Goal: Task Accomplishment & Management: Manage account settings

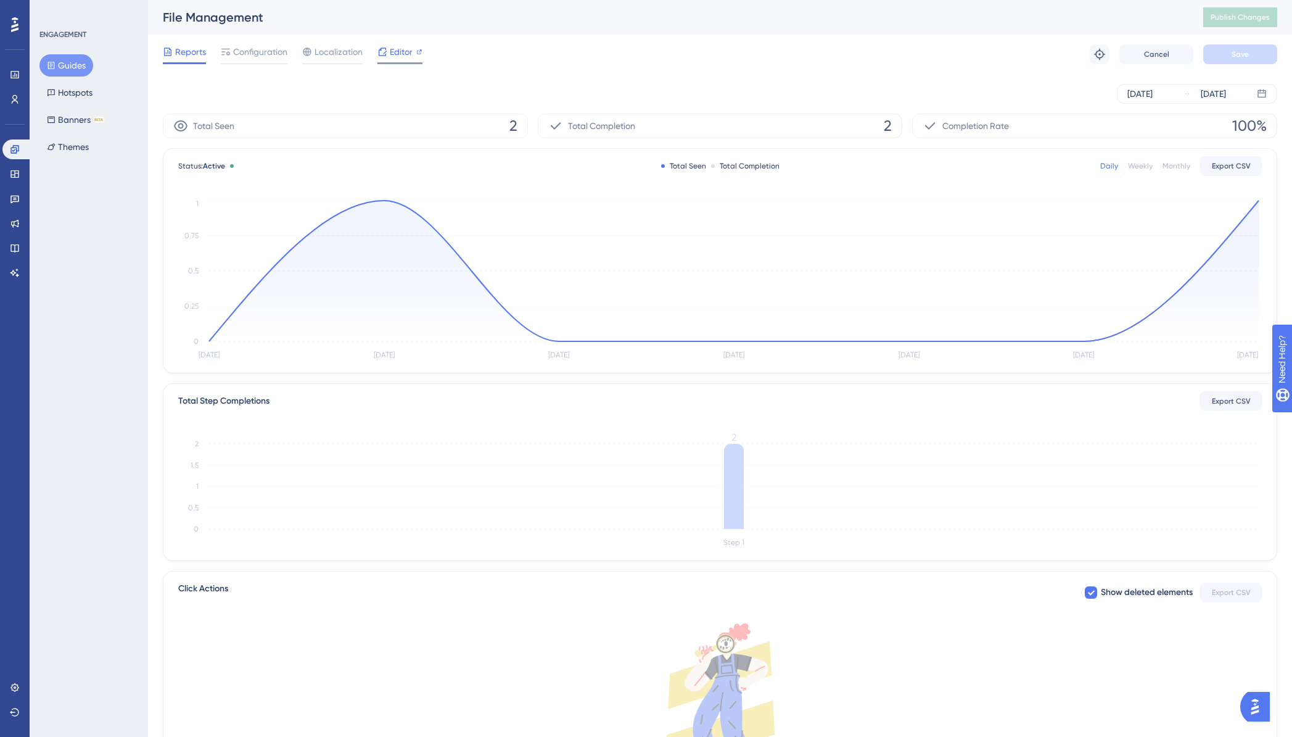
click at [390, 52] on span "Editor" at bounding box center [401, 51] width 23 height 15
click at [242, 56] on span "Configuration" at bounding box center [260, 51] width 54 height 15
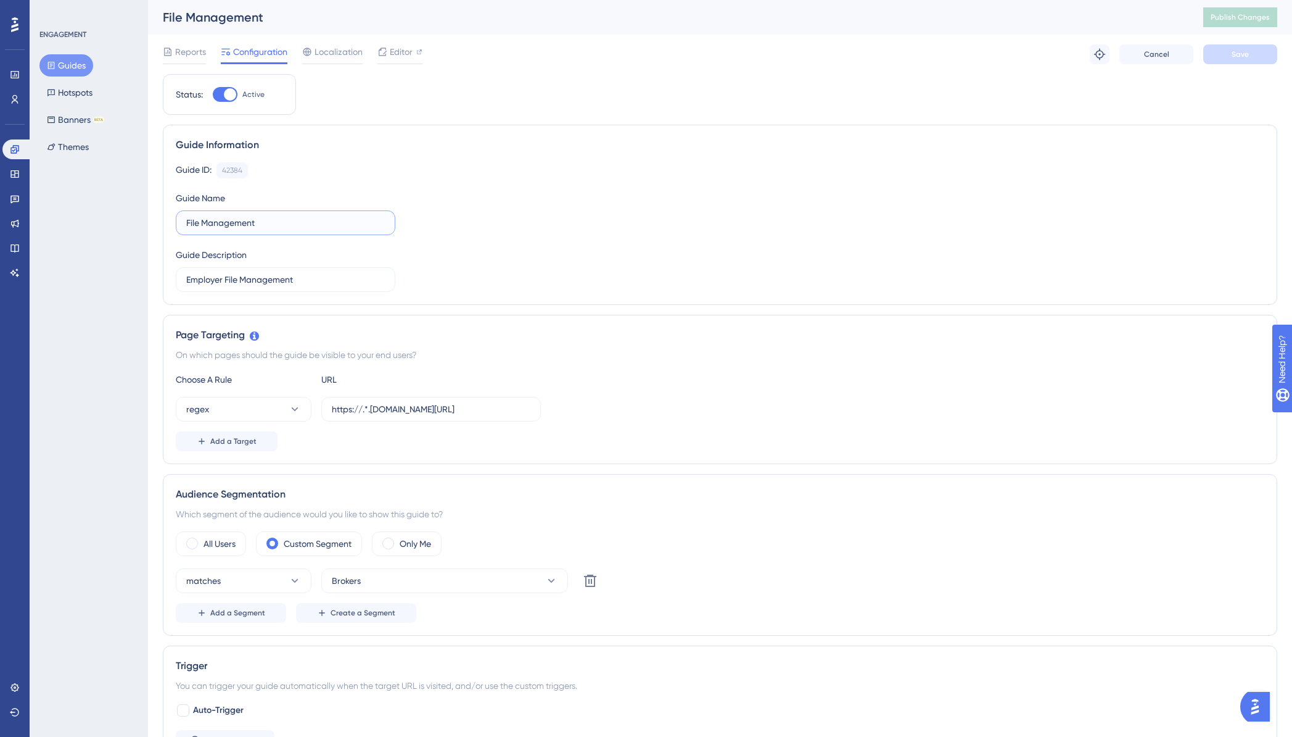
drag, startPoint x: 260, startPoint y: 224, endPoint x: 180, endPoint y: 213, distance: 80.9
click at [180, 213] on label "File Management" at bounding box center [286, 222] width 220 height 25
drag, startPoint x: 210, startPoint y: 224, endPoint x: 185, endPoint y: 223, distance: 25.3
click at [185, 223] on label "Client Documents" at bounding box center [286, 222] width 220 height 25
type input "Employer Documents"
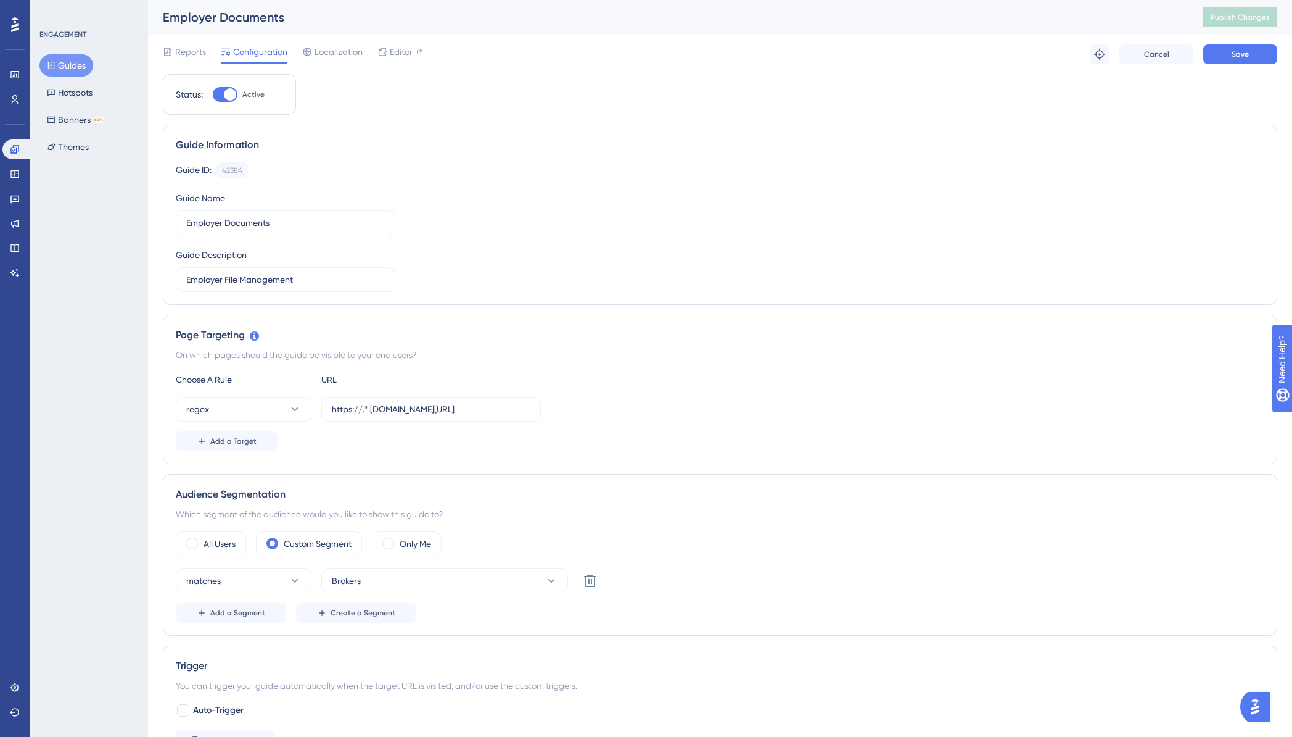
click at [545, 281] on div "Guide ID: 42384 Copy Guide Name Employer Documents Guide Description Employer F…" at bounding box center [720, 227] width 1089 height 130
click at [315, 283] on input "Employer File Management" at bounding box center [285, 280] width 199 height 14
click at [1232, 52] on span "Save" at bounding box center [1240, 54] width 17 height 10
click at [1247, 15] on span "Publish Changes" at bounding box center [1240, 17] width 59 height 10
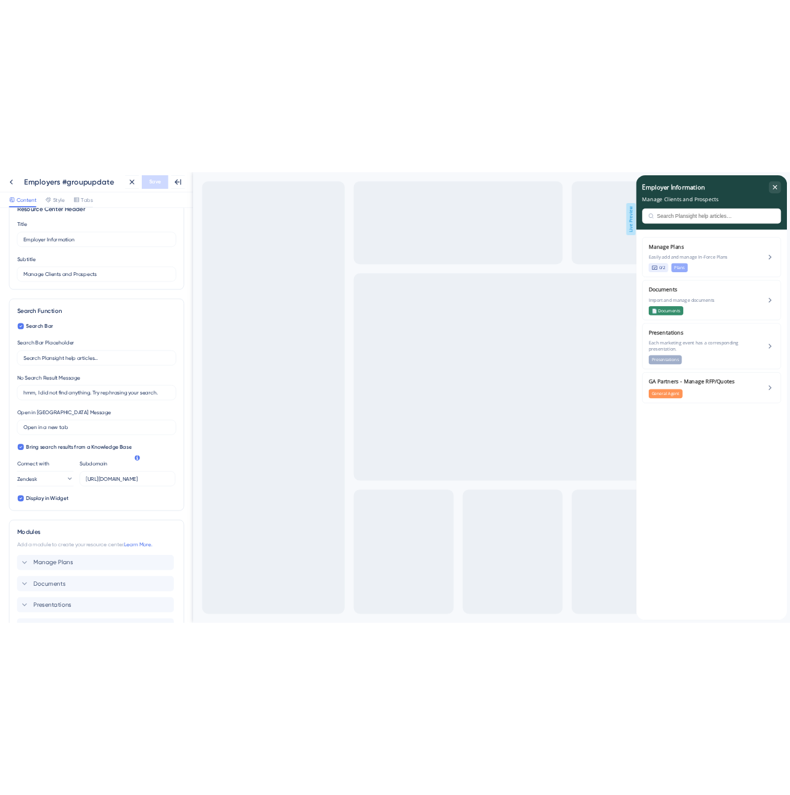
scroll to position [162, 0]
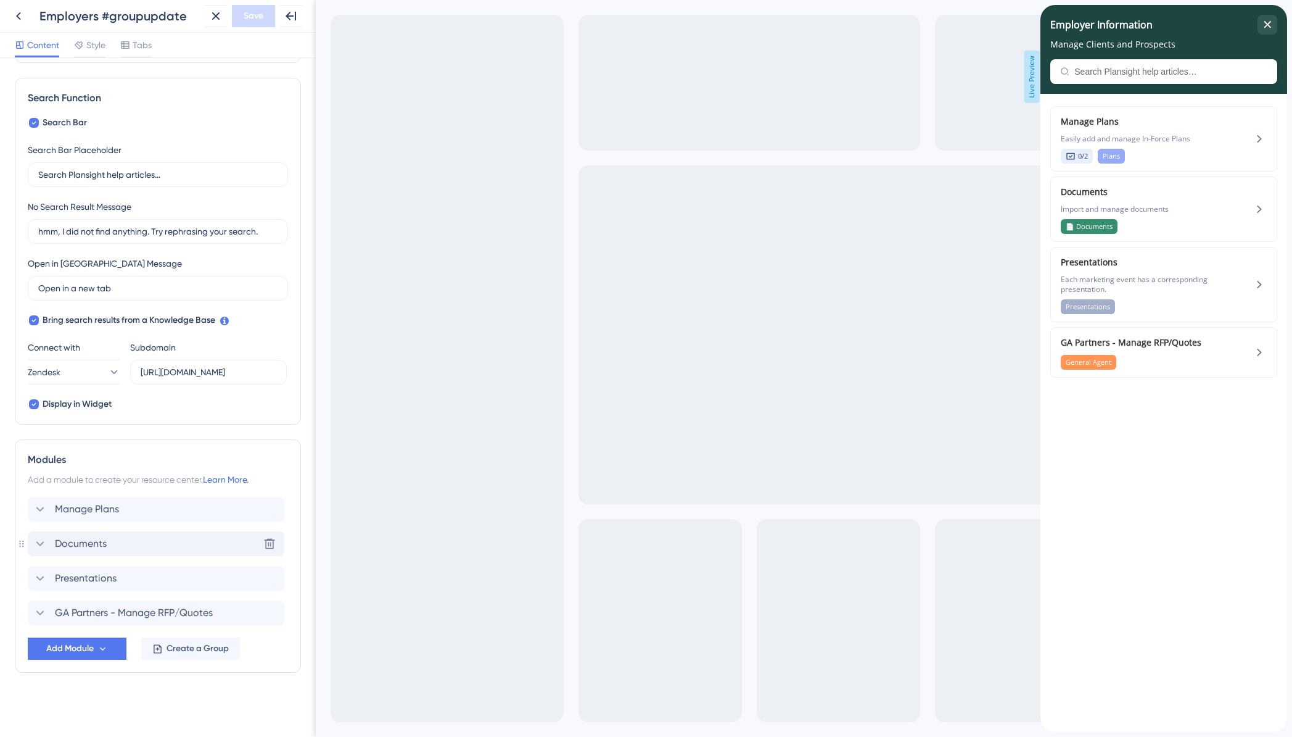
click at [41, 546] on icon at bounding box center [40, 543] width 15 height 15
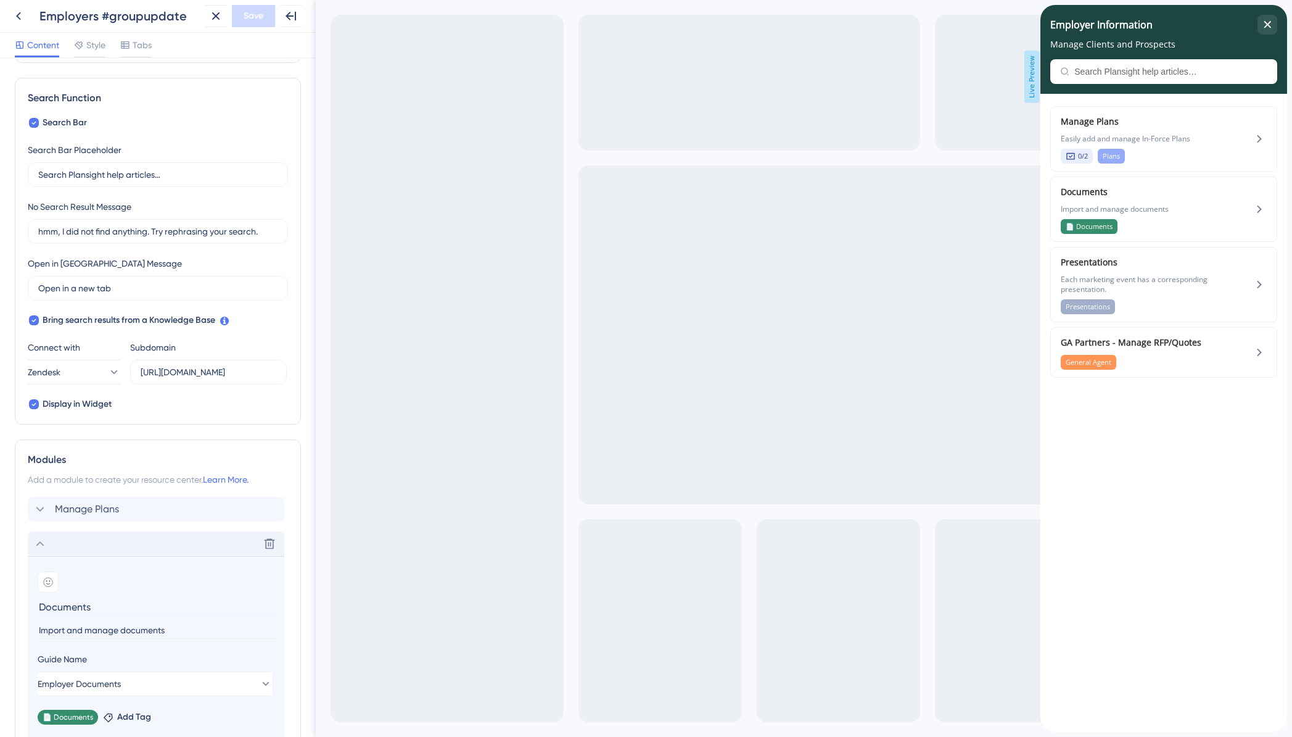
drag, startPoint x: 41, startPoint y: 607, endPoint x: 66, endPoint y: 608, distance: 25.3
click at [41, 608] on input "Documents" at bounding box center [157, 606] width 239 height 19
type input "Employer Documents"
click at [253, 14] on span "Save" at bounding box center [254, 16] width 20 height 15
click at [1264, 25] on icon "close resource center" at bounding box center [1267, 24] width 7 height 7
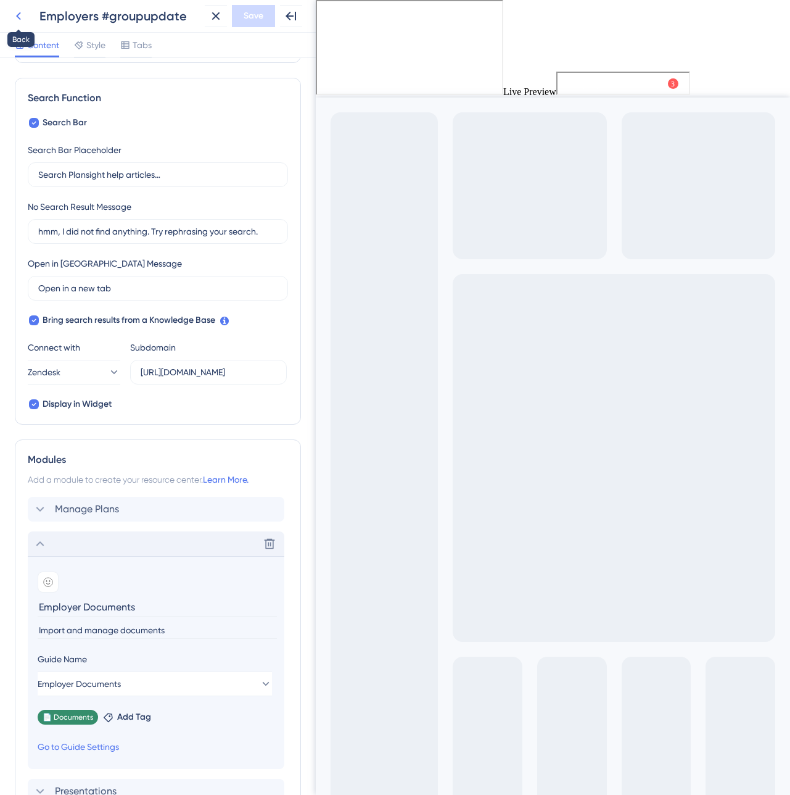
click at [22, 14] on icon at bounding box center [18, 16] width 15 height 15
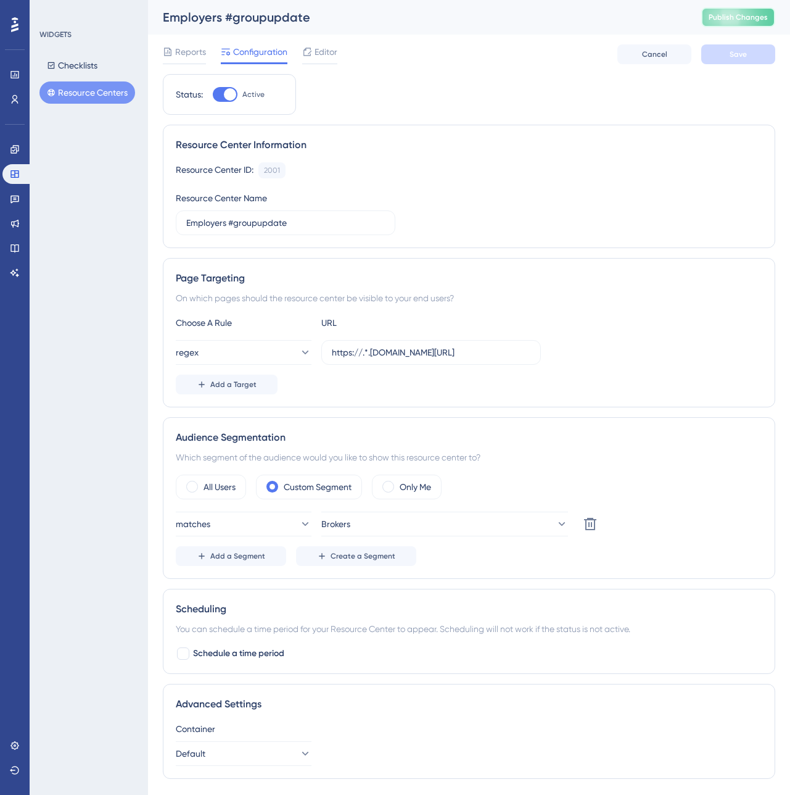
click at [729, 20] on span "Publish Changes" at bounding box center [738, 17] width 59 height 10
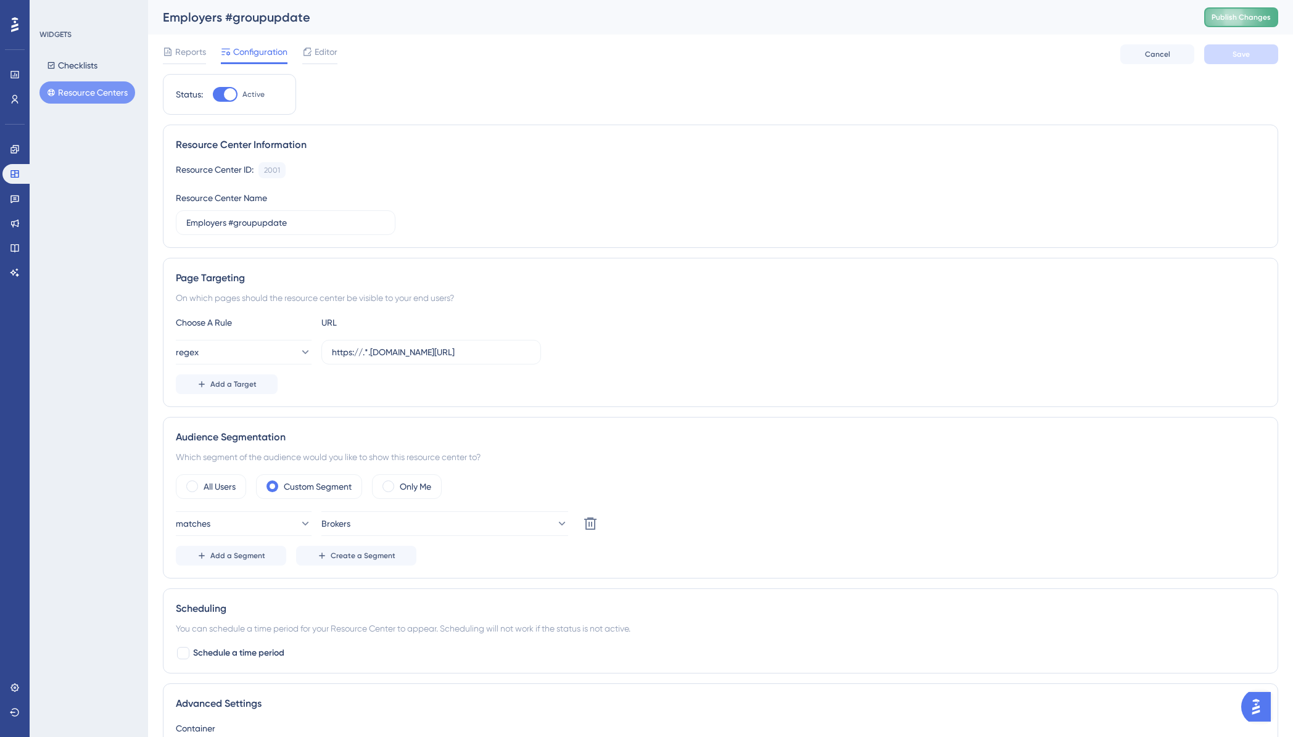
click at [1237, 12] on button "Publish Changes" at bounding box center [1241, 17] width 74 height 20
click at [102, 88] on button "Resource Centers" at bounding box center [87, 92] width 96 height 22
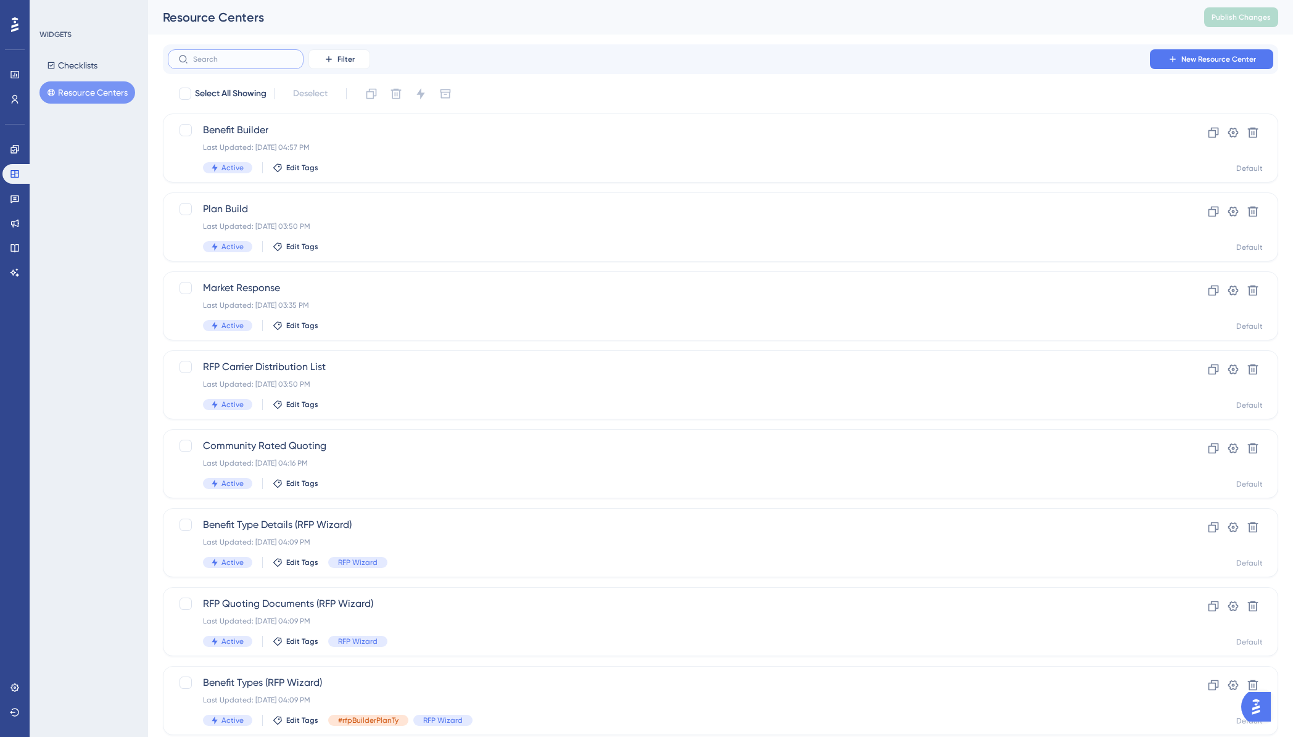
click at [242, 62] on input "text" at bounding box center [243, 59] width 100 height 9
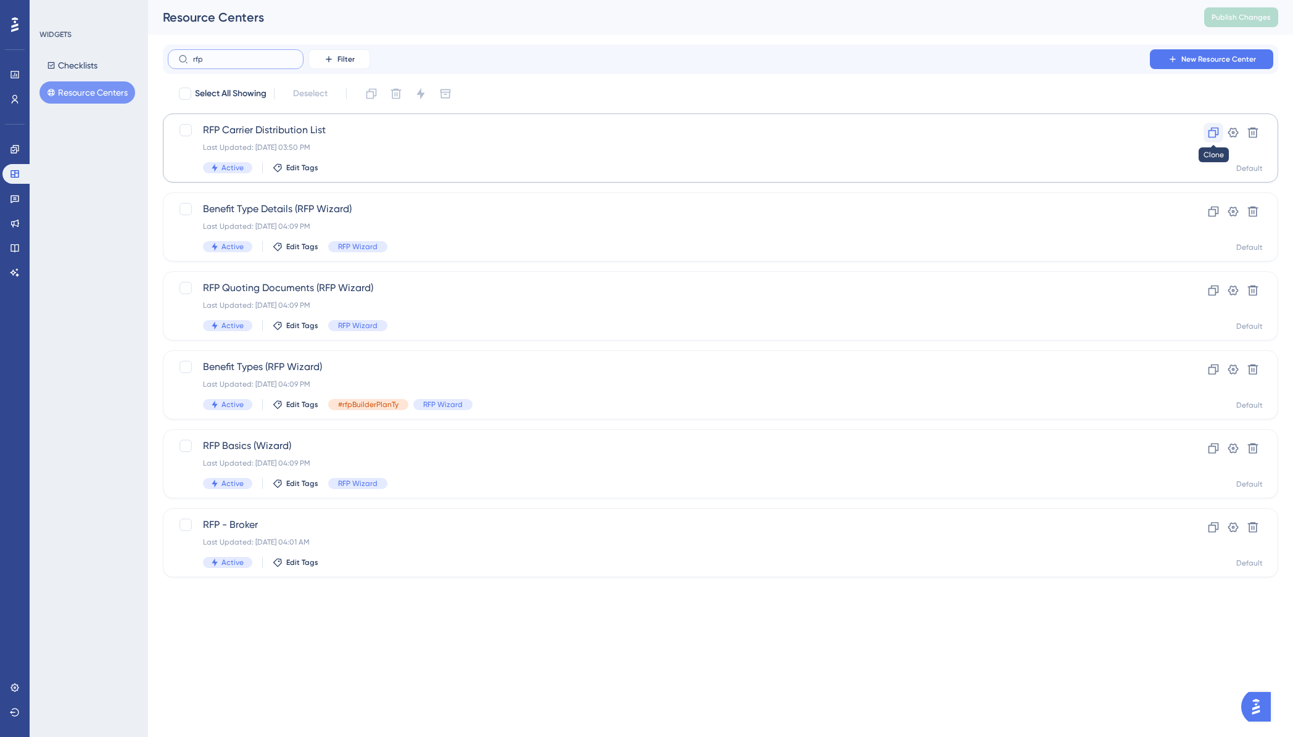
type input "rfp"
click at [1218, 131] on icon at bounding box center [1214, 133] width 10 height 10
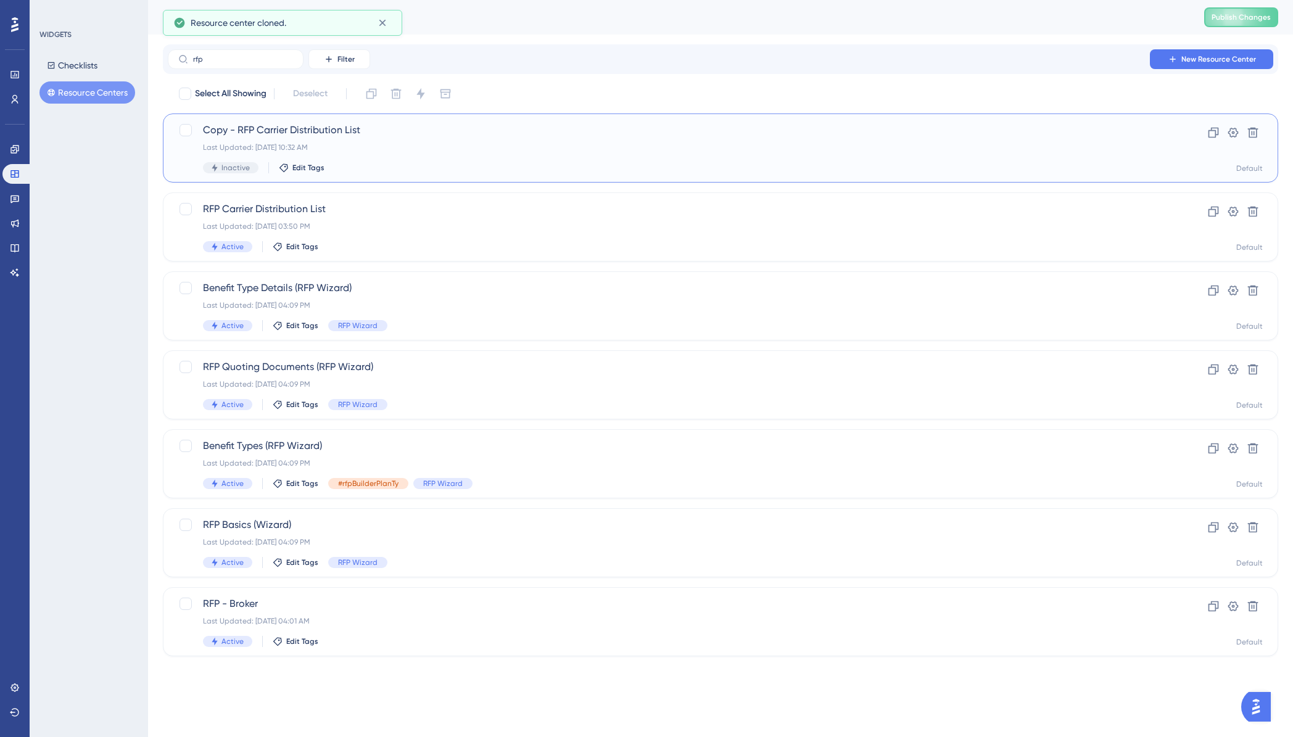
click at [332, 138] on div "Copy - RFP Carrier Distribution List Last Updated: Oct 14 2025, 10:32 AM Inacti…" at bounding box center [671, 148] width 936 height 51
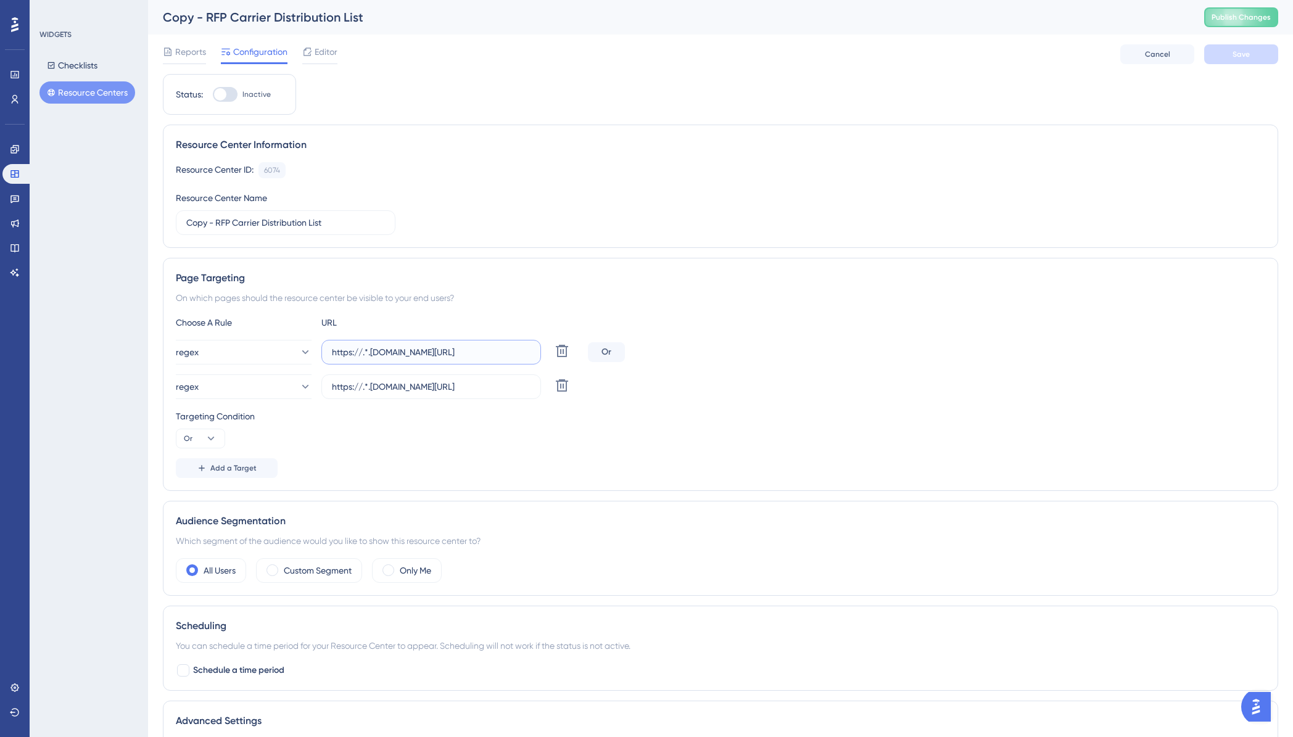
click at [364, 352] on input "https://.*.[DOMAIN_NAME][URL]" at bounding box center [431, 352] width 199 height 14
type input "https://test.plansight.com/.*.#rfpBuilderDistributionList.*"
drag, startPoint x: 370, startPoint y: 387, endPoint x: 376, endPoint y: 391, distance: 7.2
click at [363, 389] on input "https://.*.[DOMAIN_NAME][URL]" at bounding box center [431, 387] width 199 height 14
type input "[URL][DOMAIN_NAME]"
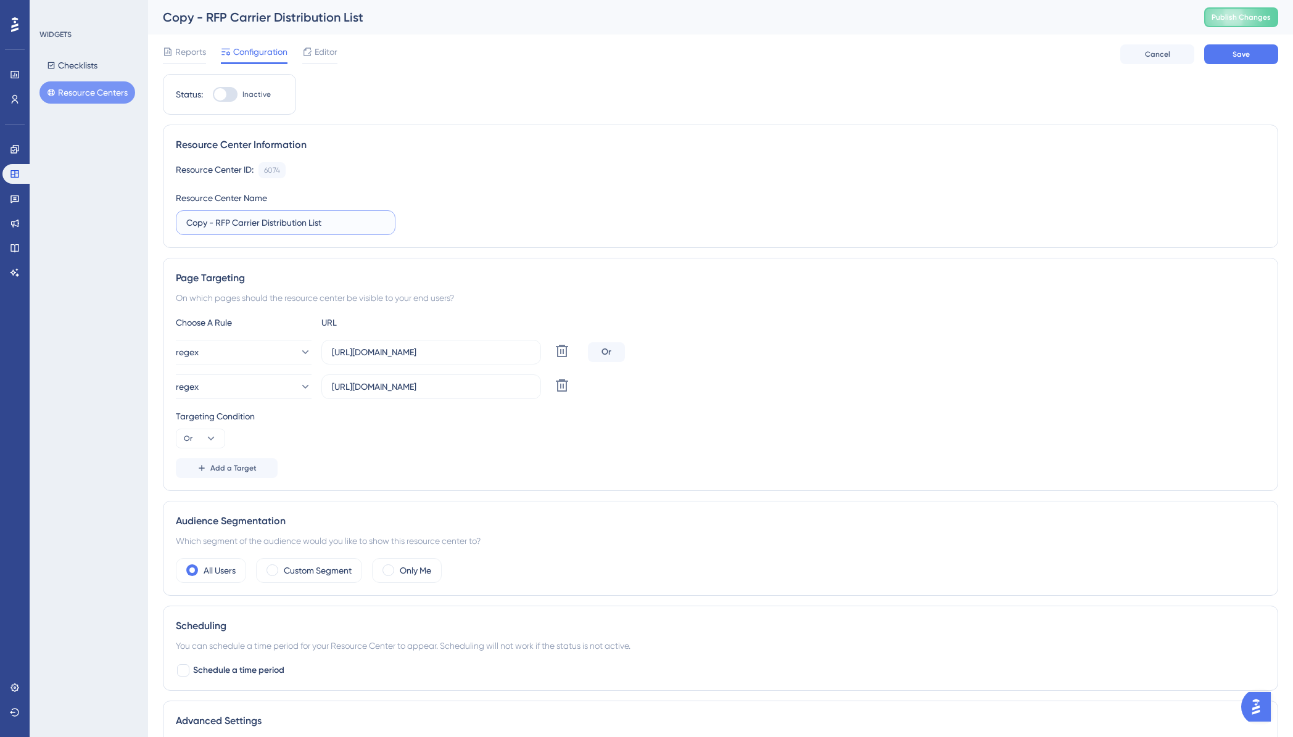
drag, startPoint x: 334, startPoint y: 224, endPoint x: 180, endPoint y: 218, distance: 154.4
click at [180, 218] on label "Copy - RFP Carrier Distribution List" at bounding box center [286, 222] width 220 height 25
type input "RFP RC"
click at [531, 220] on div "Resource Center ID: 6074 Copy Resource Center Name RFP RC" at bounding box center [720, 198] width 1089 height 73
click at [1229, 58] on button "Save" at bounding box center [1241, 54] width 74 height 20
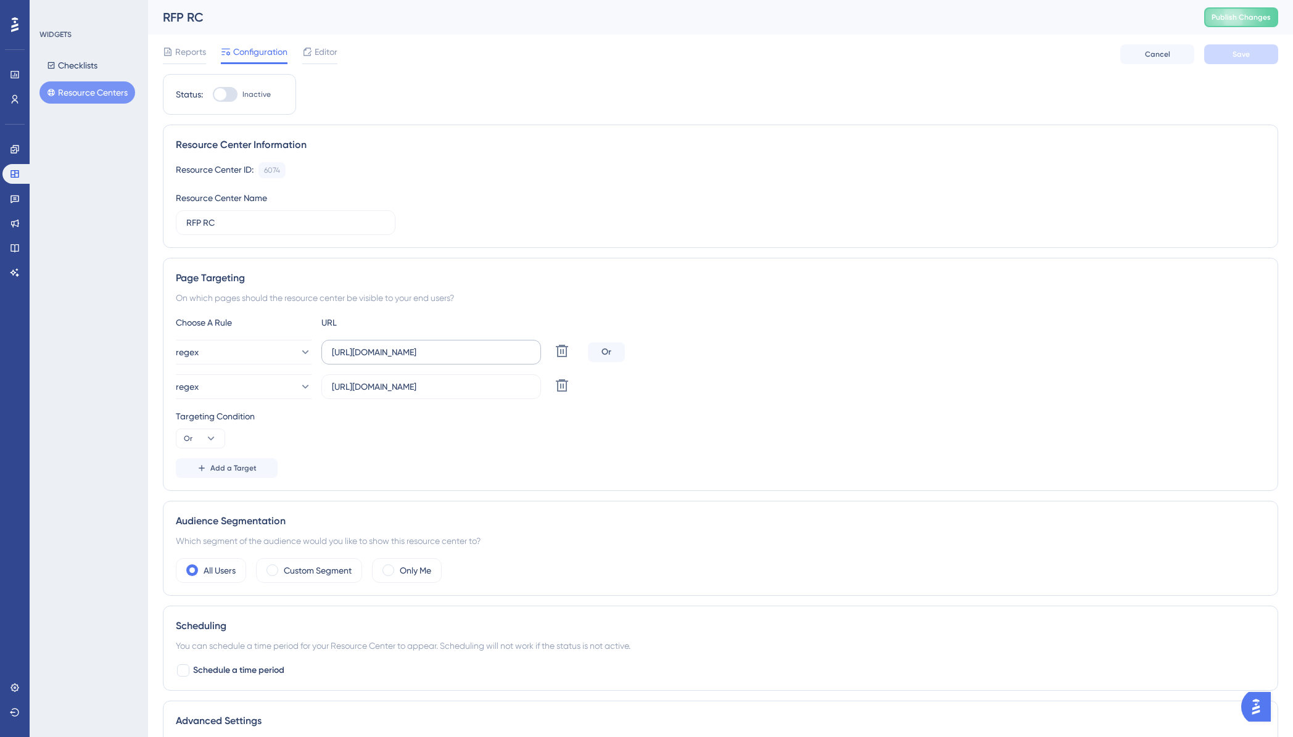
click at [495, 359] on label "[URL][DOMAIN_NAME]" at bounding box center [431, 352] width 220 height 25
click at [495, 359] on input "[URL][DOMAIN_NAME]" at bounding box center [431, 352] width 199 height 14
drag, startPoint x: 457, startPoint y: 353, endPoint x: 563, endPoint y: 352, distance: 106.1
click at [563, 352] on div "regex https://test.plansight.com/.*.#rfpBuilderDistributionList.* Delete" at bounding box center [379, 352] width 407 height 25
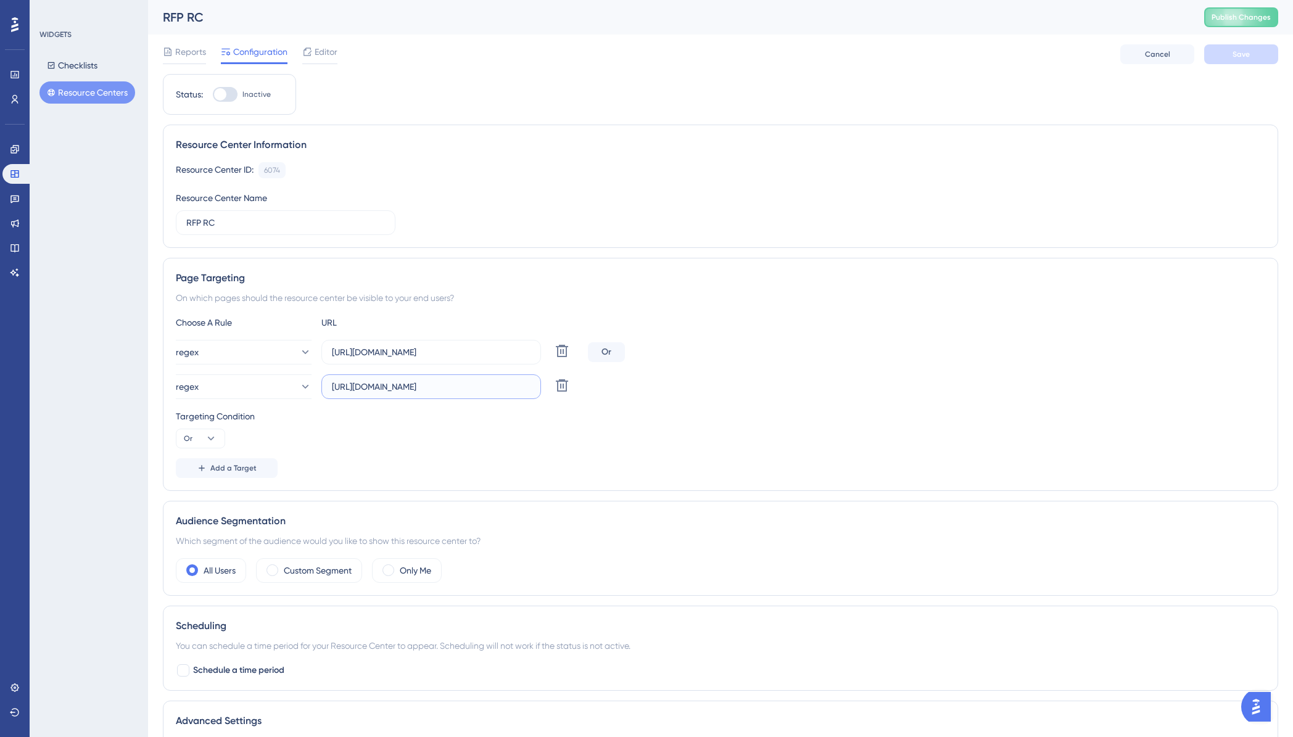
scroll to position [0, 31]
drag, startPoint x: 461, startPoint y: 387, endPoint x: 532, endPoint y: 384, distance: 71.6
click at [532, 384] on label "[URL][DOMAIN_NAME]" at bounding box center [431, 386] width 220 height 25
drag, startPoint x: 464, startPoint y: 355, endPoint x: 540, endPoint y: 353, distance: 75.9
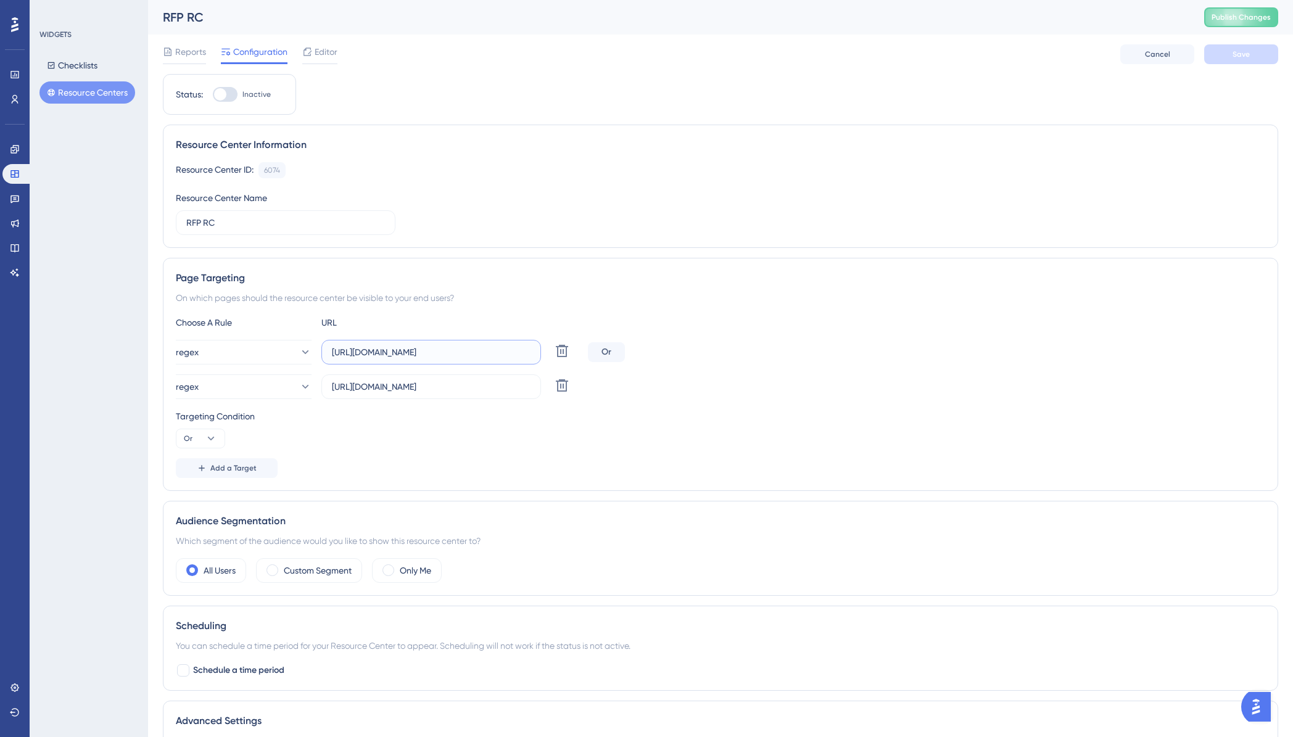
click at [540, 353] on label "[URL][DOMAIN_NAME]" at bounding box center [431, 352] width 220 height 25
click at [436, 364] on label "[URL][DOMAIN_NAME]" at bounding box center [431, 352] width 220 height 25
click at [436, 359] on input "[URL][DOMAIN_NAME]" at bounding box center [431, 352] width 199 height 14
click at [220, 468] on span "Add a Target" at bounding box center [233, 468] width 46 height 10
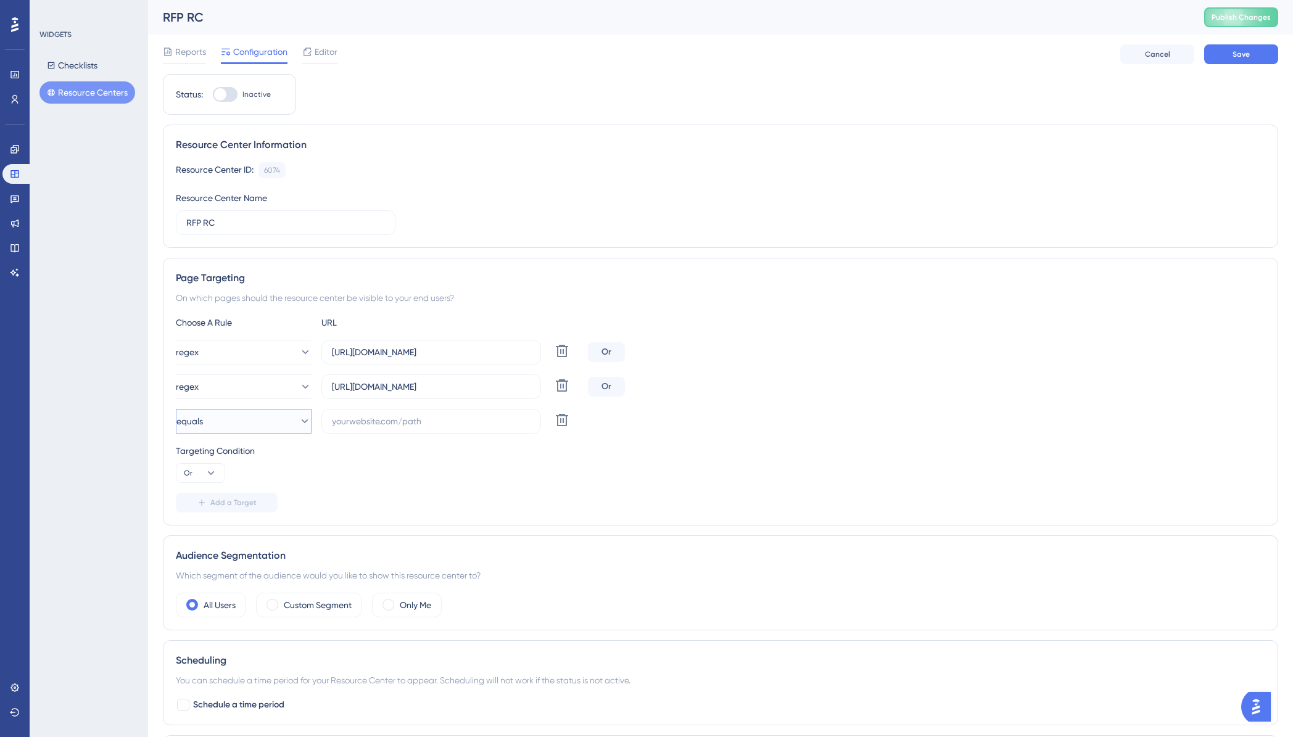
click at [303, 422] on button "equals" at bounding box center [244, 421] width 136 height 25
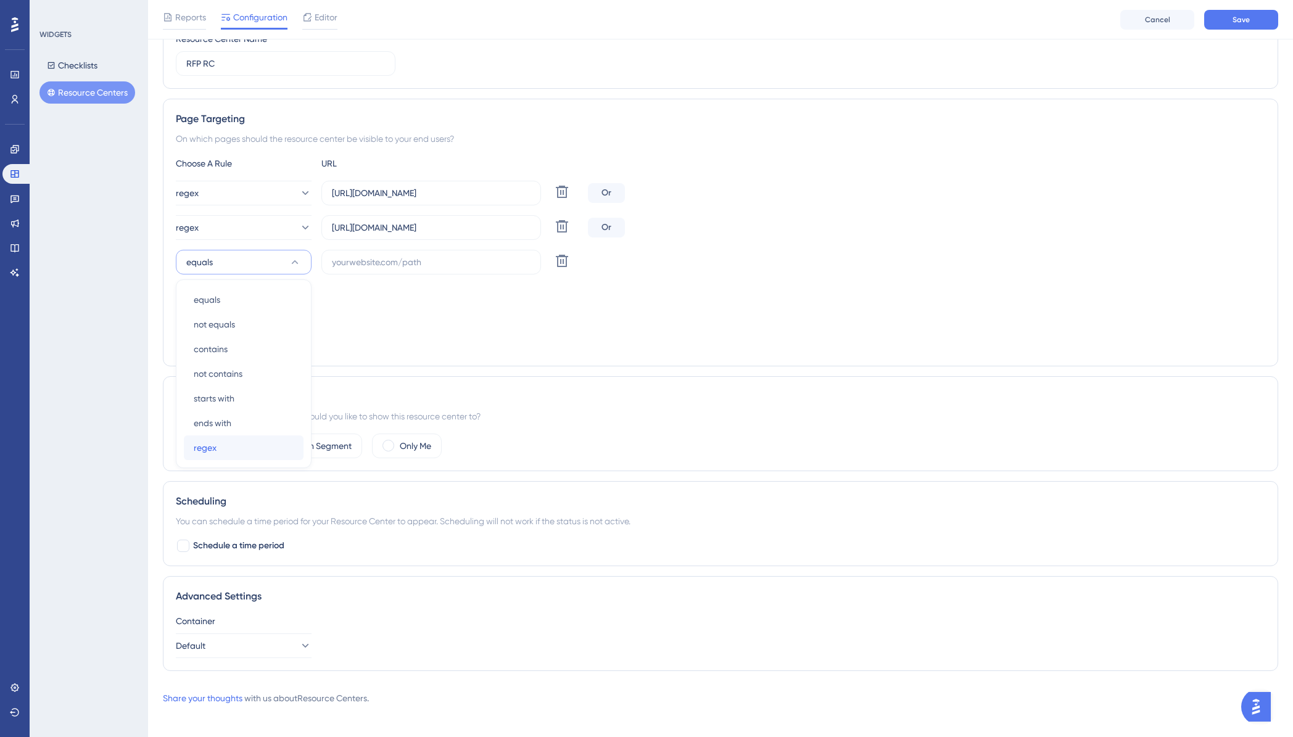
click at [210, 448] on span "regex" at bounding box center [205, 447] width 23 height 15
click at [357, 257] on input "text" at bounding box center [431, 262] width 199 height 14
paste input "[URL][DOMAIN_NAME]"
type input "[URL][DOMAIN_NAME]"
click at [650, 312] on div "Targeting Condition Or" at bounding box center [720, 303] width 1089 height 39
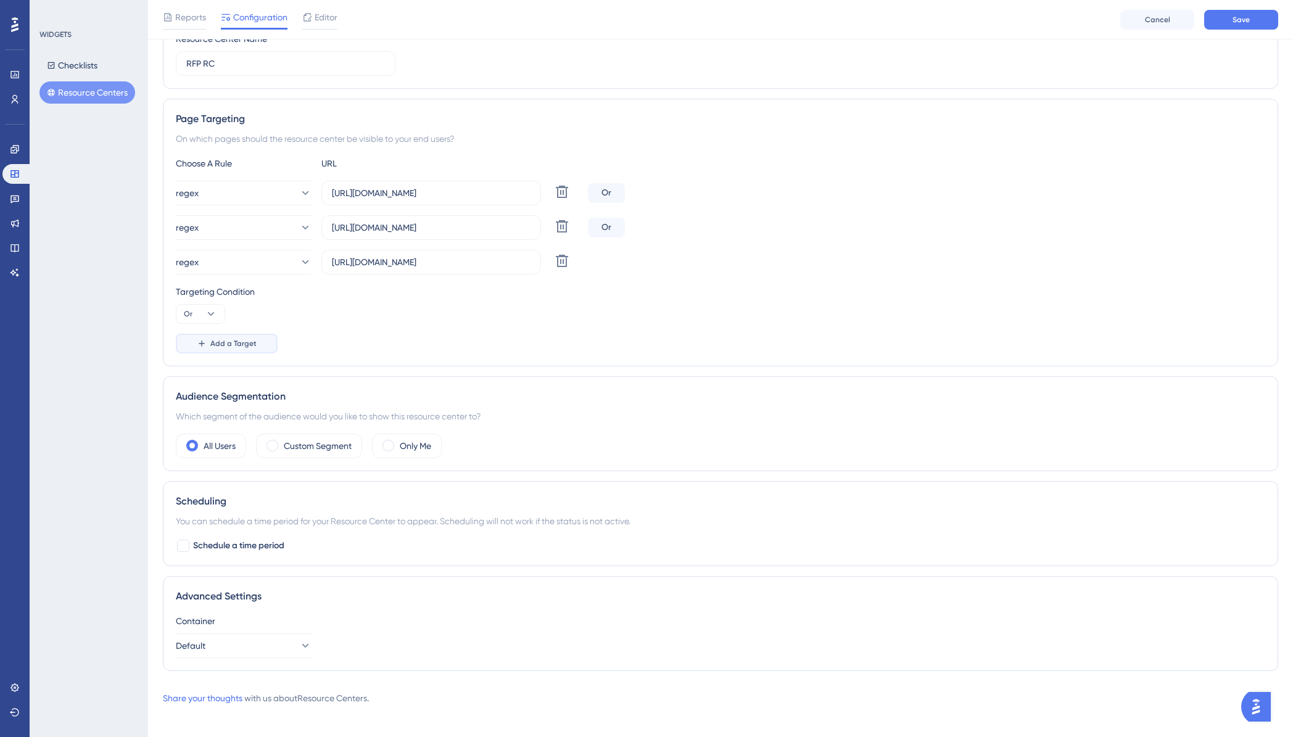
click at [215, 341] on span "Add a Target" at bounding box center [233, 344] width 46 height 10
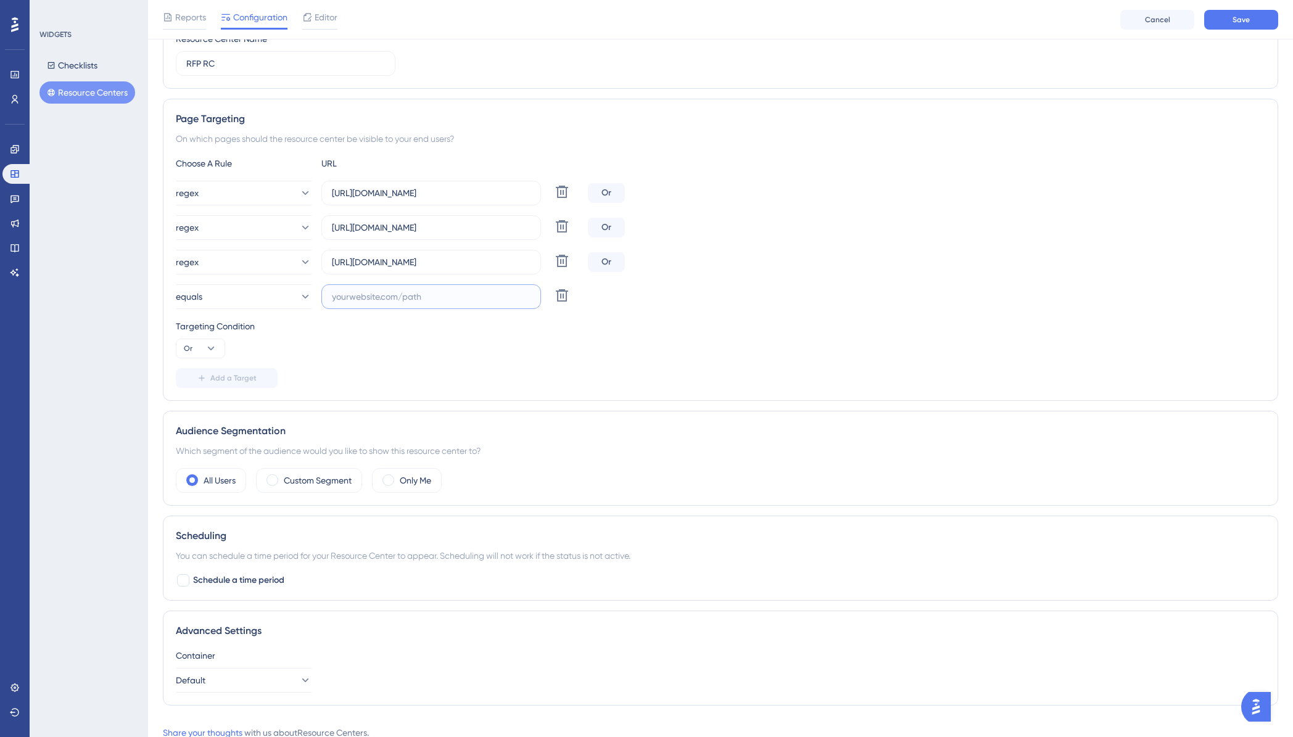
click at [363, 294] on input "text" at bounding box center [431, 297] width 199 height 14
click at [287, 299] on button "equals" at bounding box center [244, 296] width 136 height 25
click at [215, 477] on span "regex" at bounding box center [205, 482] width 23 height 15
click at [374, 299] on input "text" at bounding box center [431, 297] width 199 height 14
paste input "[URL][DOMAIN_NAME]"
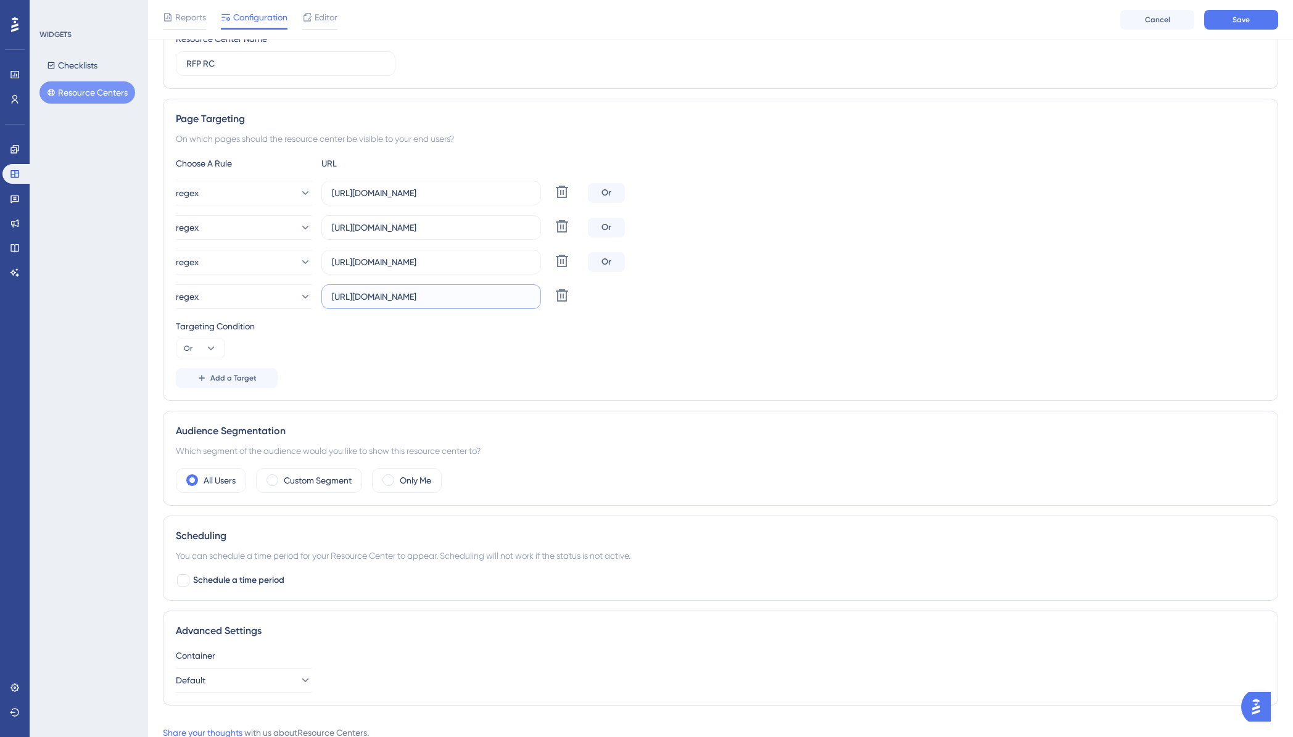
scroll to position [0, 7]
type input "[URL][DOMAIN_NAME]"
click at [539, 353] on div "Targeting Condition Or" at bounding box center [720, 338] width 1089 height 39
click at [1226, 25] on button "Save" at bounding box center [1241, 20] width 74 height 20
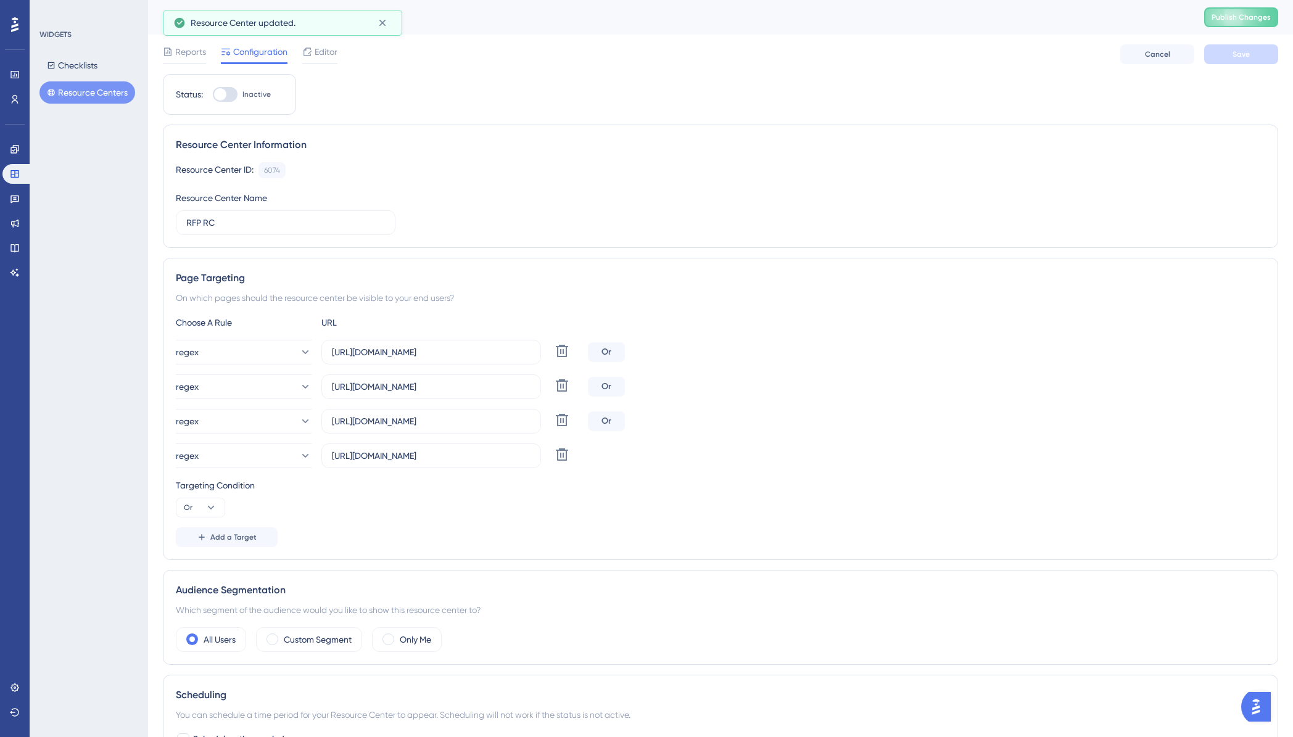
click at [225, 97] on div at bounding box center [220, 94] width 12 height 12
click at [213, 95] on input "Inactive" at bounding box center [212, 94] width 1 height 1
checkbox input "true"
click at [1212, 46] on button "Save" at bounding box center [1241, 54] width 74 height 20
click at [331, 54] on span "Editor" at bounding box center [326, 51] width 23 height 15
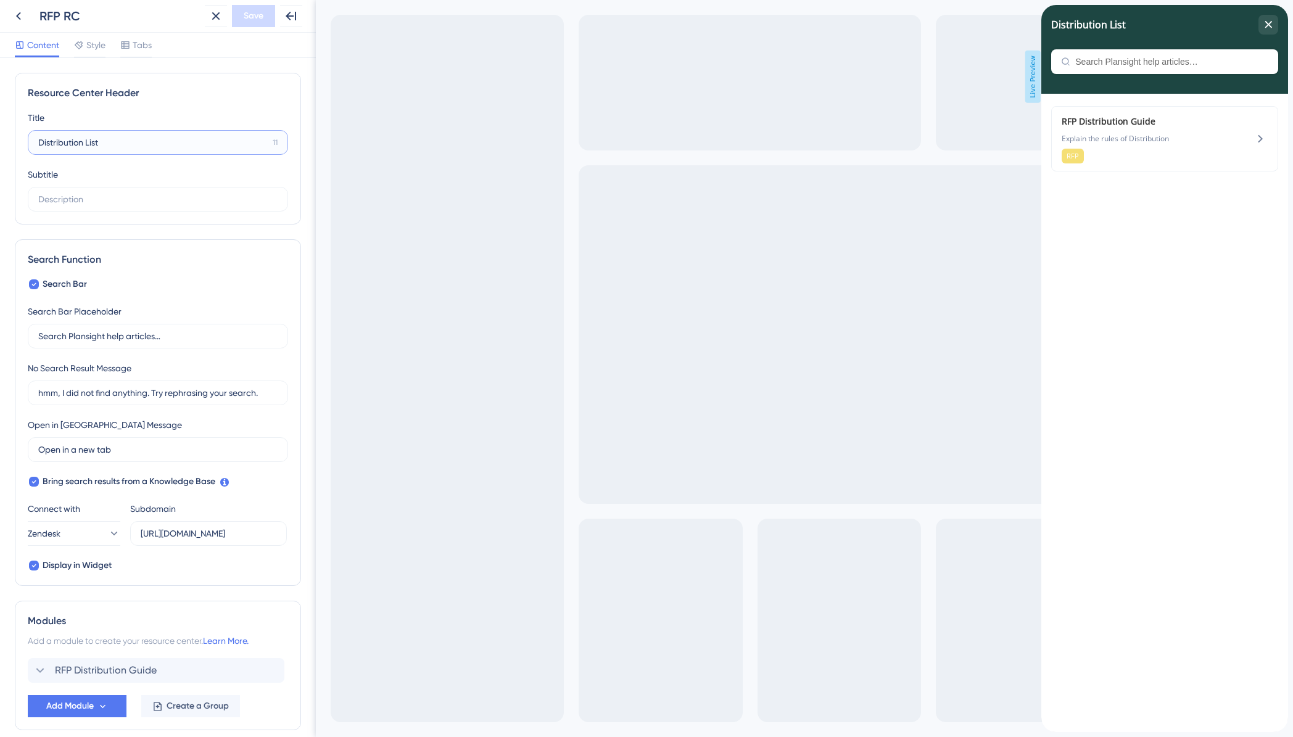
drag, startPoint x: 105, startPoint y: 142, endPoint x: 8, endPoint y: 143, distance: 97.5
click at [8, 143] on div "Resource Center Header Title Distribution List 11 Distribution List Subtitle Se…" at bounding box center [158, 397] width 316 height 679
drag, startPoint x: 1092, startPoint y: 25, endPoint x: 1038, endPoint y: 30, distance: 54.5
click at [1041, 5] on html "RFP RC RFP Distribution Guide Explain the rules of Distribution RFP" at bounding box center [1164, 5] width 247 height 0
click at [92, 149] on input "RFP RC" at bounding box center [151, 143] width 227 height 14
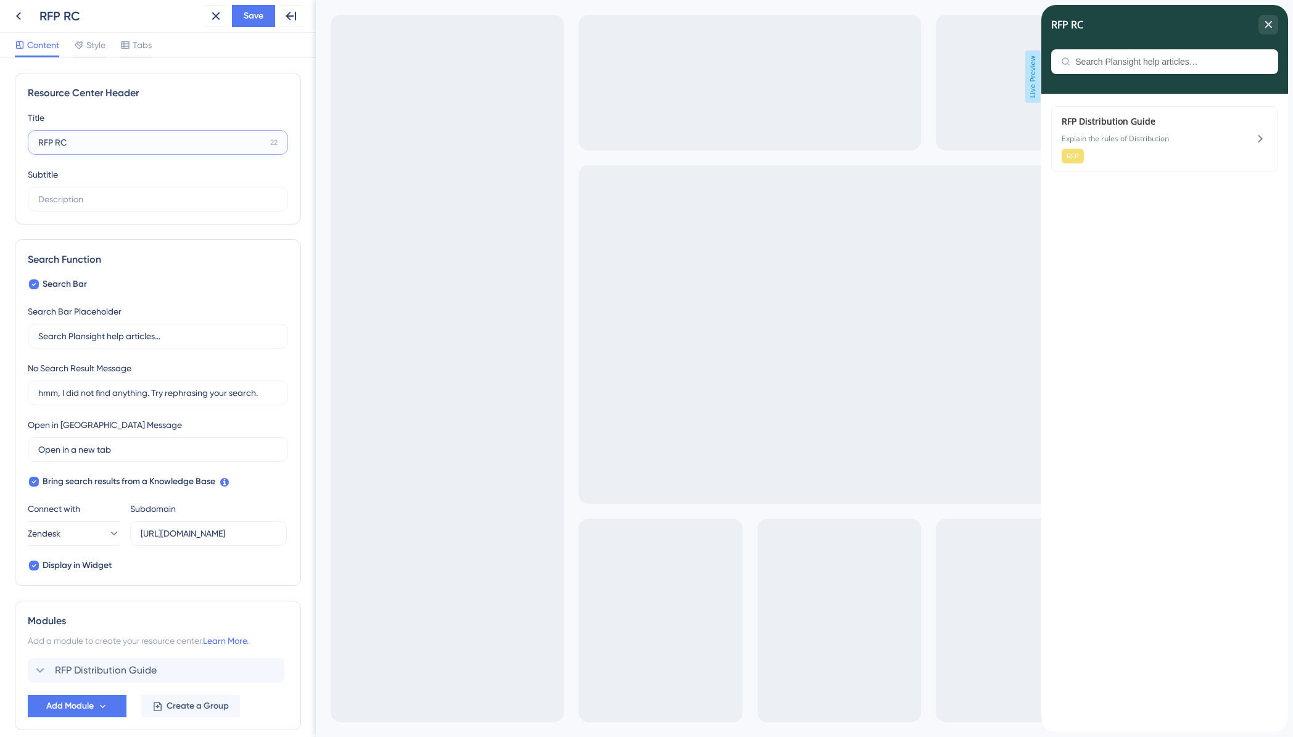
drag, startPoint x: 89, startPoint y: 147, endPoint x: 27, endPoint y: 143, distance: 63.1
click at [27, 143] on div "Resource Center Header Title RFP RC 22 RFP RC Subtitle" at bounding box center [158, 149] width 286 height 152
type input "RFP Wizard"
click at [144, 190] on label at bounding box center [158, 199] width 260 height 25
click at [144, 192] on input "text" at bounding box center [157, 199] width 239 height 14
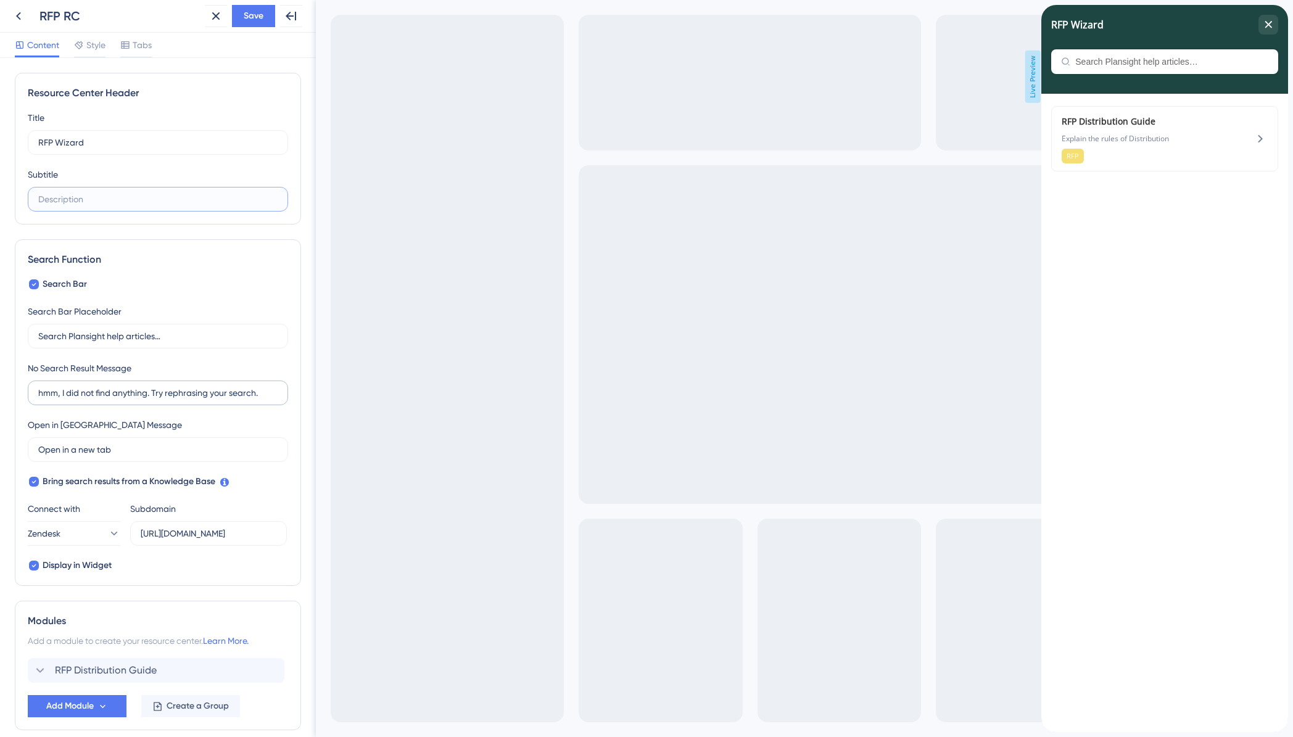
scroll to position [57, 0]
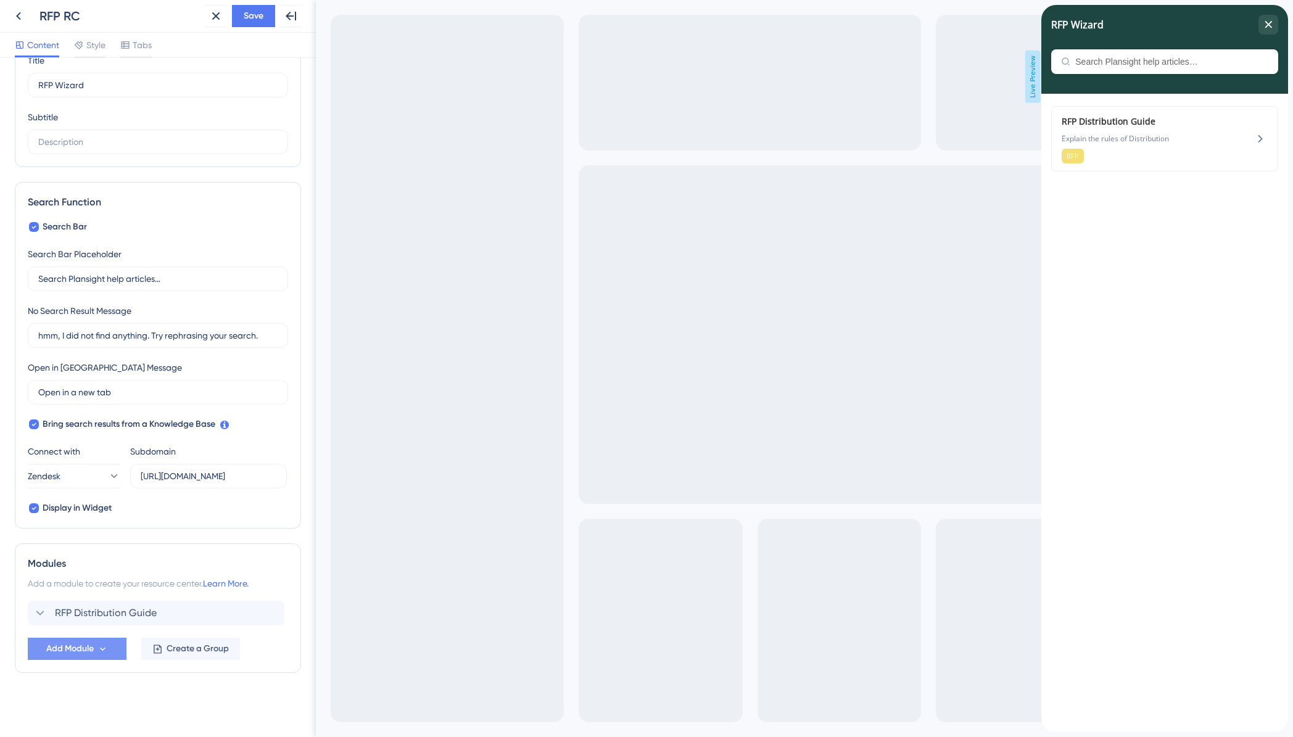
click at [98, 649] on icon at bounding box center [102, 649] width 10 height 10
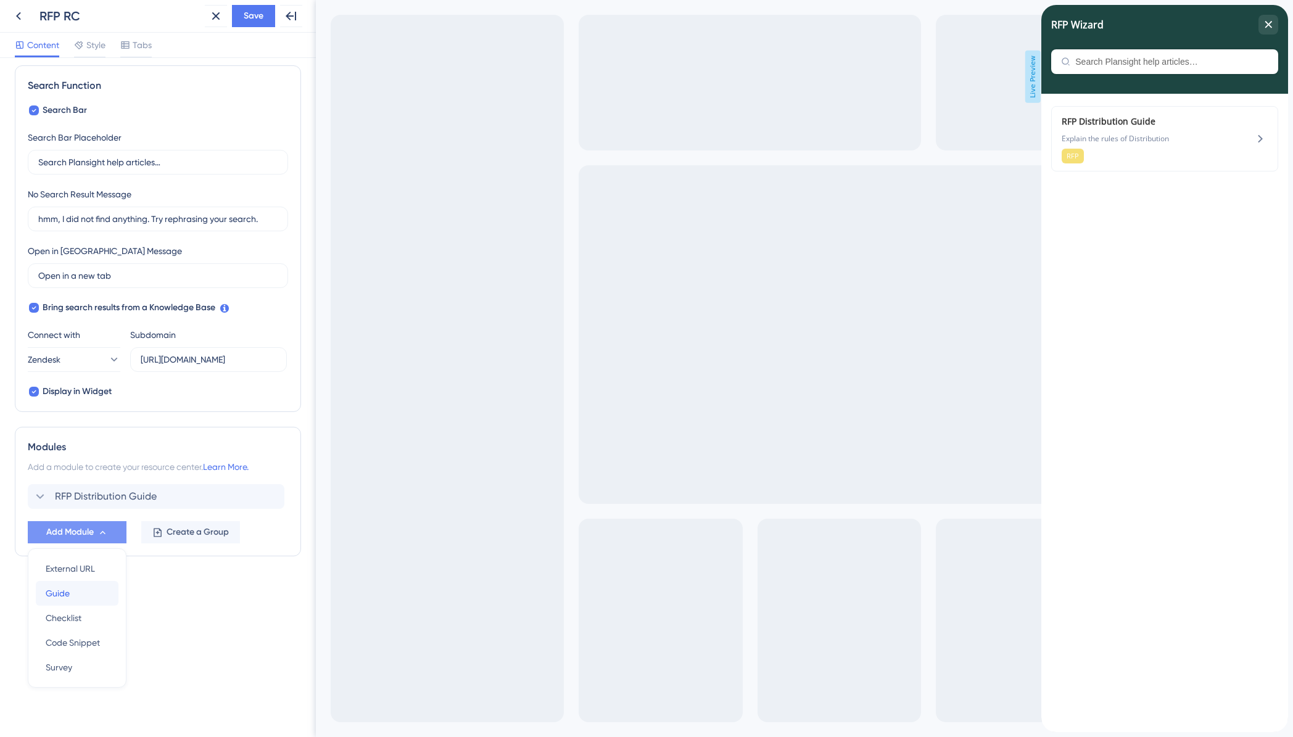
click at [78, 596] on div "Guide Guide" at bounding box center [77, 593] width 63 height 25
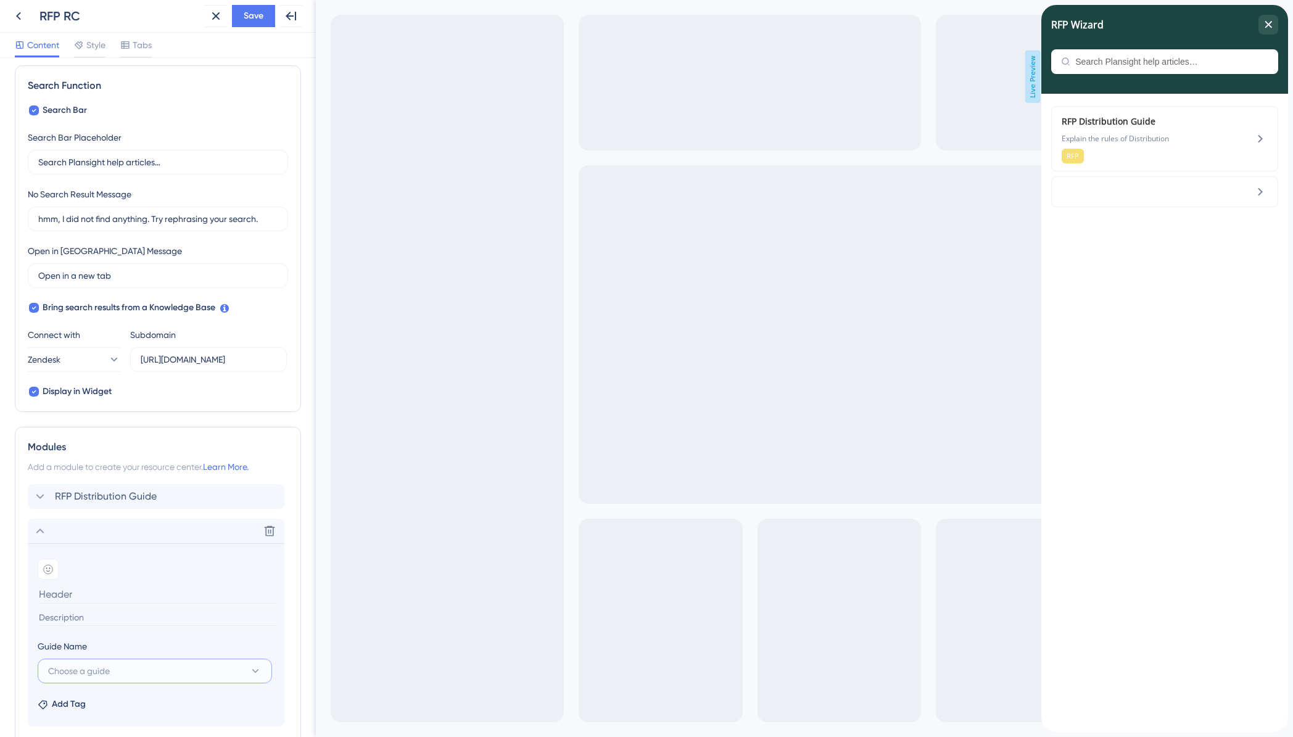
click at [93, 676] on span "Choose a guide" at bounding box center [79, 671] width 62 height 15
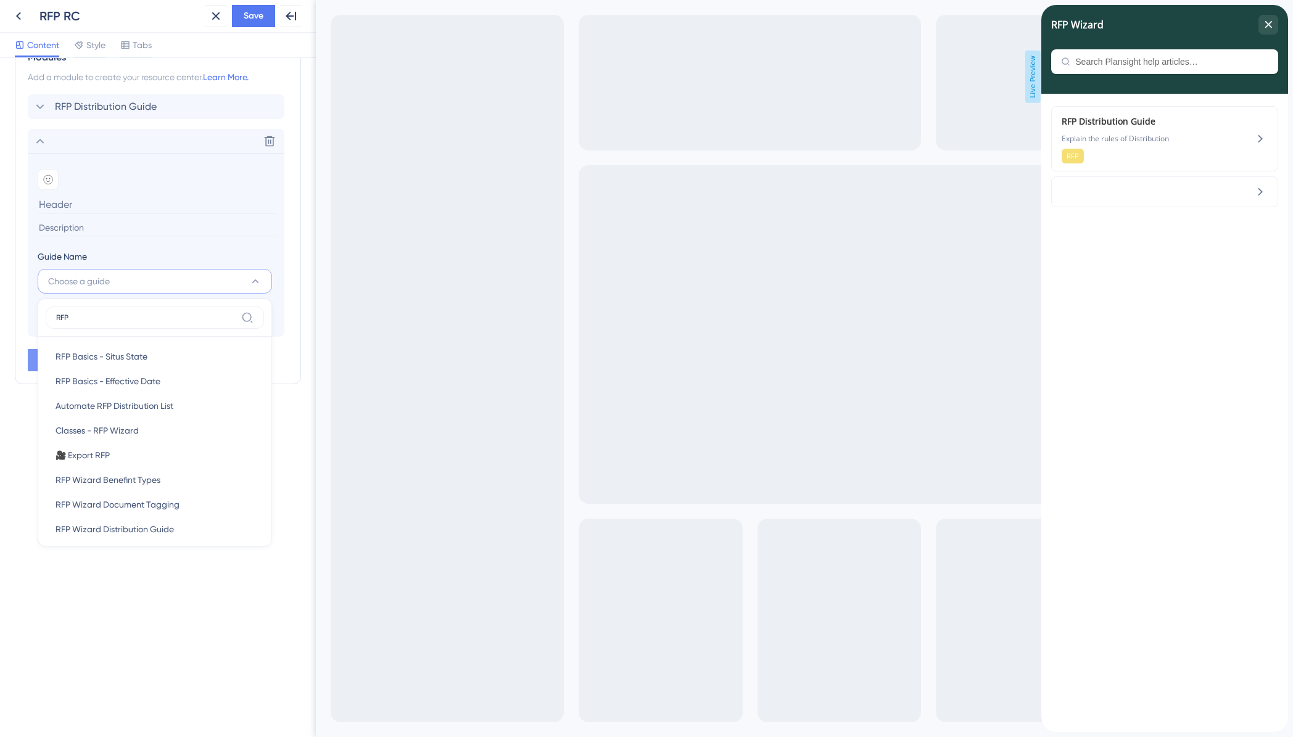
drag, startPoint x: 83, startPoint y: 318, endPoint x: 43, endPoint y: 314, distance: 40.3
click at [43, 314] on div "RFP RFP Basics - Situs State RFP Basics - Situs State RFP Basics - Effective Da…" at bounding box center [155, 423] width 234 height 248
type input "Basic"
click at [136, 304] on div "Basic RFP Basics - Situs State RFP Basics - Situs State RFP Basics - Effective …" at bounding box center [155, 416] width 234 height 234
click at [276, 461] on div "Resource Center Header Title RFP Wizard 18 RFP Wizard Subtitle Search Function …" at bounding box center [158, 397] width 316 height 679
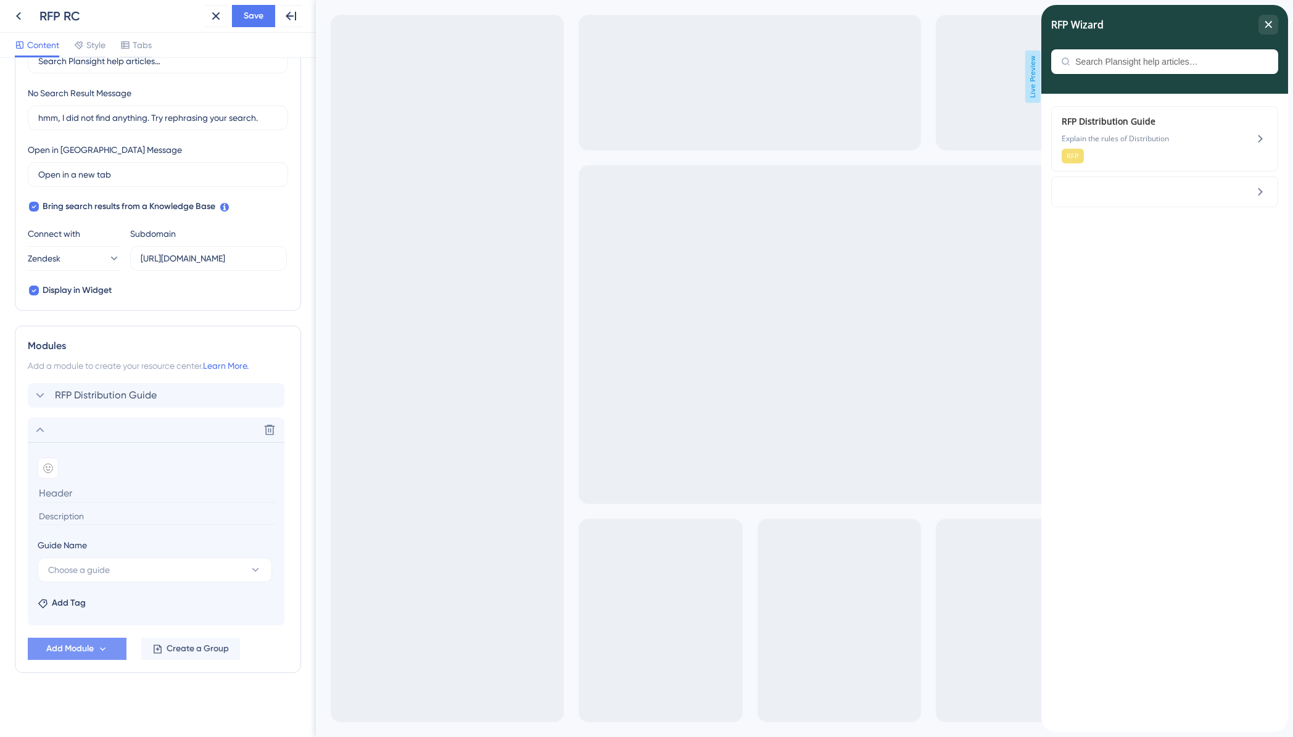
scroll to position [275, 0]
click at [252, 20] on span "Save" at bounding box center [254, 16] width 20 height 15
click at [269, 429] on icon at bounding box center [269, 430] width 12 height 12
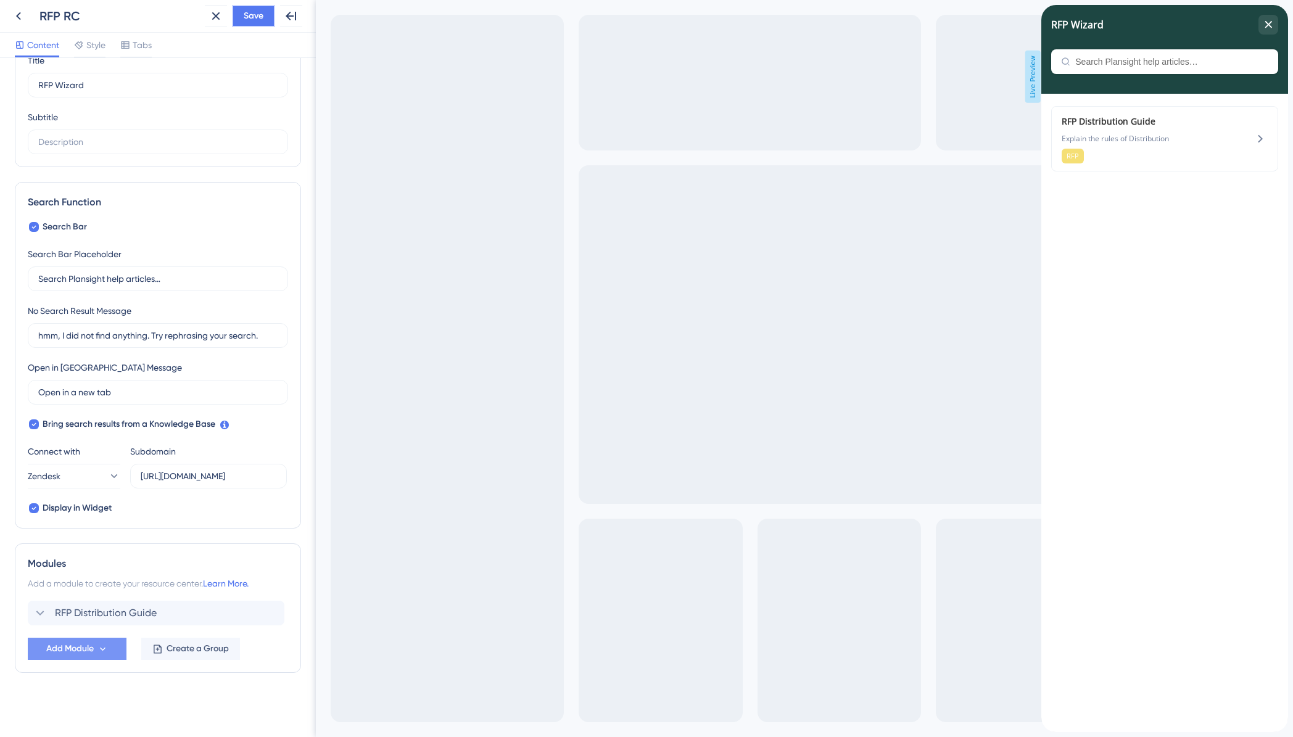
click at [247, 18] on span "Save" at bounding box center [254, 16] width 20 height 15
click at [17, 12] on icon at bounding box center [18, 16] width 15 height 15
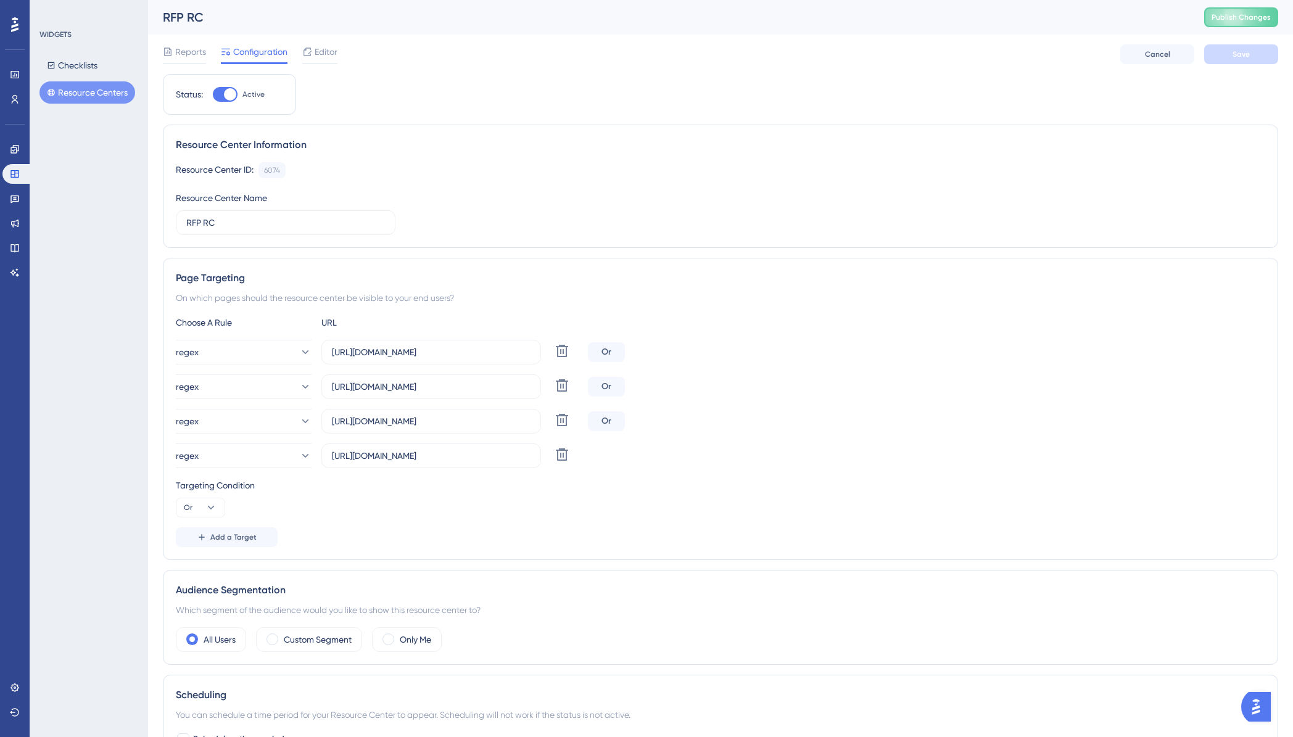
click at [86, 91] on button "Resource Centers" at bounding box center [87, 92] width 96 height 22
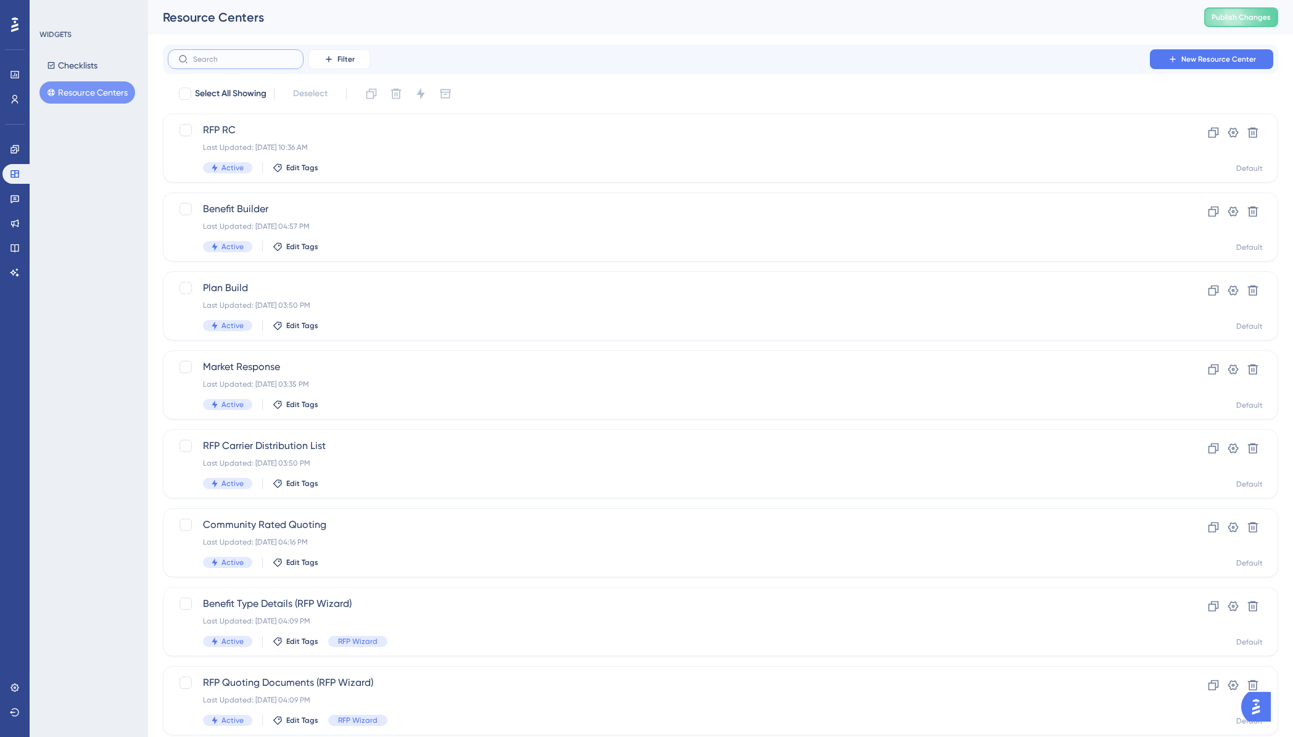
drag, startPoint x: 238, startPoint y: 57, endPoint x: 418, endPoint y: 65, distance: 180.9
click at [238, 58] on input "text" at bounding box center [243, 59] width 100 height 9
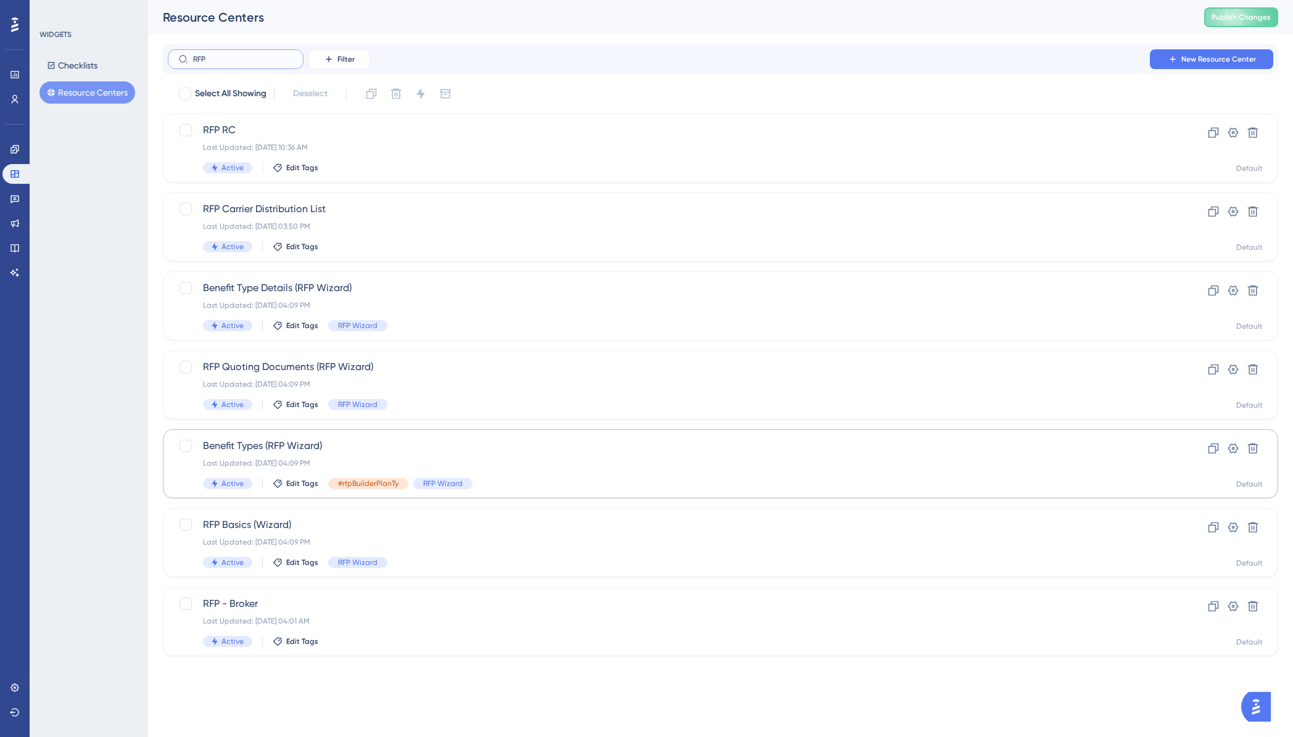
type input "RFP"
click at [253, 458] on div "Last Updated: Oct 13 2025, 04:09 PM" at bounding box center [671, 463] width 936 height 10
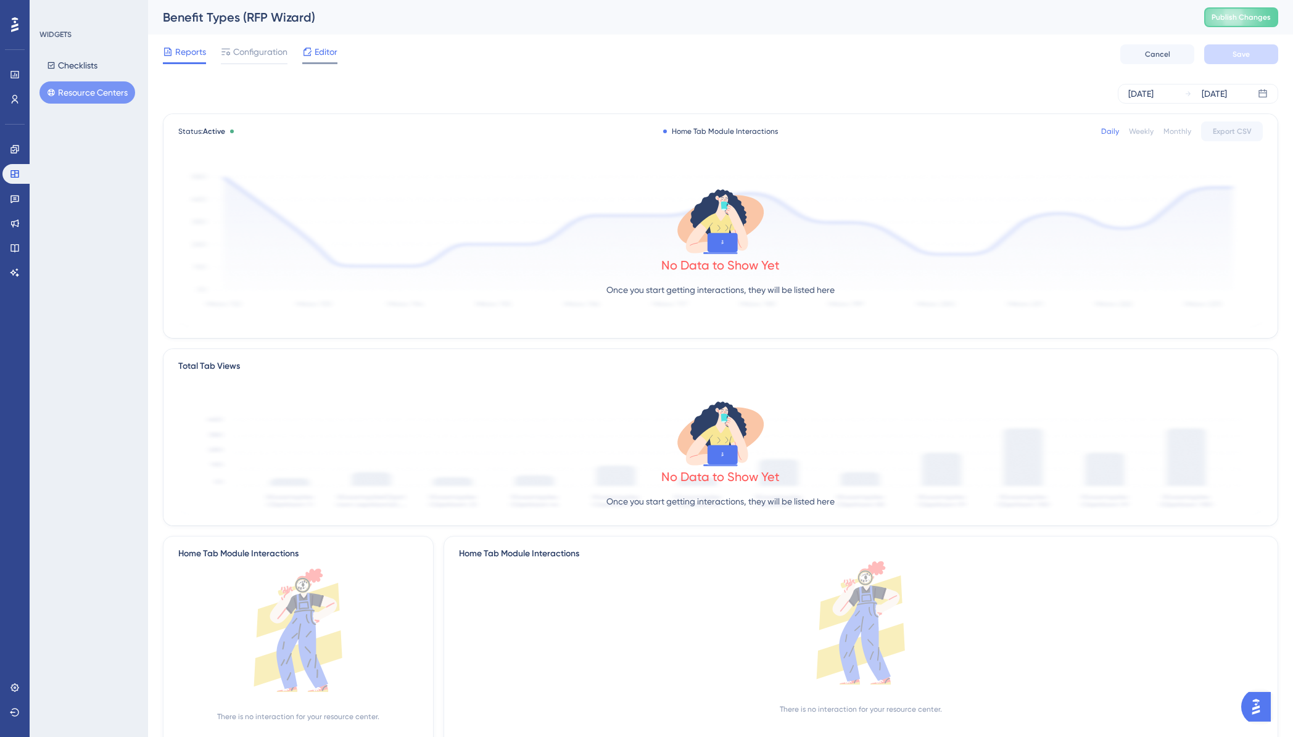
click at [319, 55] on span "Editor" at bounding box center [326, 51] width 23 height 15
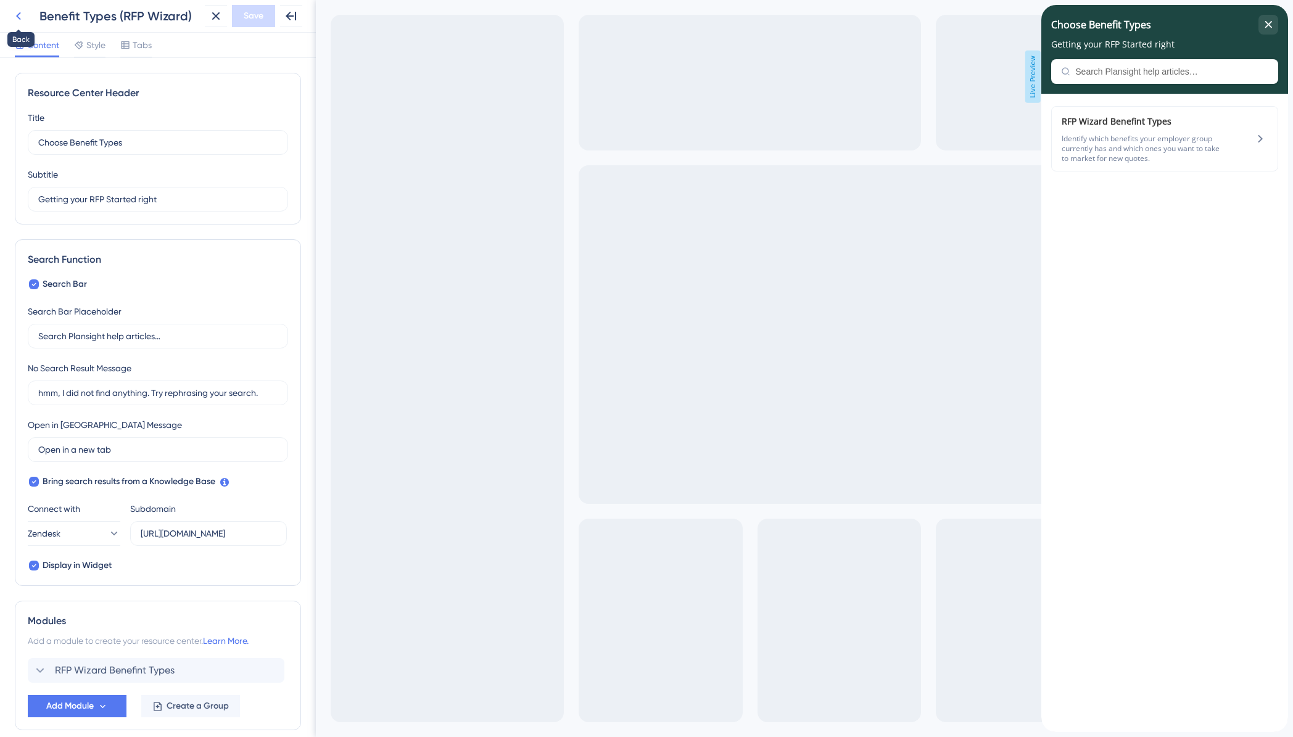
click at [19, 18] on icon at bounding box center [18, 16] width 5 height 8
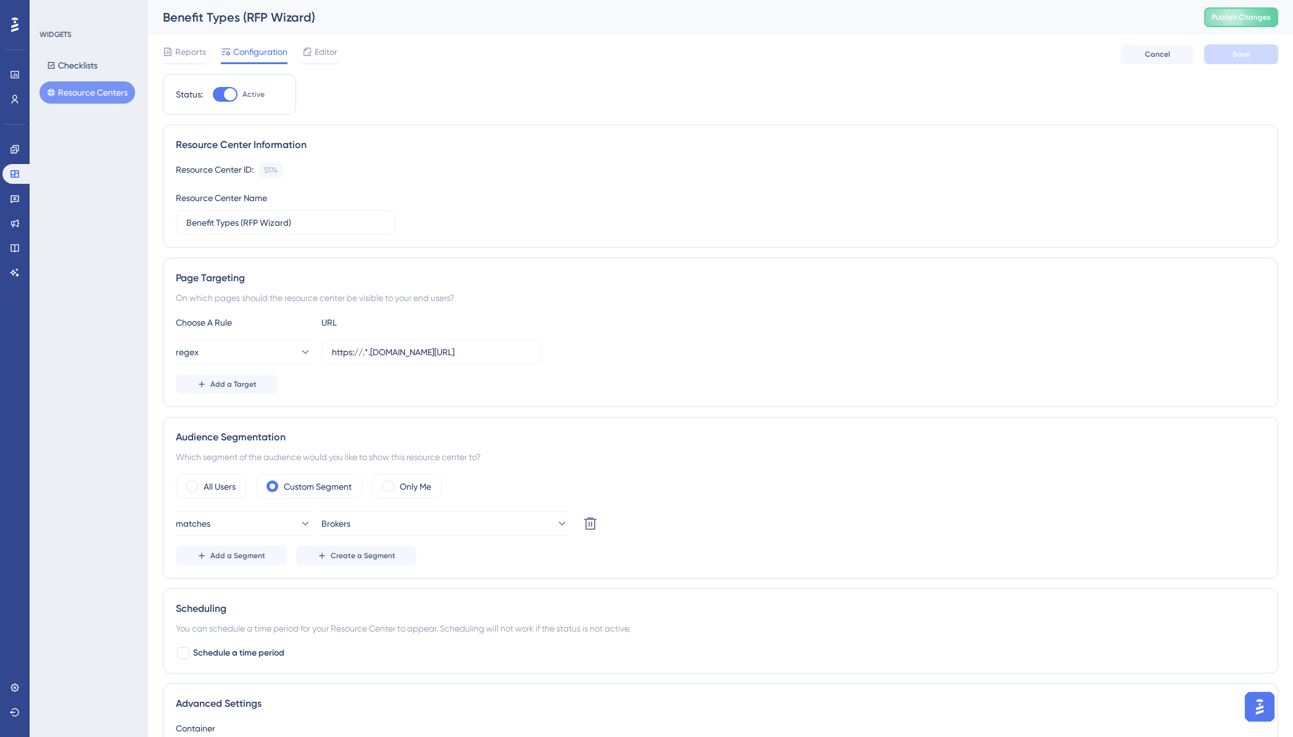
click at [267, 53] on span "Configuration" at bounding box center [260, 51] width 54 height 15
click at [364, 353] on input "https://.*.plansight.com/.*.#rfpBuilderPlanTypes" at bounding box center [431, 352] width 199 height 14
type input "https://app.plansight.com/.*.#rfpBuilderPlanTypes"
click at [643, 356] on div "regex https://app.plansight.com/.*.#rfpBuilderPlanTypes" at bounding box center [720, 352] width 1089 height 25
click at [1238, 57] on span "Save" at bounding box center [1241, 54] width 17 height 10
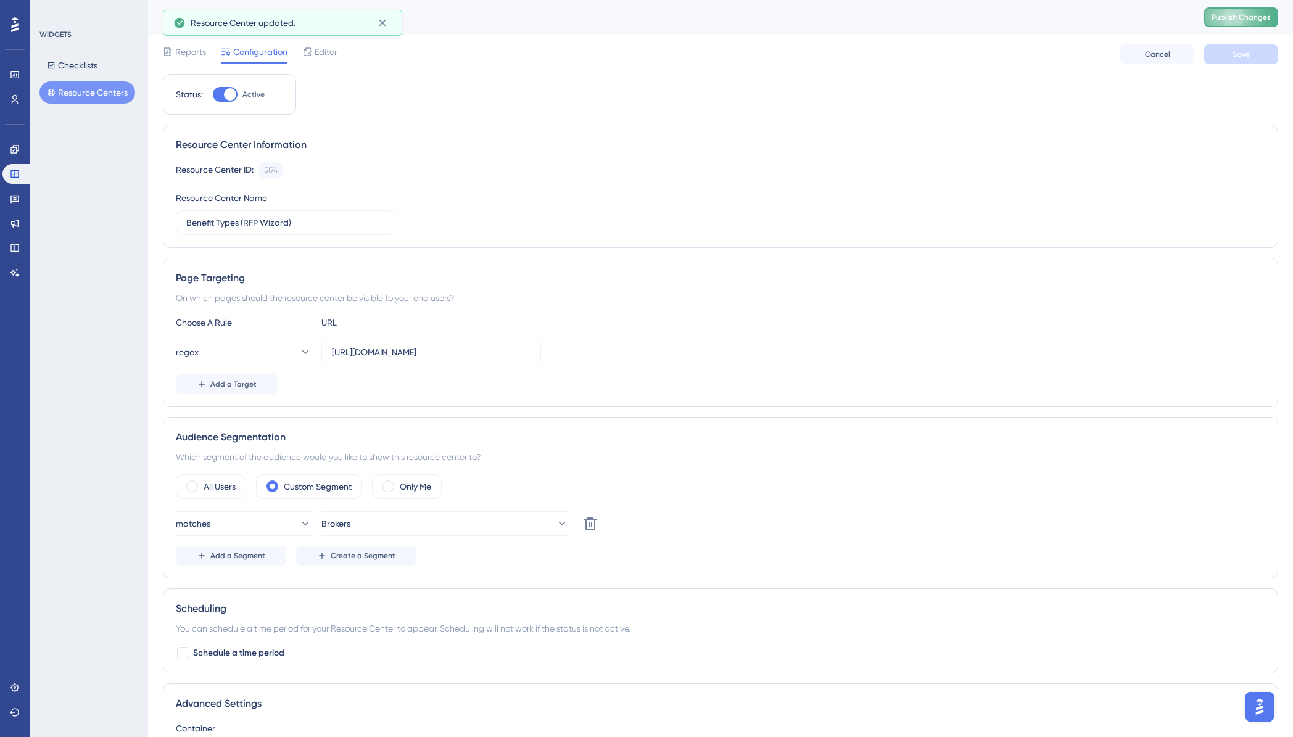
click at [1233, 14] on span "Publish Changes" at bounding box center [1241, 17] width 59 height 10
click at [89, 95] on button "Resource Centers" at bounding box center [87, 92] width 96 height 22
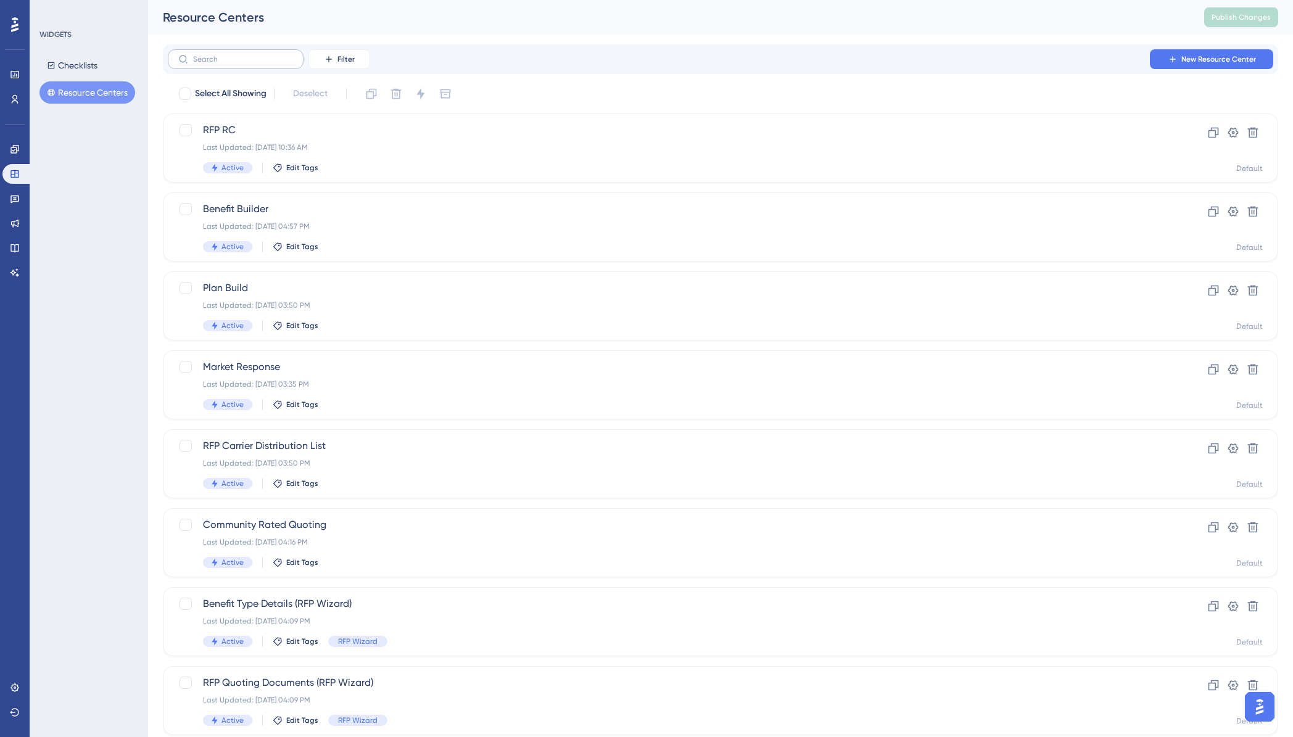
click at [246, 65] on label at bounding box center [236, 59] width 136 height 20
click at [246, 64] on input "text" at bounding box center [243, 59] width 100 height 9
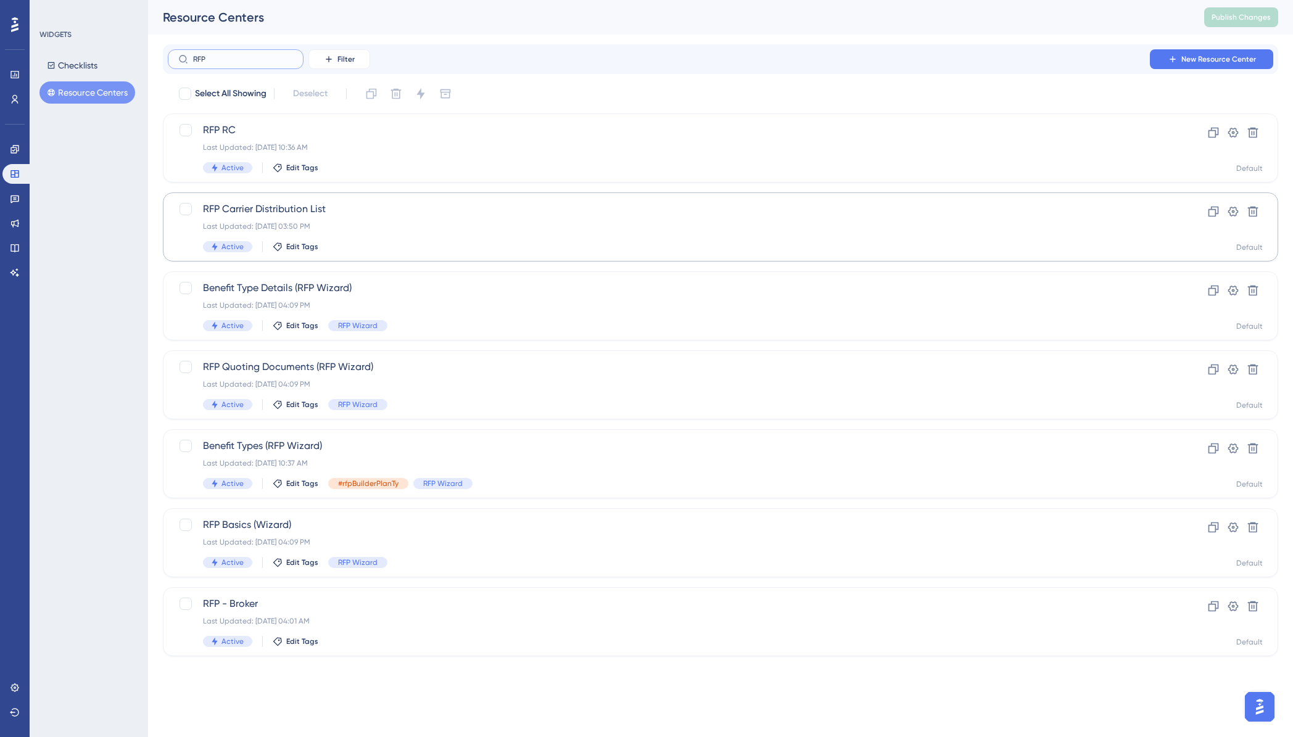
type input "RFP"
click at [292, 223] on div "Last Updated: Jul 16 2025, 03:50 PM" at bounding box center [671, 226] width 936 height 10
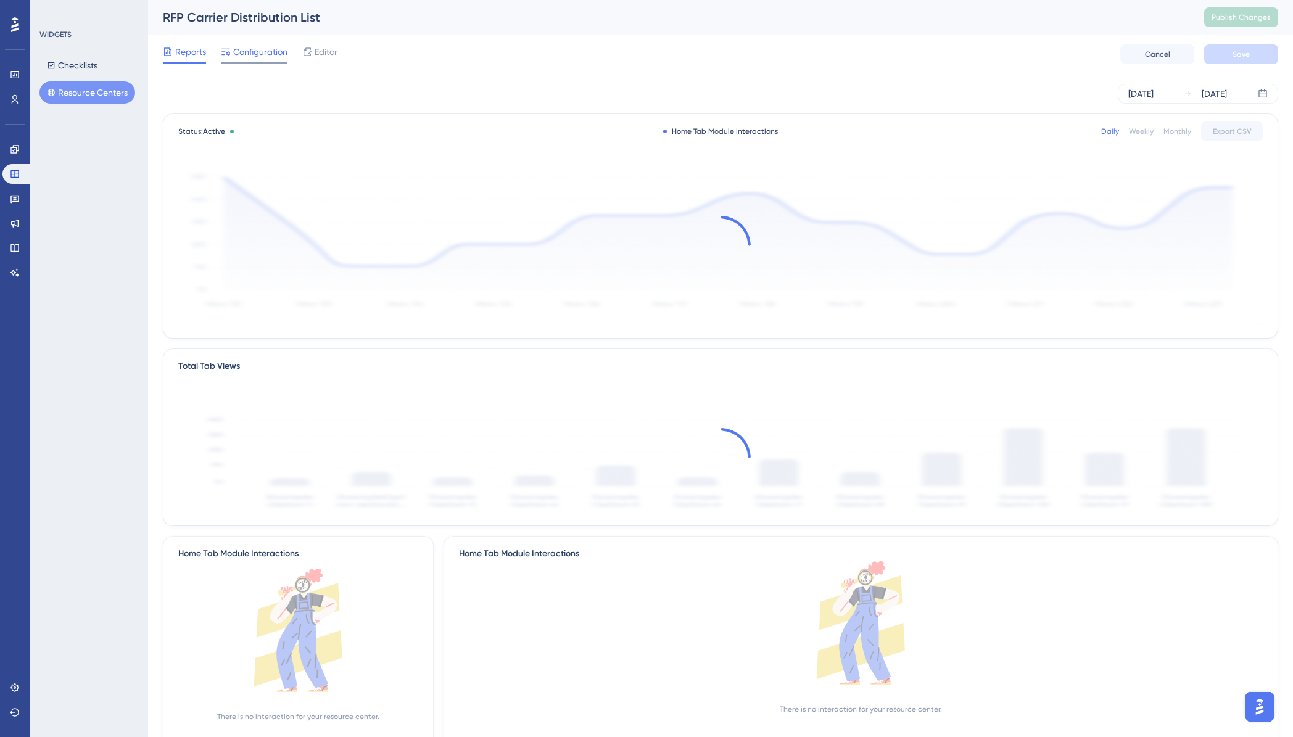
click at [265, 52] on span "Configuration" at bounding box center [260, 51] width 54 height 15
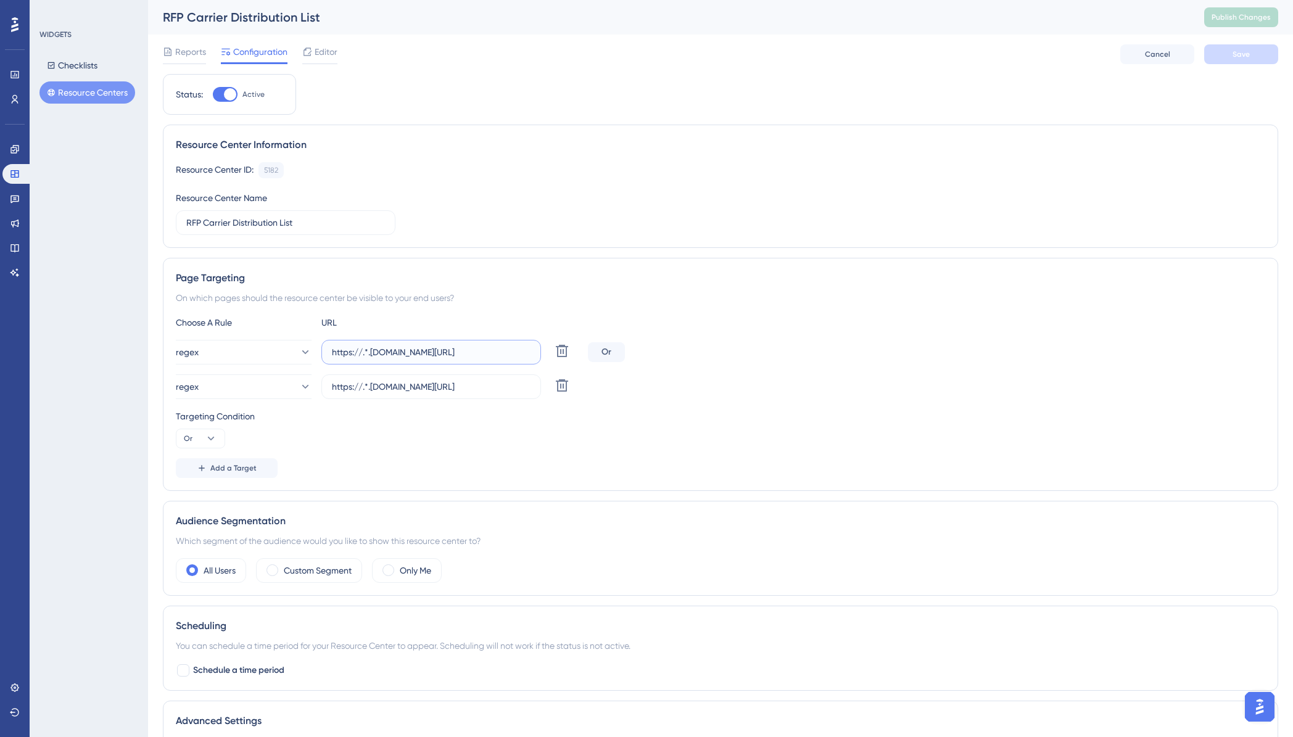
drag, startPoint x: 370, startPoint y: 354, endPoint x: 362, endPoint y: 355, distance: 7.4
click at [362, 355] on input "https://.*.plansight.com/.*.#rfpBuilderDistributionList.*" at bounding box center [431, 352] width 199 height 14
type input "https://app.plansight.com/.*.#rfpBuilderDistributionList.*"
click at [364, 389] on input "https://.*.plansight.com/.*.#rfpBuilderReviewAndSend.*" at bounding box center [431, 387] width 199 height 14
type input "https://app.plansight.com/.*.#rfpBuilderReviewAndSend.*"
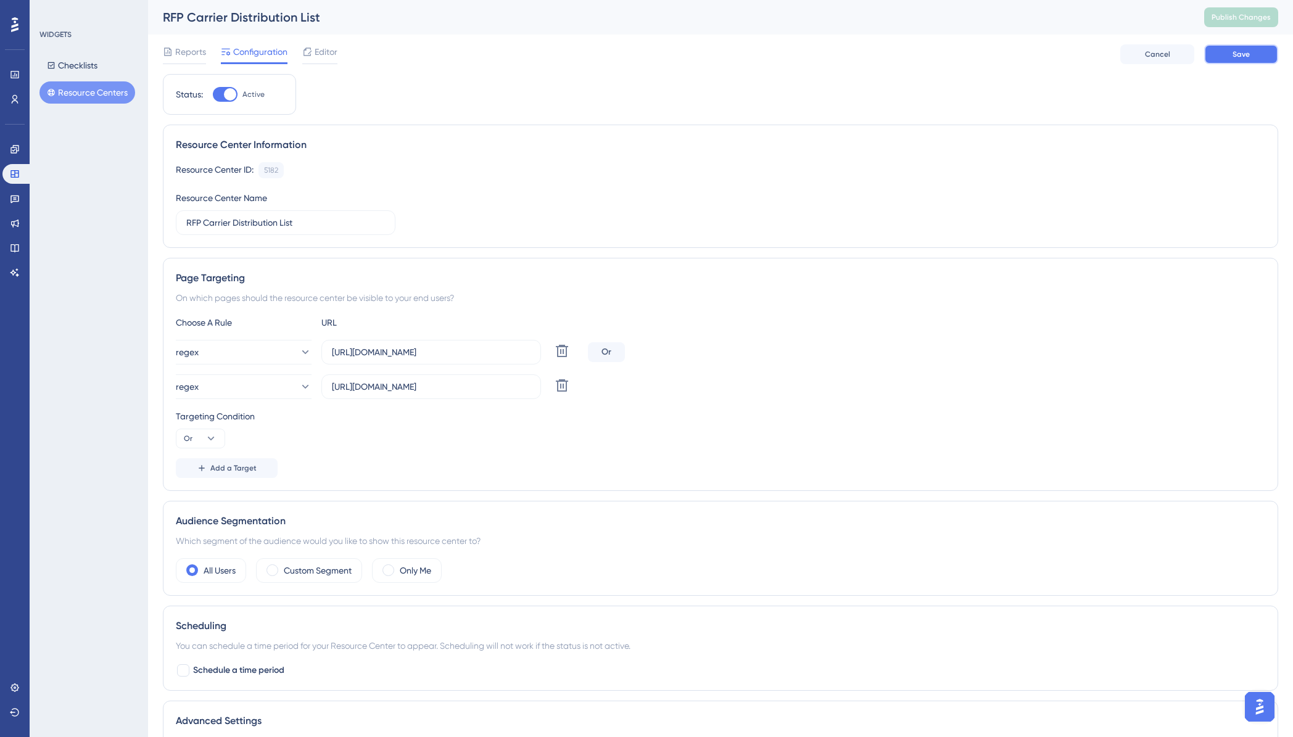
click at [1234, 59] on button "Save" at bounding box center [1241, 54] width 74 height 20
click at [1236, 22] on span "Publish Changes" at bounding box center [1241, 17] width 59 height 10
click at [76, 88] on button "Resource Centers" at bounding box center [87, 92] width 96 height 22
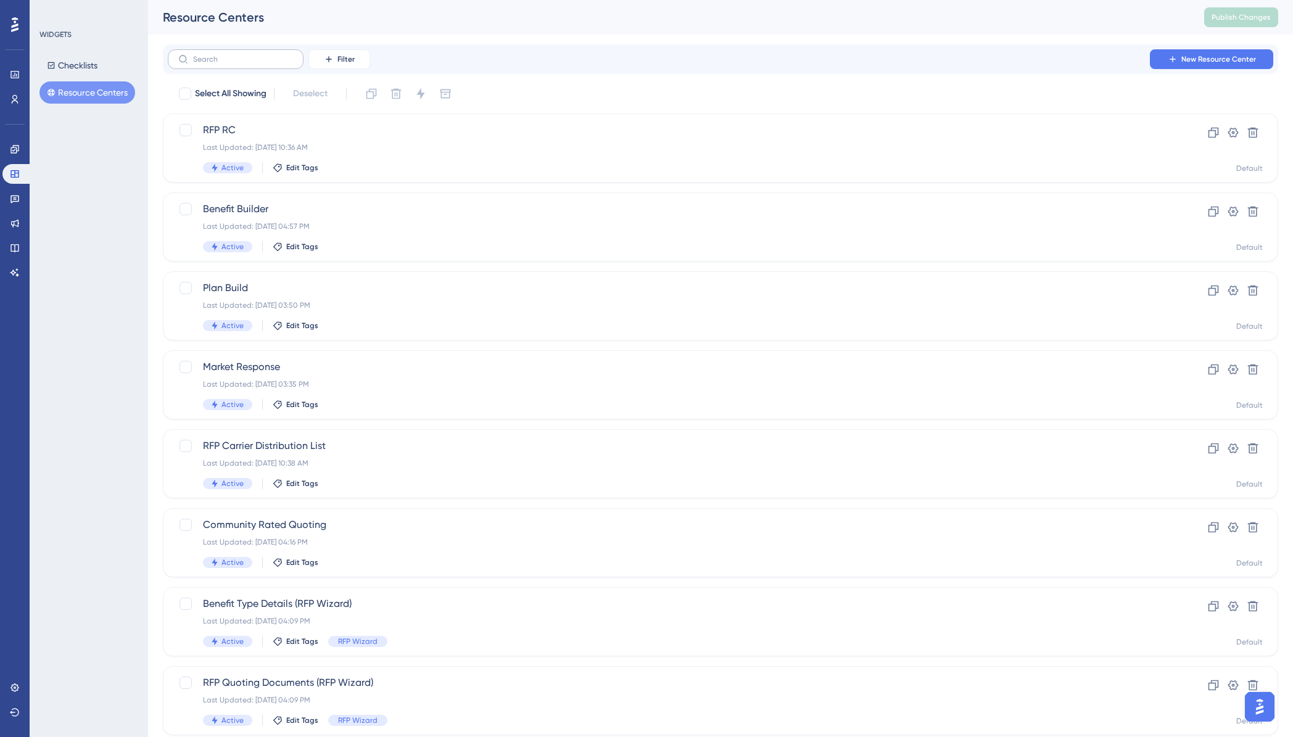
click at [244, 64] on label at bounding box center [236, 59] width 136 height 20
click at [244, 64] on input "text" at bounding box center [243, 59] width 100 height 9
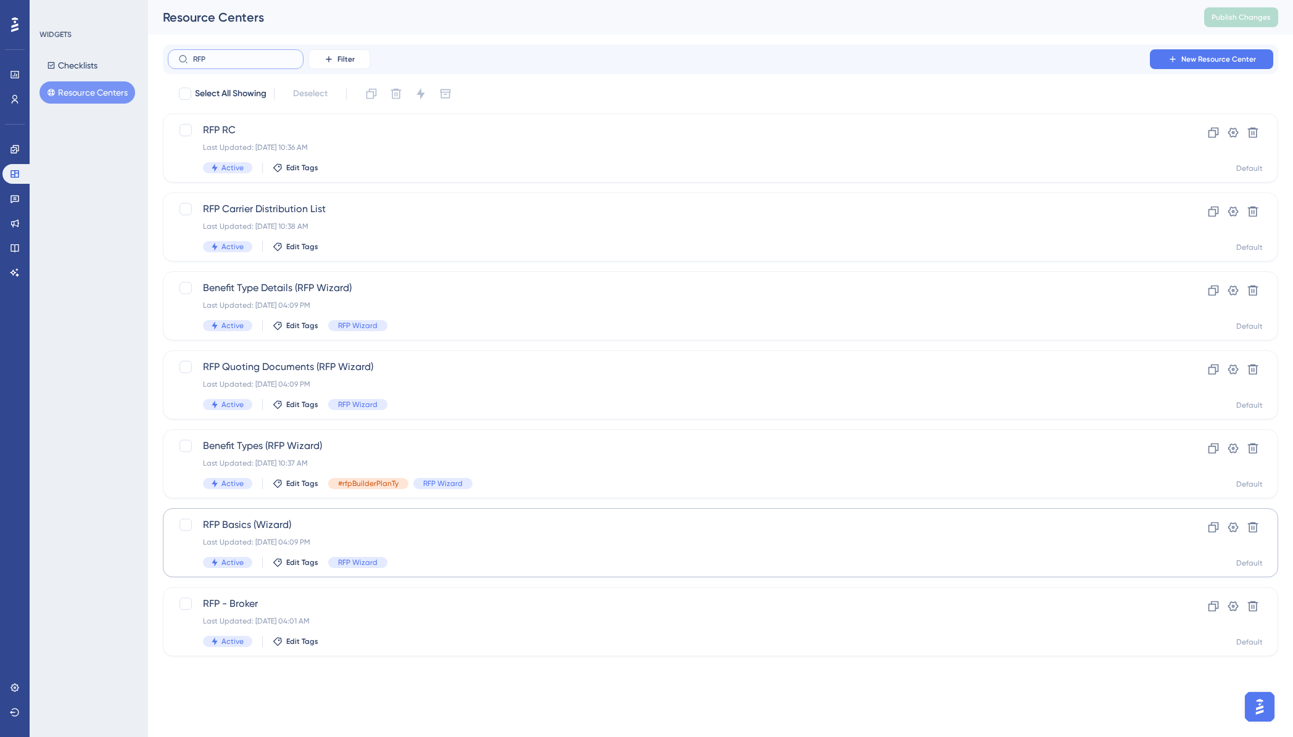
type input "RFP"
click at [254, 534] on div "RFP Basics (Wizard) Last Updated: Oct 13 2025, 04:09 PM Active Edit Tags RFP Wi…" at bounding box center [671, 543] width 936 height 51
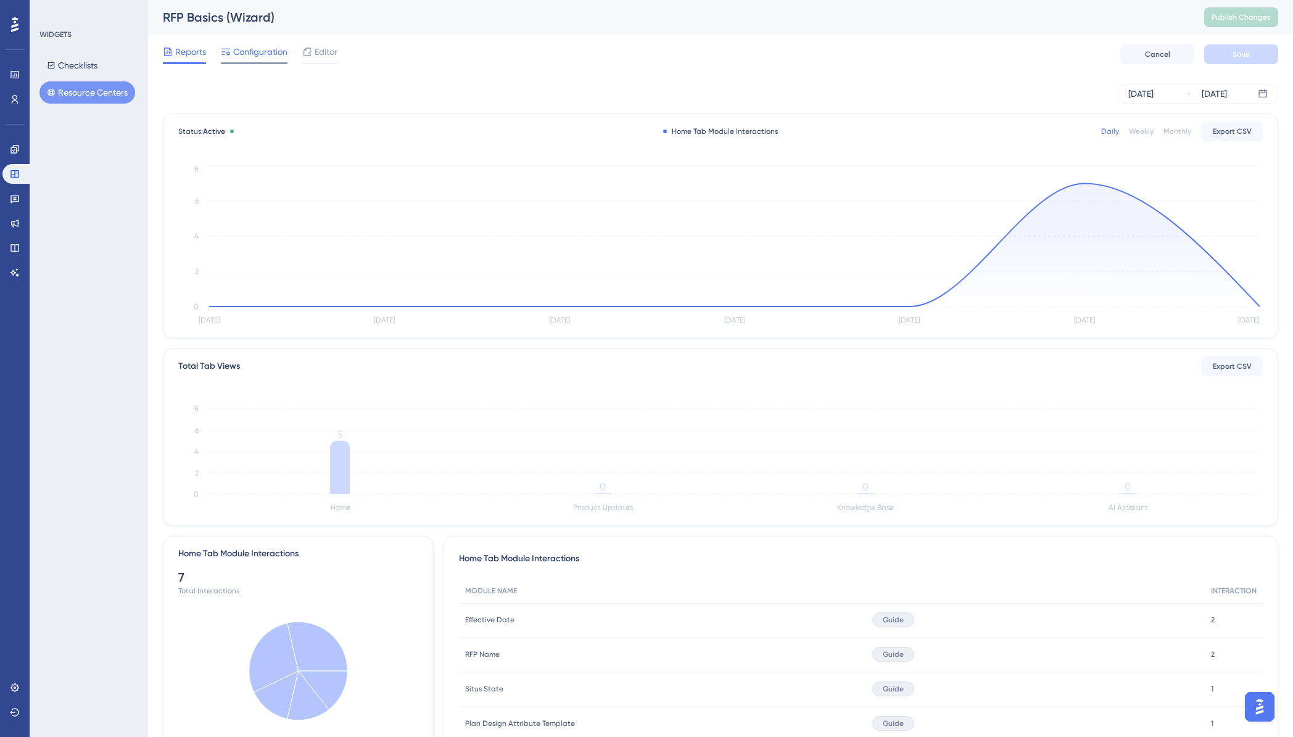
click at [246, 51] on span "Configuration" at bounding box center [260, 51] width 54 height 15
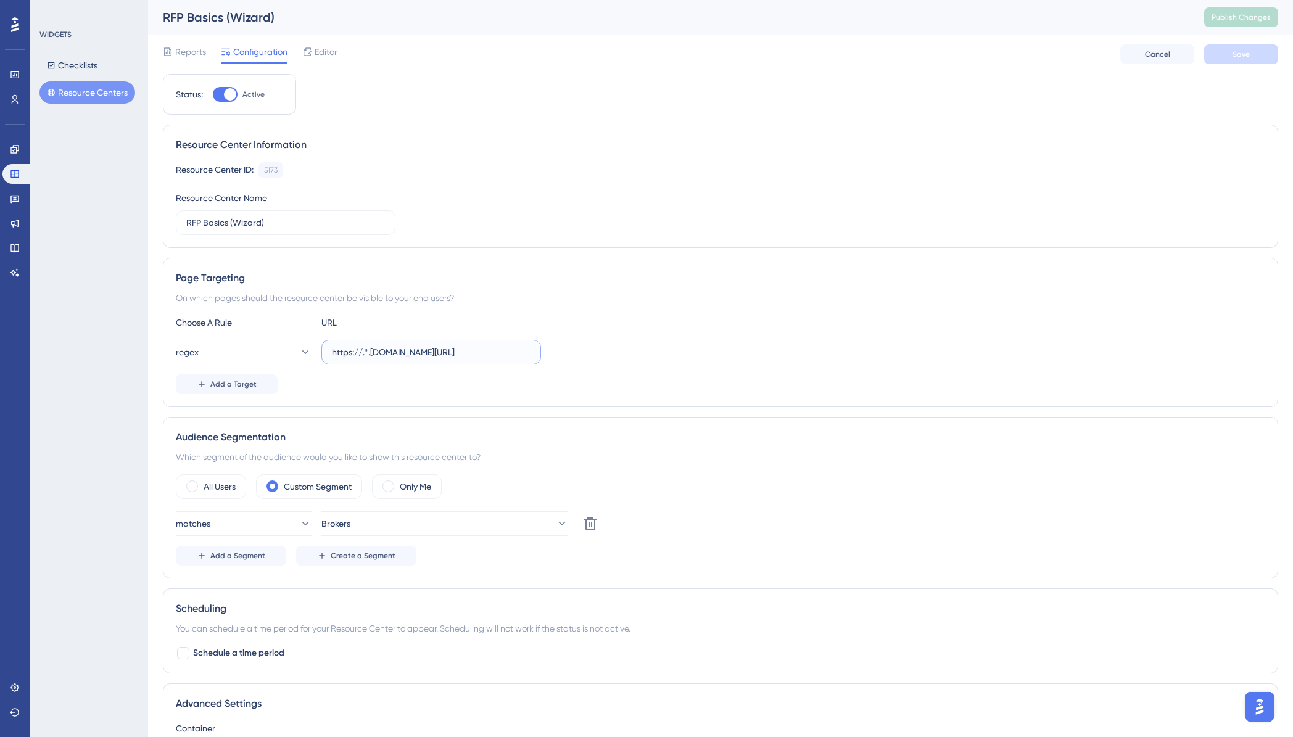
drag, startPoint x: 370, startPoint y: 353, endPoint x: 363, endPoint y: 353, distance: 6.8
click at [363, 353] on input "https://.*.plansight.com/.*.#rfpBuilderBasics" at bounding box center [431, 352] width 199 height 14
type input "https://app.plansight.com/.*.#rfpBuilderBasics"
click at [1246, 61] on button "Save" at bounding box center [1241, 54] width 74 height 20
click at [1234, 22] on span "Publish Changes" at bounding box center [1241, 17] width 59 height 10
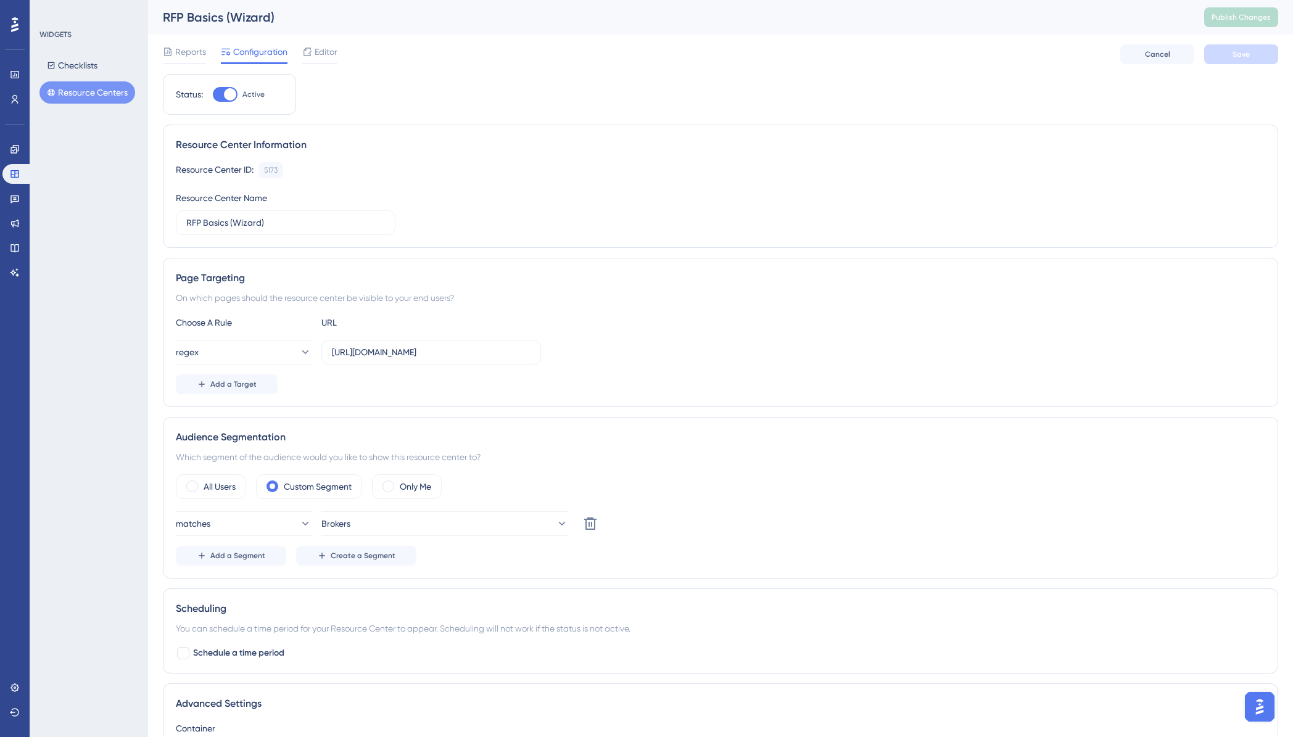
click at [66, 93] on button "Resource Centers" at bounding box center [87, 92] width 96 height 22
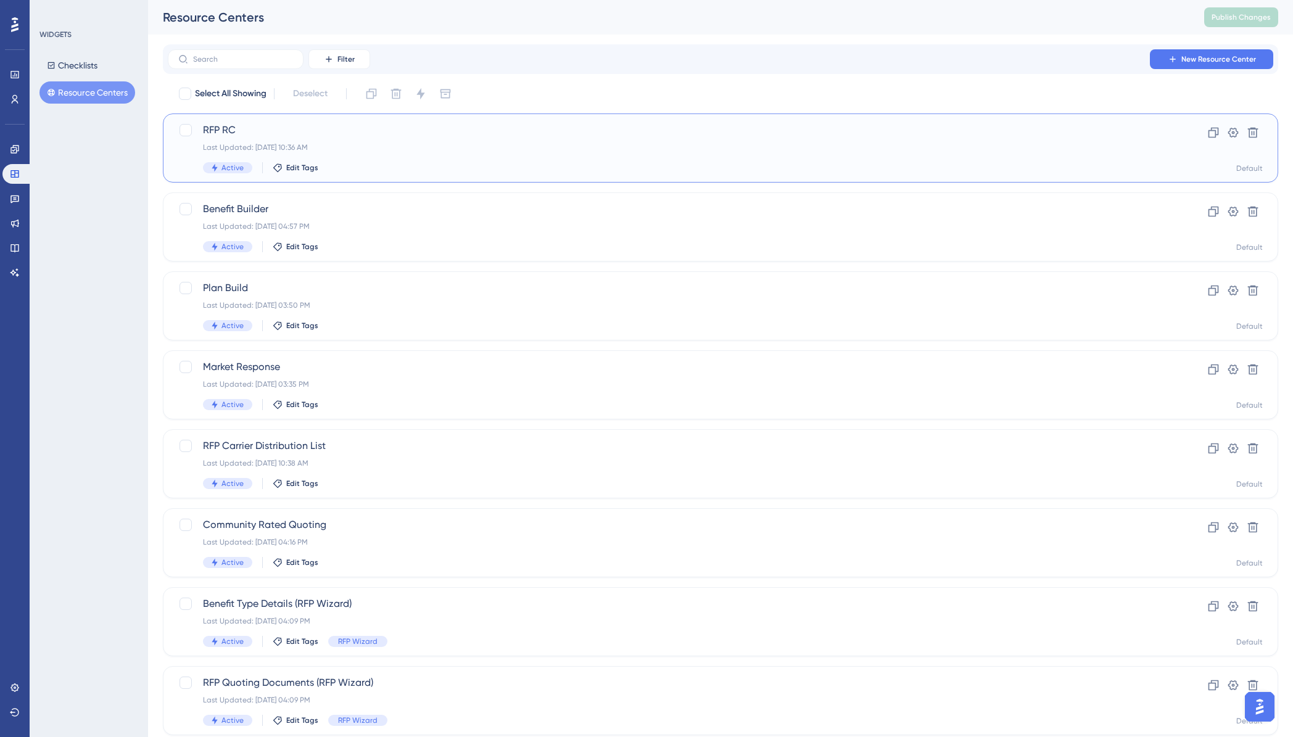
click at [221, 130] on span "RFP RC" at bounding box center [671, 130] width 936 height 15
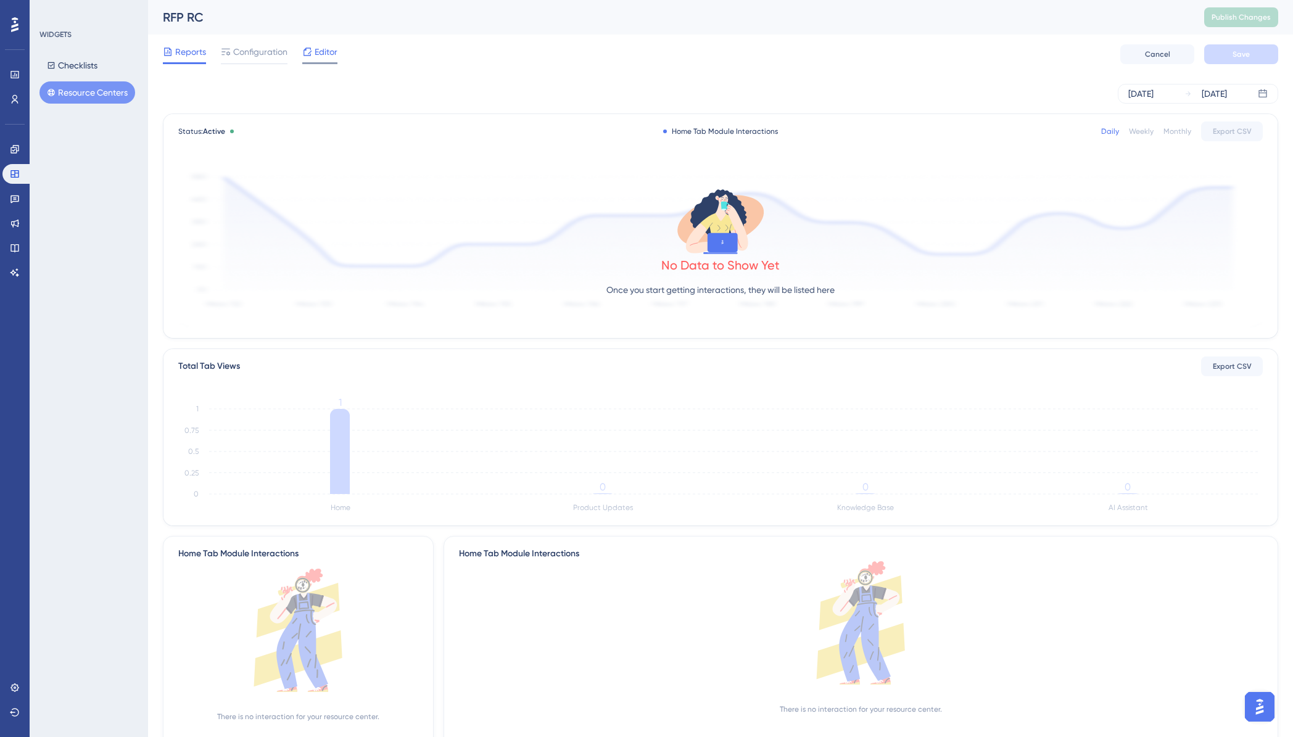
click at [323, 53] on span "Editor" at bounding box center [326, 51] width 23 height 15
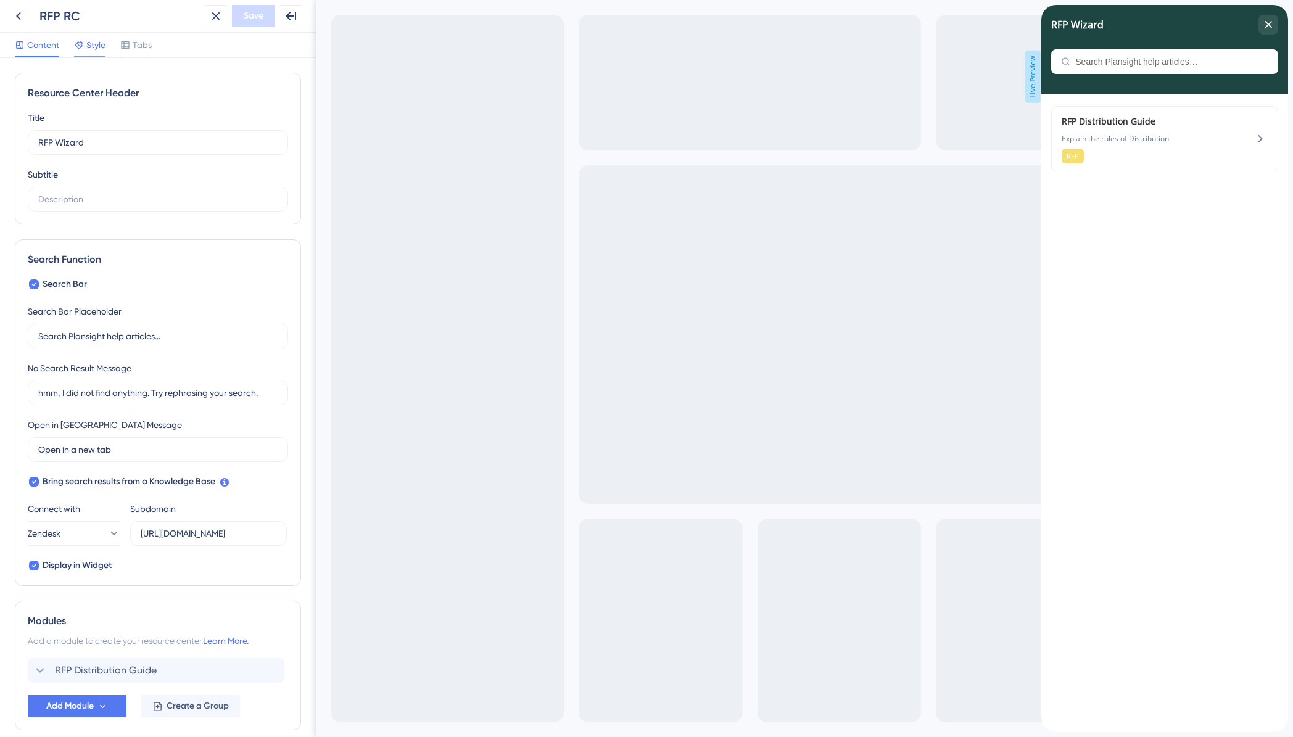
click at [94, 46] on span "Style" at bounding box center [95, 45] width 19 height 15
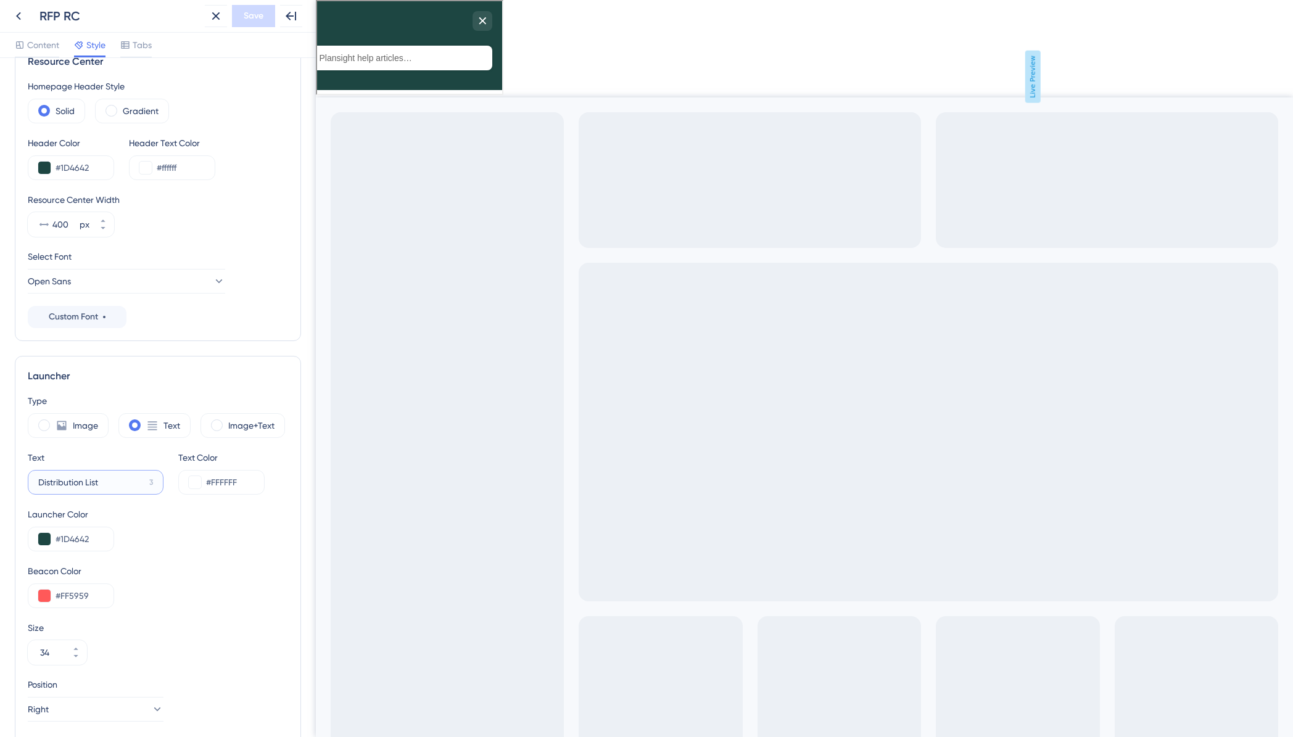
drag, startPoint x: 111, startPoint y: 473, endPoint x: 114, endPoint y: 484, distance: 11.4
click at [114, 484] on label "Distribution List 3" at bounding box center [96, 482] width 136 height 25
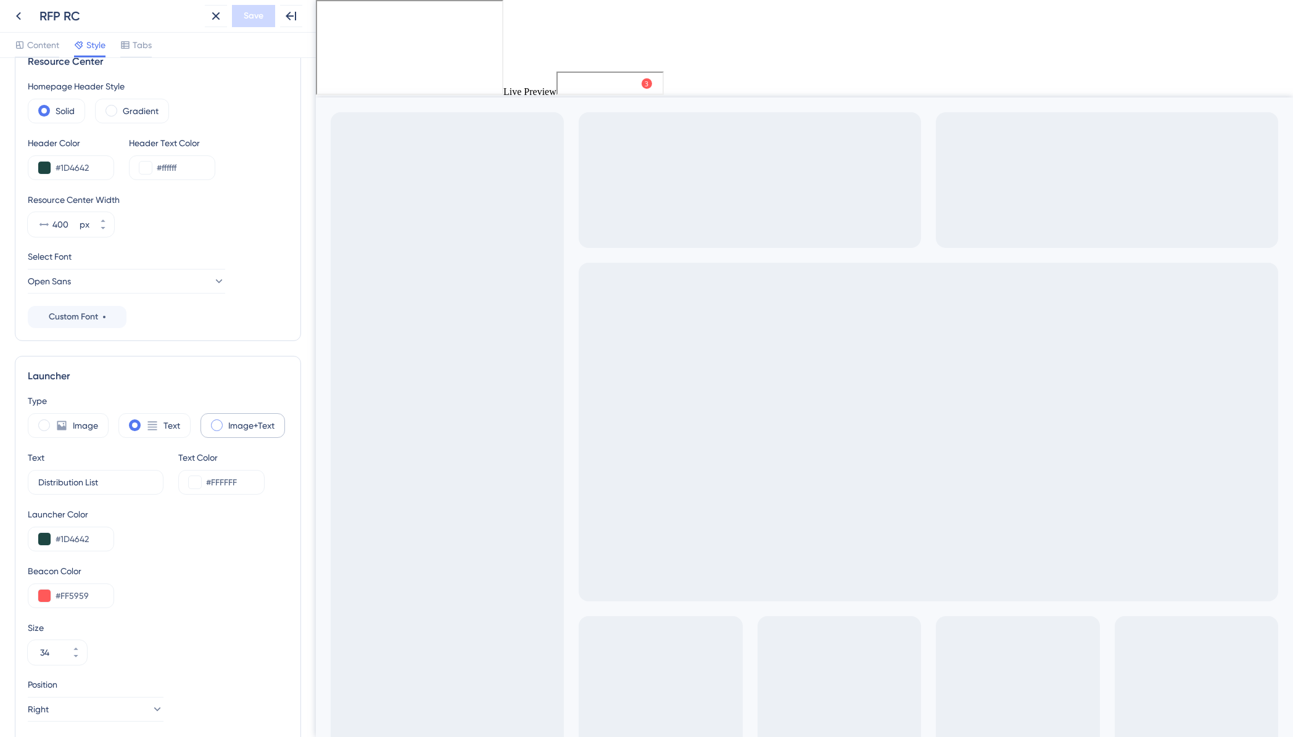
click at [216, 429] on span at bounding box center [217, 426] width 12 height 12
click at [226, 421] on input "radio" at bounding box center [226, 421] width 0 height 0
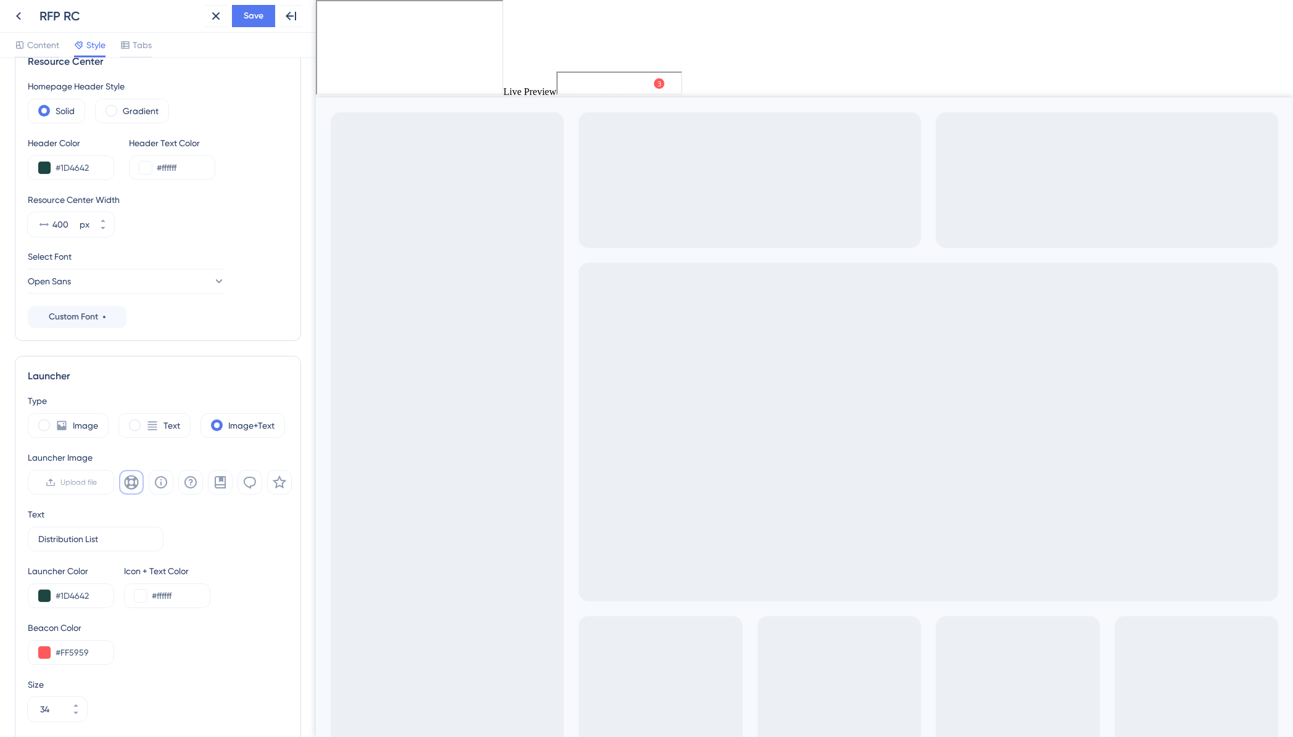
click at [126, 485] on icon at bounding box center [131, 482] width 14 height 14
click at [80, 485] on span "Upload file" at bounding box center [78, 482] width 36 height 10
click at [97, 482] on input "Upload file" at bounding box center [97, 482] width 0 height 0
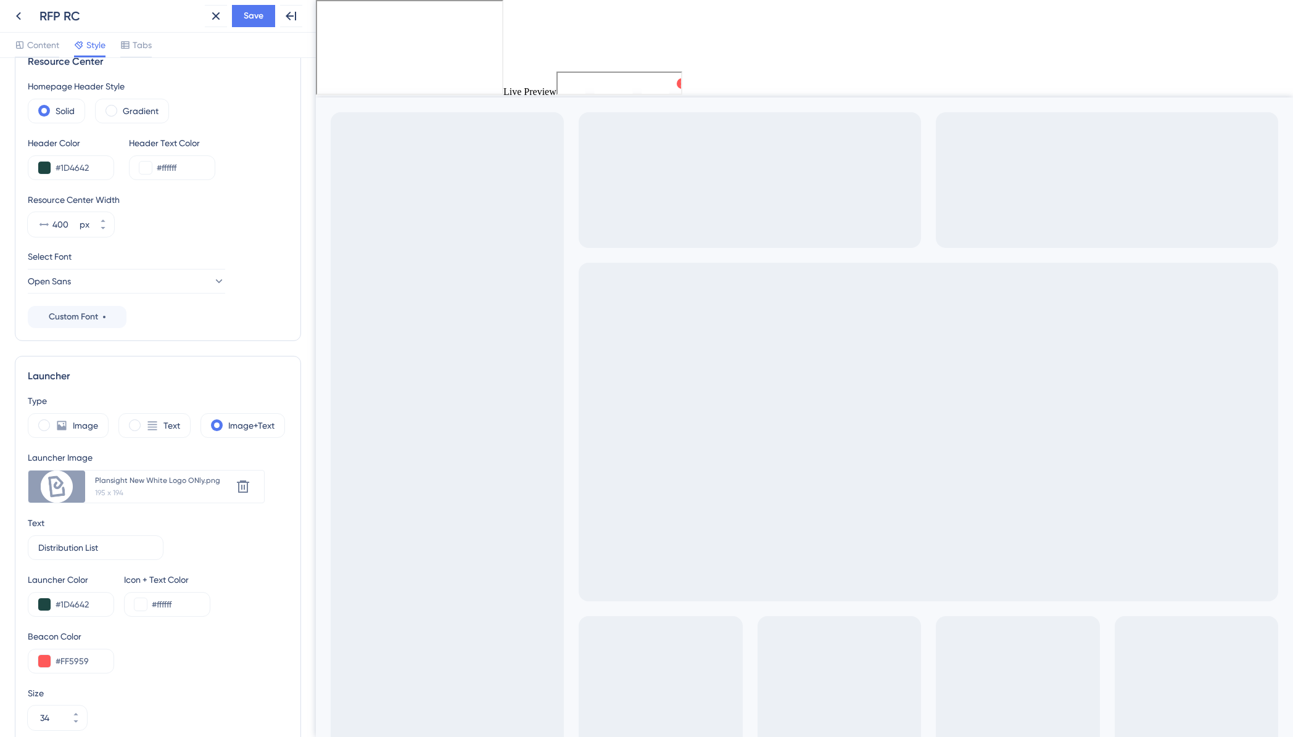
click at [581, 83] on div "Distribution List" at bounding box center [610, 82] width 120 height 136
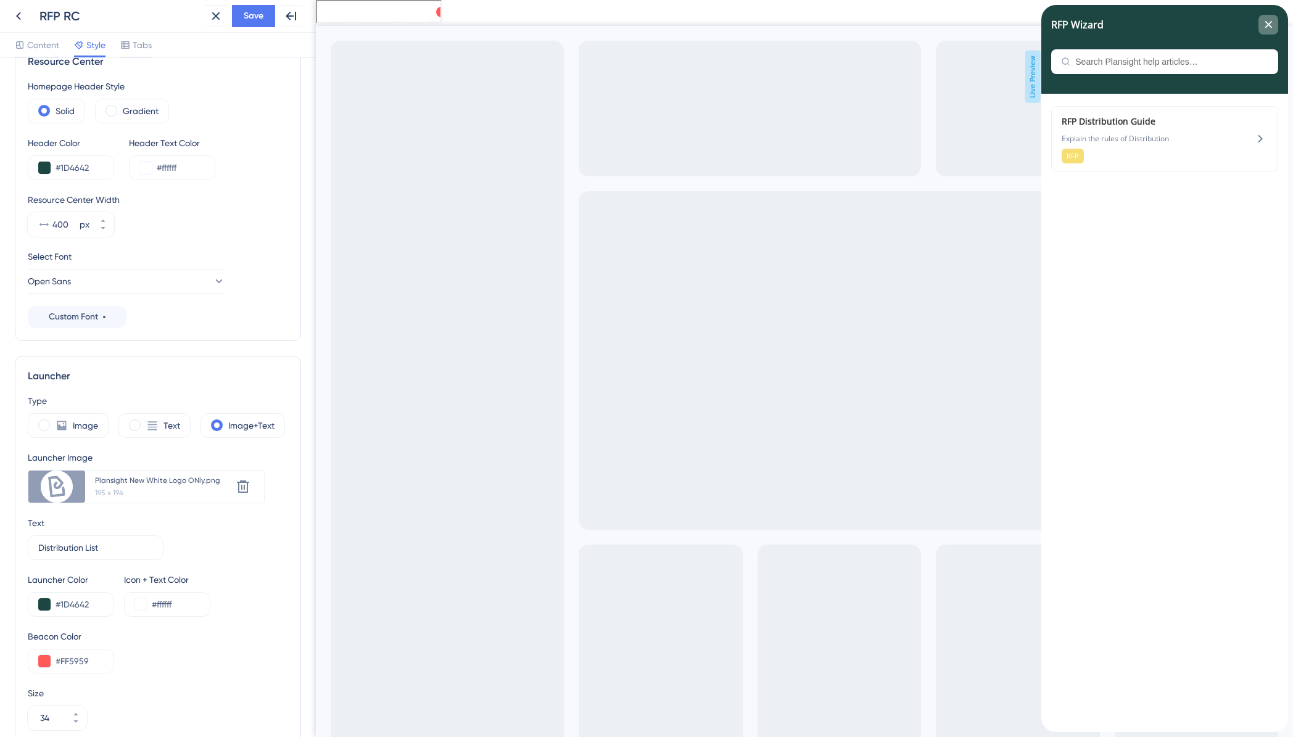
click at [1268, 23] on icon "close resource center" at bounding box center [1268, 24] width 7 height 7
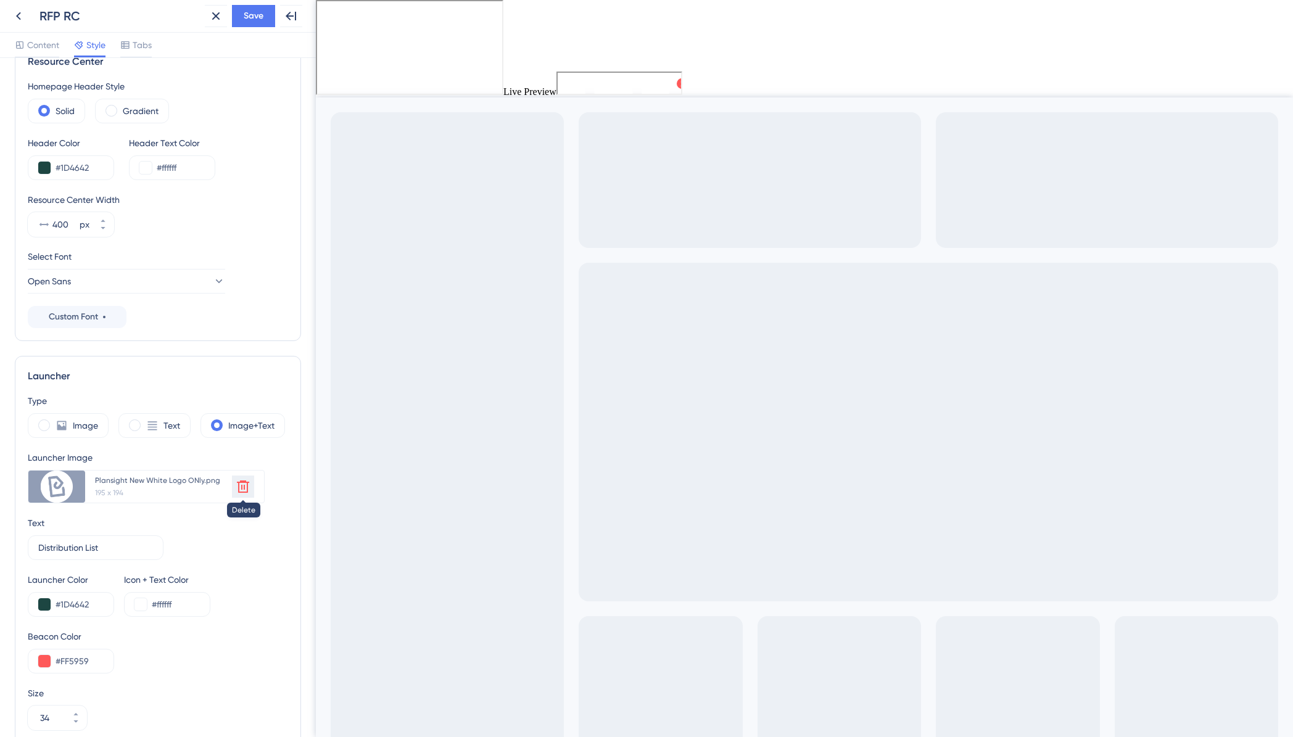
click at [246, 487] on icon at bounding box center [243, 486] width 15 height 15
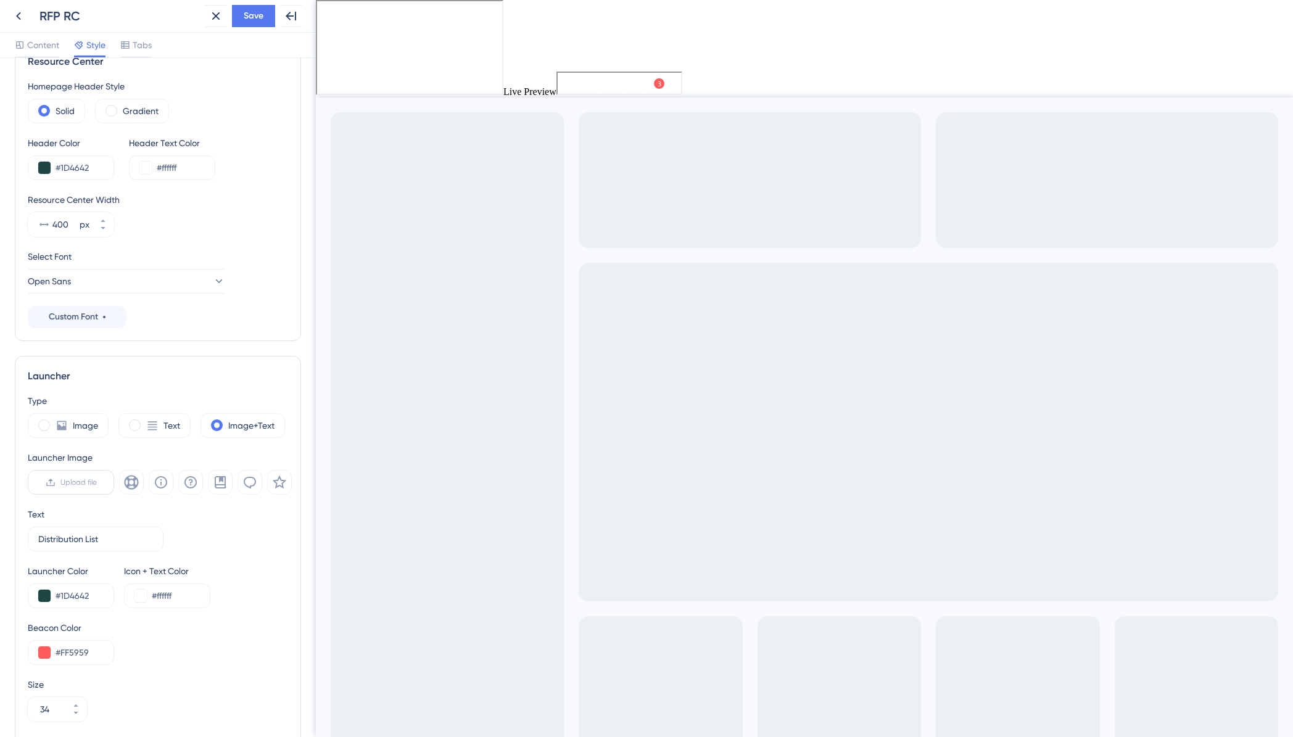
click at [60, 483] on span "Upload file" at bounding box center [78, 482] width 36 height 10
click at [97, 482] on input "Upload file" at bounding box center [97, 482] width 0 height 0
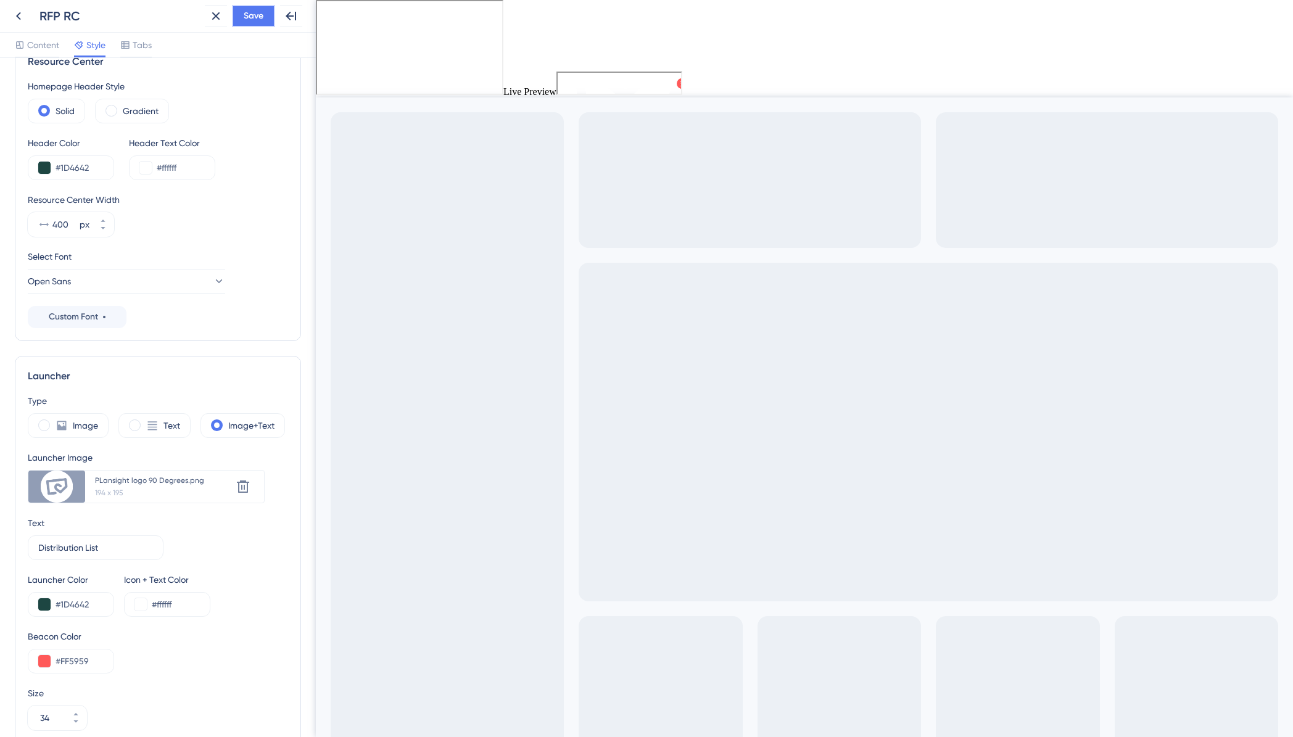
click at [245, 10] on span "Save" at bounding box center [254, 16] width 20 height 15
click at [23, 19] on icon at bounding box center [18, 16] width 15 height 15
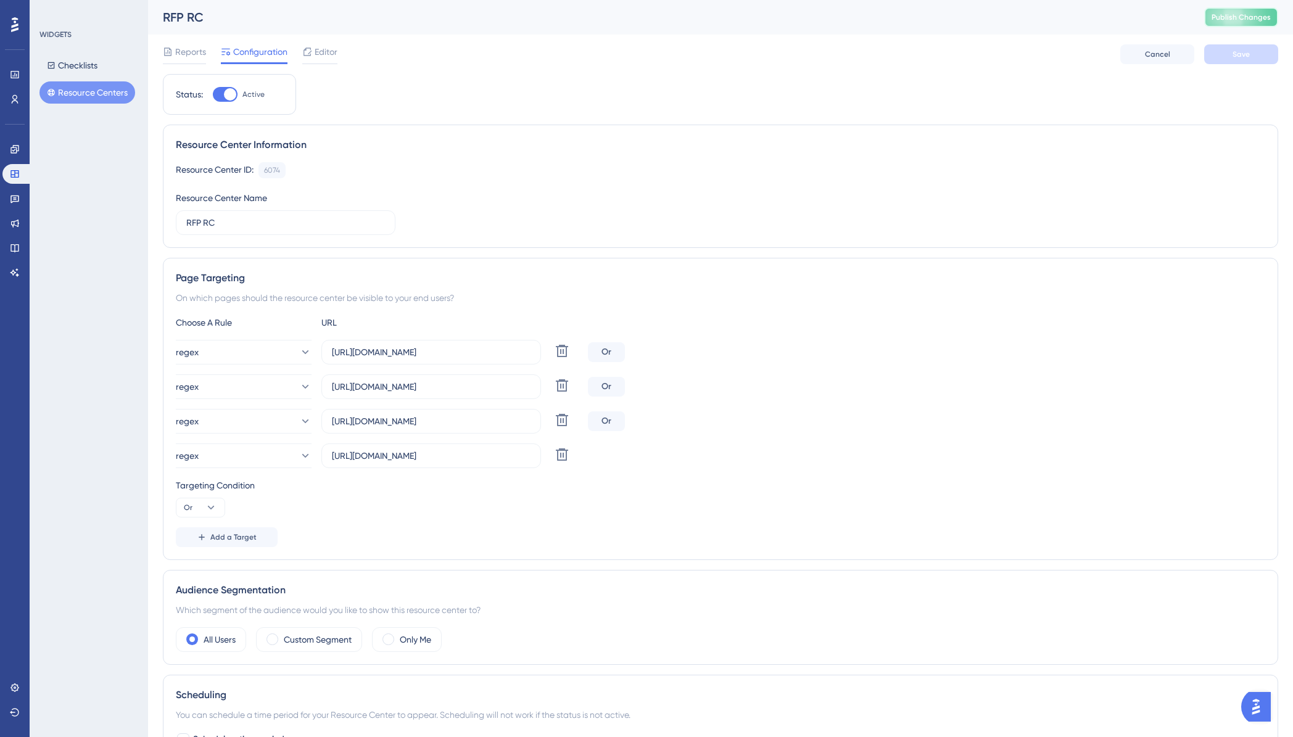
click at [1231, 20] on span "Publish Changes" at bounding box center [1241, 17] width 59 height 10
click at [323, 50] on span "Editor" at bounding box center [326, 51] width 23 height 15
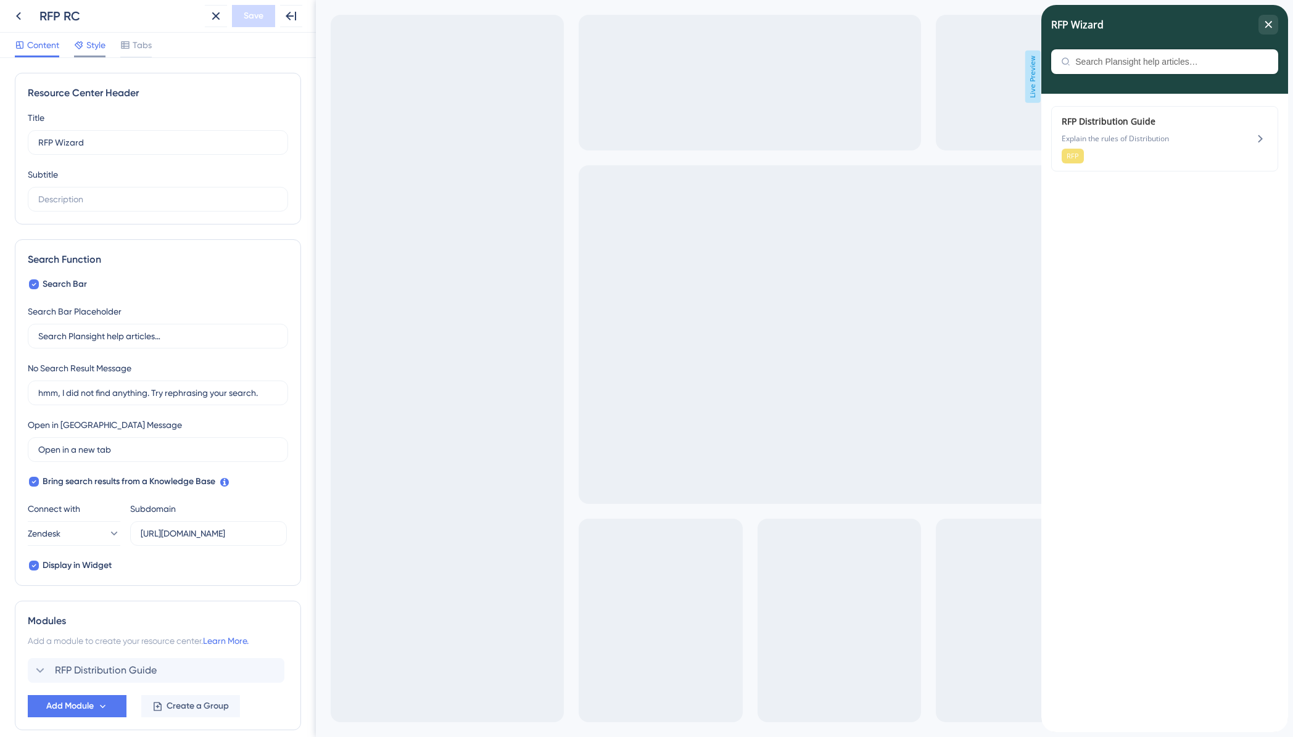
click at [99, 46] on span "Style" at bounding box center [95, 45] width 19 height 15
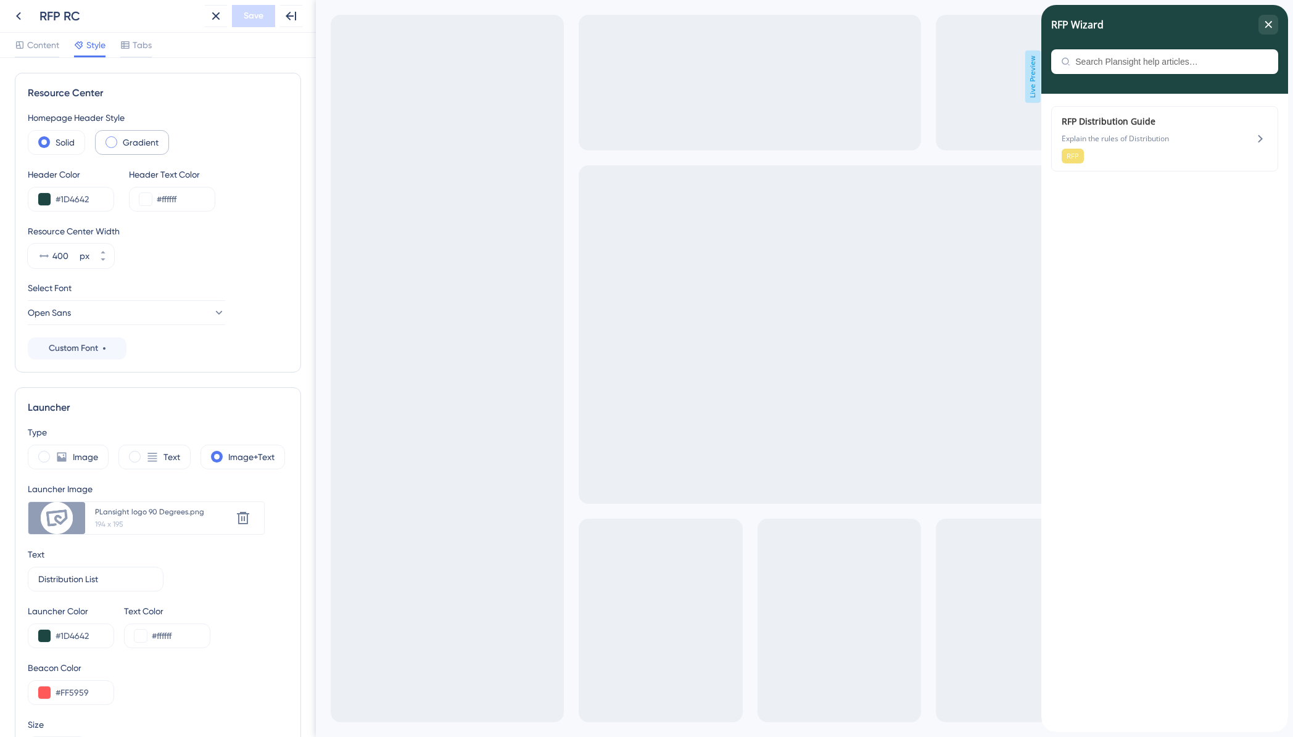
click at [115, 144] on span at bounding box center [111, 142] width 12 height 12
click at [121, 138] on input "radio" at bounding box center [121, 138] width 0 height 0
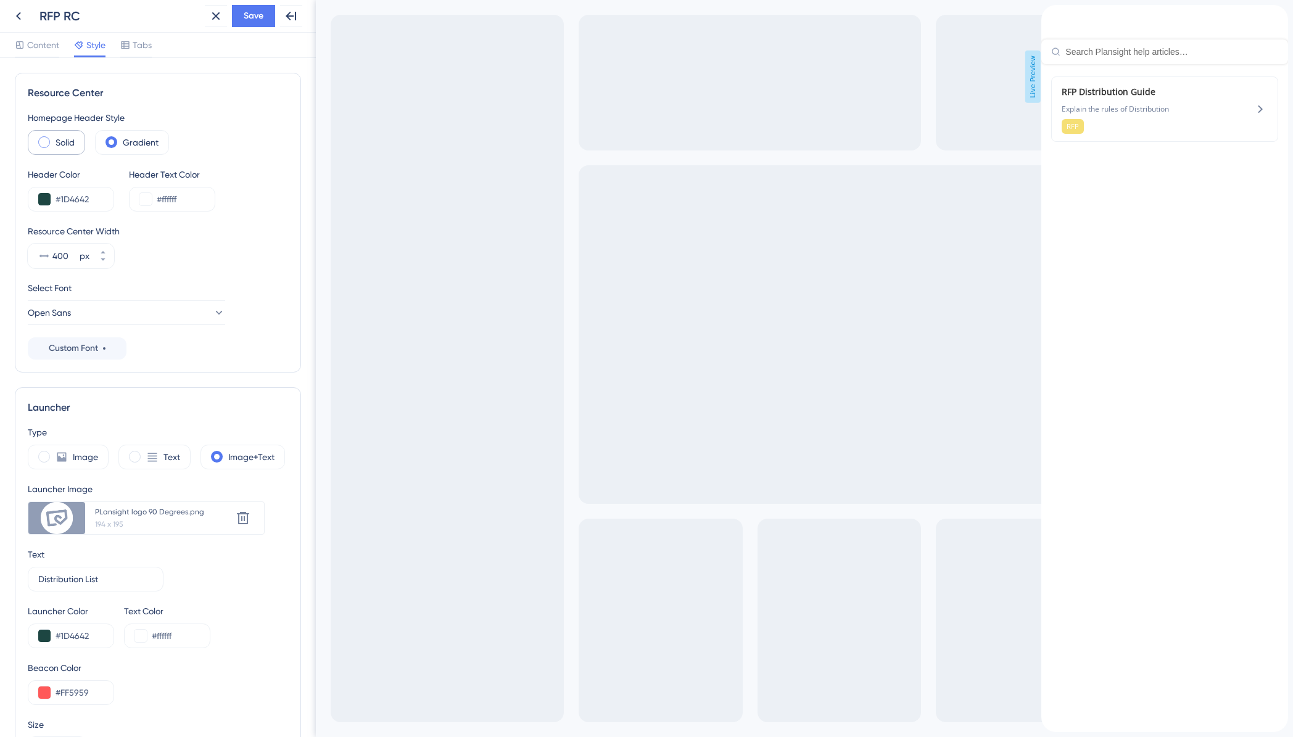
click at [47, 144] on span at bounding box center [44, 142] width 12 height 12
click at [54, 138] on input "radio" at bounding box center [54, 138] width 0 height 0
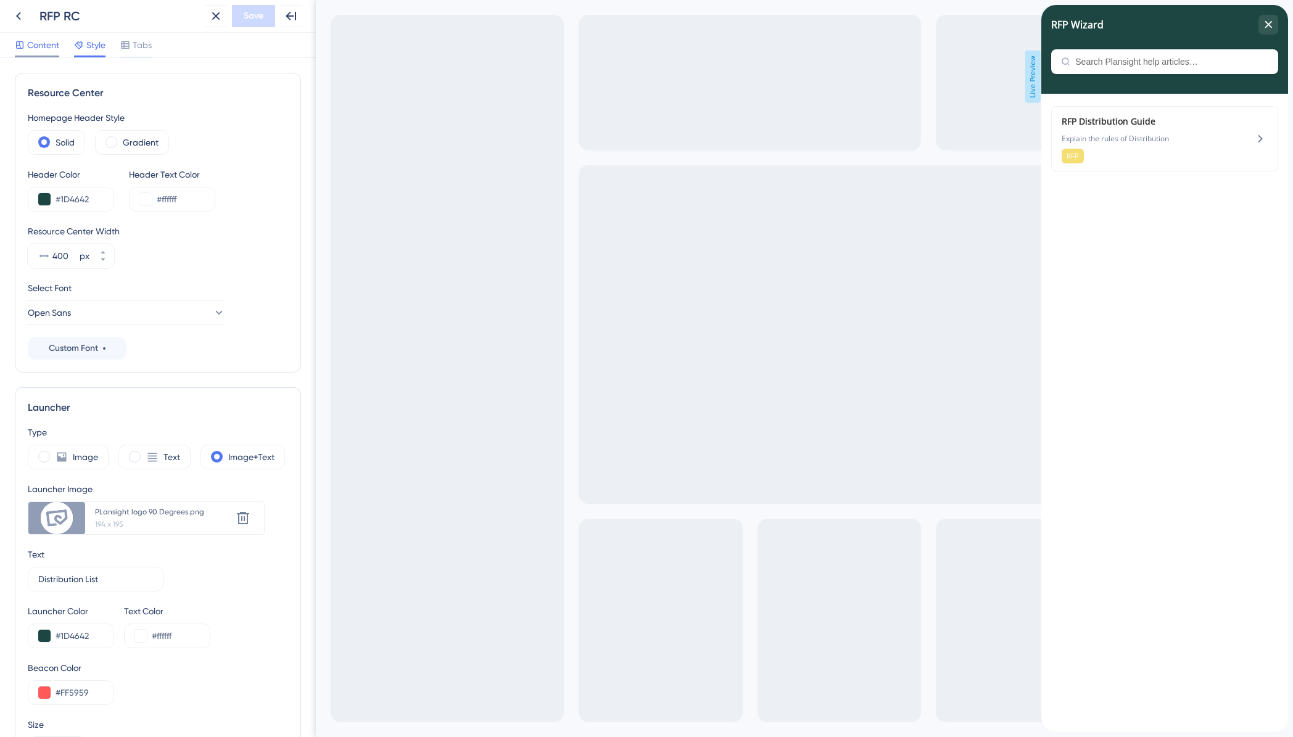
click at [56, 51] on span "Content" at bounding box center [43, 45] width 32 height 15
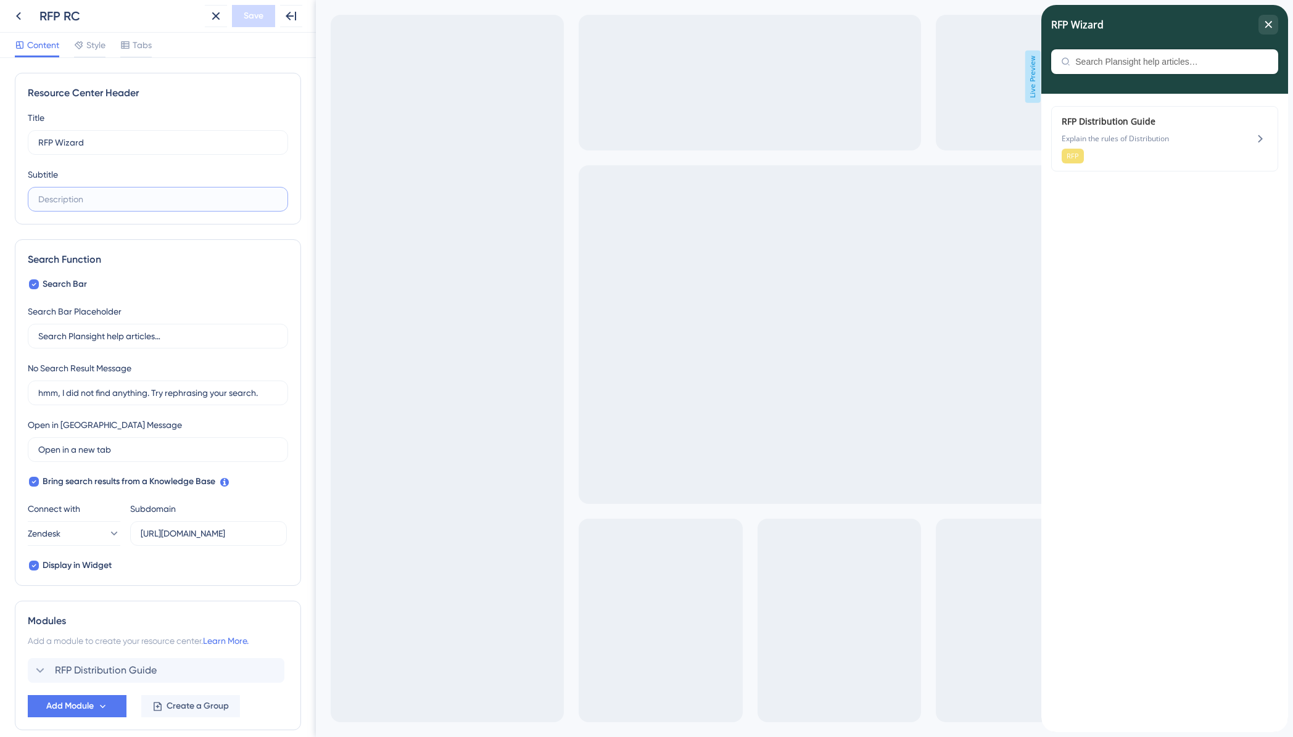
click at [90, 197] on input "text" at bounding box center [157, 199] width 239 height 14
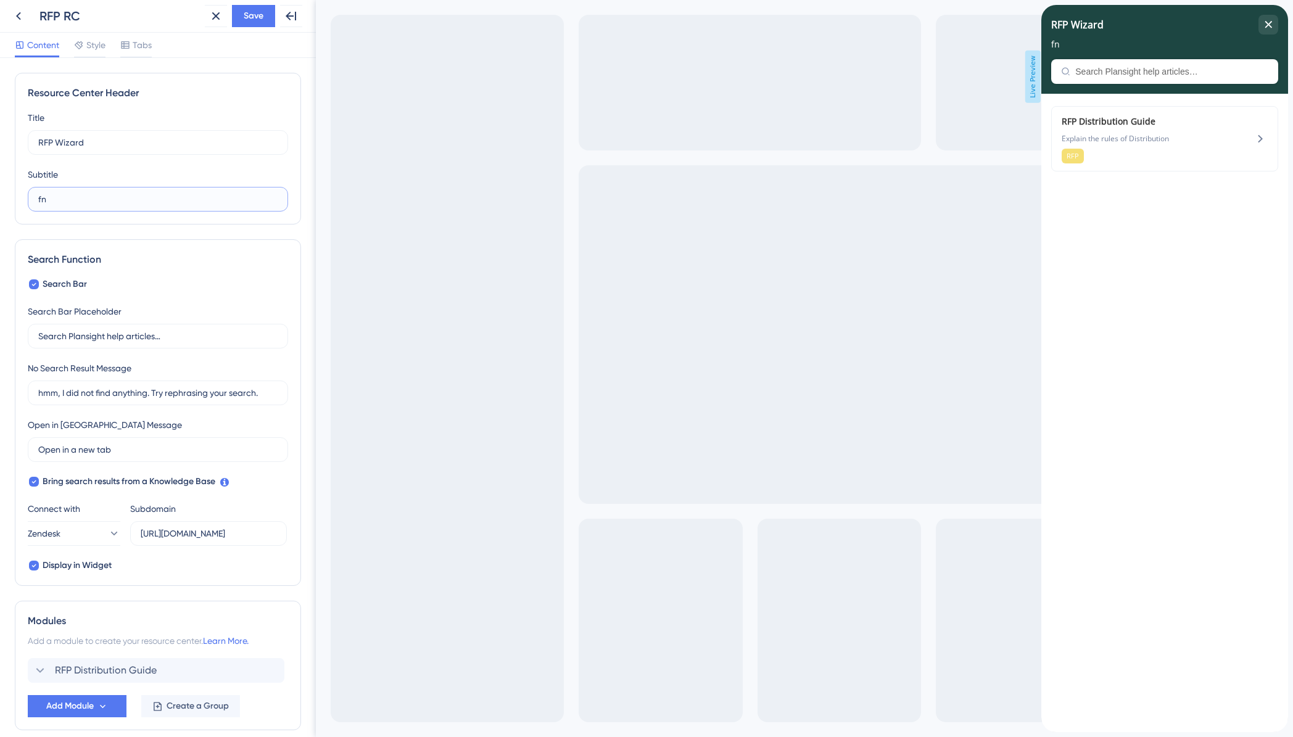
type input "f"
type input "this is currently only in test"
click at [271, 20] on button "Save" at bounding box center [253, 16] width 43 height 22
click at [25, 21] on icon at bounding box center [18, 16] width 15 height 15
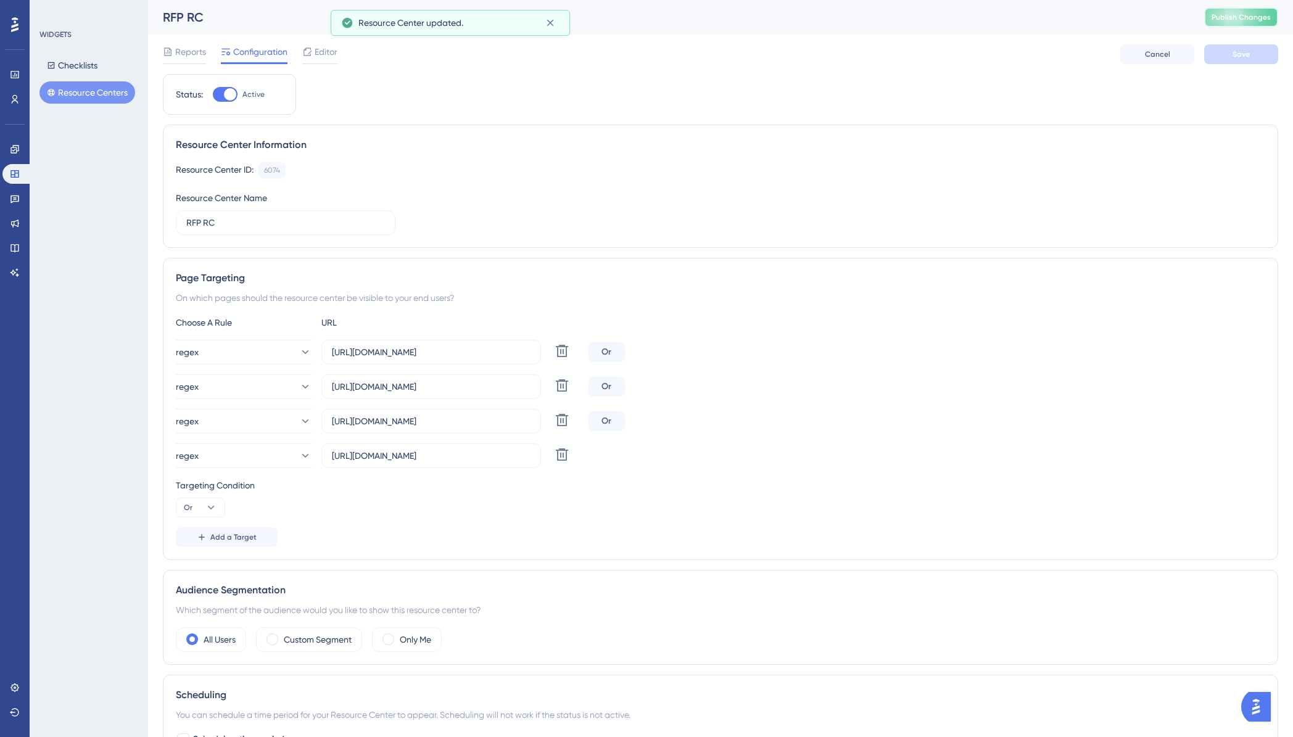
click at [1236, 19] on span "Publish Changes" at bounding box center [1241, 17] width 59 height 10
click at [213, 540] on span "Add a Target" at bounding box center [233, 537] width 46 height 10
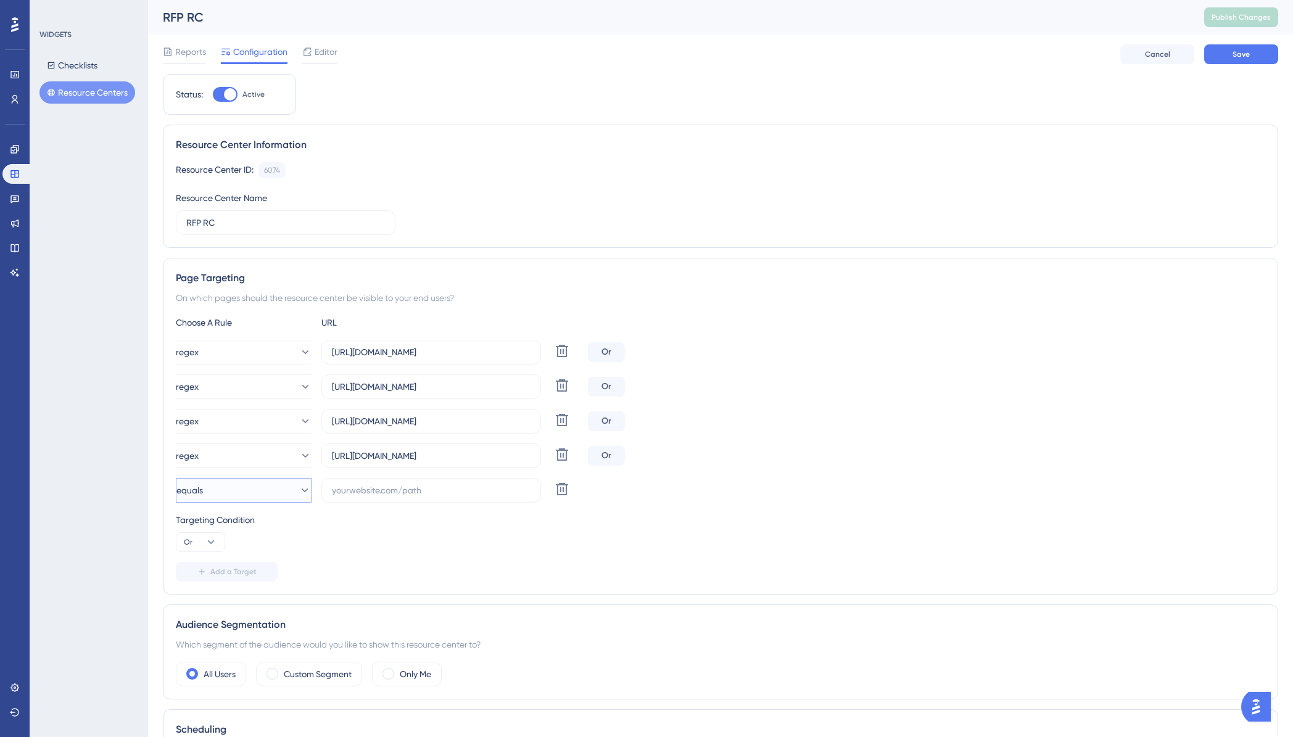
click at [283, 491] on button "equals" at bounding box center [244, 490] width 136 height 25
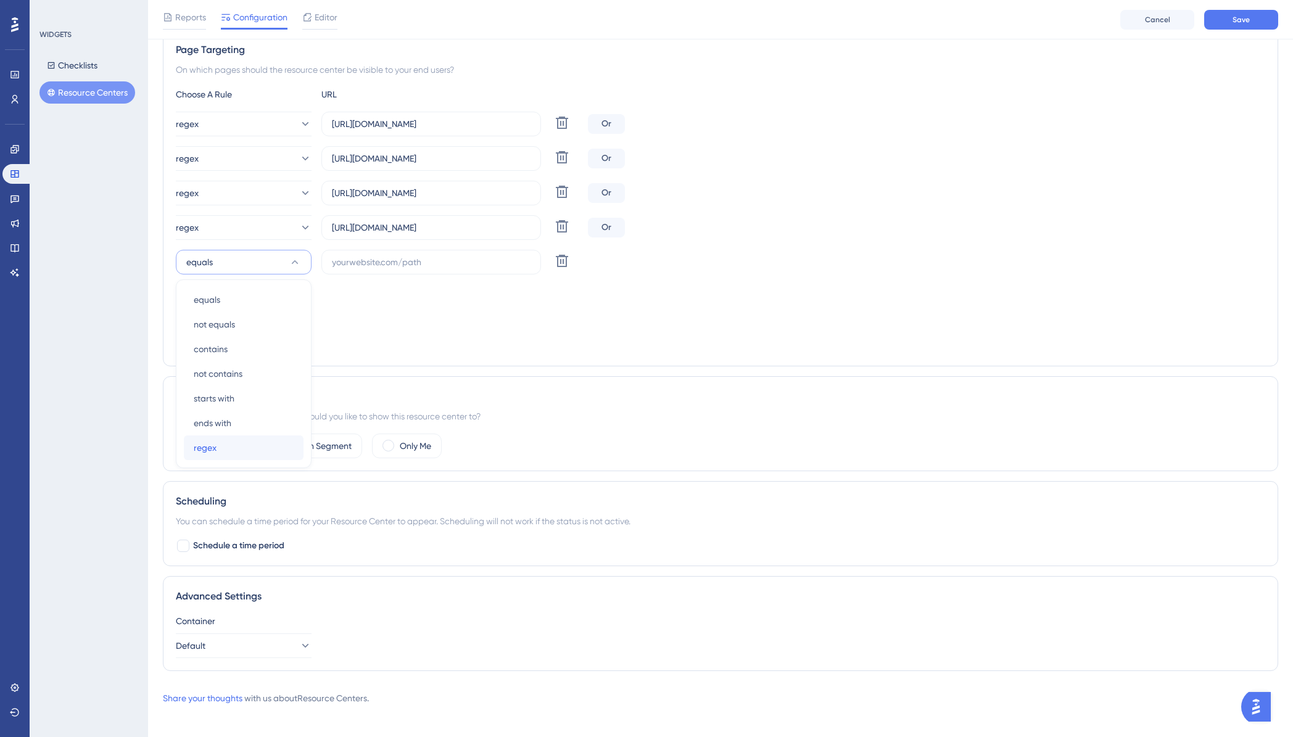
click at [219, 439] on div "regex regex" at bounding box center [244, 448] width 100 height 25
click at [350, 265] on input "text" at bounding box center [431, 262] width 199 height 14
paste input "https://test.plansight.com/.*.#rfpBuilderCommunityRatedPlans.*"
drag, startPoint x: 431, startPoint y: 263, endPoint x: 307, endPoint y: 258, distance: 124.1
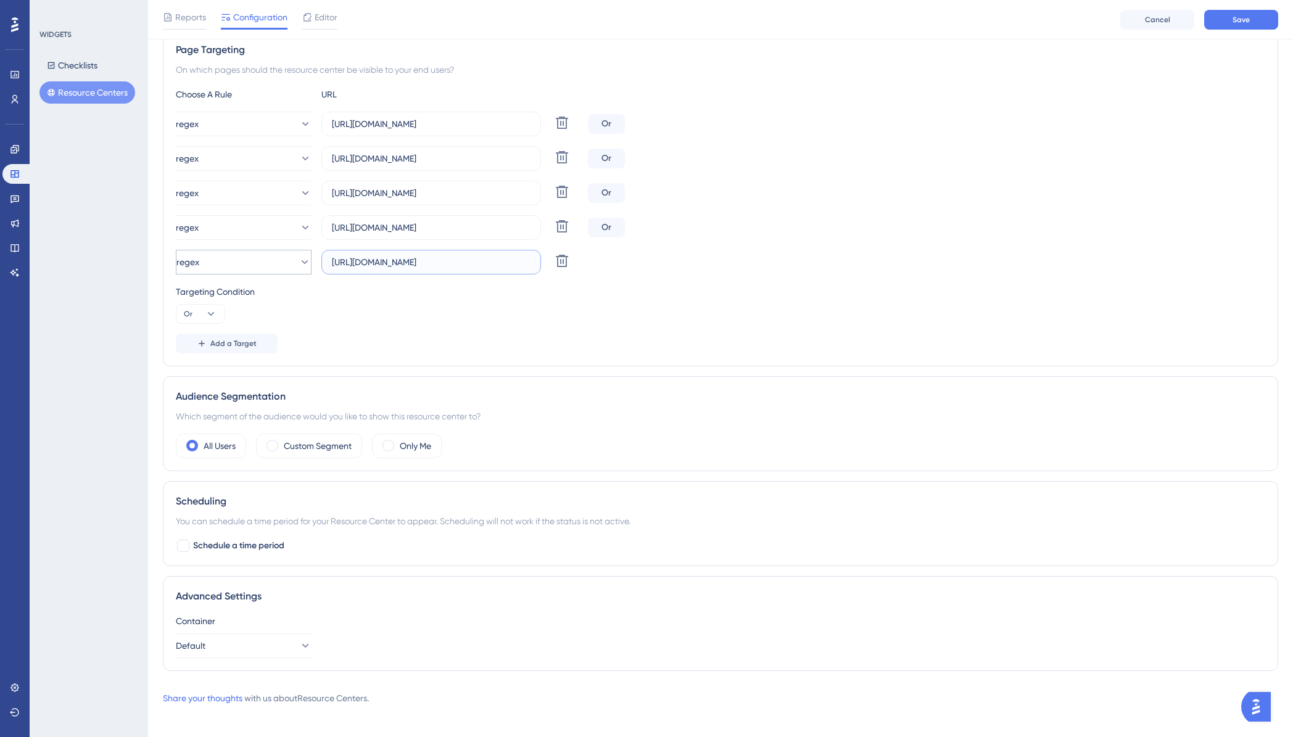
click at [307, 258] on div "regex https://test.plansight.com/.*.#rfpBuilderCommunityRatedPlans.* Delete" at bounding box center [379, 262] width 407 height 25
type input "https://test.plansight.com/.*.#rfpBuilderCommunityRatedPlans.*"
click at [577, 331] on div "Choose A Rule URL regex https://test.plansight.com/.*.#rfpBuilderDistributionLi…" at bounding box center [720, 220] width 1089 height 267
click at [1238, 23] on span "Save" at bounding box center [1241, 20] width 17 height 10
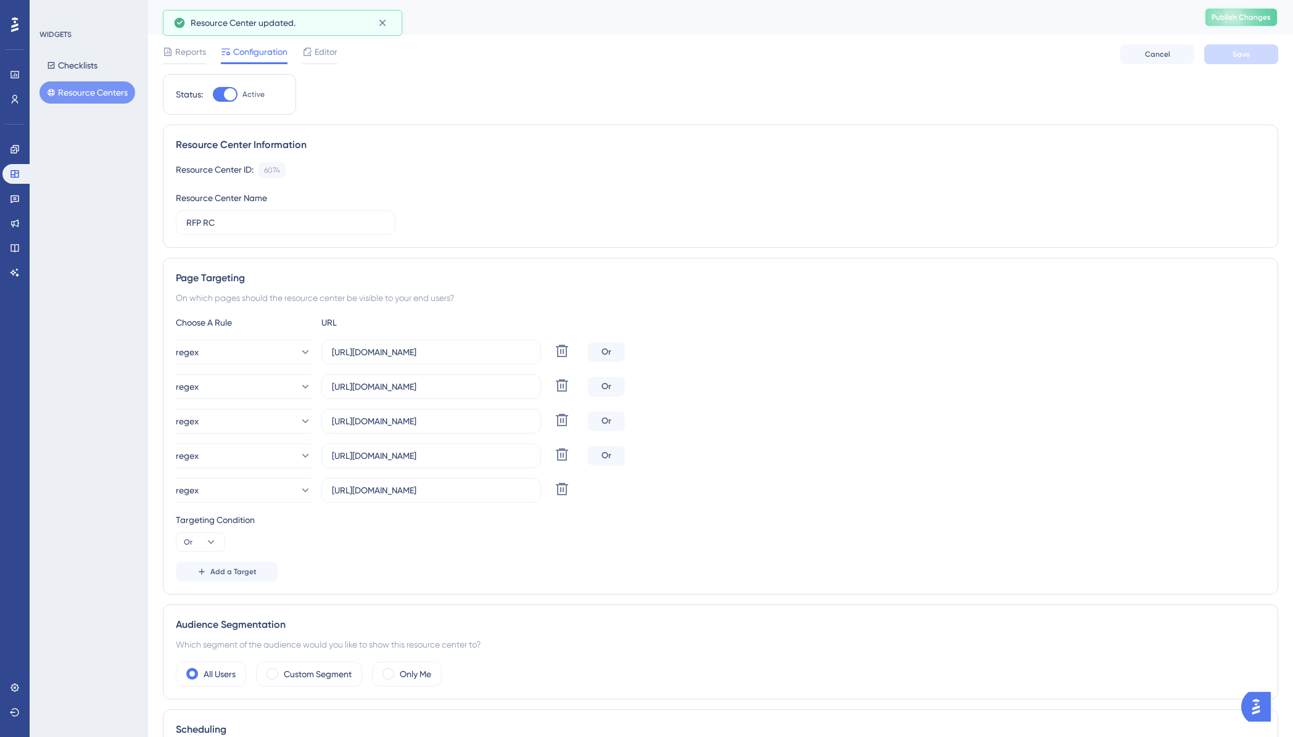
click at [1241, 19] on span "Publish Changes" at bounding box center [1241, 17] width 59 height 10
click at [78, 91] on button "Resource Centers" at bounding box center [87, 92] width 96 height 22
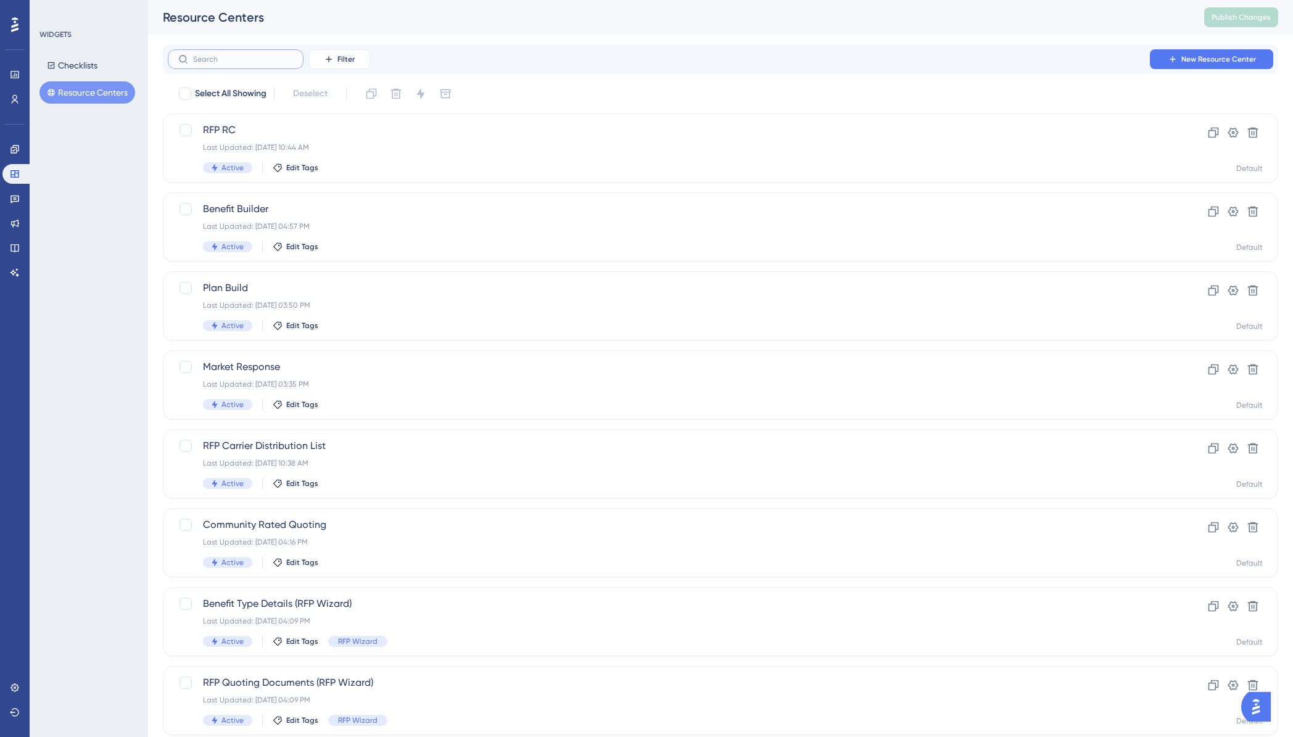
click at [224, 61] on input "text" at bounding box center [243, 59] width 100 height 9
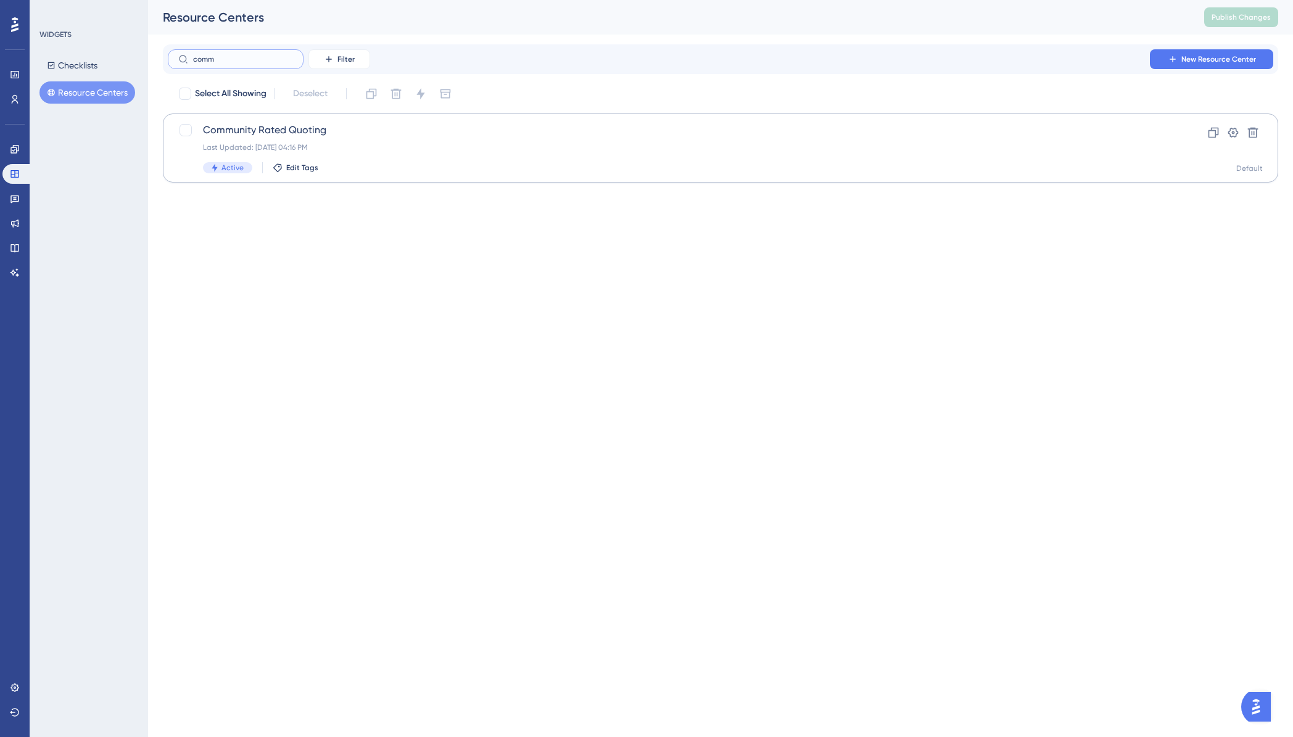
type input "comm"
click at [266, 140] on div "Community Rated Quoting Last Updated: Oct 13 2025, 04:16 PM Active Edit Tags" at bounding box center [671, 148] width 936 height 51
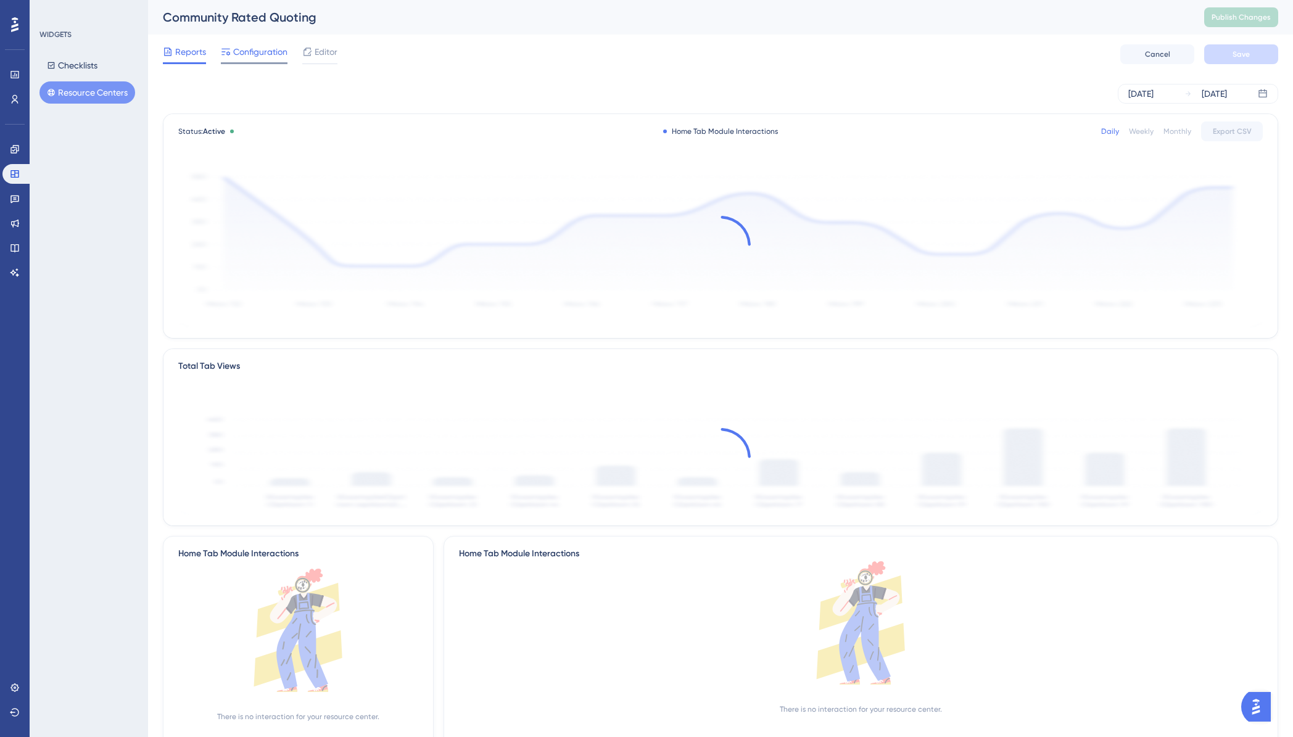
click at [256, 56] on span "Configuration" at bounding box center [260, 51] width 54 height 15
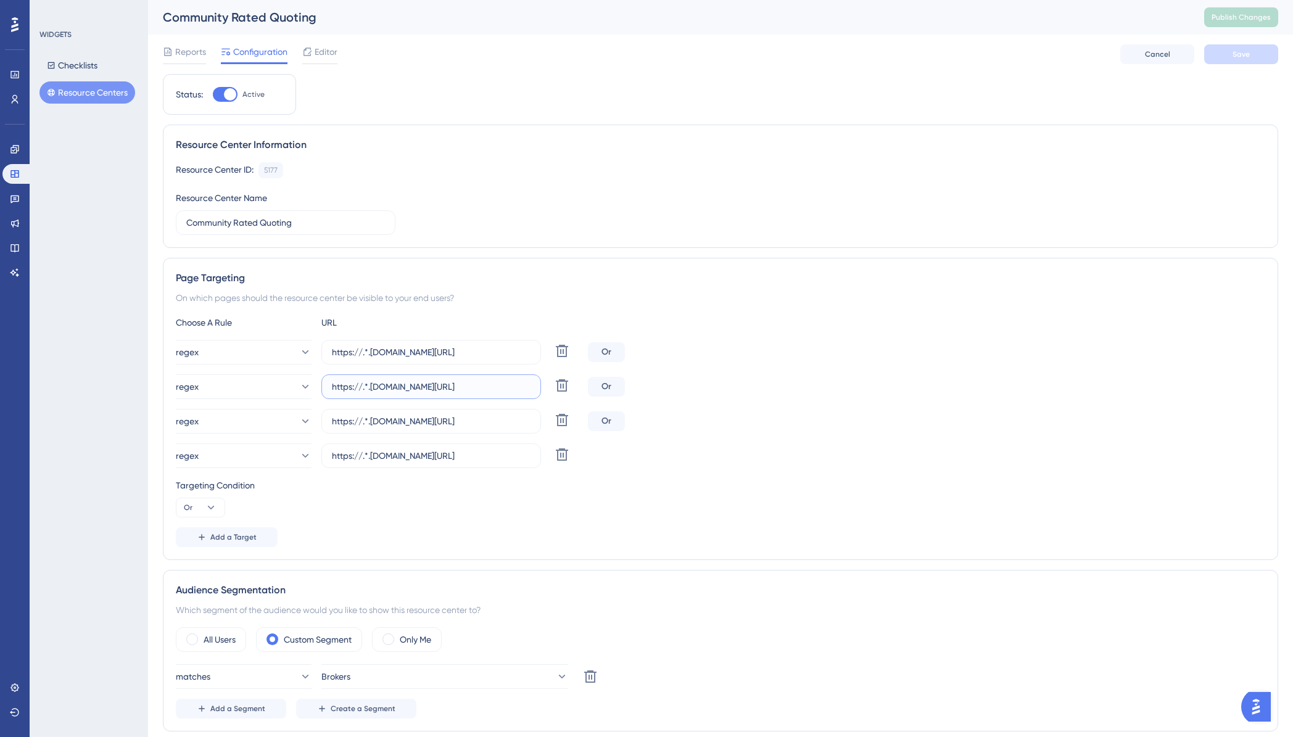
click at [445, 390] on input "https://.*.plansight.com/.*.#rfpBuilderCommunityRatedPlansCensus" at bounding box center [431, 387] width 199 height 14
drag, startPoint x: 445, startPoint y: 389, endPoint x: 552, endPoint y: 386, distance: 107.4
click at [552, 386] on div "regex https://.*.plansight.com/.*.#rfpBuilderCommunityRatedPlansCensus Delete" at bounding box center [379, 386] width 407 height 25
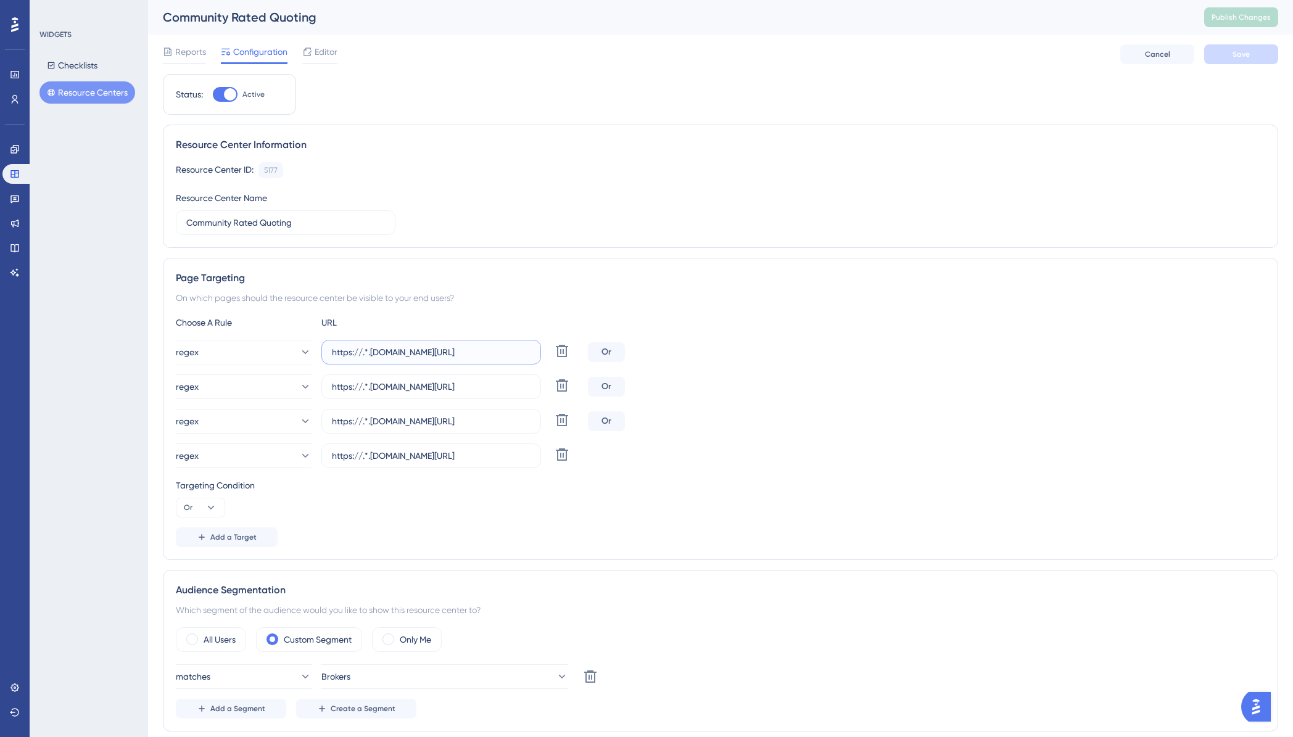
drag, startPoint x: 466, startPoint y: 355, endPoint x: 540, endPoint y: 353, distance: 74.1
click at [540, 353] on label "https://.*.plansight.com/.*.#rfpBuilderCommunityRatedPlans" at bounding box center [431, 352] width 220 height 25
click at [563, 385] on icon at bounding box center [562, 385] width 12 height 12
type input "https://.*.plansight.com/.*.#compareAca"
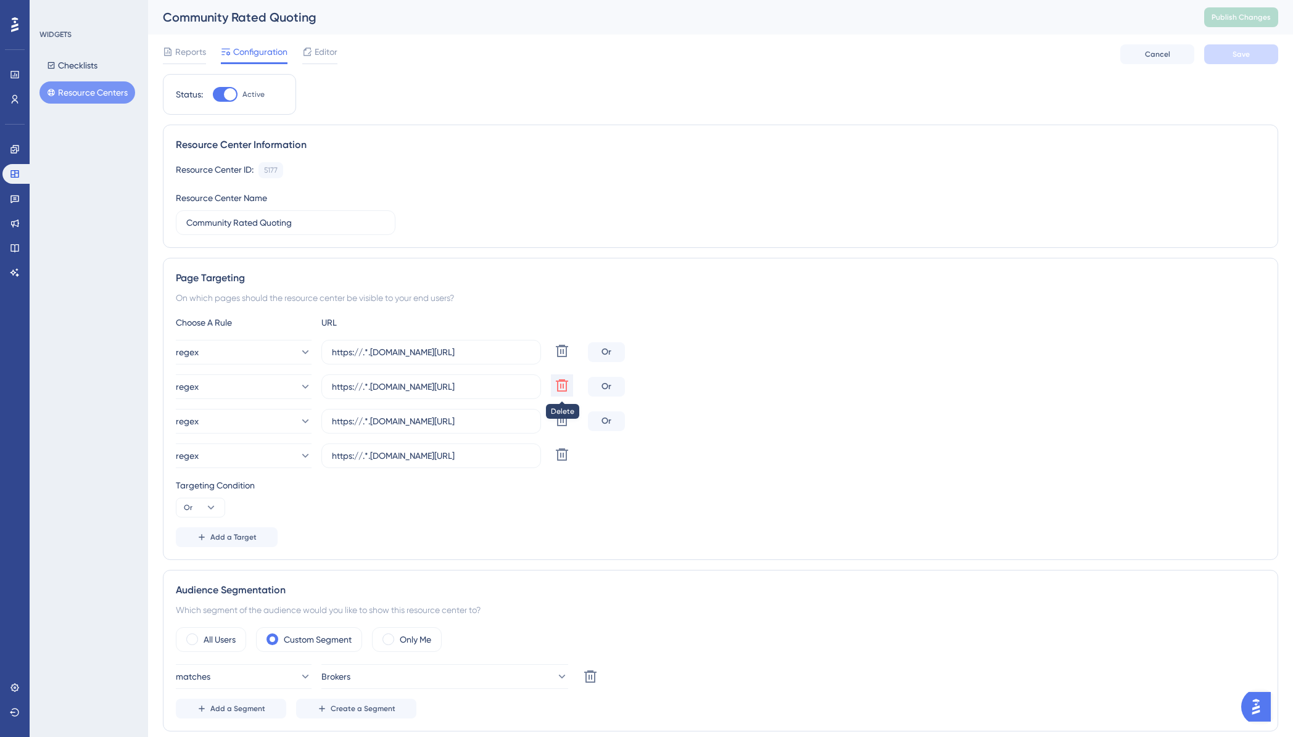
type input "https://.*.plansight.com/.*.#listAcaQuotes"
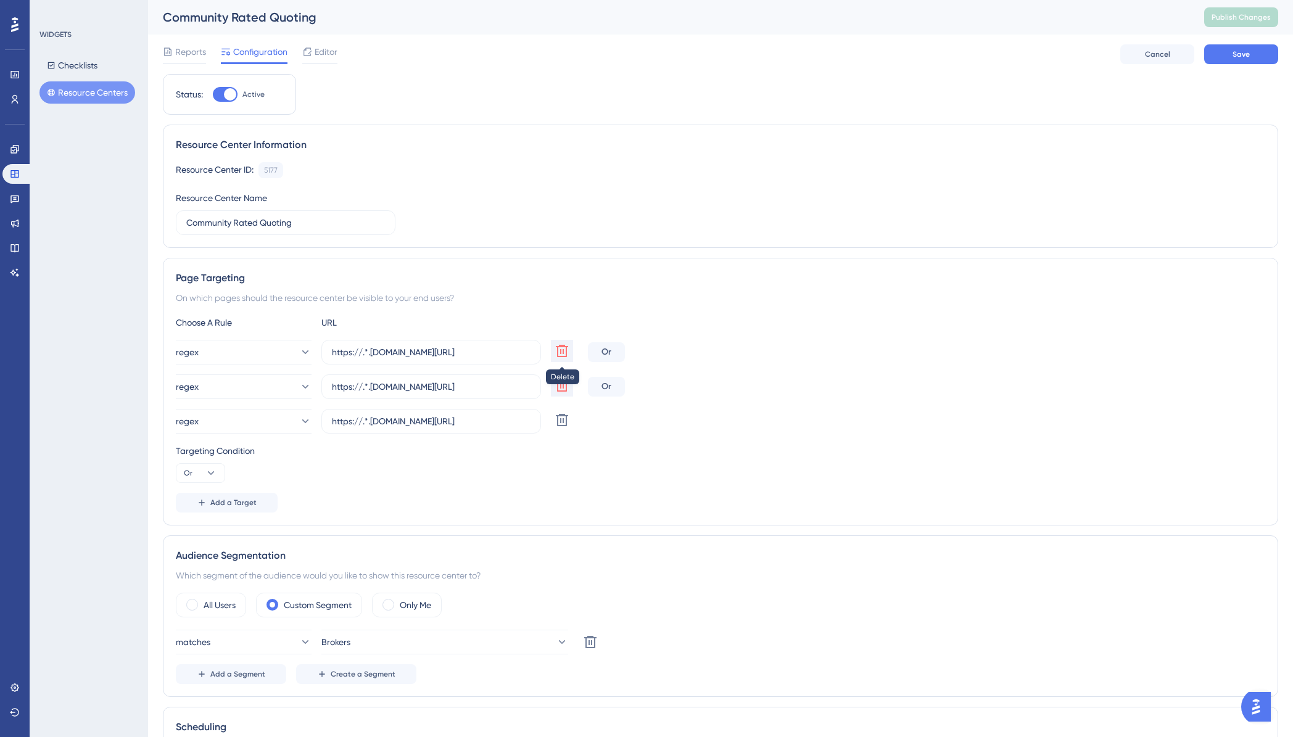
click at [561, 353] on icon at bounding box center [562, 351] width 15 height 15
type input "https://.*.plansight.com/.*.#compareAca"
type input "https://.*.plansight.com/.*.#listAcaQuotes"
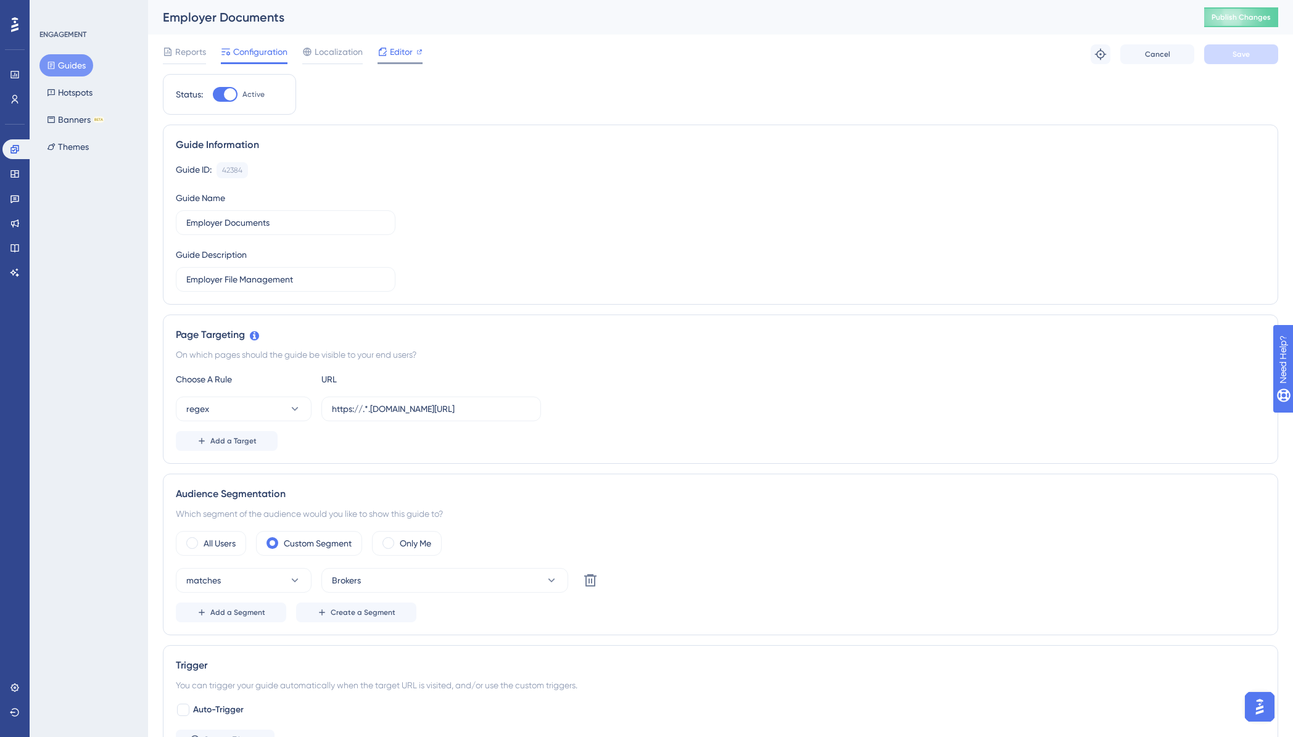
click at [388, 53] on div "Editor" at bounding box center [400, 51] width 45 height 15
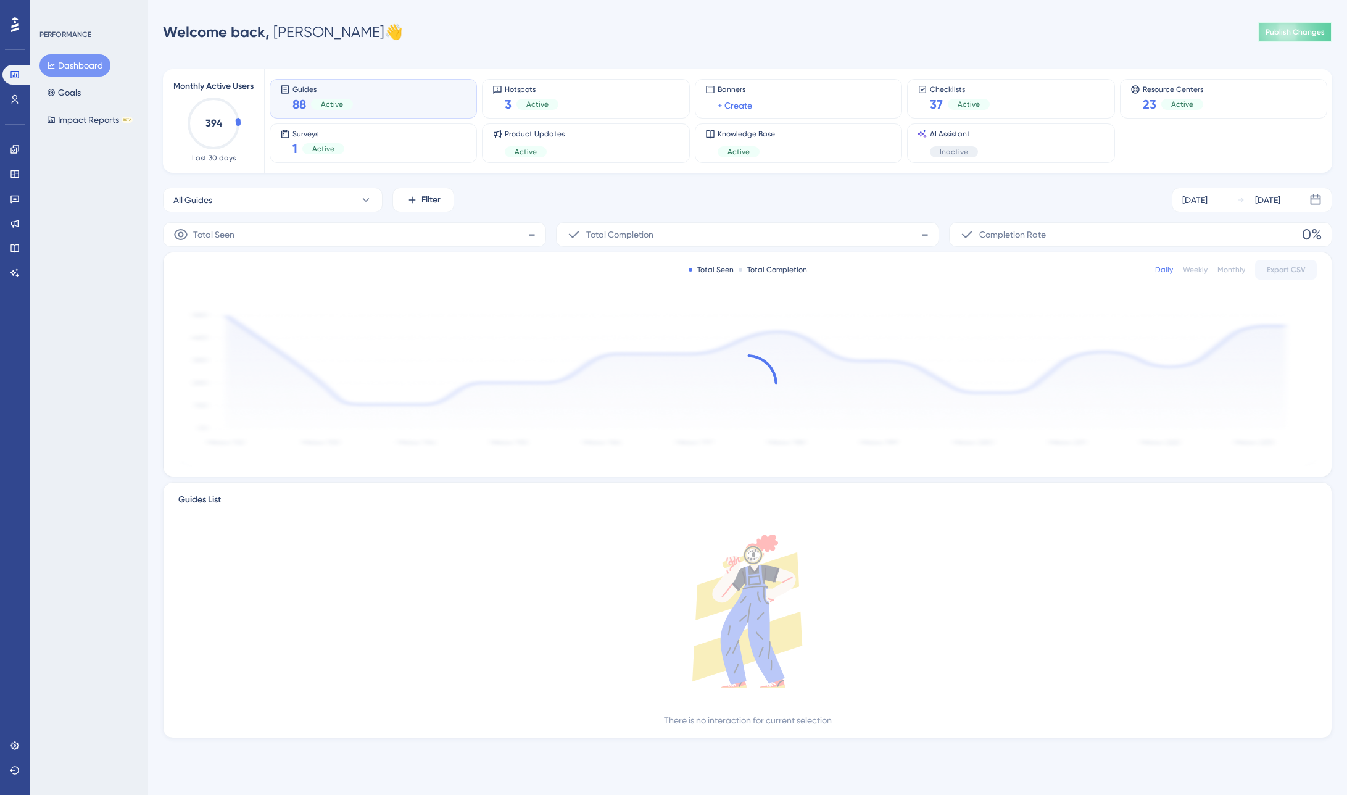
click at [1275, 38] on button "Publish Changes" at bounding box center [1295, 32] width 74 height 20
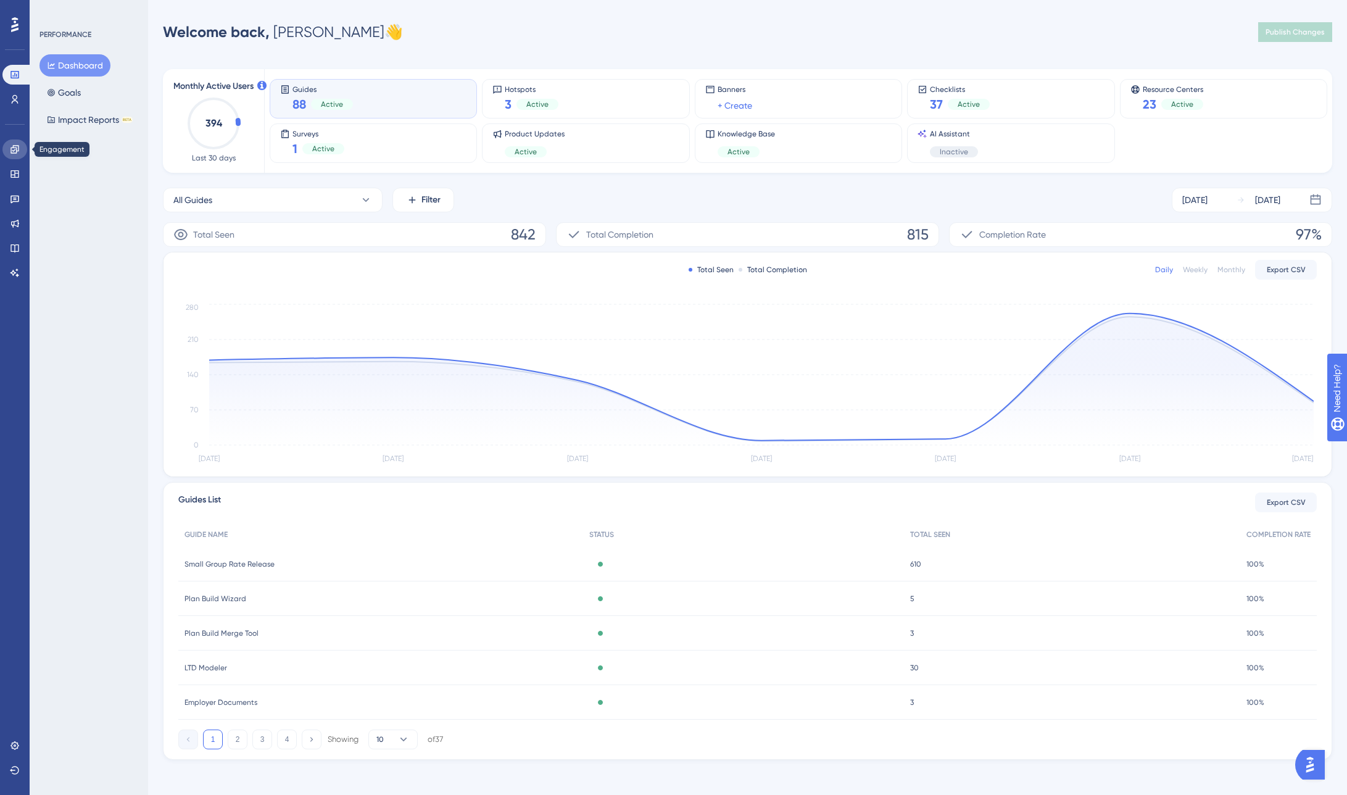
click at [14, 147] on icon at bounding box center [14, 149] width 8 height 8
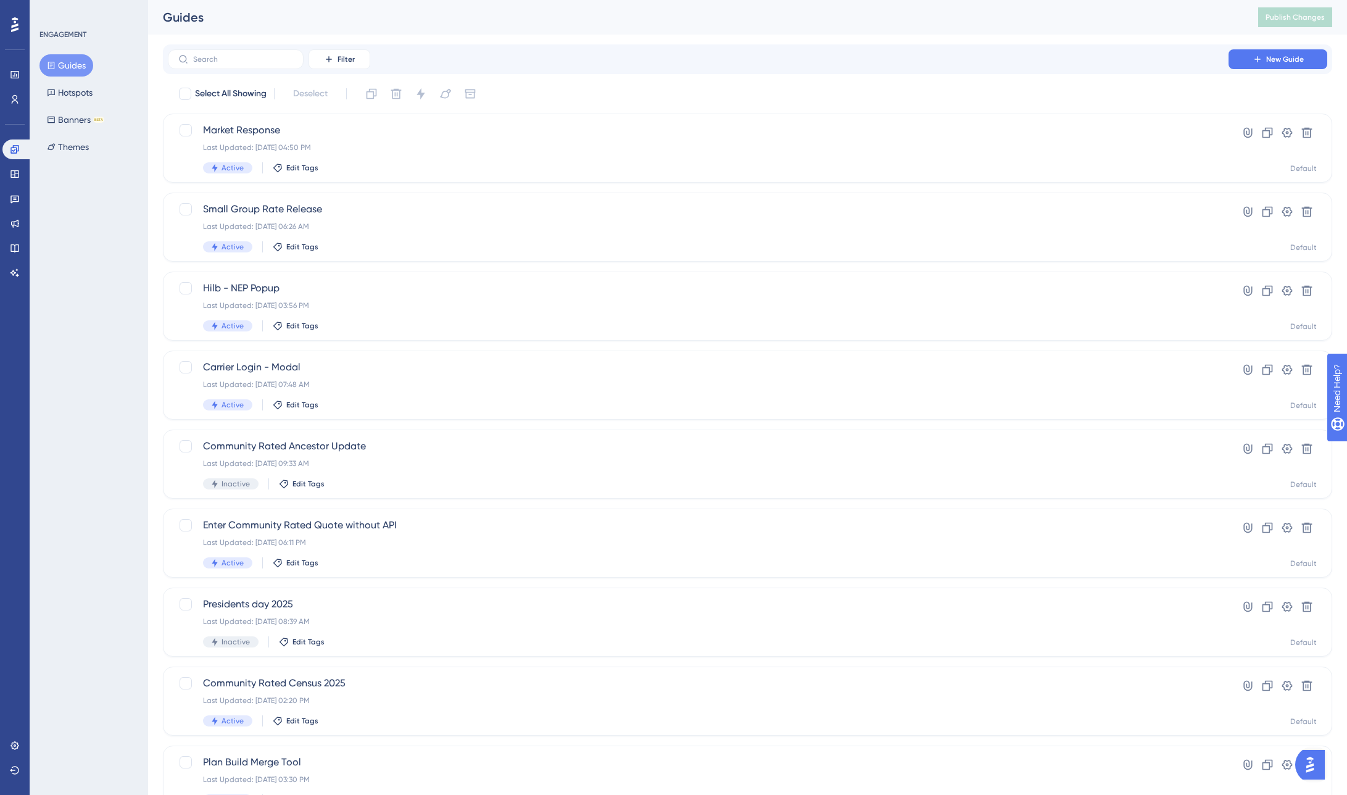
click at [60, 61] on button "Guides" at bounding box center [66, 65] width 54 height 22
click at [257, 56] on input "text" at bounding box center [243, 59] width 100 height 9
type input "eml"
checkbox input "true"
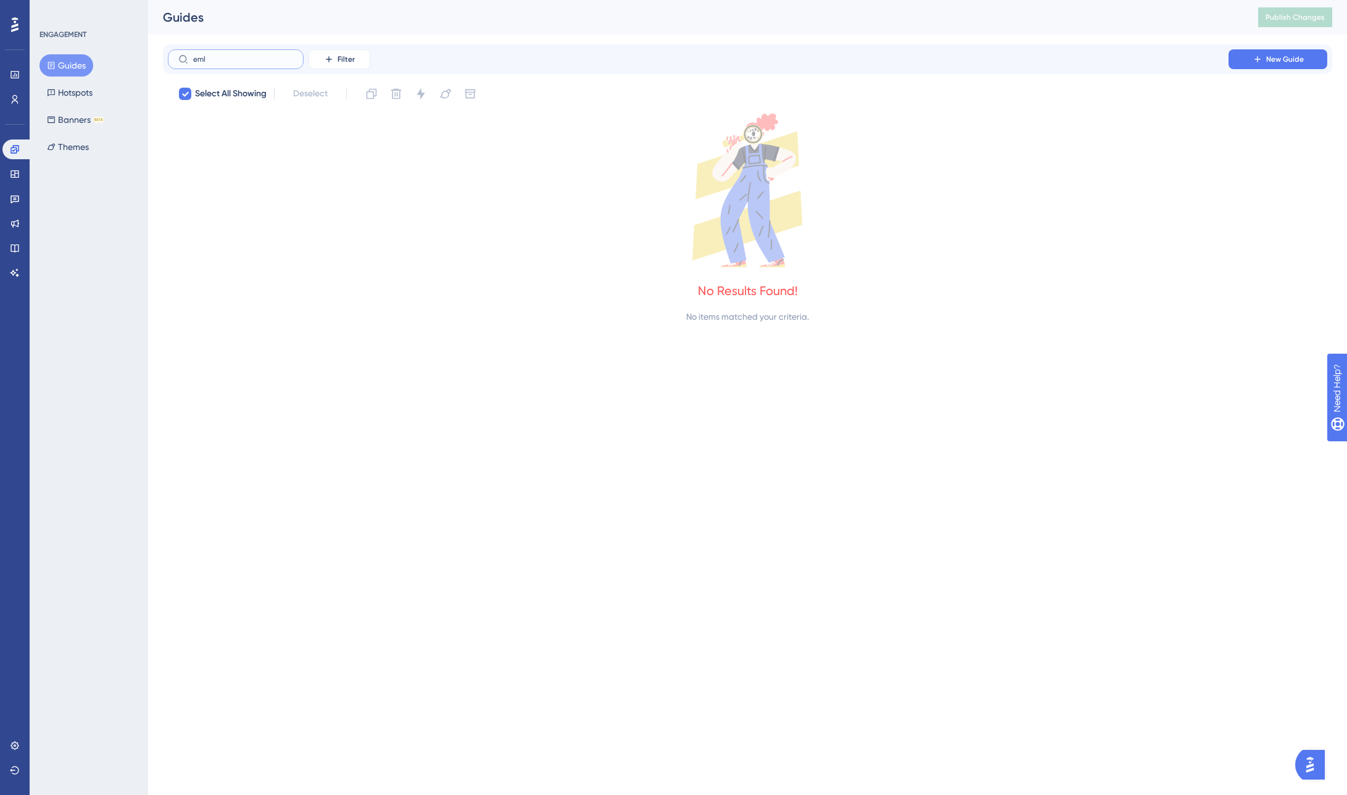
type input "em"
checkbox input "false"
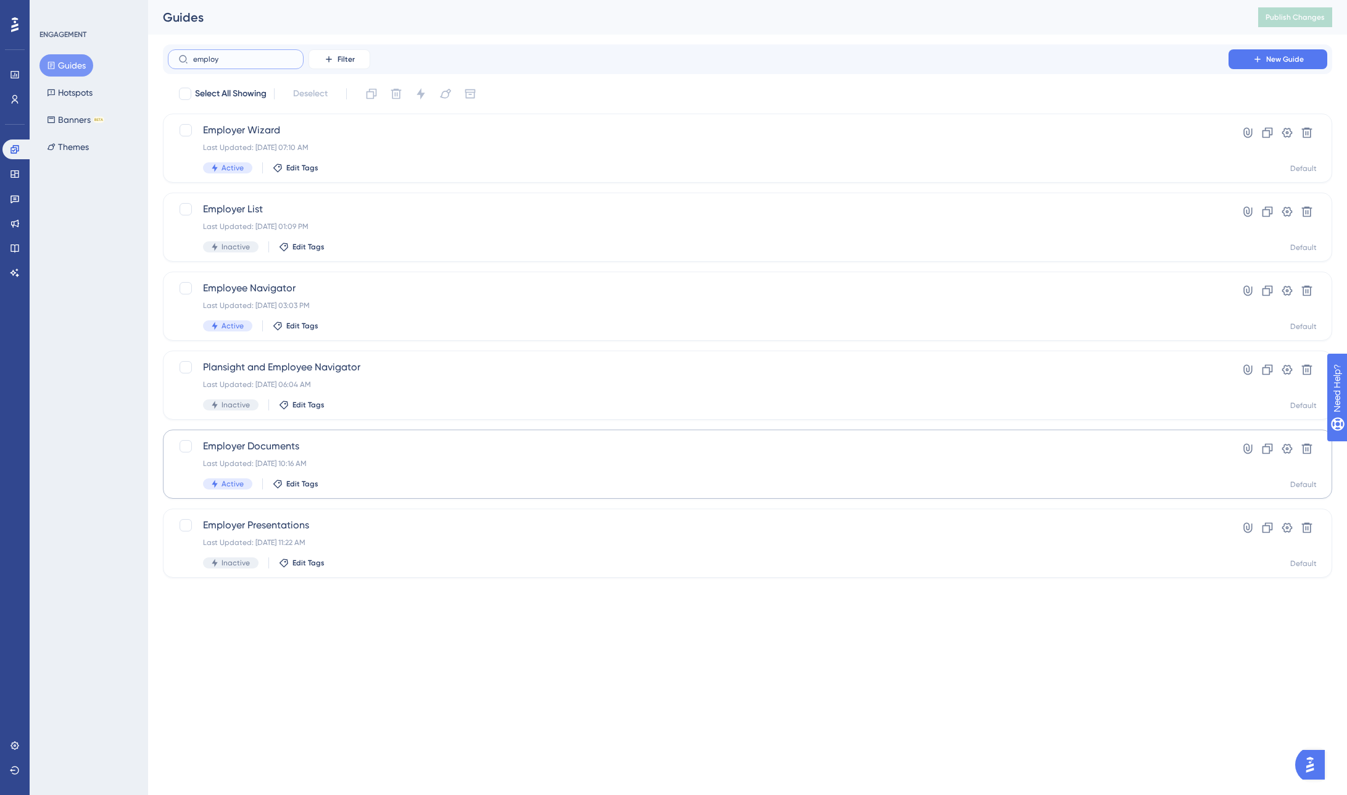
type input "employ"
click at [262, 457] on div "Employer Documents Last Updated: Oct 14 2025, 10:16 AM Active Edit Tags" at bounding box center [698, 464] width 990 height 51
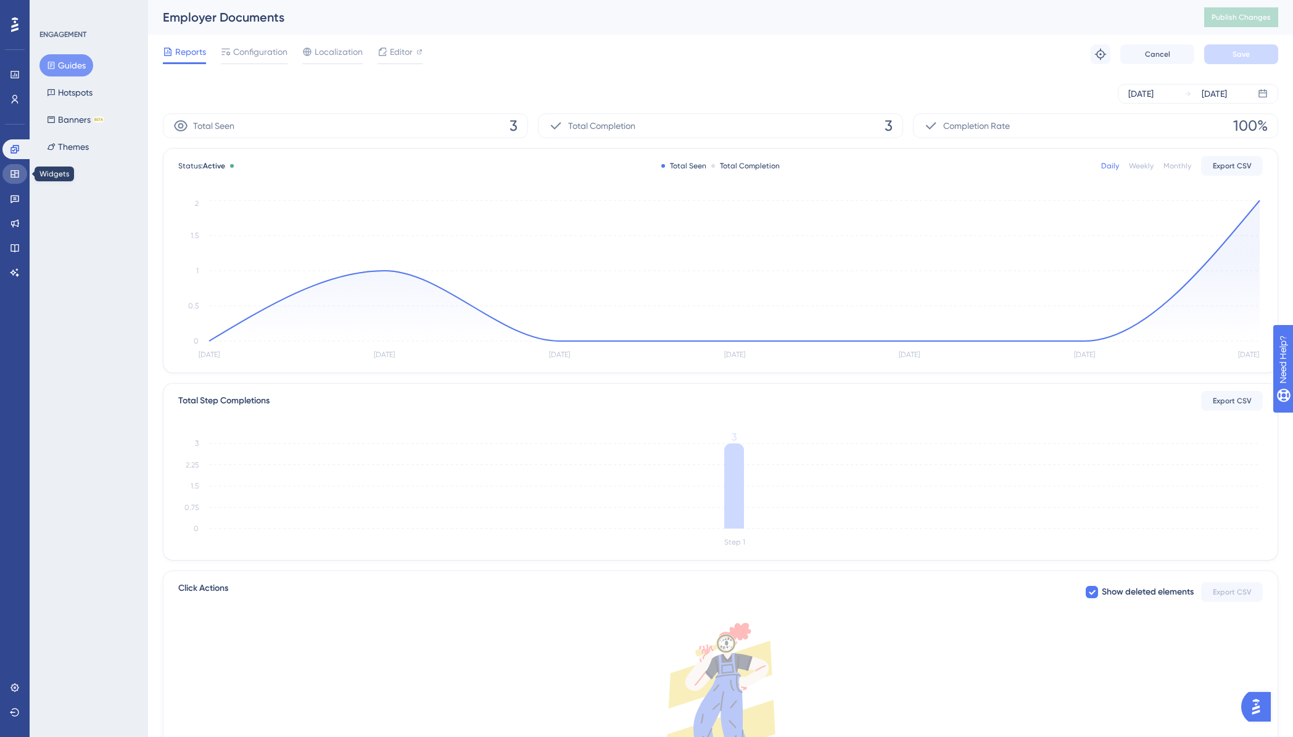
click at [13, 173] on icon at bounding box center [15, 174] width 10 height 10
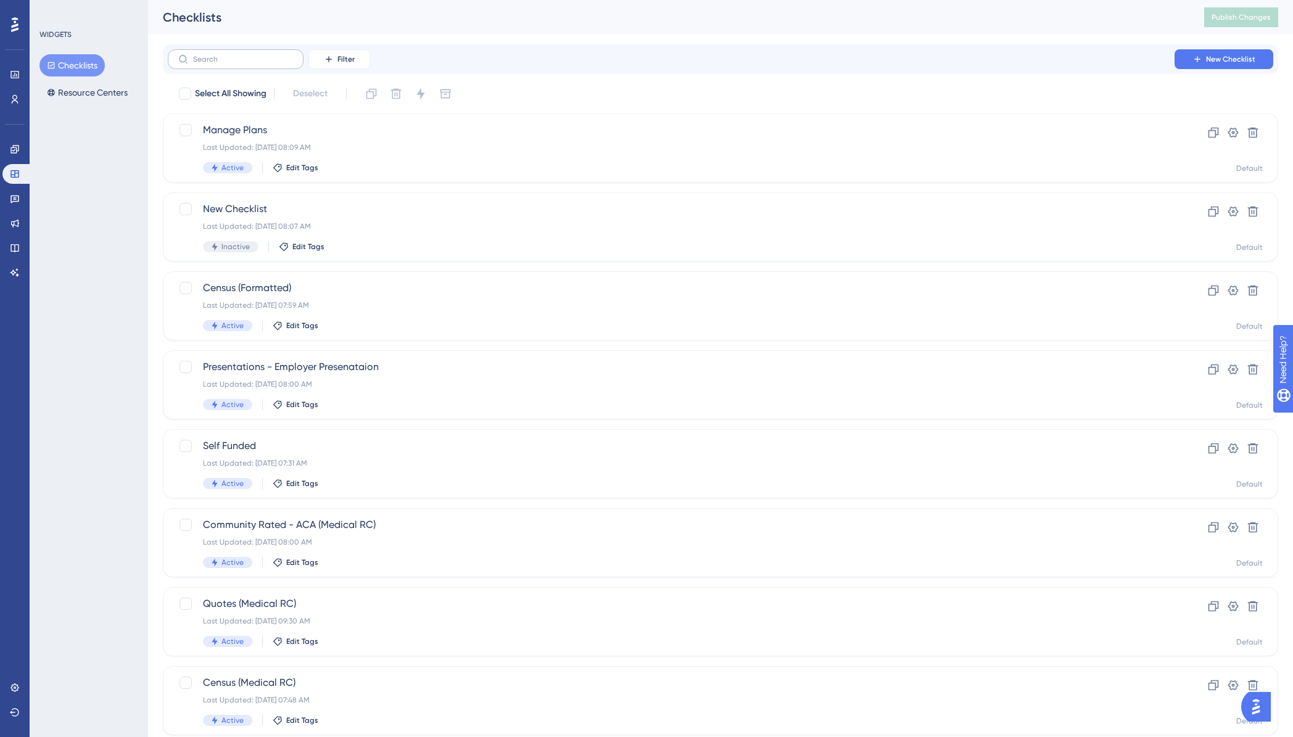
click at [245, 54] on label at bounding box center [236, 59] width 136 height 20
click at [245, 55] on input "text" at bounding box center [243, 59] width 100 height 9
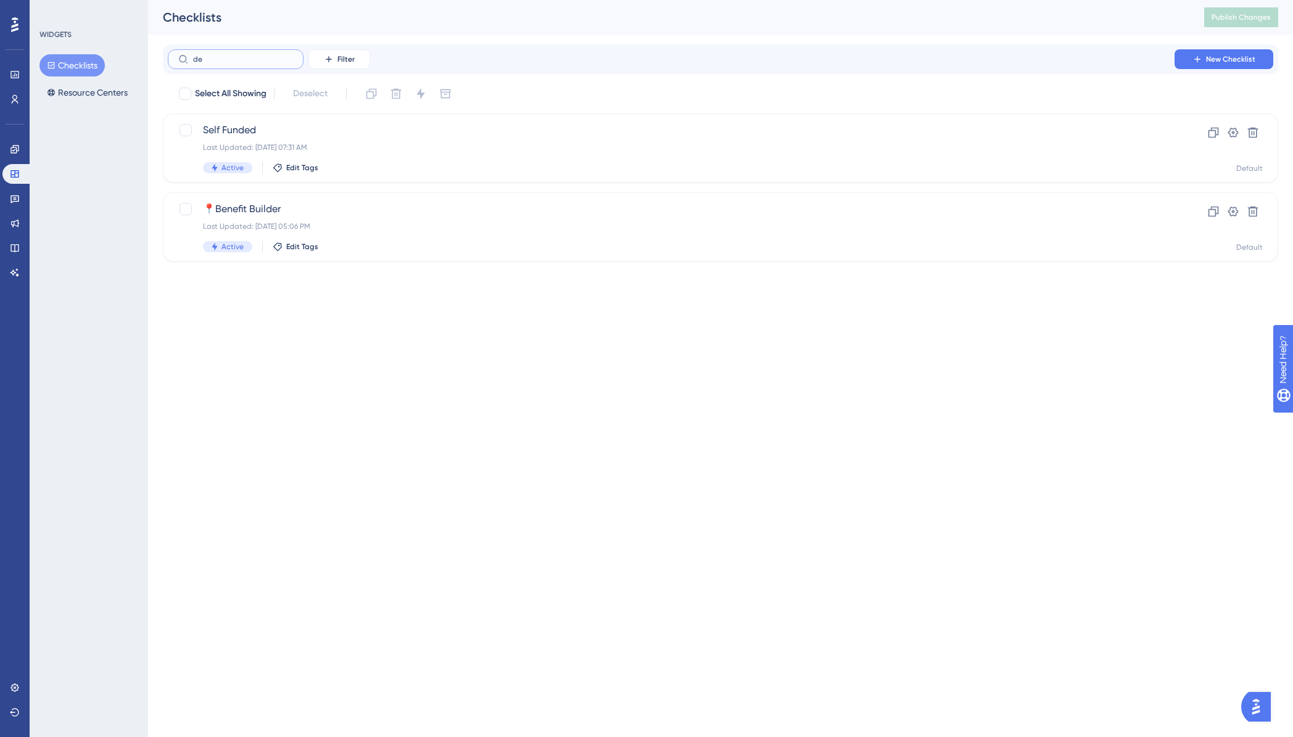
type input "det"
checkbox input "true"
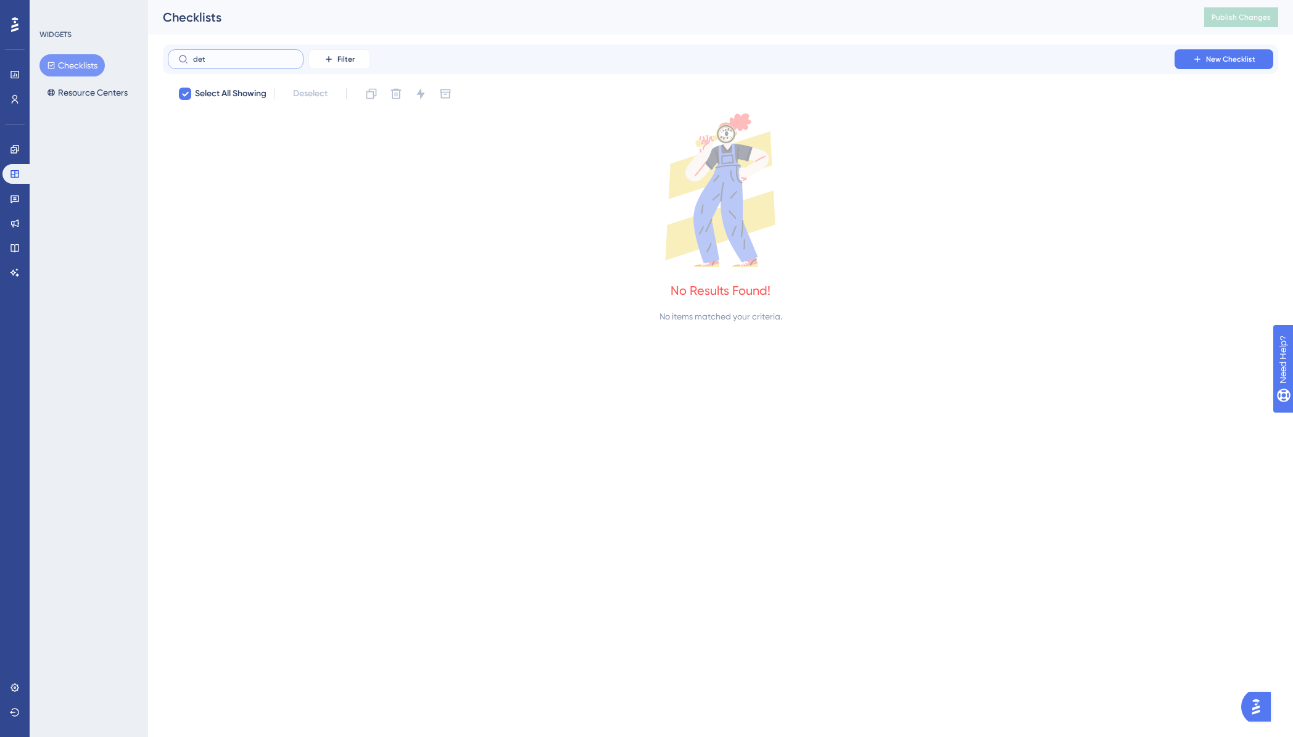
type input "de"
checkbox input "false"
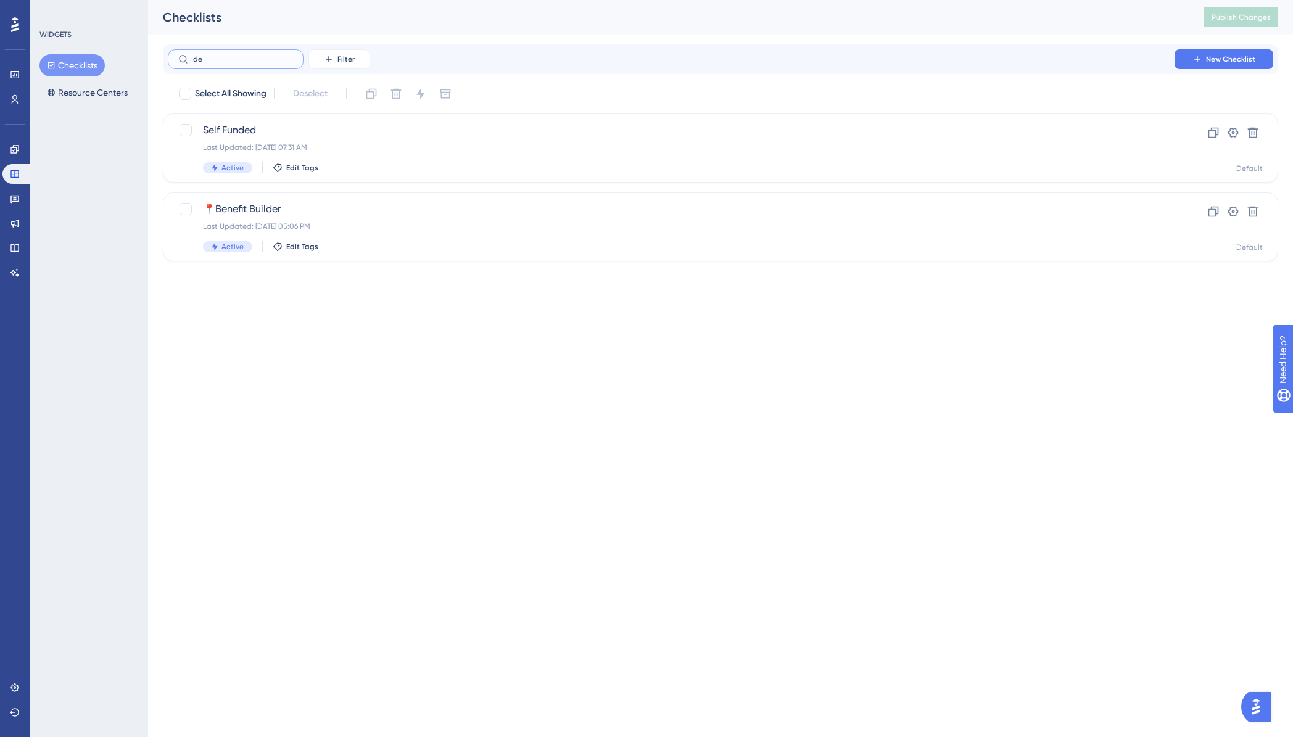
type input "d"
type input "rfp"
drag, startPoint x: 234, startPoint y: 60, endPoint x: 183, endPoint y: 54, distance: 51.5
click at [183, 54] on label "rfp" at bounding box center [236, 59] width 136 height 20
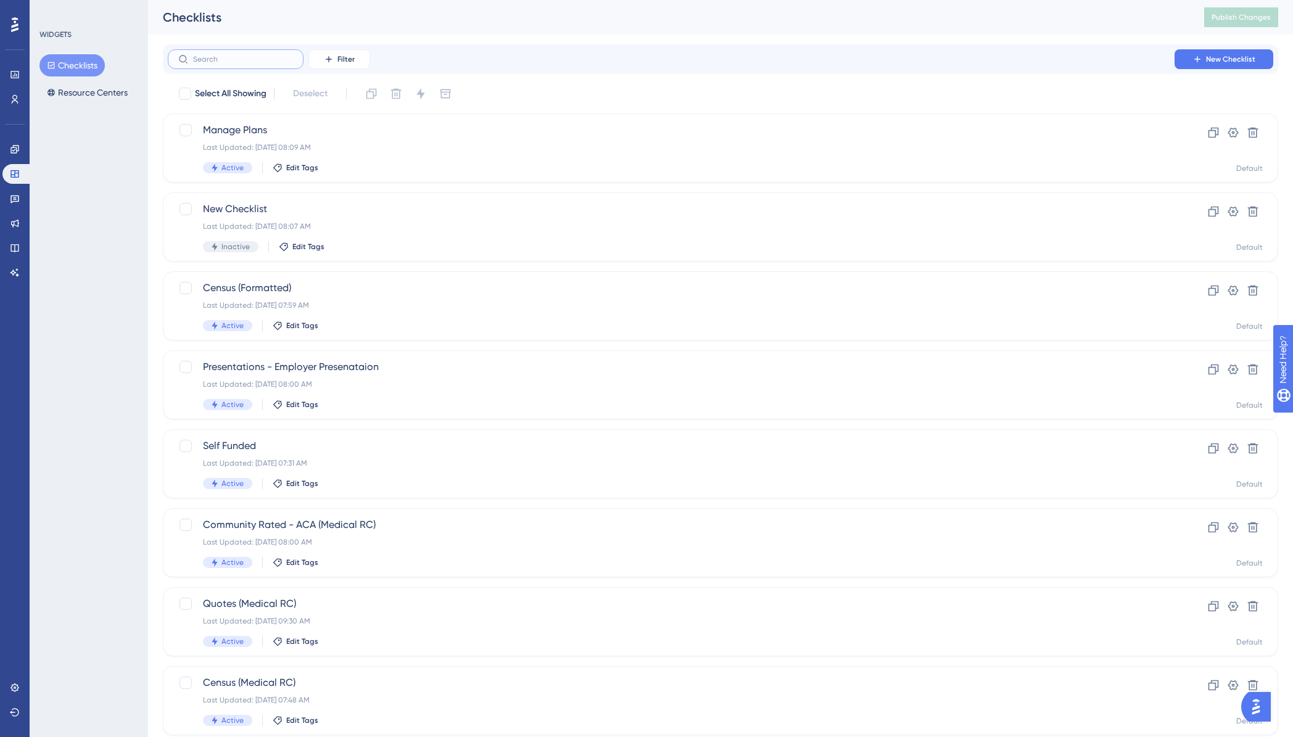
click at [255, 62] on input "text" at bounding box center [243, 59] width 100 height 9
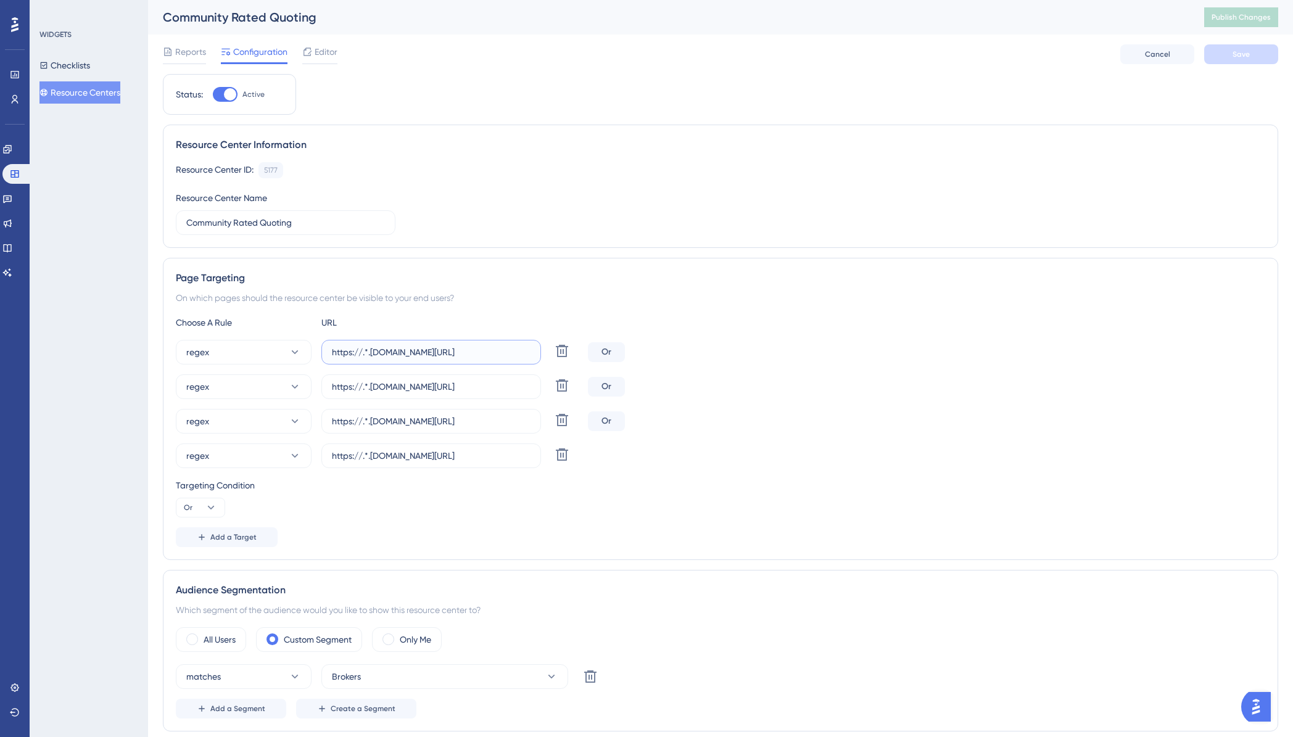
click at [365, 352] on input "https://.*.[DOMAIN_NAME][URL]" at bounding box center [431, 352] width 199 height 14
type input "[URL][DOMAIN_NAME]"
click at [364, 390] on input "https://.*.plansight.com/.*.#rfpBuilderCommunityRatedPlansCensus" at bounding box center [431, 387] width 199 height 14
type input "https://app.plansight.com/.*.#rfpBuilderCommunityRatedPlansCensus"
click at [364, 422] on input "https://.*.plansight.com/.*.#compareAca" at bounding box center [431, 422] width 199 height 14
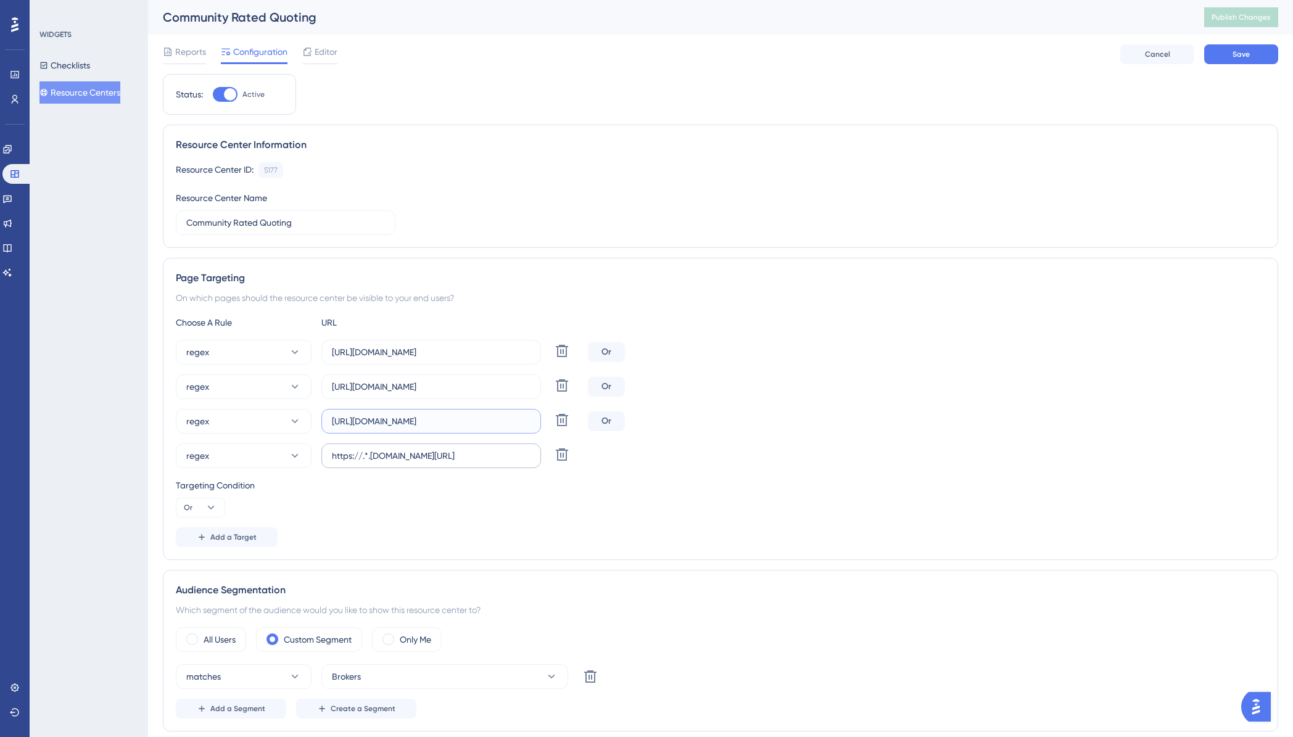
type input "https://app.plansight.com/.*.#compareAca"
click at [363, 458] on input "https://.*.plansight.com/.*.#listAcaQuotes" at bounding box center [431, 456] width 199 height 14
type input "https://app.plansight.com/.*.#listAcaQuotes"
click at [688, 489] on div "Targeting Condition" at bounding box center [720, 485] width 1089 height 15
click at [1246, 60] on button "Save" at bounding box center [1241, 54] width 74 height 20
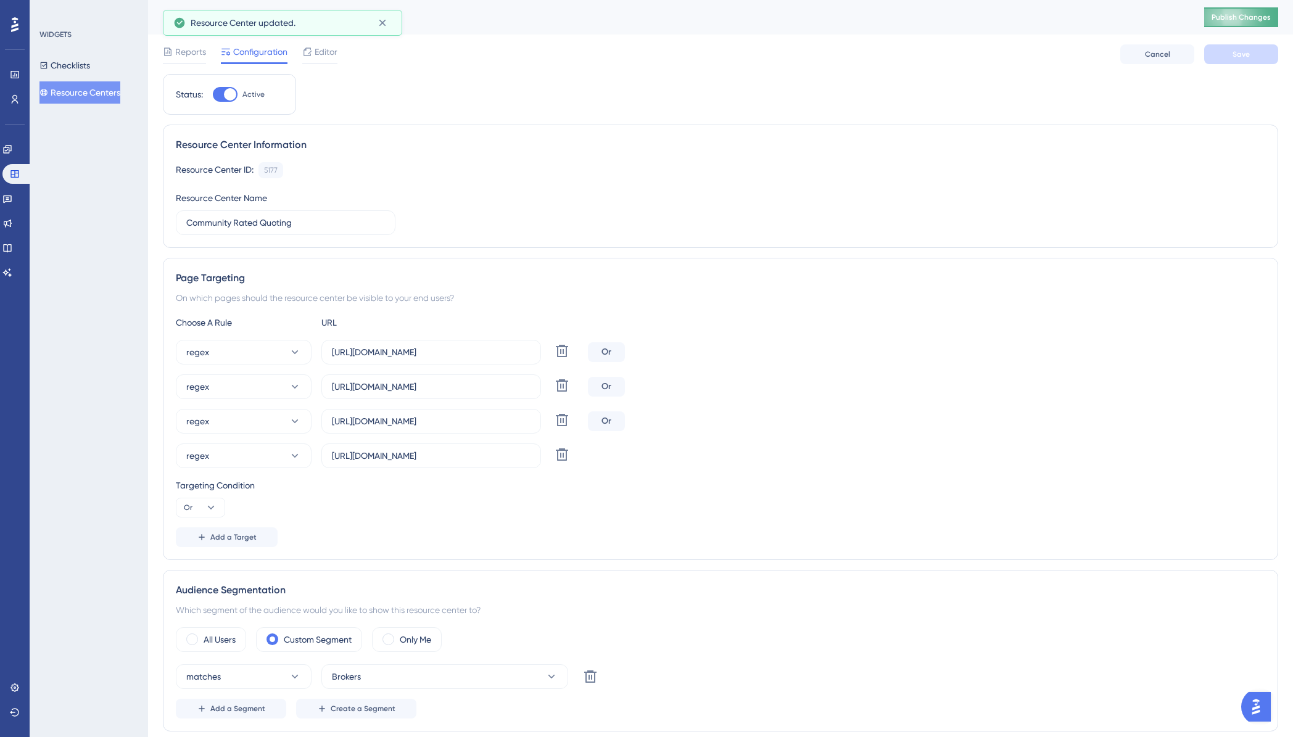
click at [1264, 22] on span "Publish Changes" at bounding box center [1241, 17] width 59 height 10
click at [75, 93] on button "Resource Centers" at bounding box center [79, 92] width 81 height 22
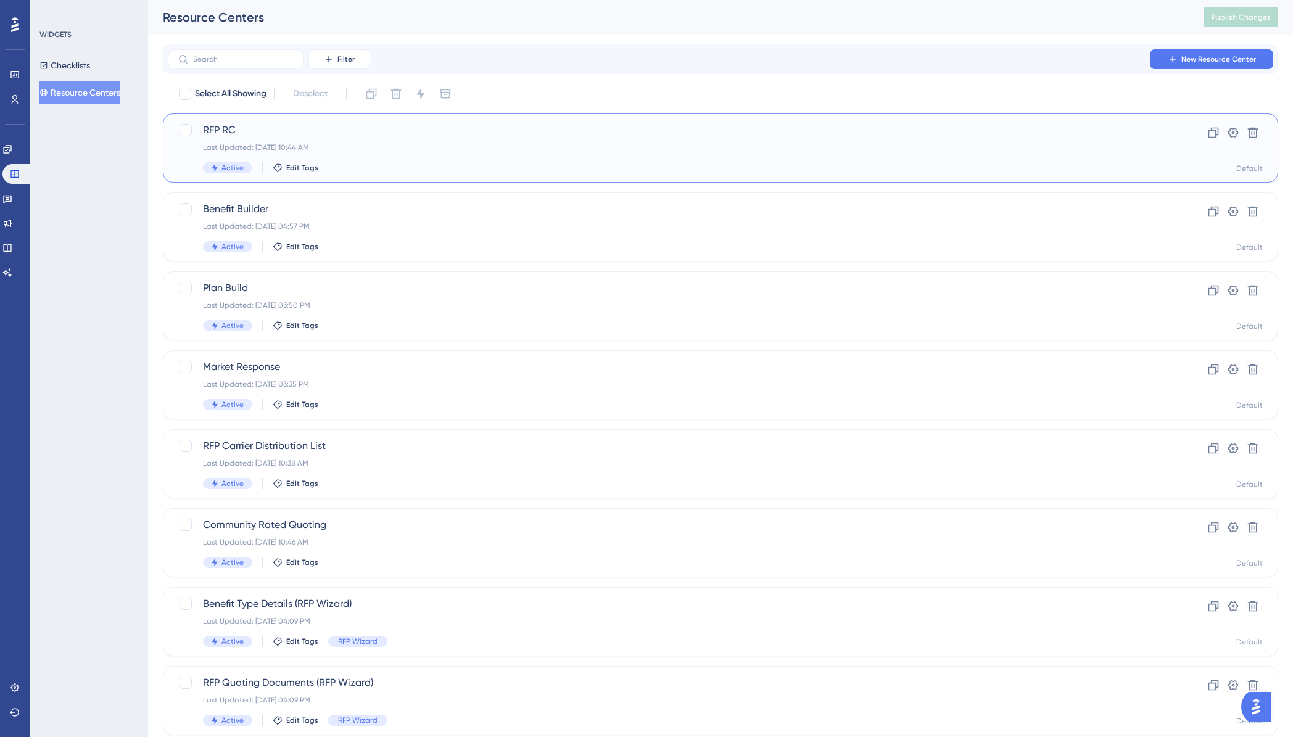
click at [227, 125] on span "RFP RC" at bounding box center [671, 130] width 936 height 15
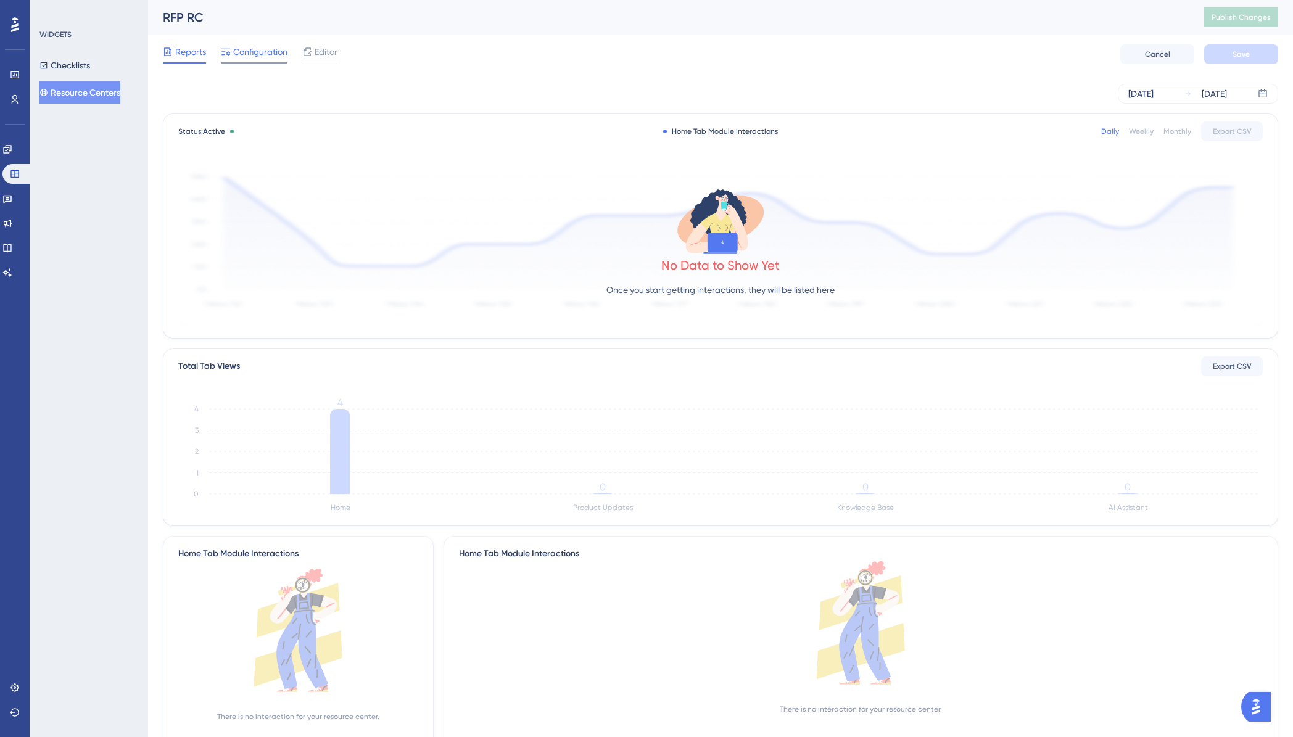
click at [255, 46] on span "Configuration" at bounding box center [260, 51] width 54 height 15
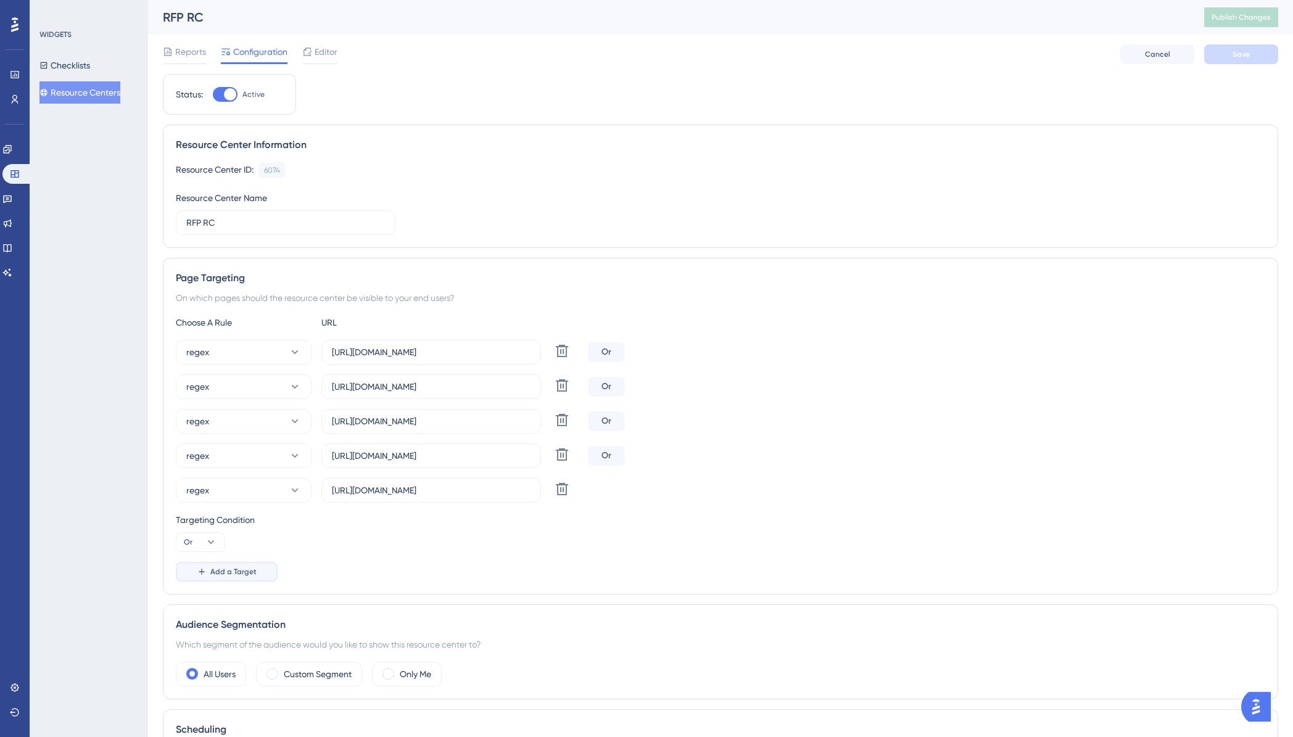
click at [213, 572] on span "Add a Target" at bounding box center [233, 572] width 46 height 10
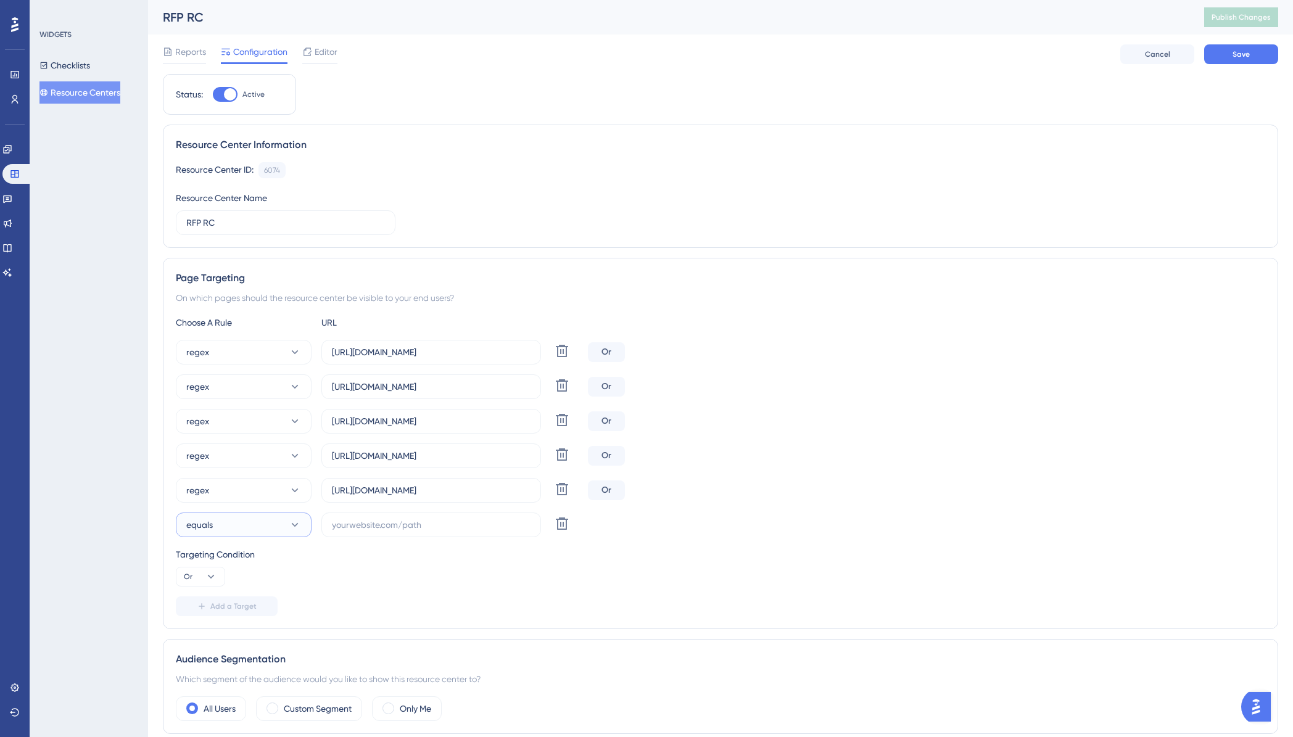
click at [294, 525] on icon at bounding box center [295, 525] width 7 height 4
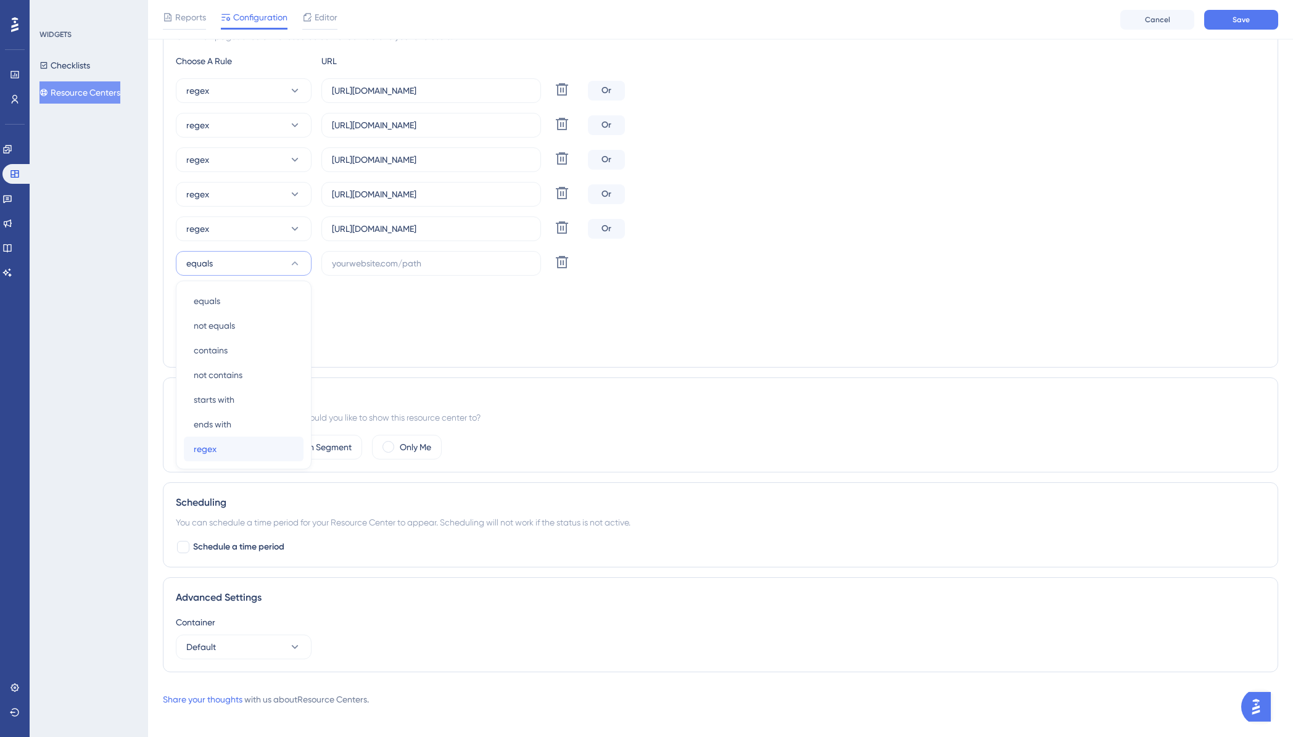
click at [223, 453] on div "regex regex" at bounding box center [244, 449] width 100 height 25
click at [362, 259] on input "text" at bounding box center [431, 264] width 199 height 14
paste input "[URL][DOMAIN_NAME]"
type input "[URL][DOMAIN_NAME]"
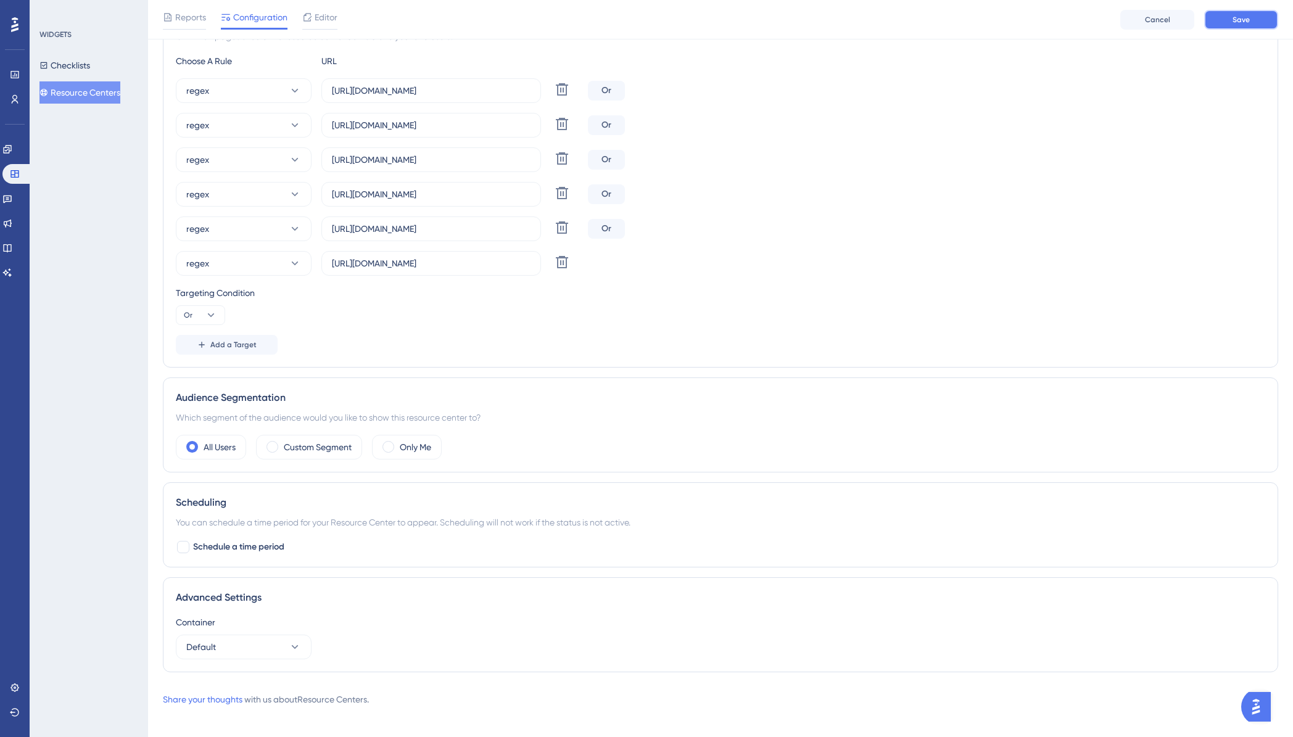
click at [1225, 22] on button "Save" at bounding box center [1241, 20] width 74 height 20
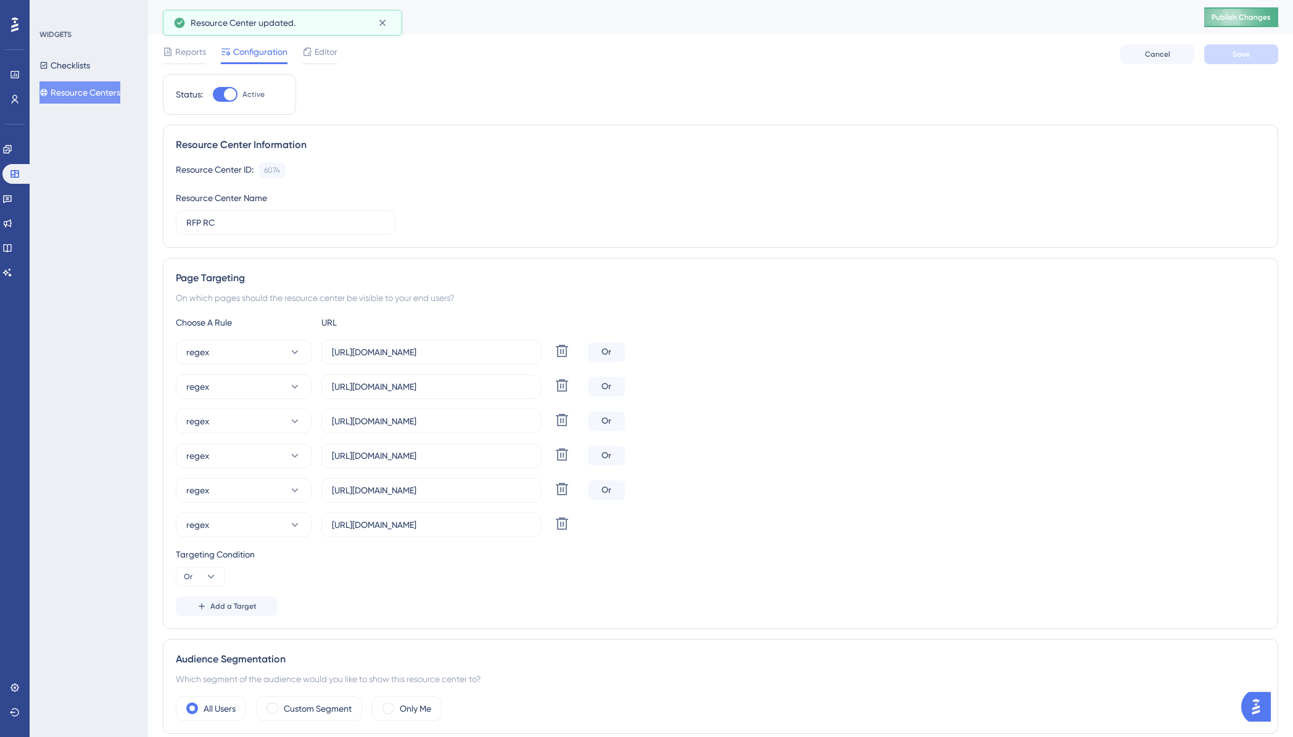
click at [1231, 15] on span "Publish Changes" at bounding box center [1241, 17] width 59 height 10
click at [330, 49] on span "Editor" at bounding box center [326, 51] width 23 height 15
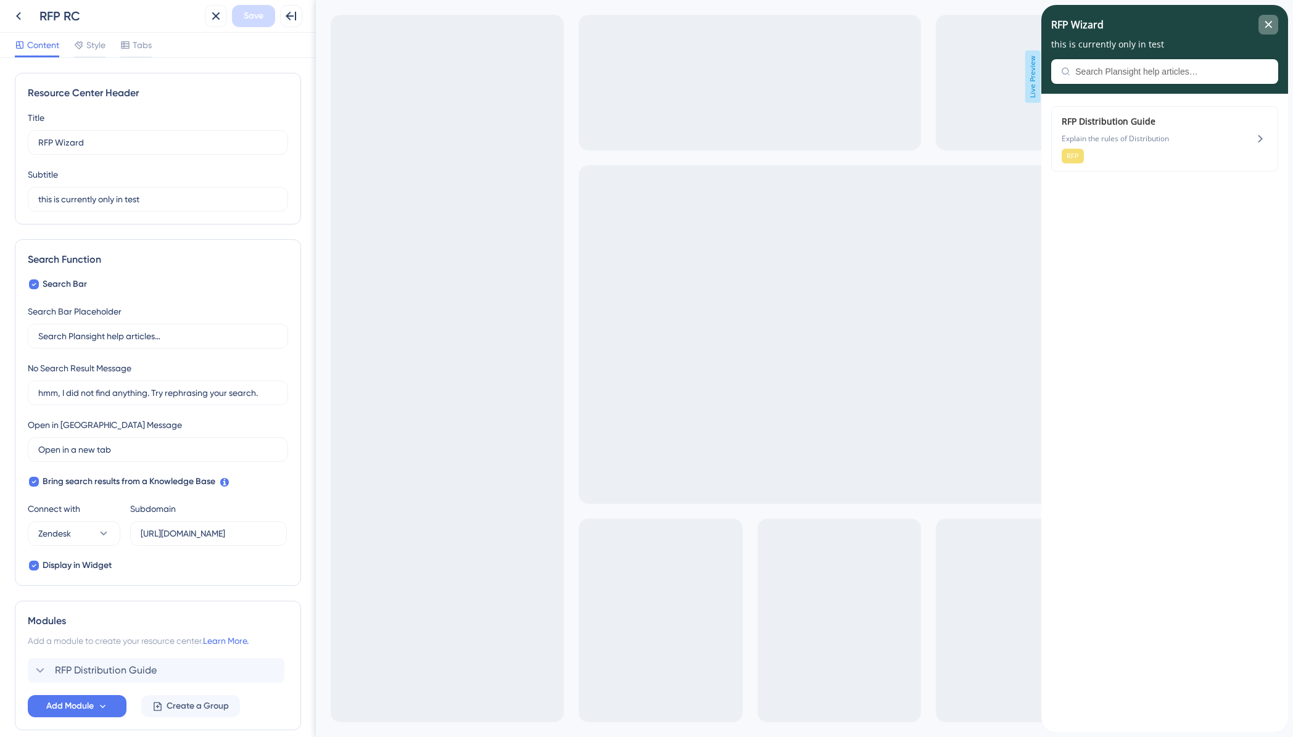
click at [1267, 22] on icon "close resource center" at bounding box center [1268, 24] width 7 height 7
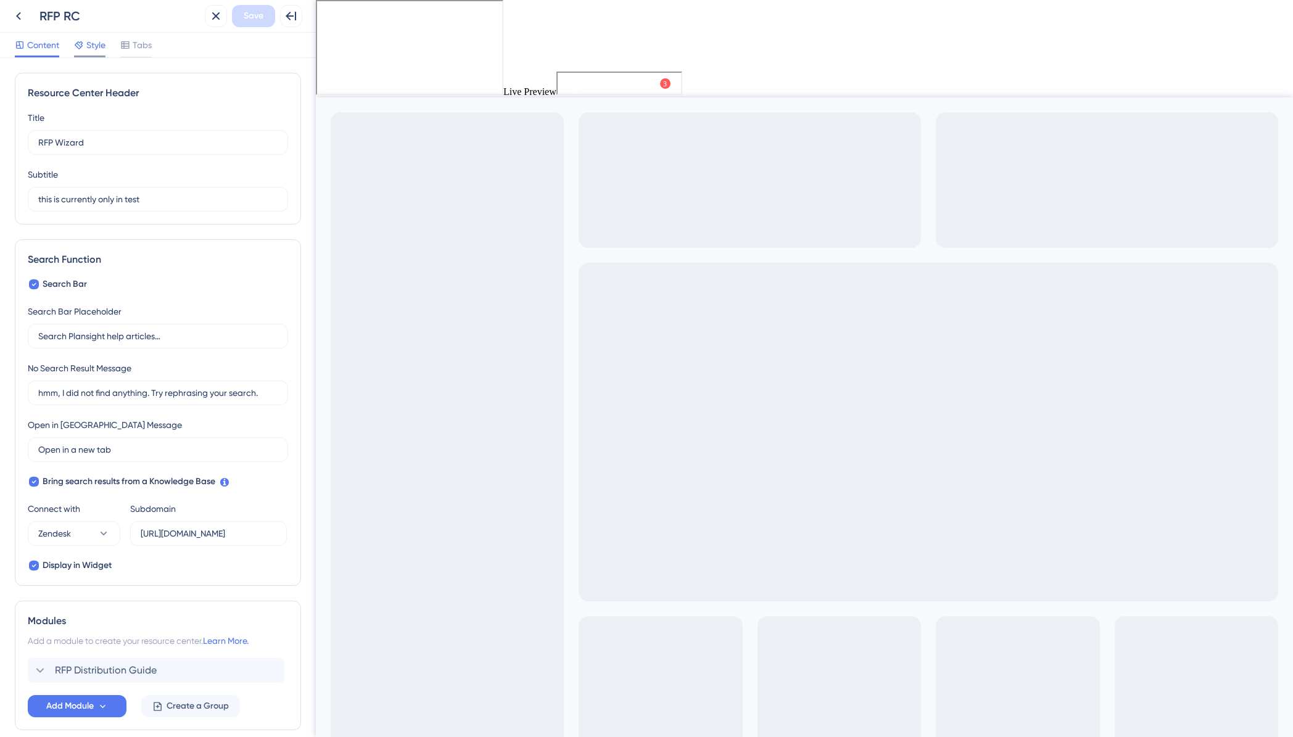
click at [94, 51] on span "Style" at bounding box center [95, 45] width 19 height 15
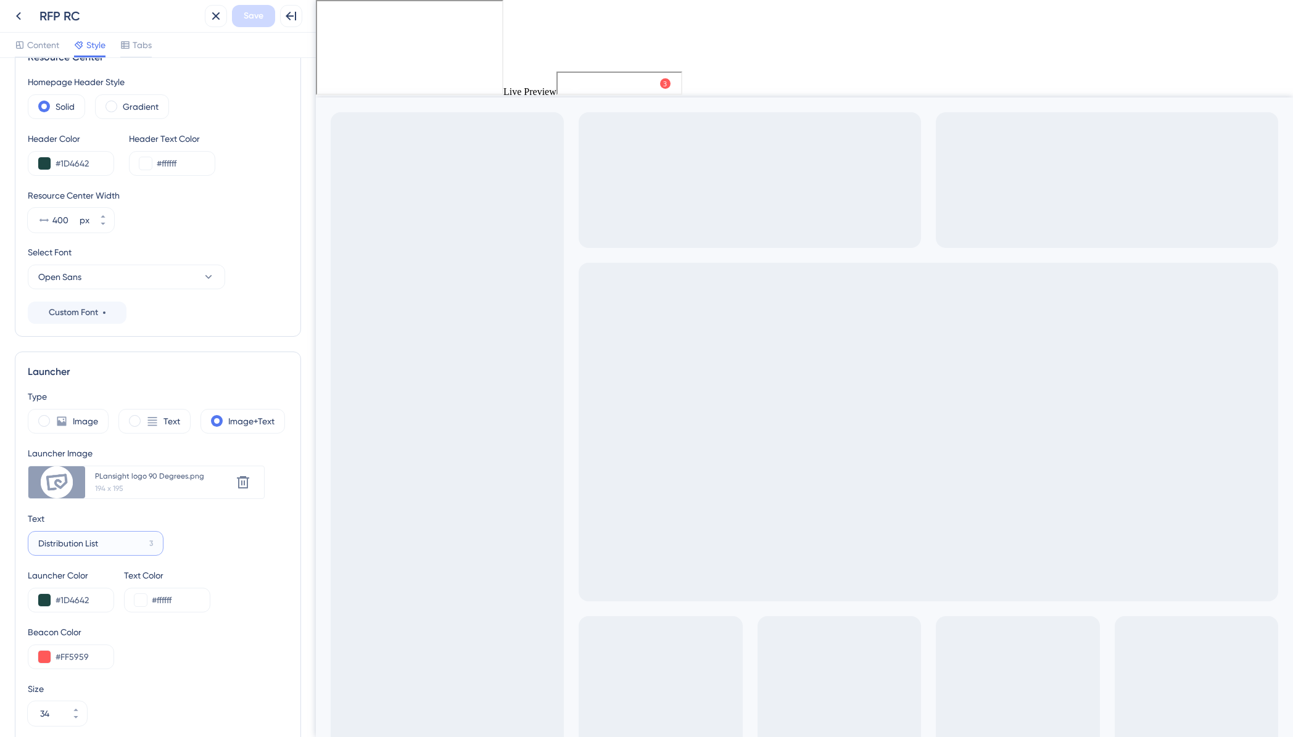
drag, startPoint x: 107, startPoint y: 547, endPoint x: 26, endPoint y: 531, distance: 82.9
click at [26, 531] on div "Launcher Type Image Text Image+Text Launcher Image Upload new image PLansight l…" at bounding box center [158, 602] width 286 height 501
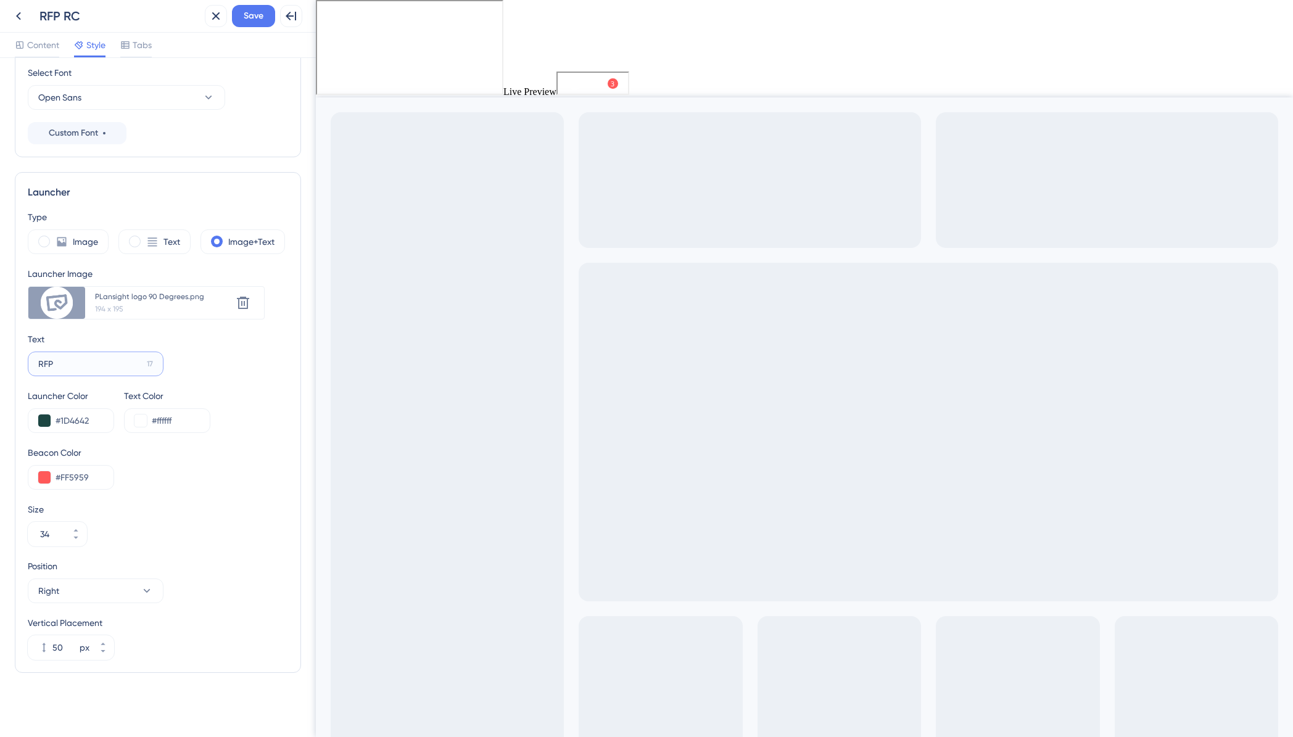
scroll to position [96, 0]
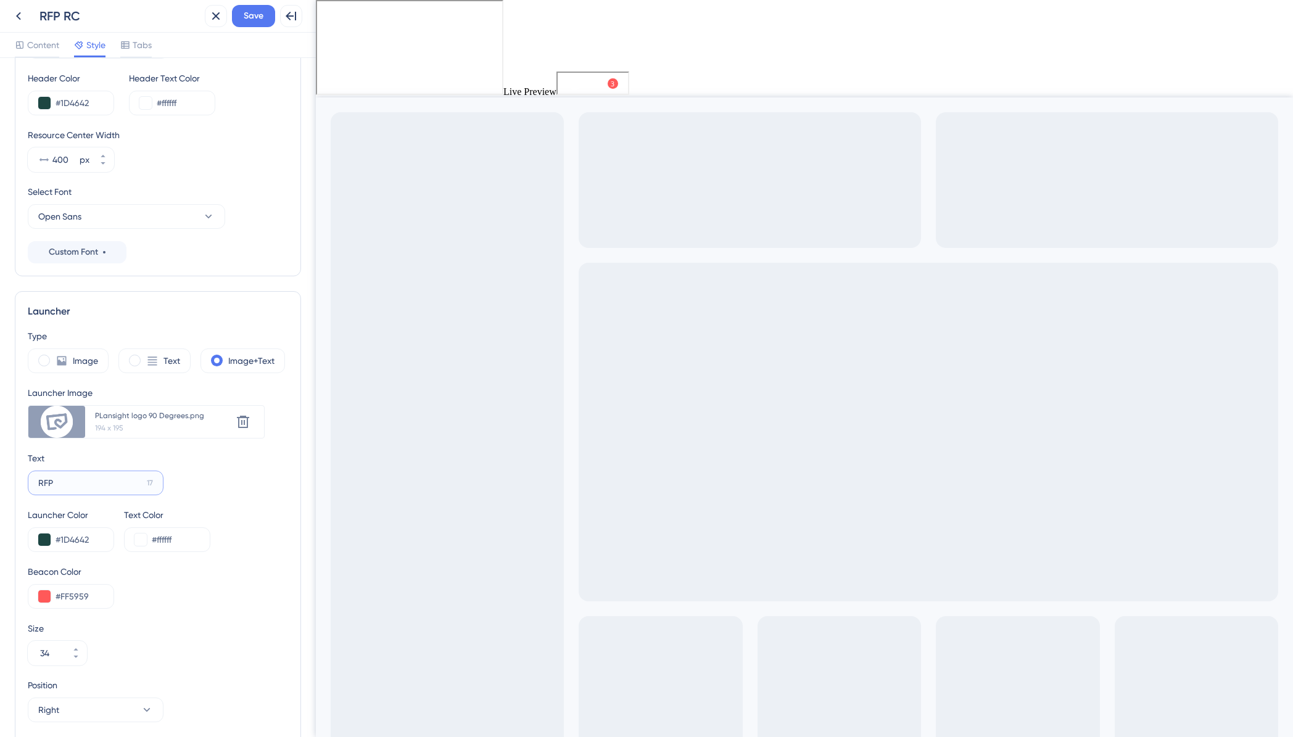
type input "RFP"
click at [586, 83] on span "RFP" at bounding box center [593, 82] width 16 height 15
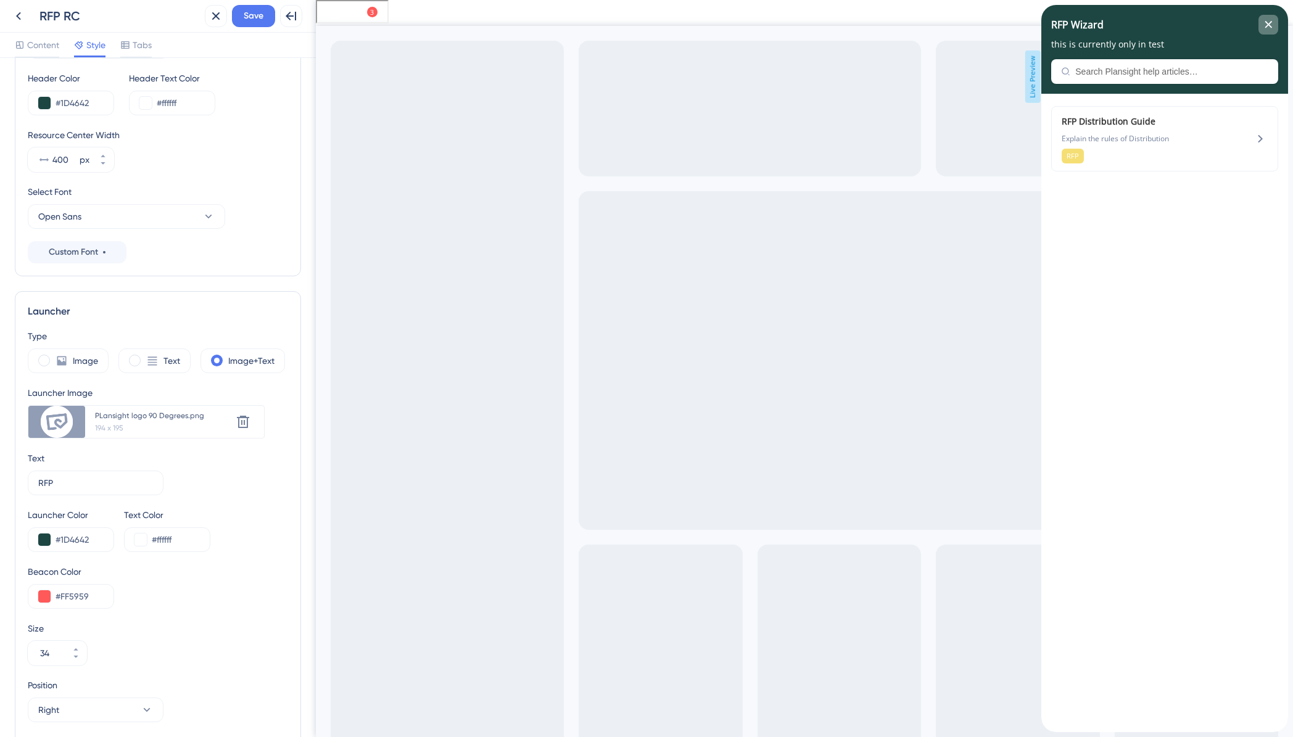
click at [1267, 20] on div "close resource center" at bounding box center [1269, 25] width 20 height 20
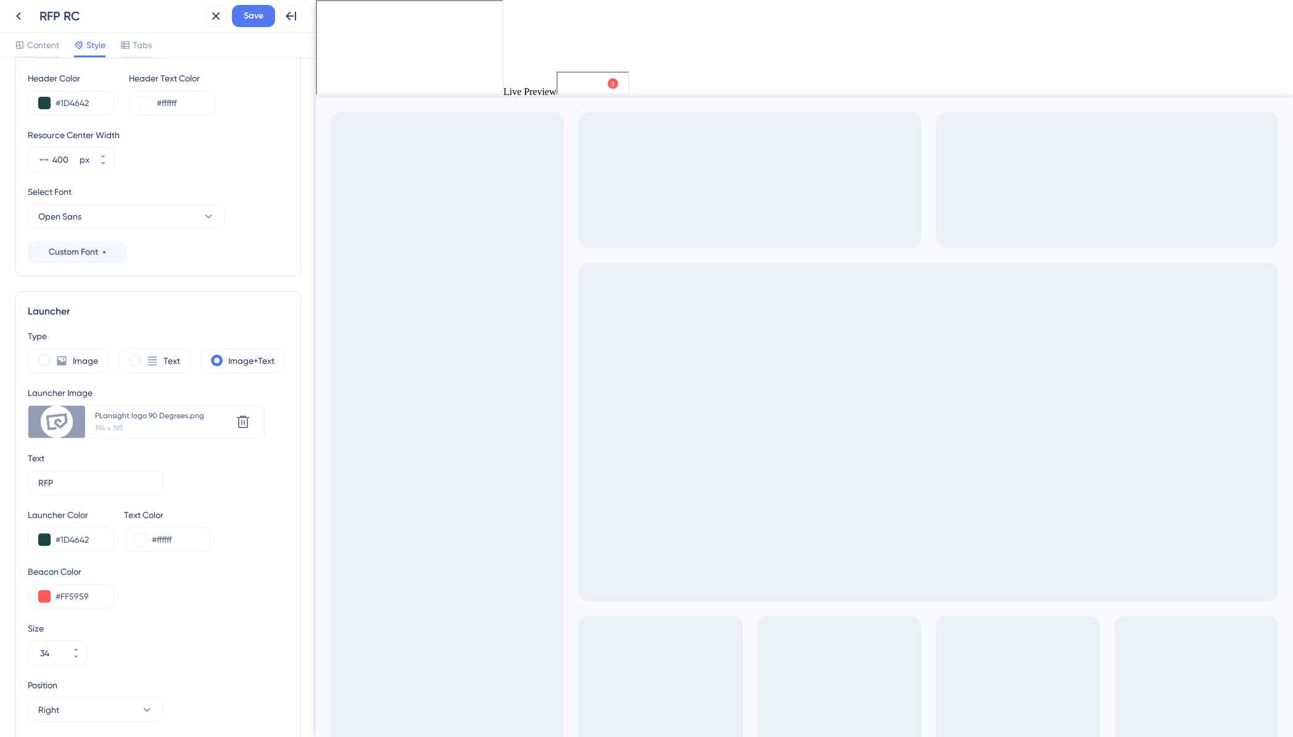
scroll to position [0, 0]
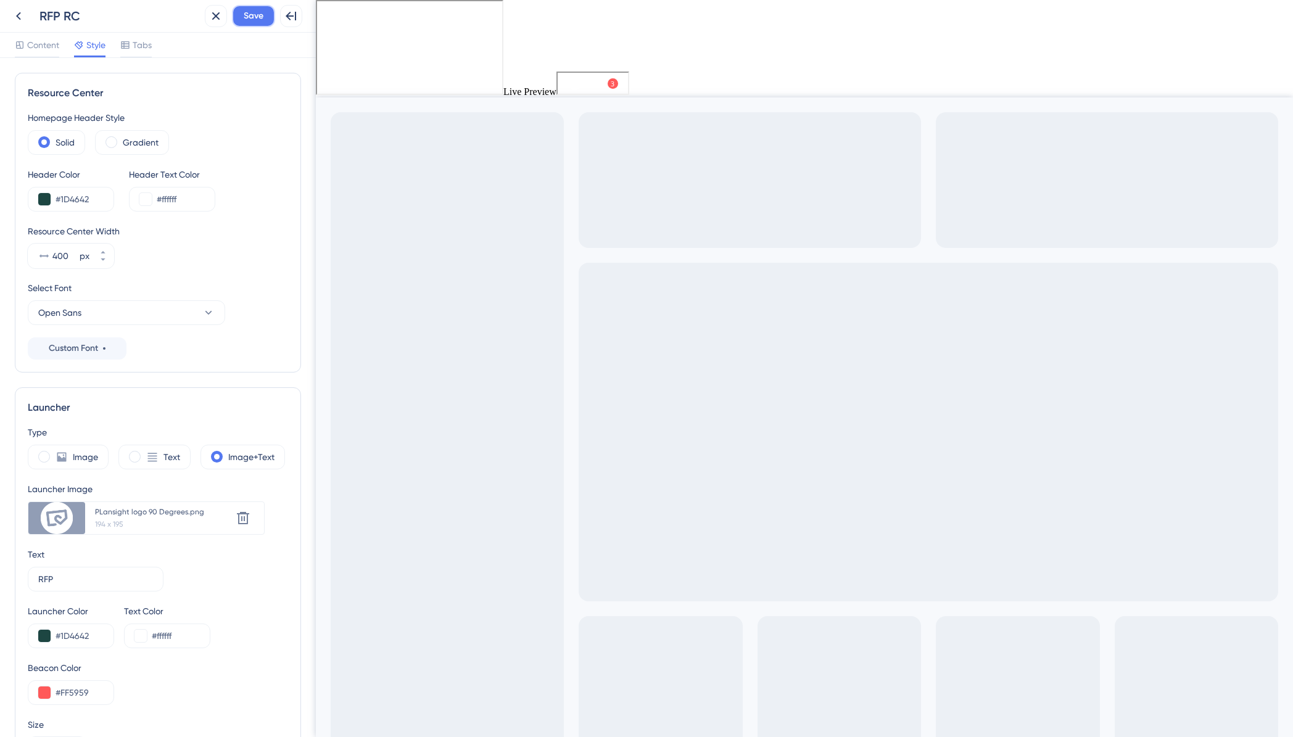
click at [244, 18] on span "Save" at bounding box center [254, 16] width 20 height 15
click at [36, 41] on span "Content" at bounding box center [43, 45] width 32 height 15
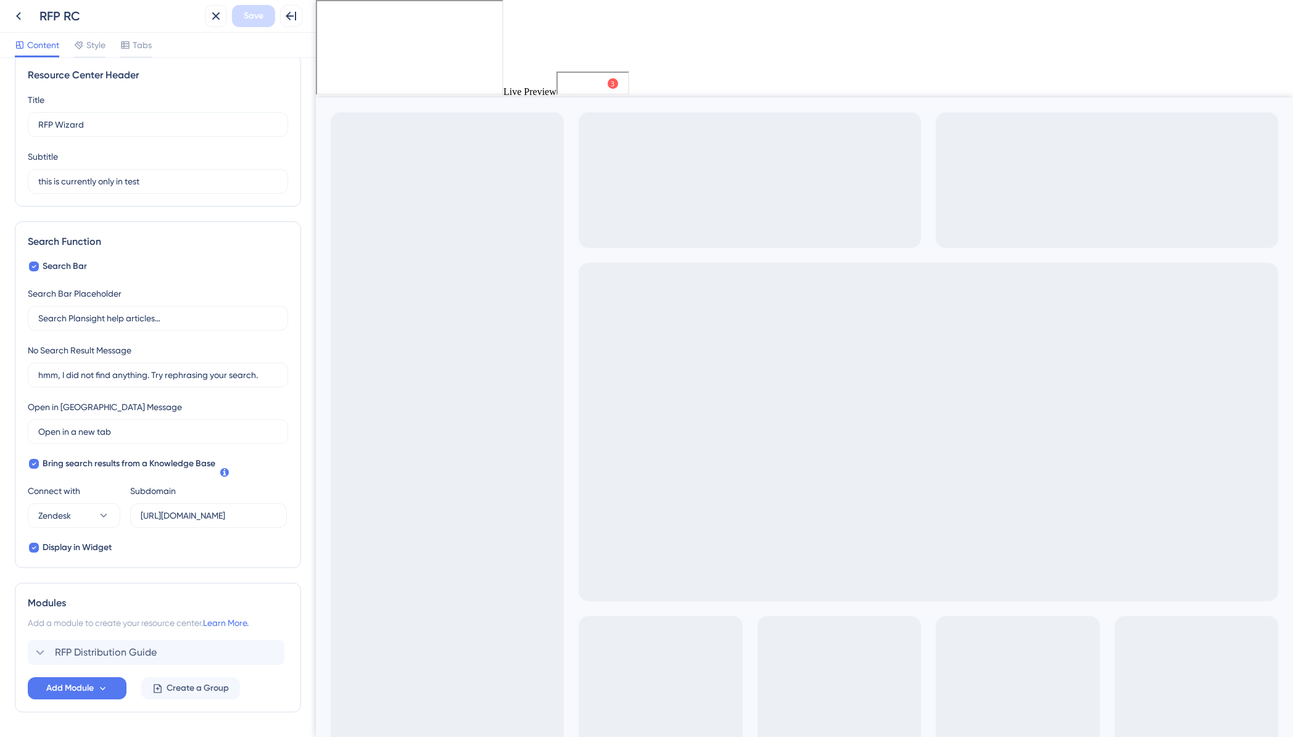
scroll to position [10, 0]
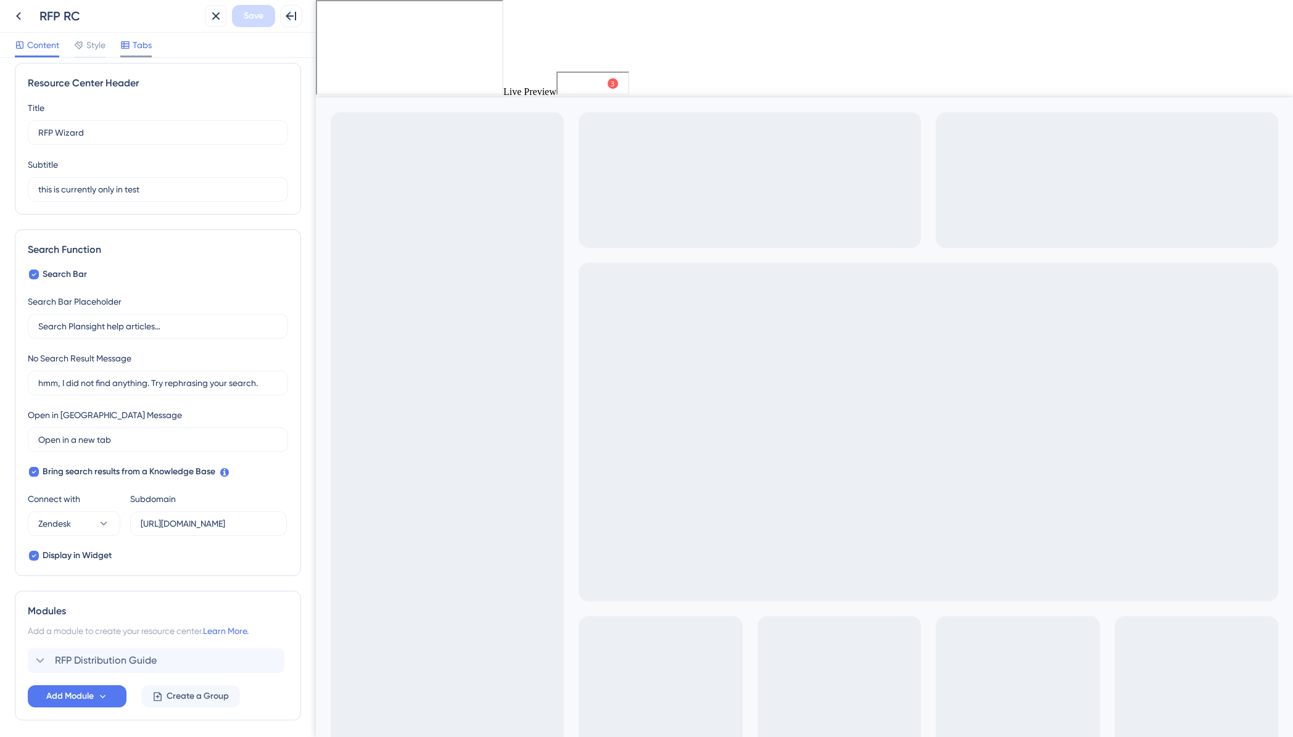
click at [150, 44] on span "Tabs" at bounding box center [142, 45] width 19 height 15
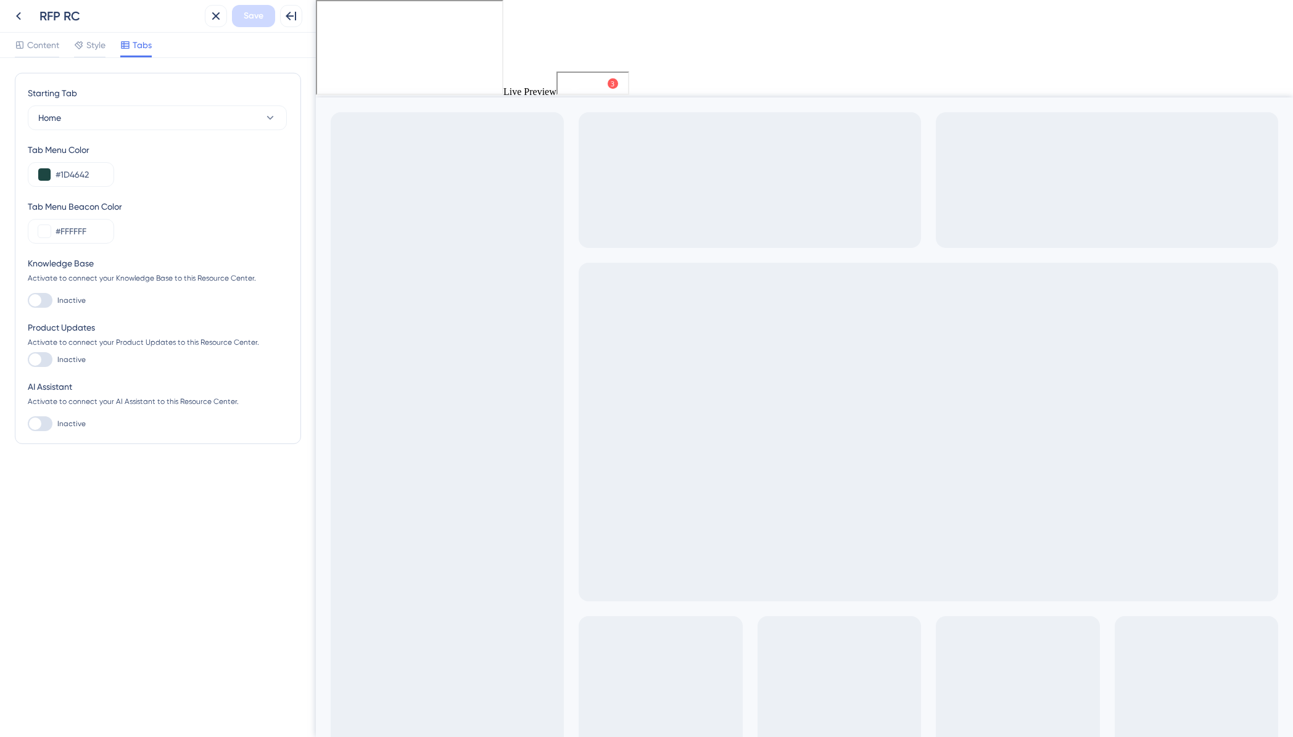
click at [46, 362] on div at bounding box center [40, 359] width 25 height 15
click at [28, 360] on input "Inactive" at bounding box center [27, 360] width 1 height 1
checkbox input "true"
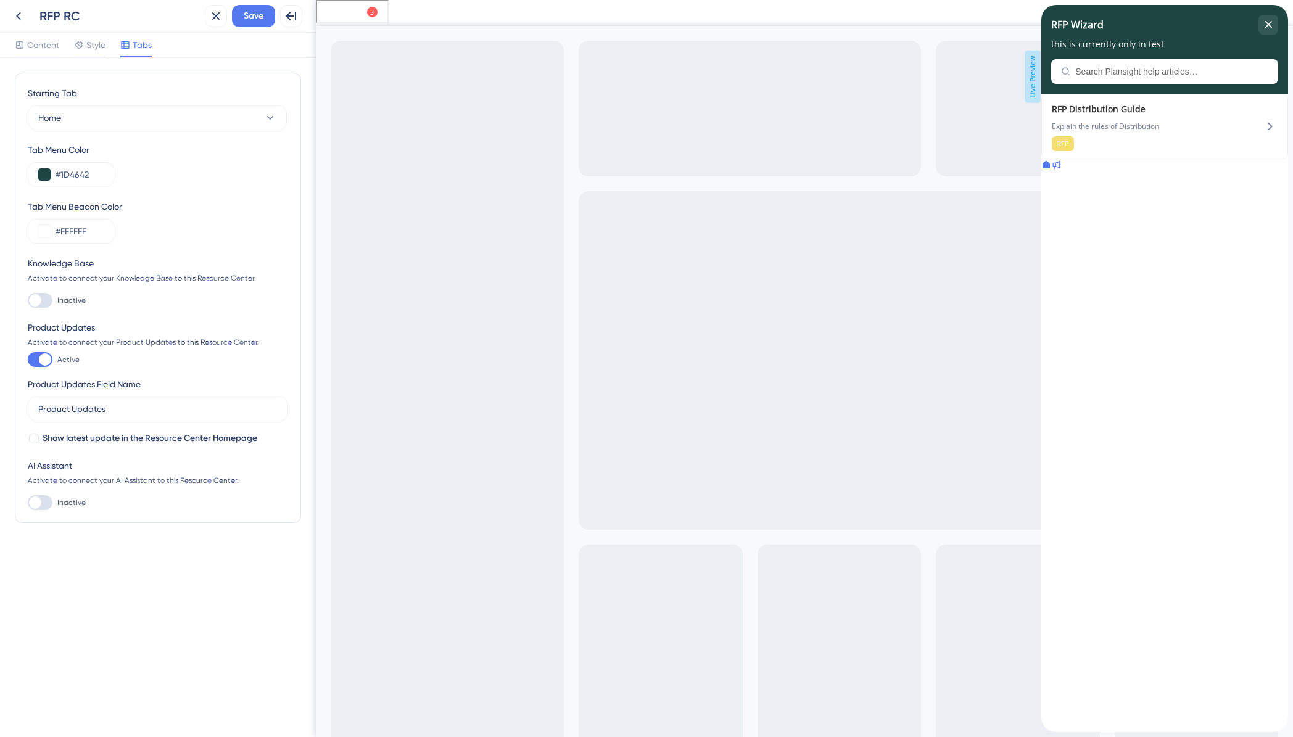
click at [1061, 170] on icon at bounding box center [1056, 165] width 10 height 10
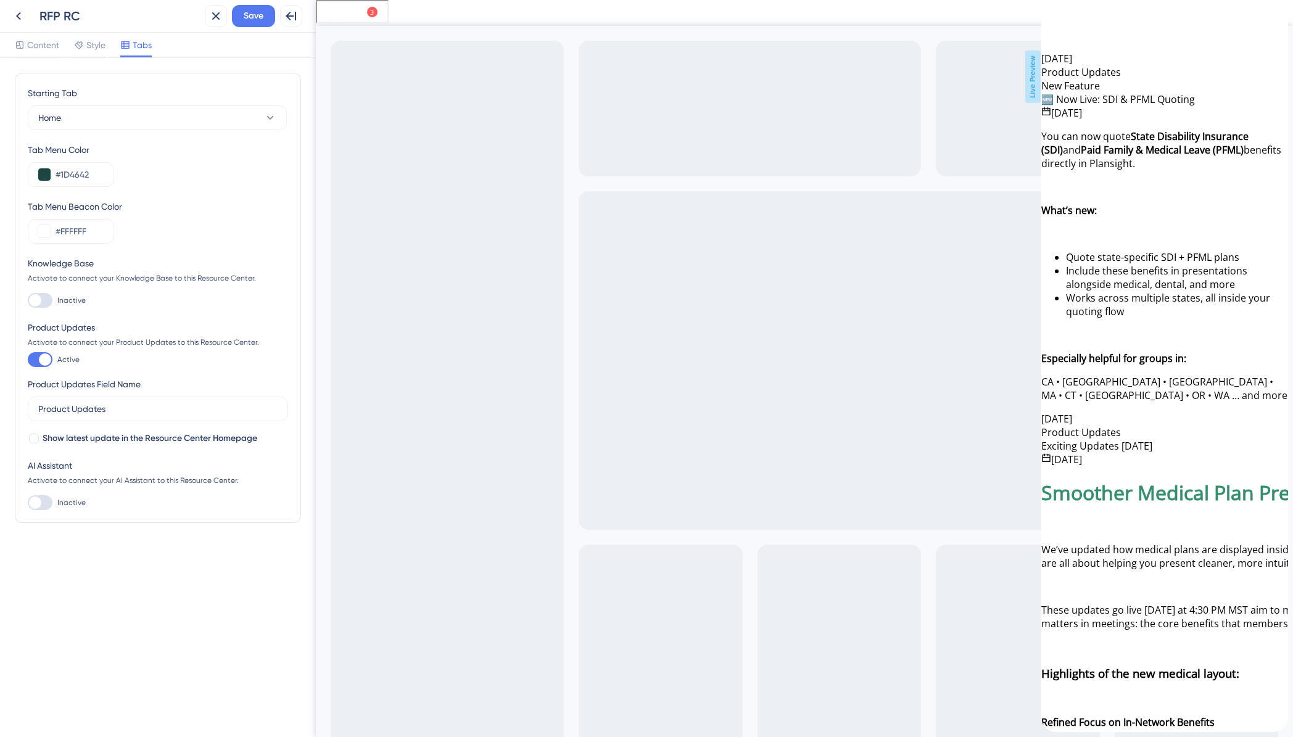
click at [1051, 19] on div "back to header" at bounding box center [1046, 12] width 10 height 14
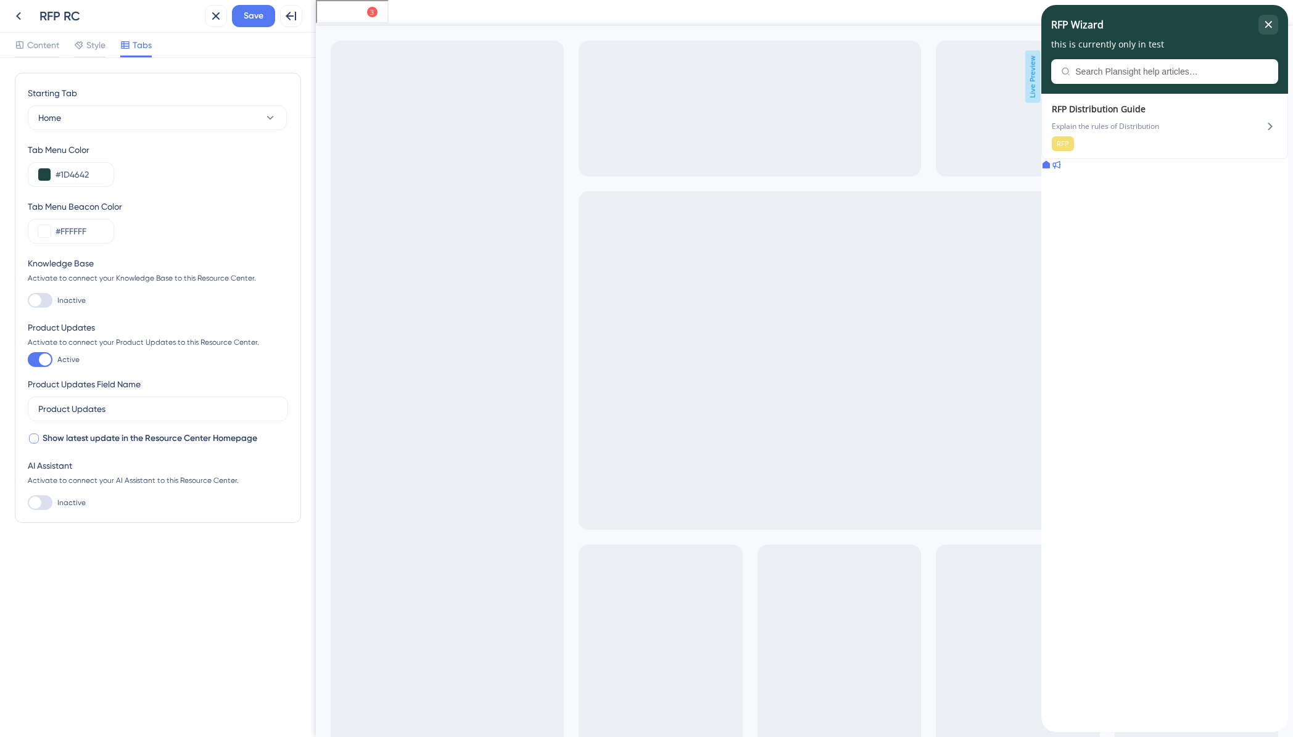
click at [35, 437] on div at bounding box center [34, 439] width 10 height 10
click at [35, 437] on icon at bounding box center [33, 439] width 5 height 10
checkbox input "false"
click at [46, 500] on div at bounding box center [40, 502] width 25 height 15
click at [28, 503] on input "Inactive" at bounding box center [27, 503] width 1 height 1
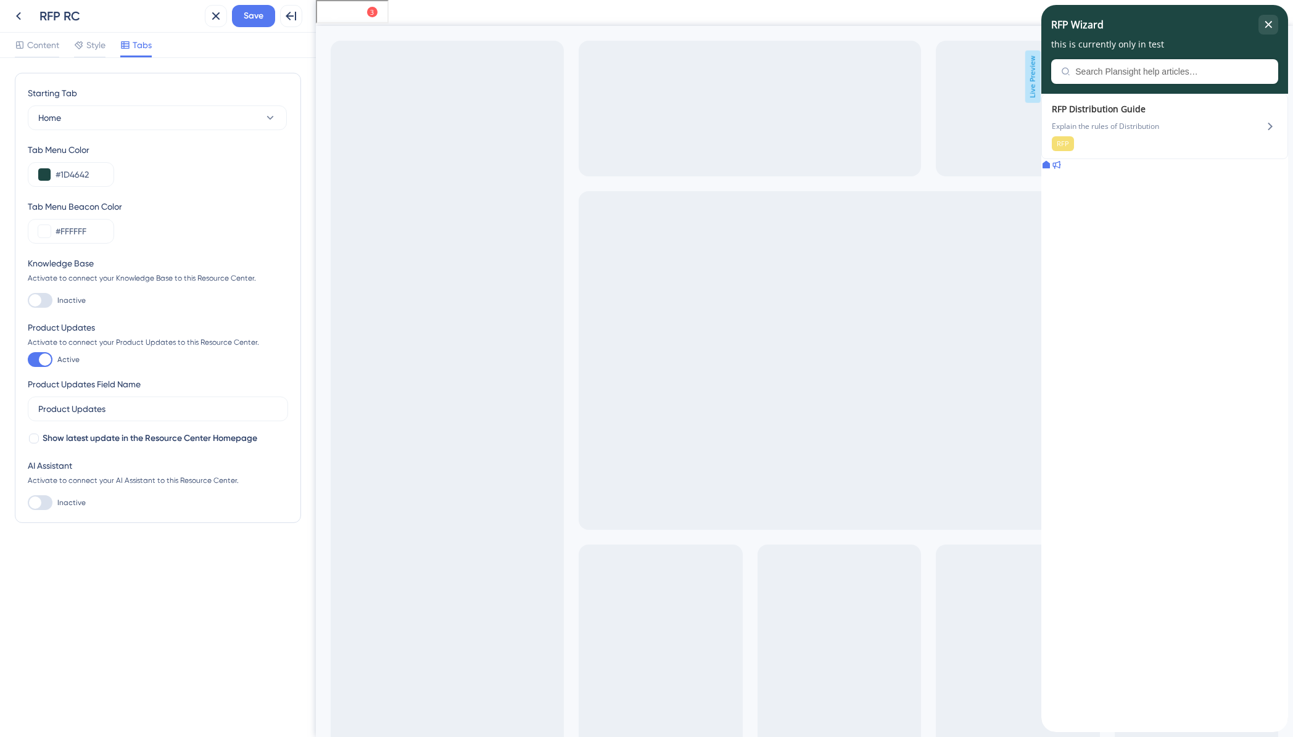
checkbox input "true"
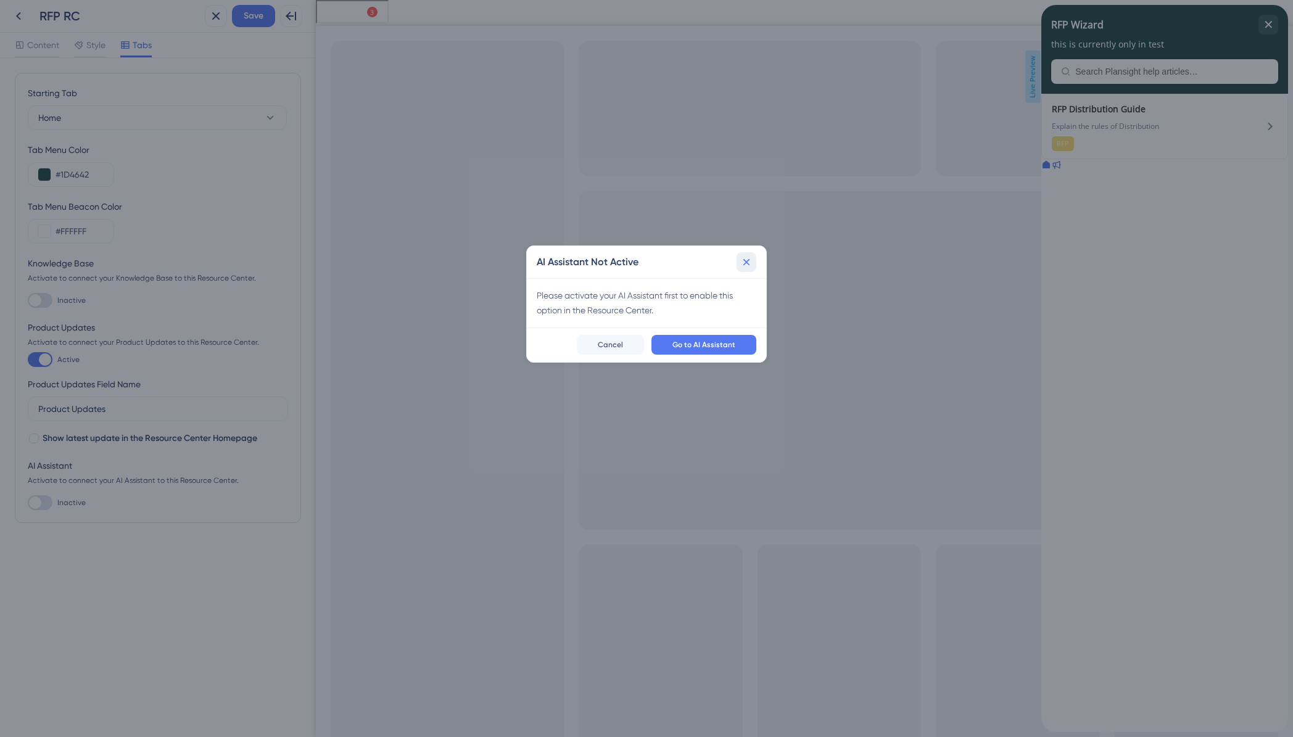
click at [752, 260] on icon at bounding box center [746, 262] width 12 height 12
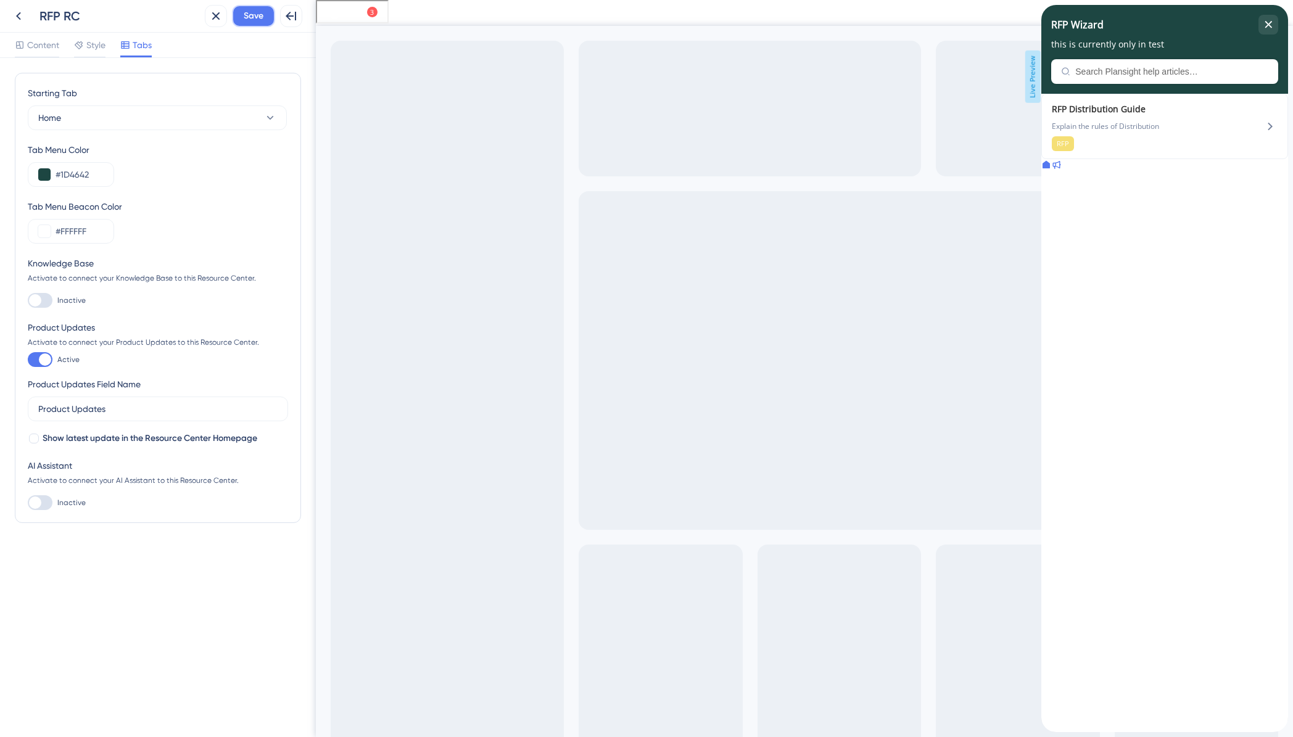
click at [247, 14] on span "Save" at bounding box center [254, 16] width 20 height 15
click at [234, 121] on button "Home" at bounding box center [157, 117] width 259 height 25
click at [245, 81] on div "Starting Tab Home Home Home Product Updates Product Updates Tab Menu Color #1D4…" at bounding box center [158, 298] width 286 height 450
click at [25, 18] on icon at bounding box center [18, 16] width 15 height 15
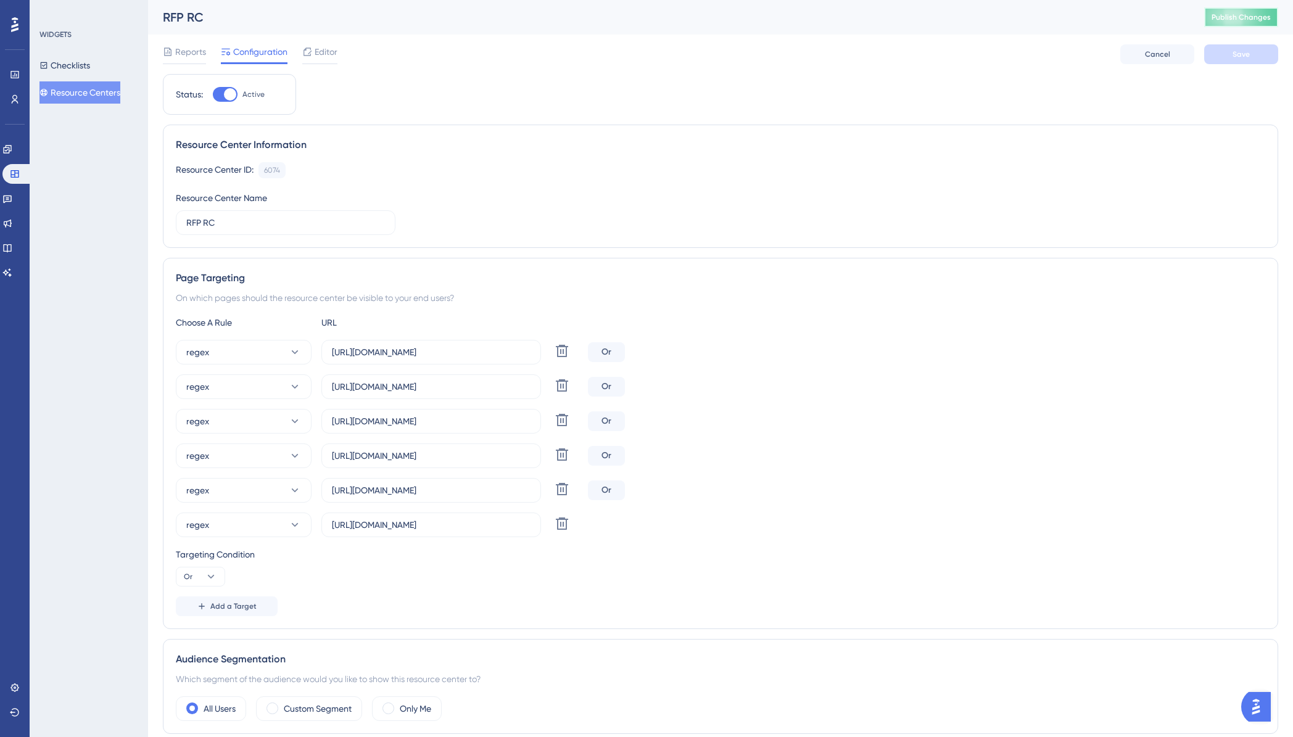
click at [1227, 20] on span "Publish Changes" at bounding box center [1241, 17] width 59 height 10
click at [498, 386] on input "[URL][DOMAIN_NAME]" at bounding box center [431, 387] width 199 height 14
click at [215, 606] on span "Add a Target" at bounding box center [233, 606] width 46 height 10
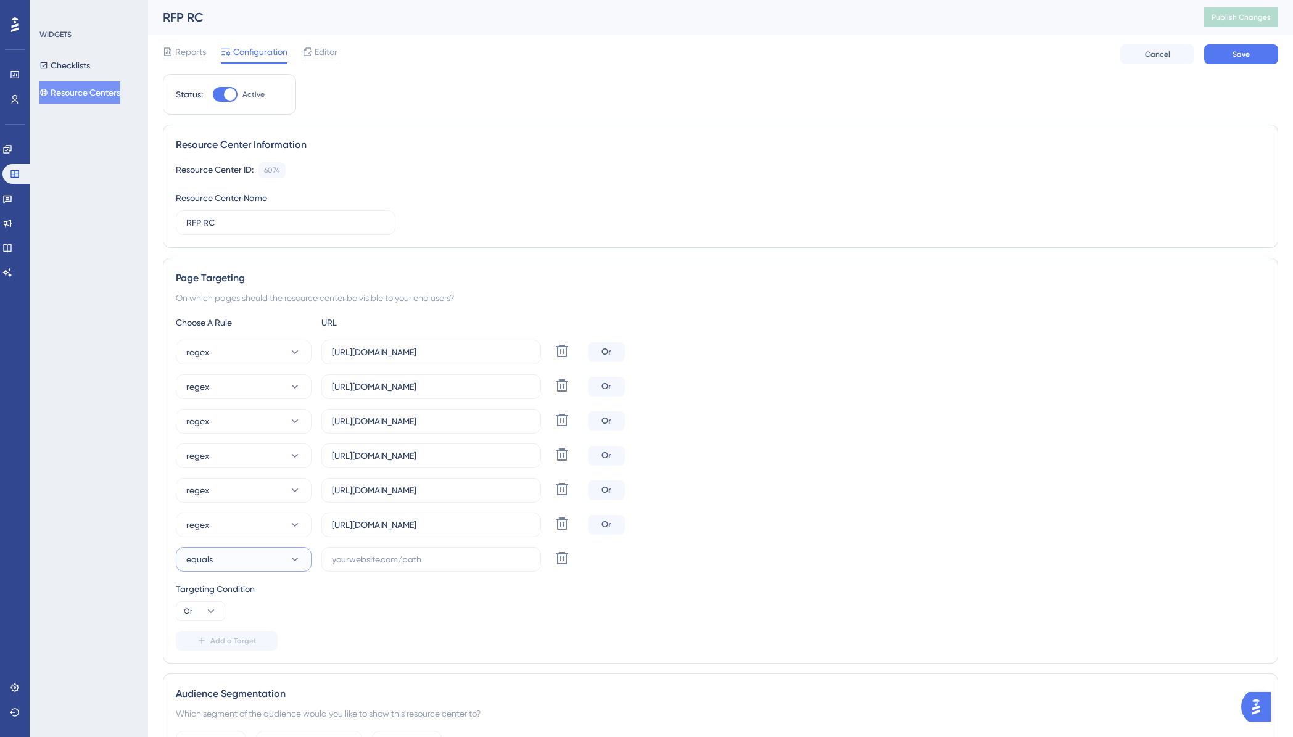
click at [289, 561] on icon at bounding box center [295, 559] width 12 height 12
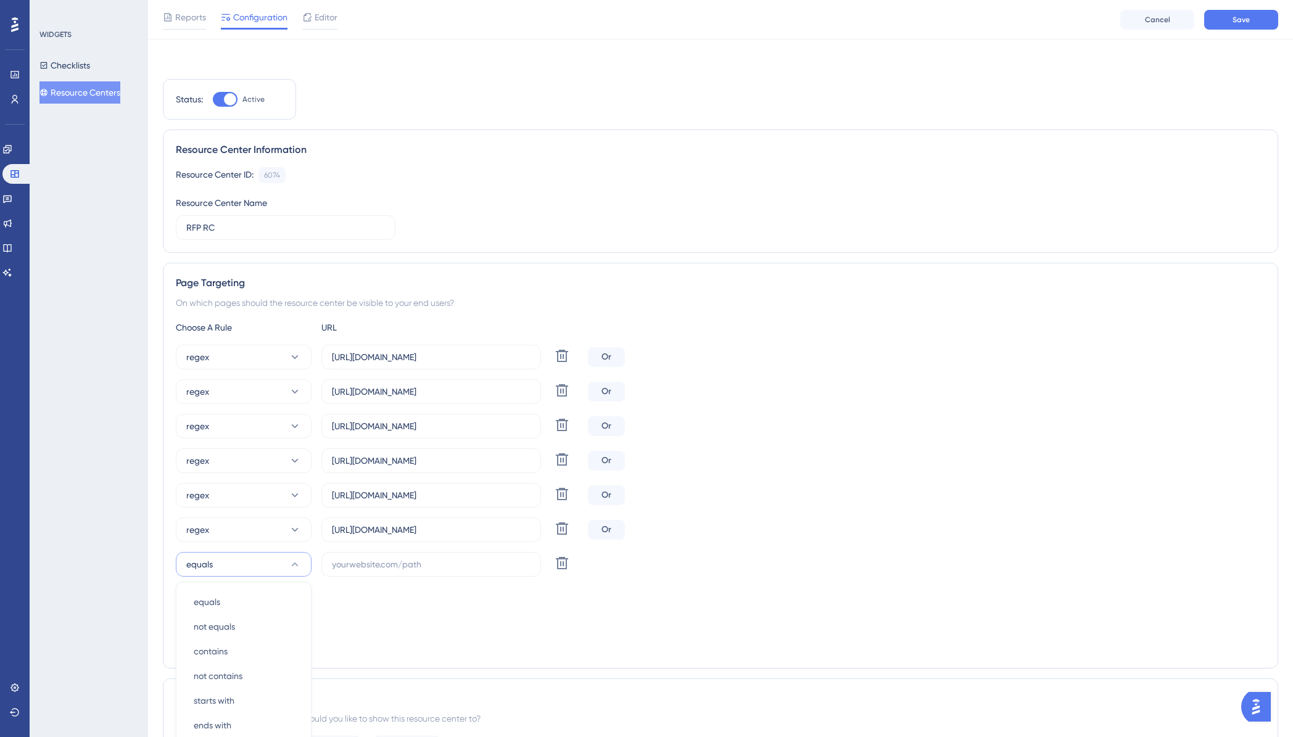
scroll to position [307, 0]
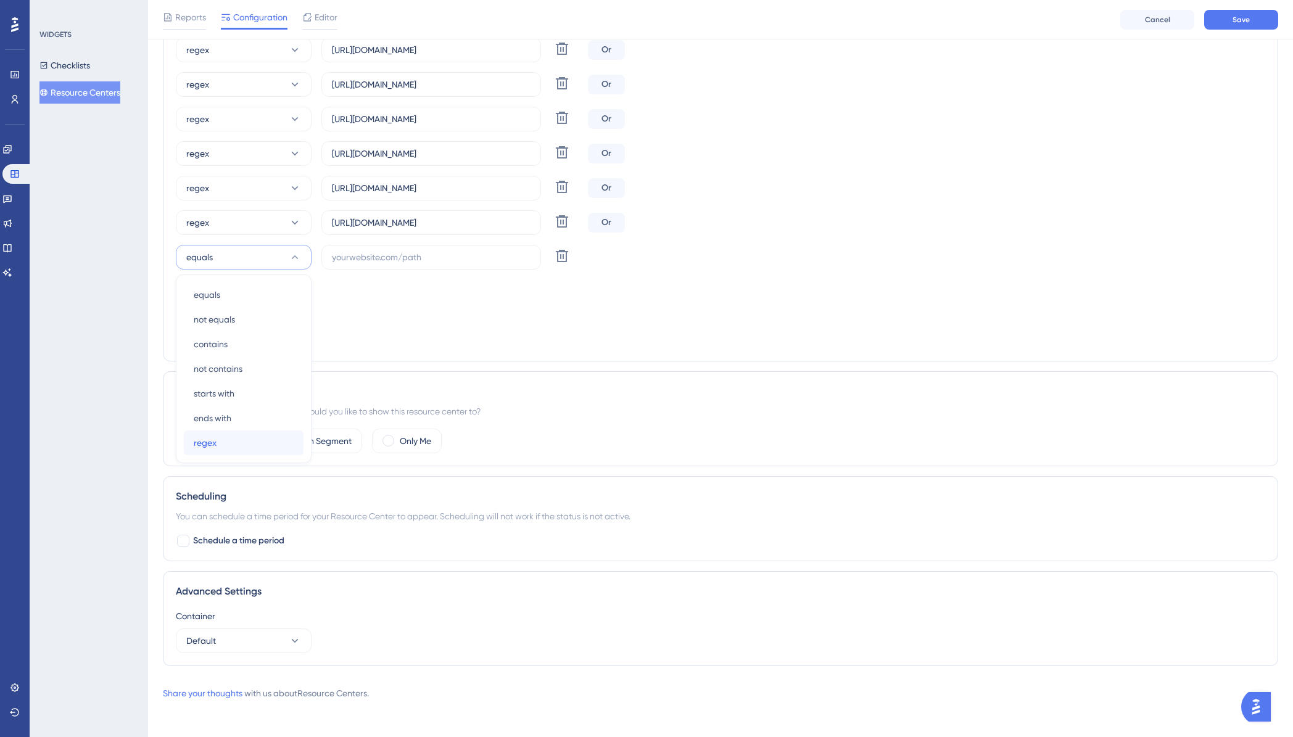
click at [218, 447] on div "regex regex" at bounding box center [244, 443] width 100 height 25
click at [382, 255] on input "text" at bounding box center [431, 257] width 199 height 14
paste input "[URL][DOMAIN_NAME]"
type input "[URL][DOMAIN_NAME]"
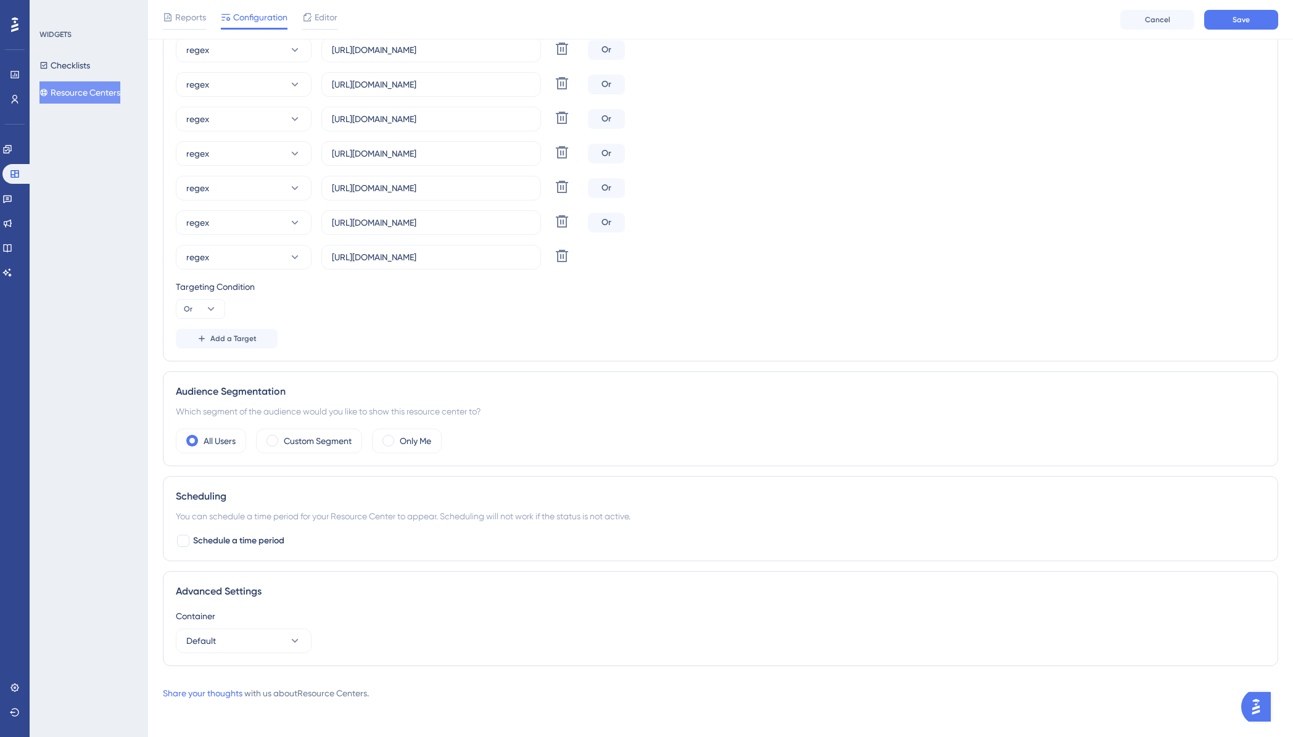
scroll to position [0, 0]
click at [522, 308] on div "Targeting Condition Or" at bounding box center [720, 298] width 1089 height 39
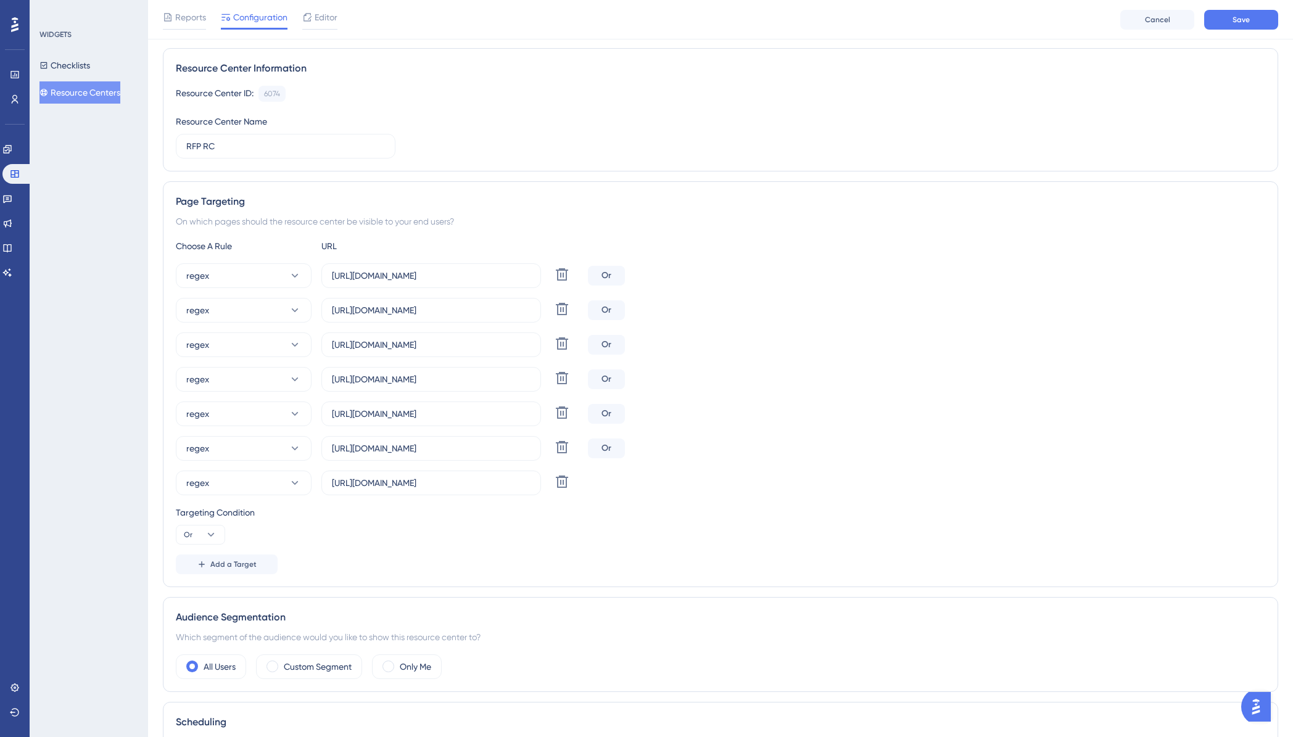
scroll to position [73, 0]
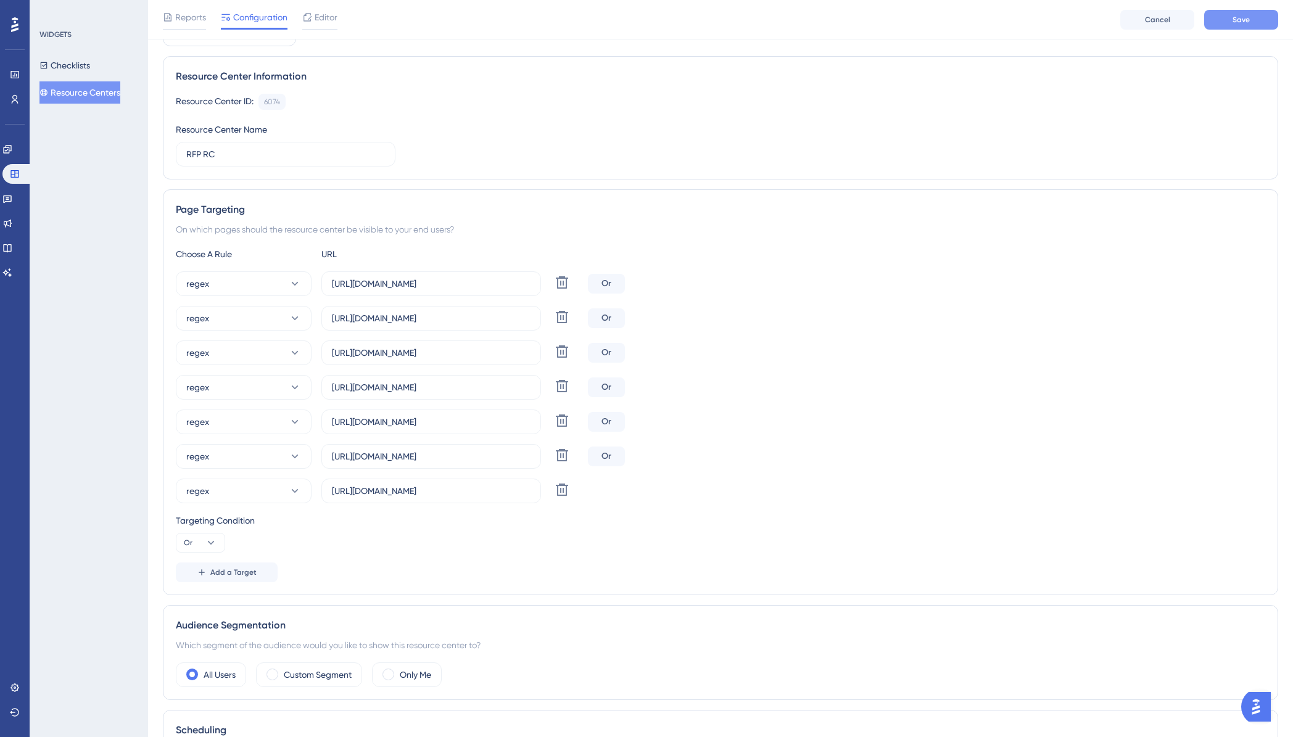
click at [1226, 26] on button "Save" at bounding box center [1241, 20] width 74 height 20
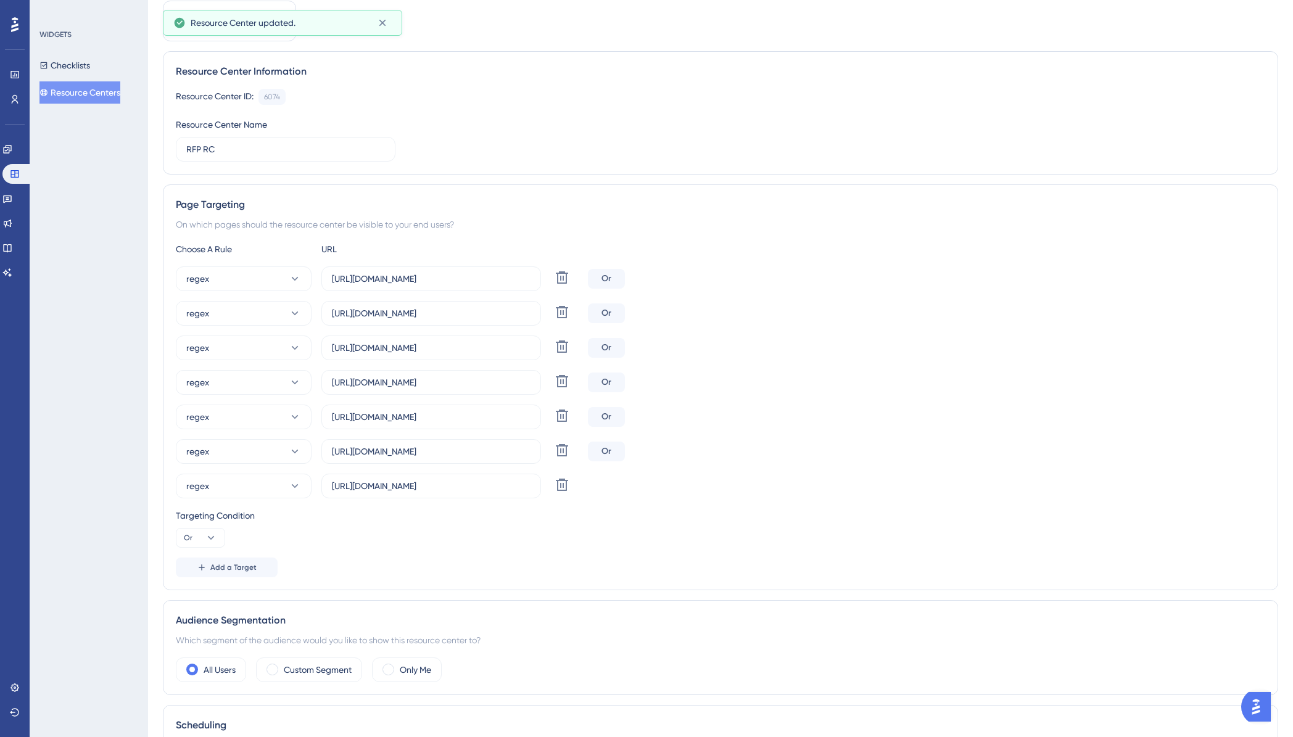
scroll to position [0, 0]
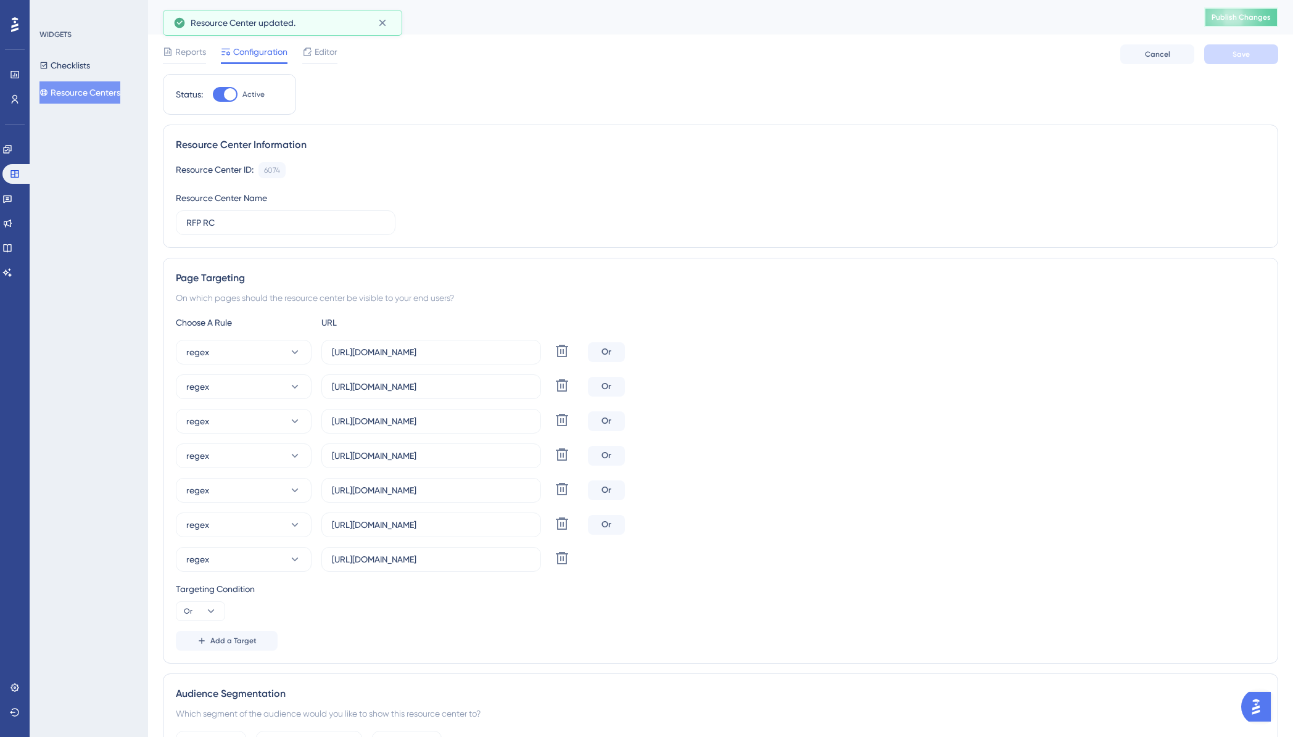
click at [1221, 16] on span "Publish Changes" at bounding box center [1241, 17] width 59 height 10
click at [232, 637] on span "Add a Target" at bounding box center [233, 641] width 46 height 10
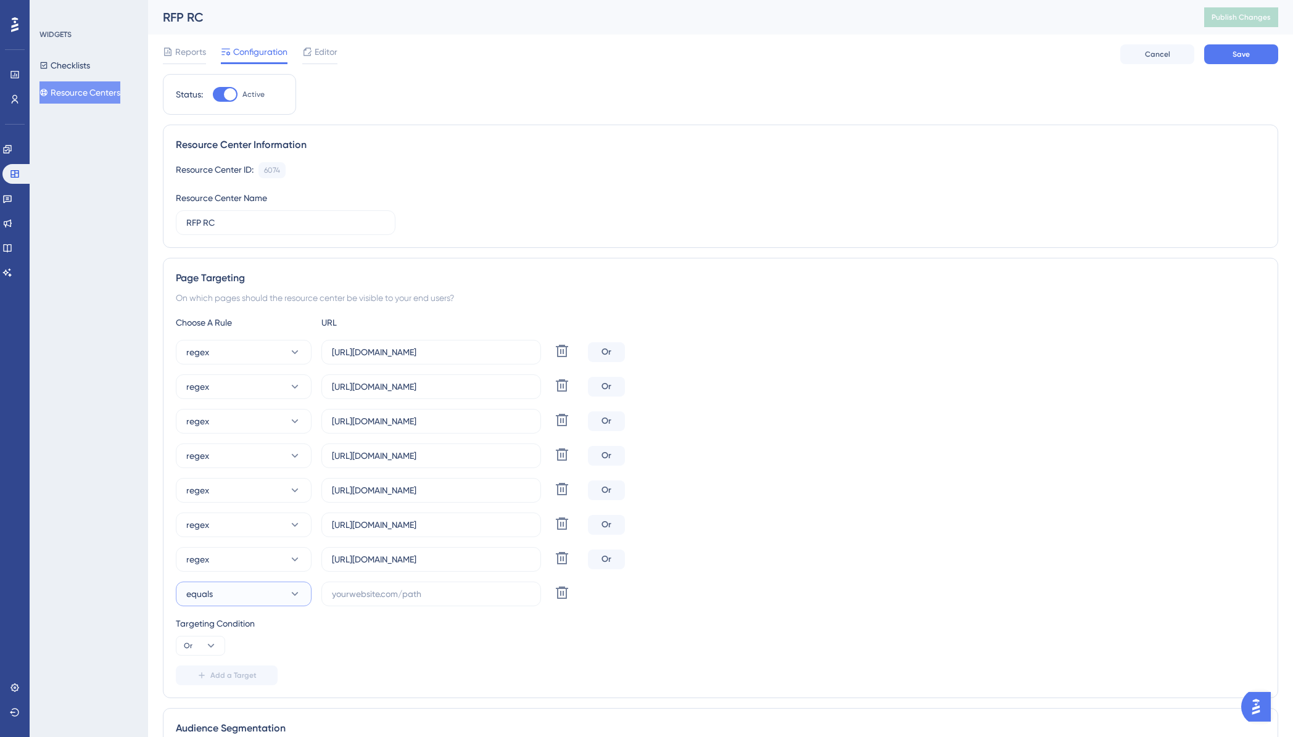
click at [284, 595] on button "equals" at bounding box center [244, 594] width 136 height 25
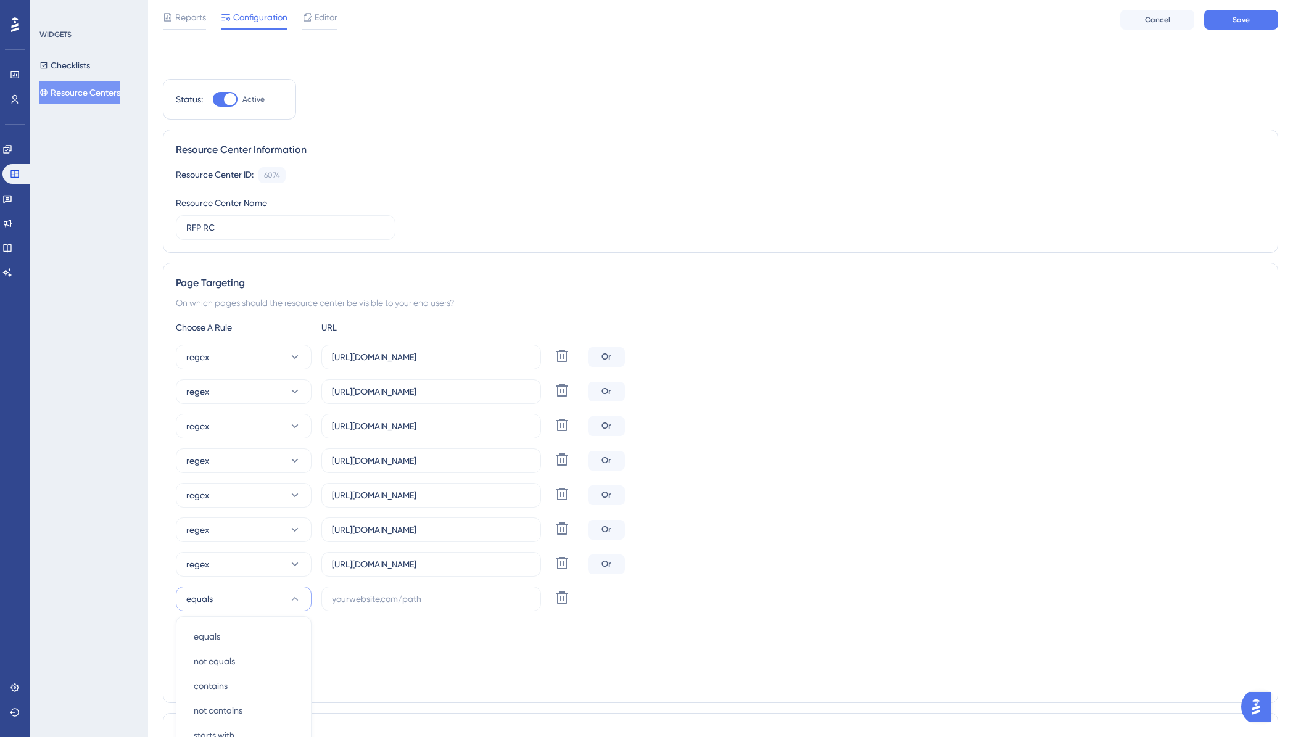
scroll to position [342, 0]
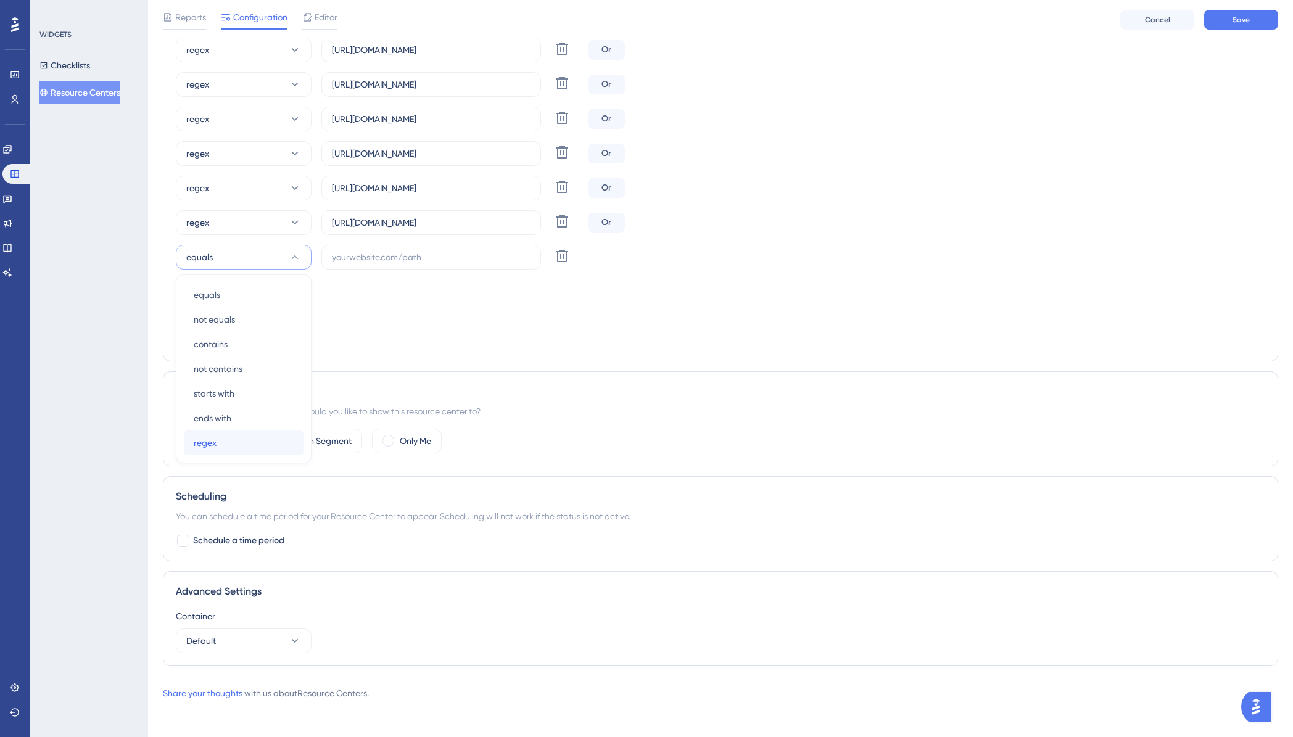
click at [227, 437] on div "regex regex" at bounding box center [244, 443] width 100 height 25
click at [359, 256] on input "text" at bounding box center [431, 257] width 199 height 14
paste input "https://test.plansight.com/.*.#rfpBuilderPlanDetails?planType=.*"
click at [1239, 21] on span "Save" at bounding box center [1241, 20] width 17 height 10
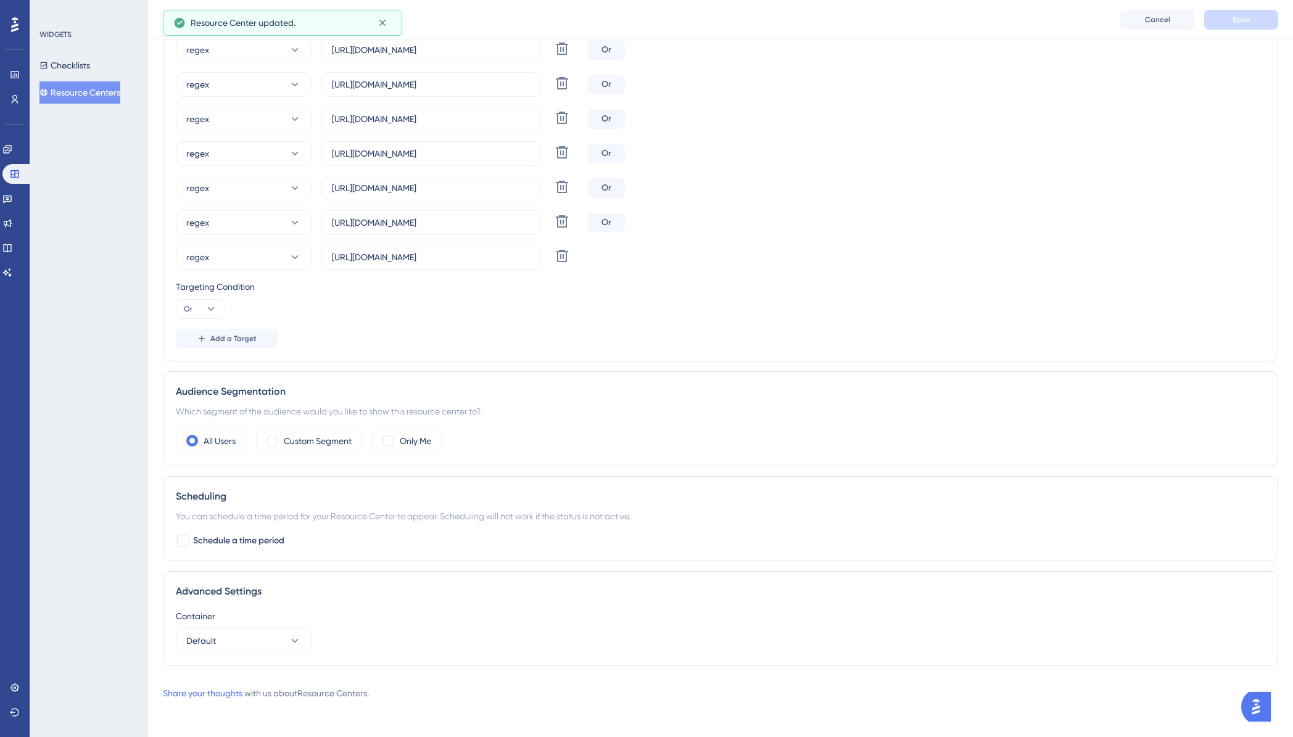
scroll to position [0, 0]
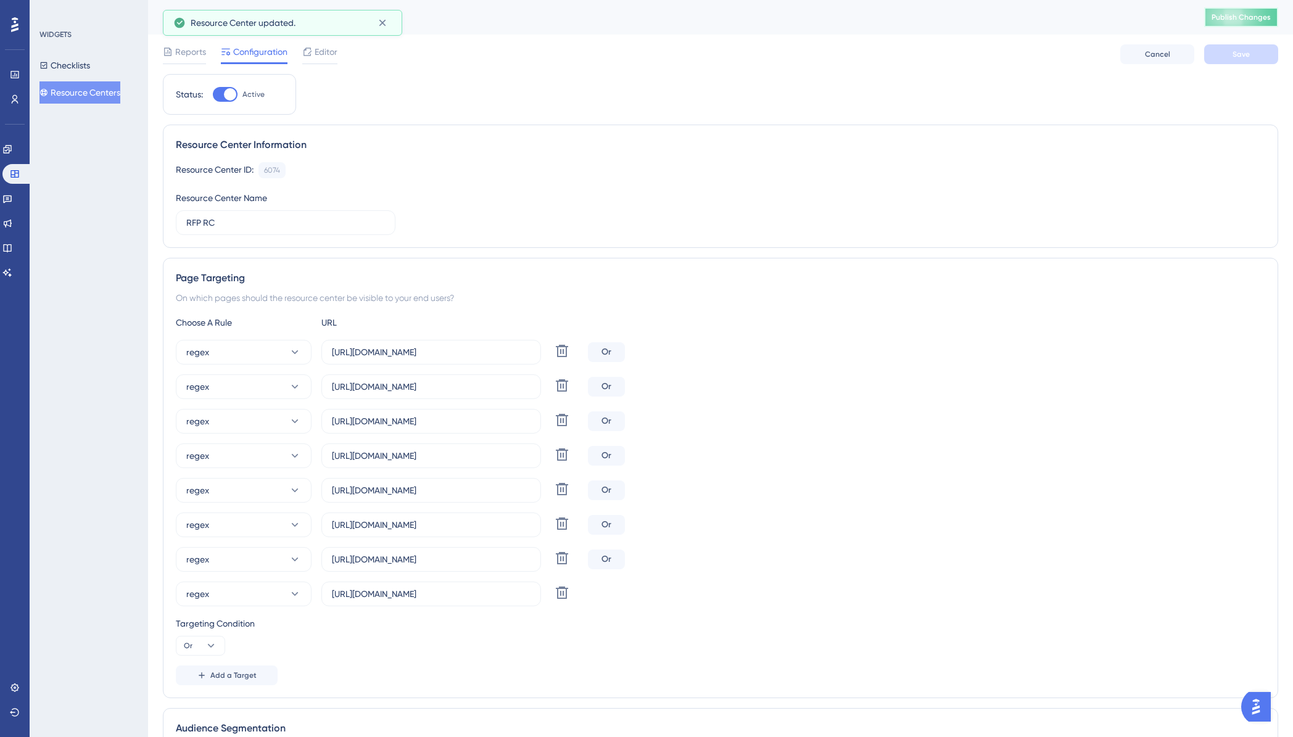
click at [1231, 15] on span "Publish Changes" at bounding box center [1241, 17] width 59 height 10
drag, startPoint x: 382, startPoint y: 598, endPoint x: 548, endPoint y: 593, distance: 166.7
click at [548, 593] on div "regex https://test.plansight.com/.*.#rfpBuilderPlanDetails?planType=.* Delete" at bounding box center [379, 594] width 407 height 25
click at [502, 600] on input "https://test.plansight.com/.*.#rfpBuilderPlanDetails?planType=.*" at bounding box center [431, 594] width 199 height 14
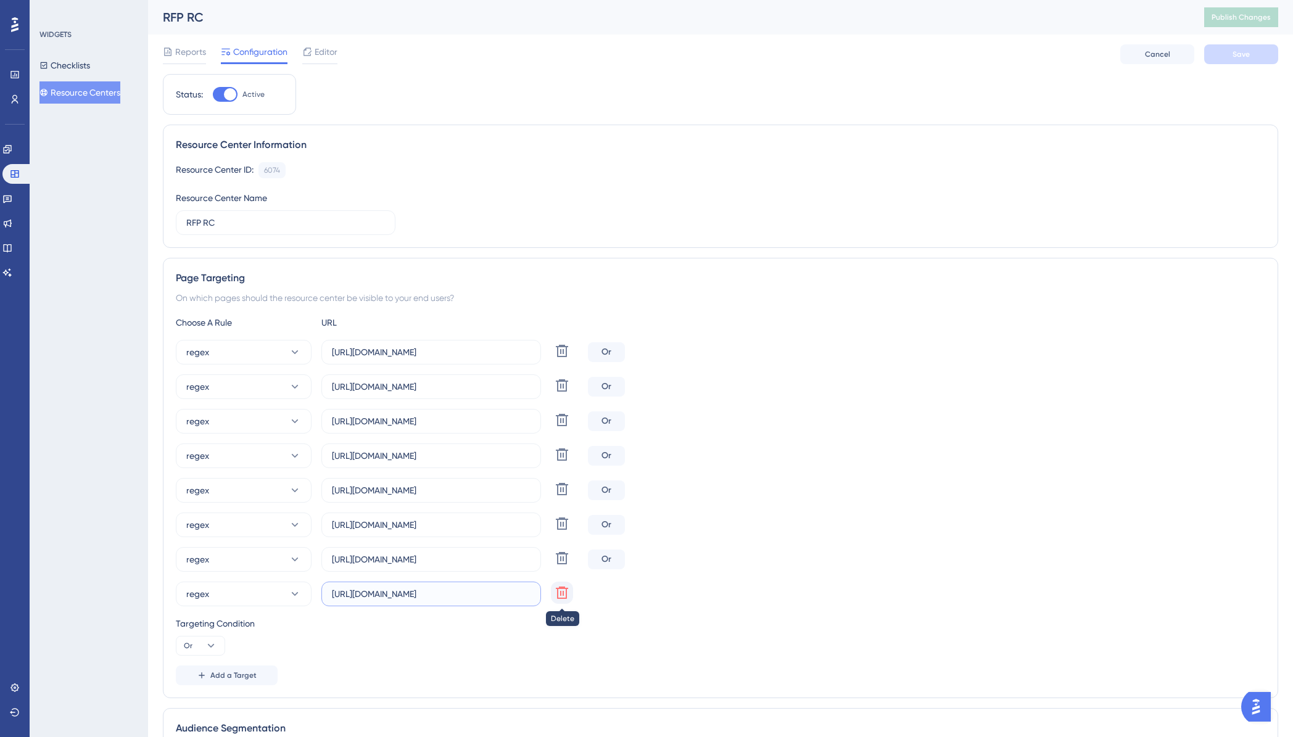
drag, startPoint x: 479, startPoint y: 593, endPoint x: 552, endPoint y: 590, distance: 72.2
click at [551, 590] on div "regex https://test.plansight.com/.*.#rfpBuilderPlanDetails?planType=.* Delete" at bounding box center [379, 594] width 407 height 25
type input "[URL][DOMAIN_NAME]"
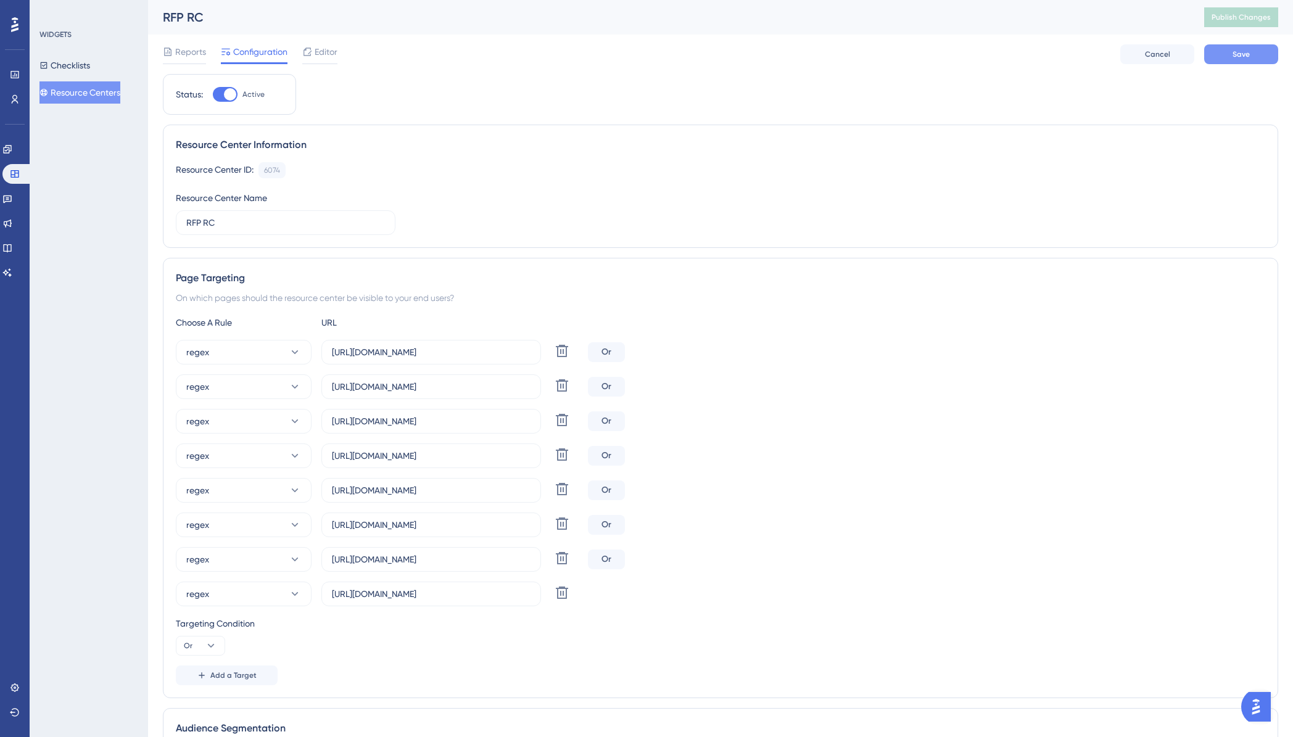
click at [1241, 48] on button "Save" at bounding box center [1241, 54] width 74 height 20
click at [1241, 21] on span "Publish Changes" at bounding box center [1241, 17] width 59 height 10
click at [1019, 373] on div "regex https://test.plansight.com/.*.#rfpBuilderDistributionList.* Delete Or reg…" at bounding box center [720, 473] width 1089 height 267
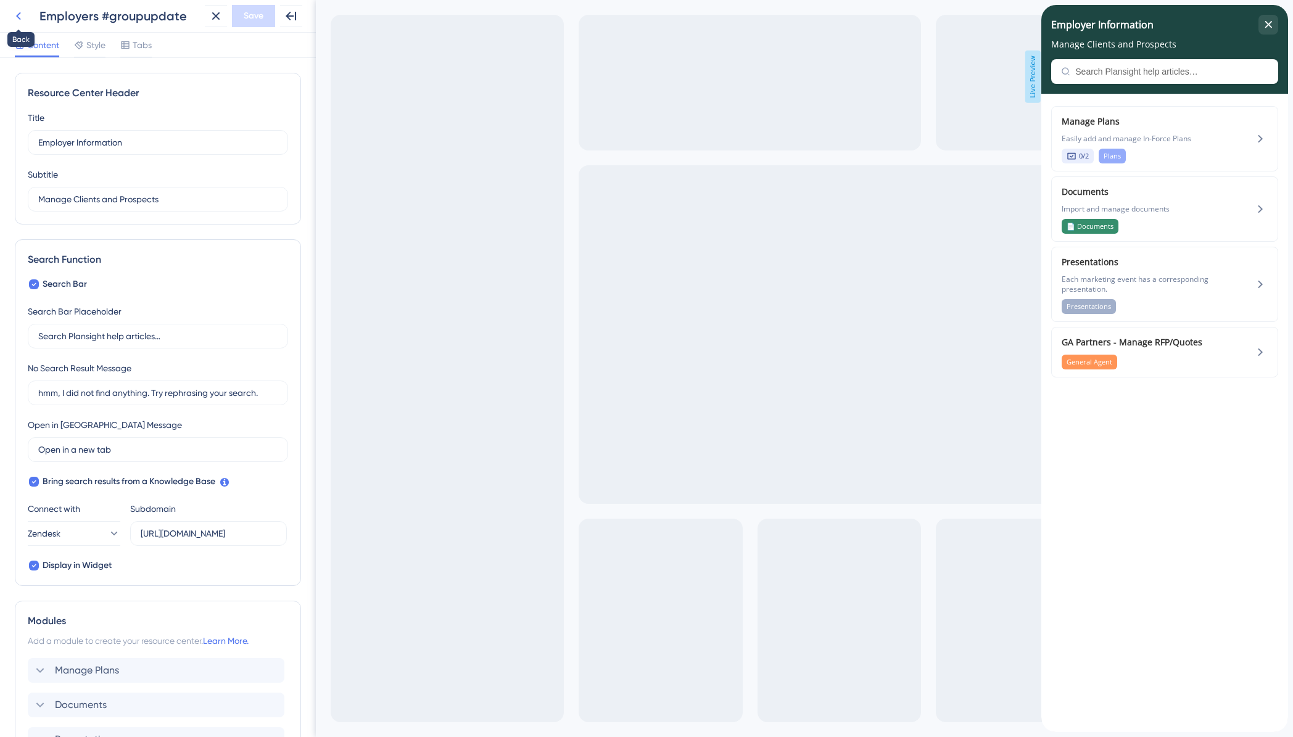
click at [22, 16] on icon at bounding box center [18, 16] width 15 height 15
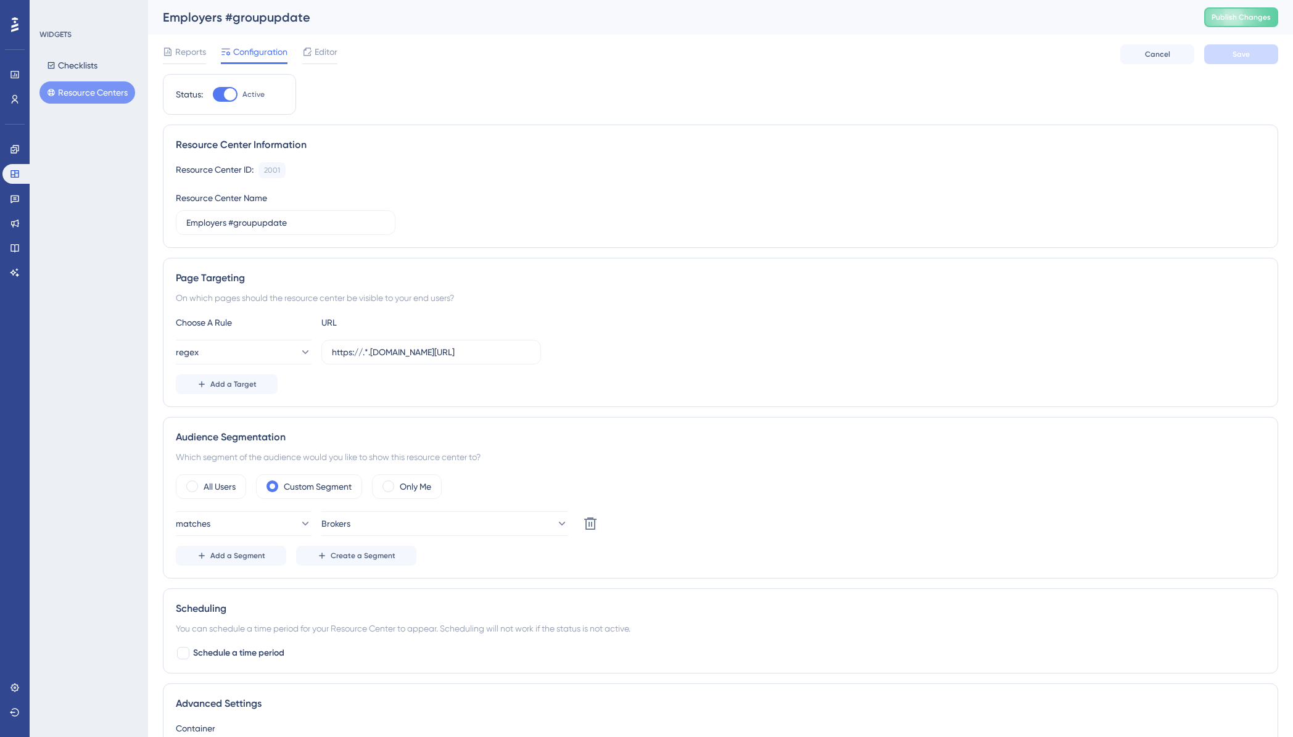
click at [82, 92] on button "Resource Centers" at bounding box center [87, 92] width 96 height 22
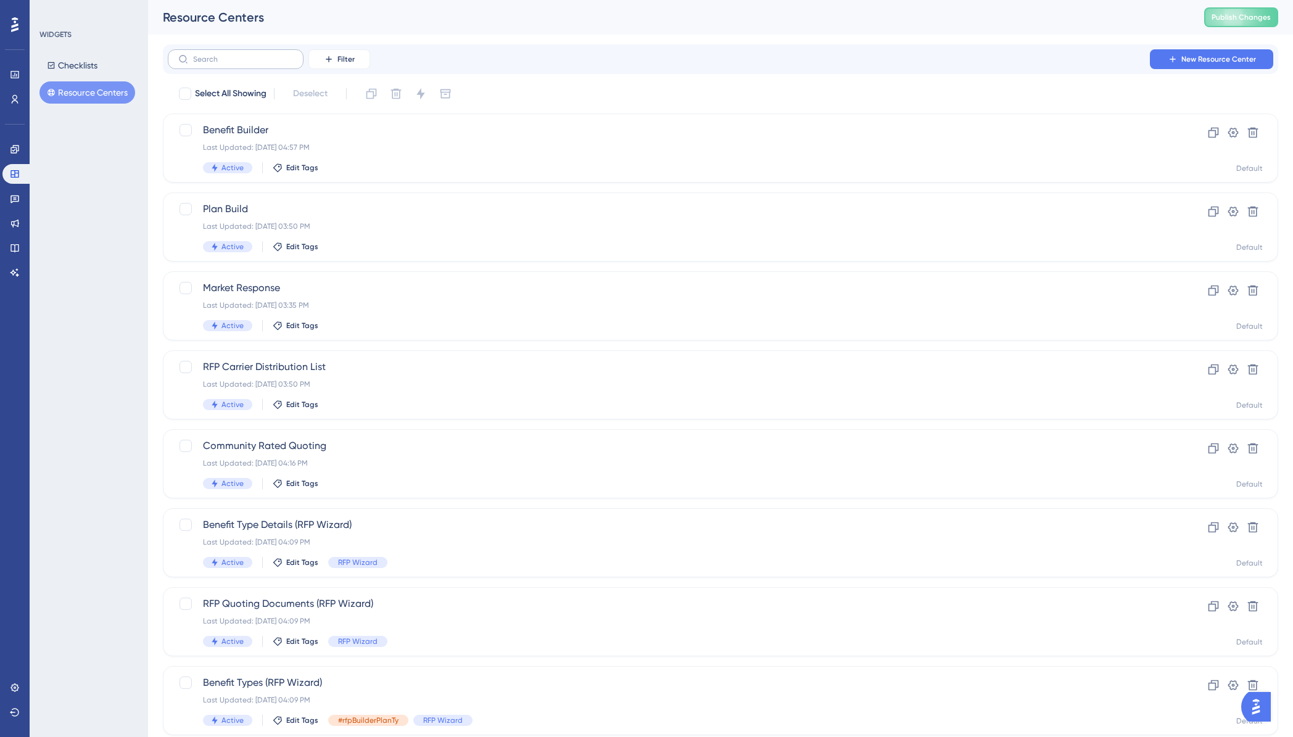
click at [265, 64] on label at bounding box center [236, 59] width 136 height 20
click at [265, 64] on input "text" at bounding box center [243, 59] width 100 height 9
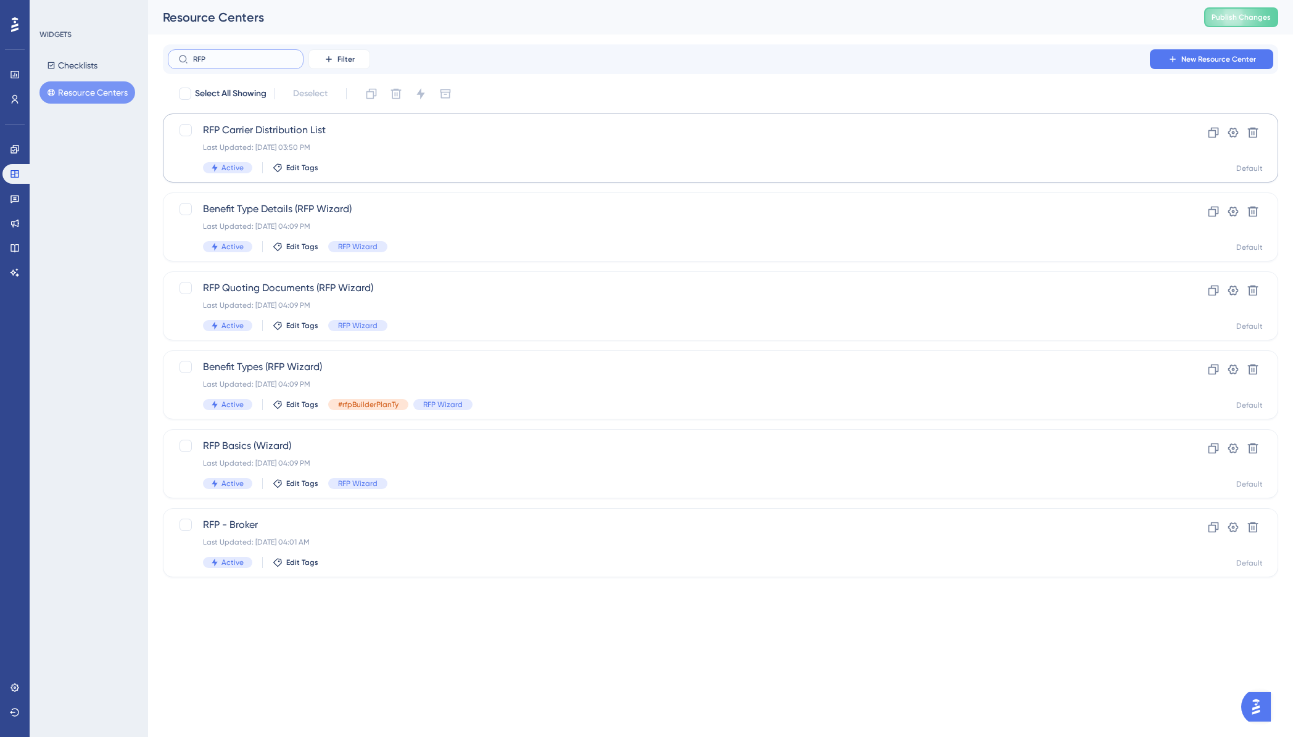
type input "RFP"
click at [292, 133] on span "RFP Carrier Distribution List" at bounding box center [671, 130] width 936 height 15
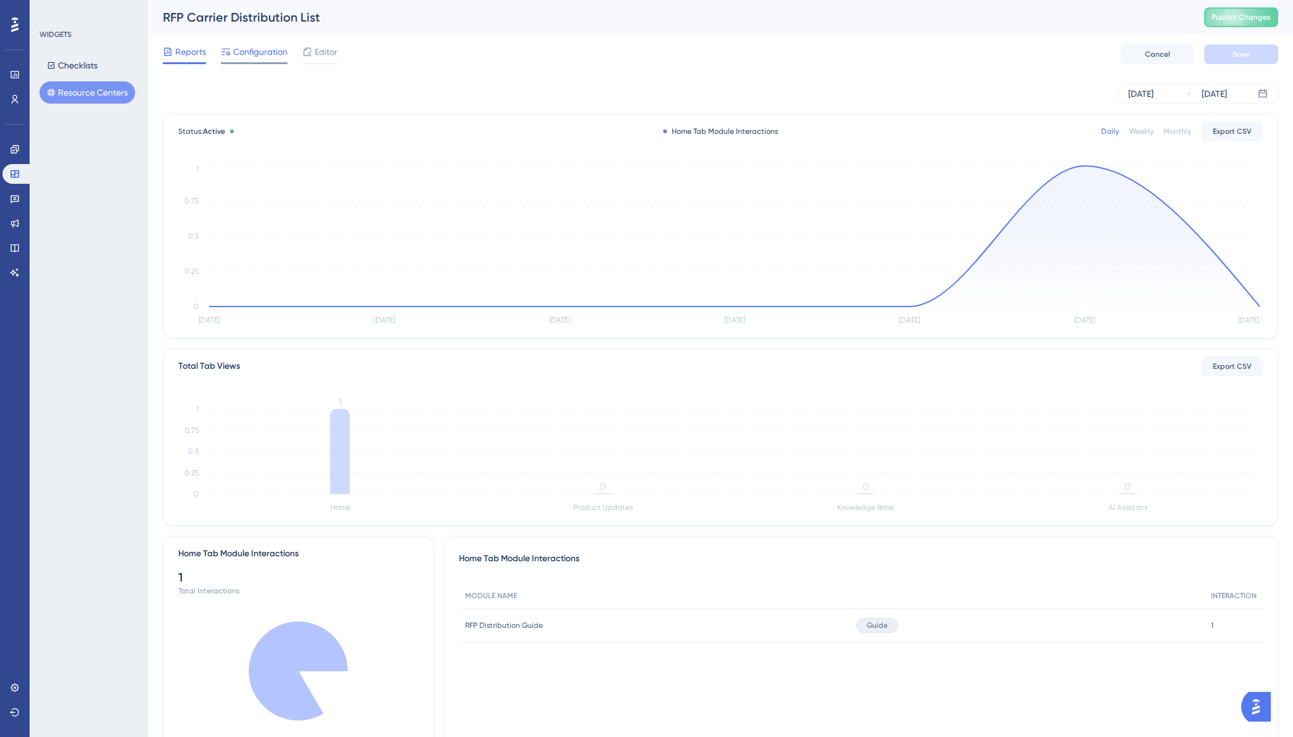
click at [245, 55] on span "Configuration" at bounding box center [260, 51] width 54 height 15
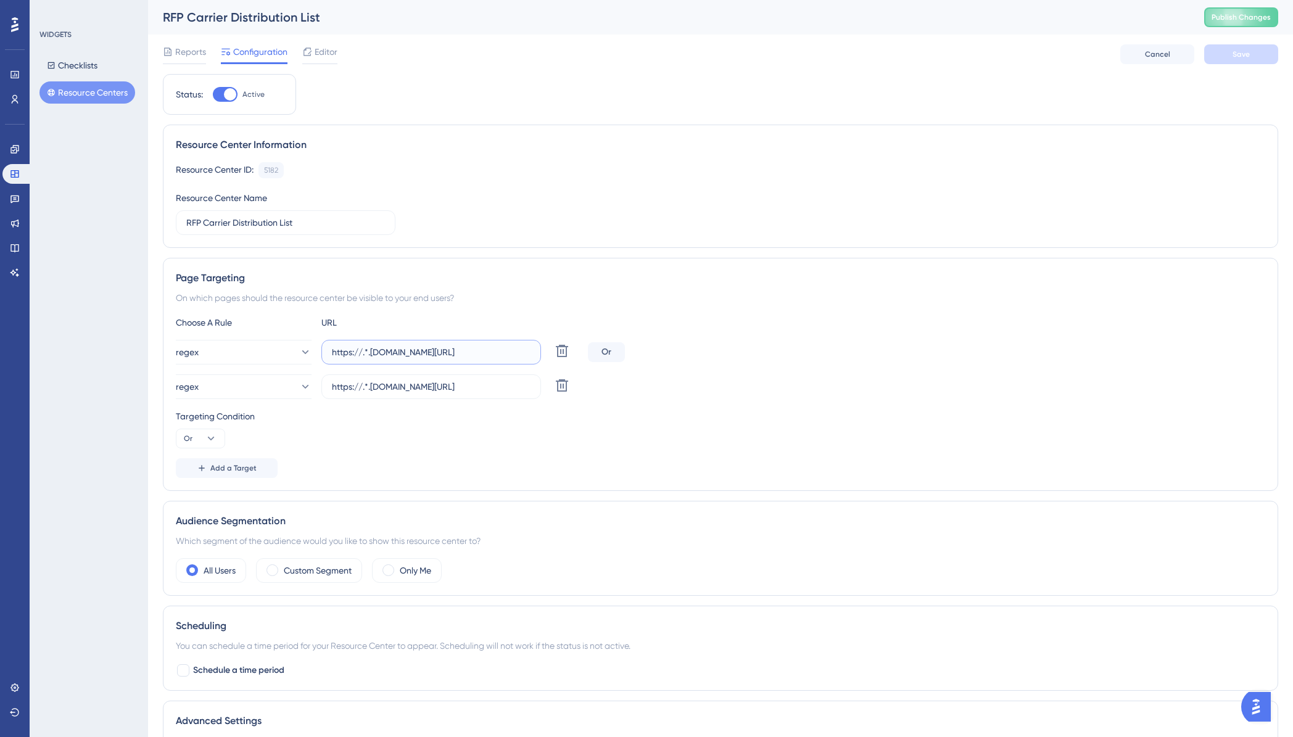
click at [364, 353] on input "https://.*.[DOMAIN_NAME][URL]" at bounding box center [431, 352] width 199 height 14
type input "[URL][DOMAIN_NAME]"
click at [365, 389] on input "https://.*.[DOMAIN_NAME][URL]" at bounding box center [431, 387] width 199 height 14
type input "[URL][DOMAIN_NAME]"
drag, startPoint x: 330, startPoint y: 351, endPoint x: 526, endPoint y: 350, distance: 195.6
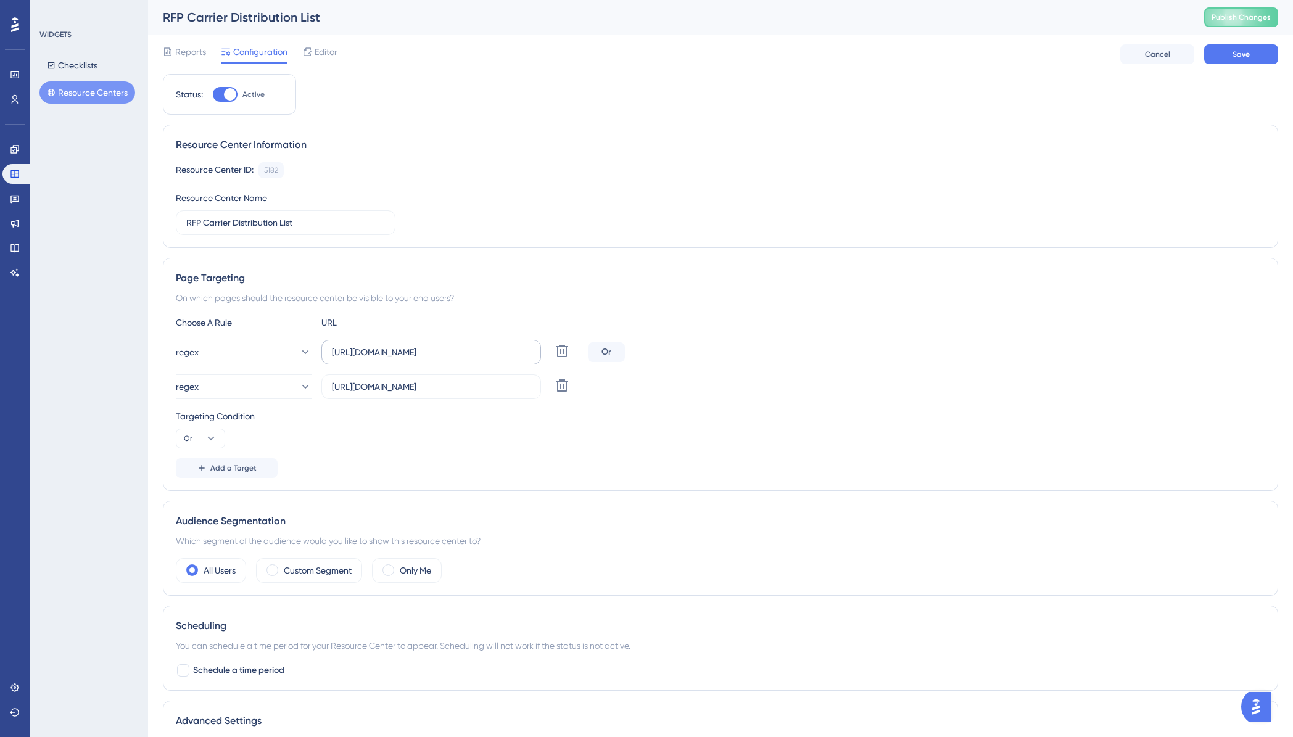
click at [526, 350] on label "[URL][DOMAIN_NAME]" at bounding box center [431, 352] width 220 height 25
click at [526, 350] on input "[URL][DOMAIN_NAME]" at bounding box center [431, 352] width 199 height 14
drag, startPoint x: 333, startPoint y: 353, endPoint x: 529, endPoint y: 355, distance: 196.8
click at [529, 355] on input "[URL][DOMAIN_NAME]" at bounding box center [431, 352] width 199 height 14
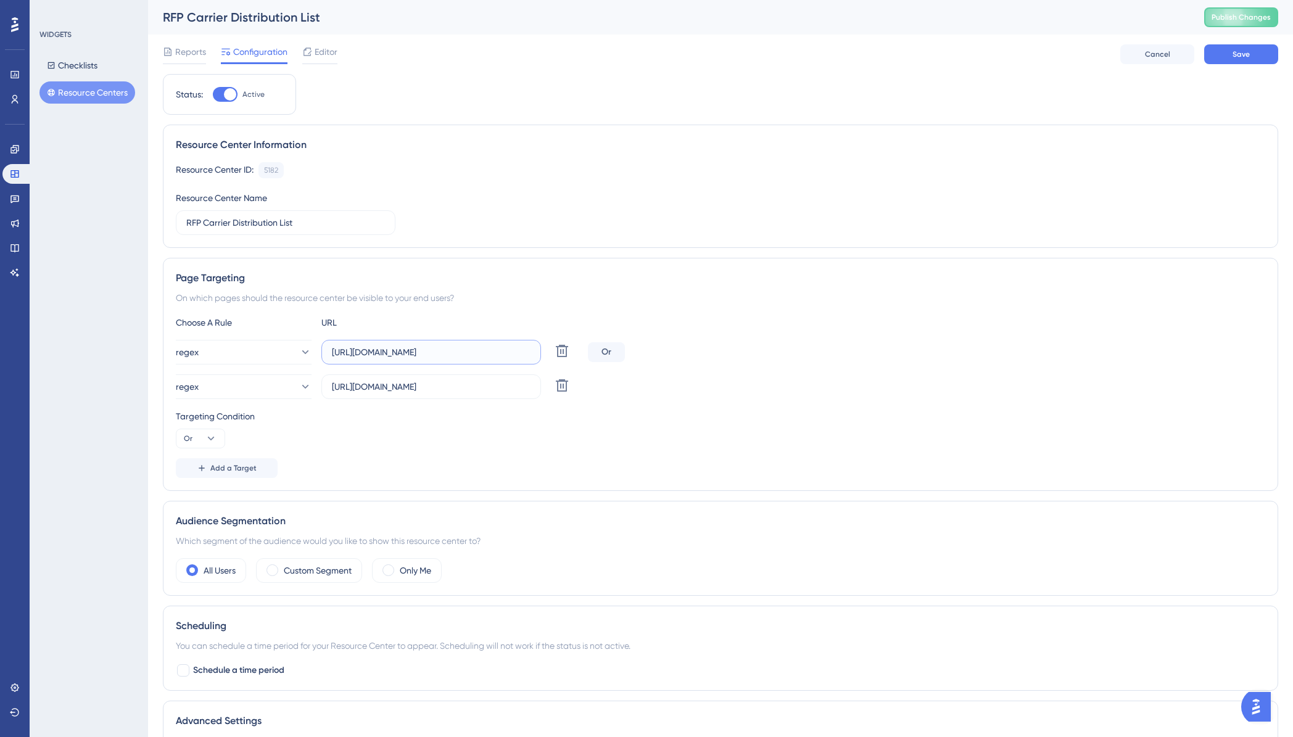
click at [529, 355] on input "[URL][DOMAIN_NAME]" at bounding box center [431, 352] width 199 height 14
drag, startPoint x: 533, startPoint y: 354, endPoint x: 401, endPoint y: 353, distance: 132.0
click at [400, 353] on label "https://app.plansight.com/.*.#rfpBuilderDistributionList.*" at bounding box center [431, 352] width 220 height 25
click at [400, 353] on input "https://app.plansight.com/.*.#rfpBuilderDistributionList.*" at bounding box center [431, 352] width 199 height 14
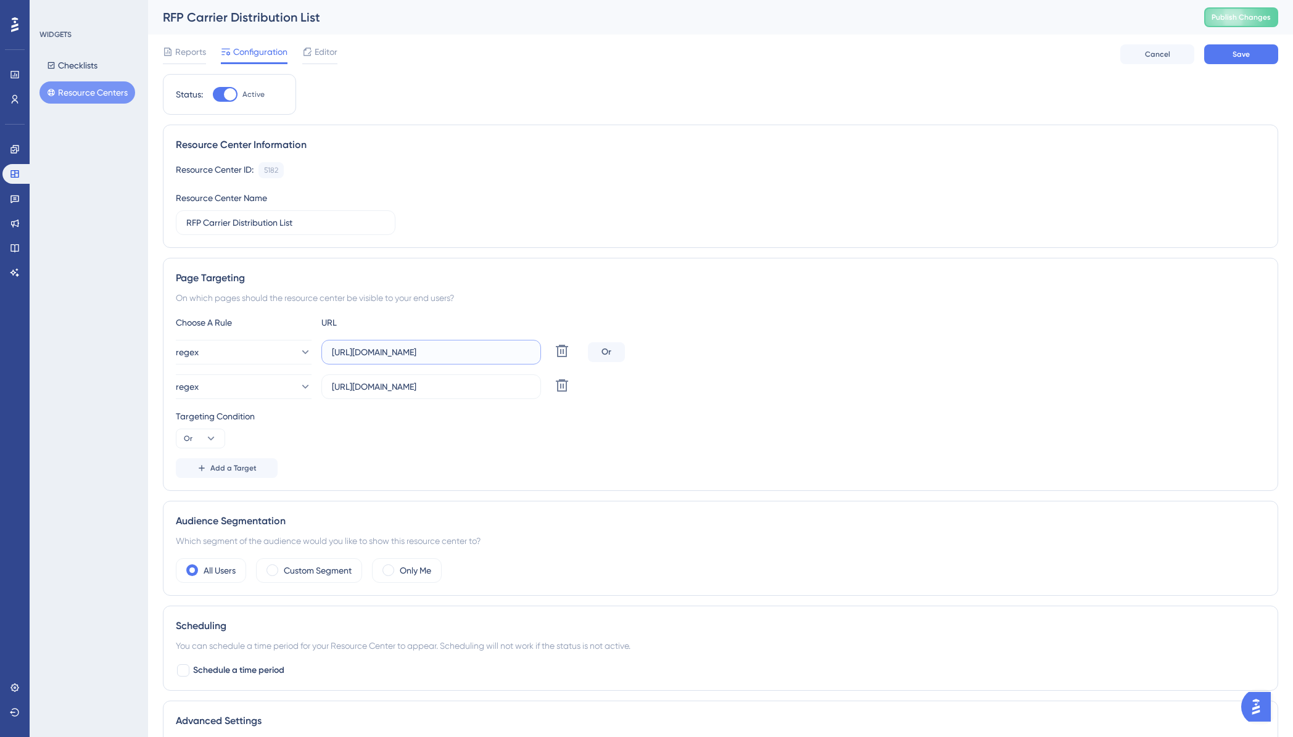
scroll to position [0, 27]
click at [401, 353] on input "https://app.plansight.com/.*.#rfpBuilderDistributionList.*" at bounding box center [431, 352] width 199 height 14
click at [362, 389] on input "https://app.plansight.com/.*.#rfpBuilderReviewAndSend.*" at bounding box center [431, 387] width 199 height 14
click at [392, 429] on div "Targeting Condition Or" at bounding box center [720, 428] width 1089 height 39
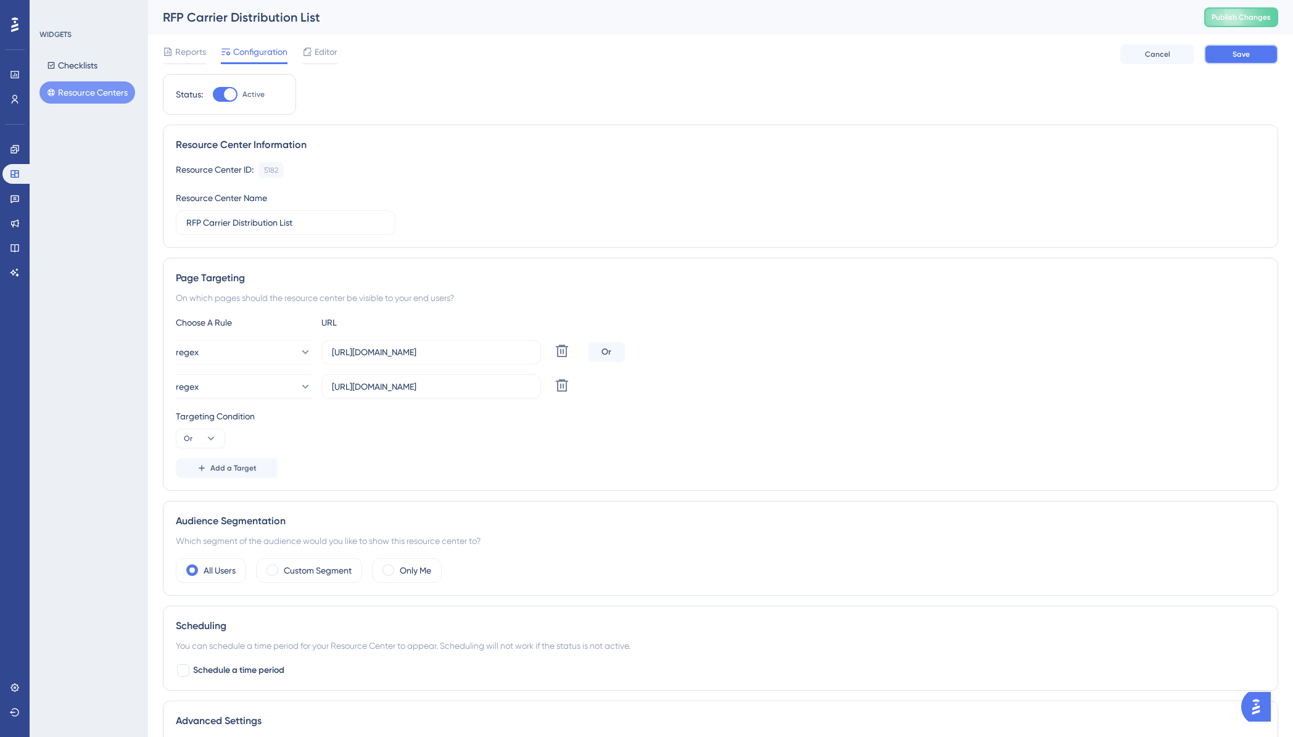
click at [1232, 59] on button "Save" at bounding box center [1241, 54] width 74 height 20
click at [1236, 20] on span "Publish Changes" at bounding box center [1241, 17] width 59 height 10
click at [69, 89] on button "Resource Centers" at bounding box center [87, 92] width 96 height 22
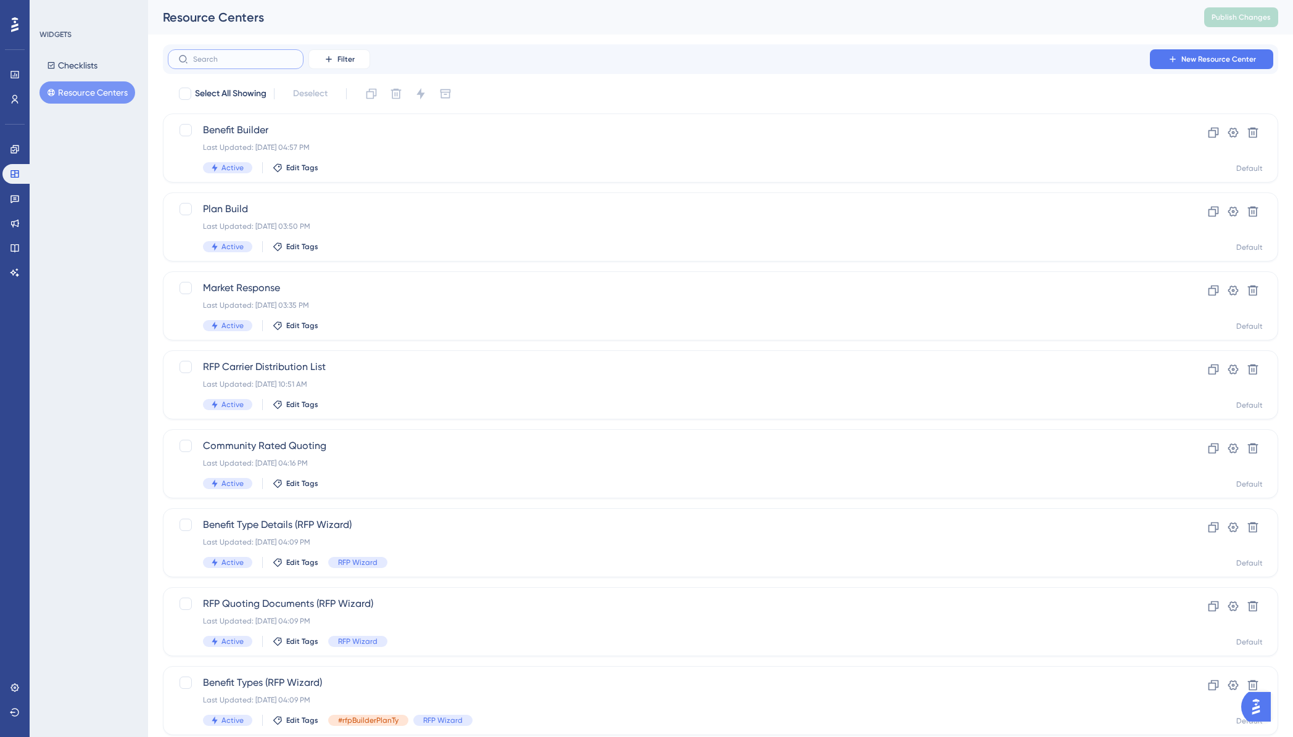
click at [221, 63] on input "text" at bounding box center [243, 59] width 100 height 9
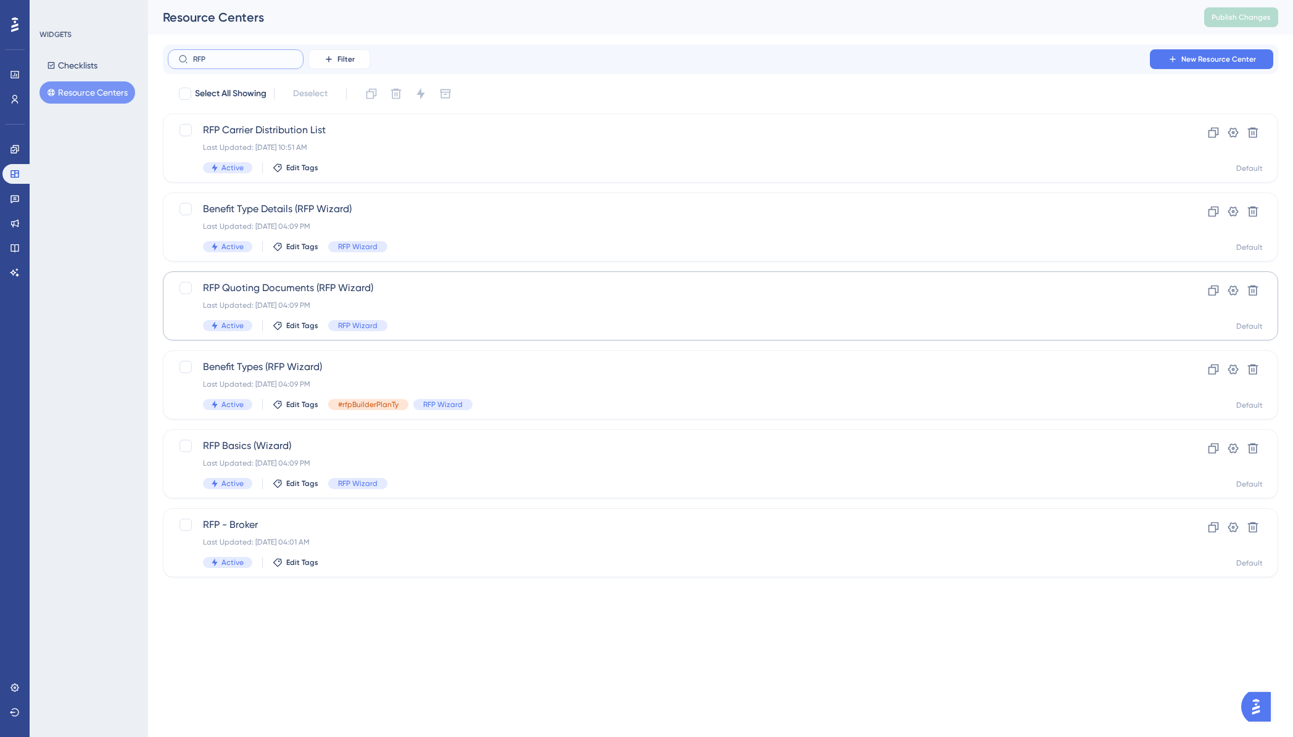
type input "RFP"
click at [264, 294] on span "RFP Quoting Documents (RFP Wizard)" at bounding box center [671, 288] width 936 height 15
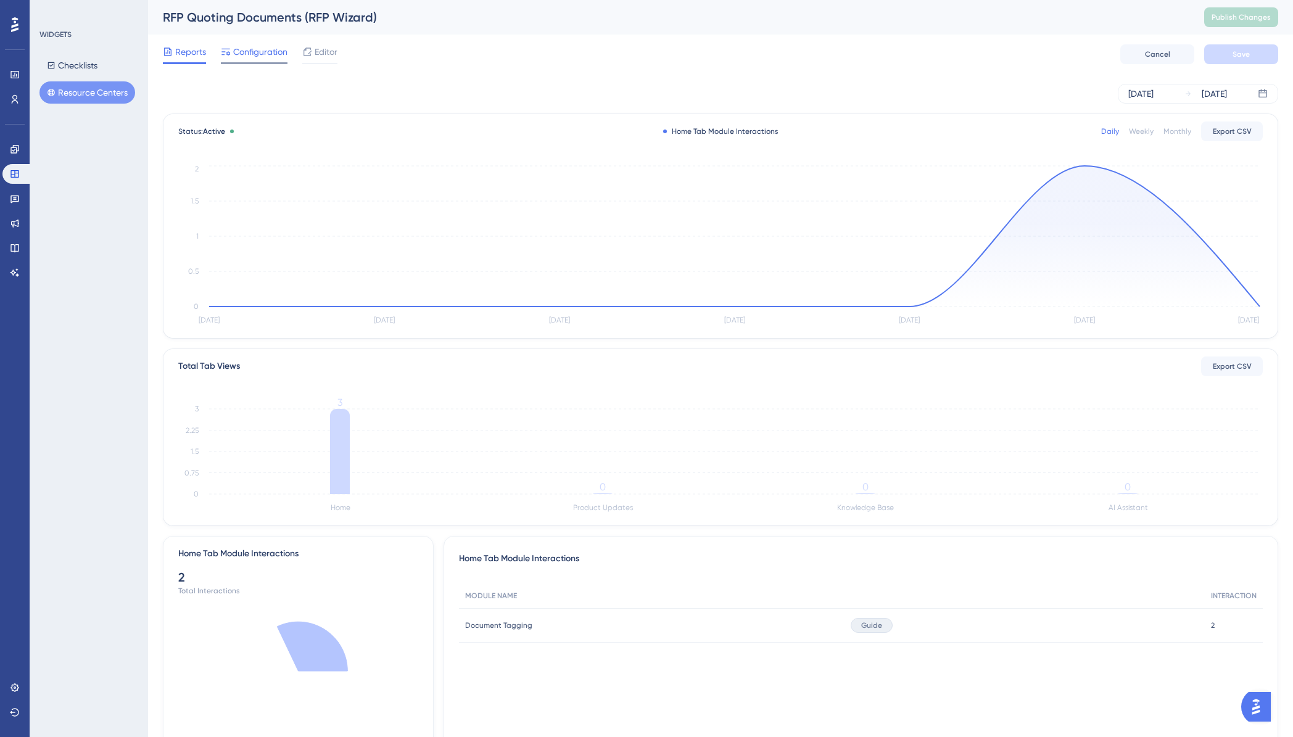
click at [249, 57] on span "Configuration" at bounding box center [260, 51] width 54 height 15
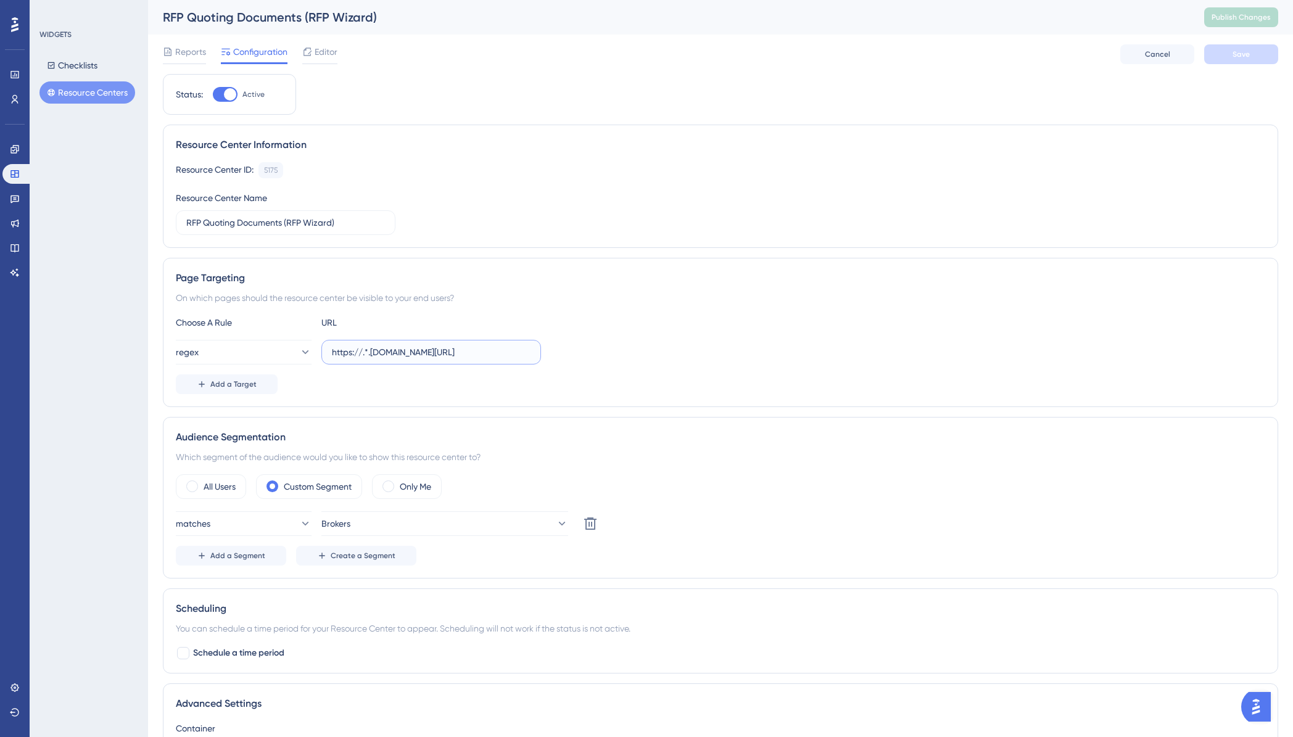
click at [363, 353] on input "https://.*.plansight.com/.*.#rfpBuilderDocuments" at bounding box center [431, 352] width 199 height 14
click at [88, 91] on button "Resource Centers" at bounding box center [87, 92] width 96 height 22
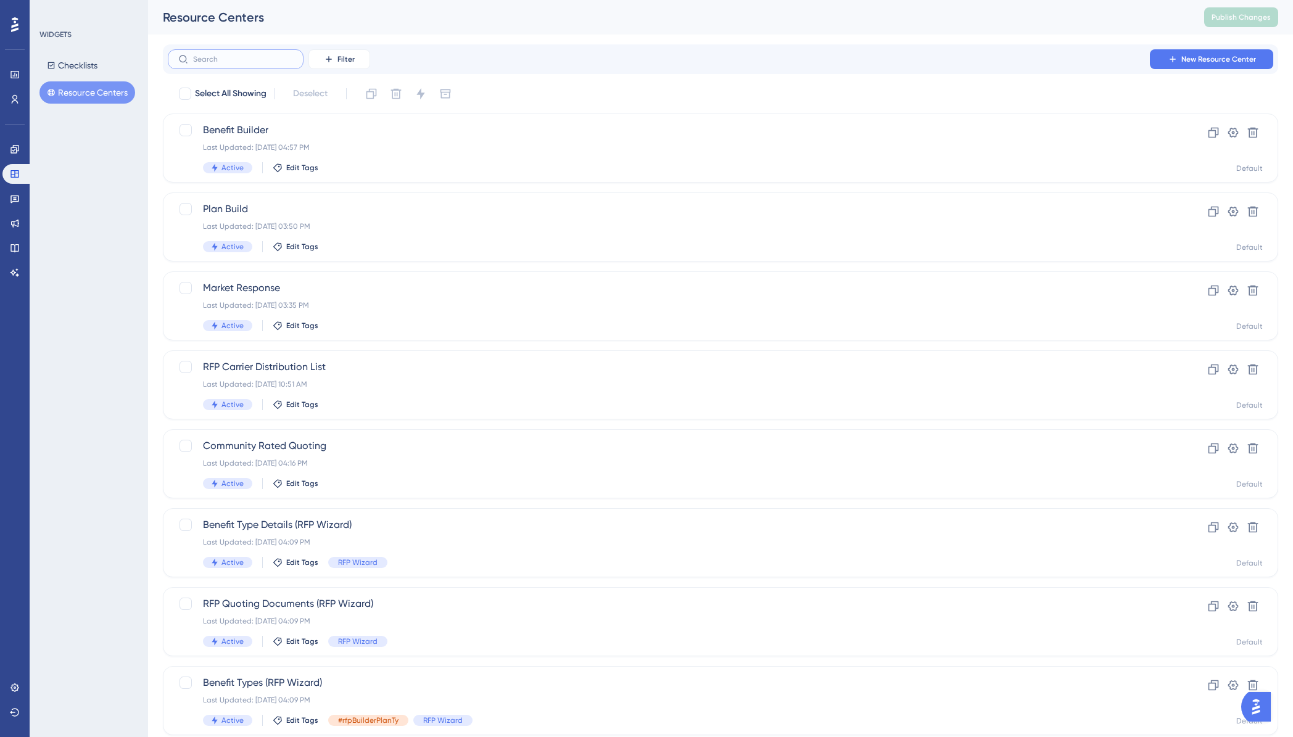
click at [234, 57] on input "text" at bounding box center [243, 59] width 100 height 9
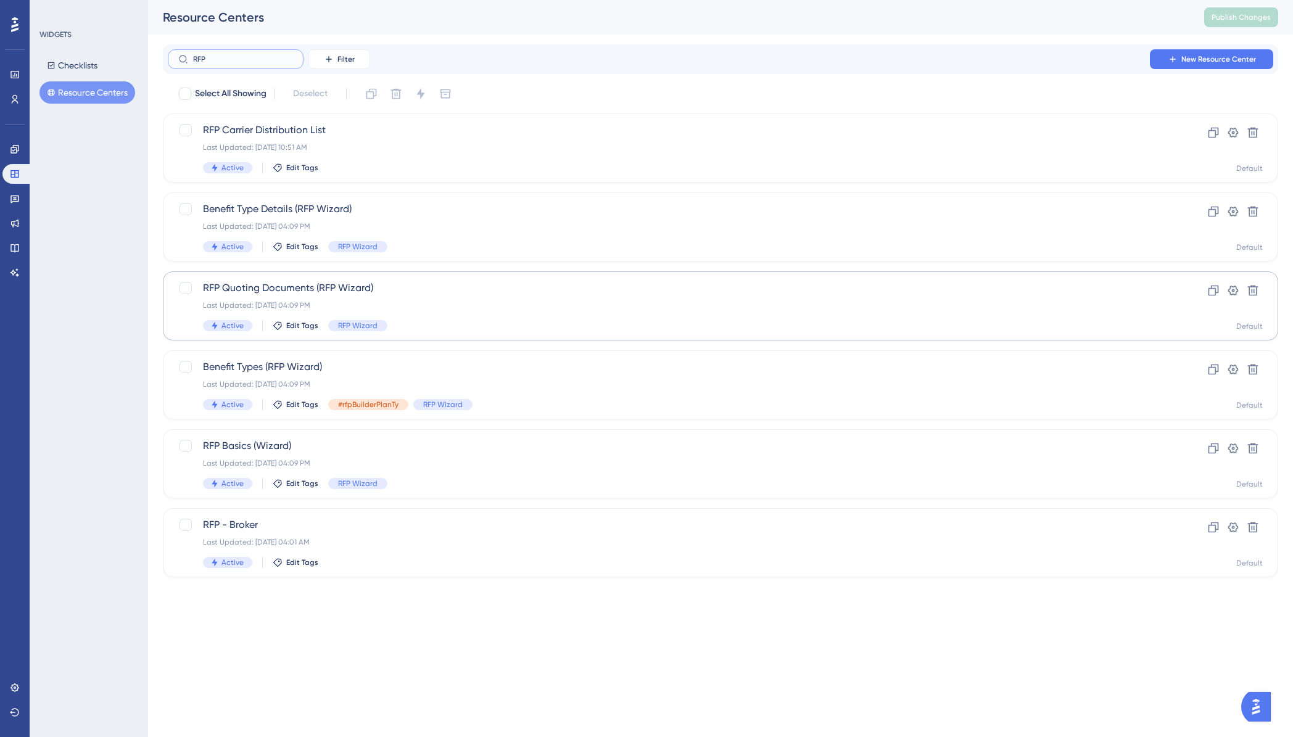
type input "RFP"
click at [301, 295] on span "RFP Quoting Documents (RFP Wizard)" at bounding box center [671, 288] width 936 height 15
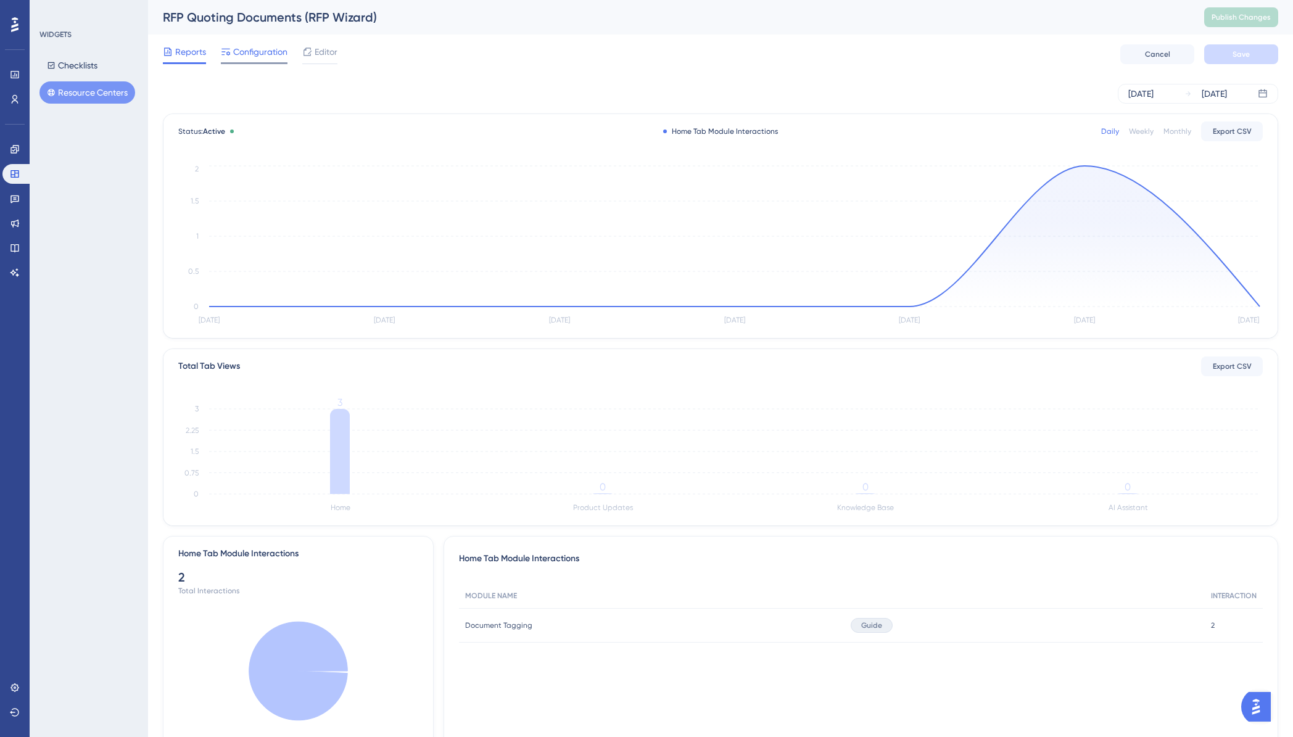
click at [254, 59] on div "Configuration" at bounding box center [254, 54] width 67 height 20
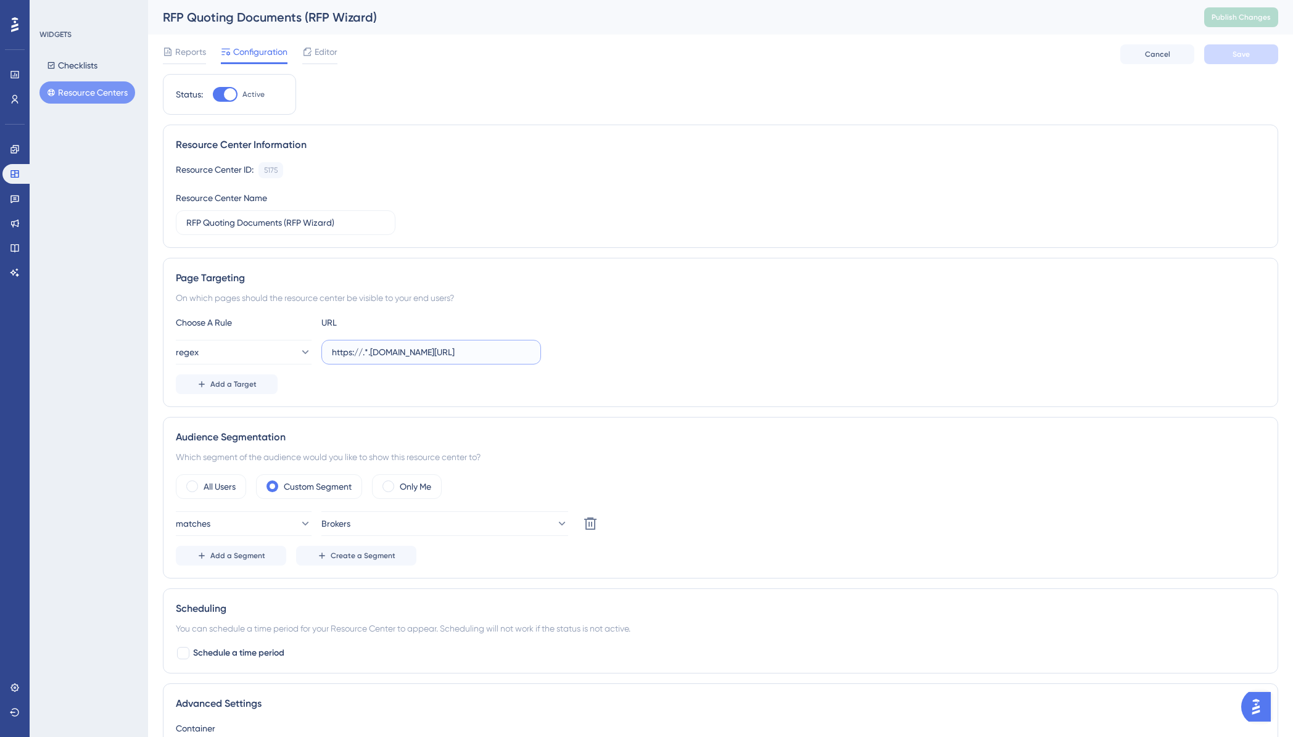
drag, startPoint x: 369, startPoint y: 353, endPoint x: 363, endPoint y: 354, distance: 6.2
click at [363, 354] on input "https://.*.plansight.com/.*.#rfpBuilderDocuments" at bounding box center [431, 352] width 199 height 14
type input "https://app.plansight.com/.*.#rfpBuilderDocuments"
click at [746, 355] on div "regex https://app.plansight.com/.*.#rfpBuilderDocuments" at bounding box center [720, 352] width 1089 height 25
click at [1230, 60] on button "Save" at bounding box center [1241, 54] width 74 height 20
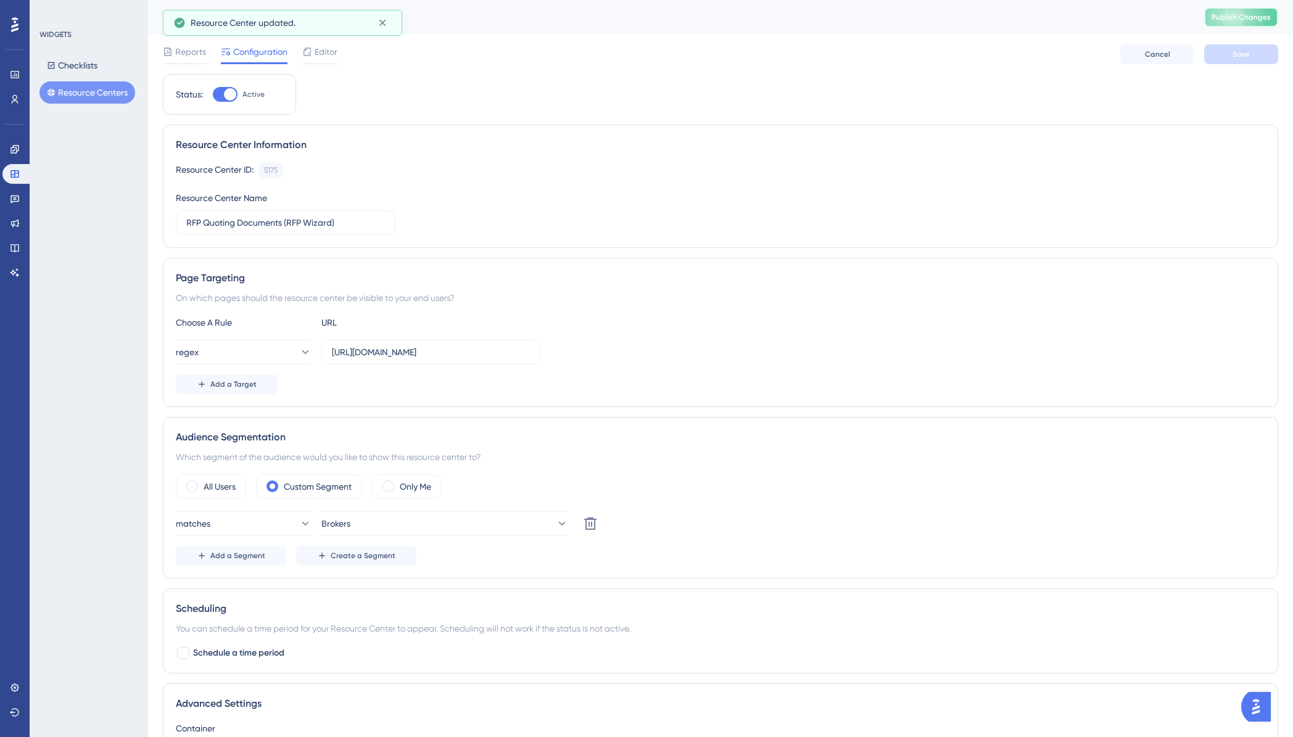
click at [1236, 22] on span "Publish Changes" at bounding box center [1241, 17] width 59 height 10
click at [85, 94] on button "Resource Centers" at bounding box center [87, 92] width 96 height 22
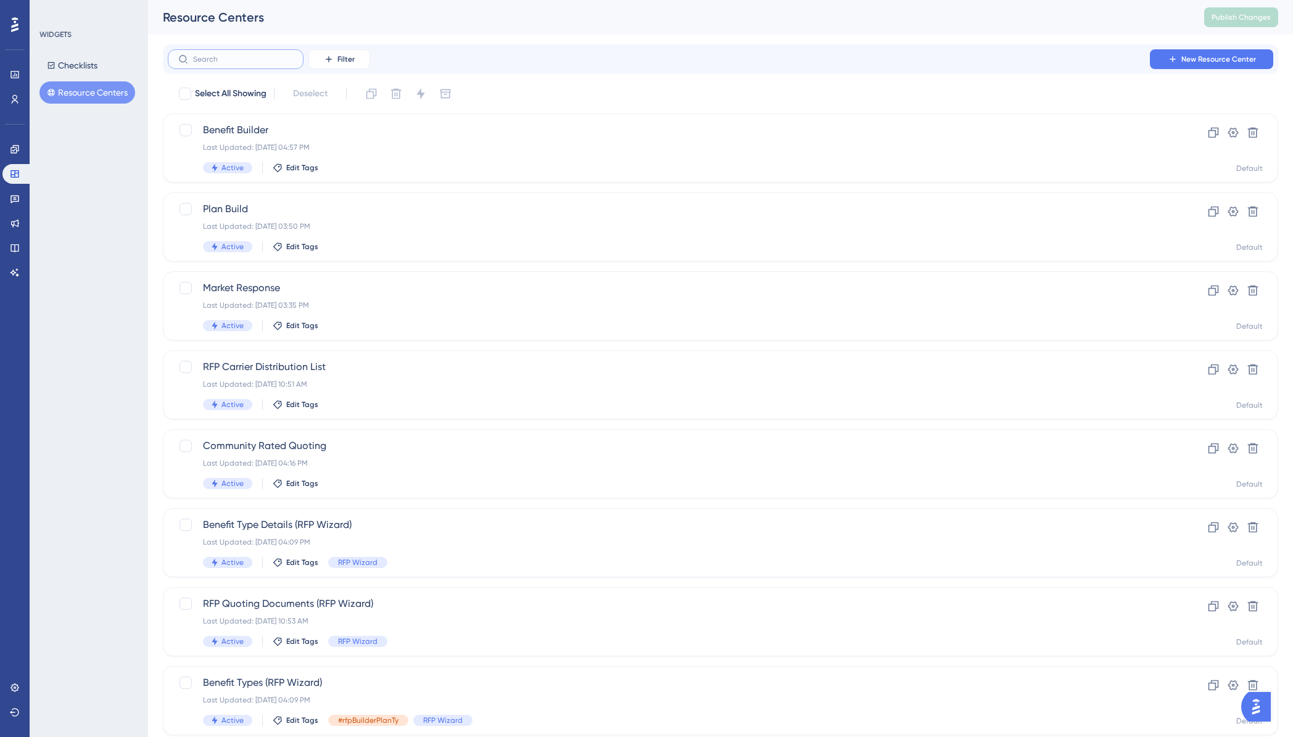
click at [249, 61] on input "text" at bounding box center [243, 59] width 100 height 9
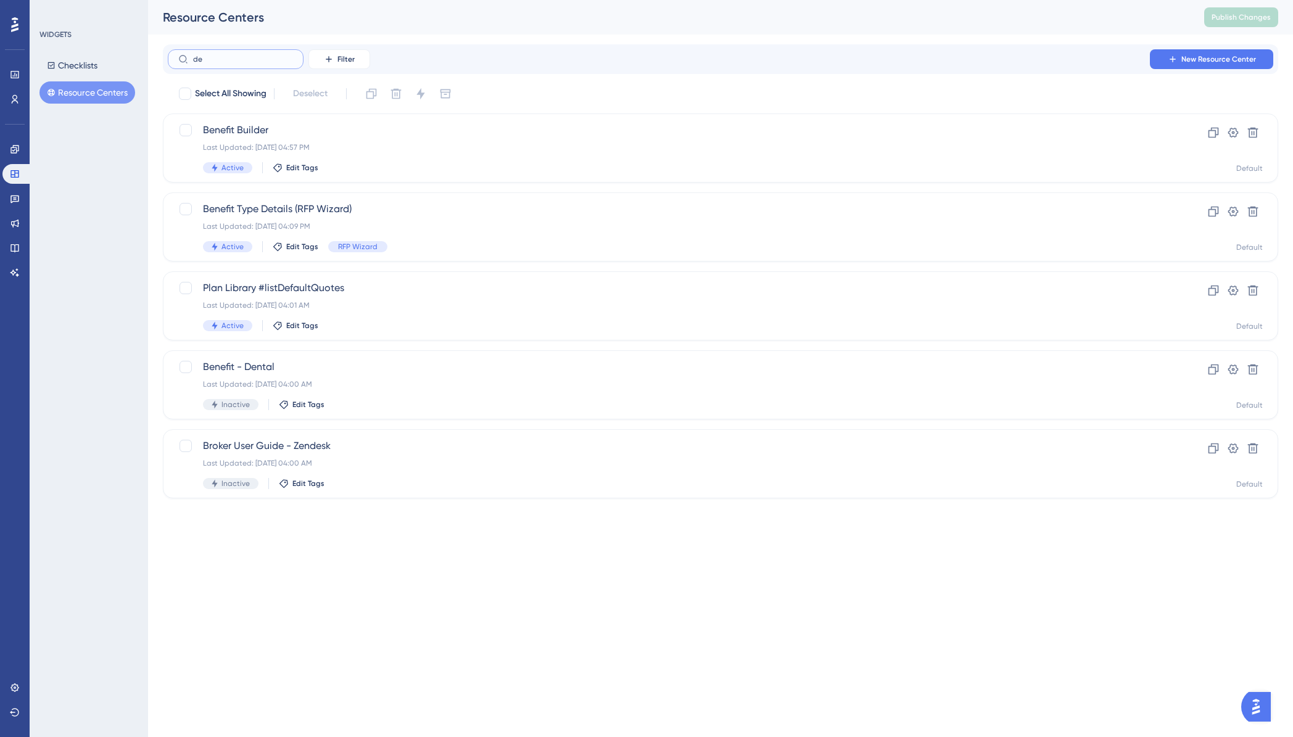
type input "d"
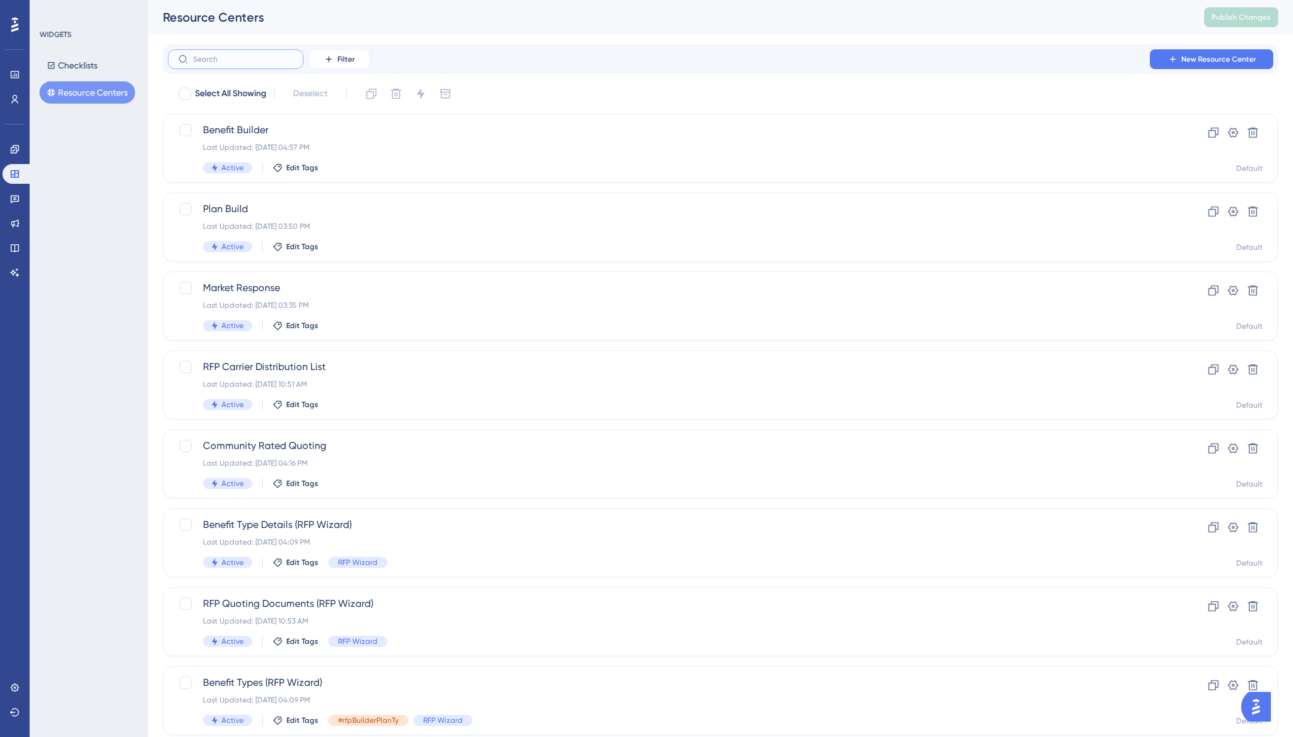
click at [261, 56] on input "text" at bounding box center [243, 59] width 100 height 9
type input "Tu"
checkbox input "true"
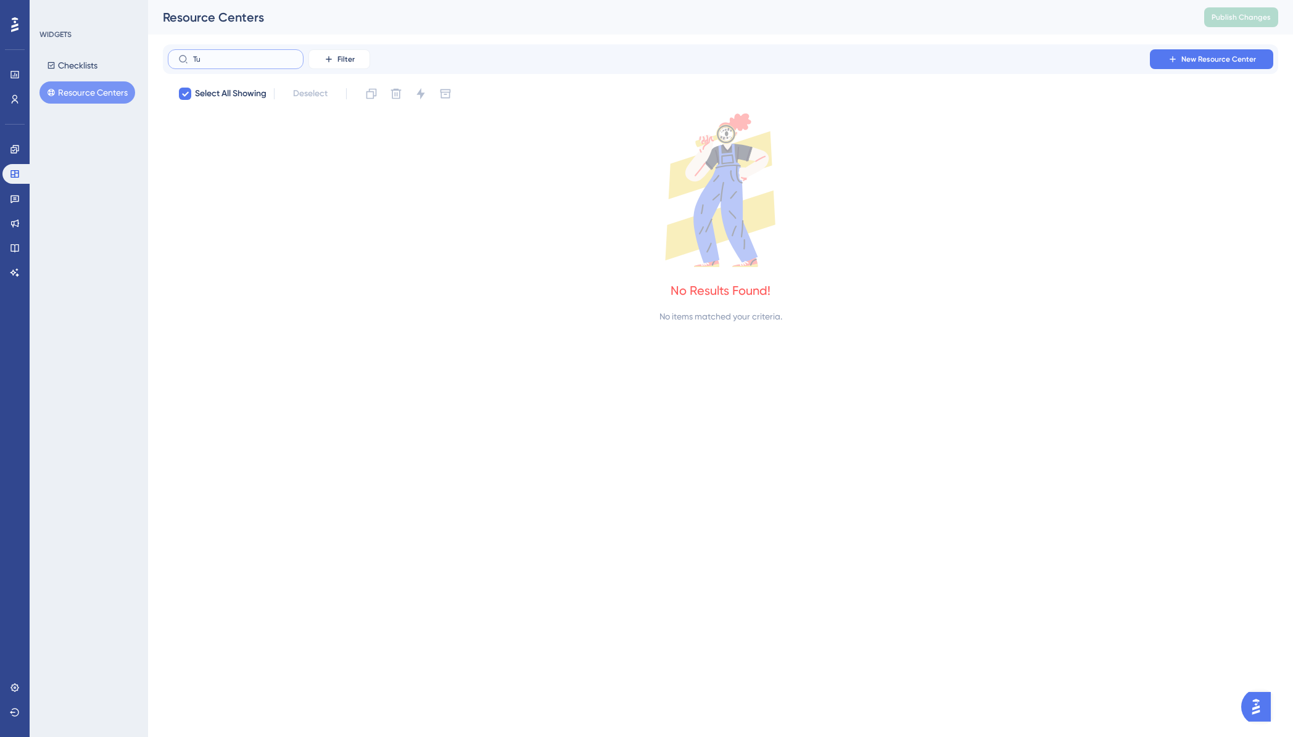
type input "T"
checkbox input "false"
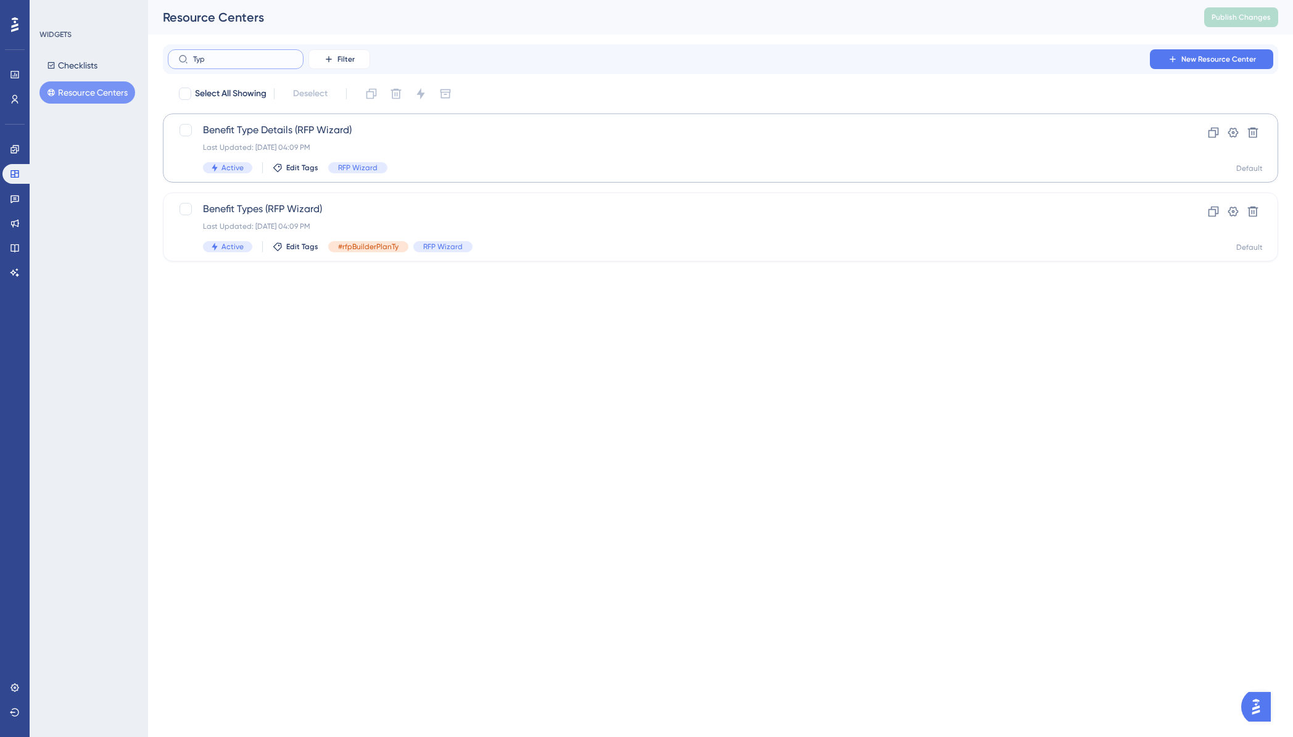
type input "Typ"
click at [259, 139] on div "Benefit Type Details (RFP Wizard) Last Updated: Oct 13 2025, 04:09 PM Active Ed…" at bounding box center [671, 148] width 936 height 51
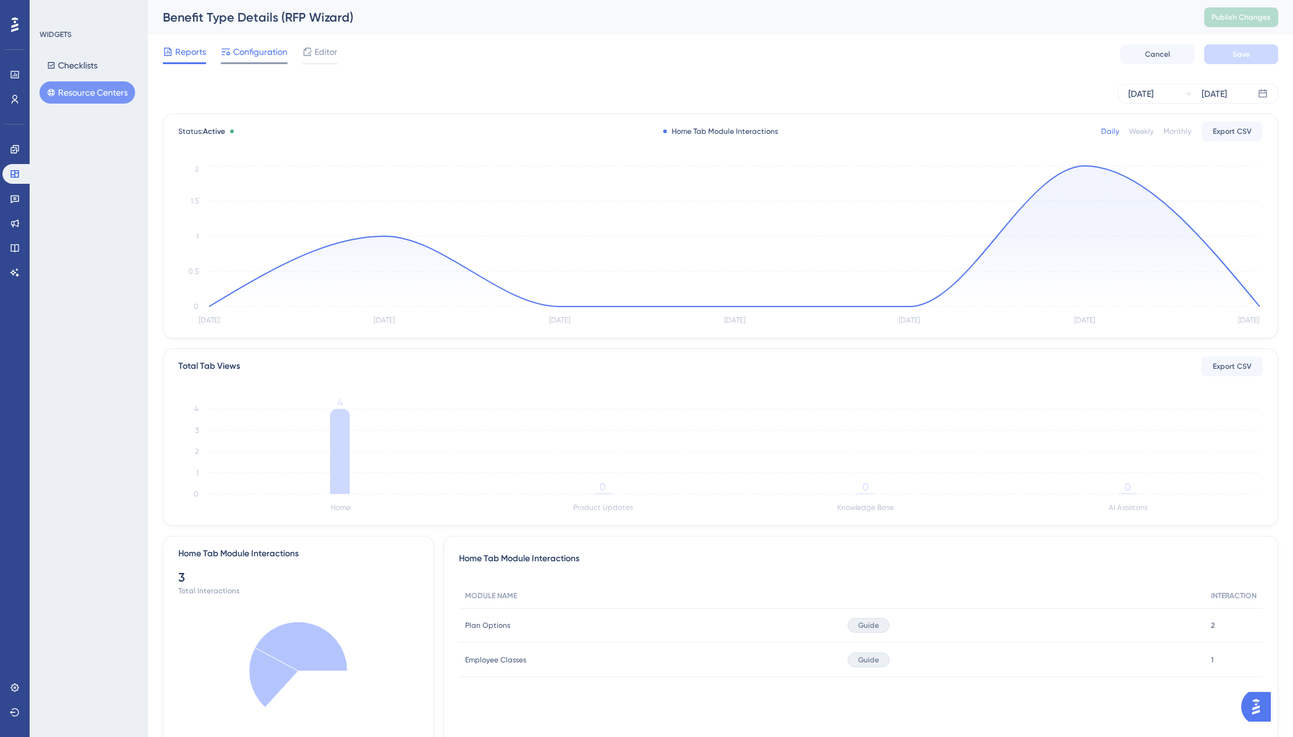
click at [263, 54] on span "Configuration" at bounding box center [260, 51] width 54 height 15
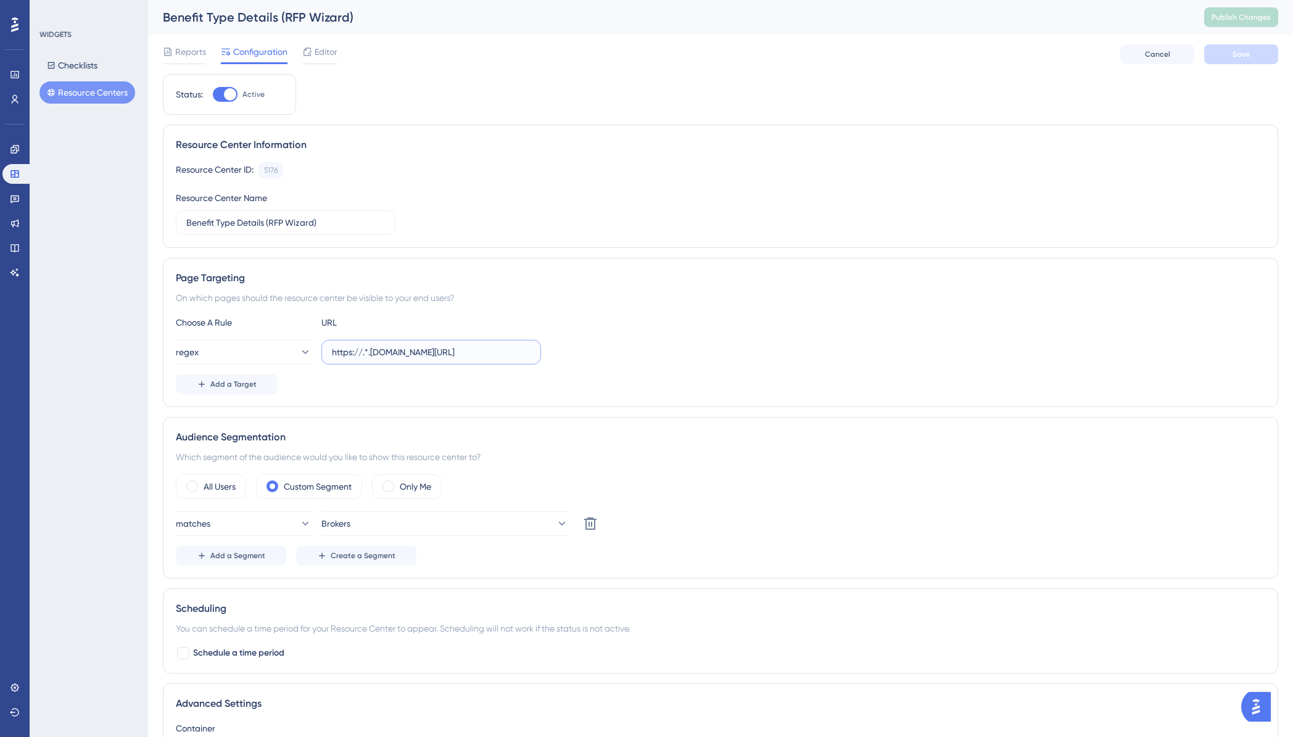
click at [365, 353] on input "https://.*.plansight.com/.*.#rfpBuilderPlanDetails" at bounding box center [431, 352] width 199 height 14
type input "https://app.plansight.com/.*.#rfpBuilderPlanDetails"
click at [1224, 57] on button "Save" at bounding box center [1241, 54] width 74 height 20
click at [1228, 22] on button "Publish Changes" at bounding box center [1241, 17] width 74 height 20
click at [94, 64] on button "Checklists" at bounding box center [71, 65] width 65 height 22
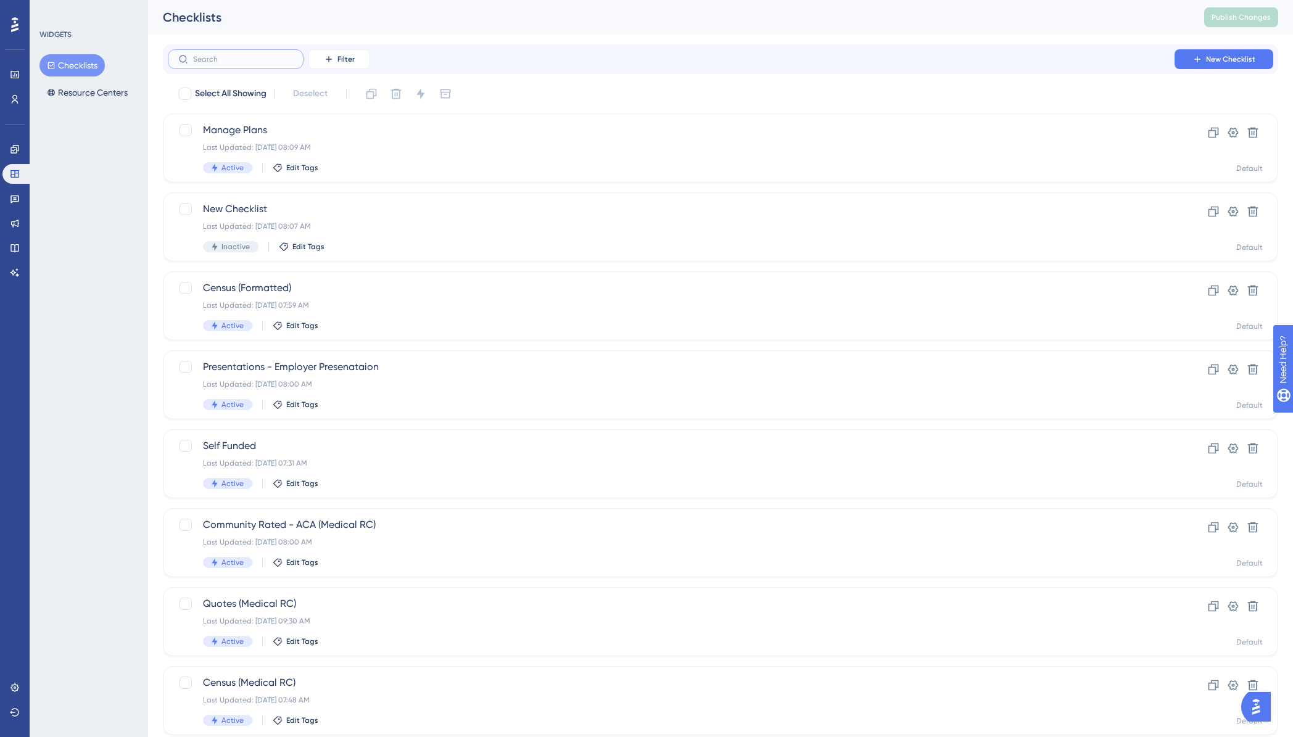
click at [242, 63] on input "text" at bounding box center [243, 59] width 100 height 9
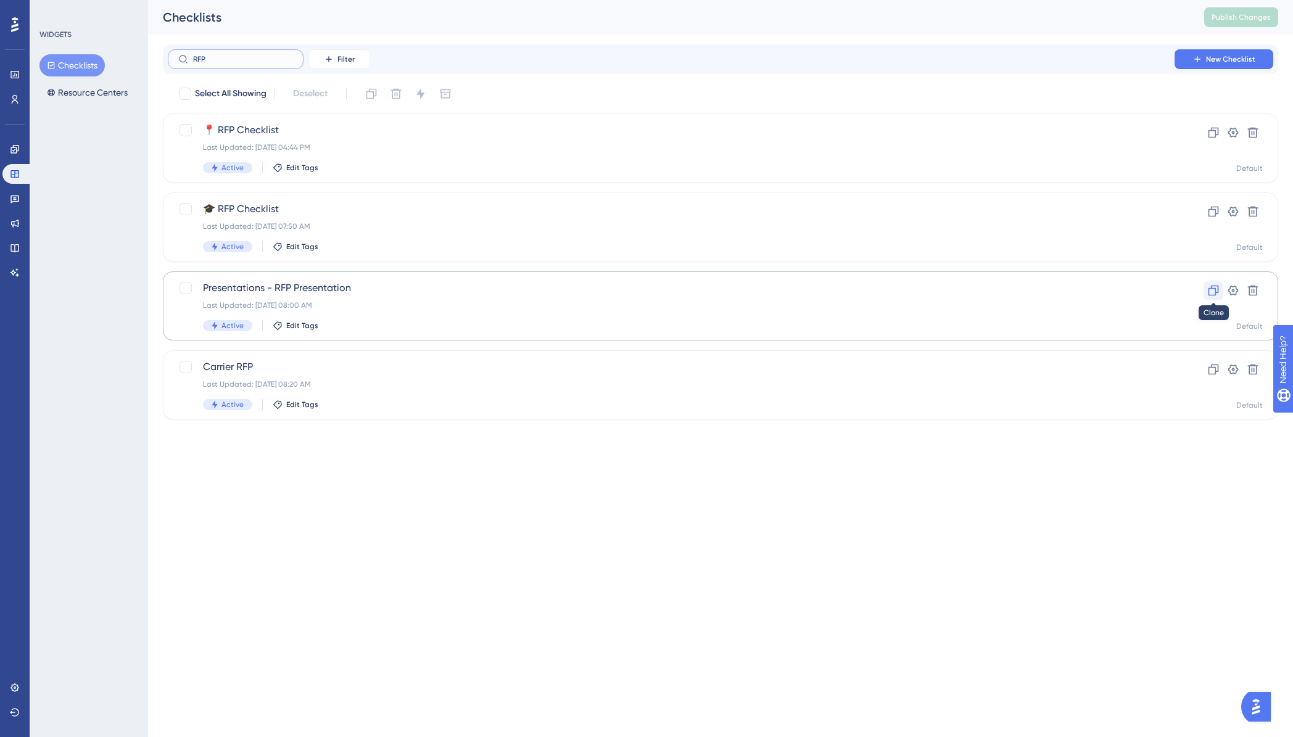
type input "RFP"
click at [1213, 287] on icon at bounding box center [1214, 291] width 10 height 10
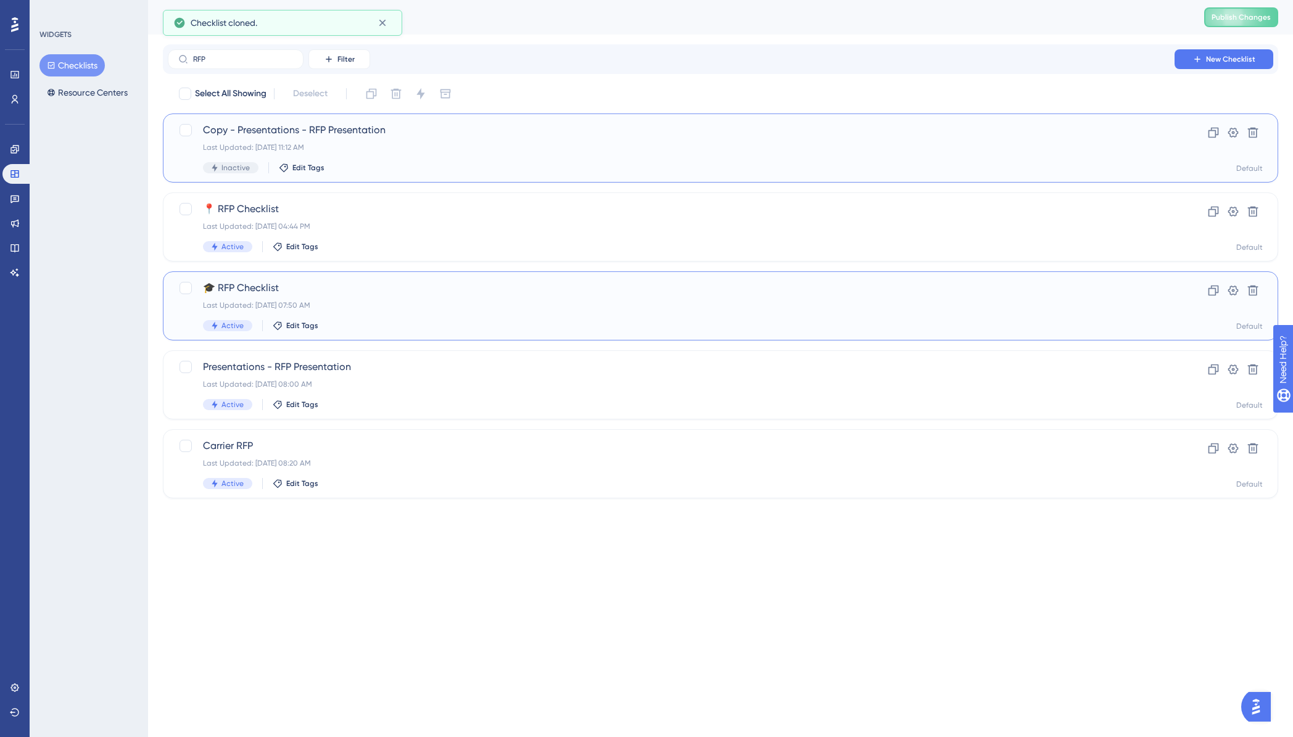
click at [323, 132] on span "Copy - Presentations - RFP Presentation" at bounding box center [671, 130] width 936 height 15
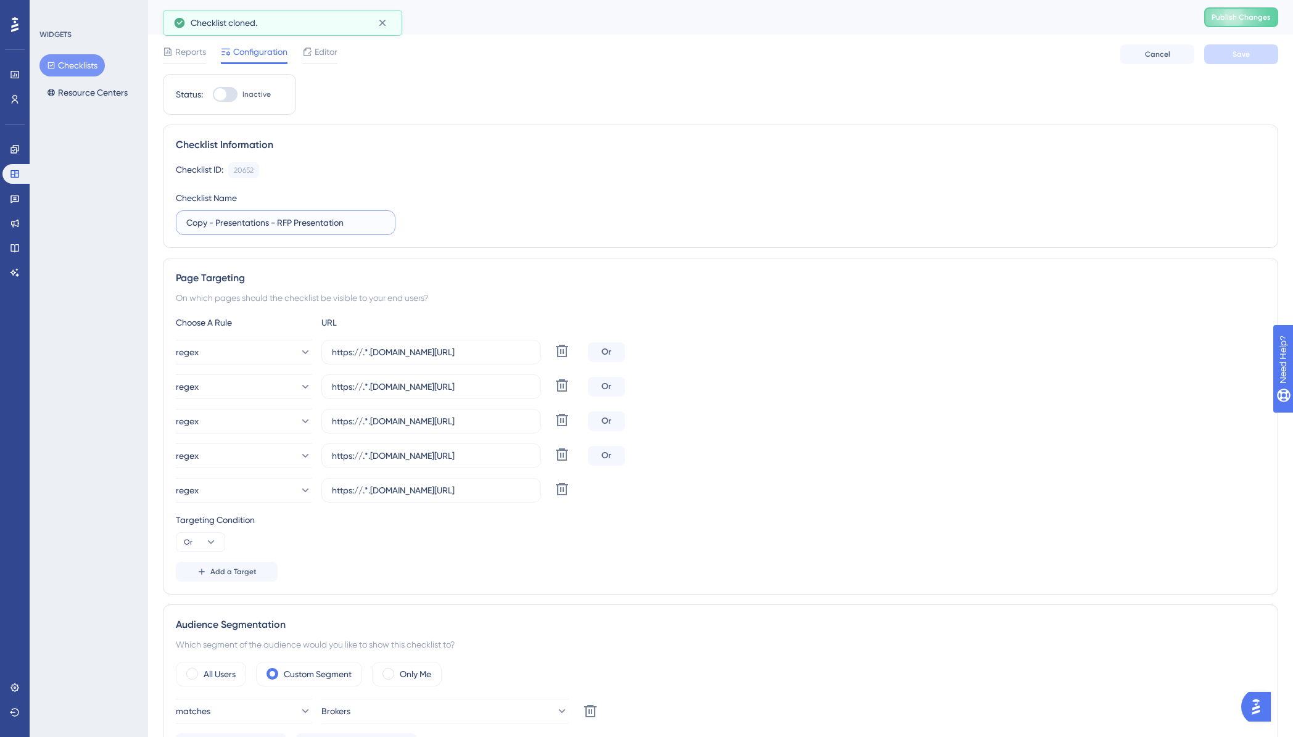
drag, startPoint x: 349, startPoint y: 223, endPoint x: 171, endPoint y: 212, distance: 178.0
click at [171, 212] on div "Checklist Information Checklist ID: 20652 Copy Checklist Name Copy - Presentati…" at bounding box center [720, 186] width 1115 height 123
type input "RFP Wizard"
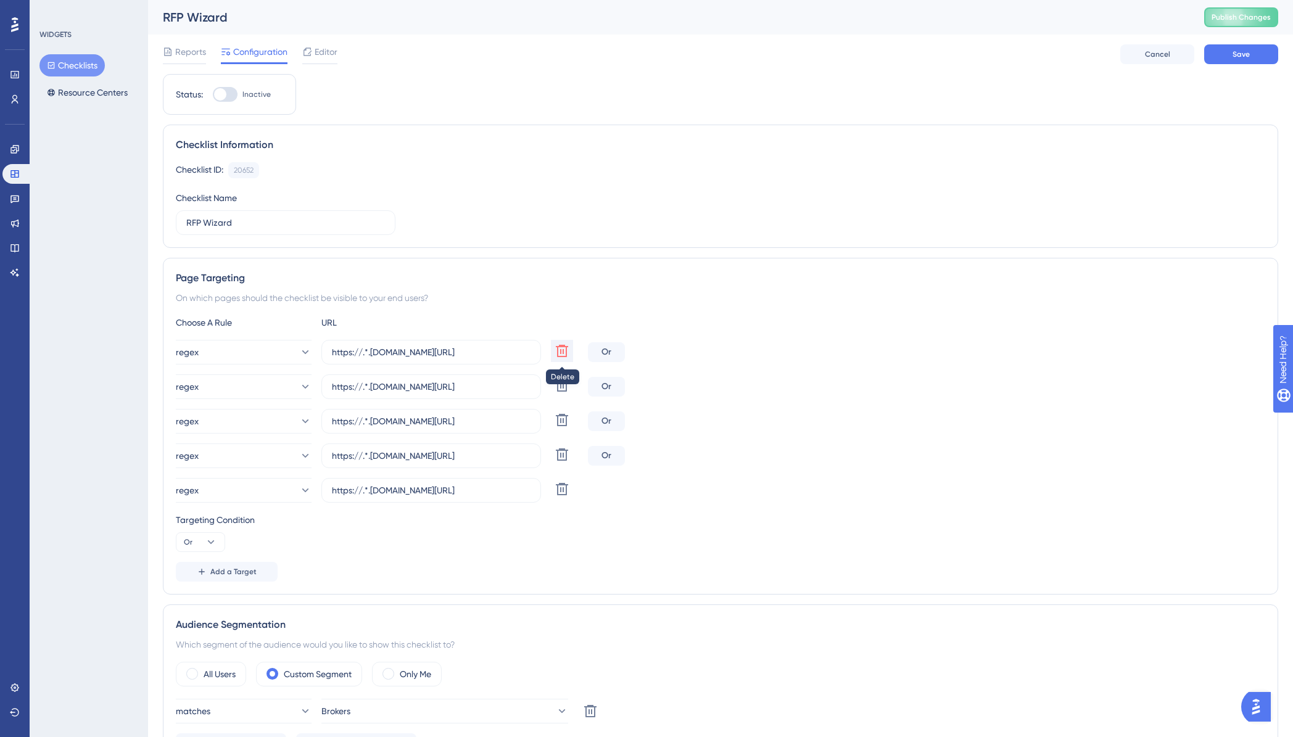
click at [563, 356] on icon at bounding box center [562, 351] width 12 height 12
type input "https://.*.plansight.com/group/.*#proposalEditor.*"
type input "https://.*.plansight.com/.*#proposalList.*"
type input "https://.*.plansight.com/.*#proposalCreate.*"
type input "https://.*.plansight.com/.*#pdfList.*"
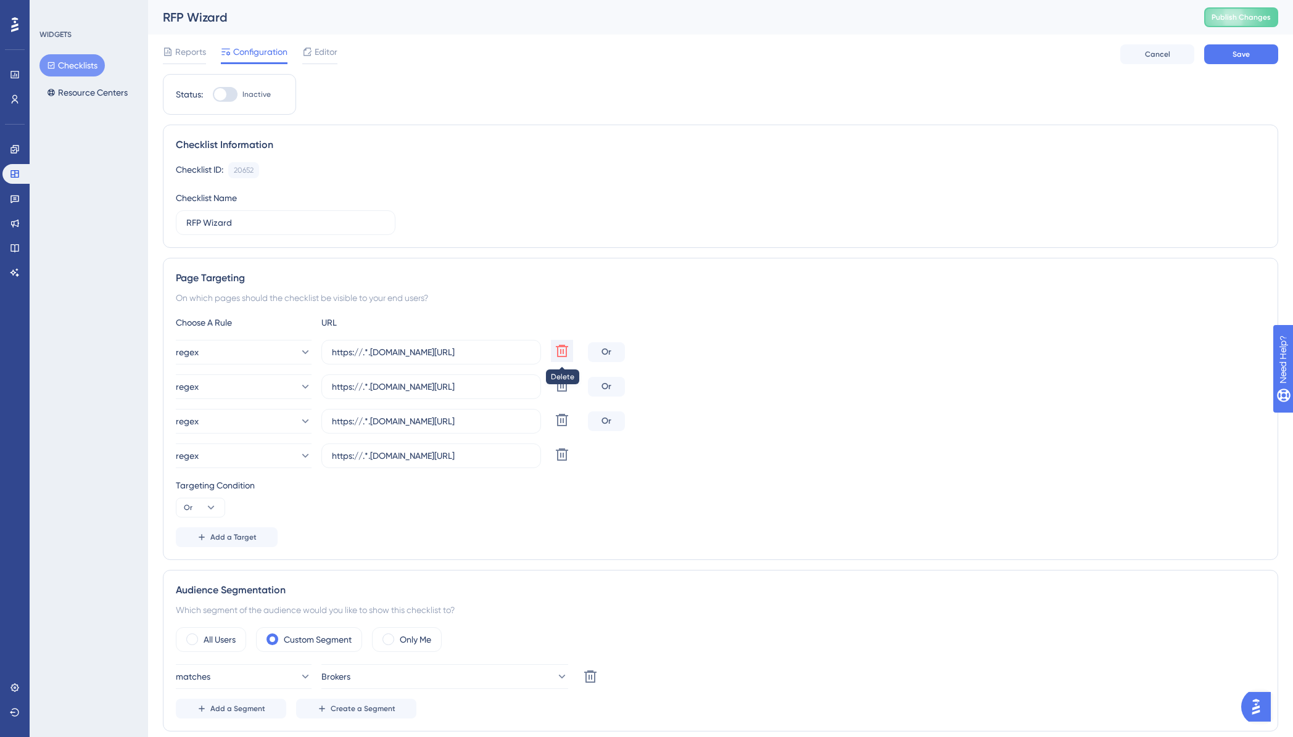
click at [563, 357] on icon at bounding box center [562, 351] width 12 height 12
type input "https://.*.plansight.com/.*#proposalList.*"
type input "https://.*.plansight.com/.*#proposalCreate.*"
type input "https://.*.plansight.com/.*#pdfList.*"
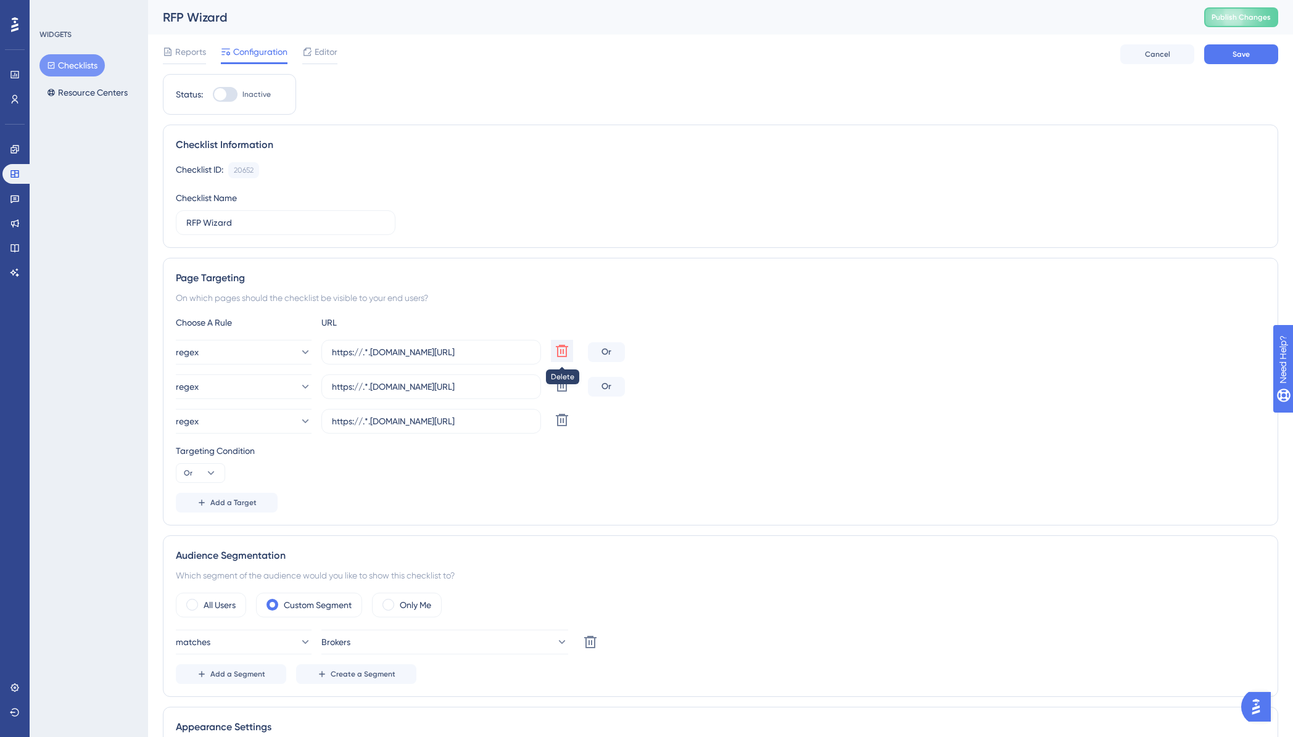
click at [563, 357] on icon at bounding box center [562, 351] width 12 height 12
type input "https://.*.plansight.com/.*#proposalCreate.*"
type input "https://.*.plansight.com/.*#pdfList.*"
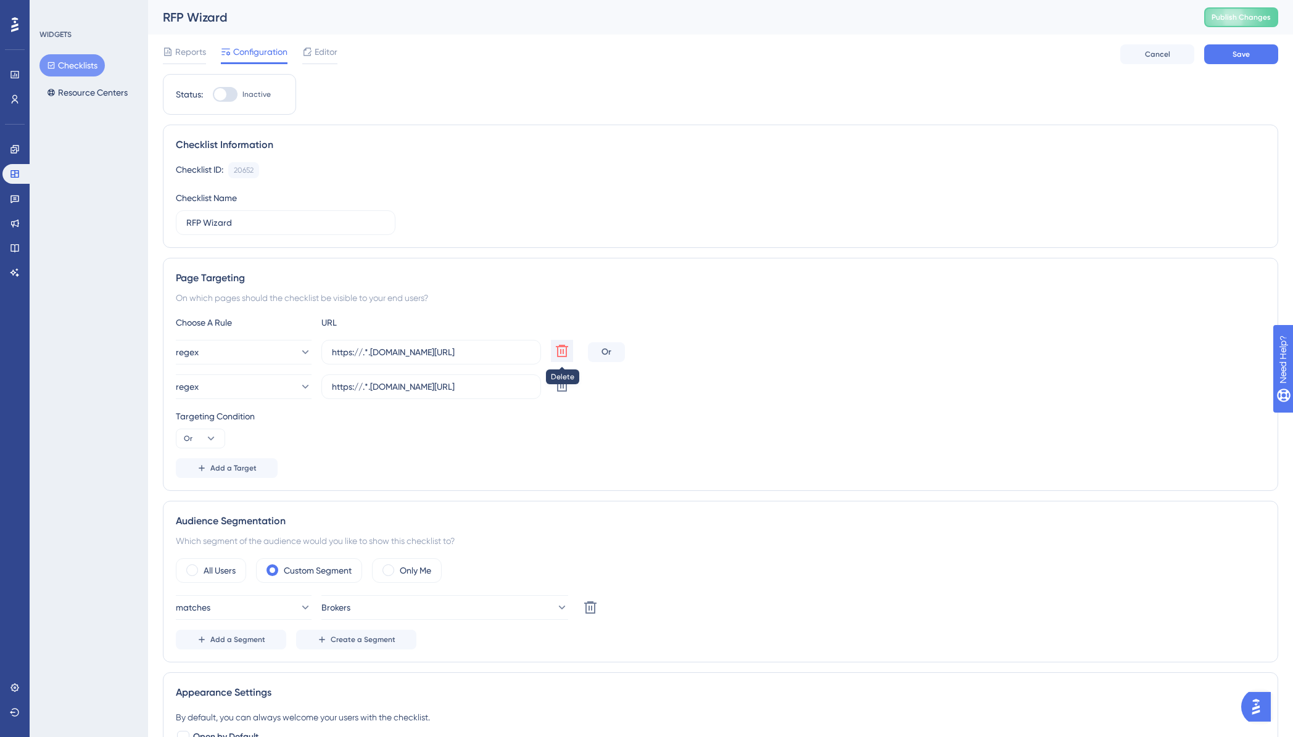
click at [563, 357] on icon at bounding box center [562, 351] width 12 height 12
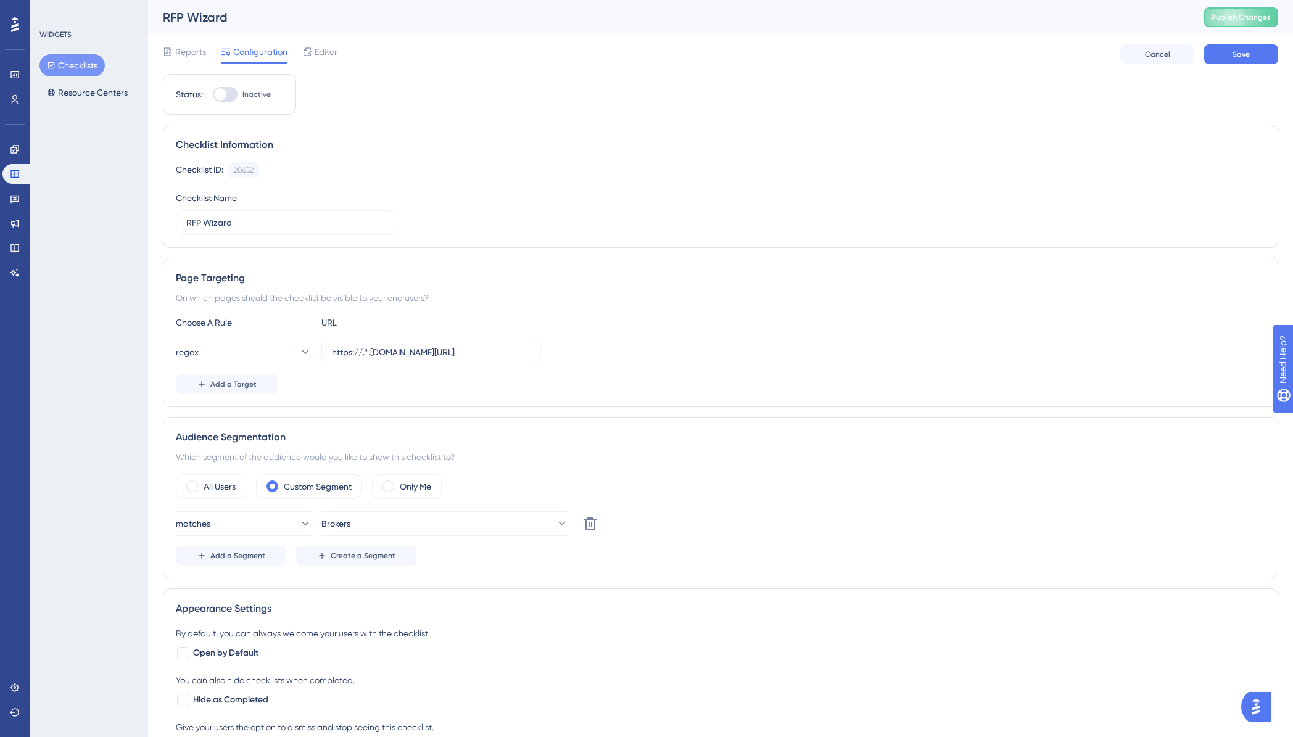
click at [614, 350] on div "regex https://.*.plansight.com/.*#pdfList.*" at bounding box center [720, 352] width 1089 height 25
click at [365, 354] on input "https://.*.plansight.com/.*#pdfList.*" at bounding box center [431, 352] width 199 height 14
drag, startPoint x: 446, startPoint y: 352, endPoint x: 533, endPoint y: 351, distance: 87.0
click at [532, 351] on label "https://test.plansight.com/.*#pdfList.*" at bounding box center [431, 352] width 220 height 25
type input "[URL][DOMAIN_NAME]"
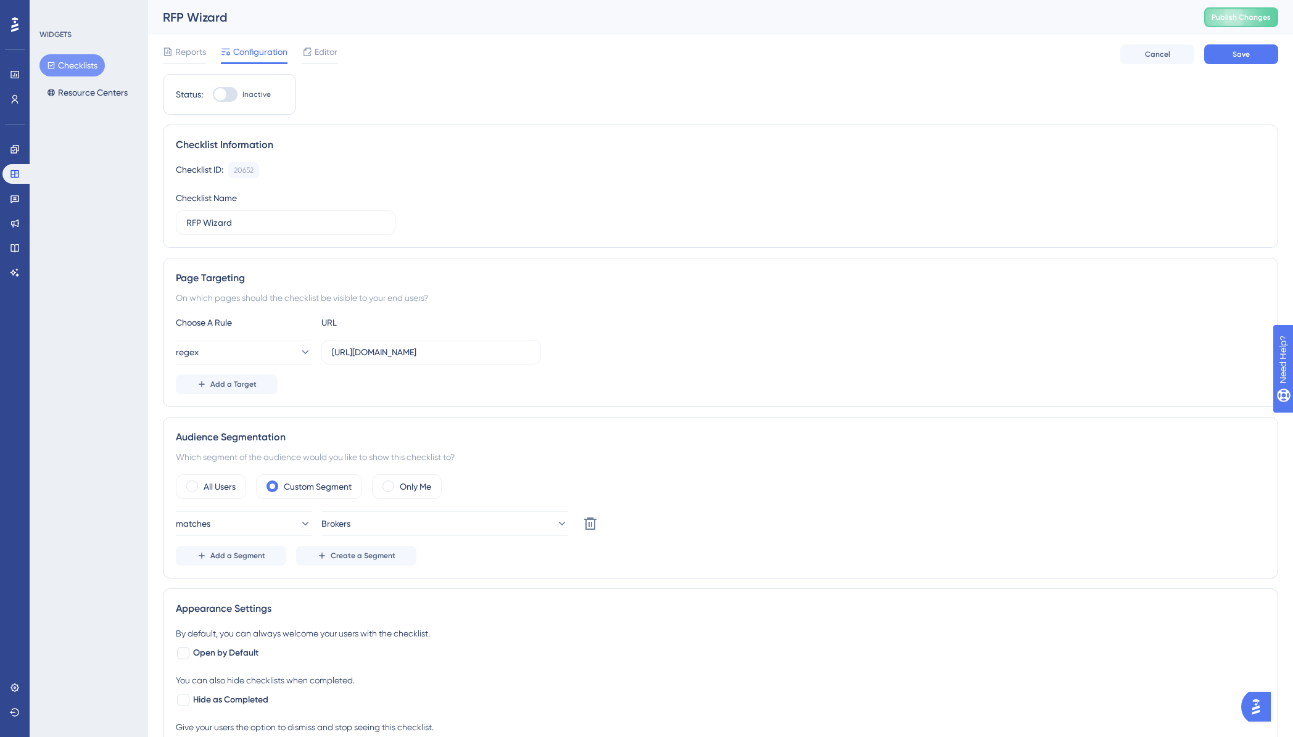
click at [679, 363] on div "regex https://test.plansight.com/.*" at bounding box center [720, 352] width 1089 height 25
click at [1236, 53] on span "Save" at bounding box center [1241, 54] width 17 height 10
click at [232, 96] on div at bounding box center [225, 94] width 25 height 15
click at [213, 95] on input "Inactive" at bounding box center [212, 94] width 1 height 1
checkbox input "true"
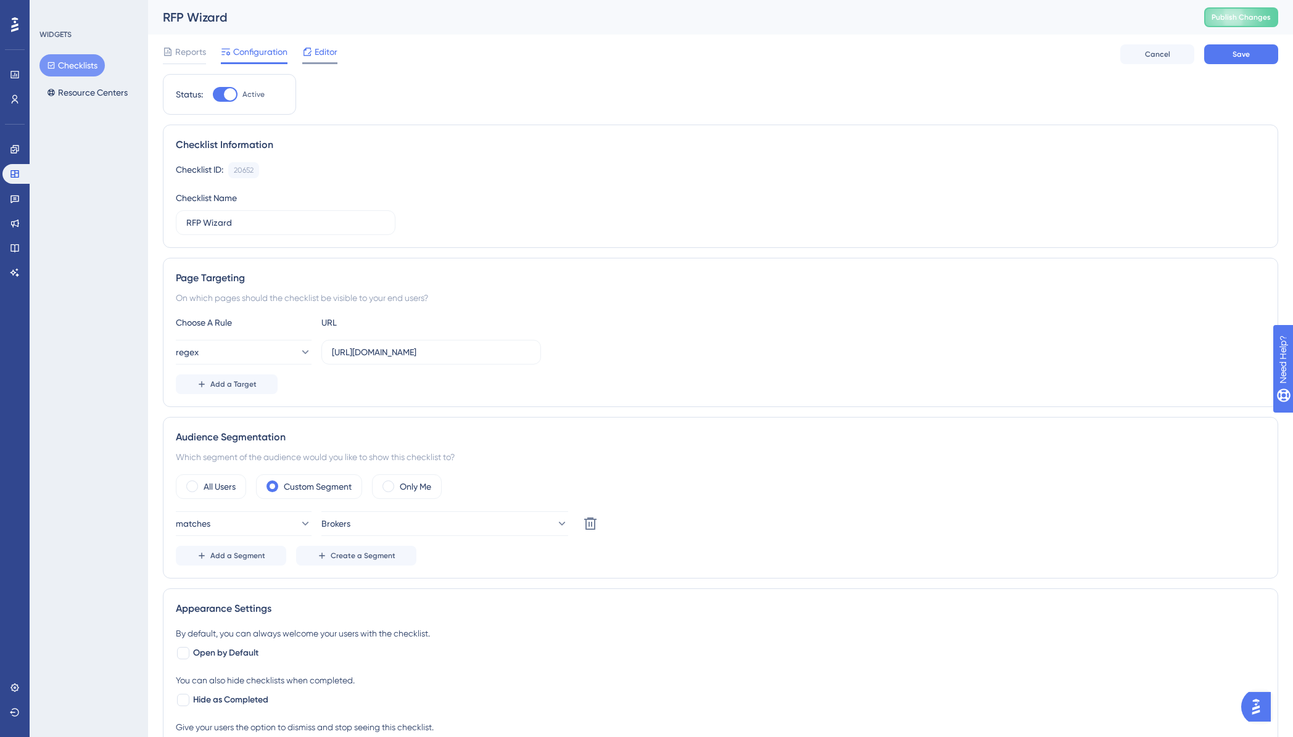
click at [322, 51] on span "Editor" at bounding box center [326, 51] width 23 height 15
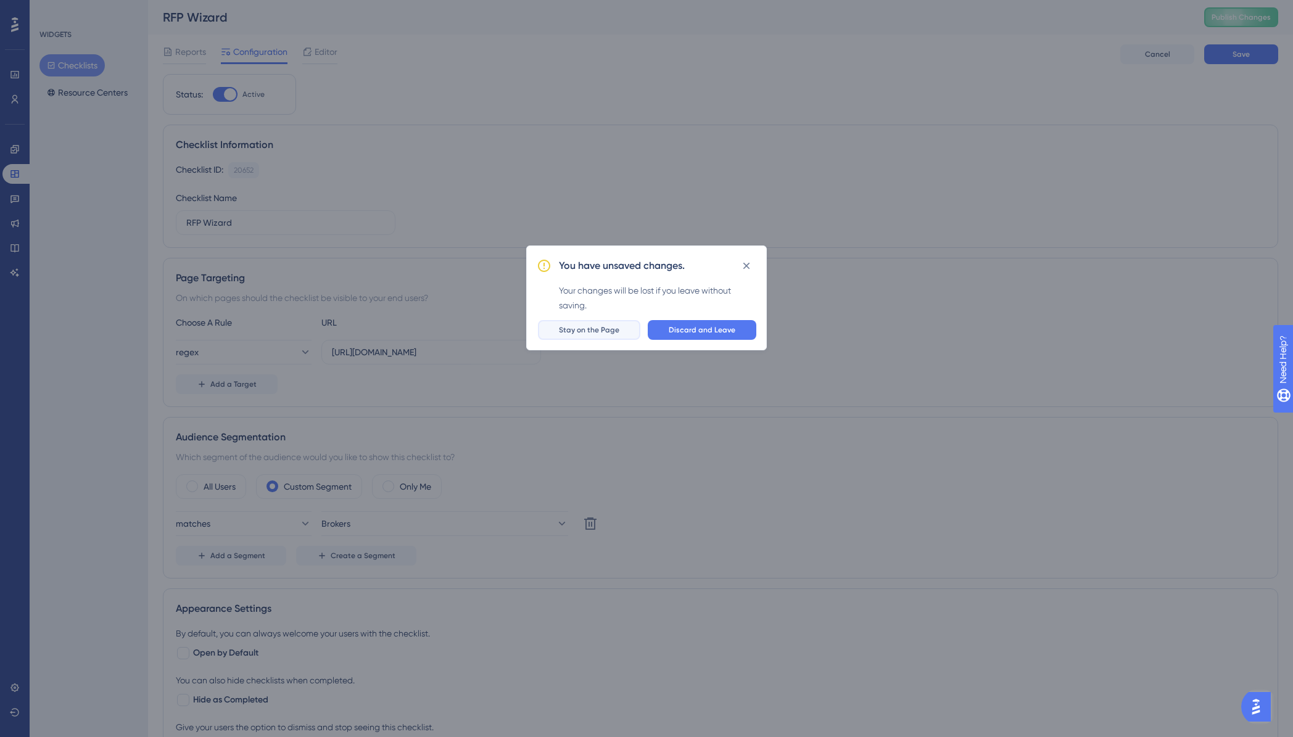
click at [603, 328] on span "Stay on the Page" at bounding box center [589, 330] width 60 height 10
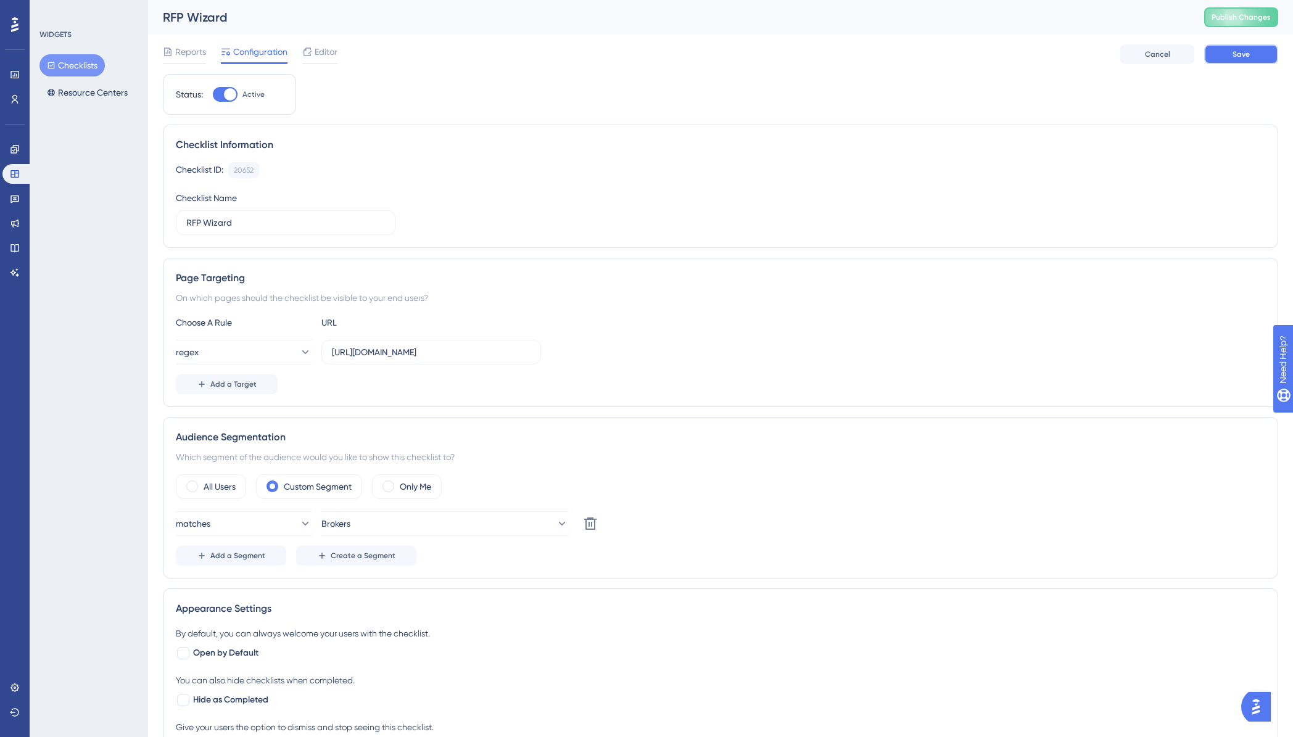
click at [1249, 56] on span "Save" at bounding box center [1241, 54] width 17 height 10
click at [329, 52] on span "Editor" at bounding box center [326, 51] width 23 height 15
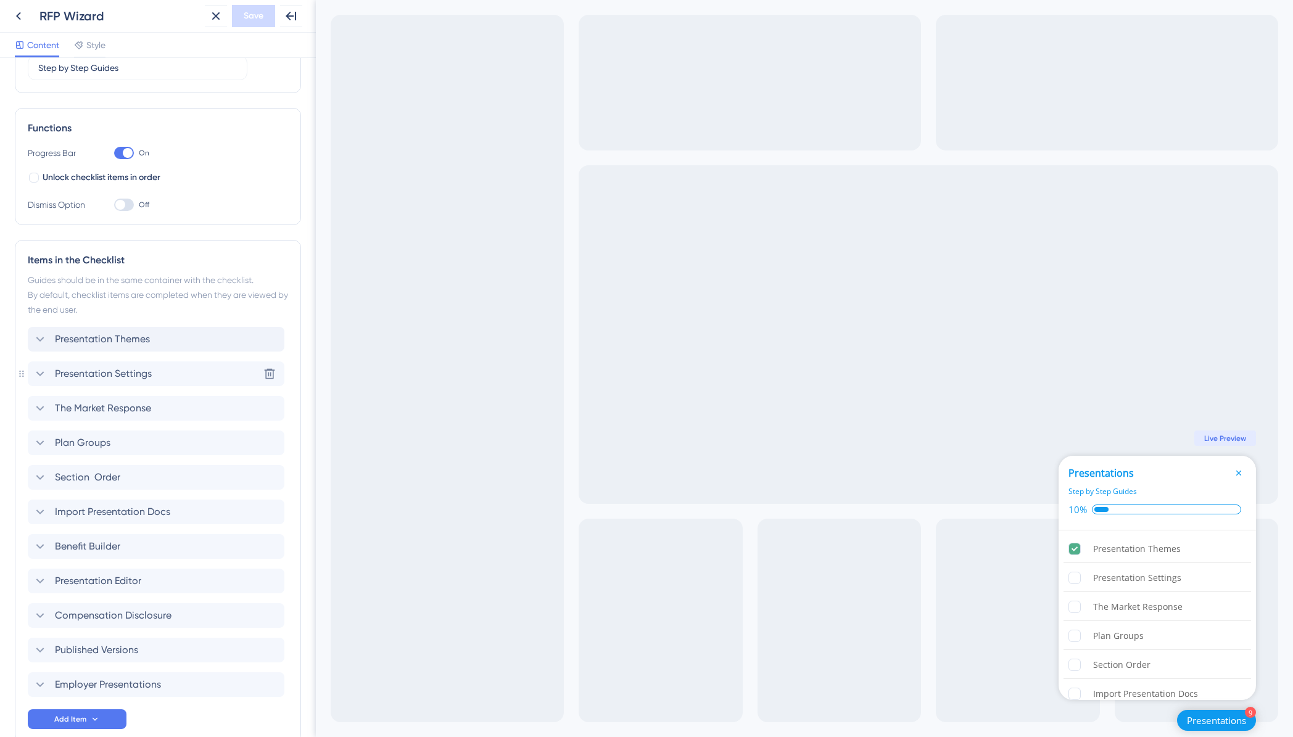
scroll to position [160, 0]
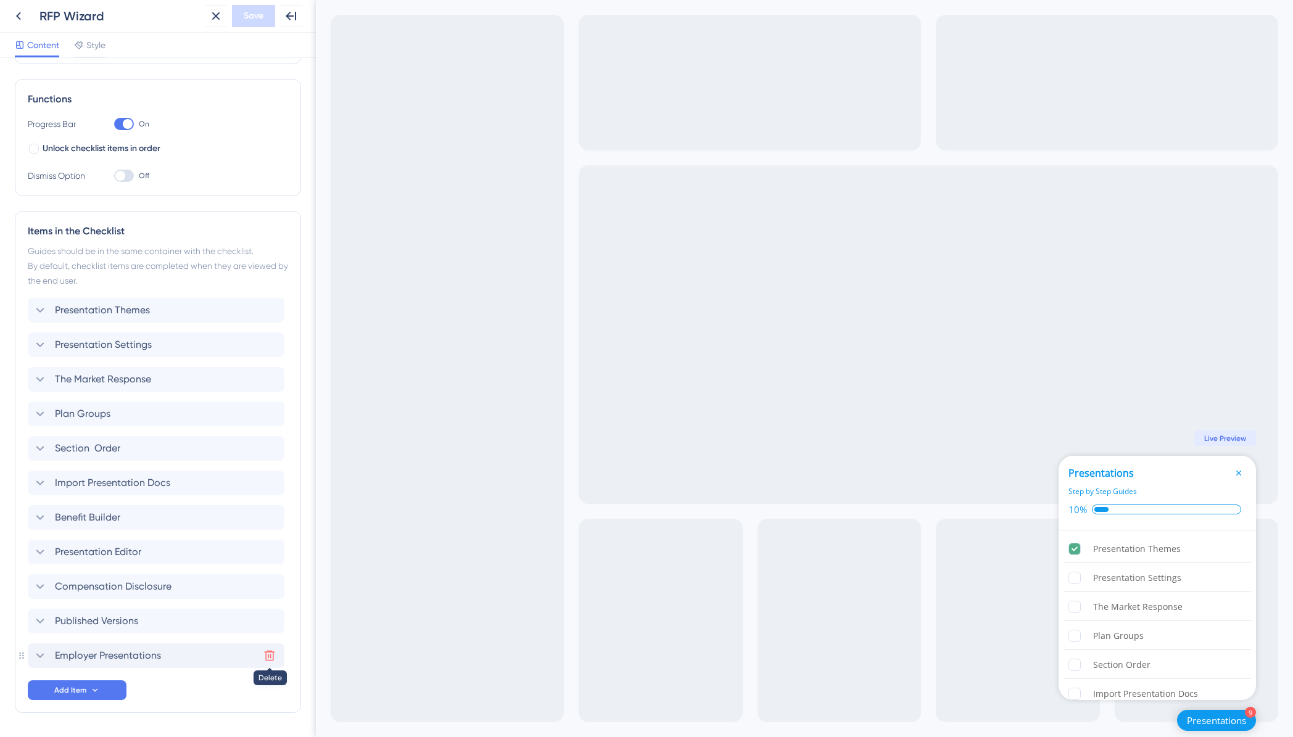
click at [272, 655] on icon at bounding box center [269, 656] width 12 height 12
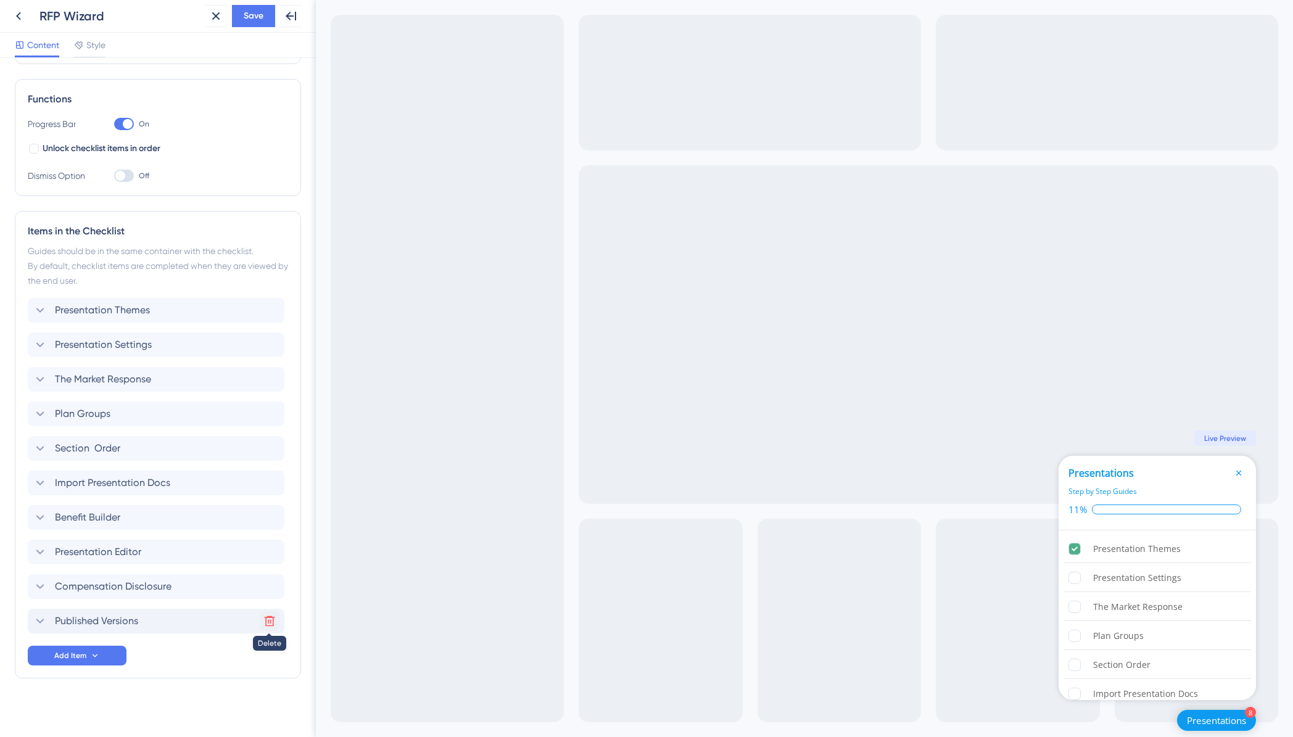
click at [274, 620] on icon at bounding box center [269, 621] width 12 height 12
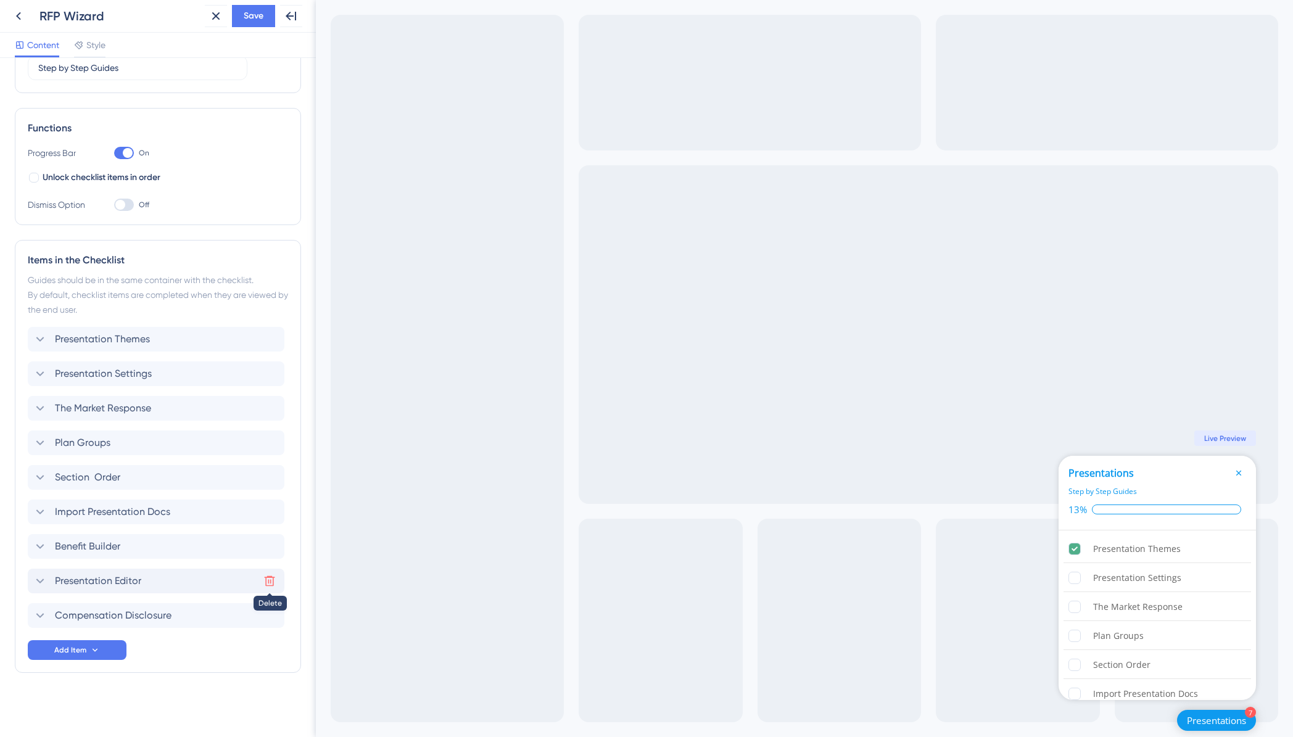
click at [273, 584] on icon at bounding box center [270, 581] width 10 height 10
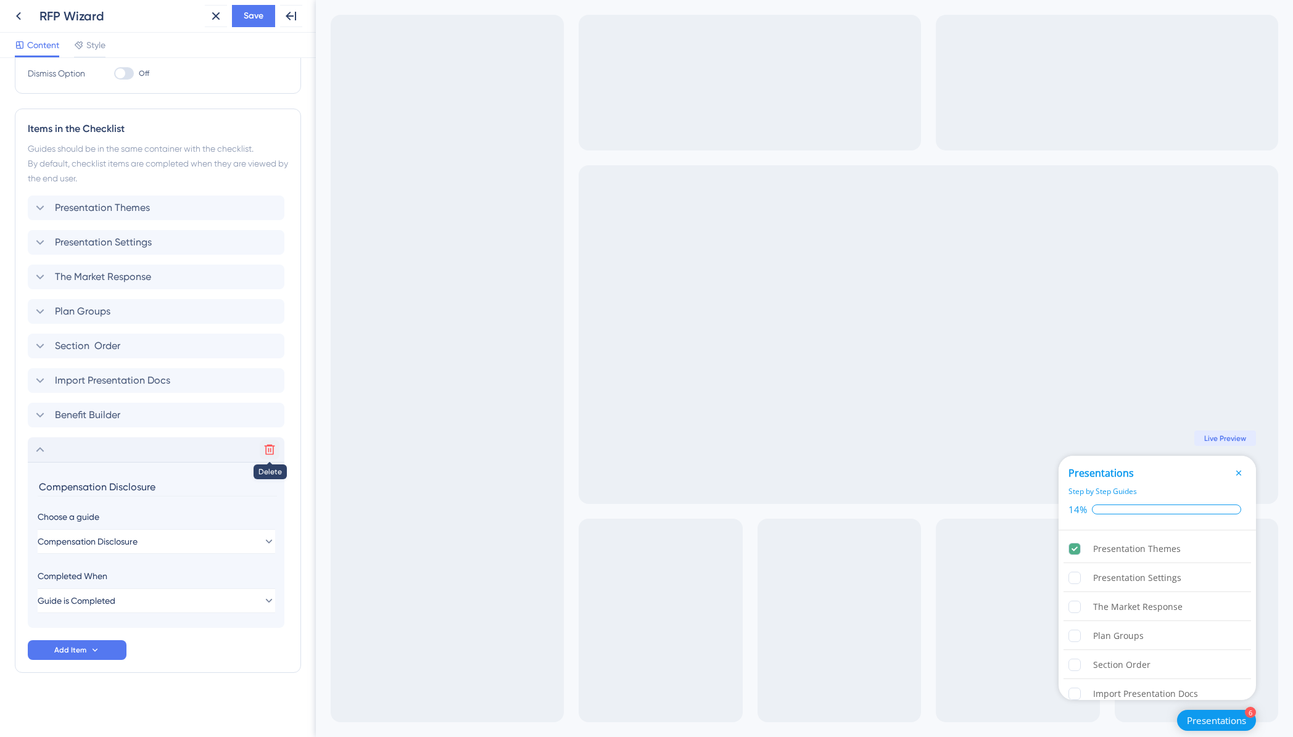
click at [272, 445] on icon at bounding box center [269, 450] width 12 height 12
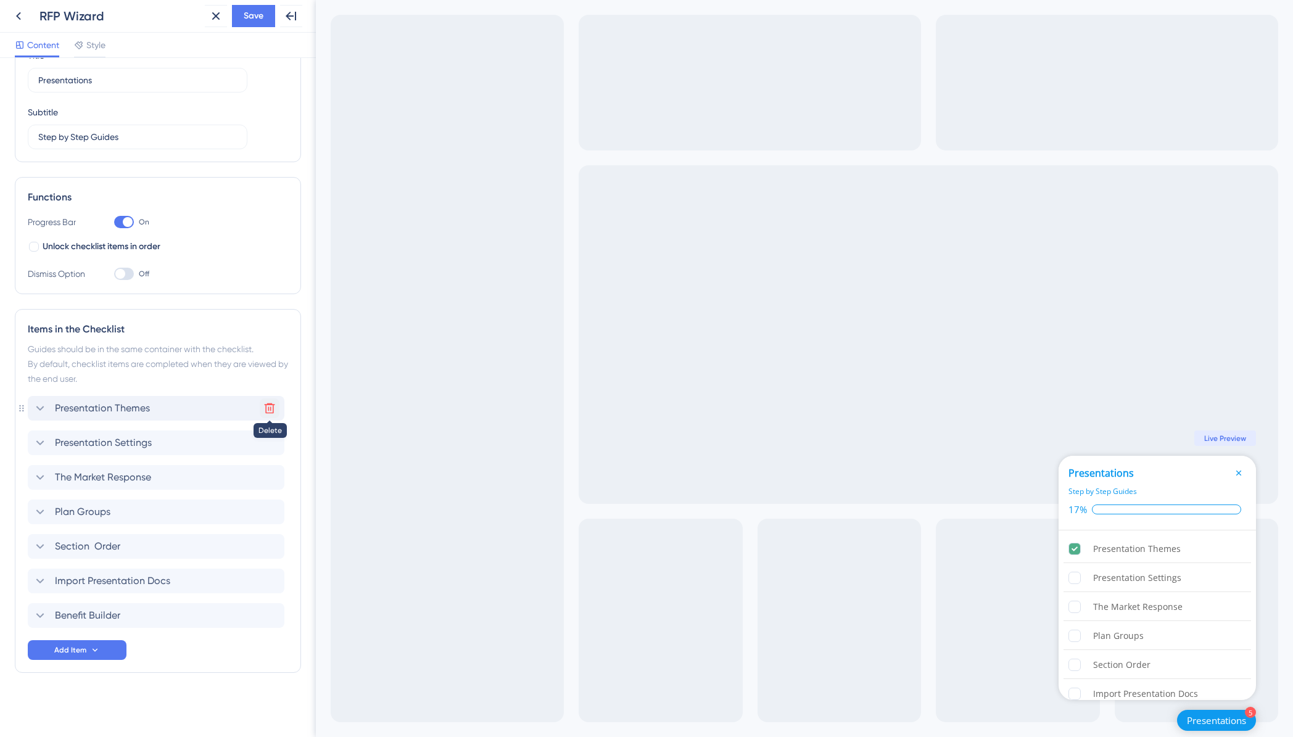
click at [270, 411] on icon at bounding box center [269, 408] width 12 height 12
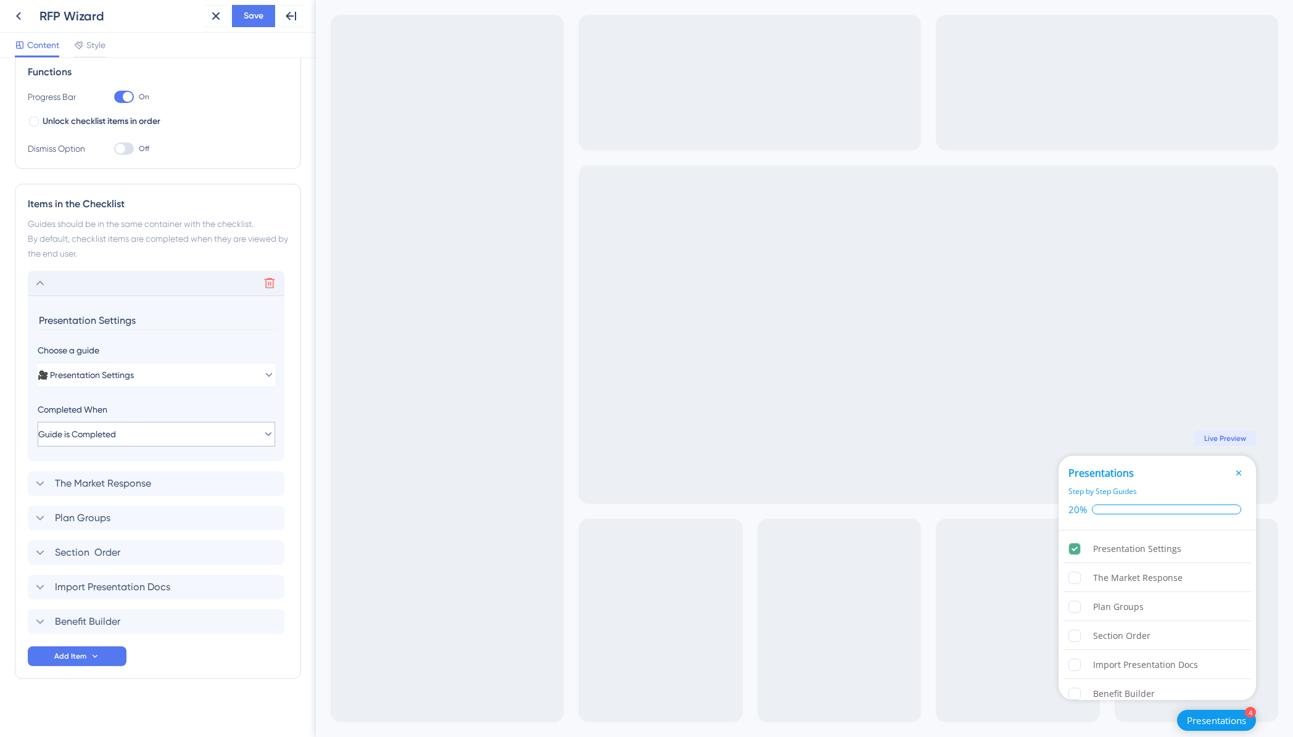
scroll to position [194, 0]
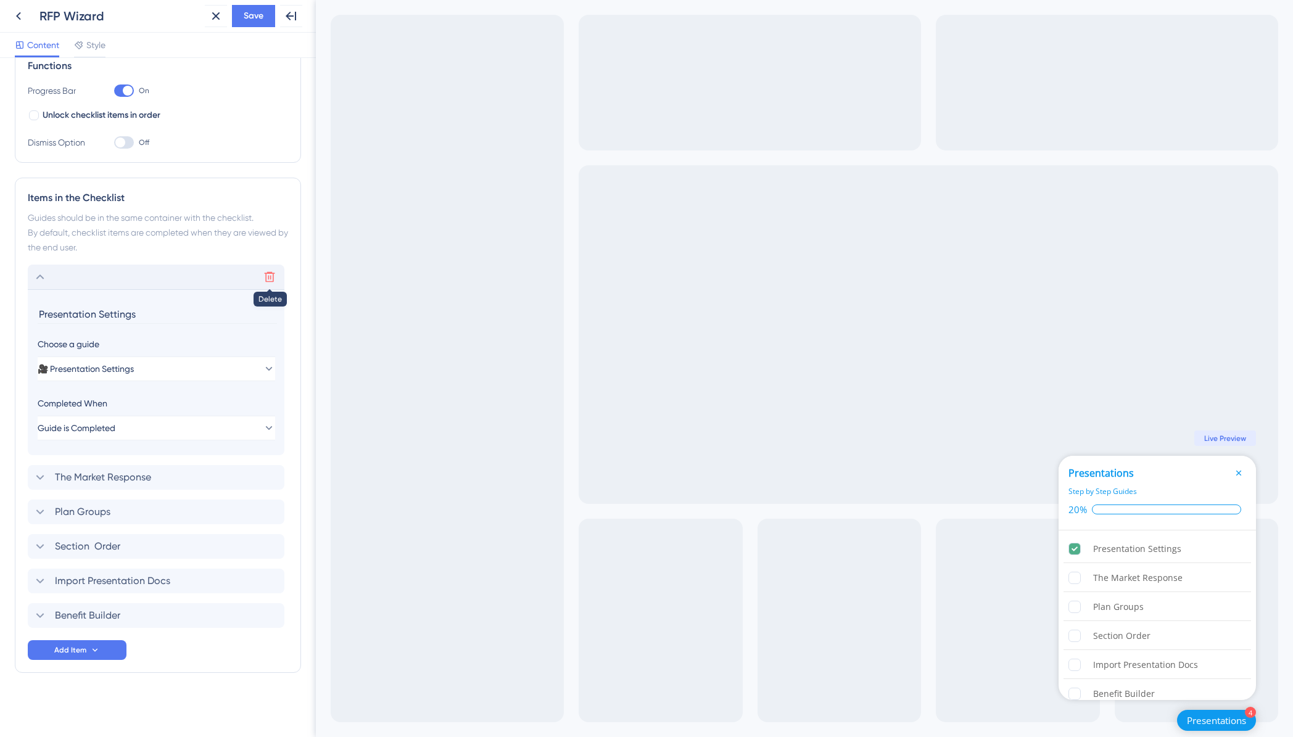
click at [273, 276] on icon at bounding box center [269, 277] width 12 height 12
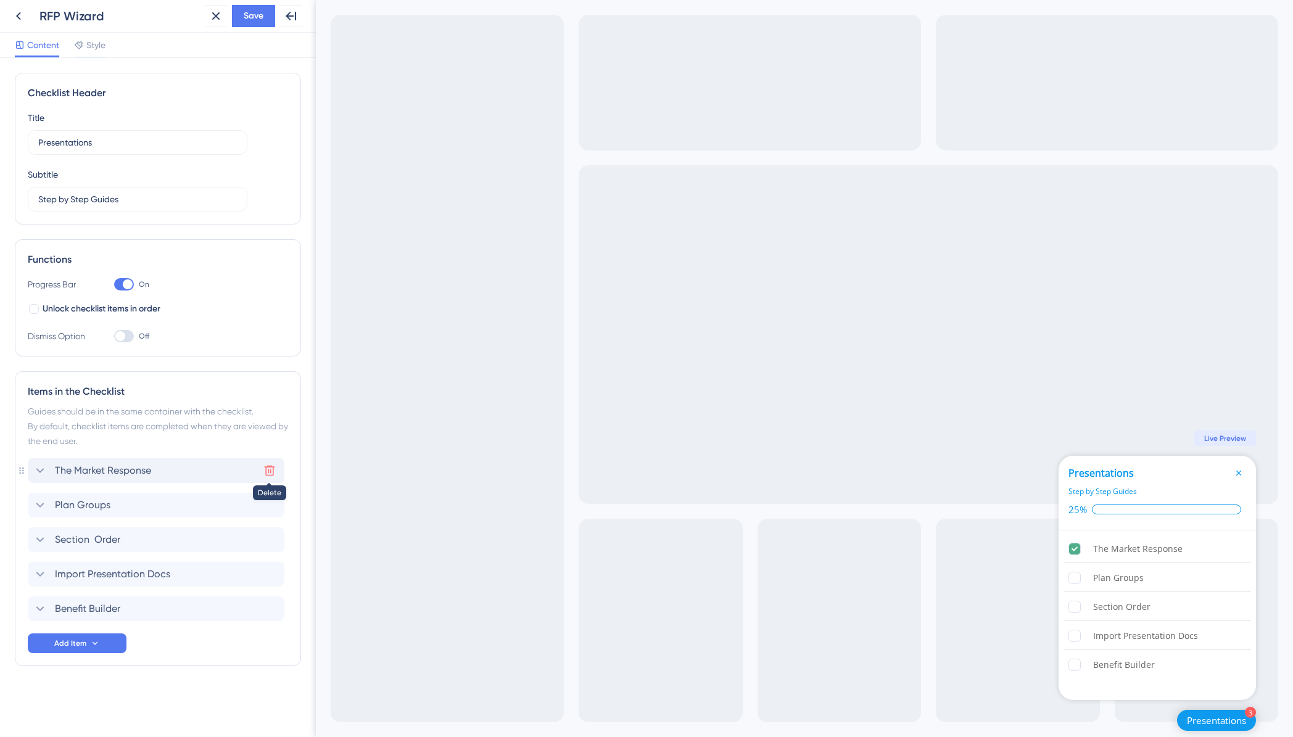
click at [269, 469] on icon at bounding box center [269, 471] width 12 height 12
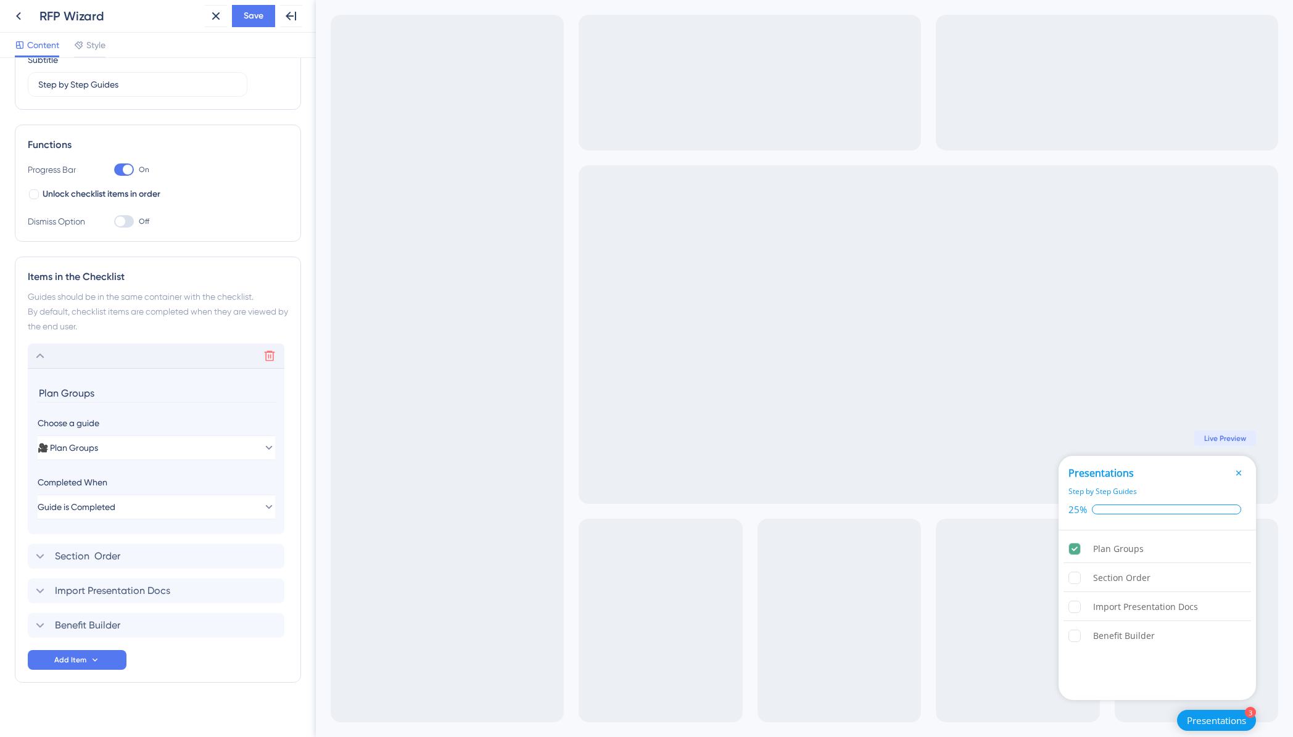
scroll to position [125, 0]
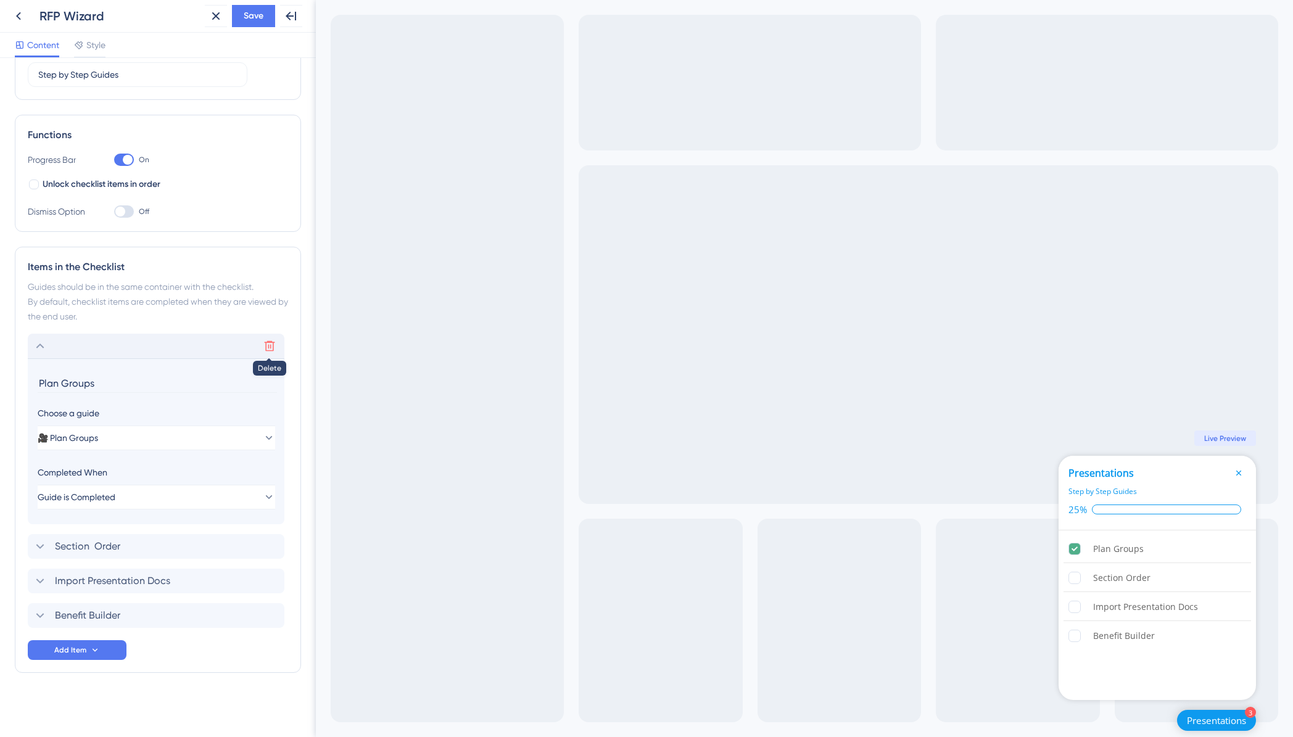
click at [268, 347] on icon at bounding box center [269, 346] width 12 height 12
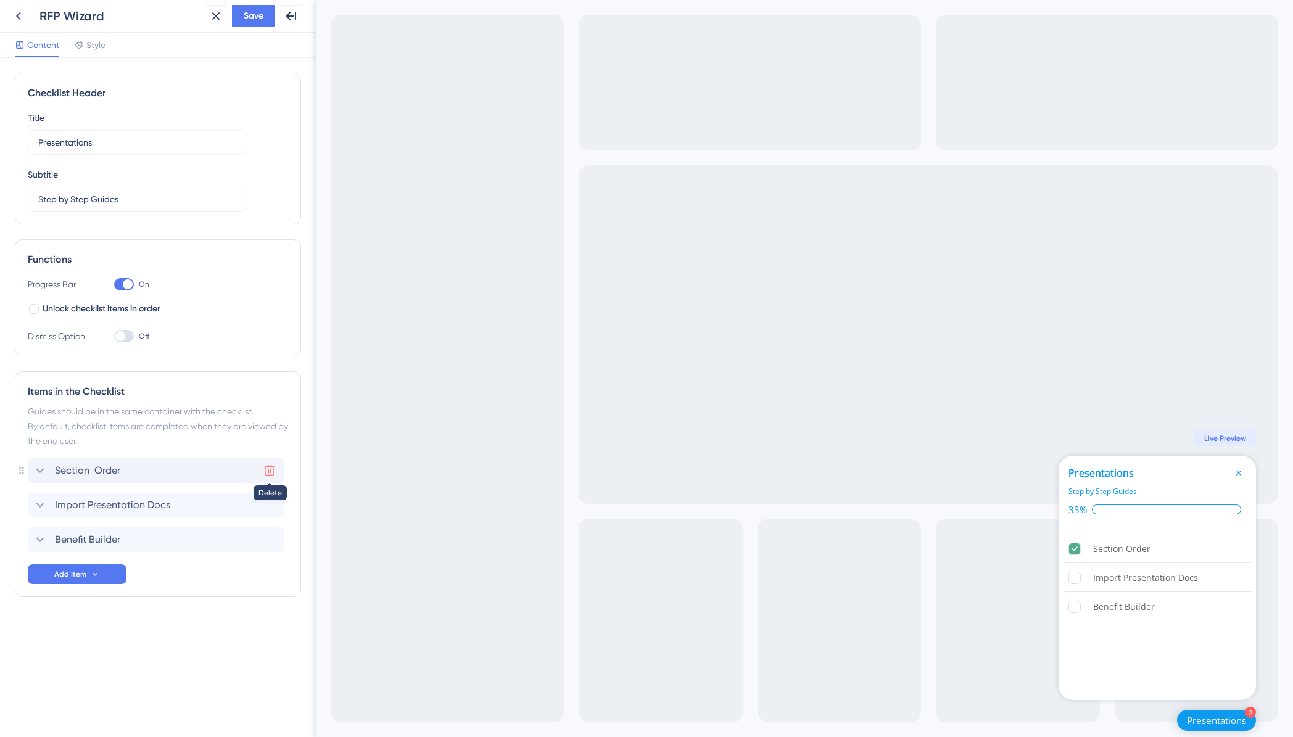
click at [271, 471] on icon at bounding box center [269, 471] width 12 height 12
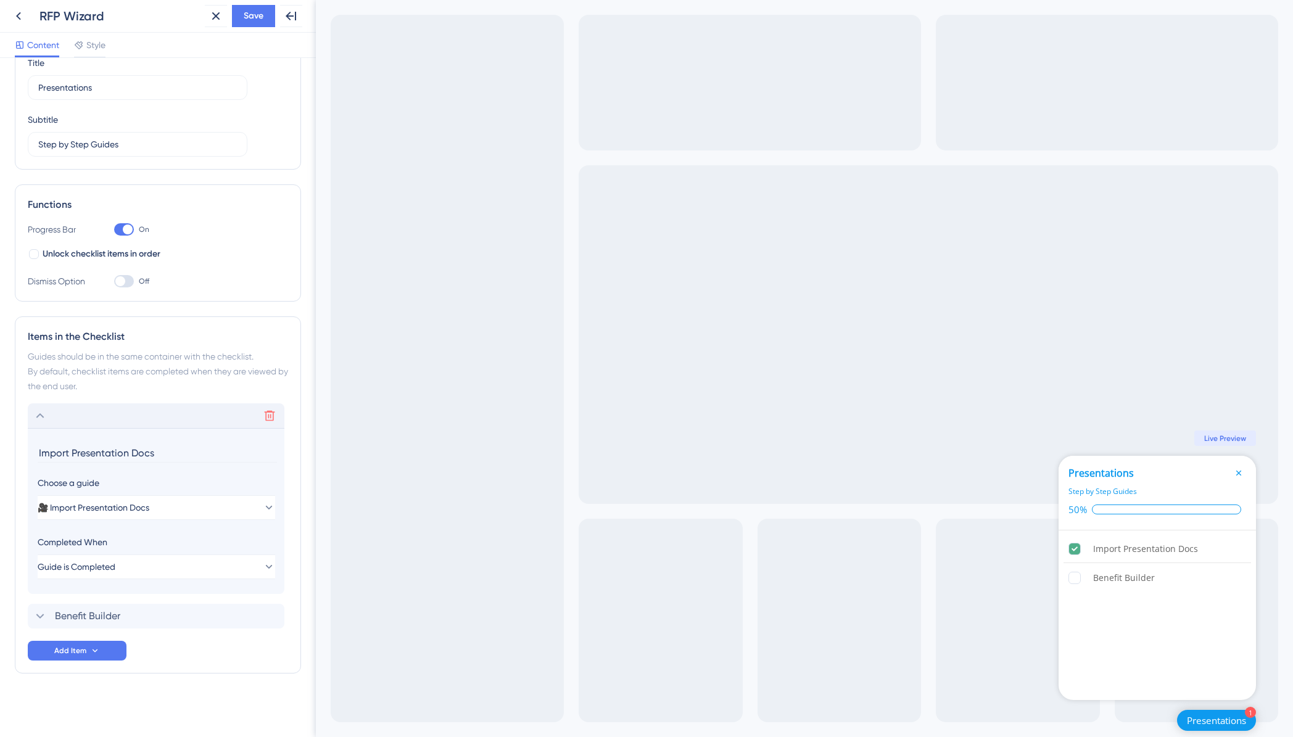
scroll to position [56, 0]
click at [268, 416] on icon at bounding box center [270, 415] width 10 height 10
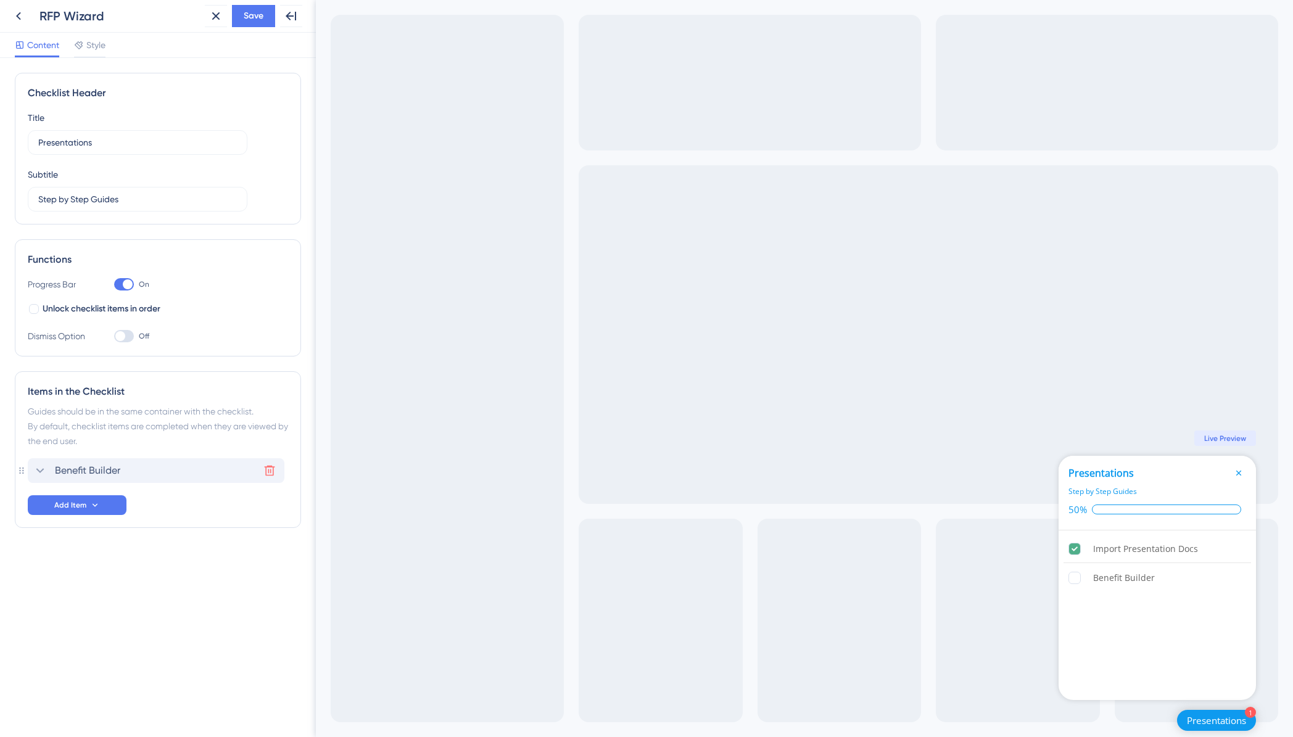
scroll to position [0, 0]
click at [267, 469] on icon at bounding box center [269, 471] width 12 height 12
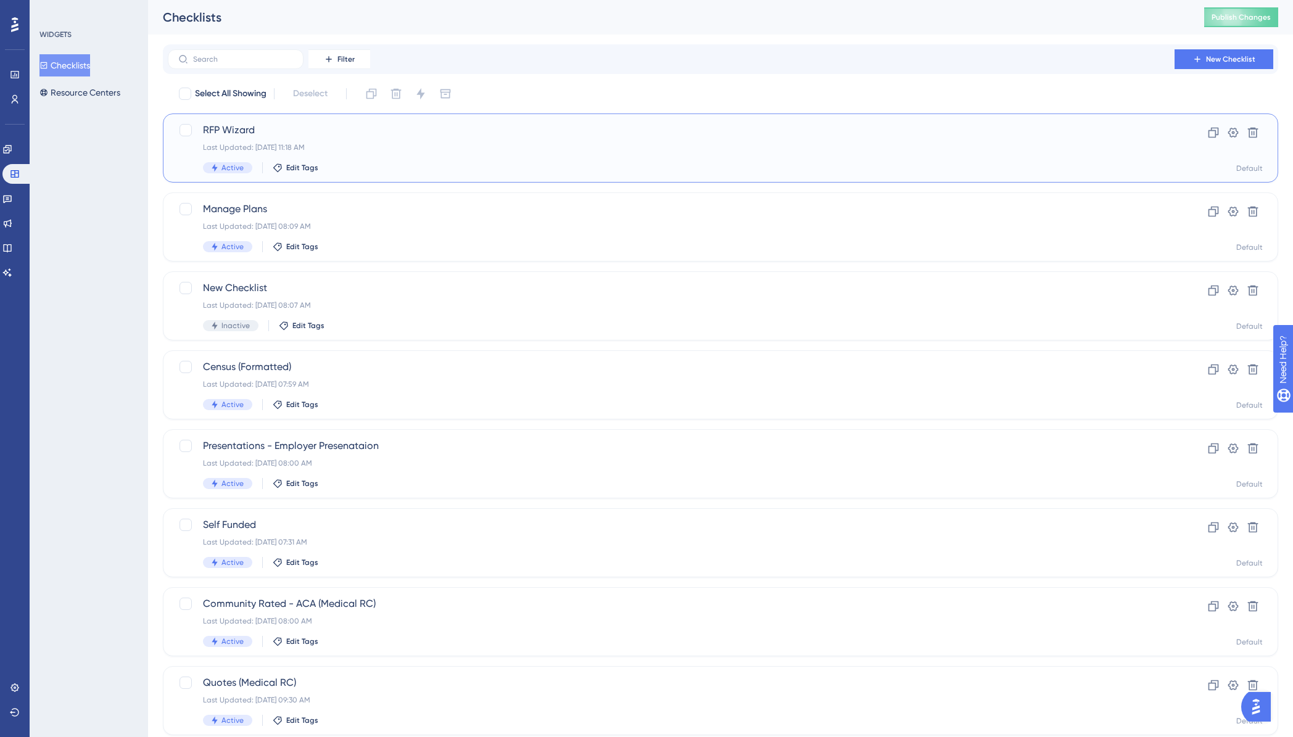
click at [291, 138] on div "RFP Wizard Last Updated: [DATE] 11:18 AM Active Edit Tags" at bounding box center [671, 148] width 936 height 51
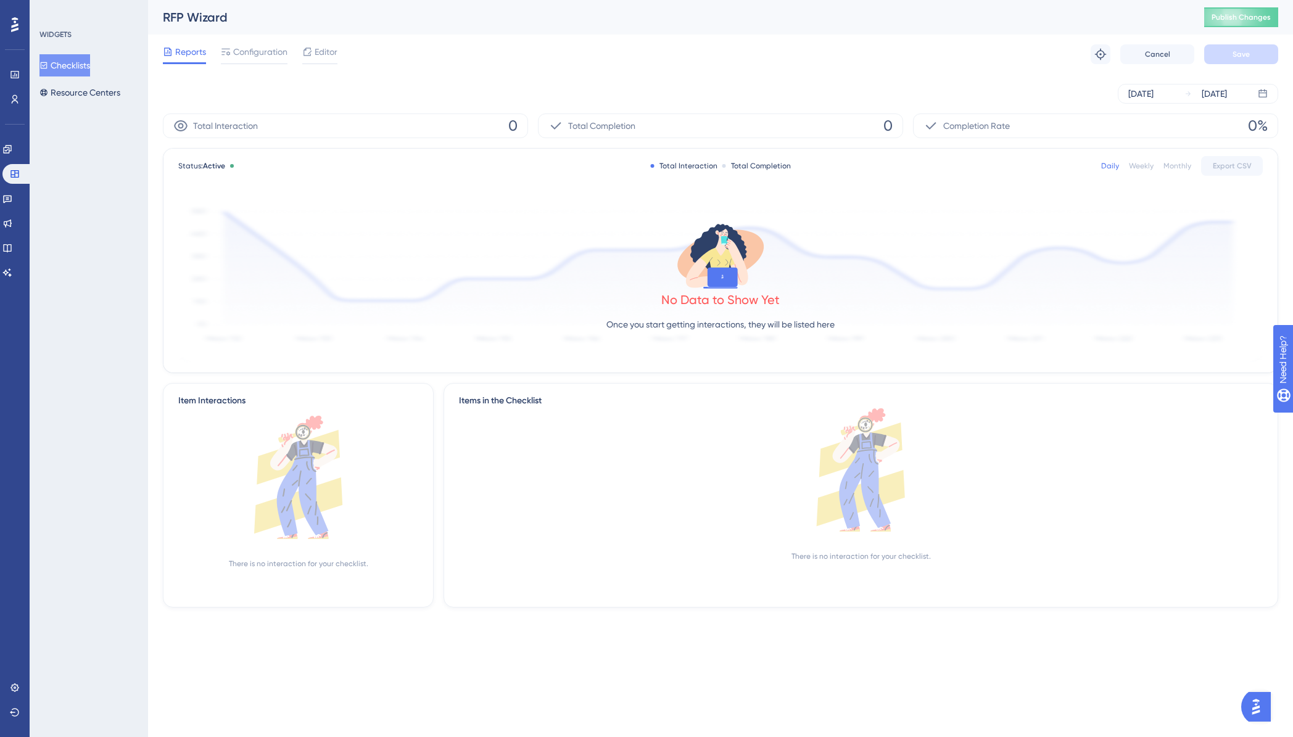
click at [342, 48] on div "Reports Configuration Editor Troubleshoot Cancel Save" at bounding box center [720, 54] width 1115 height 39
click at [321, 50] on span "Editor" at bounding box center [326, 51] width 23 height 15
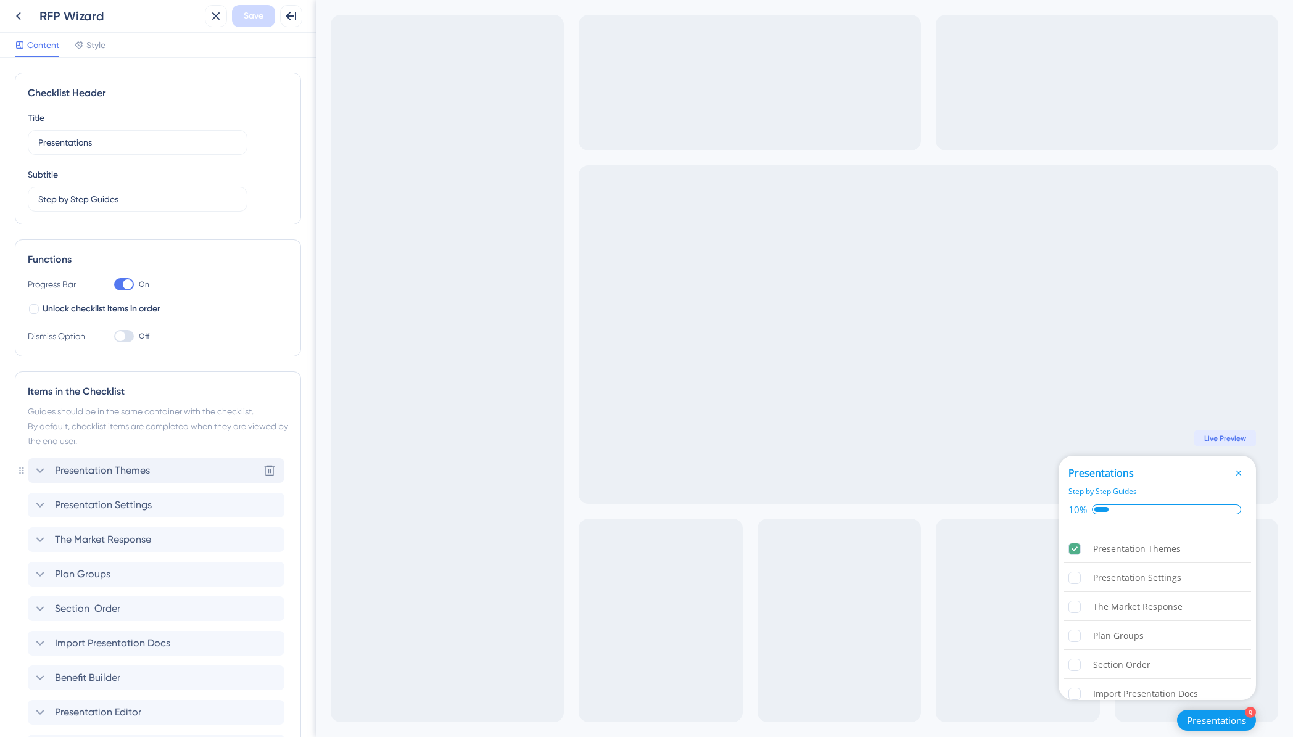
click at [179, 468] on div "Presentation Themes Delete" at bounding box center [156, 470] width 257 height 25
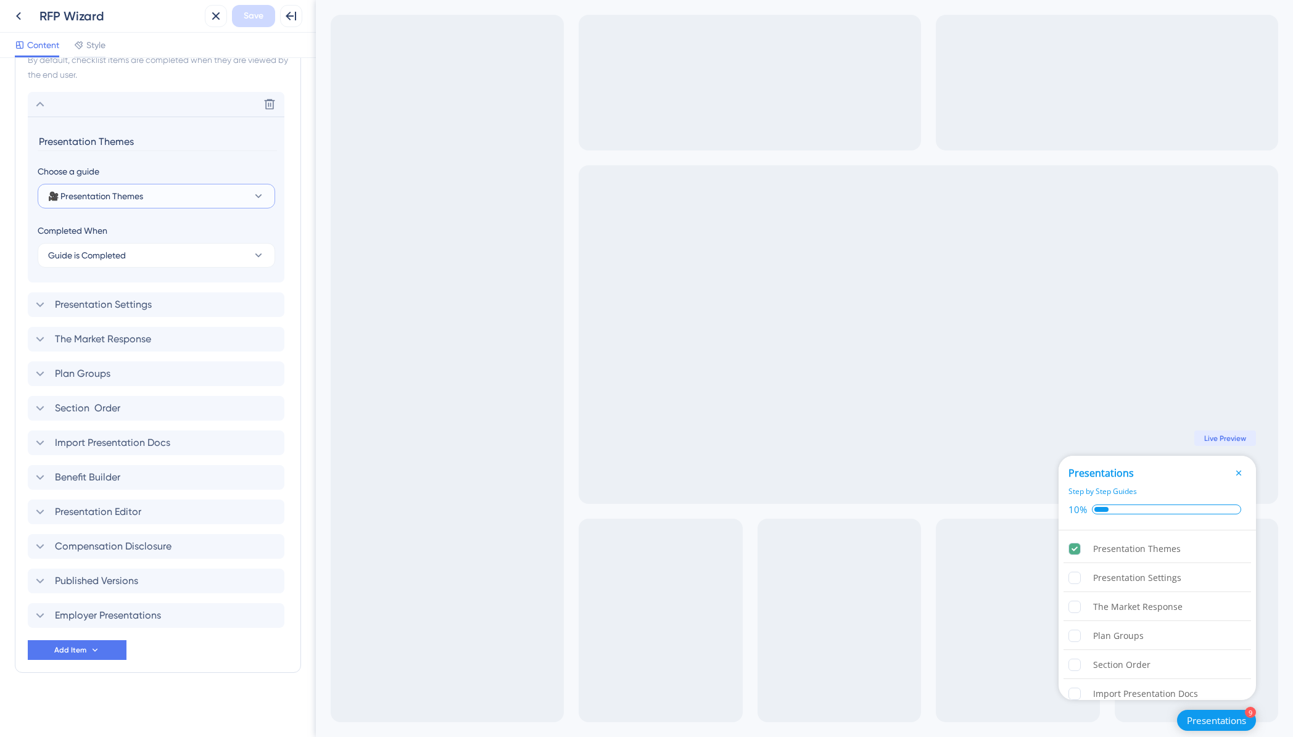
click at [117, 200] on span "🎥 Presentation Themes" at bounding box center [95, 196] width 95 height 15
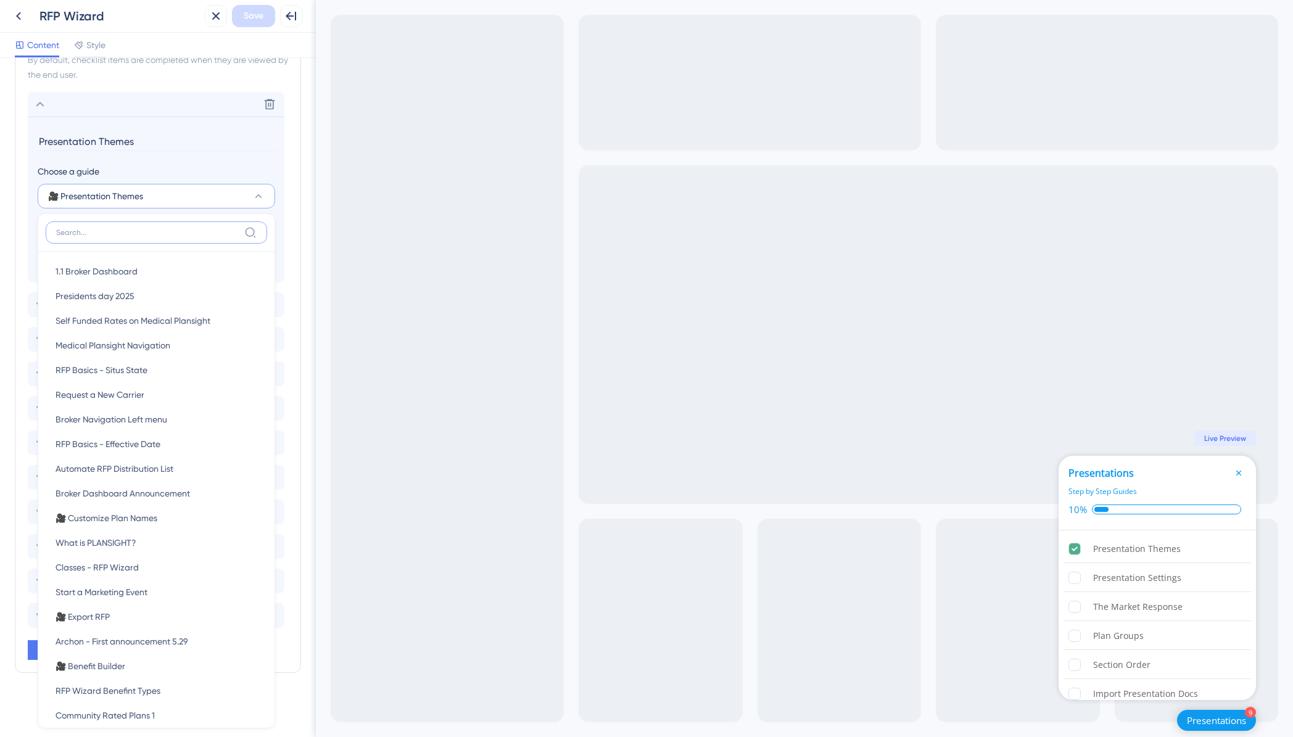
scroll to position [387, 0]
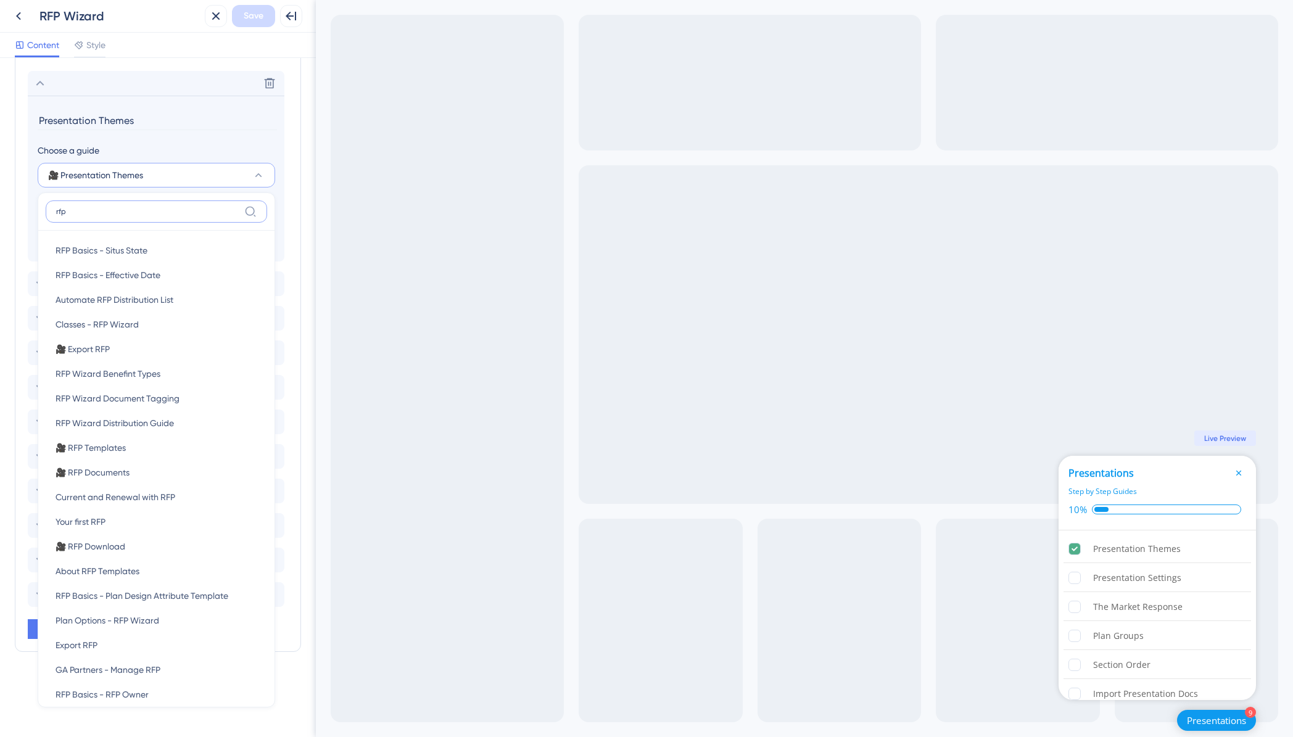
drag, startPoint x: 142, startPoint y: 211, endPoint x: 50, endPoint y: 212, distance: 91.9
click at [50, 212] on label "rfp" at bounding box center [156, 211] width 221 height 22
click at [56, 212] on input "rfp" at bounding box center [147, 212] width 183 height 10
type input "rfp"
click at [460, 273] on div "Exit Full Screen 9 Presentations Presentations Step by Step Guides 10% Presenta…" at bounding box center [804, 368] width 977 height 737
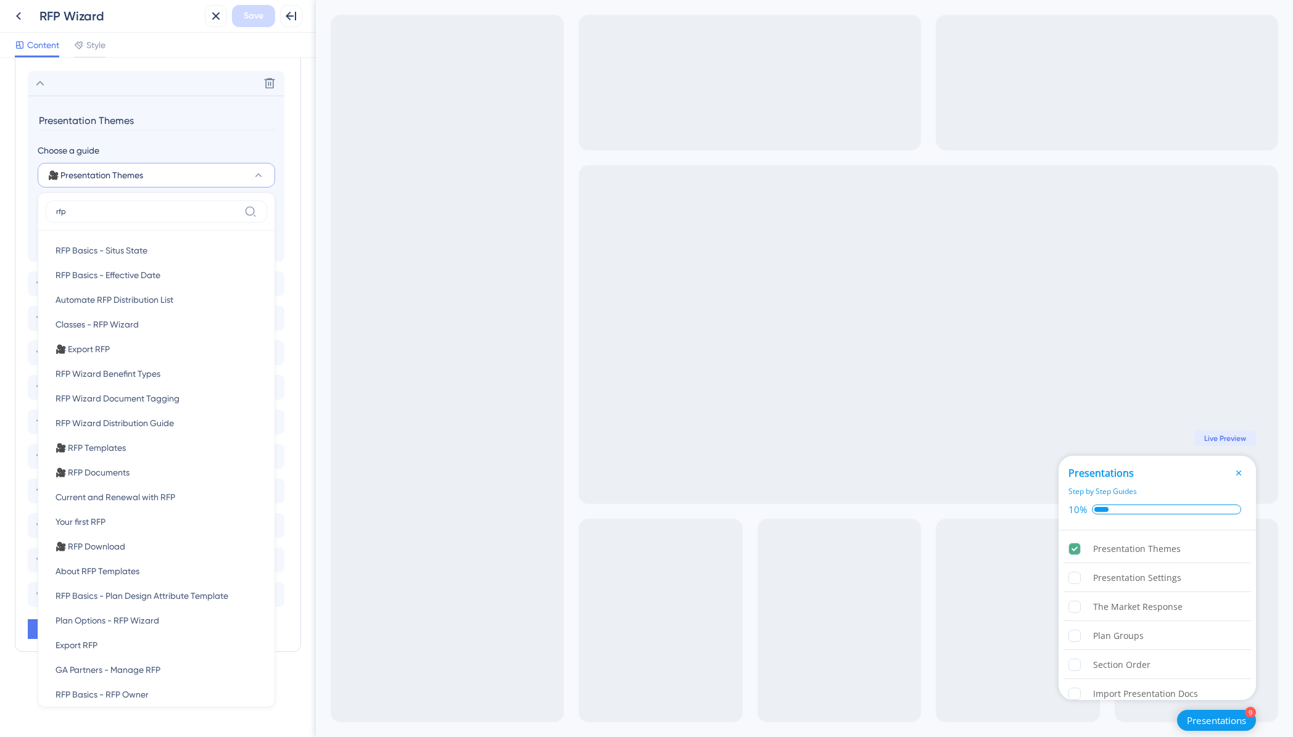
click at [286, 268] on div "Delete Presentation Themes Choose a guide 🎥 Presentation Themes rfp RFP Basics …" at bounding box center [158, 339] width 260 height 536
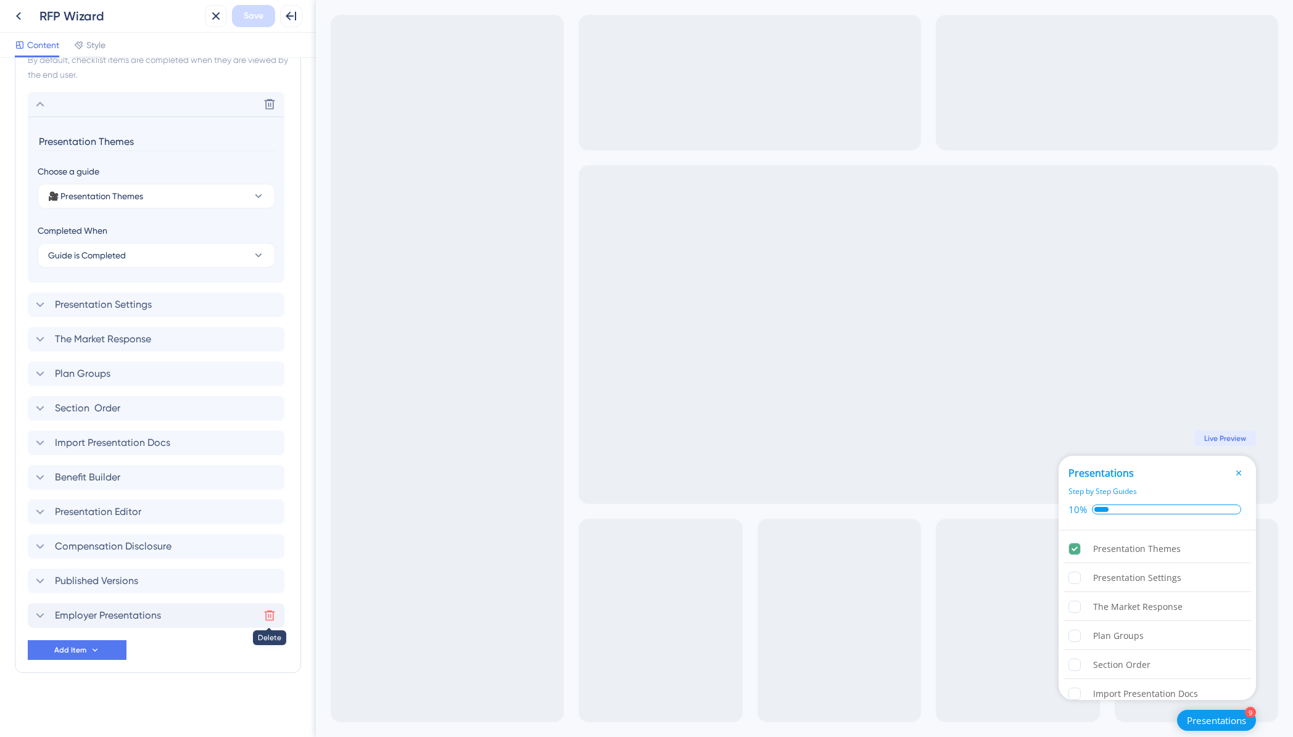
click at [268, 616] on icon at bounding box center [270, 616] width 10 height 10
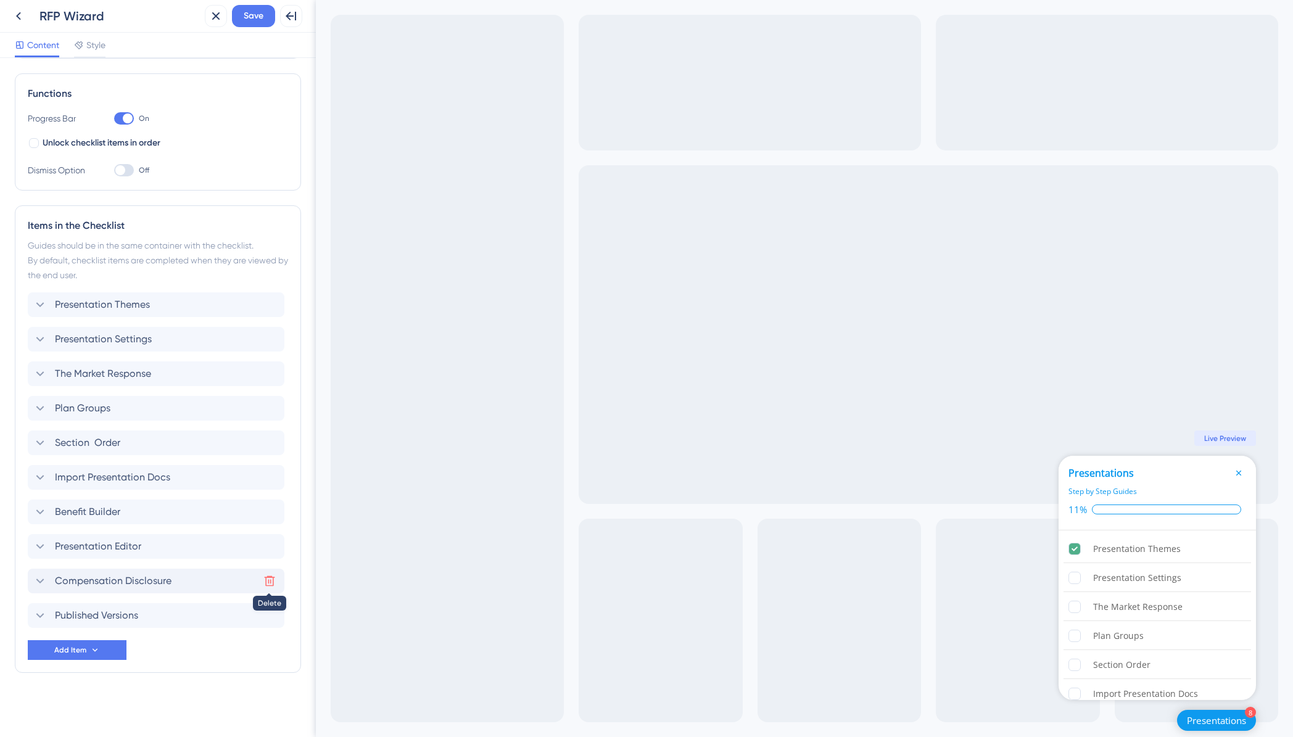
click at [270, 582] on icon at bounding box center [270, 581] width 10 height 10
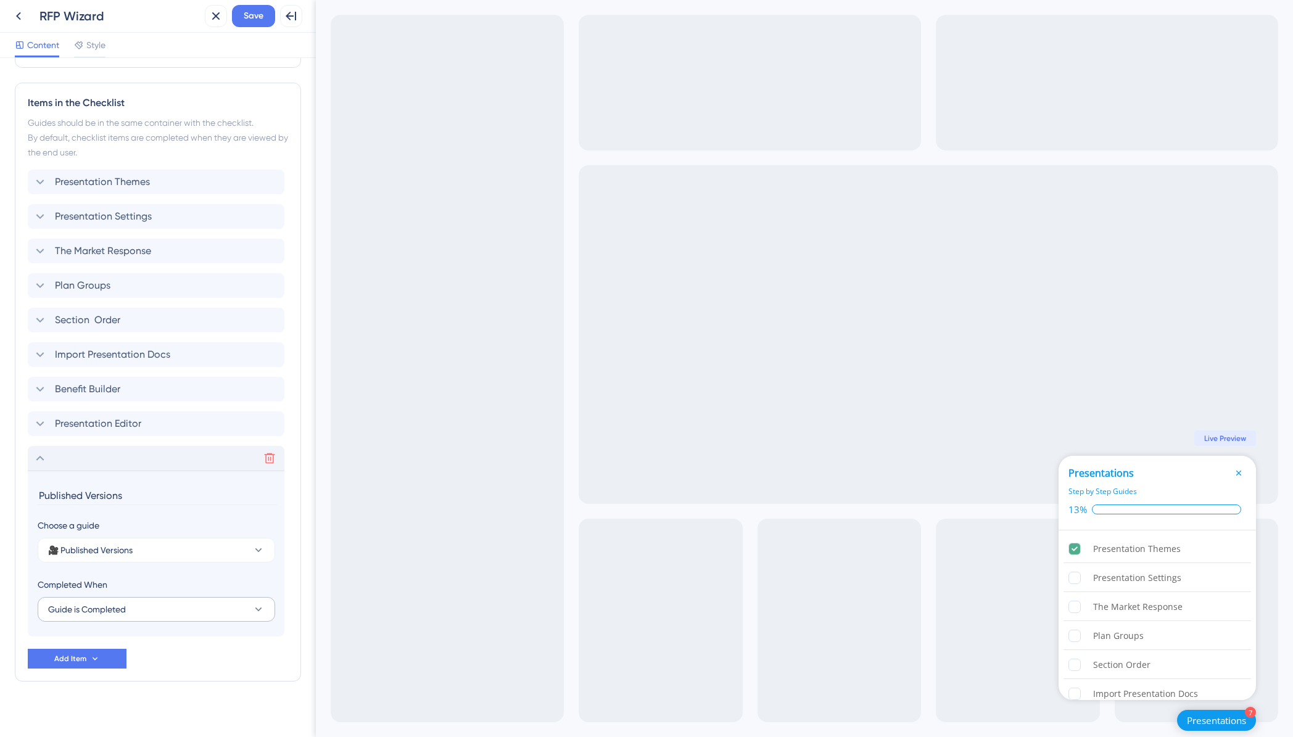
scroll to position [297, 0]
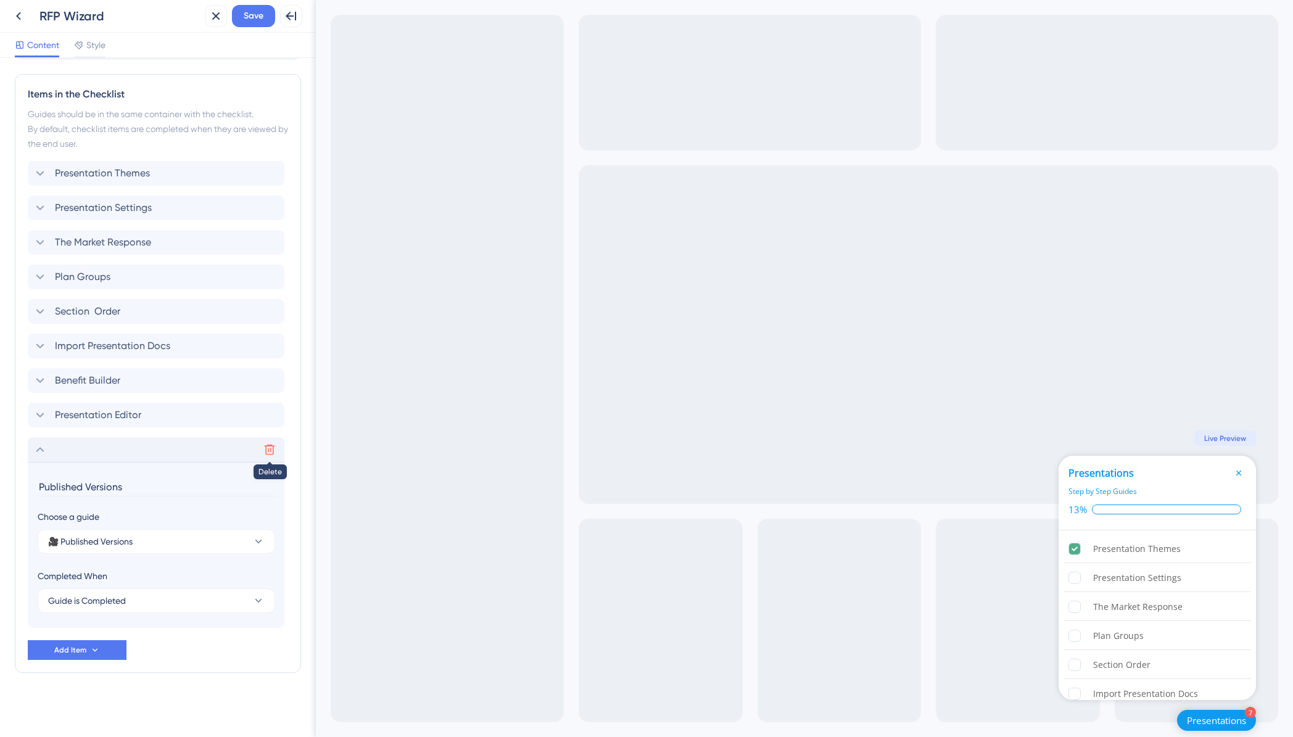
click at [270, 451] on icon at bounding box center [269, 450] width 12 height 12
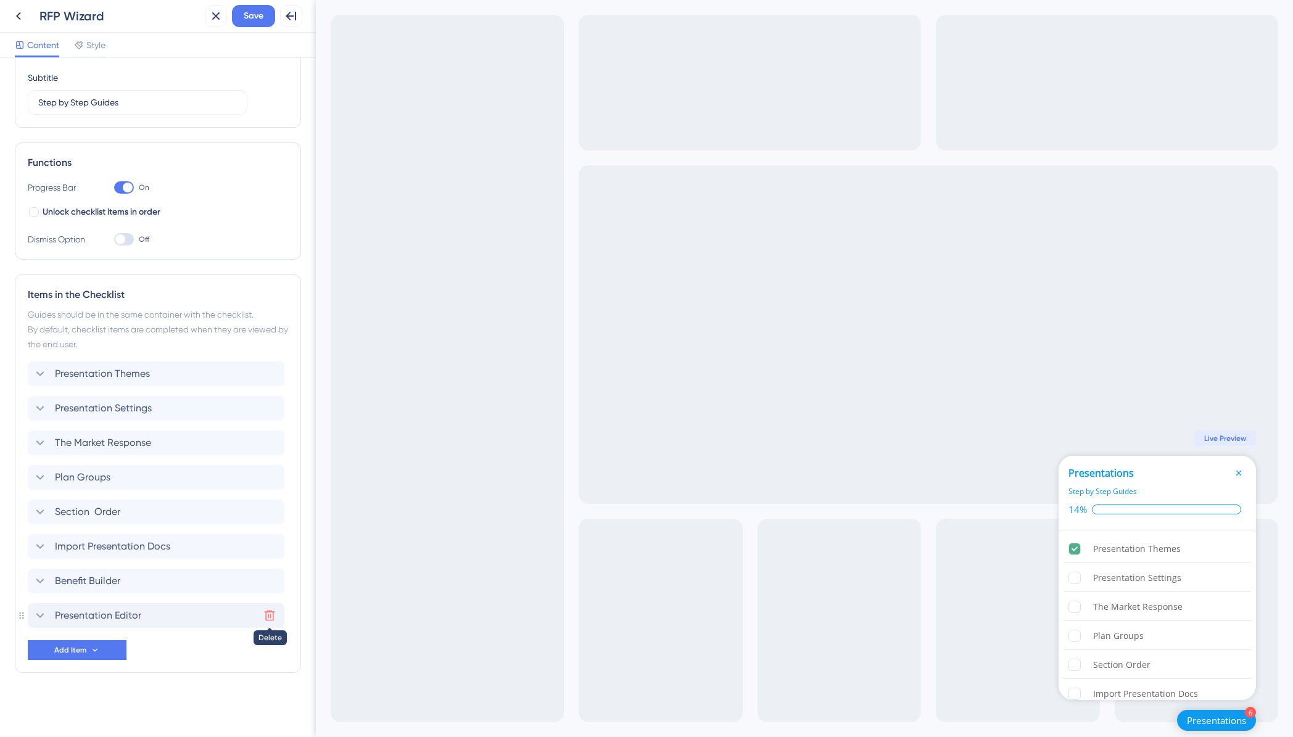
click at [268, 612] on icon at bounding box center [270, 616] width 10 height 10
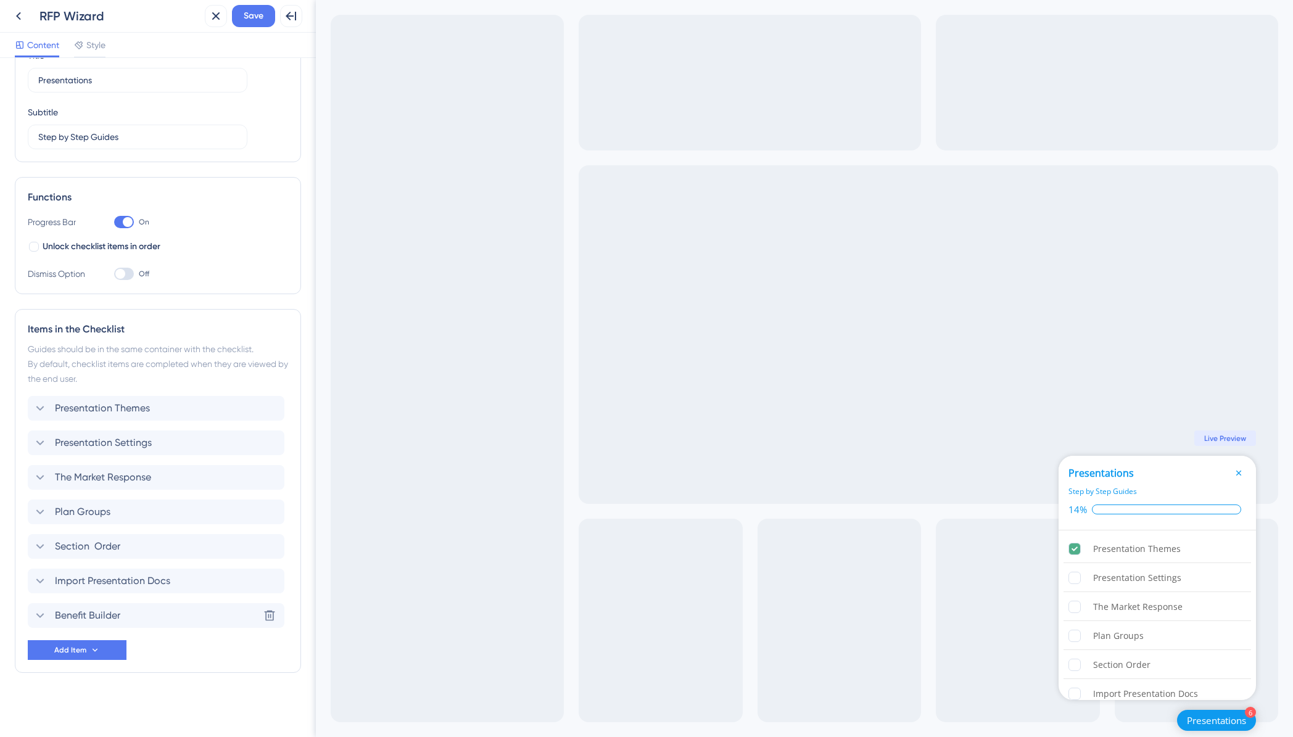
scroll to position [62, 0]
click at [271, 615] on icon at bounding box center [269, 616] width 12 height 12
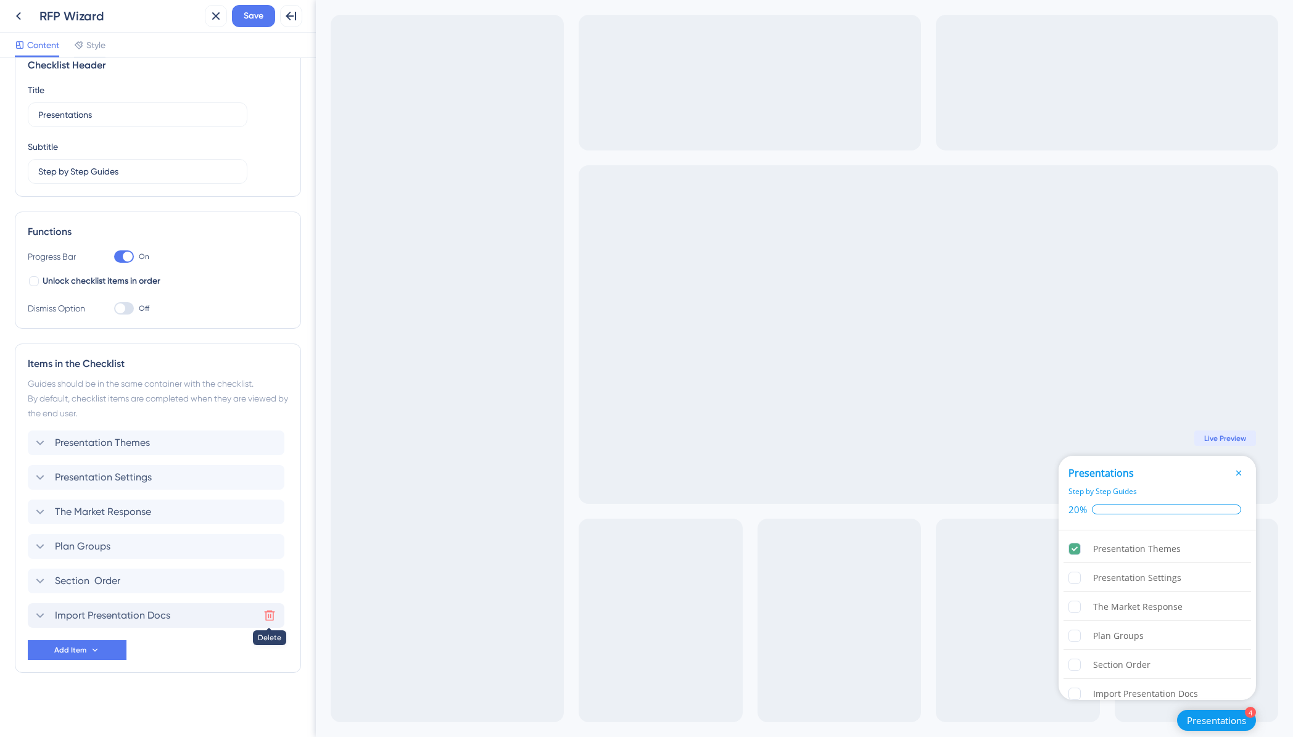
click at [270, 612] on icon at bounding box center [270, 616] width 10 height 10
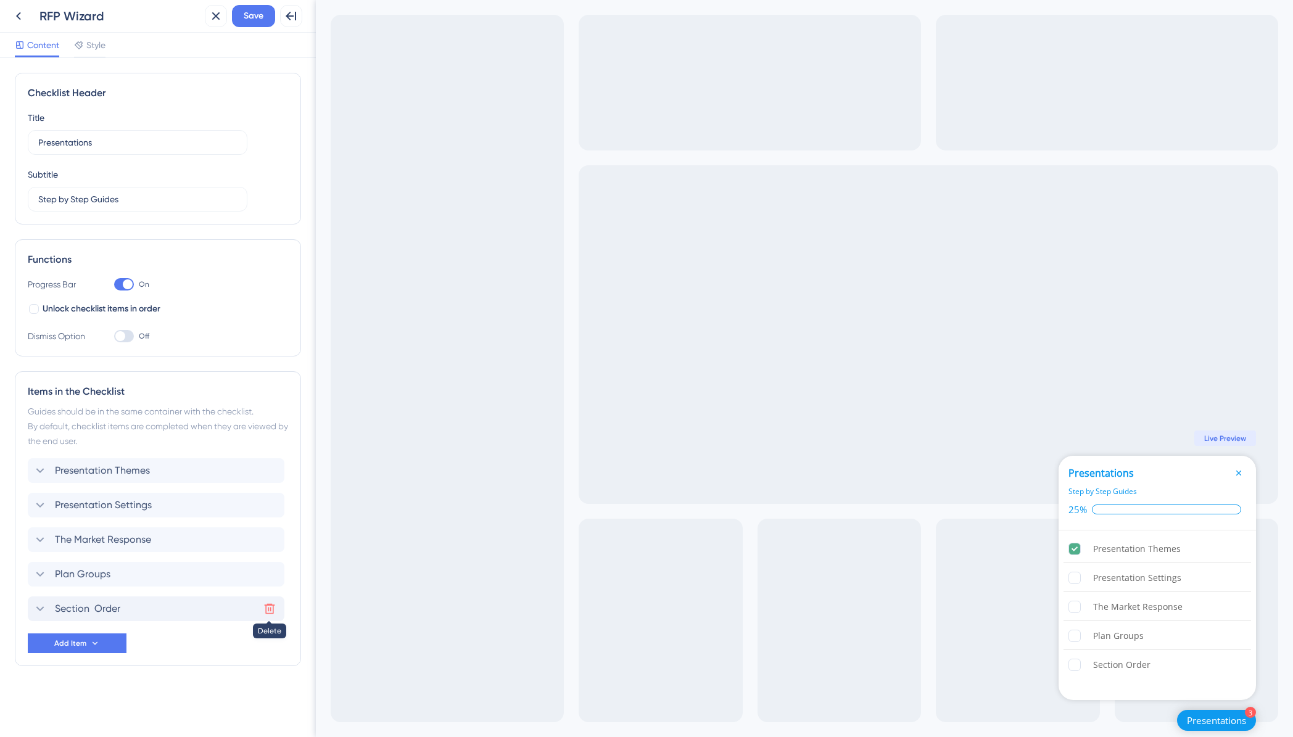
click at [270, 608] on icon at bounding box center [269, 609] width 12 height 12
click at [270, 577] on icon at bounding box center [269, 574] width 12 height 12
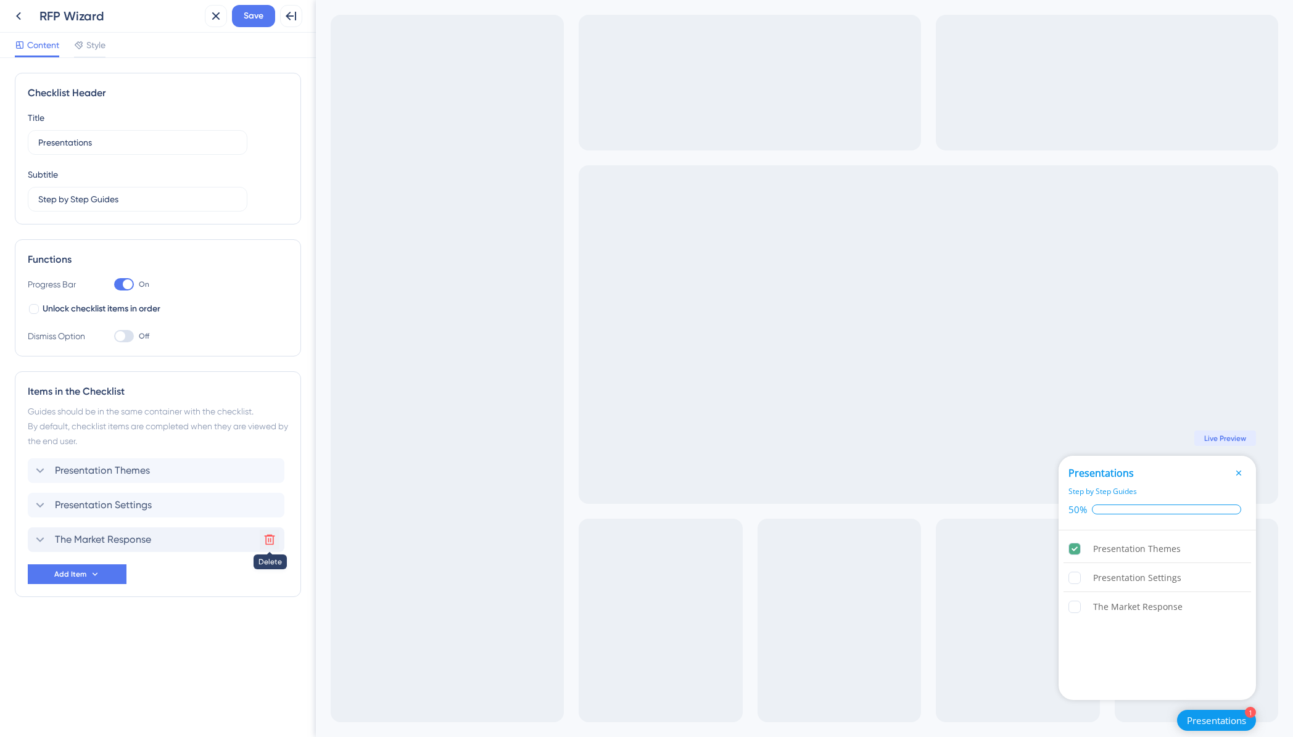
click at [271, 542] on icon at bounding box center [269, 540] width 12 height 12
click at [81, 503] on span "Presentation Settings" at bounding box center [103, 505] width 97 height 15
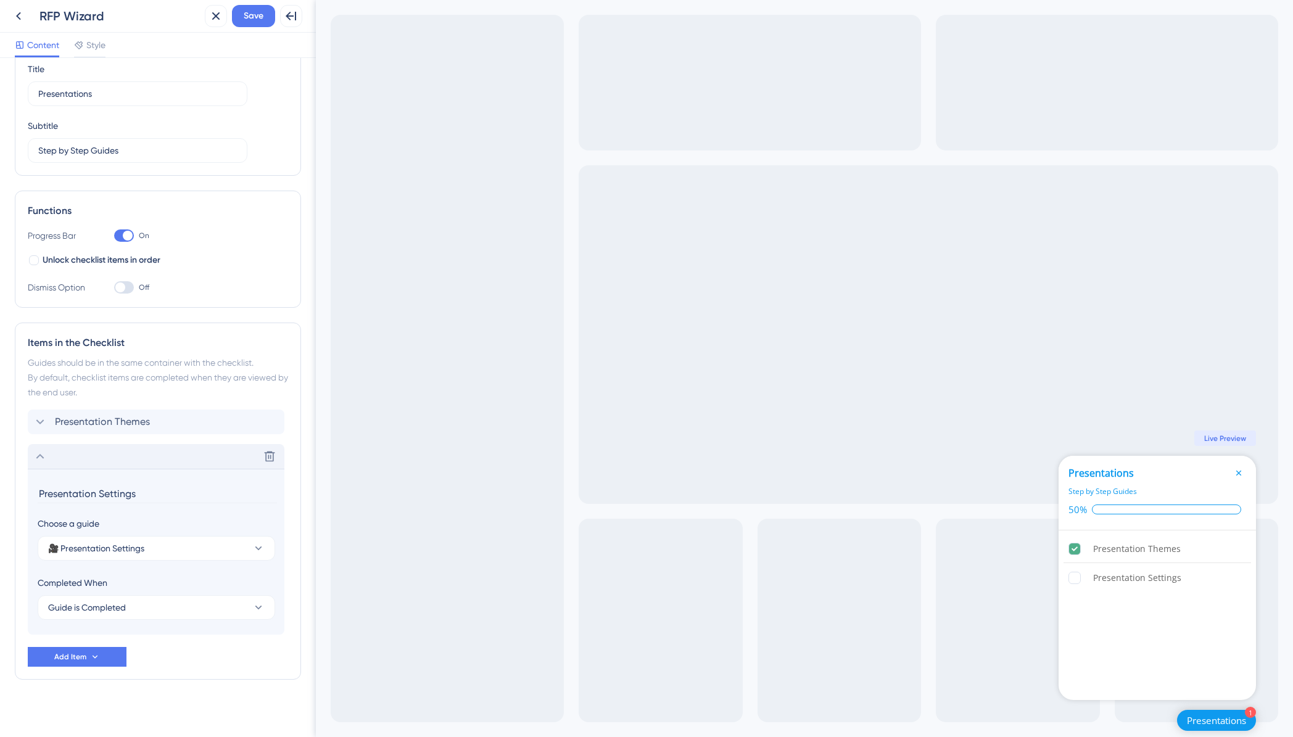
scroll to position [56, 0]
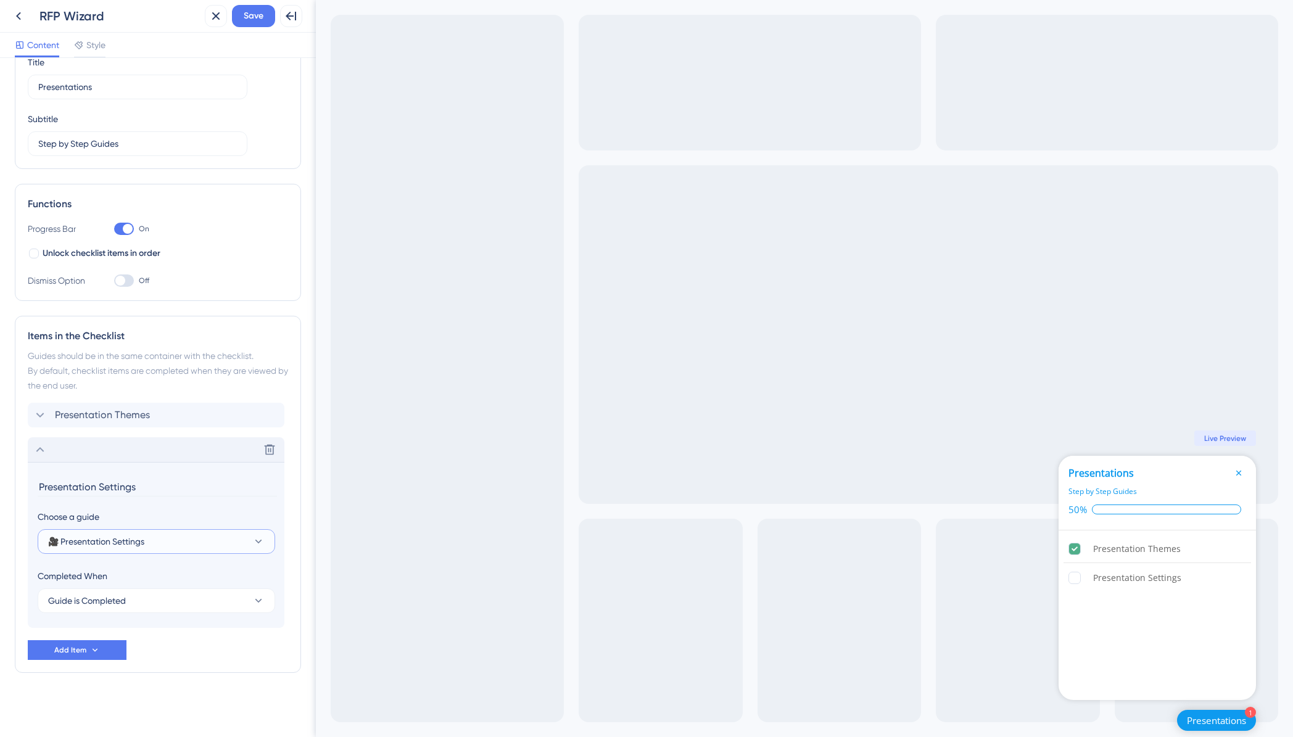
click at [148, 544] on button "🎥 Presentation Settings" at bounding box center [157, 541] width 238 height 25
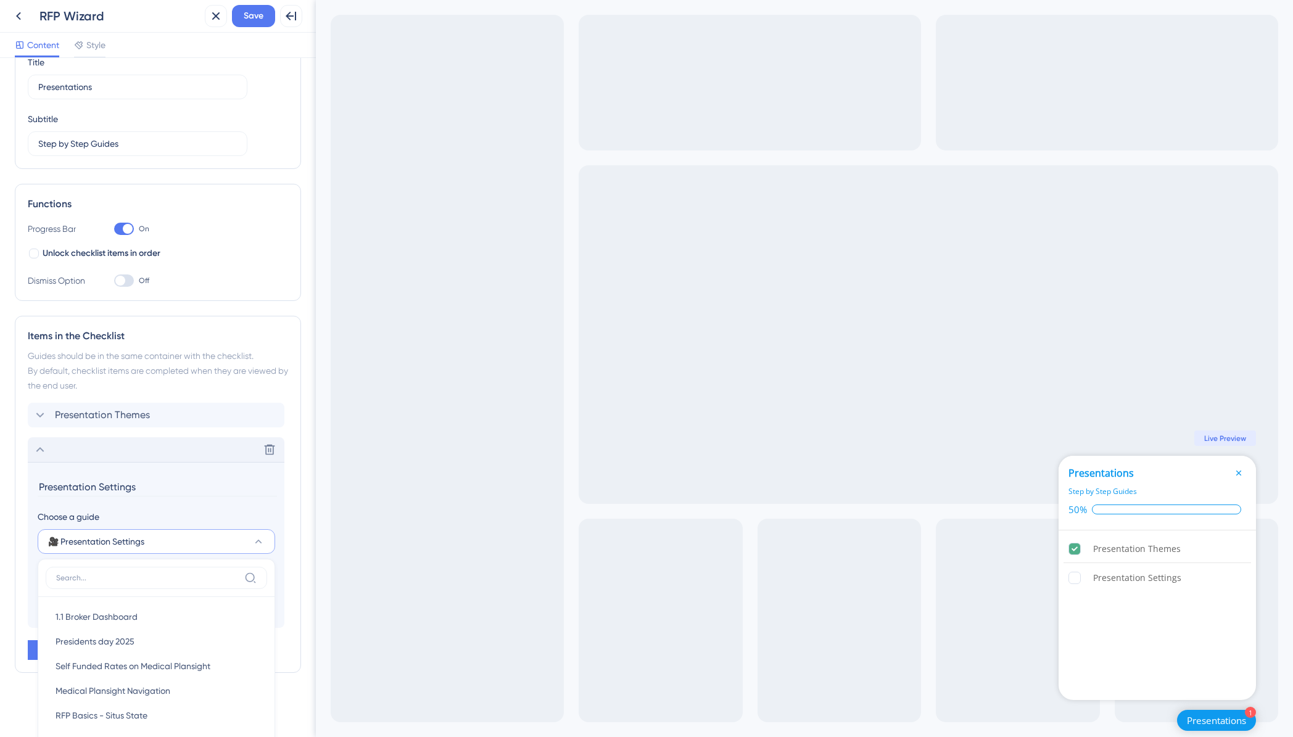
scroll to position [316, 0]
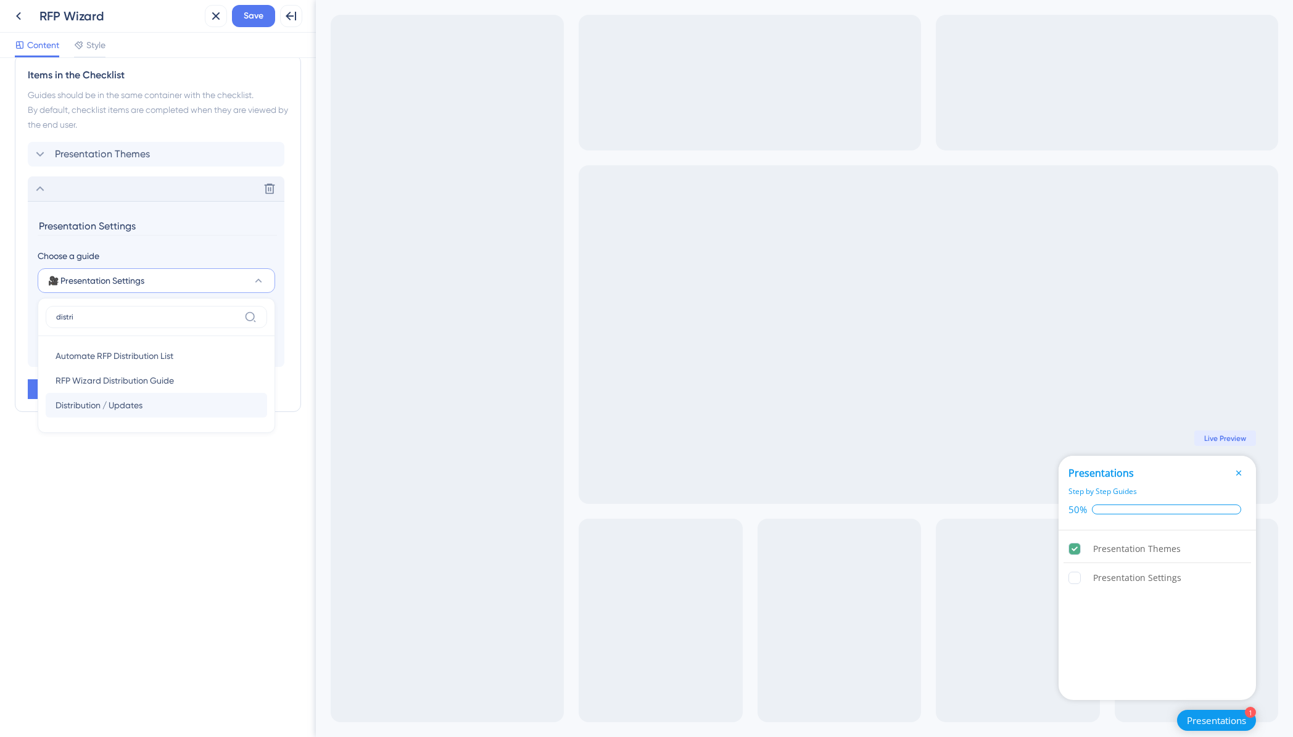
type input "distri"
click at [118, 403] on span "Distribution / Updates" at bounding box center [99, 405] width 87 height 15
type input "Distribution / Updates"
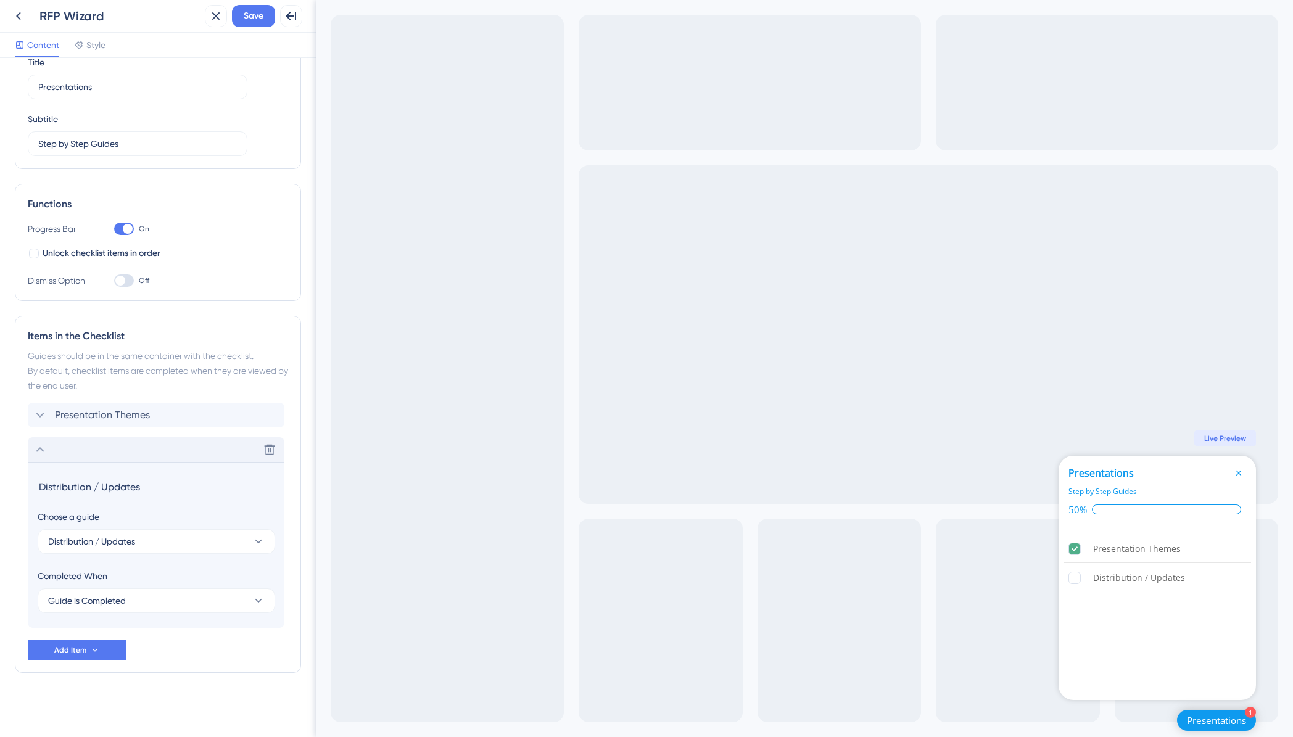
click at [443, 471] on div "Exit Full Screen 1 Presentations Presentations Step by Step Guides 50% Presenta…" at bounding box center [804, 368] width 977 height 737
click at [256, 11] on span "Save" at bounding box center [254, 16] width 20 height 15
click at [275, 415] on button at bounding box center [270, 415] width 20 height 20
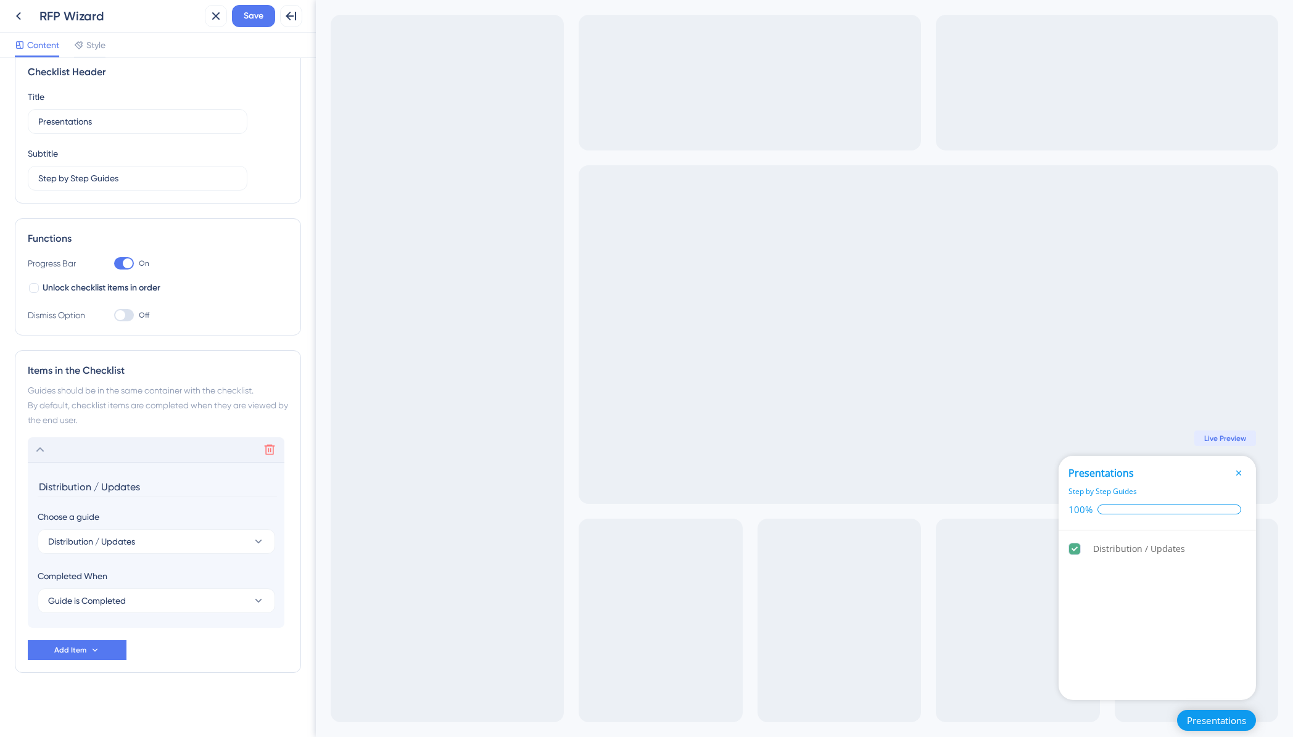
scroll to position [0, 0]
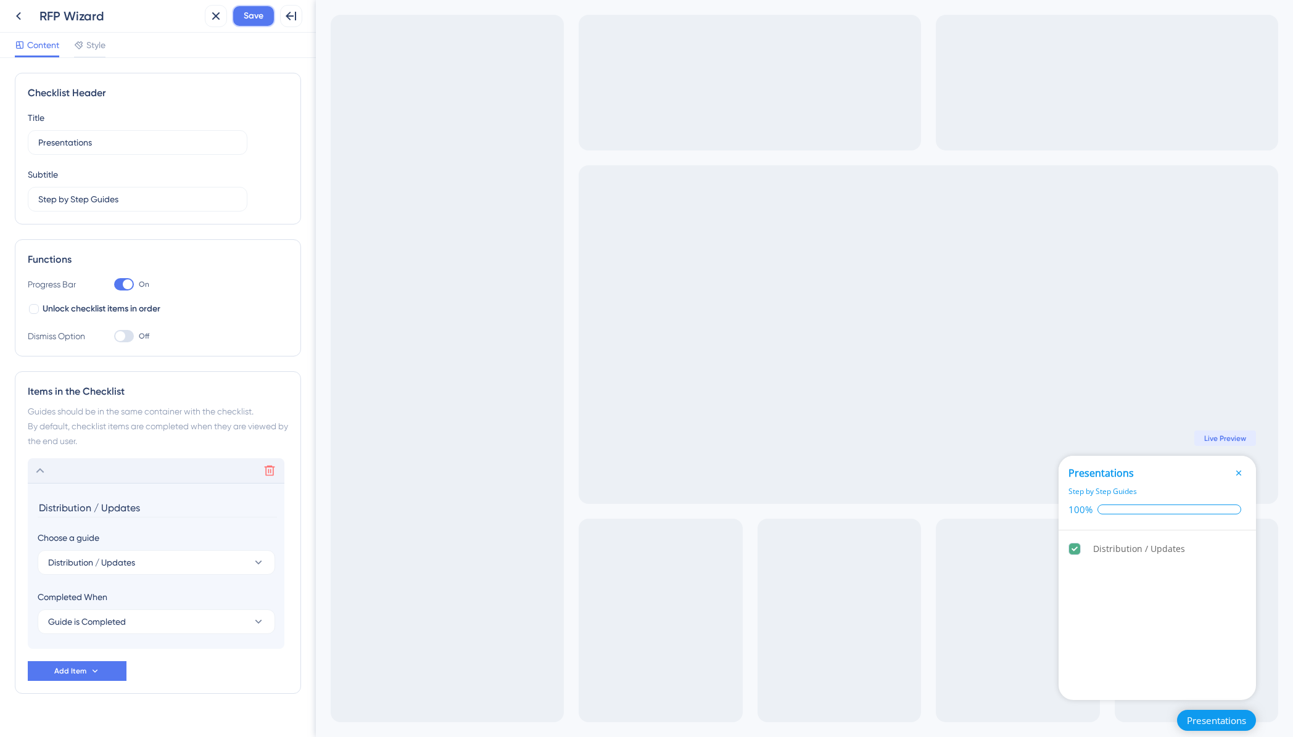
click at [247, 9] on span "Save" at bounding box center [254, 16] width 20 height 15
click at [20, 16] on icon at bounding box center [18, 16] width 15 height 15
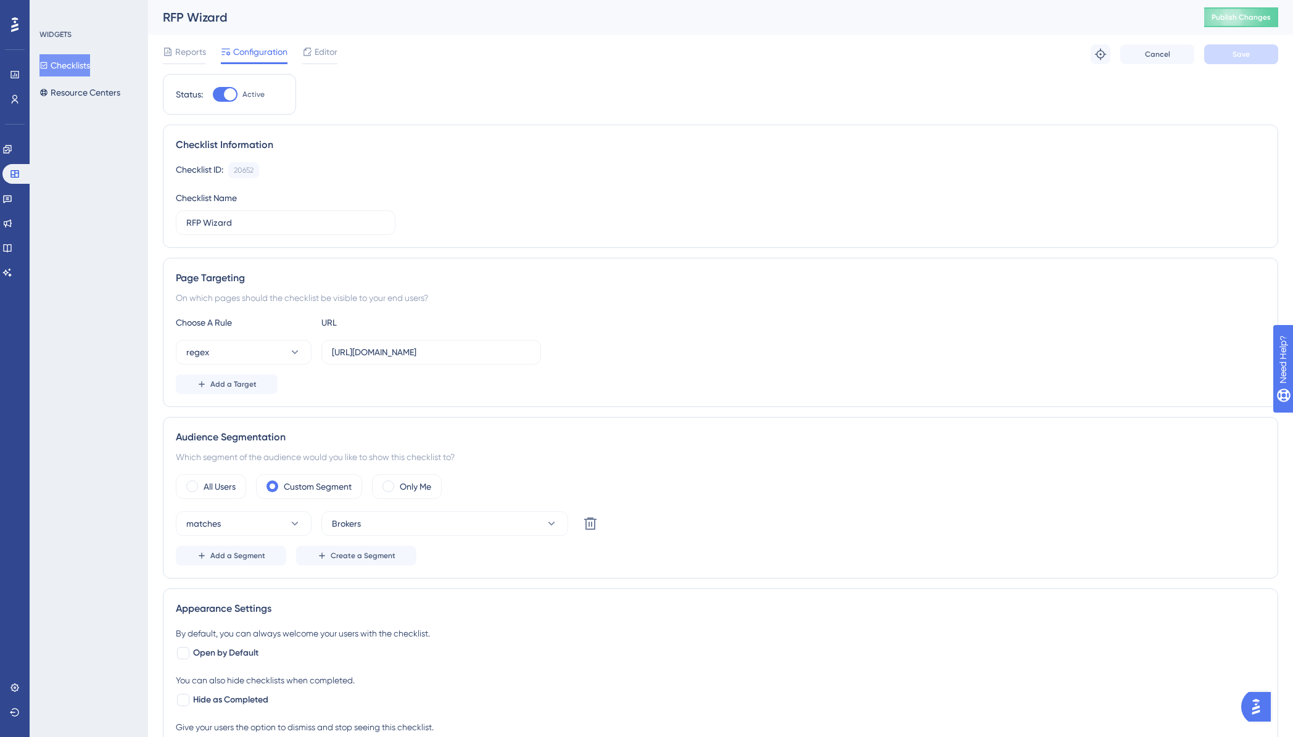
drag, startPoint x: 1236, startPoint y: -8, endPoint x: 1235, endPoint y: 12, distance: 19.8
click at [1235, 12] on div "✨ Save My Spot!✨" at bounding box center [647, 348] width 1293 height 737
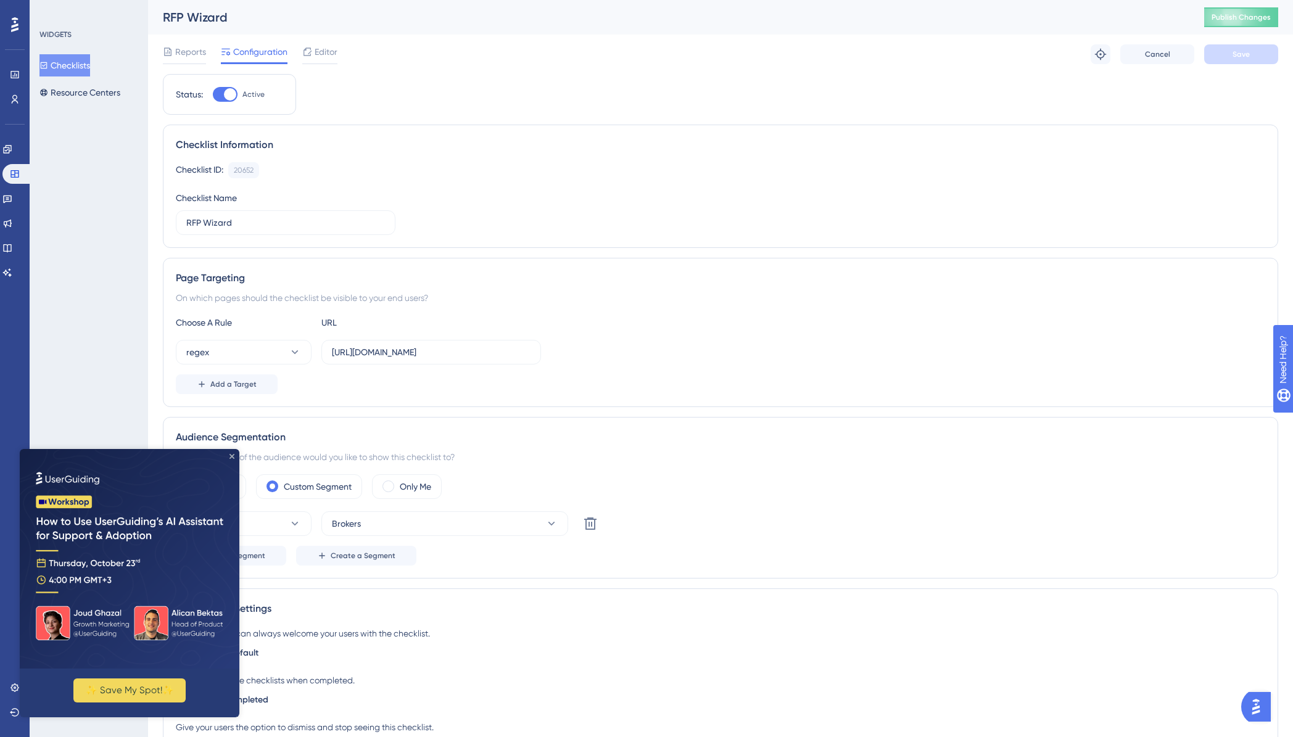
click at [233, 457] on icon "Close Preview" at bounding box center [231, 456] width 5 height 5
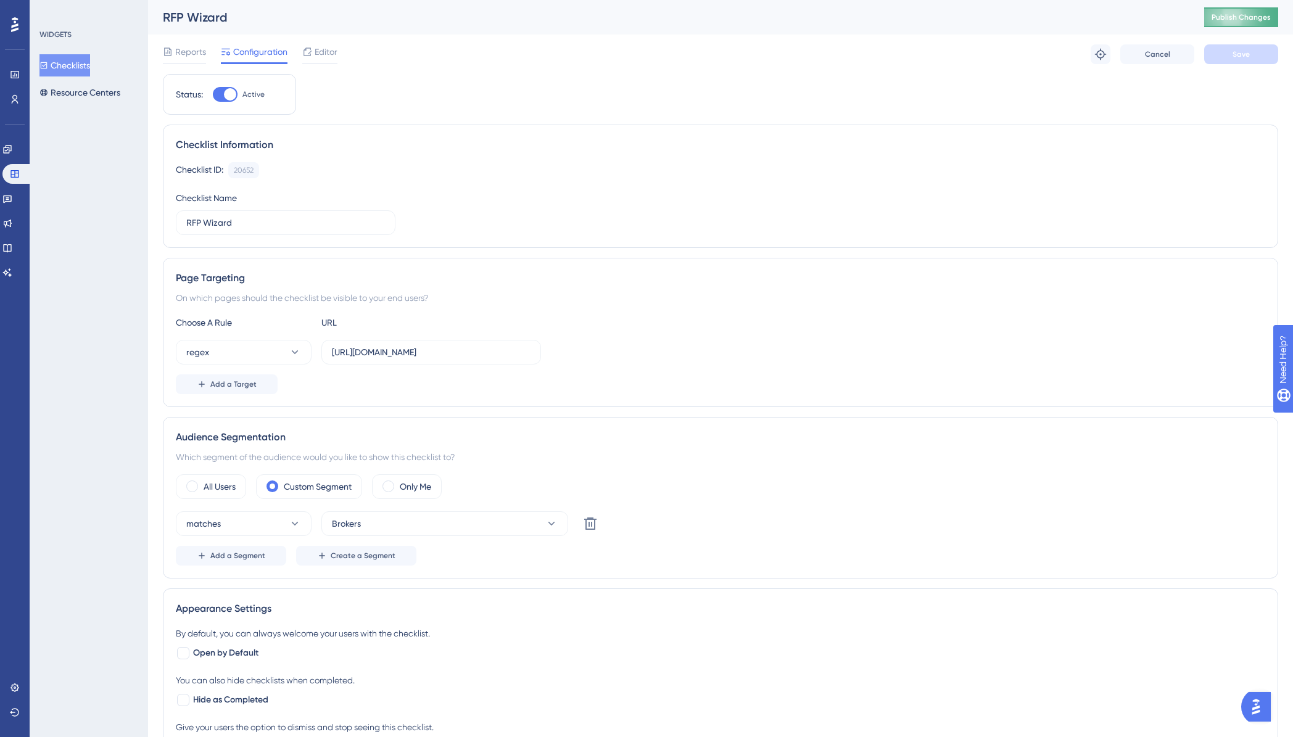
click at [1230, 11] on button "Publish Changes" at bounding box center [1241, 17] width 74 height 20
drag, startPoint x: 250, startPoint y: 227, endPoint x: 175, endPoint y: 223, distance: 76.0
click at [175, 223] on div "Checklist Information Checklist ID: 20652 Copy Checklist Name RFP Wizard" at bounding box center [720, 186] width 1115 height 123
type input "RFP Distribution"
click at [1227, 54] on button "Save" at bounding box center [1241, 54] width 74 height 20
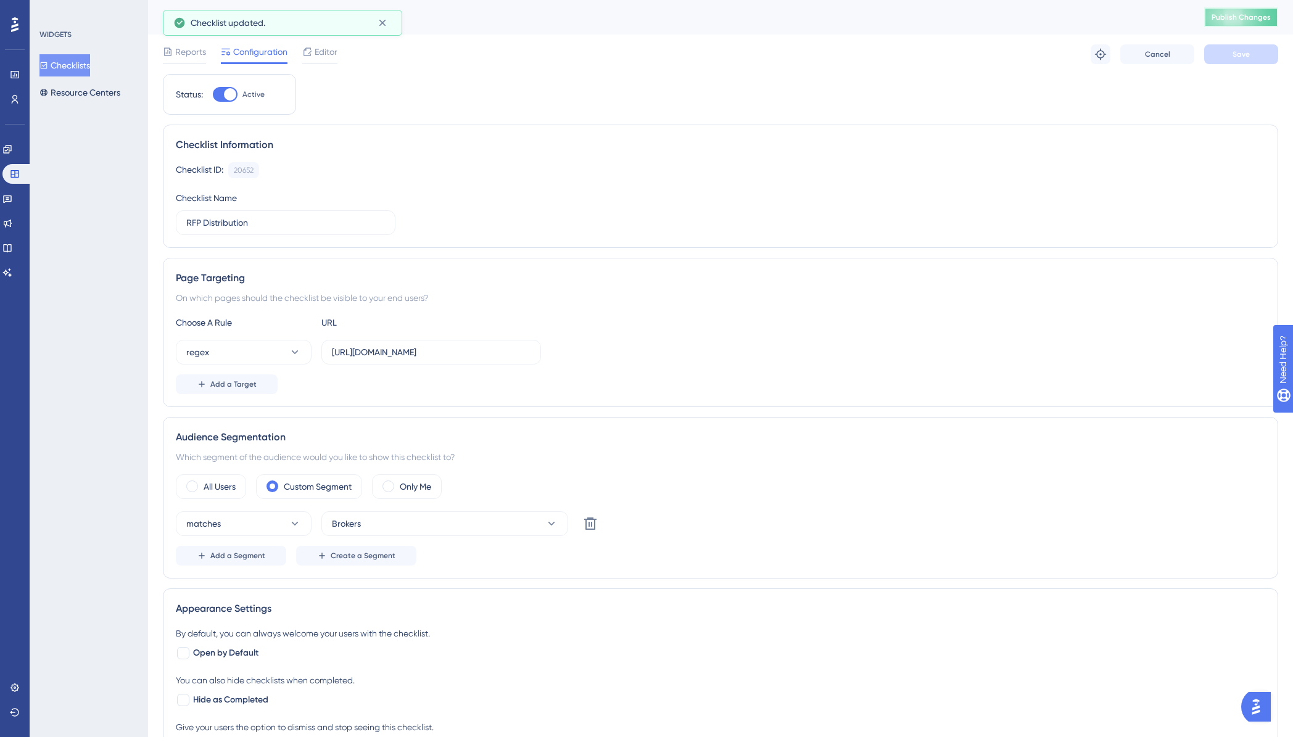
click at [1234, 15] on span "Publish Changes" at bounding box center [1241, 17] width 59 height 10
click at [101, 92] on button "Resource Centers" at bounding box center [79, 92] width 81 height 22
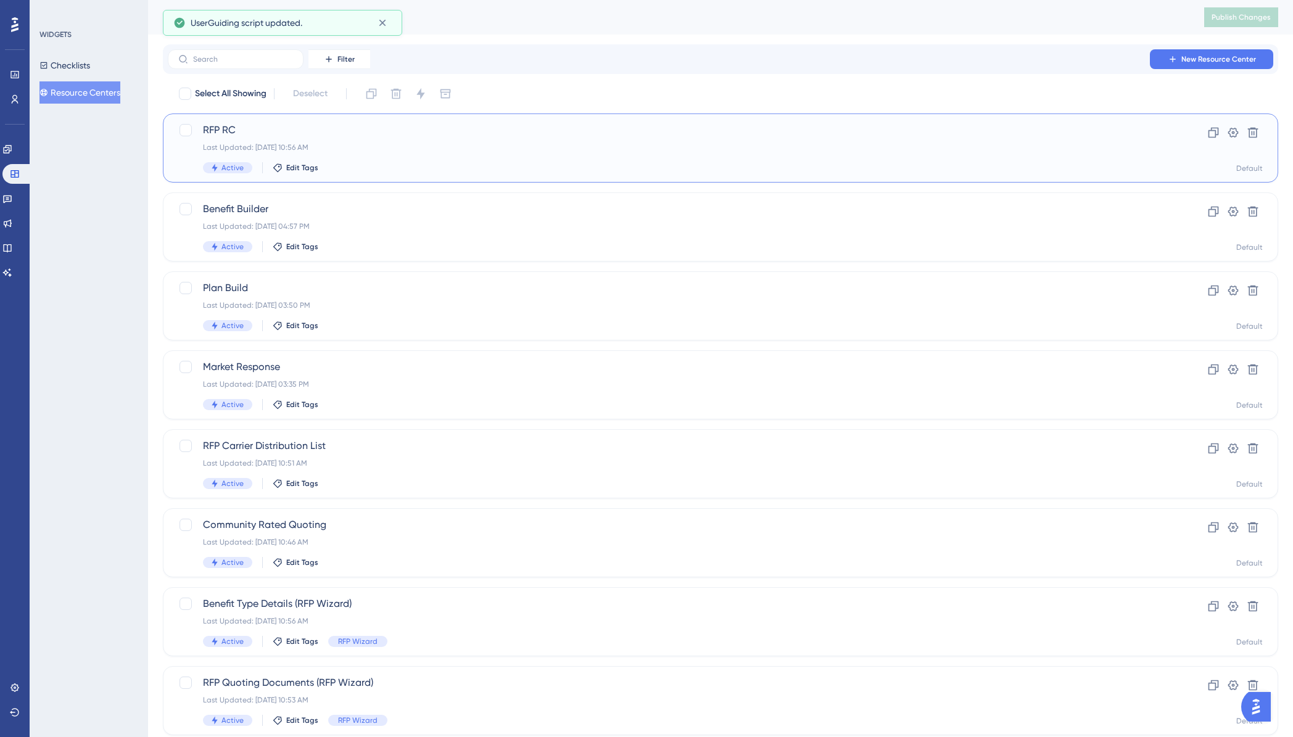
click at [286, 131] on span "RFP RC" at bounding box center [671, 130] width 936 height 15
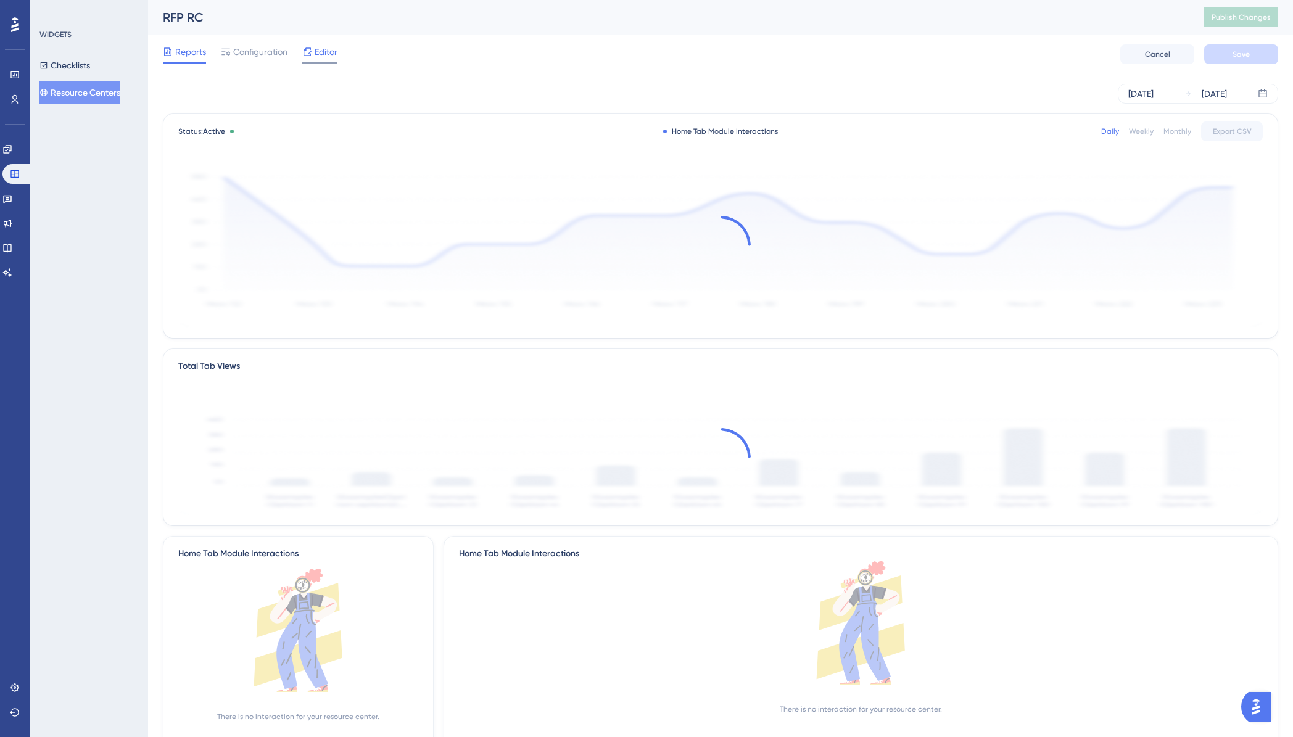
click at [316, 57] on span "Editor" at bounding box center [326, 51] width 23 height 15
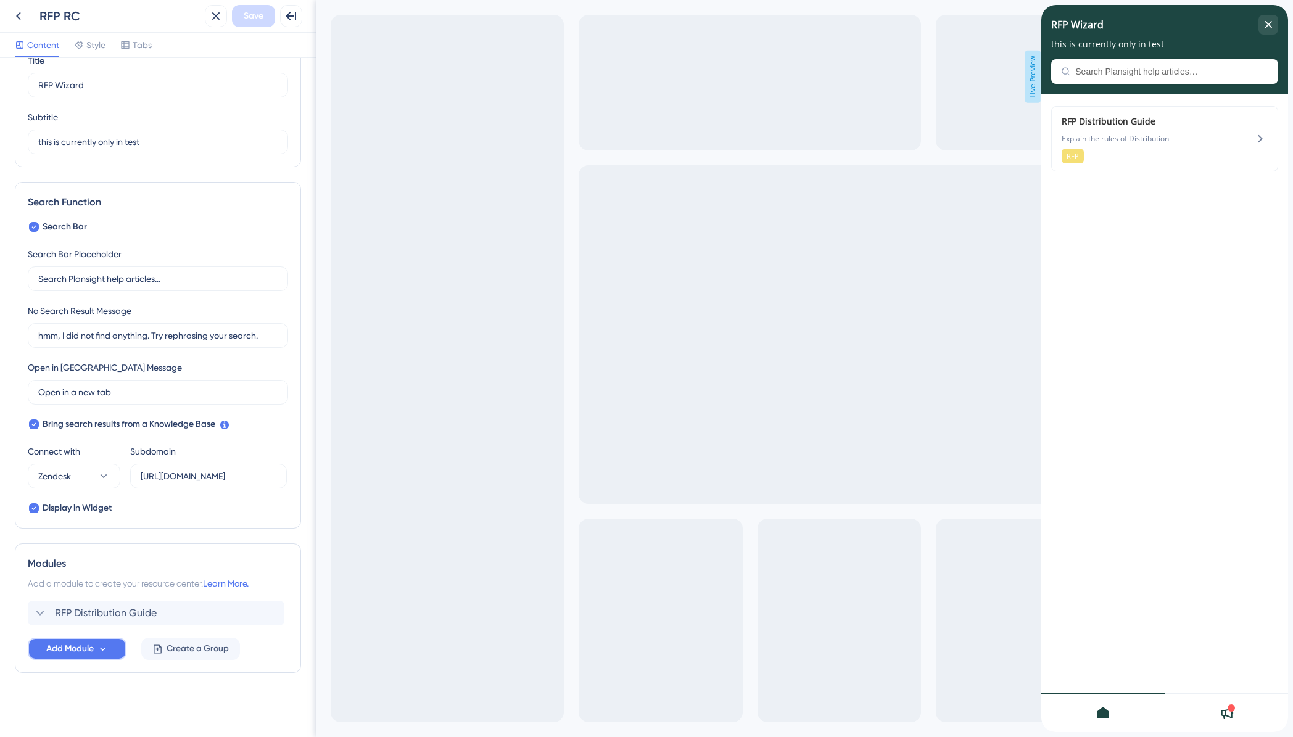
click at [104, 650] on icon at bounding box center [102, 649] width 10 height 10
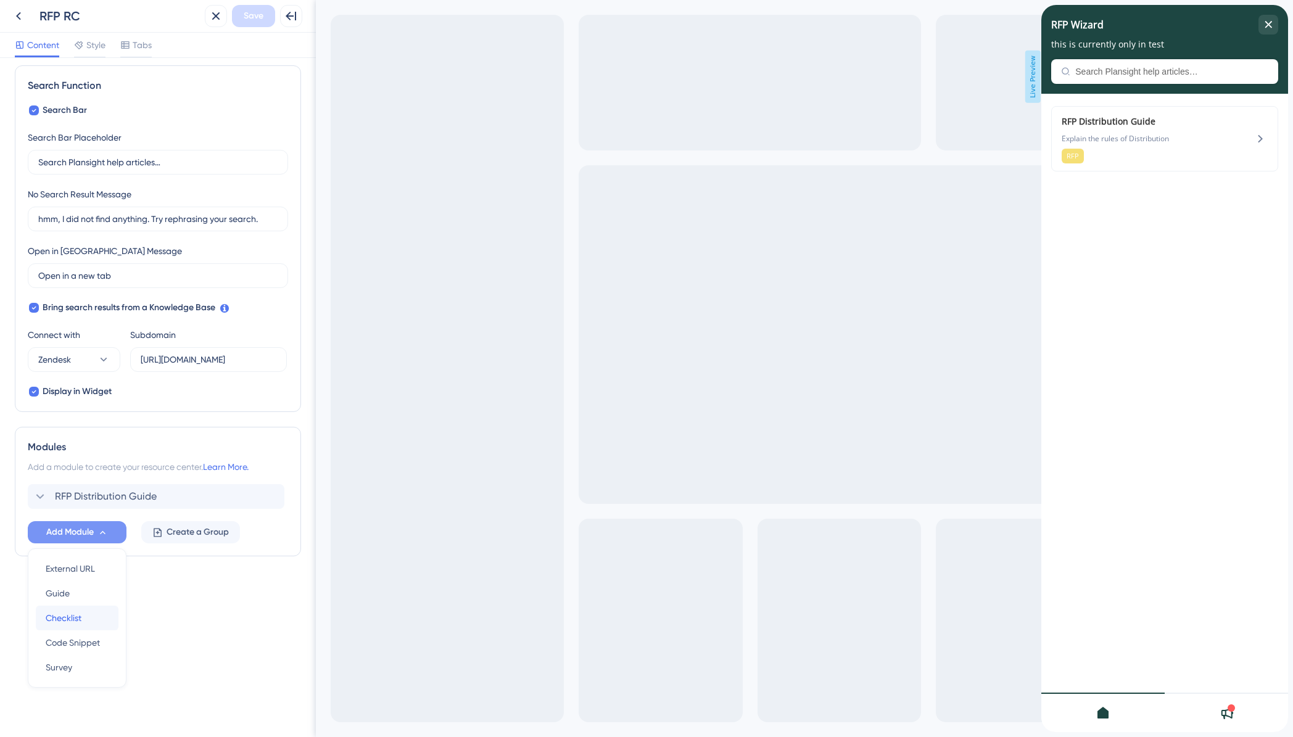
click at [82, 611] on div "Checklist Checklist" at bounding box center [77, 618] width 63 height 25
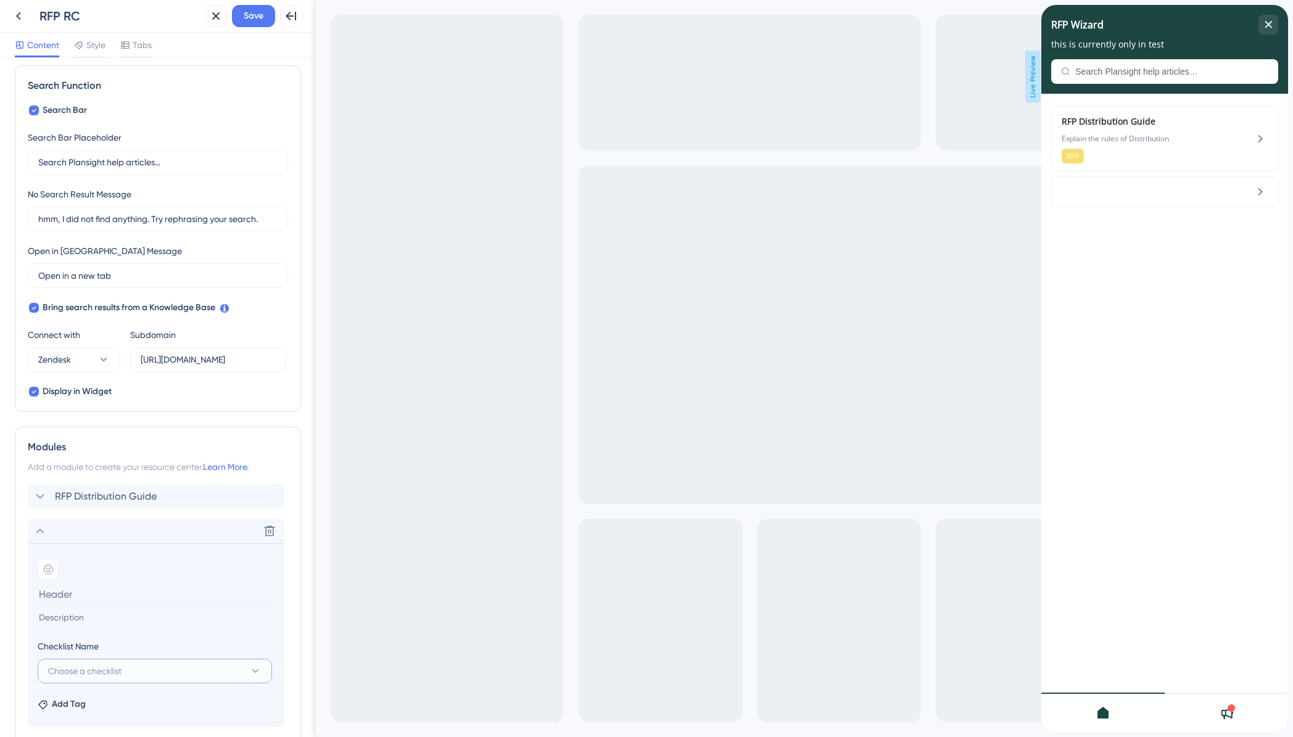
click at [126, 675] on button "Choose a checklist" at bounding box center [155, 671] width 234 height 25
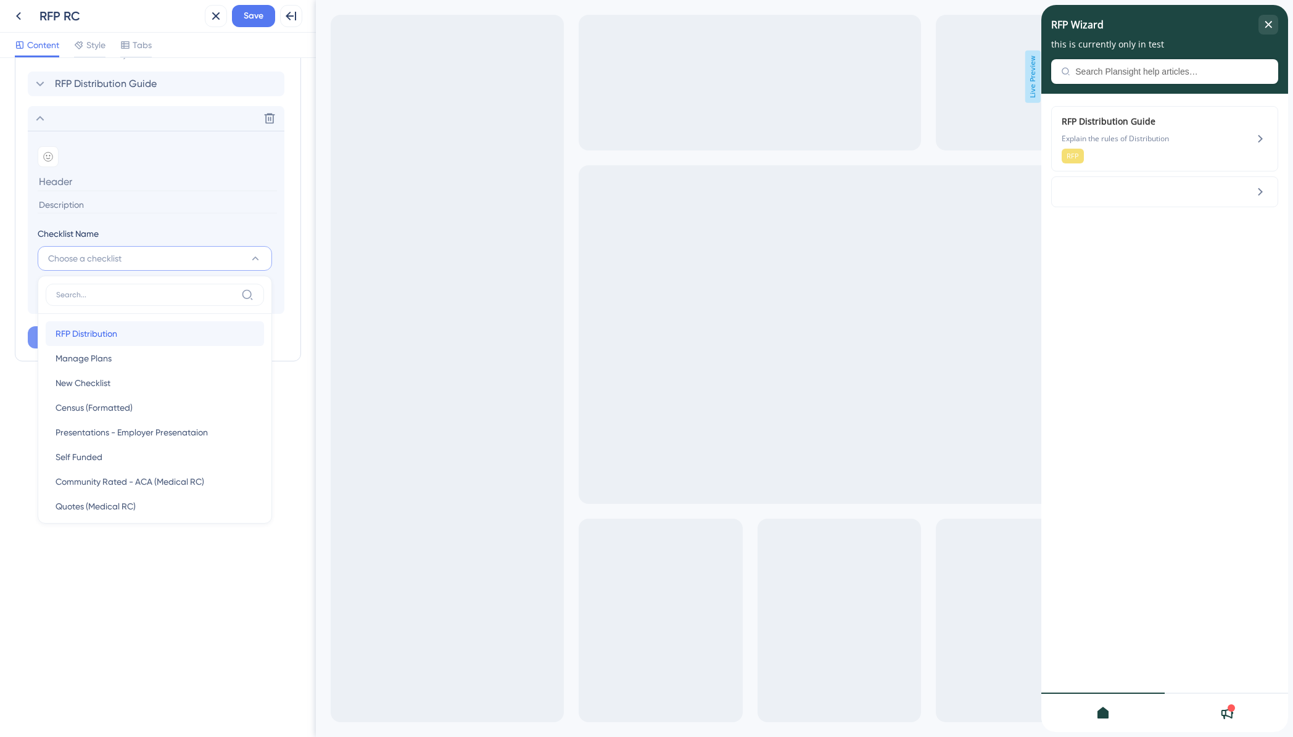
click at [129, 336] on div "RFP Distribution RFP Distribution" at bounding box center [155, 333] width 199 height 25
type input "RFP Distribution"
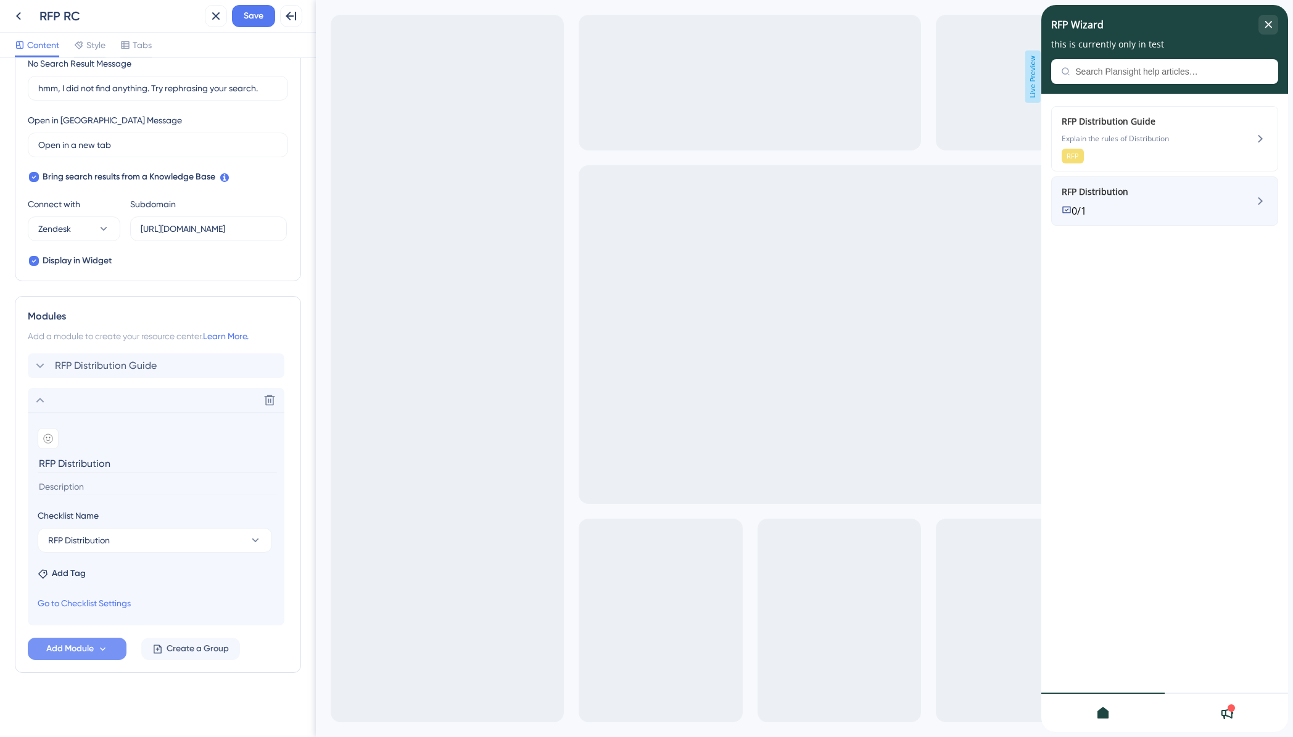
click at [1217, 197] on span "RFP Distribution" at bounding box center [1144, 191] width 165 height 15
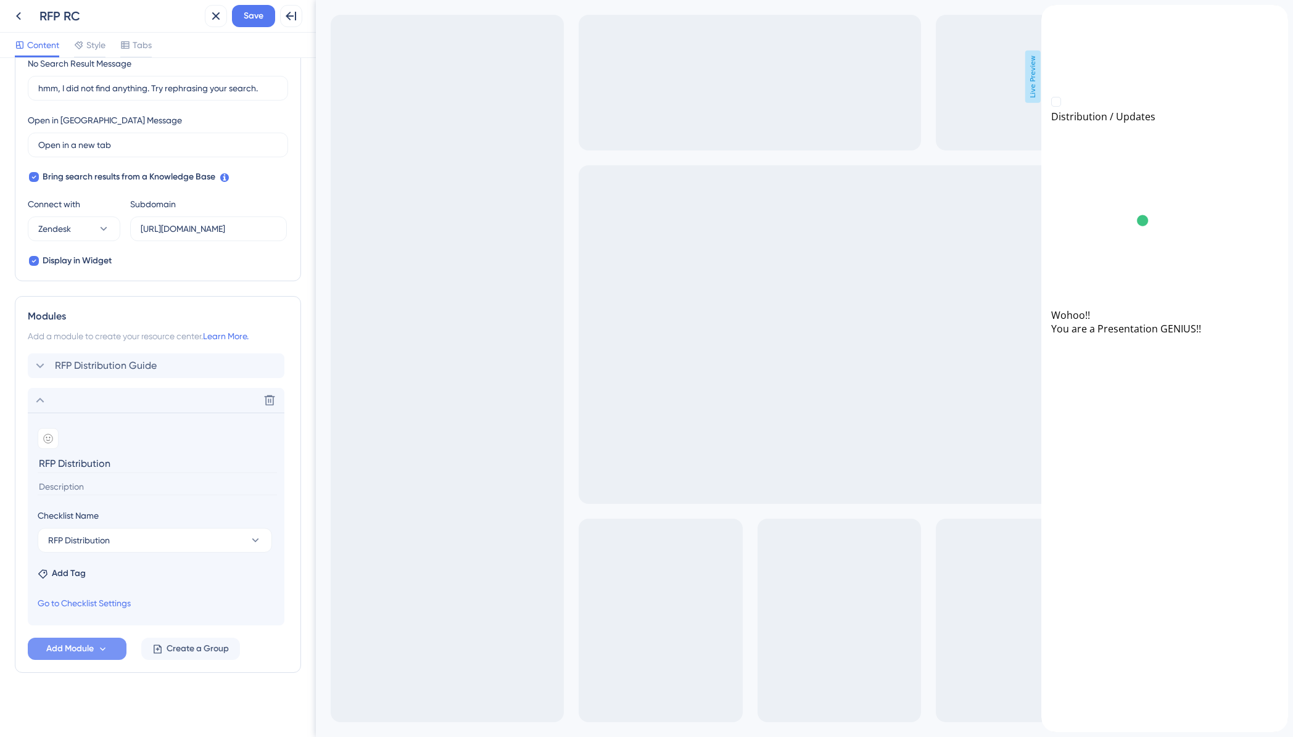
click at [1051, 15] on icon "back to header" at bounding box center [1046, 11] width 10 height 10
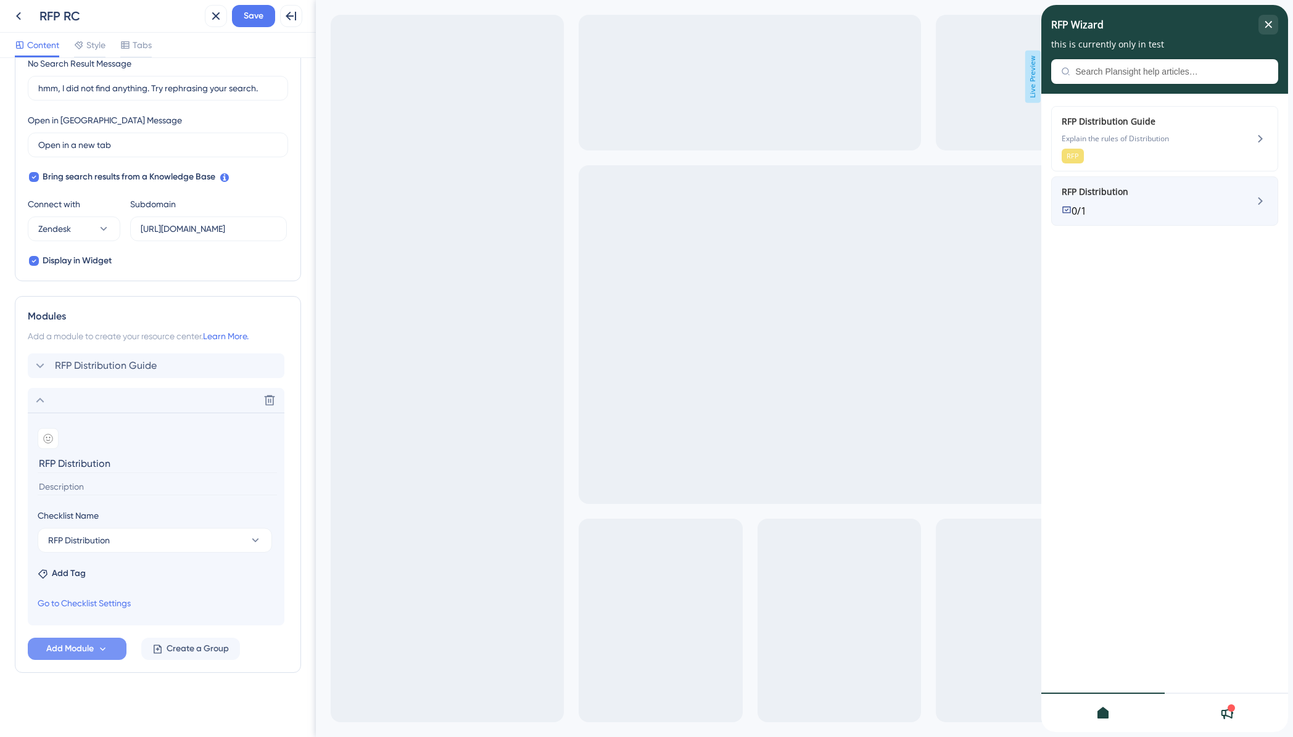
click at [1167, 204] on div "RFP Distribution 0/1" at bounding box center [1144, 200] width 165 height 33
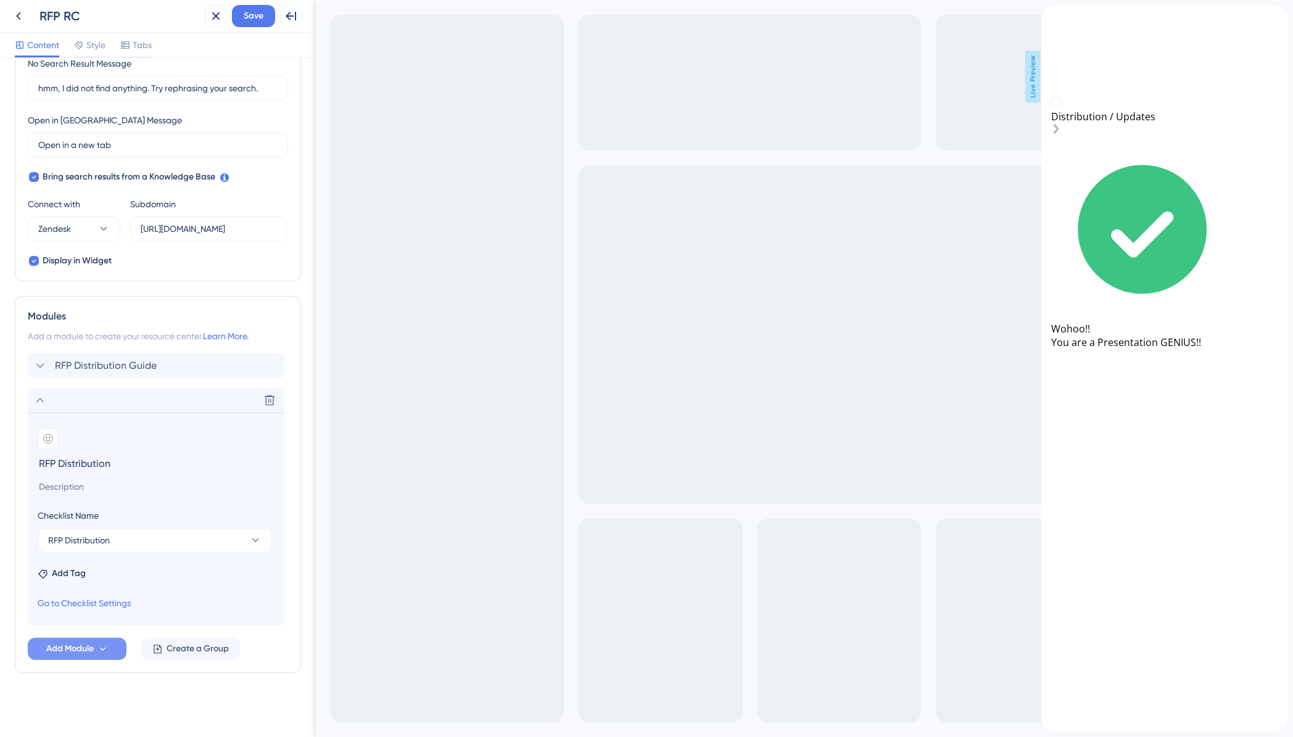
click at [1119, 123] on div "Distribution / Updates" at bounding box center [1164, 117] width 227 height 14
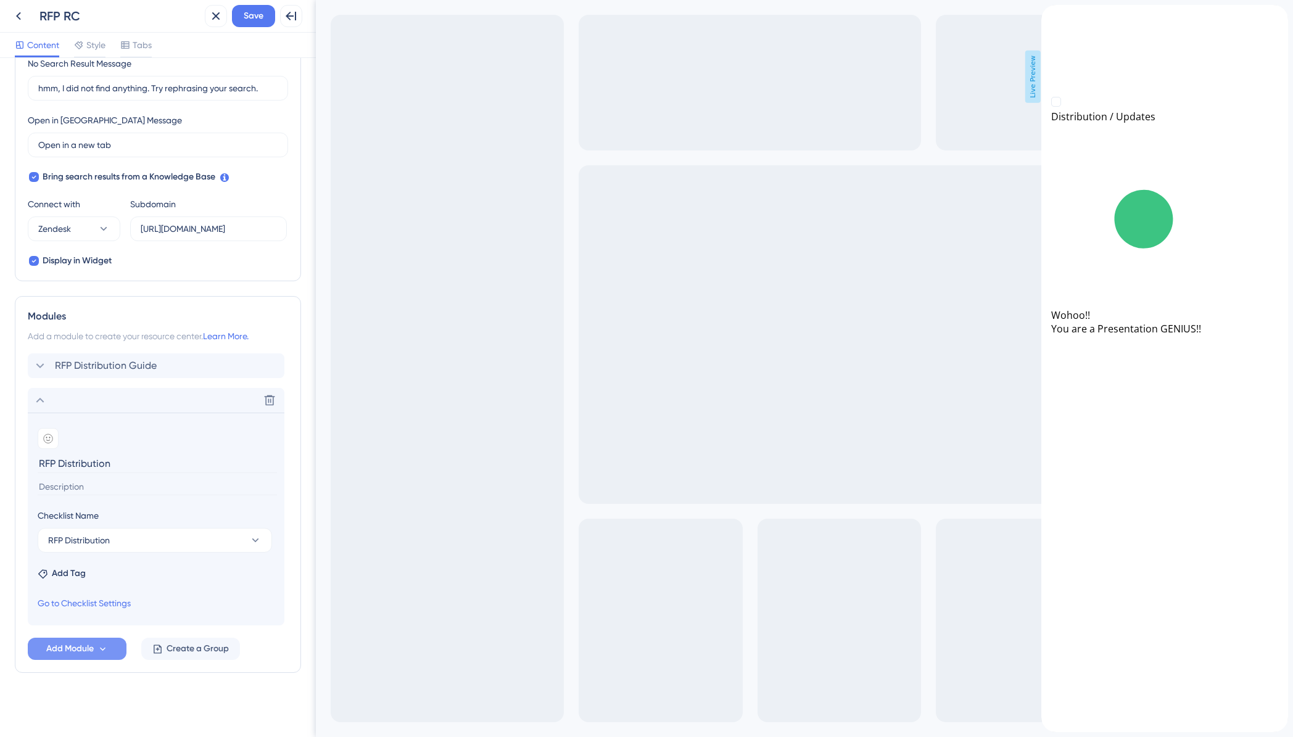
click at [1061, 22] on div "close resource center" at bounding box center [1051, 29] width 20 height 20
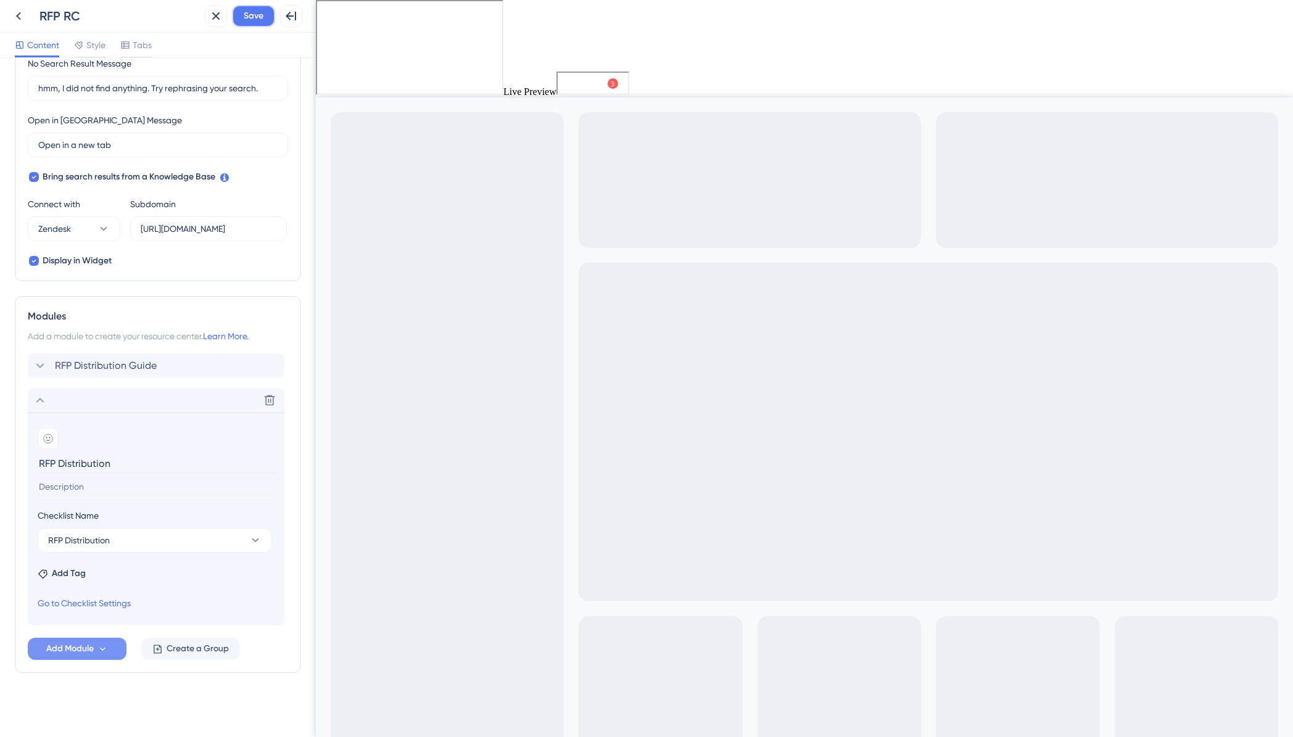
click at [260, 17] on span "Save" at bounding box center [254, 16] width 20 height 15
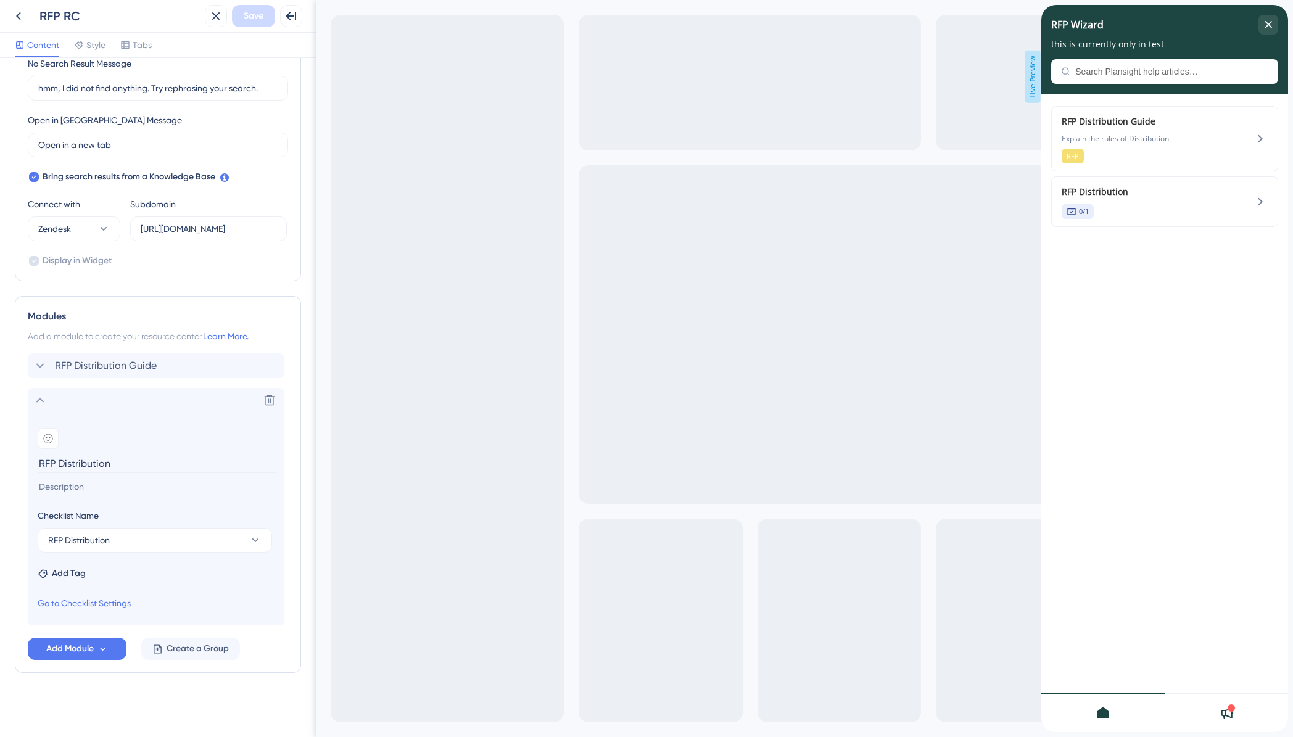
scroll to position [0, 0]
click at [1273, 22] on div "close resource center" at bounding box center [1269, 25] width 20 height 20
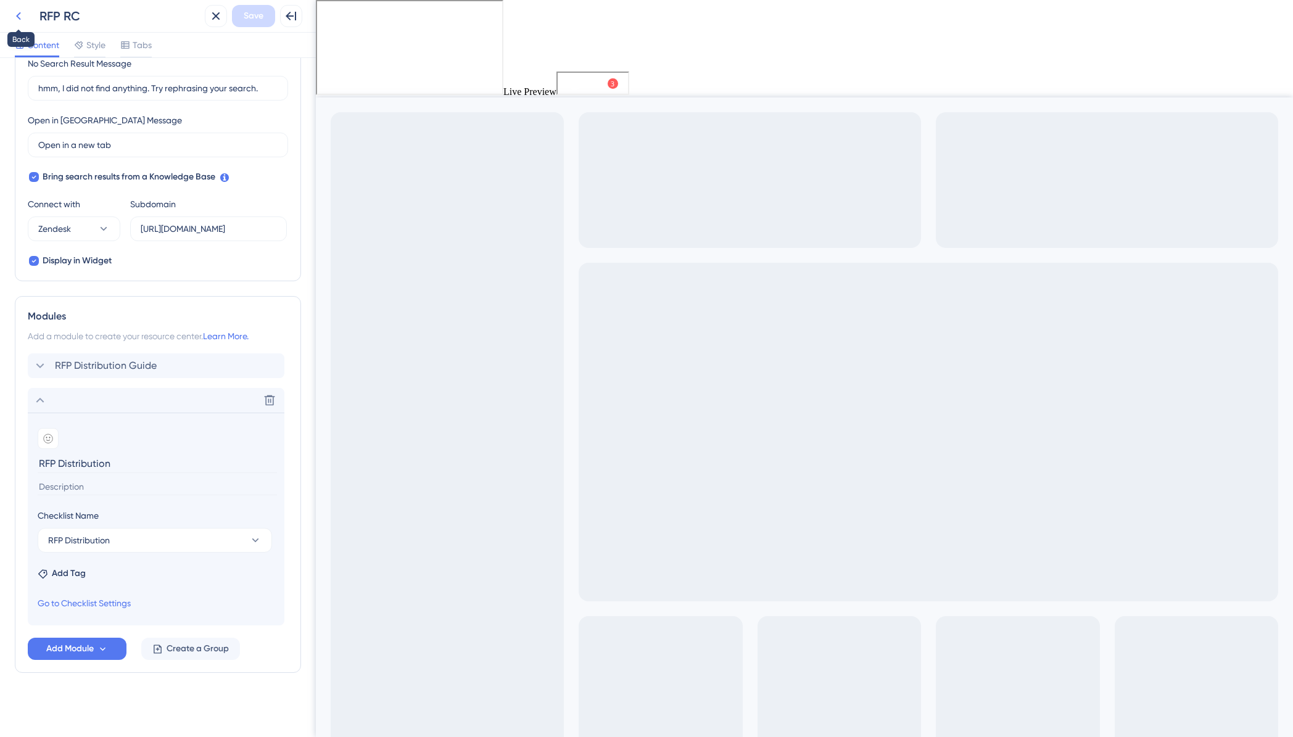
click at [17, 17] on icon at bounding box center [18, 16] width 5 height 8
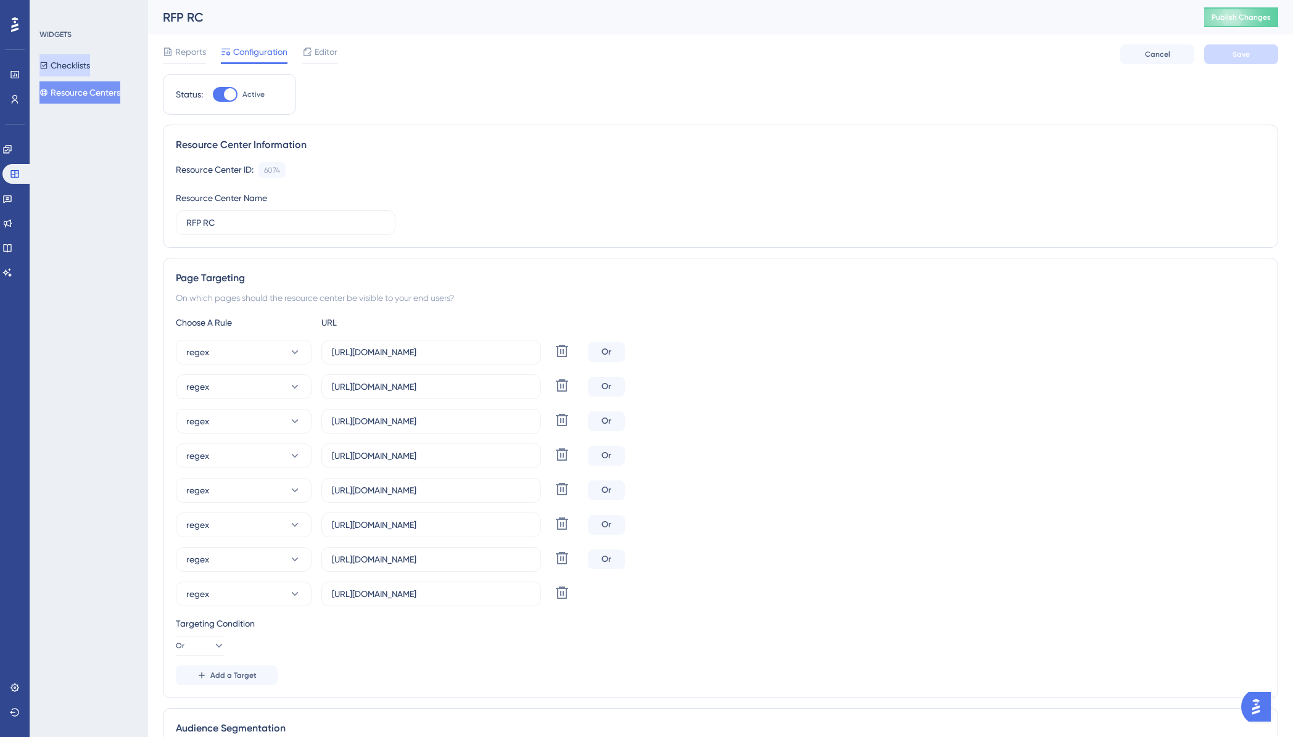
click at [76, 63] on button "Checklists" at bounding box center [64, 65] width 51 height 22
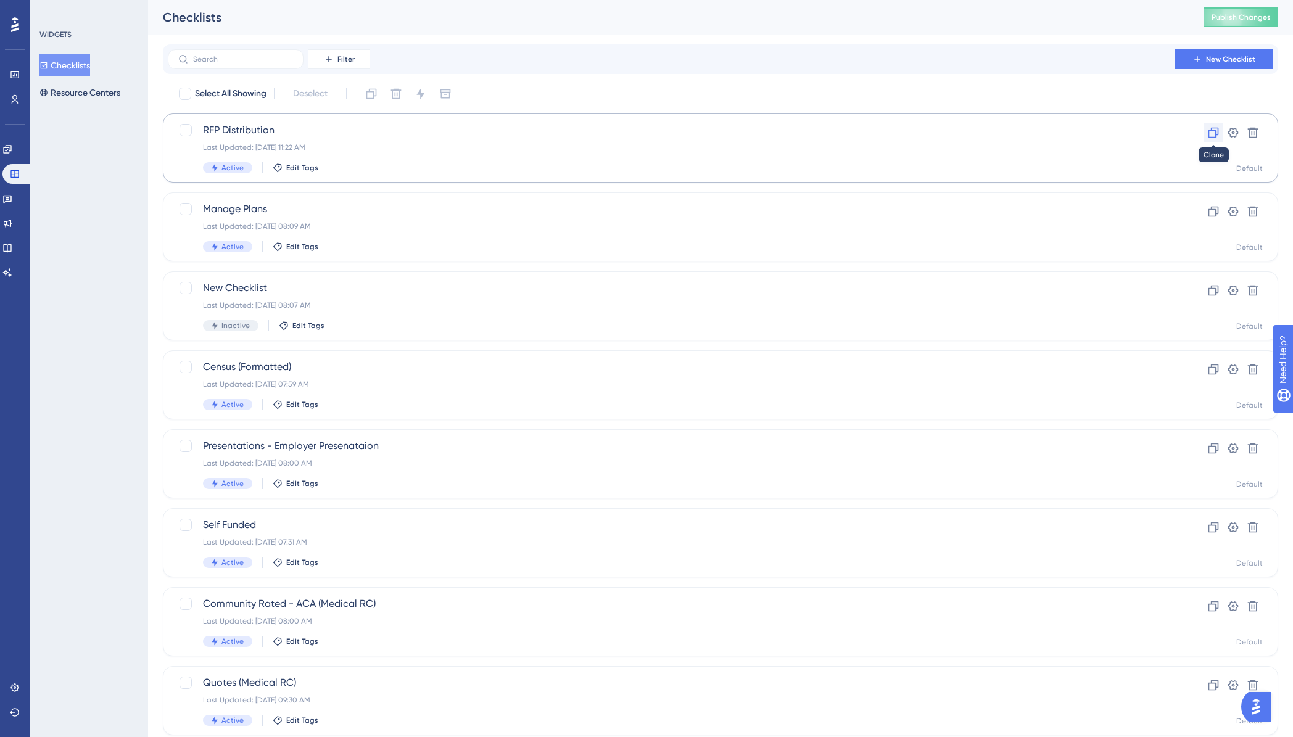
click at [1209, 130] on icon at bounding box center [1214, 133] width 10 height 10
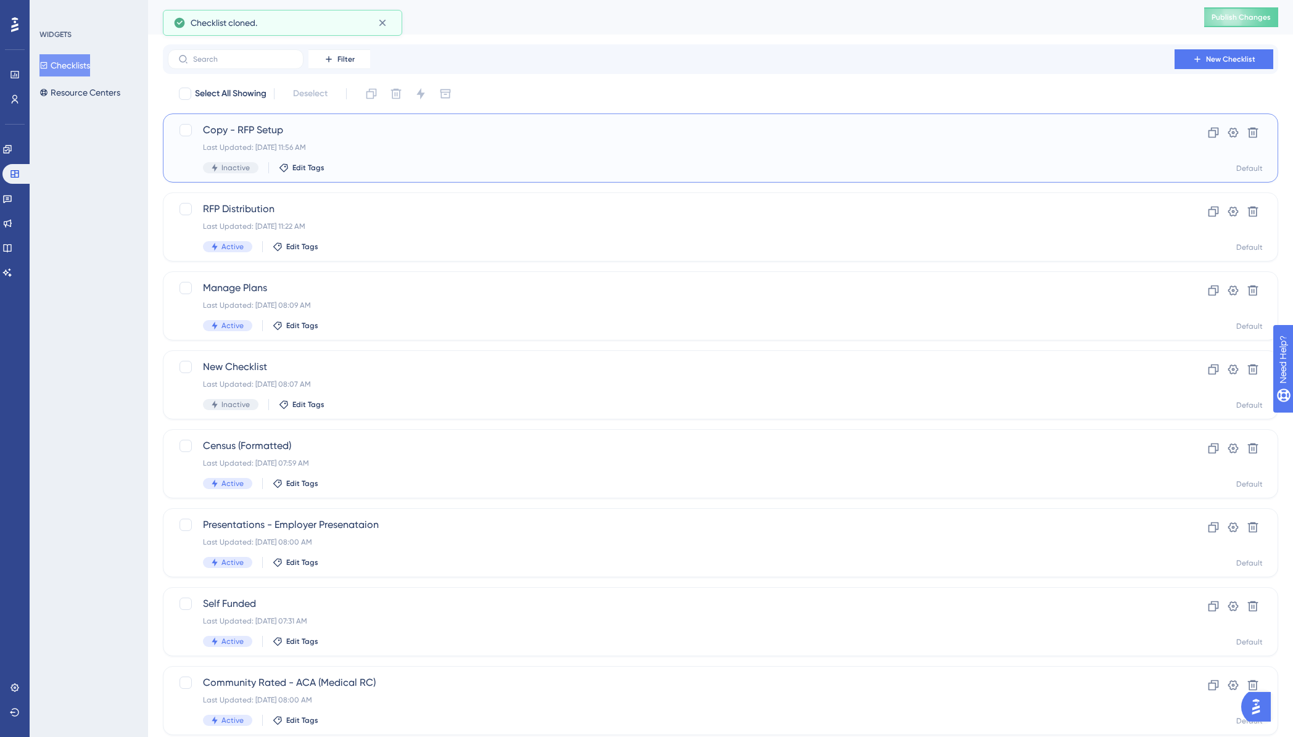
click at [300, 128] on span "Copy - RFP Setup" at bounding box center [671, 130] width 936 height 15
click at [281, 217] on div "RFP Distribution Last Updated: [DATE] 11:22 AM Active Edit Tags" at bounding box center [671, 227] width 936 height 51
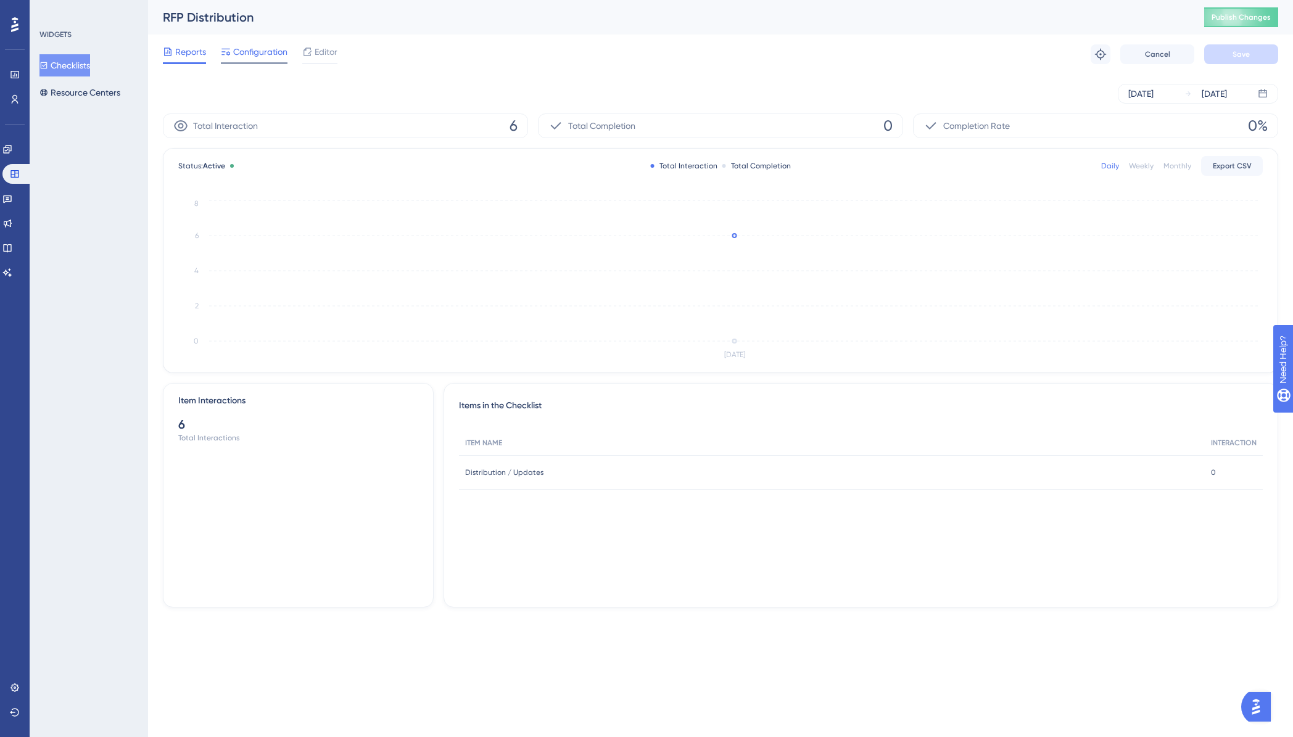
click at [249, 51] on span "Configuration" at bounding box center [260, 51] width 54 height 15
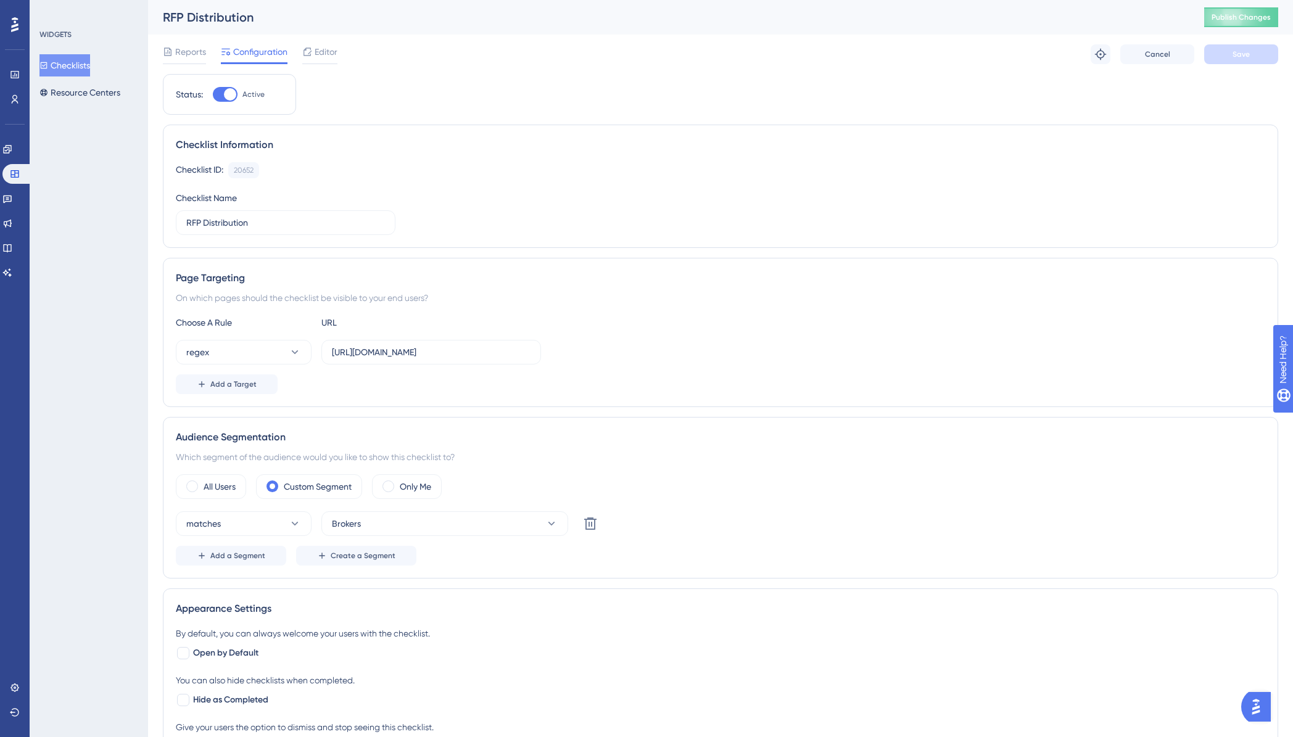
click at [70, 62] on button "Checklists" at bounding box center [64, 65] width 51 height 22
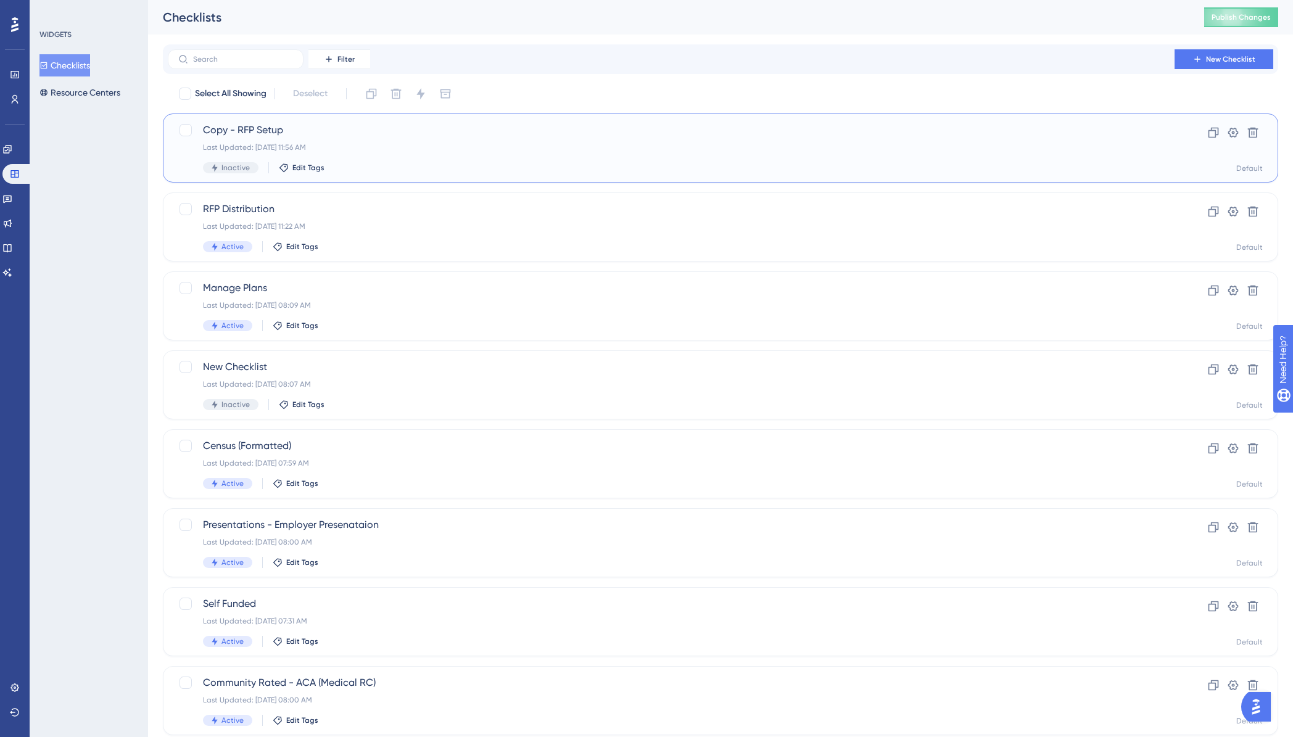
click at [262, 137] on span "Copy - RFP Setup" at bounding box center [671, 130] width 936 height 15
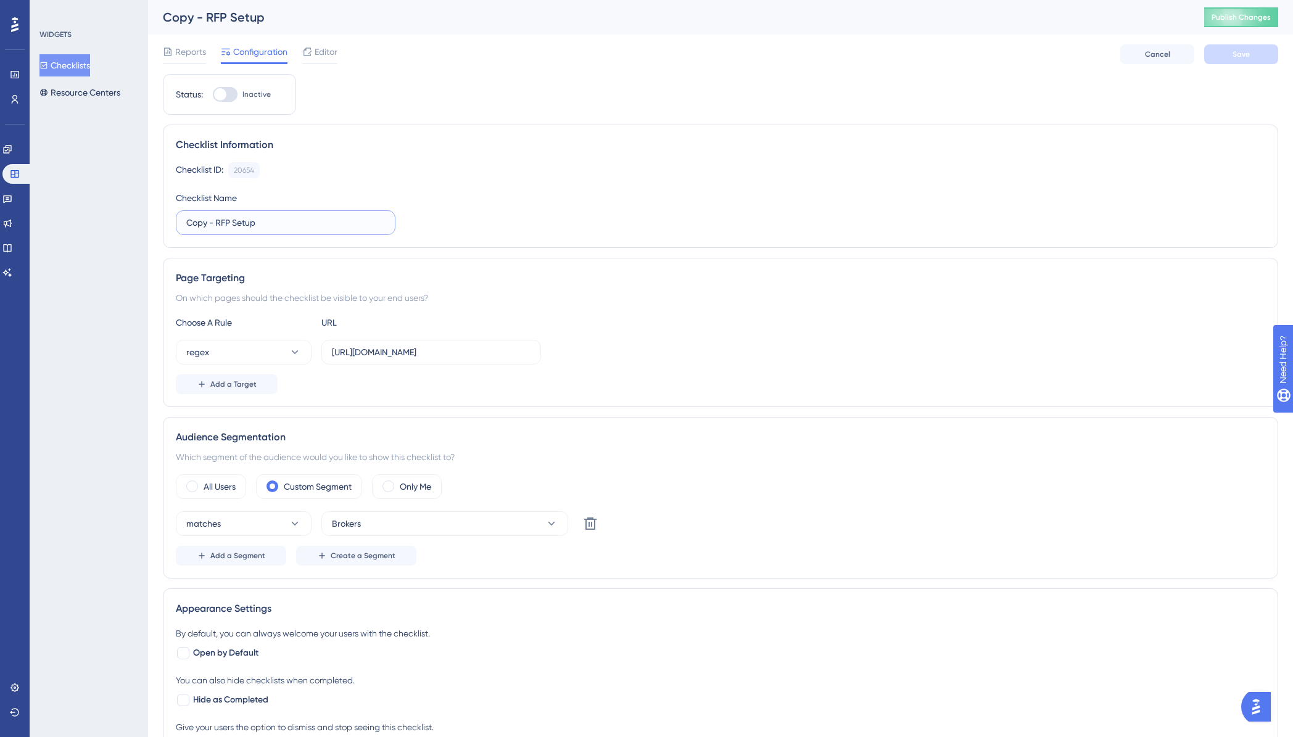
drag, startPoint x: 270, startPoint y: 225, endPoint x: 182, endPoint y: 220, distance: 87.8
click at [182, 220] on label "Copy - RFP Setup" at bounding box center [286, 222] width 220 height 25
click at [1231, 58] on button "Save" at bounding box center [1241, 54] width 74 height 20
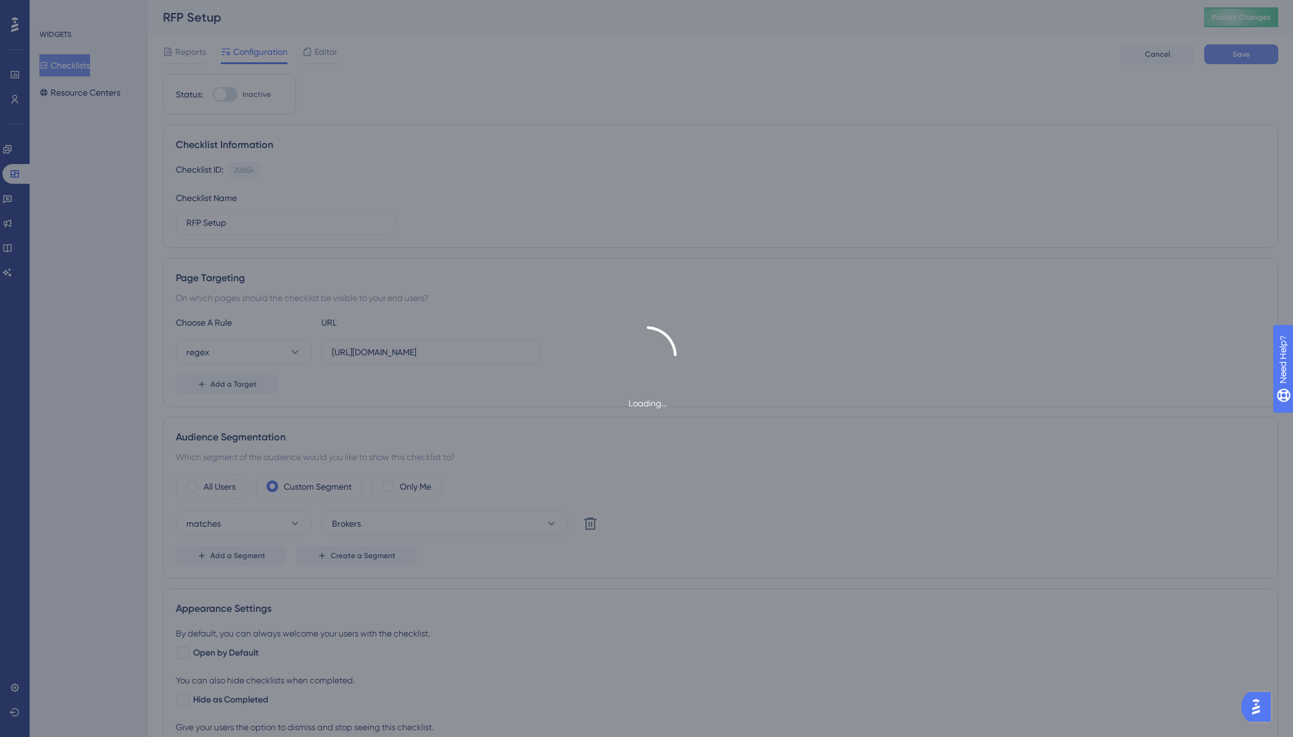
type input "RFP Setup-1"
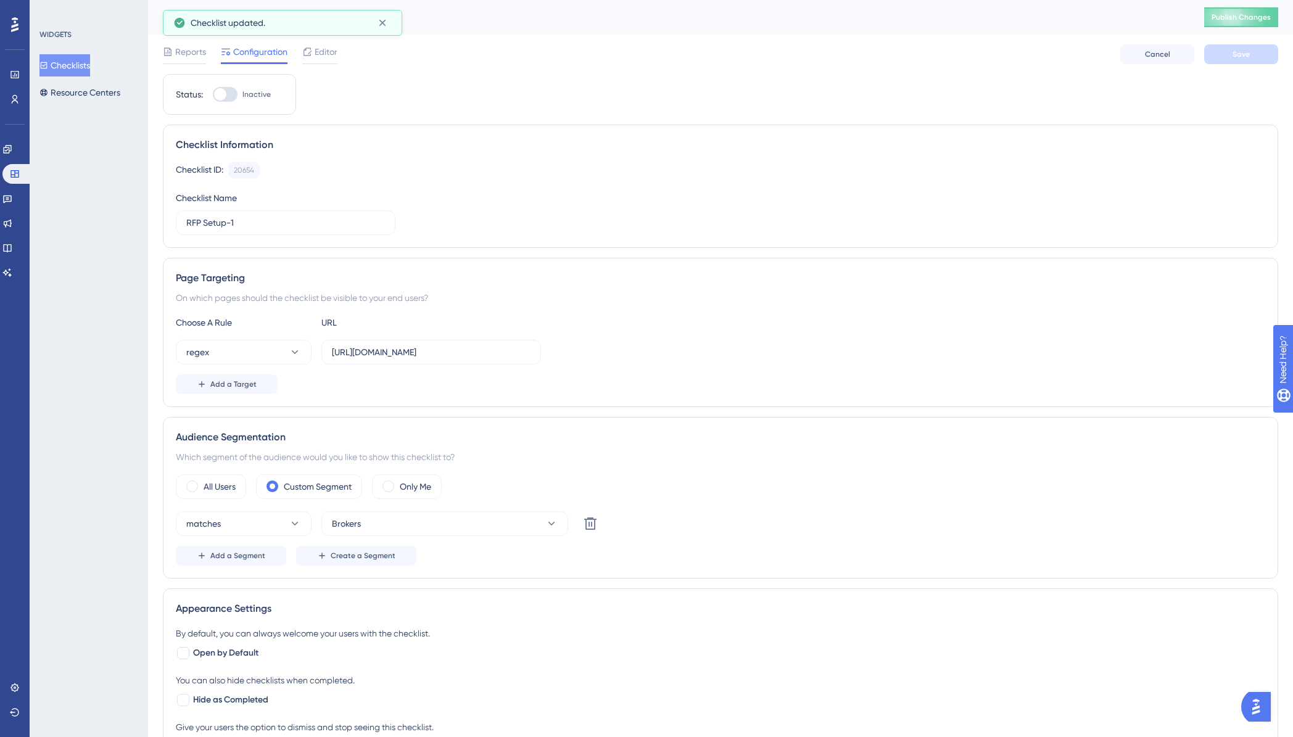
click at [74, 68] on button "Checklists" at bounding box center [64, 65] width 51 height 22
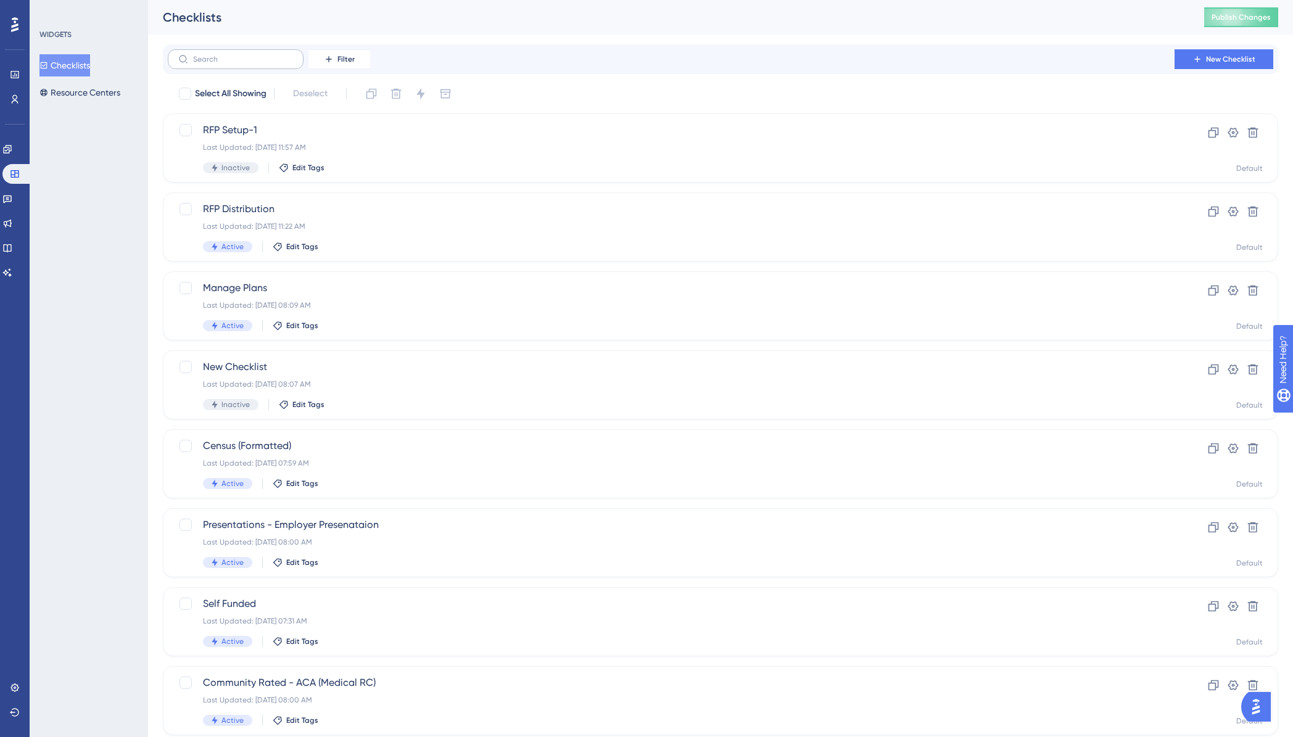
click at [239, 65] on label at bounding box center [236, 59] width 136 height 20
click at [239, 64] on input "text" at bounding box center [243, 59] width 100 height 9
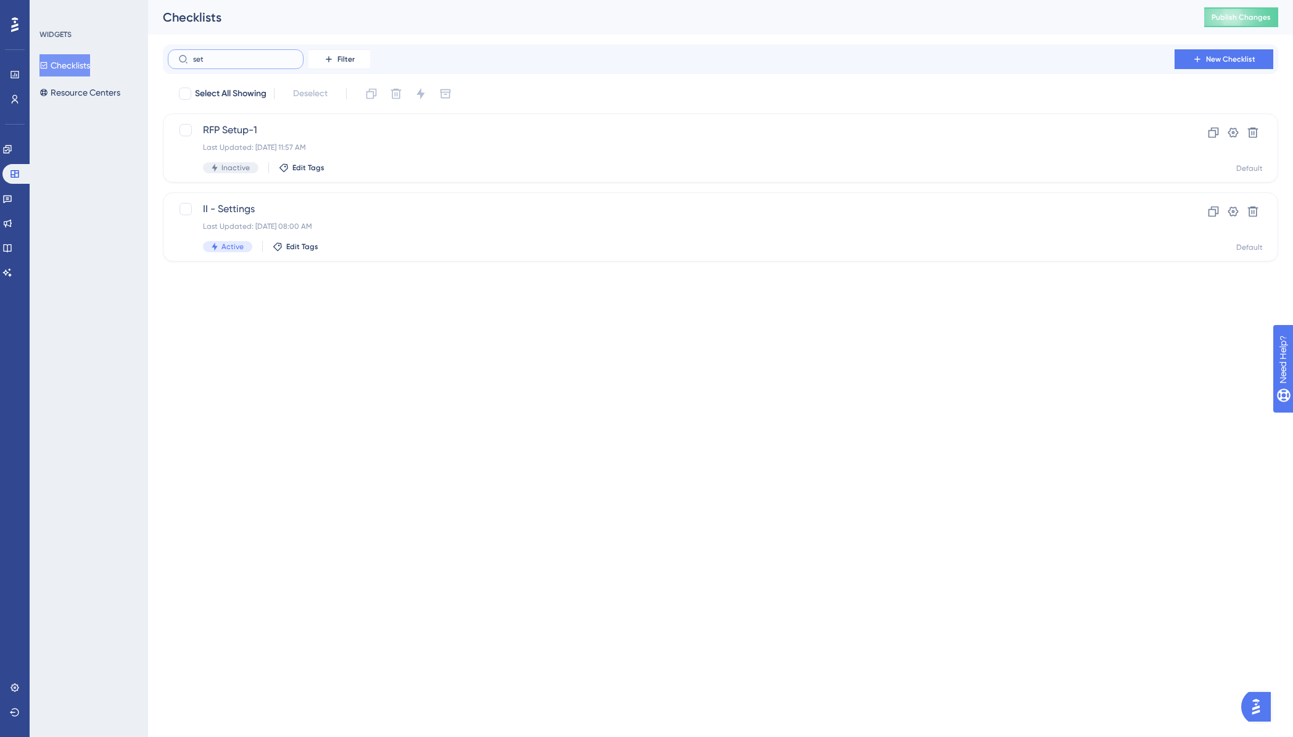
type input "sety"
checkbox input "true"
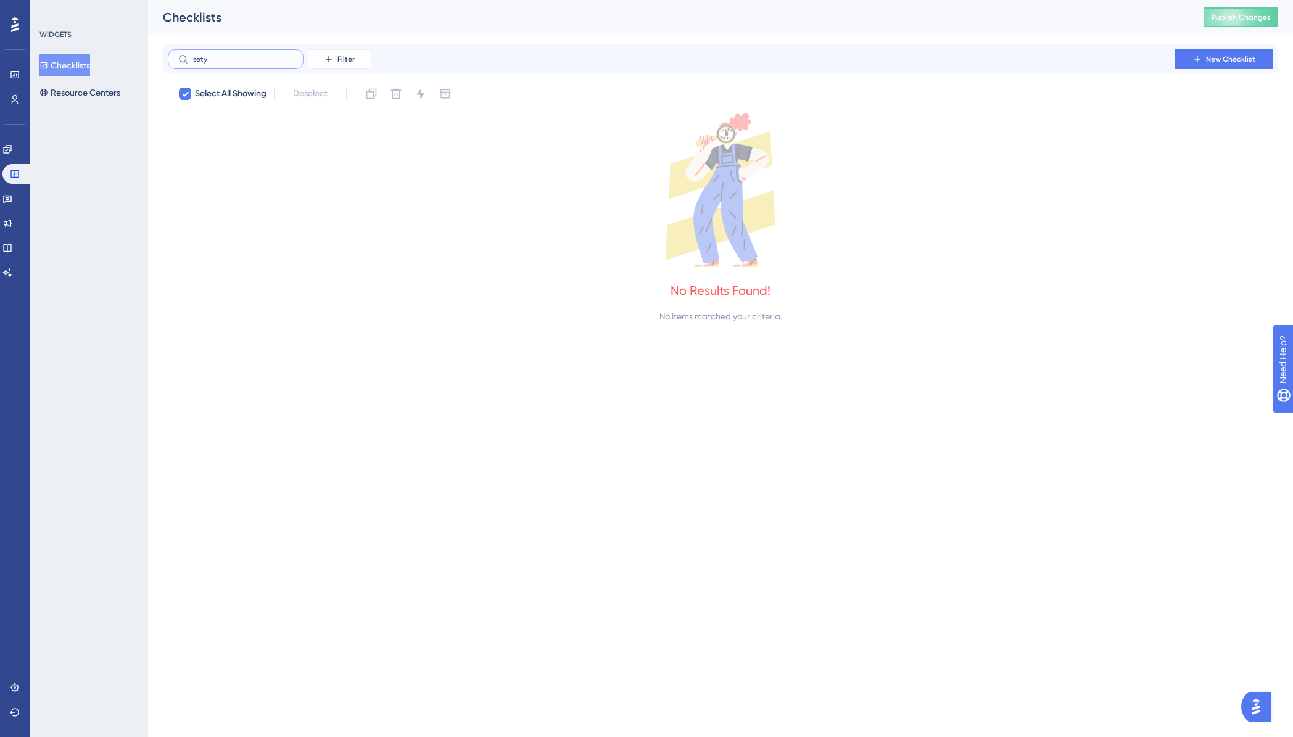
type input "set"
checkbox input "false"
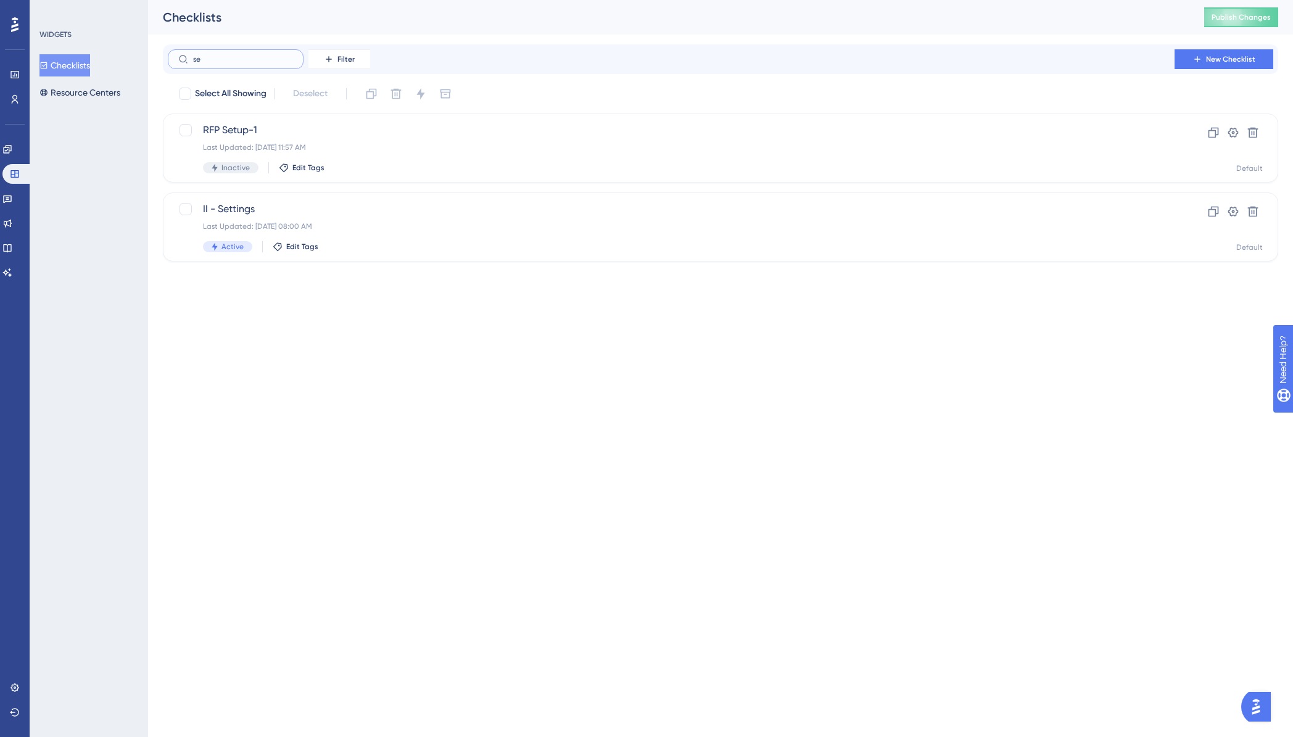
type input "s"
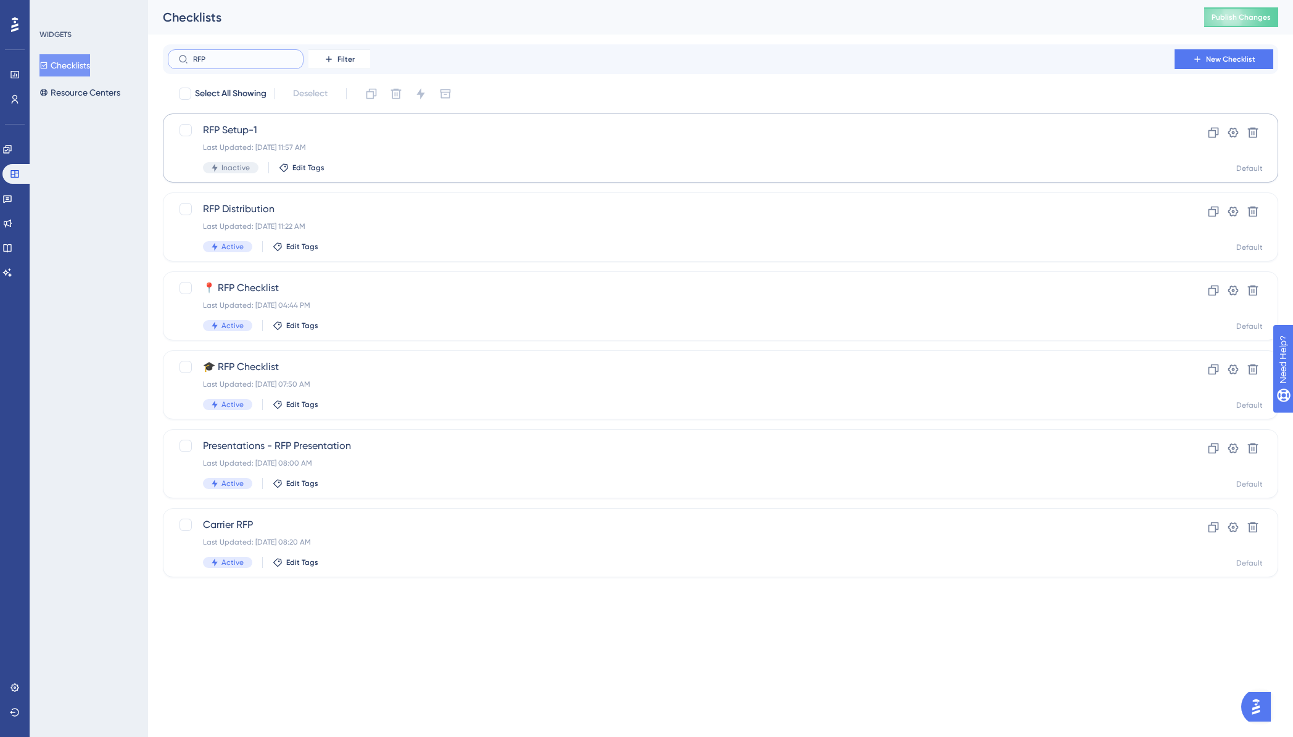
type input "RFP"
click at [273, 139] on div "RFP Setup-1 Last Updated: [DATE] 11:57 AM Inactive Edit Tags" at bounding box center [671, 148] width 936 height 51
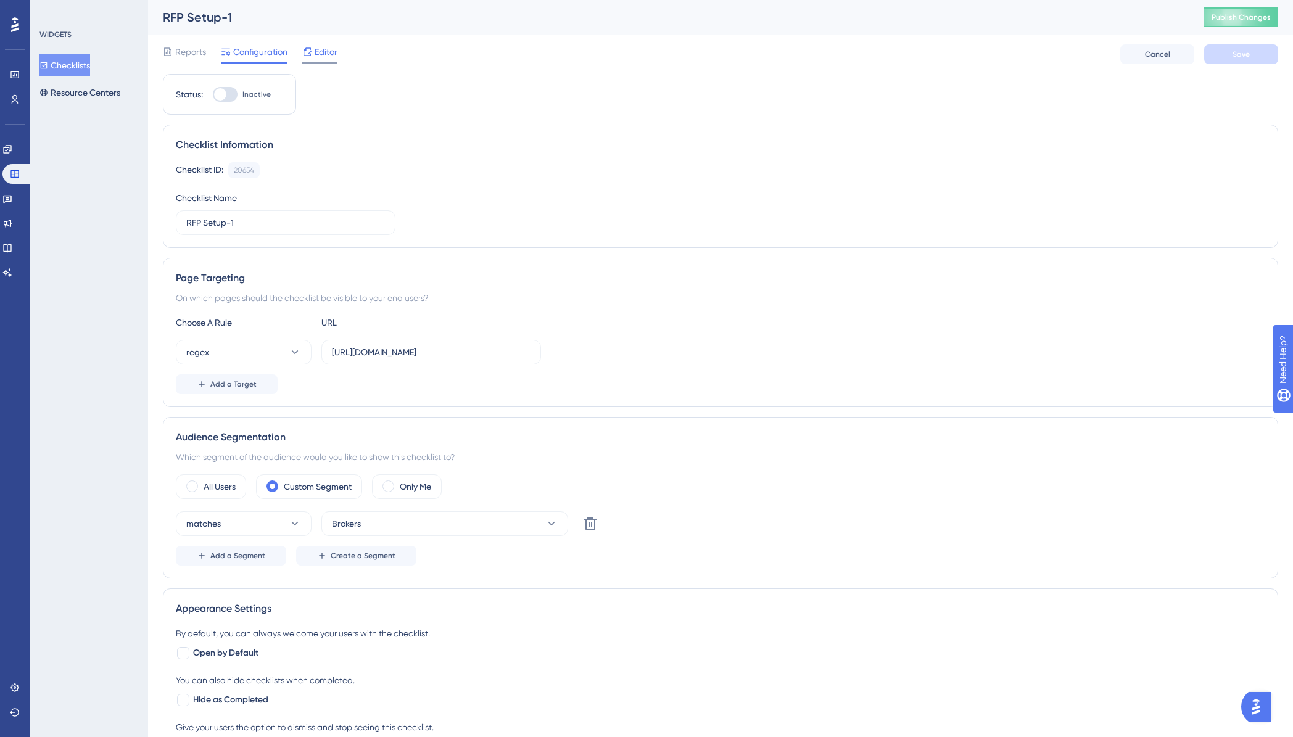
click at [325, 60] on div "Editor" at bounding box center [319, 54] width 35 height 20
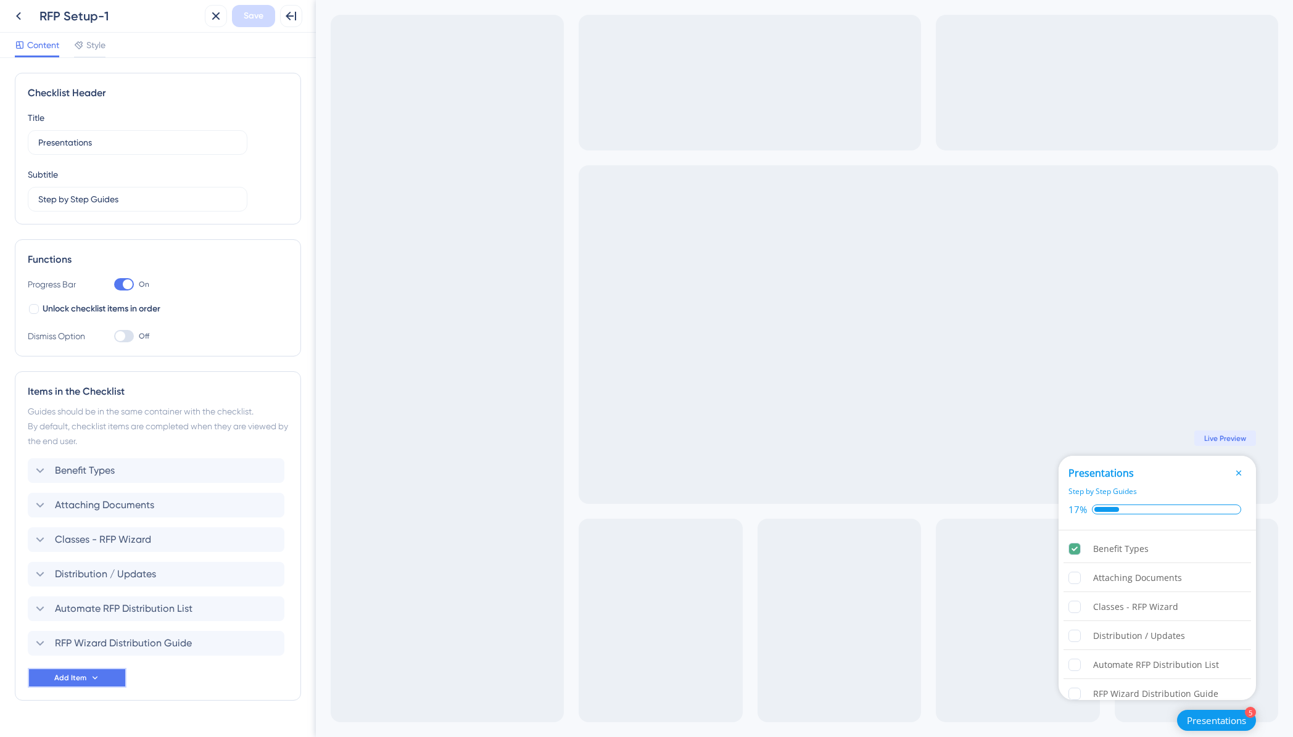
click at [90, 675] on icon at bounding box center [95, 678] width 10 height 10
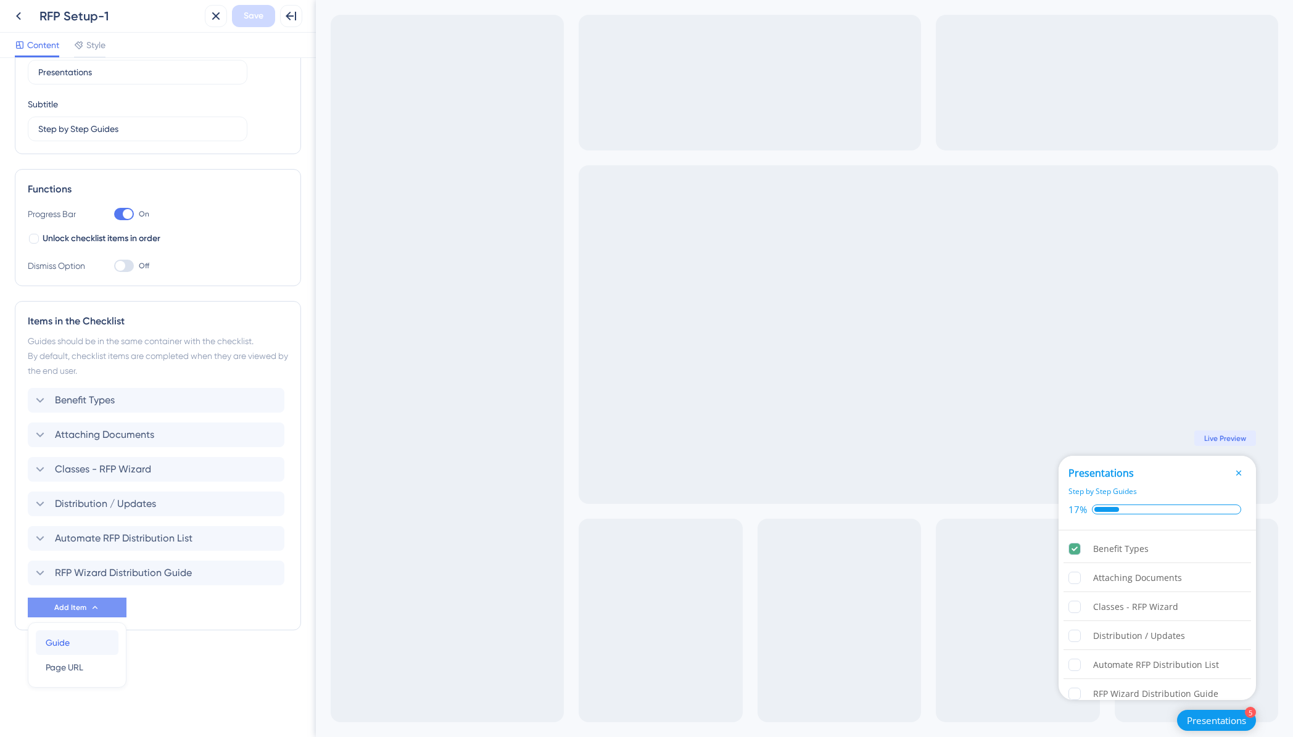
click at [72, 647] on div "Guide Guide" at bounding box center [77, 642] width 63 height 25
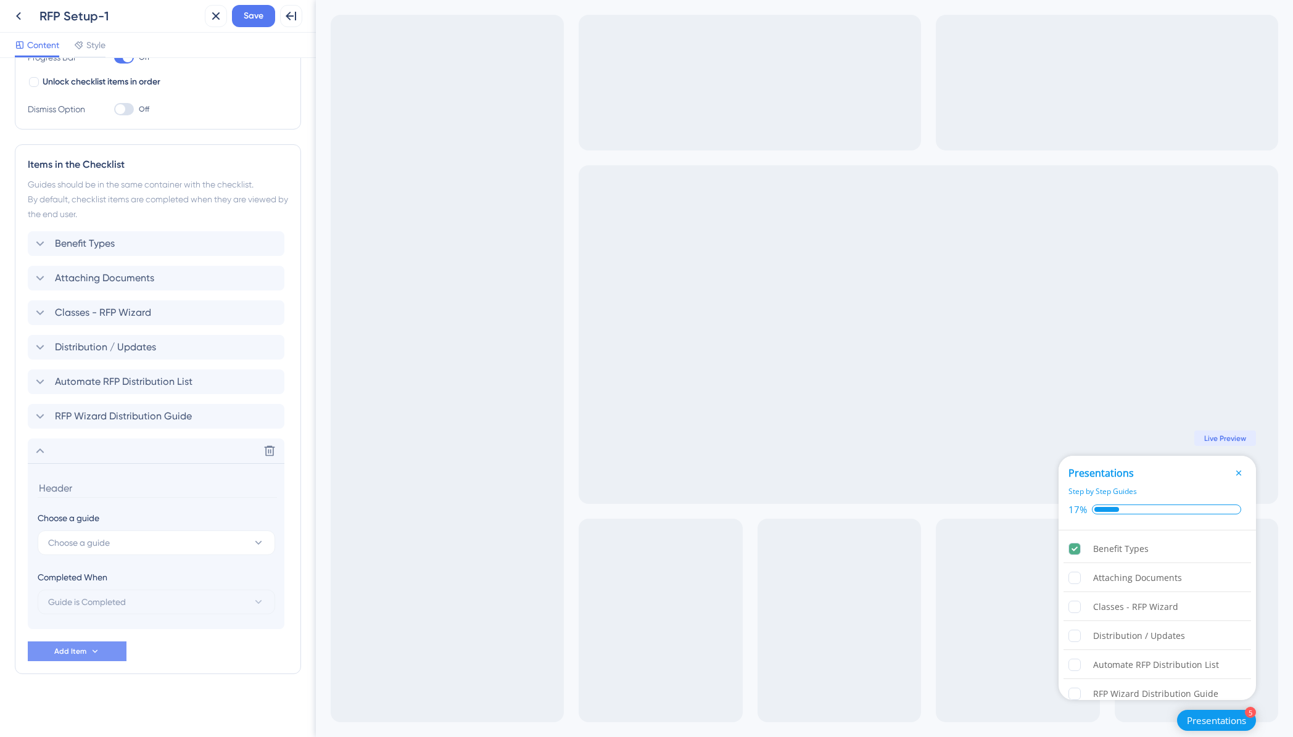
scroll to position [228, 0]
click at [95, 546] on span "Choose a guide" at bounding box center [79, 541] width 62 height 15
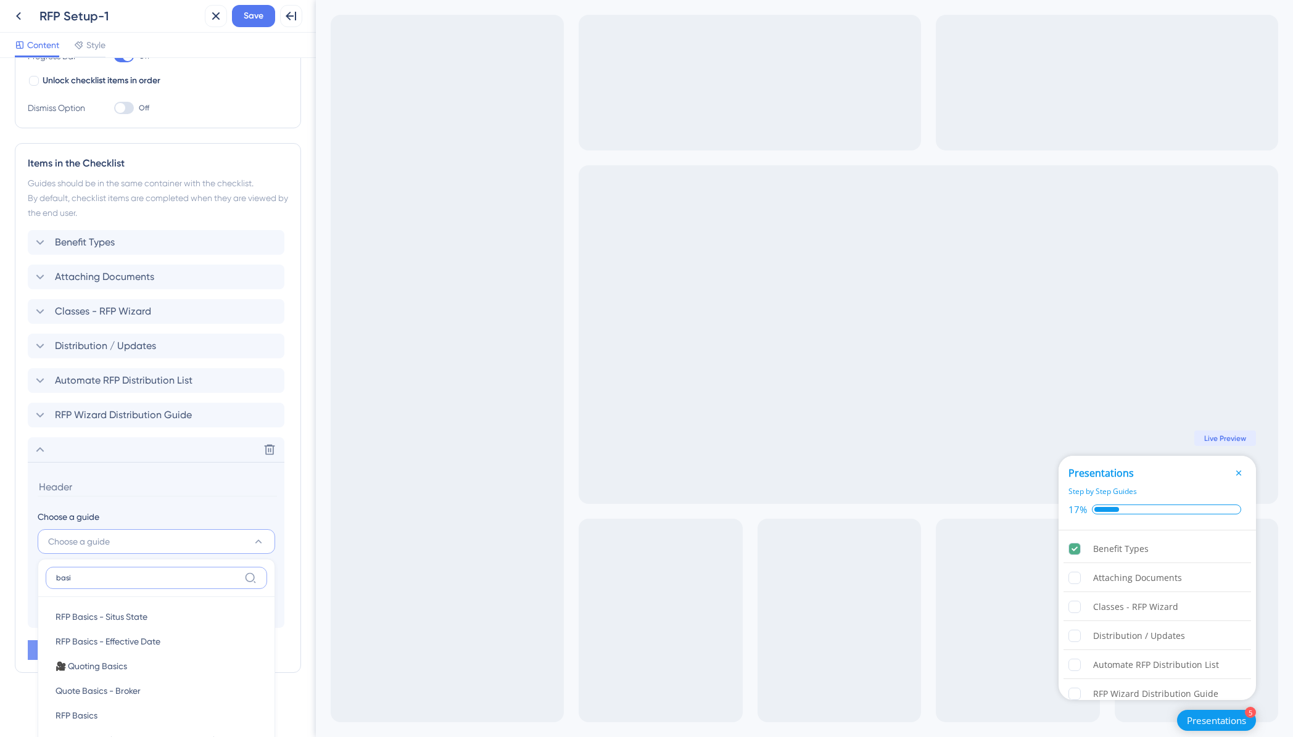
scroll to position [298, 0]
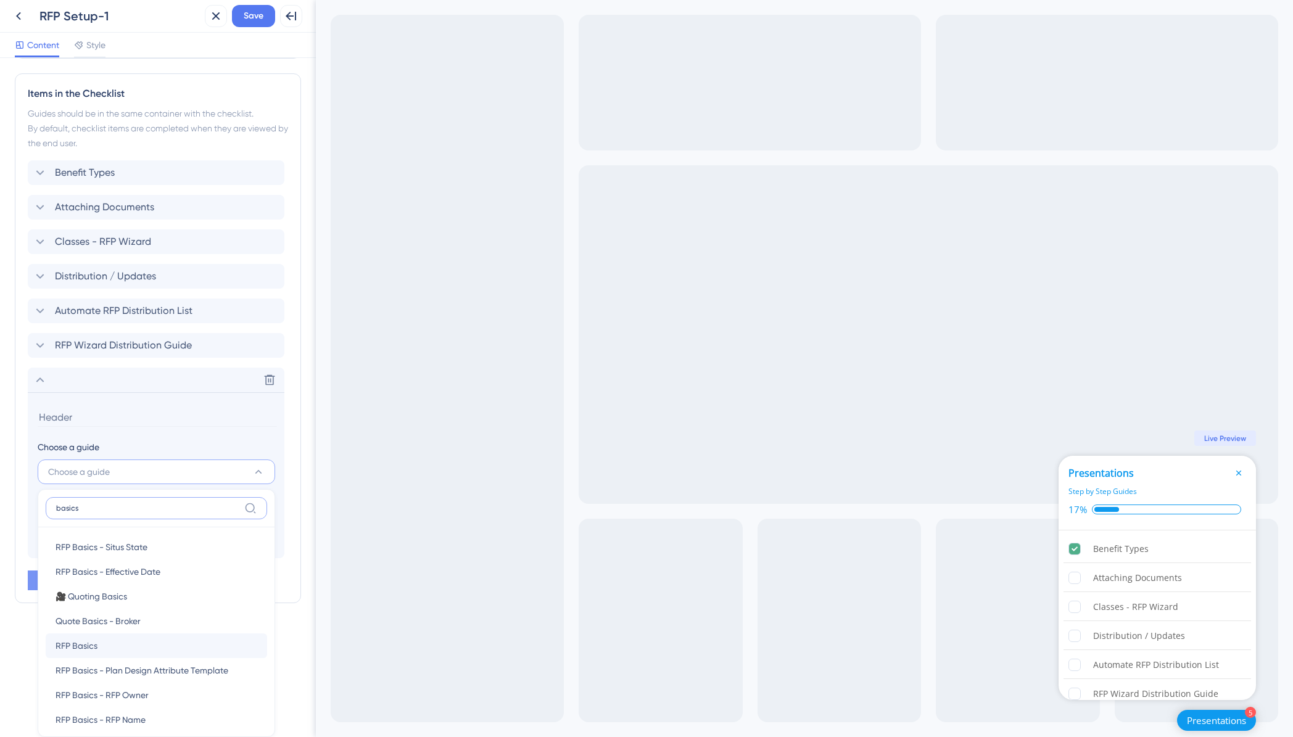
type input "basics"
click at [88, 642] on span "RFP Basics" at bounding box center [77, 646] width 42 height 15
type input "RFP Basics"
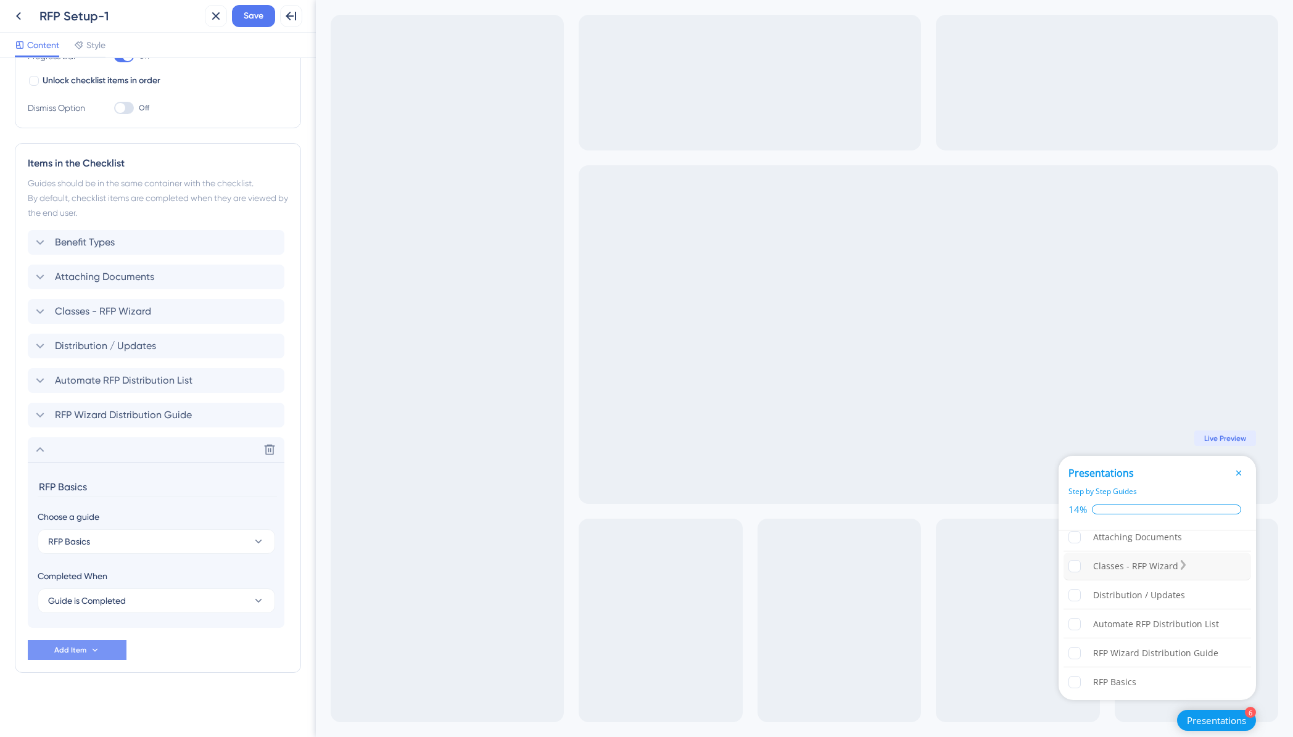
scroll to position [0, 0]
click at [36, 452] on icon at bounding box center [40, 449] width 15 height 15
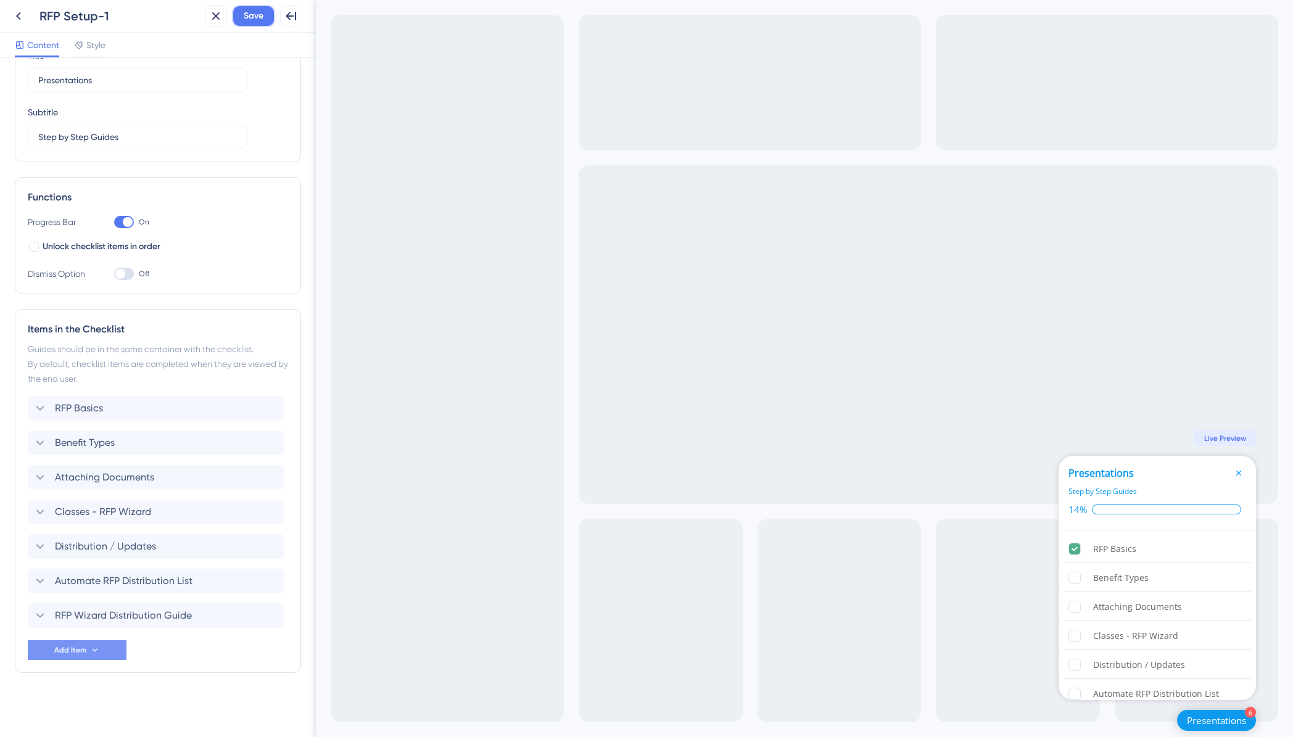
click at [254, 17] on span "Save" at bounding box center [254, 16] width 20 height 15
click at [1238, 473] on icon "Close Checklist" at bounding box center [1238, 473] width 5 height 5
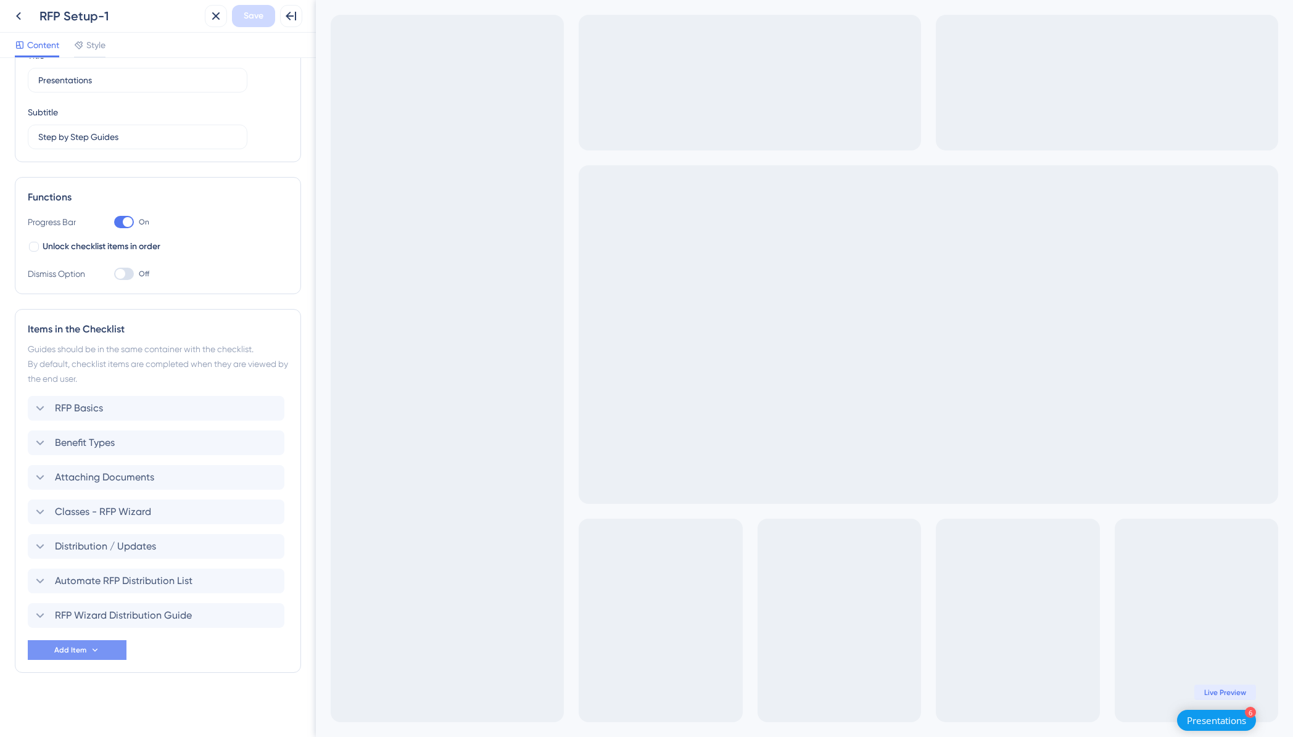
scroll to position [0, 0]
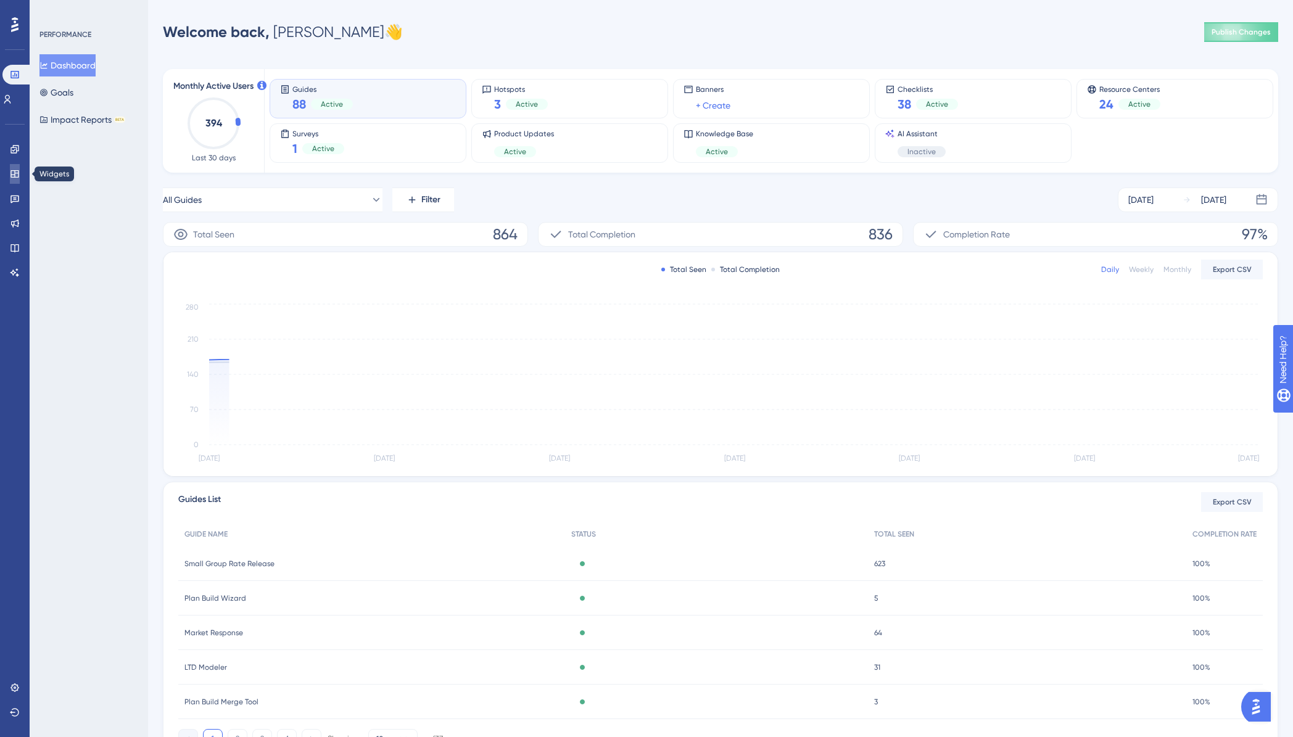
click at [20, 178] on link at bounding box center [15, 174] width 10 height 20
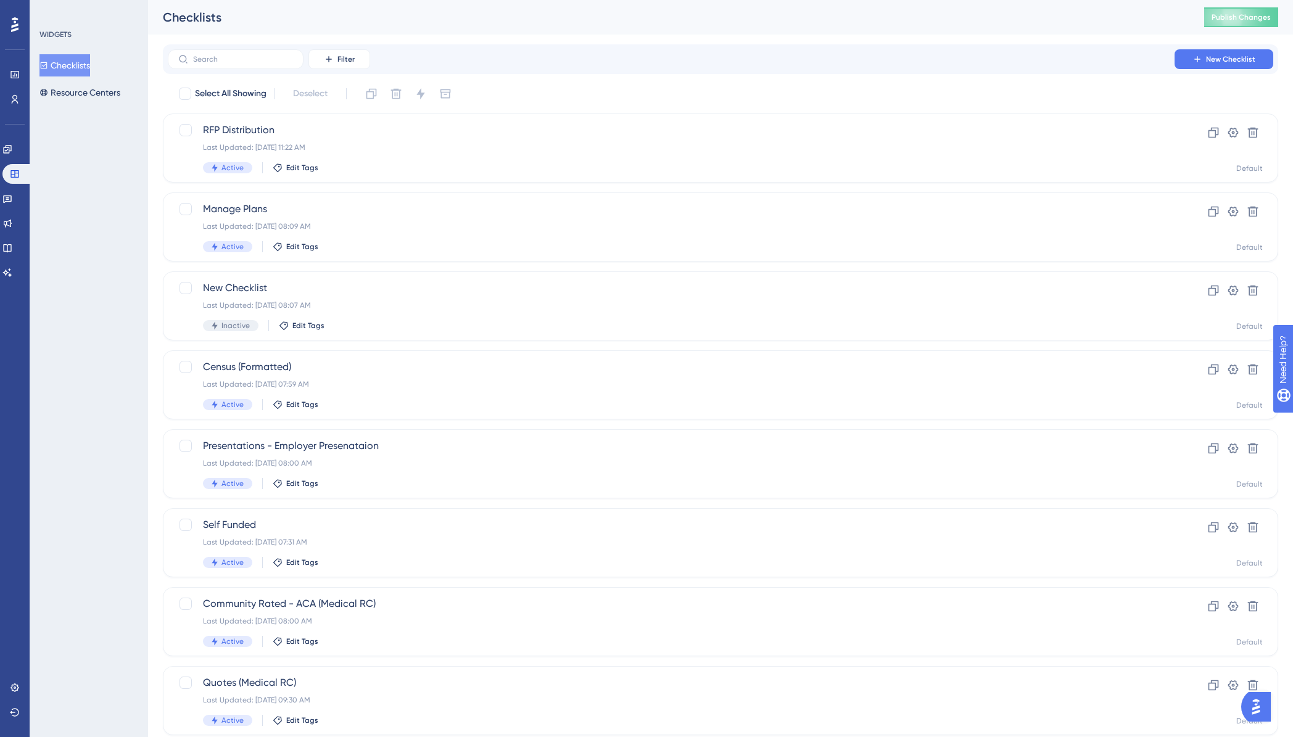
click at [80, 68] on button "Checklists" at bounding box center [64, 65] width 51 height 22
click at [265, 132] on span "RFP Distribution" at bounding box center [671, 130] width 936 height 15
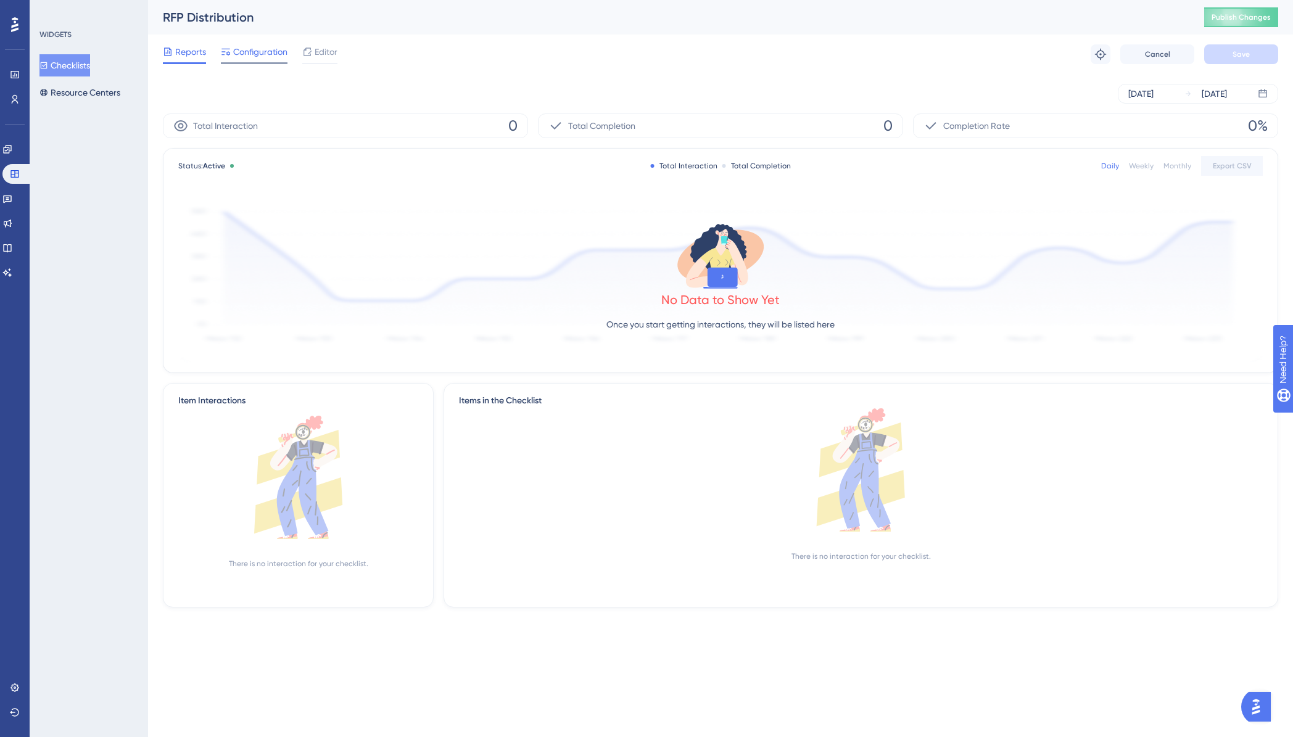
click at [260, 53] on span "Configuration" at bounding box center [260, 51] width 54 height 15
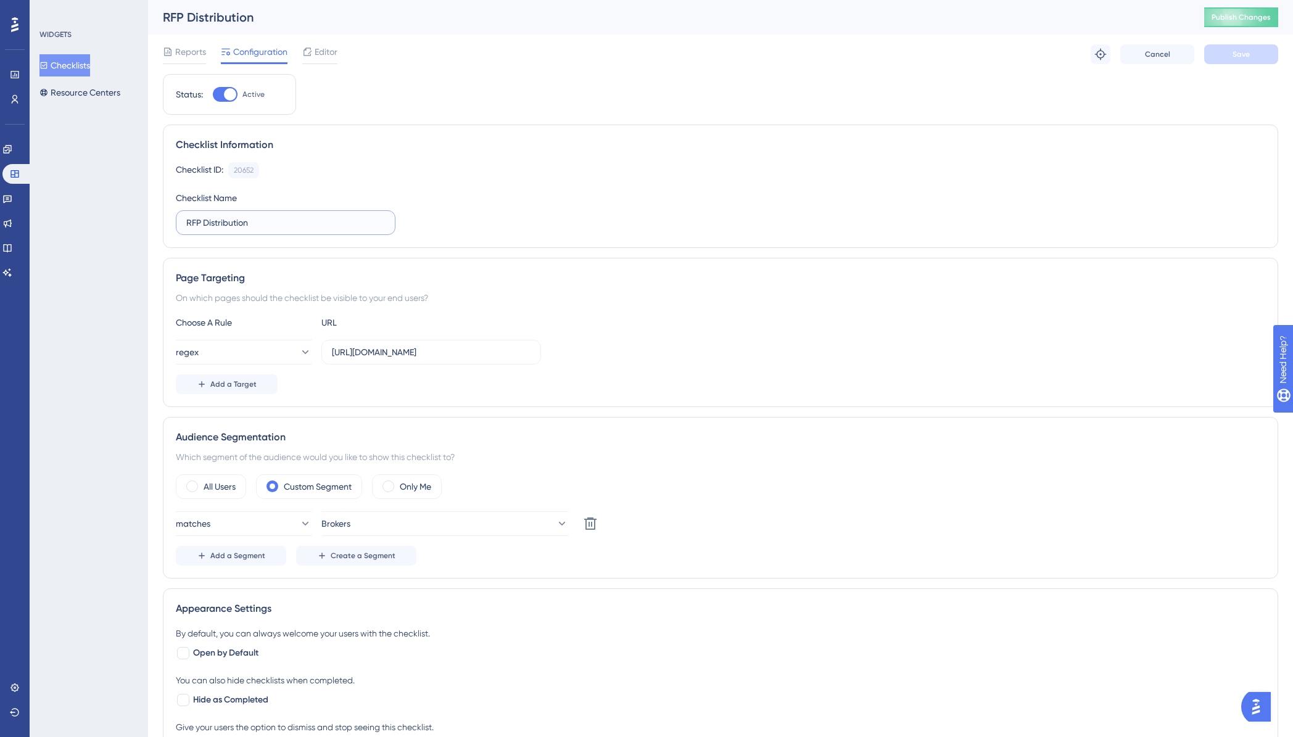
drag, startPoint x: 263, startPoint y: 219, endPoint x: 179, endPoint y: 217, distance: 84.5
click at [179, 217] on label "RFP Distribution" at bounding box center [286, 222] width 220 height 25
click at [260, 227] on input "RFP Wizard" at bounding box center [285, 223] width 199 height 14
drag, startPoint x: 260, startPoint y: 225, endPoint x: 175, endPoint y: 224, distance: 84.5
click at [175, 224] on div "Checklist Information Checklist ID: 20652 Copy Checklist Name RFP Wizard" at bounding box center [720, 186] width 1115 height 123
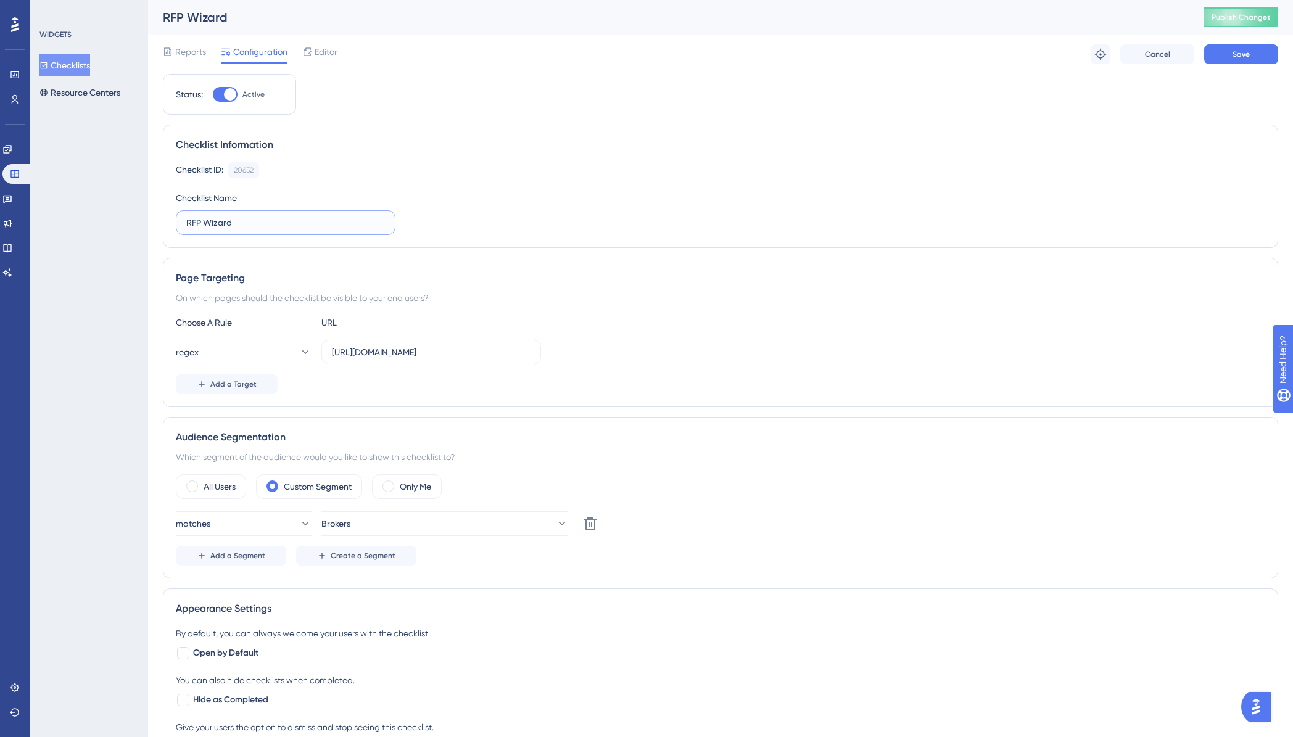
click at [280, 219] on input "RFP Wizard" at bounding box center [285, 223] width 199 height 14
drag, startPoint x: 243, startPoint y: 225, endPoint x: 180, endPoint y: 225, distance: 63.5
click at [180, 225] on label "RFP Wizard" at bounding box center [286, 222] width 220 height 25
type input "RFP Setup"
click at [1217, 57] on button "Save" at bounding box center [1241, 54] width 74 height 20
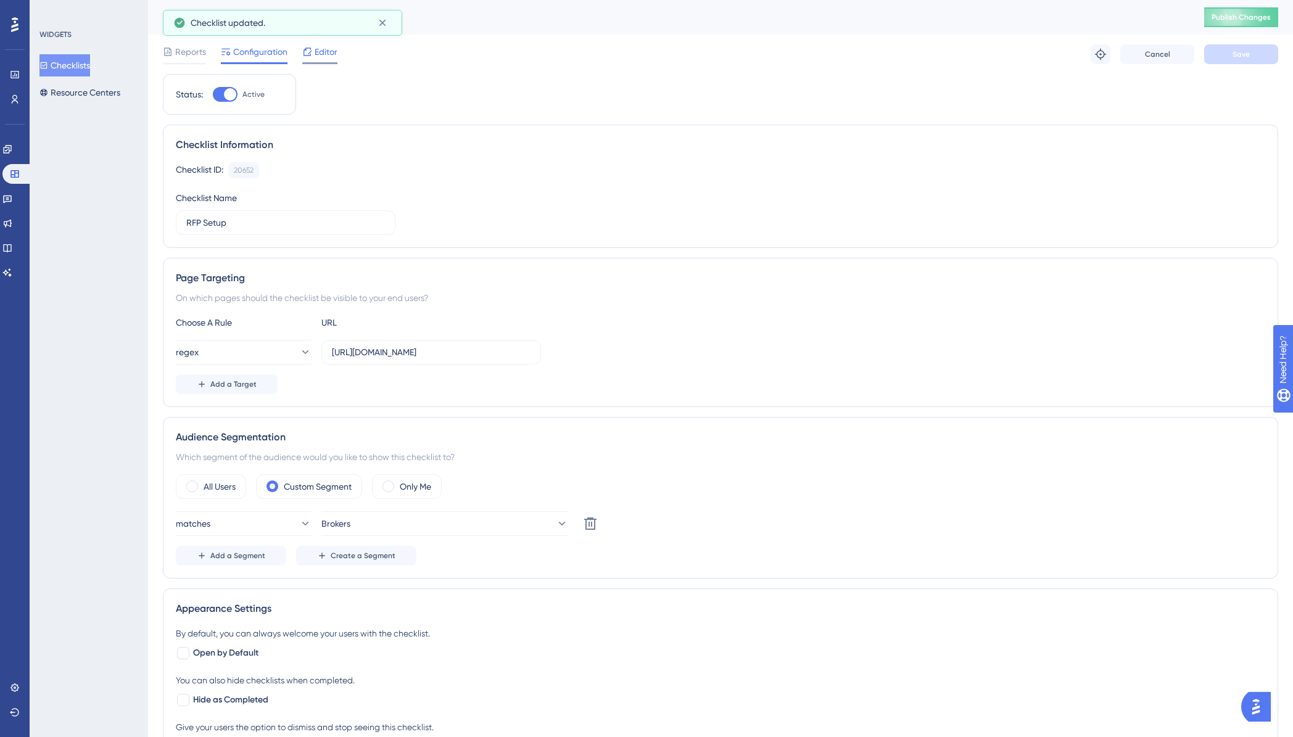
click at [324, 50] on span "Editor" at bounding box center [326, 51] width 23 height 15
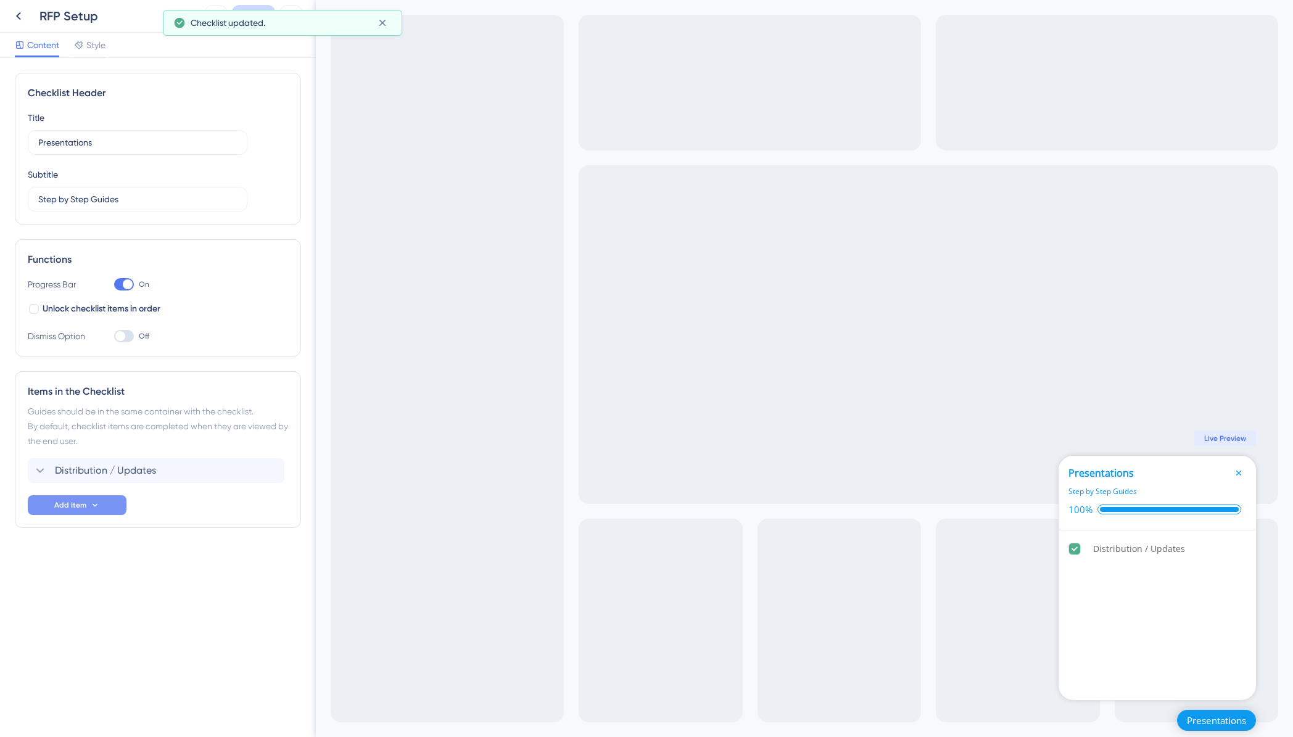
click at [97, 505] on icon at bounding box center [95, 505] width 10 height 10
click at [73, 536] on div "Guide Guide" at bounding box center [77, 540] width 63 height 25
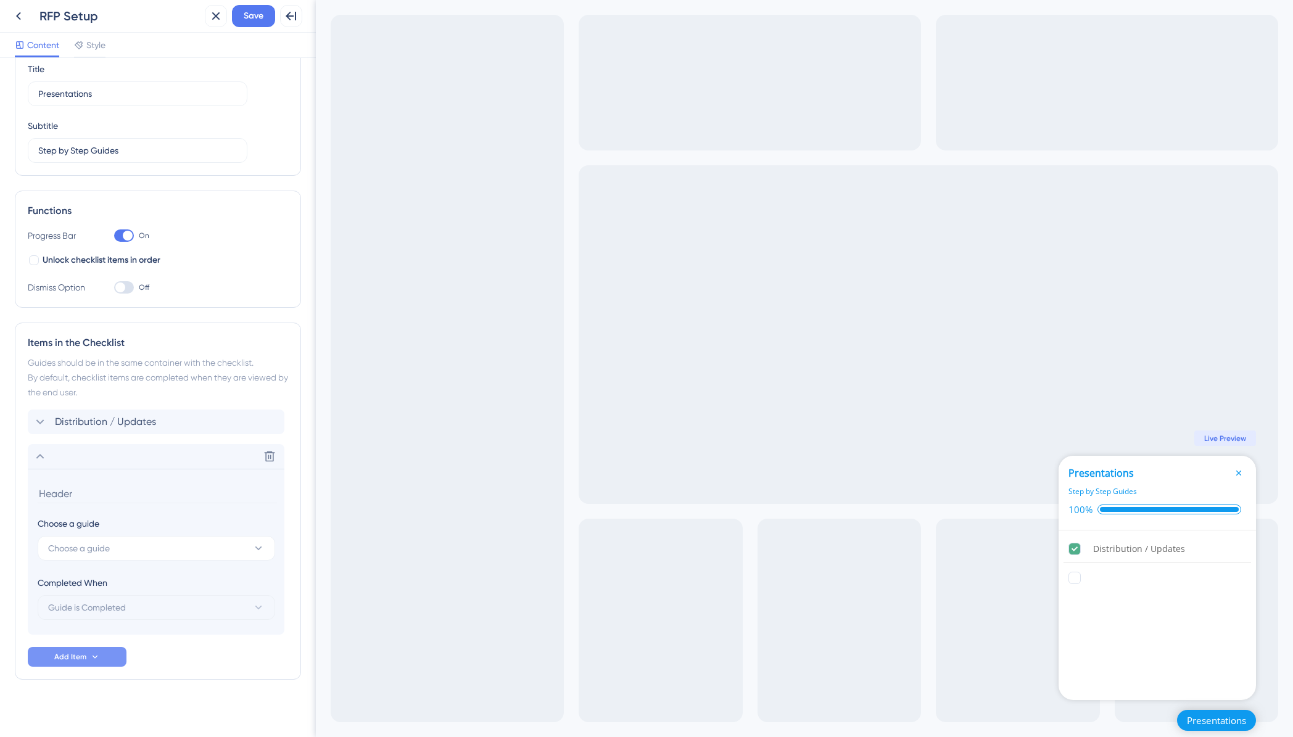
scroll to position [56, 0]
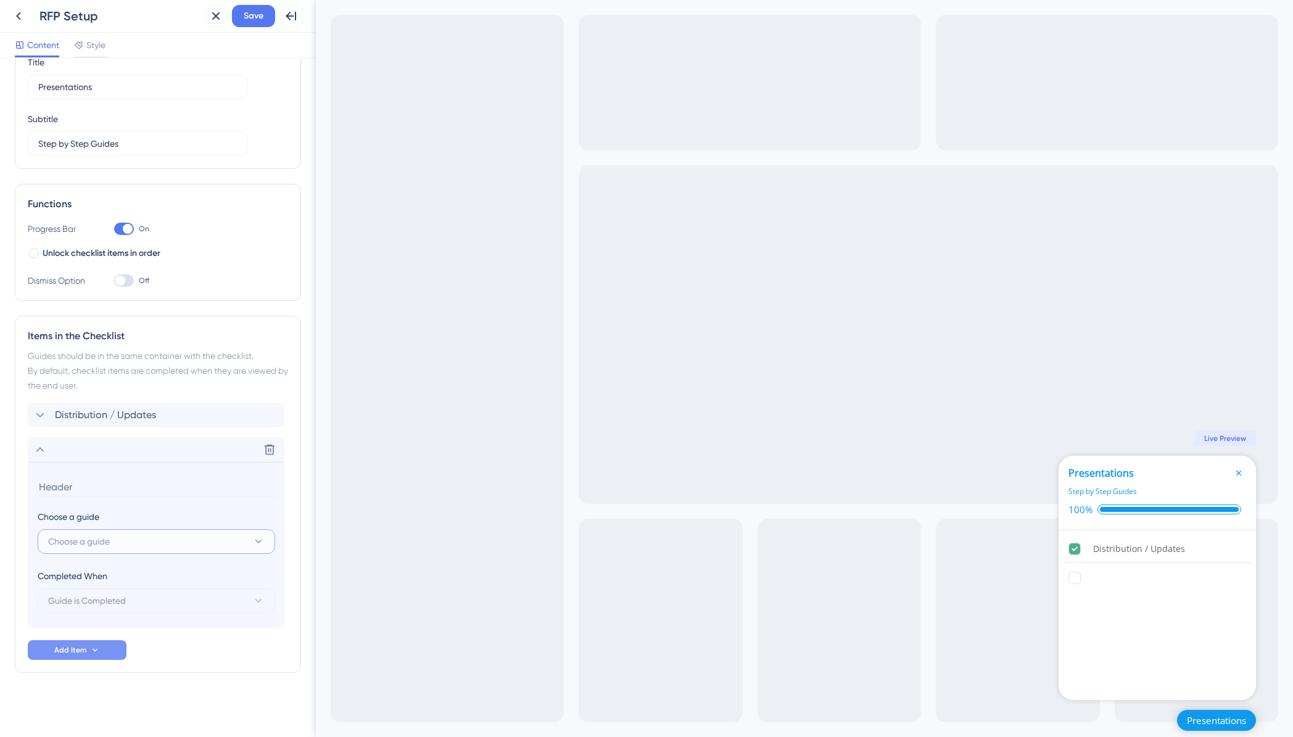
click at [102, 544] on span "Choose a guide" at bounding box center [79, 541] width 62 height 15
type input "class"
click at [116, 619] on span "Classes - RFP Wizard" at bounding box center [97, 617] width 83 height 15
type input "Classes - RFP Wizard"
click at [102, 653] on button "Add Item" at bounding box center [77, 650] width 99 height 20
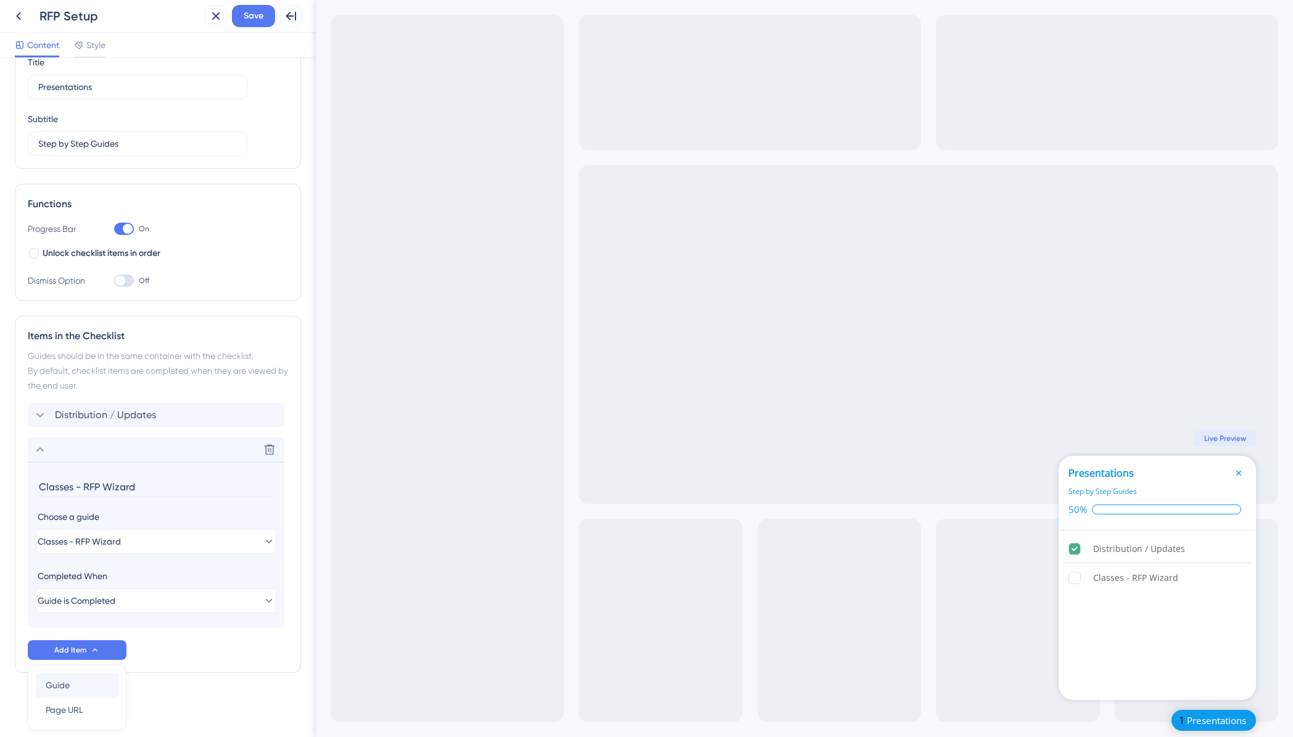
scroll to position [98, 0]
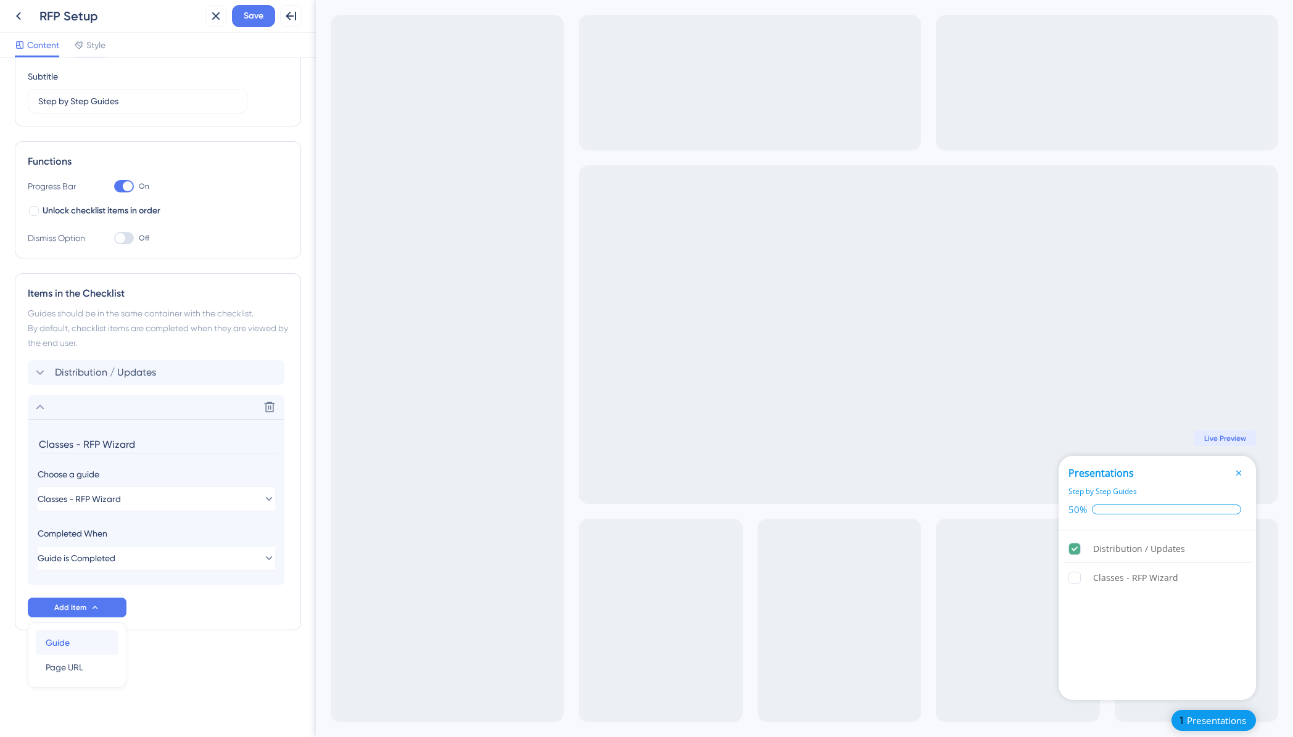
click at [83, 648] on div "Guide Guide" at bounding box center [77, 642] width 63 height 25
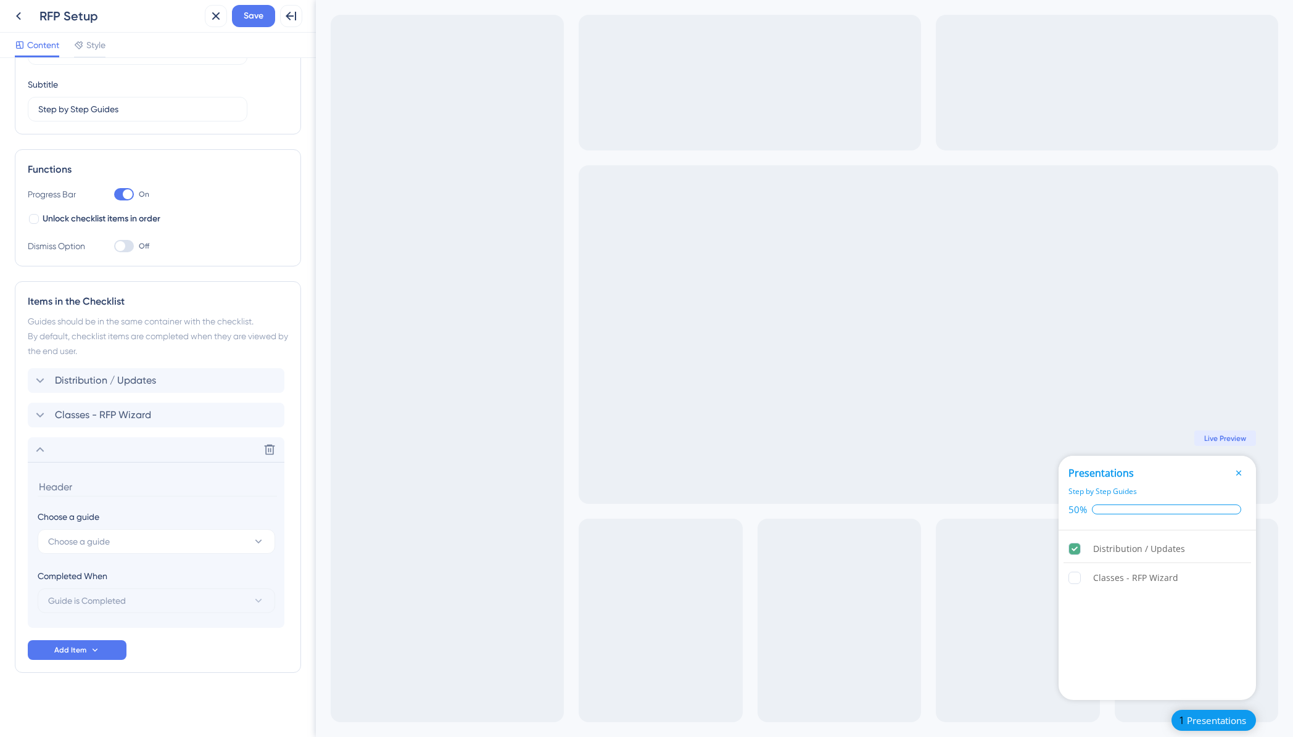
scroll to position [90, 0]
type input "document"
click at [97, 539] on span "Choose a guide" at bounding box center [79, 541] width 62 height 15
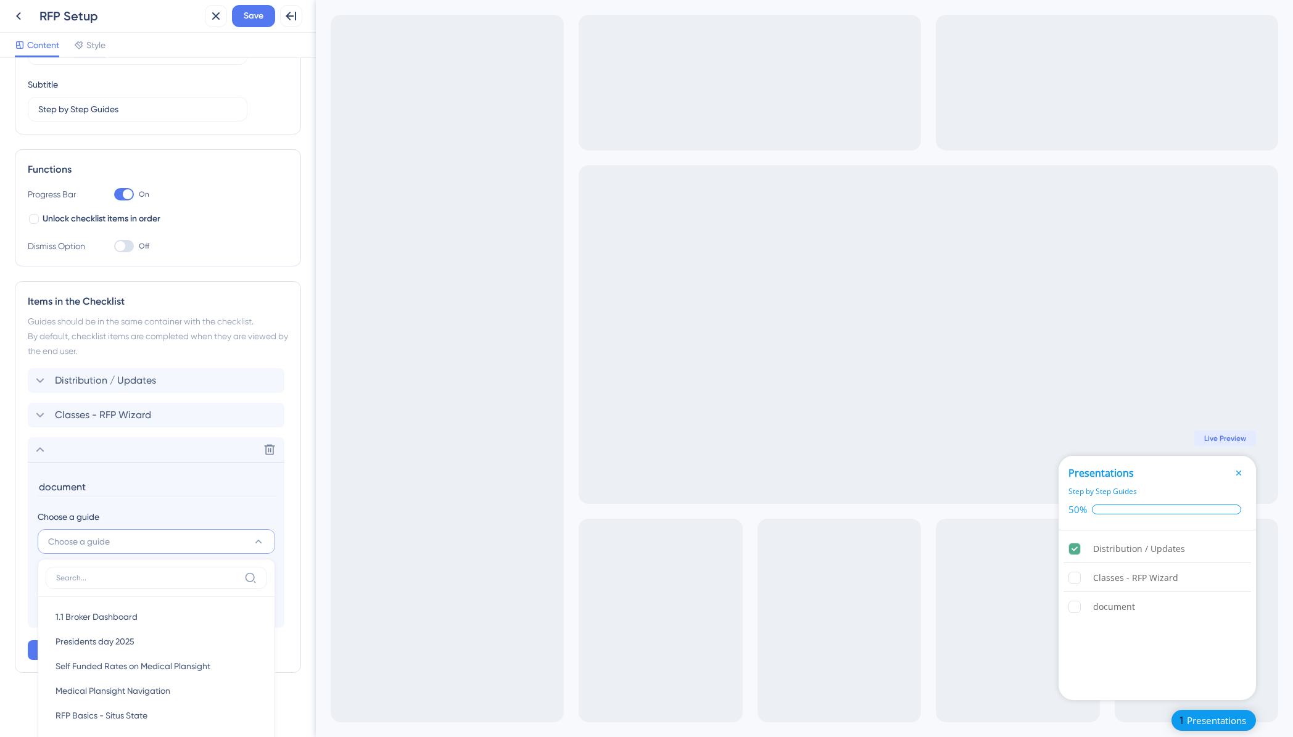
scroll to position [350, 0]
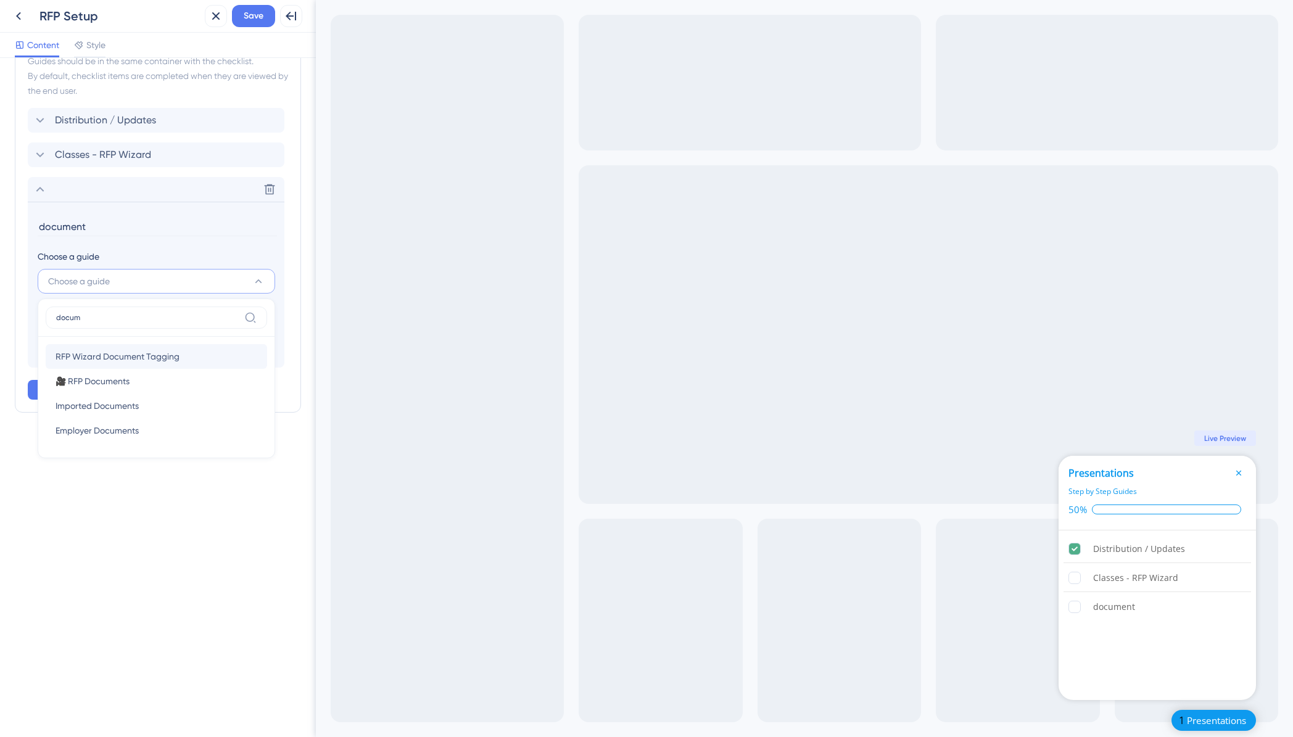
type input "docum"
click at [114, 359] on span "RFP Wizard Document Tagging" at bounding box center [118, 356] width 124 height 15
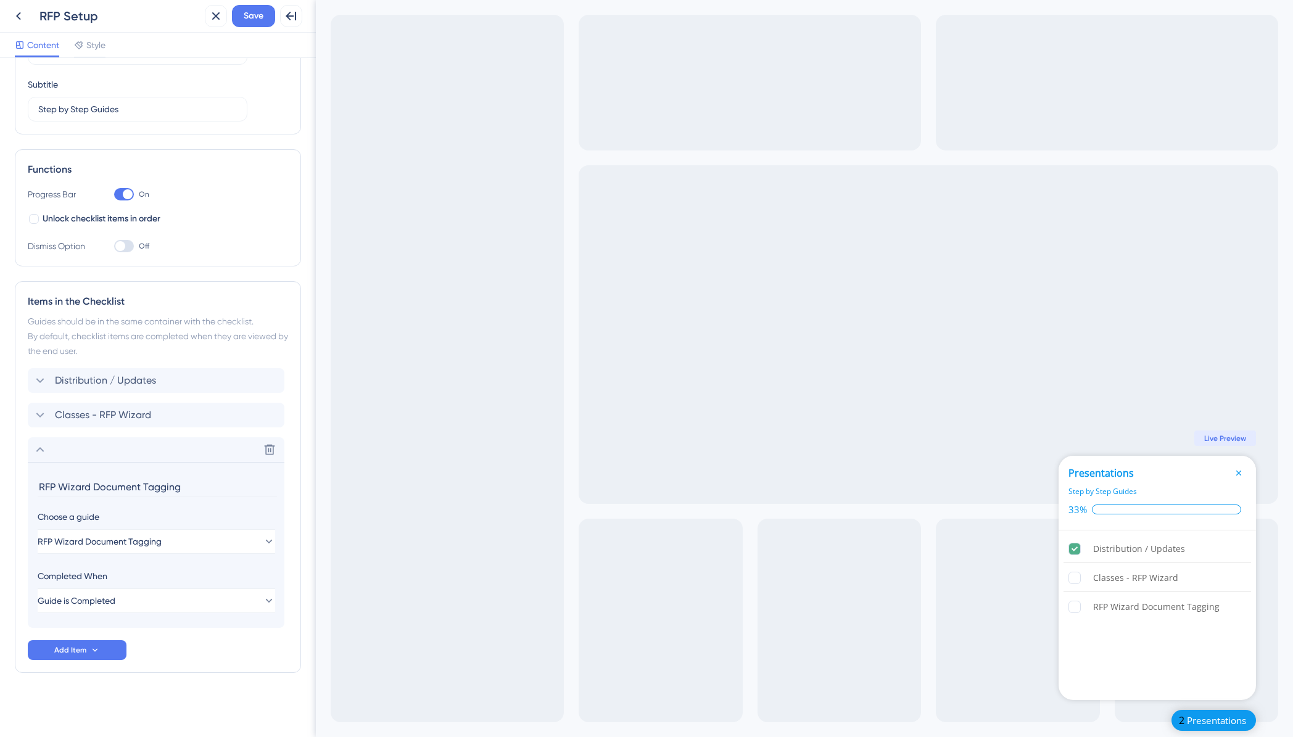
click at [115, 487] on input "RFP Wizard Document Tagging" at bounding box center [157, 486] width 239 height 19
drag, startPoint x: 181, startPoint y: 491, endPoint x: 39, endPoint y: 483, distance: 141.5
click at [39, 483] on input "RFP Wizard Document Tagging" at bounding box center [157, 486] width 239 height 19
type input "Attaching Documents"
click at [209, 653] on div "Distribution / Updates Classes - RFP Wizard Delete Attaching Documents Choose a…" at bounding box center [158, 514] width 260 height 292
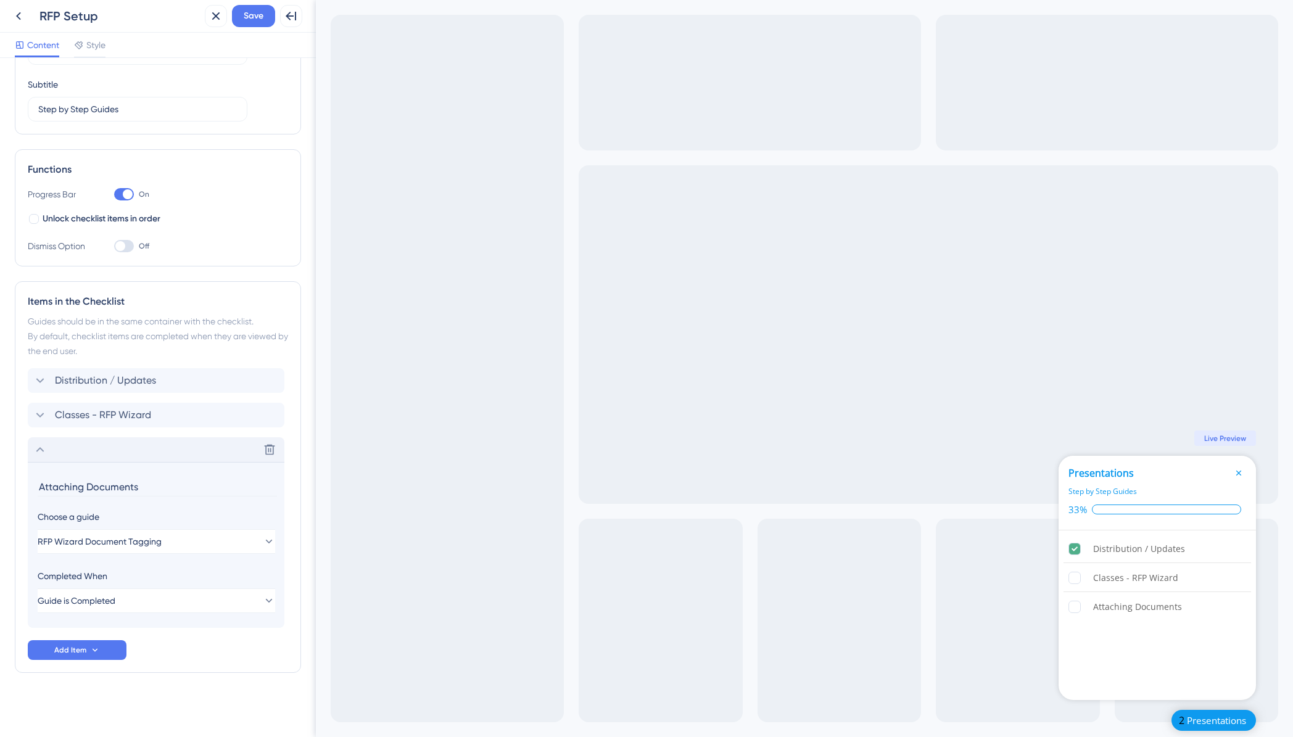
click at [36, 452] on icon at bounding box center [40, 449] width 15 height 15
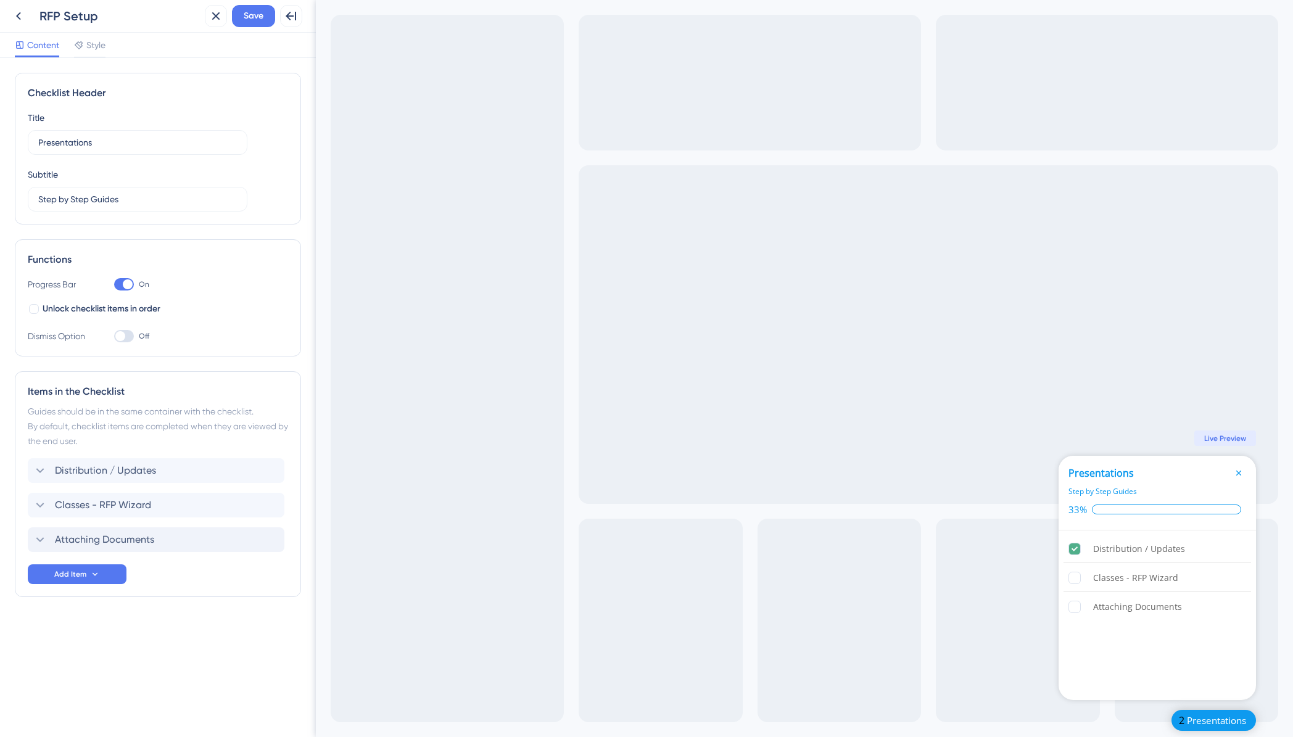
click at [24, 470] on div "Items in the Checklist Guides should be in the same container with the checklis…" at bounding box center [158, 484] width 286 height 226
click at [93, 577] on icon at bounding box center [95, 574] width 10 height 10
click at [73, 608] on div "Guide Guide" at bounding box center [77, 609] width 63 height 25
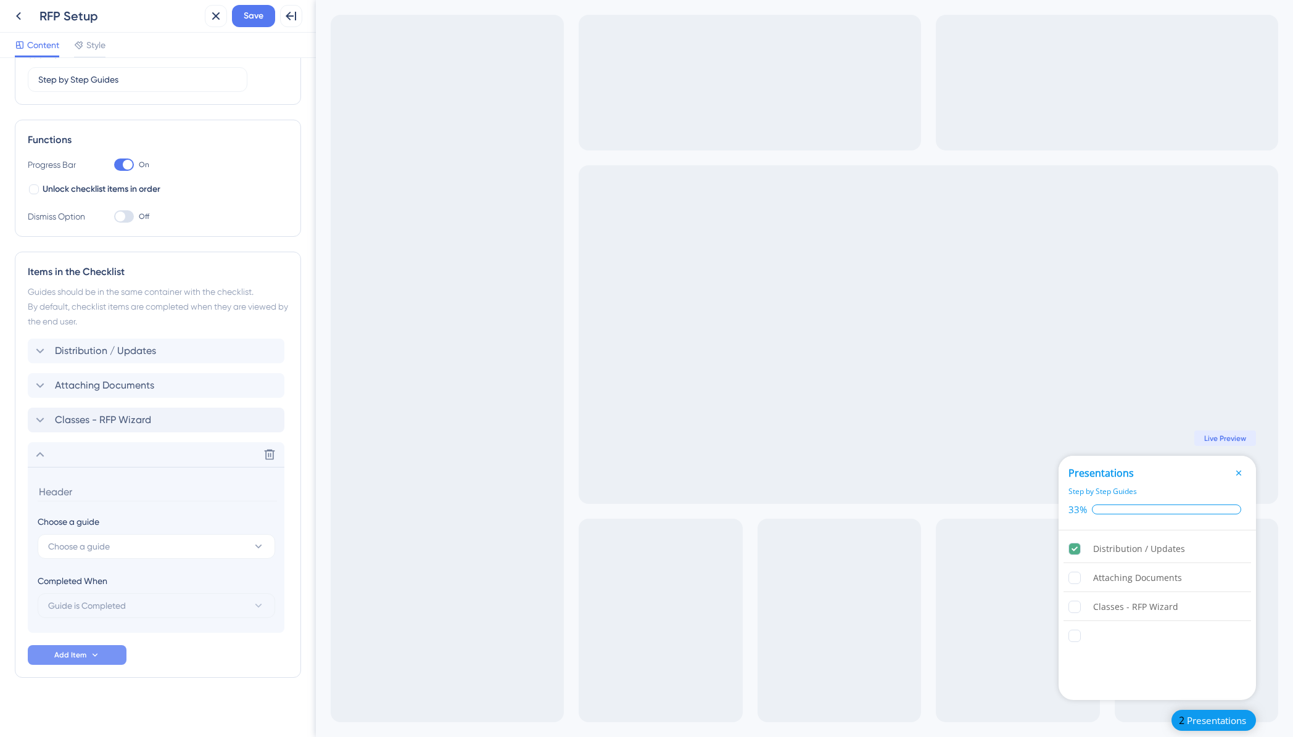
scroll to position [125, 0]
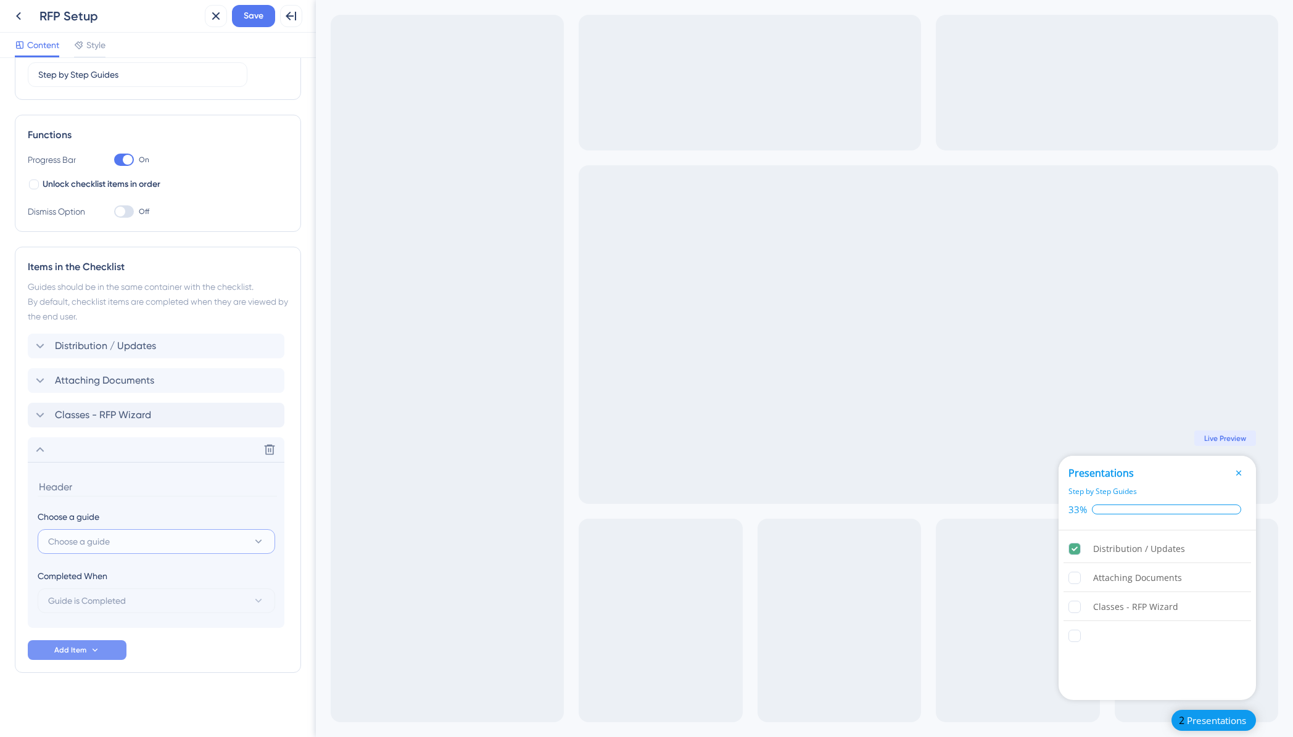
click at [121, 544] on button "Choose a guide" at bounding box center [157, 541] width 238 height 25
type input "types"
click at [99, 616] on span "RFP Wizard Benefint Types" at bounding box center [108, 617] width 105 height 15
click at [151, 492] on input "RFP Wizard Benefint Types" at bounding box center [157, 486] width 239 height 19
drag, startPoint x: 145, startPoint y: 486, endPoint x: 39, endPoint y: 483, distance: 105.5
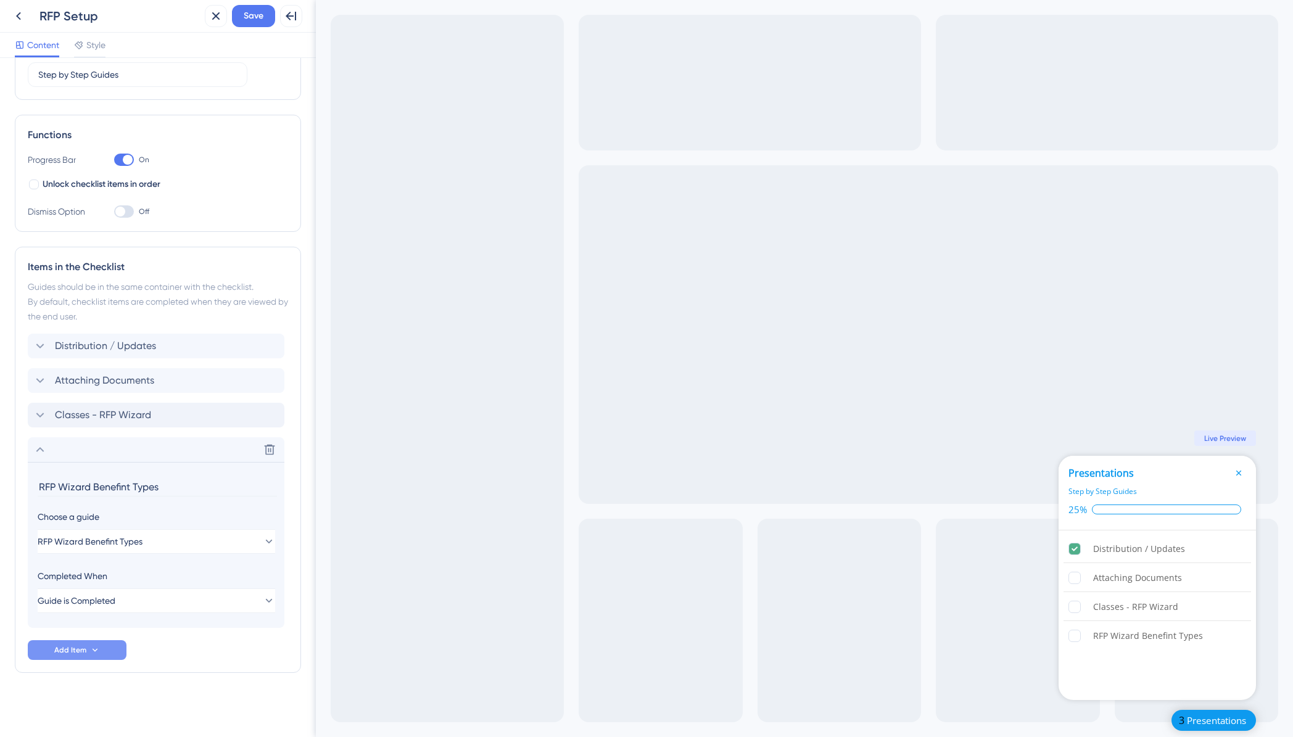
click at [39, 483] on input "RFP Wizard Benefint Types" at bounding box center [157, 486] width 239 height 19
type input "Benefit Types"
click at [192, 668] on div "Items in the Checklist Guides should be in the same container with the checklis…" at bounding box center [158, 460] width 286 height 426
click at [209, 661] on div "Items in the Checklist Guides should be in the same container with the checklis…" at bounding box center [158, 460] width 286 height 426
click at [43, 450] on icon at bounding box center [40, 449] width 15 height 15
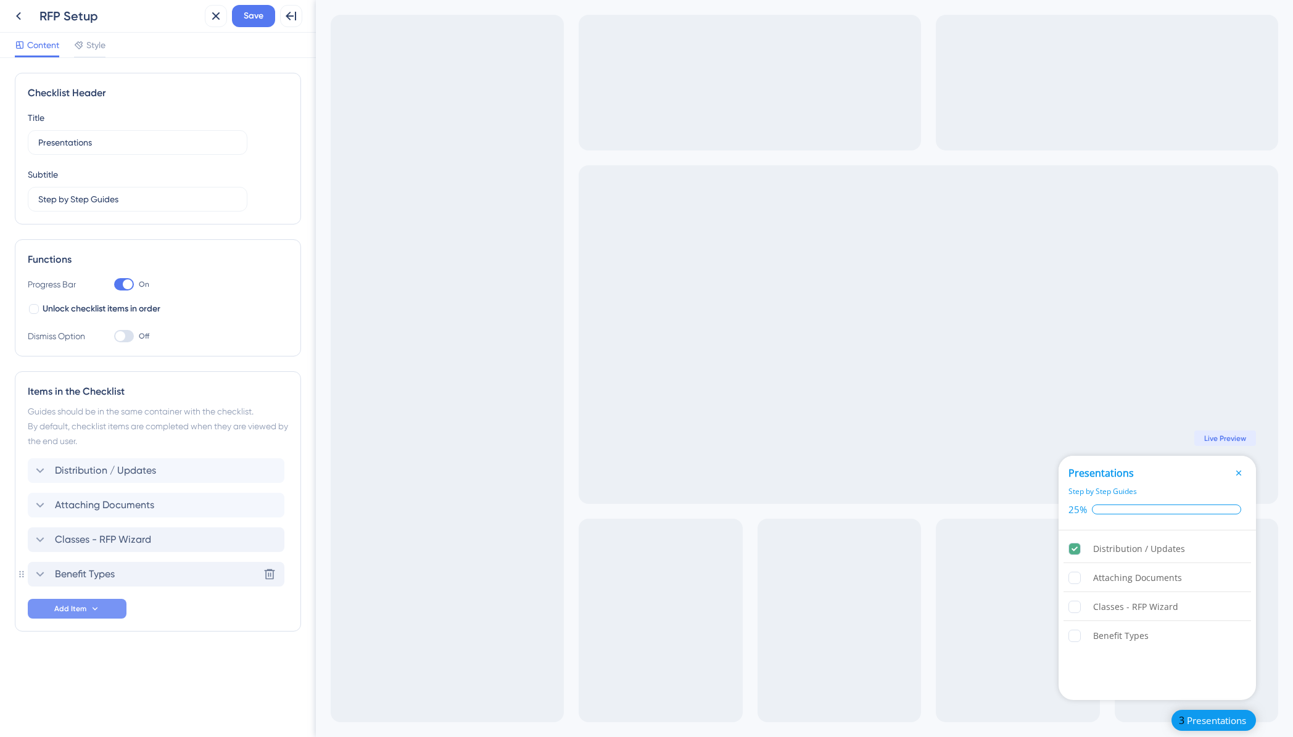
scroll to position [0, 0]
click at [91, 608] on icon at bounding box center [95, 609] width 10 height 10
click at [70, 644] on div "Guide Guide" at bounding box center [77, 642] width 63 height 25
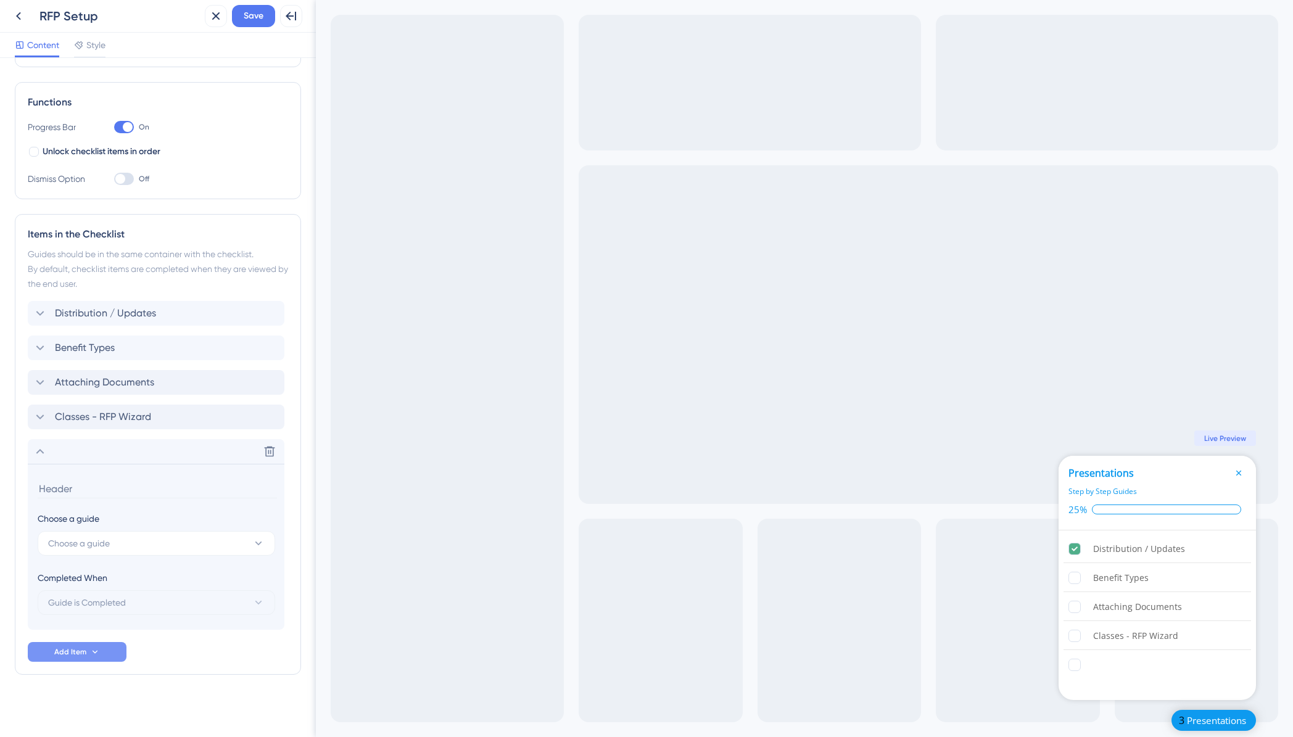
scroll to position [159, 0]
click at [106, 539] on span "Choose a guide" at bounding box center [79, 541] width 62 height 15
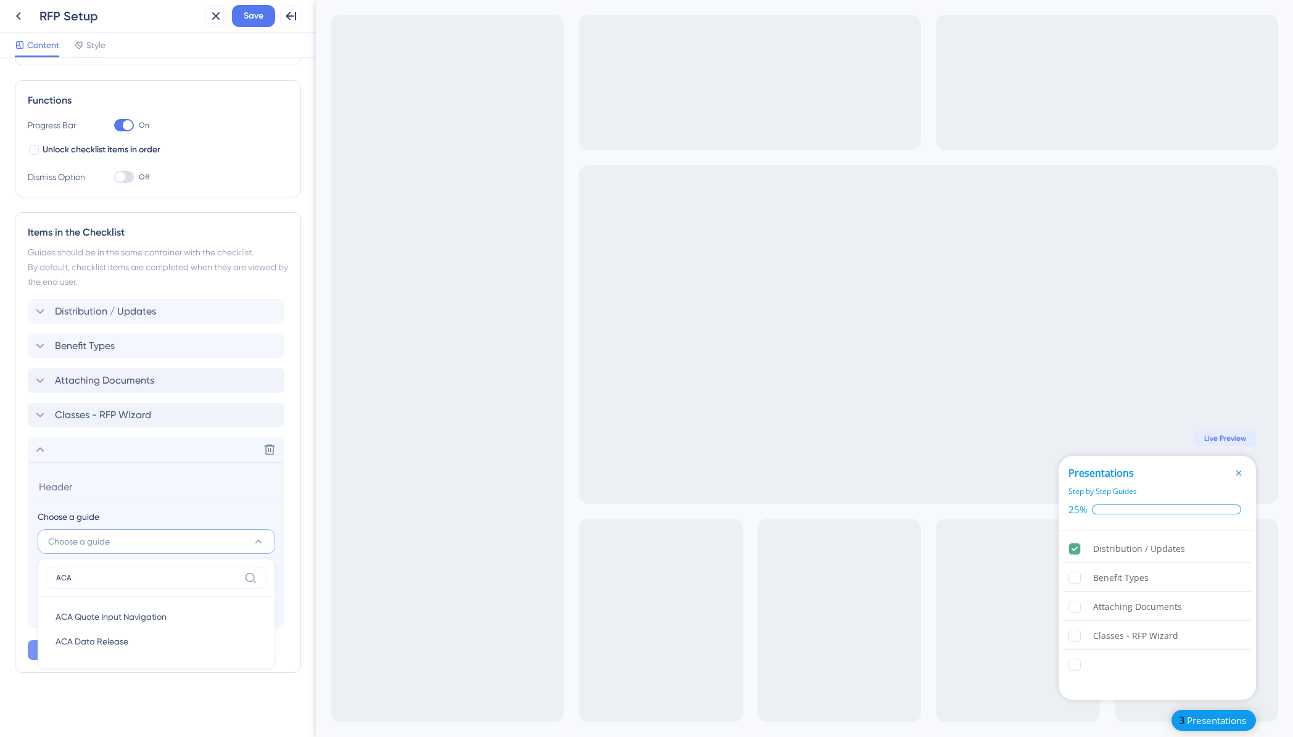
drag, startPoint x: 93, startPoint y: 577, endPoint x: 58, endPoint y: 576, distance: 35.2
click at [58, 576] on input "ACA" at bounding box center [147, 578] width 183 height 10
type input "ACA"
click at [22, 585] on div "Items in the Checklist Guides should be in the same container with the checklis…" at bounding box center [158, 442] width 286 height 461
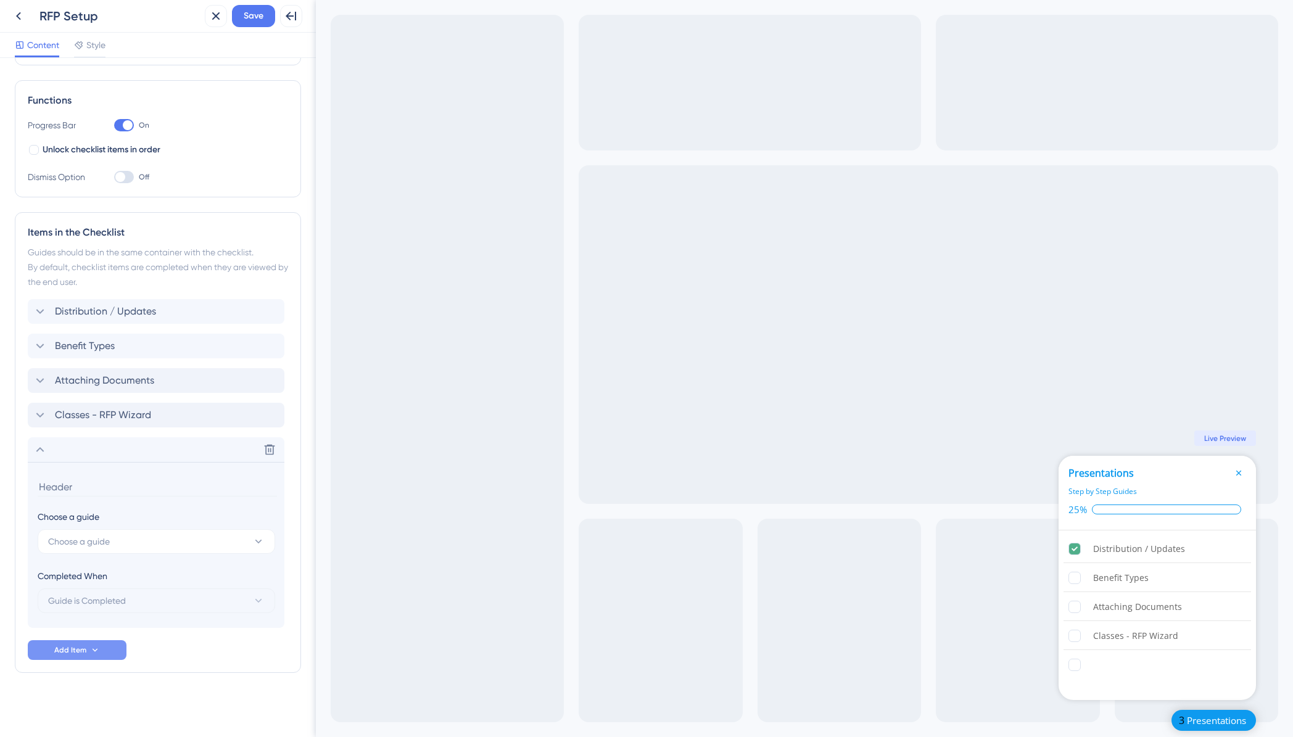
click at [25, 585] on div "Items in the Checklist Guides should be in the same container with the checklis…" at bounding box center [158, 442] width 286 height 461
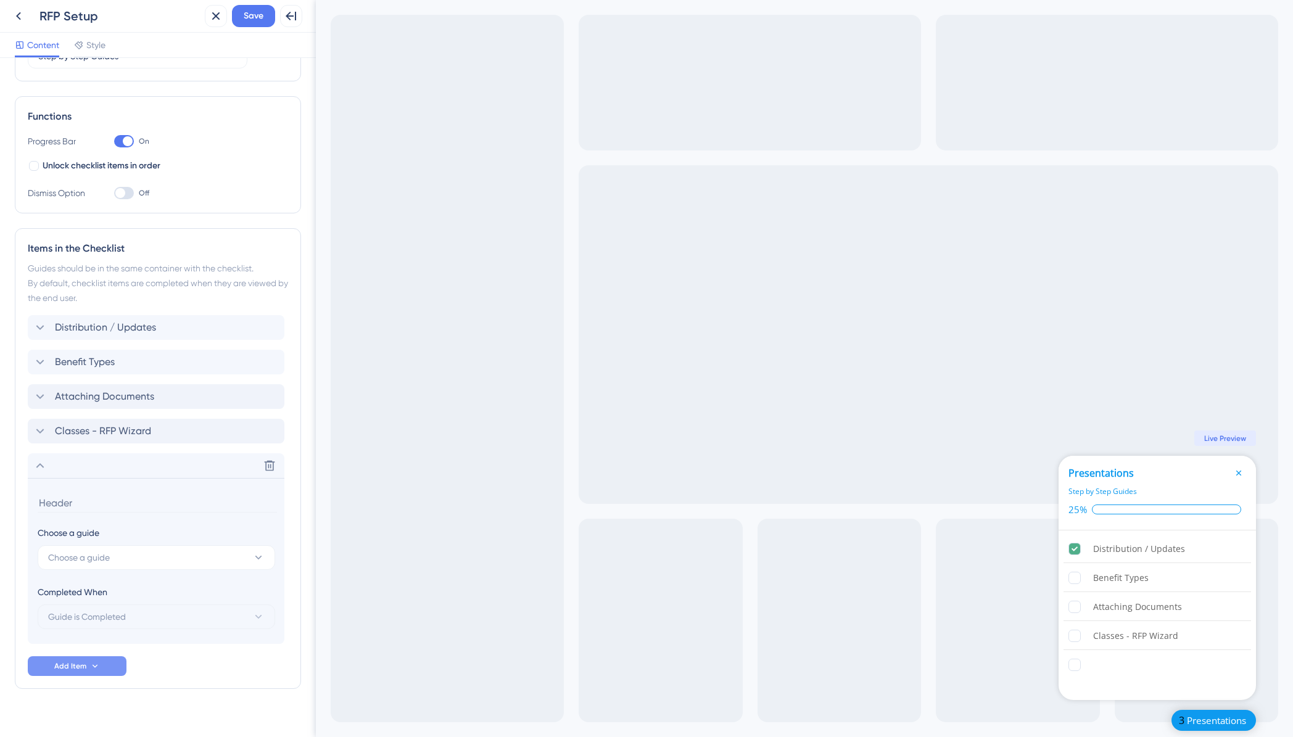
scroll to position [0, 0]
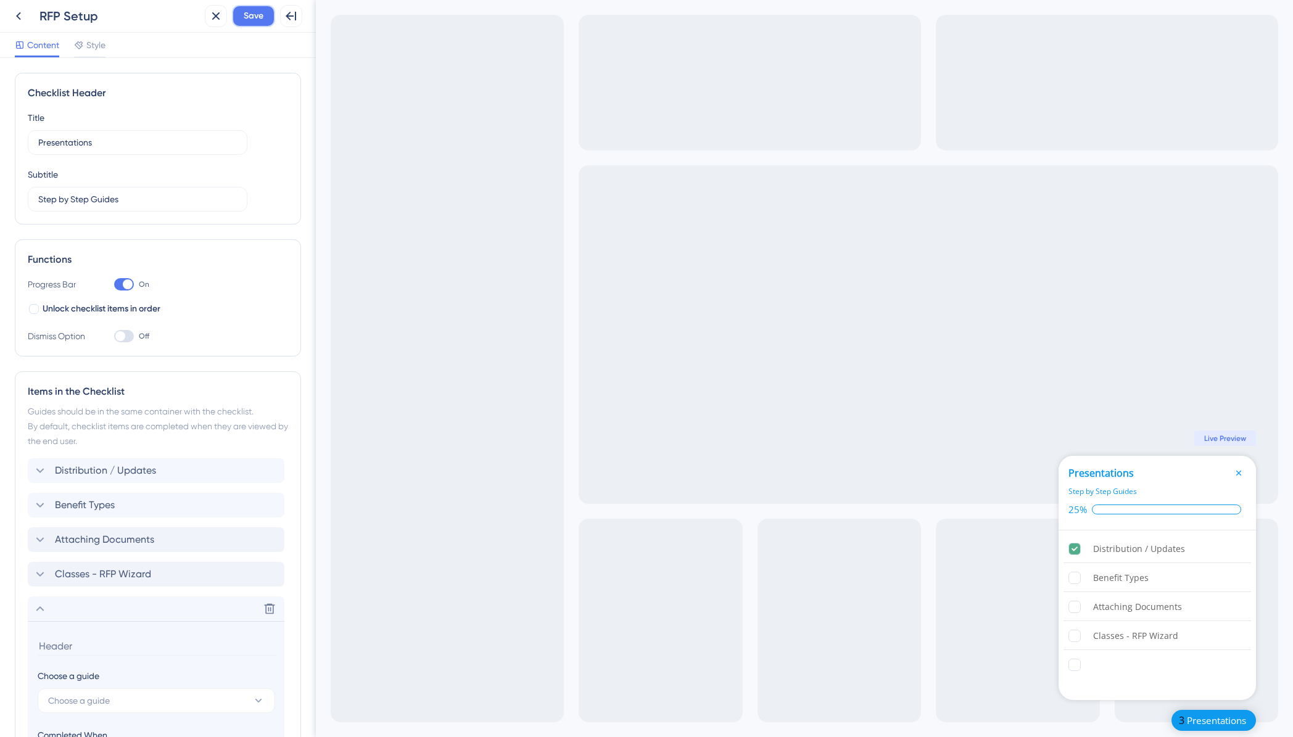
click at [256, 13] on span "Save" at bounding box center [254, 16] width 20 height 15
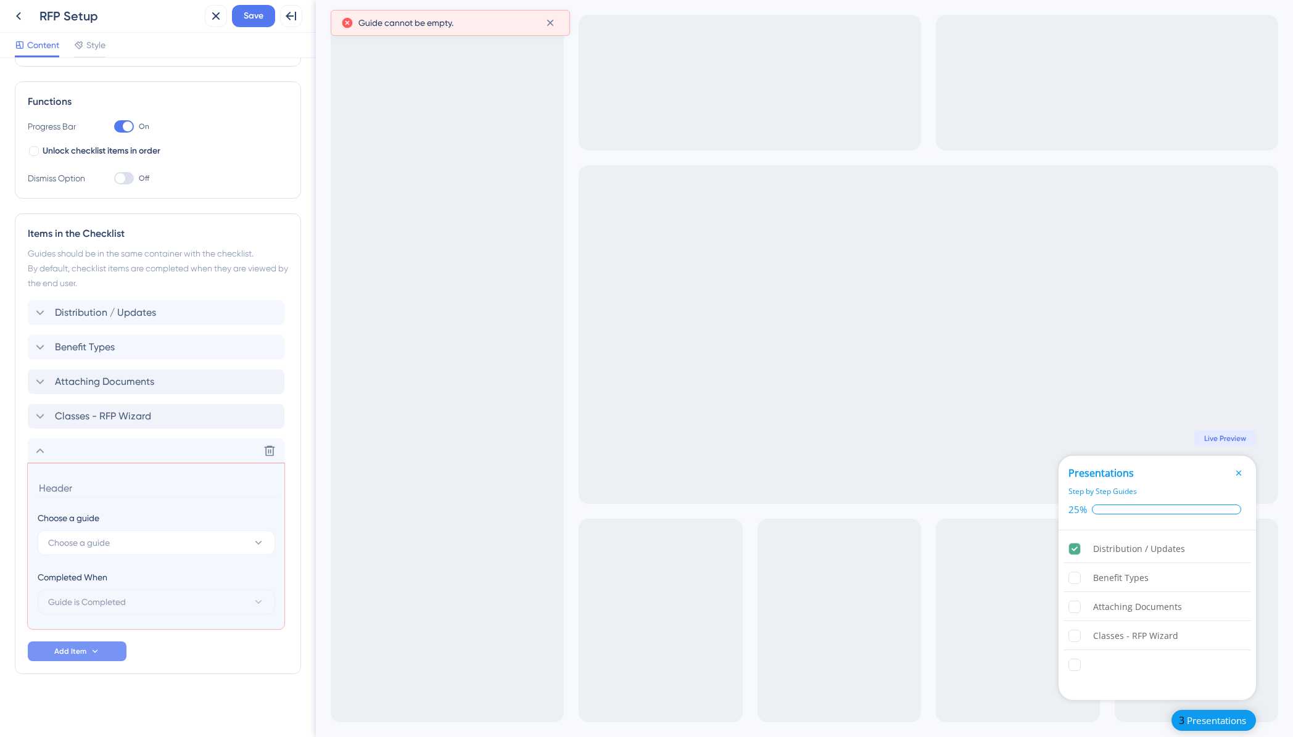
scroll to position [159, 0]
click at [270, 454] on icon at bounding box center [270, 450] width 10 height 10
click at [273, 450] on icon at bounding box center [270, 450] width 10 height 10
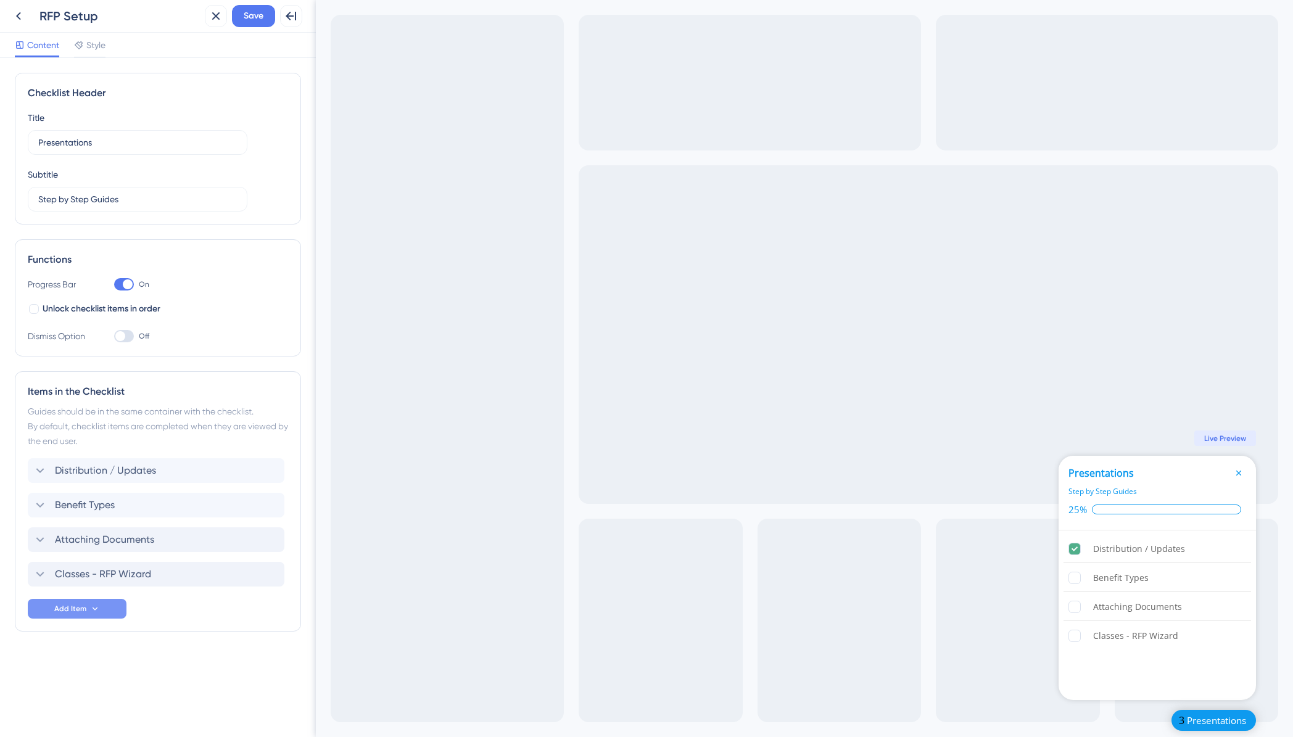
click at [25, 468] on div "Items in the Checklist Guides should be in the same container with the checklis…" at bounding box center [158, 501] width 286 height 260
click at [90, 612] on icon at bounding box center [95, 609] width 10 height 10
click at [77, 640] on div "Guide Guide" at bounding box center [77, 642] width 63 height 25
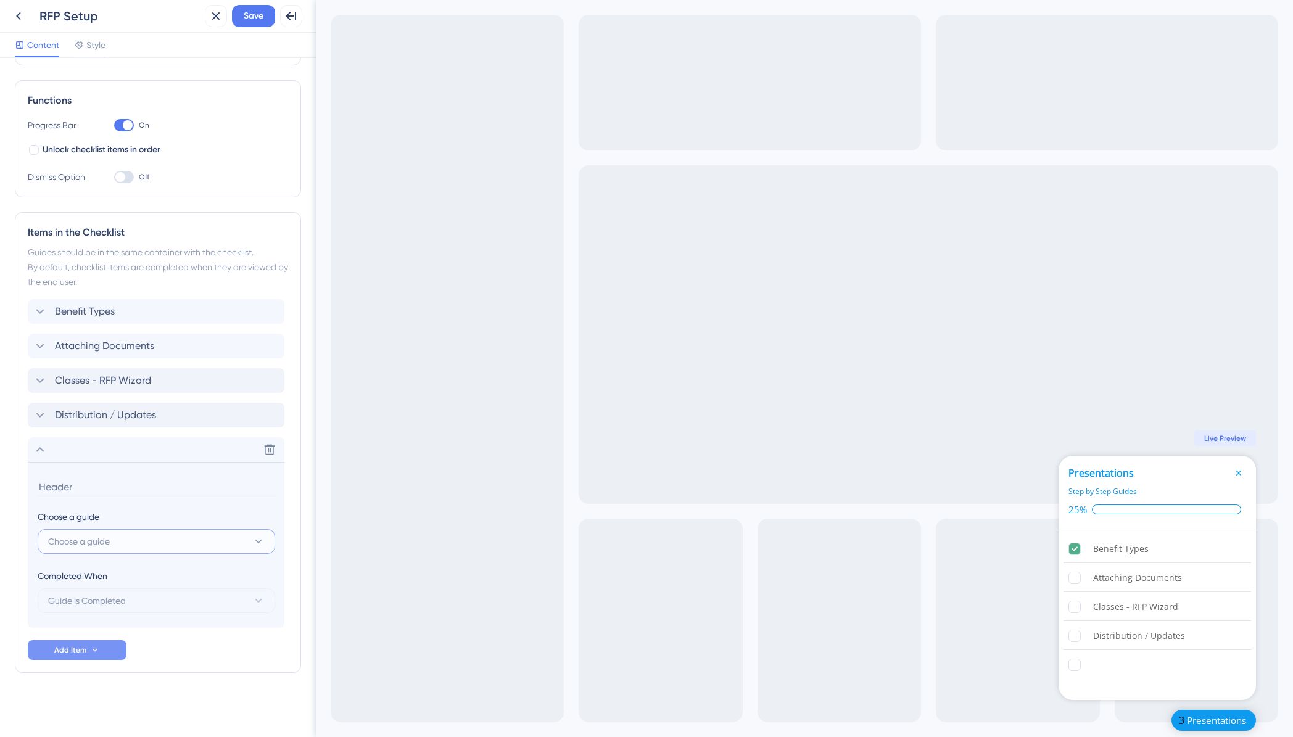
click at [98, 544] on span "Choose a guide" at bounding box center [79, 541] width 62 height 15
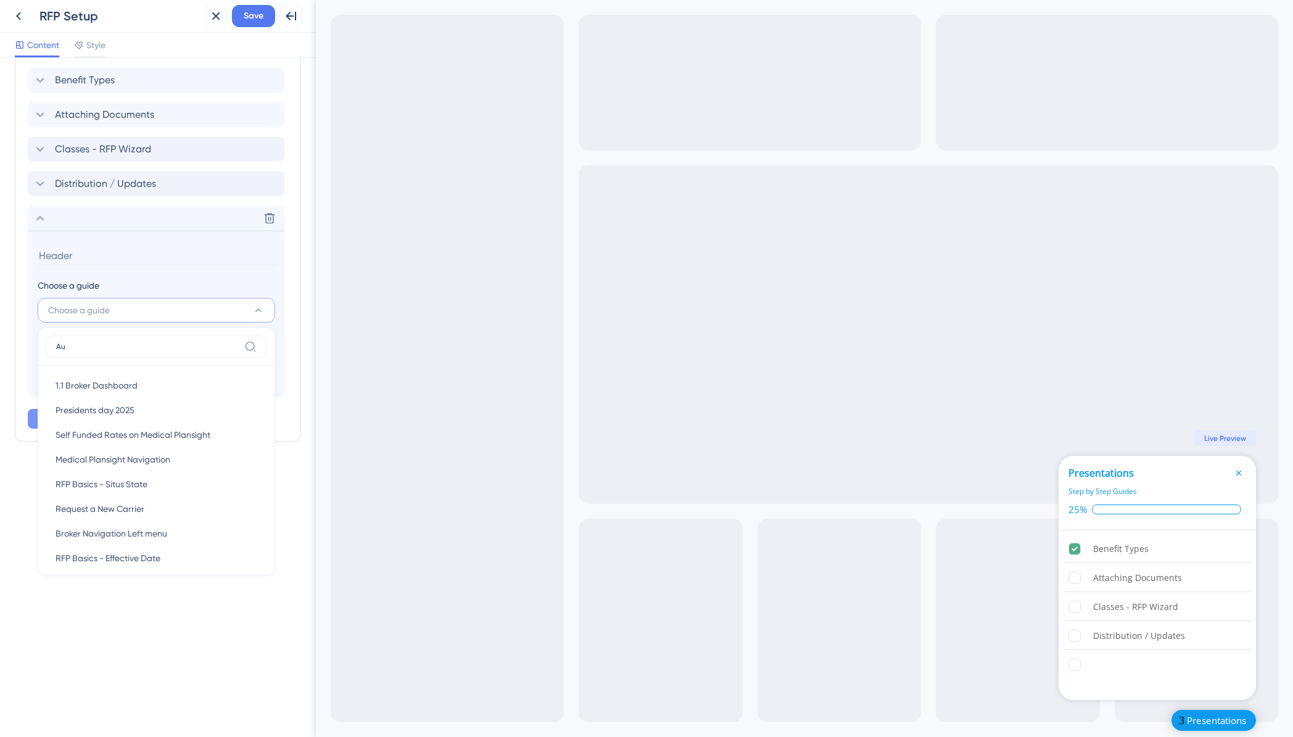
scroll to position [159, 0]
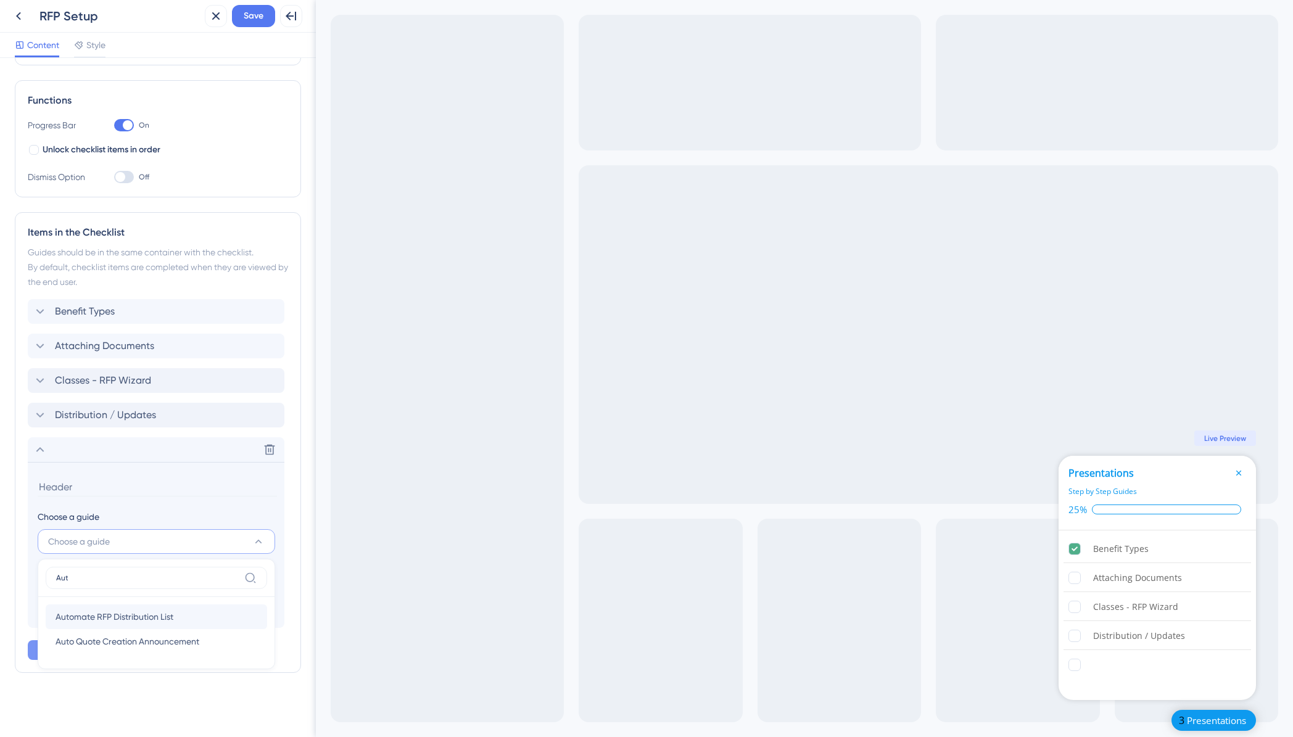
type input "Aut"
click at [126, 619] on span "Automate RFP Distribution List" at bounding box center [115, 617] width 118 height 15
type input "Automate RFP Distribution List"
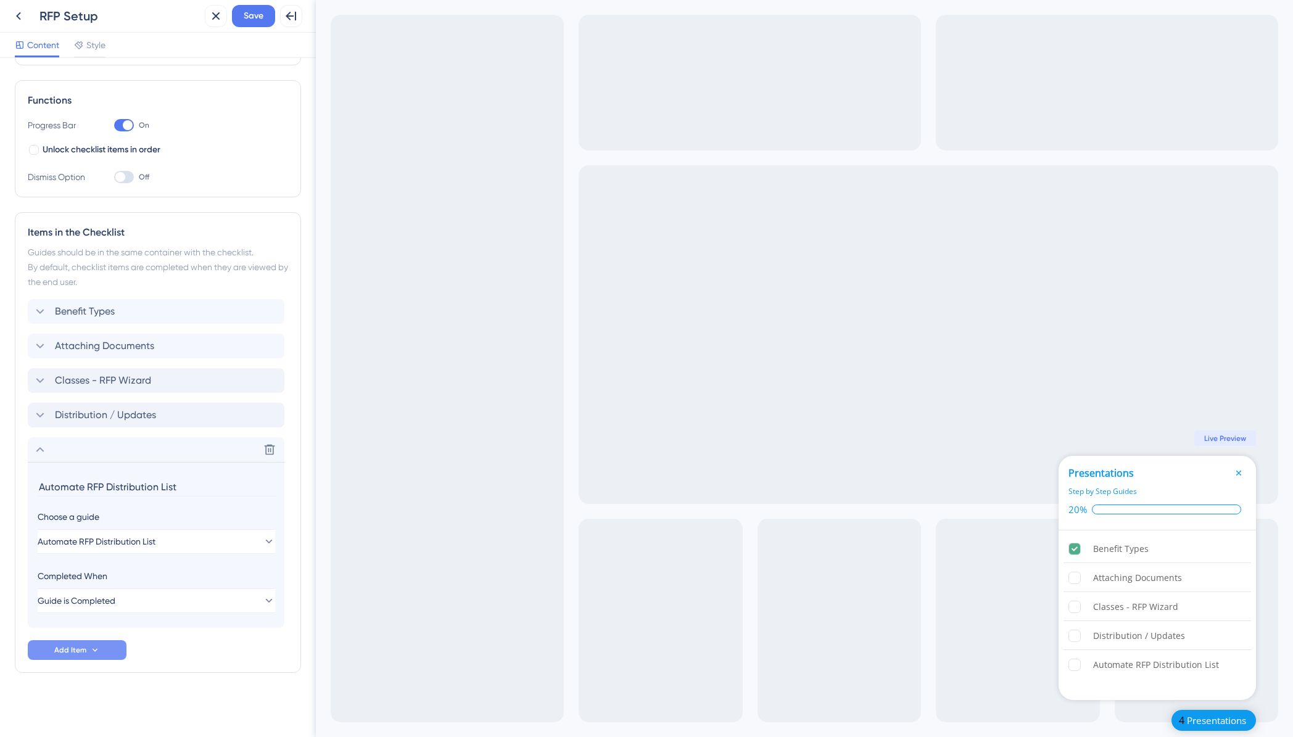
click at [126, 683] on div "Checklist Header Title Presentations Subtitle Step by Step Guides Functions Pro…" at bounding box center [158, 318] width 286 height 809
click at [24, 540] on div "Items in the Checklist Guides should be in the same container with the checklis…" at bounding box center [158, 442] width 286 height 461
click at [75, 650] on span "Add Item" at bounding box center [70, 650] width 32 height 10
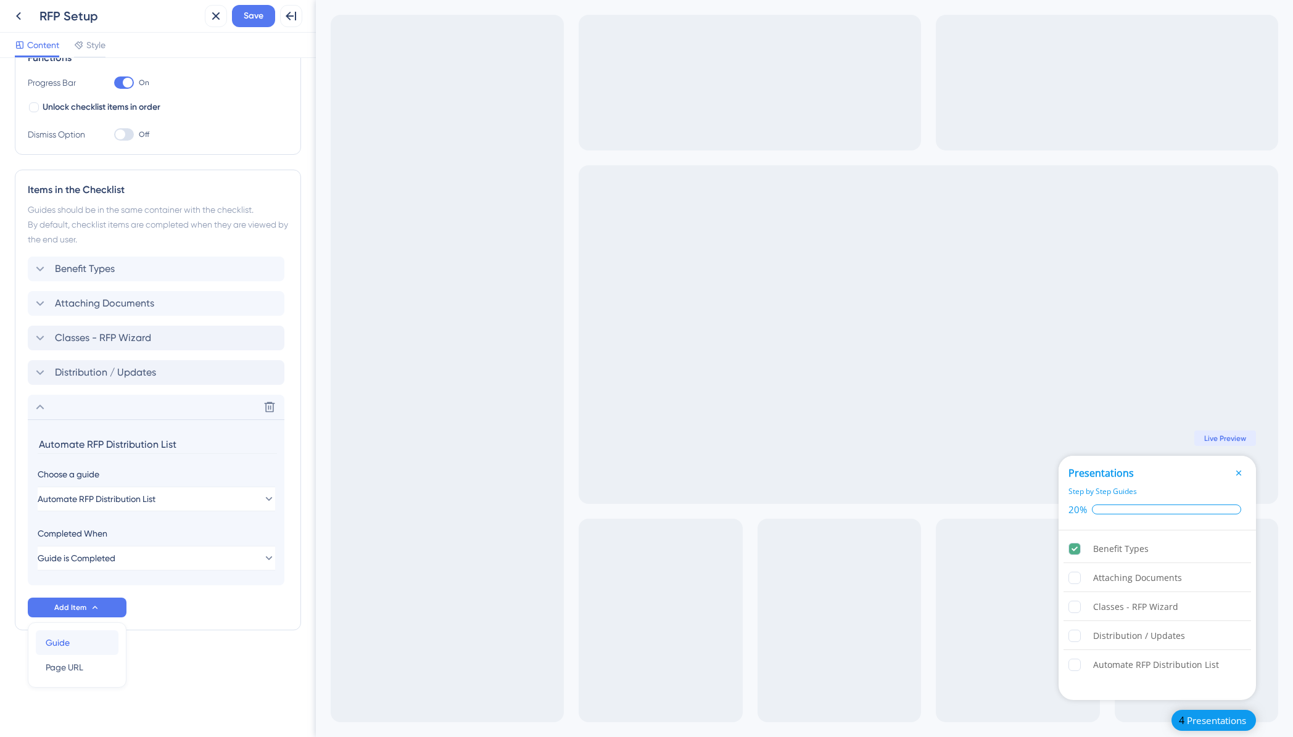
click at [72, 641] on div "Guide Guide" at bounding box center [77, 642] width 63 height 25
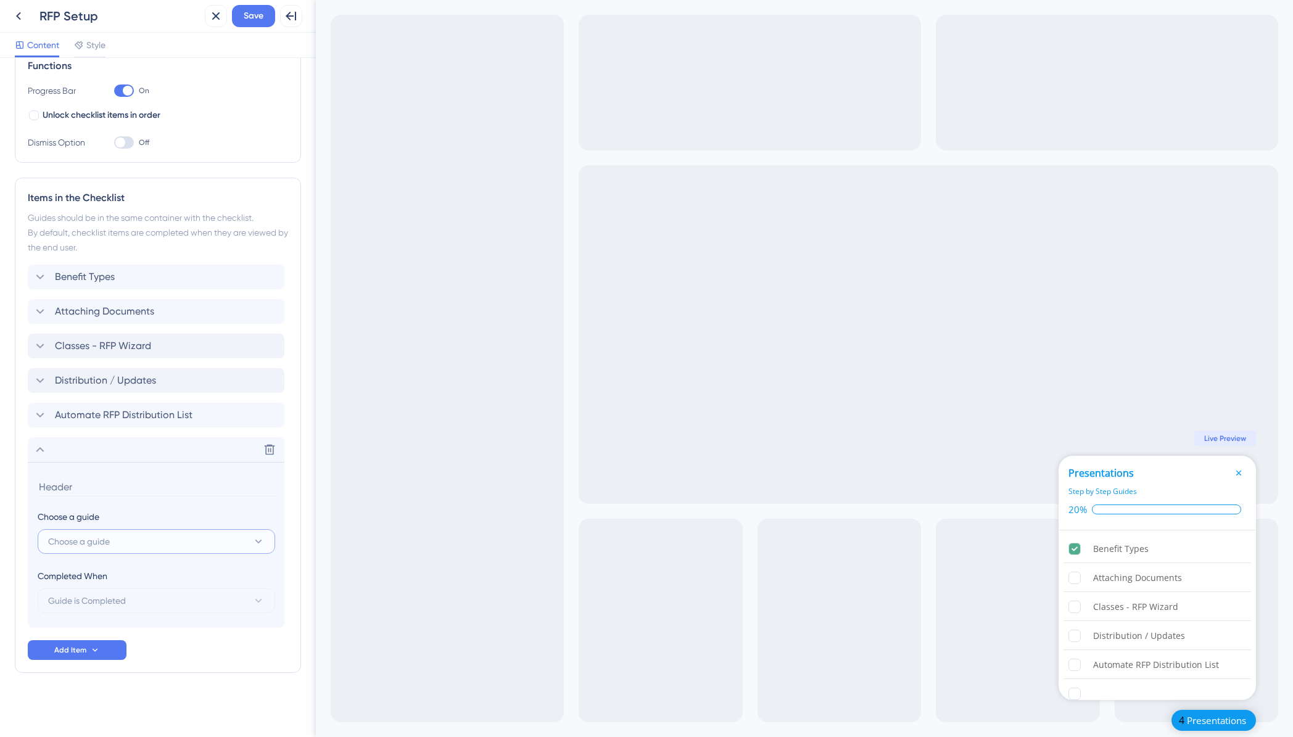
click at [102, 542] on span "Choose a guide" at bounding box center [79, 541] width 62 height 15
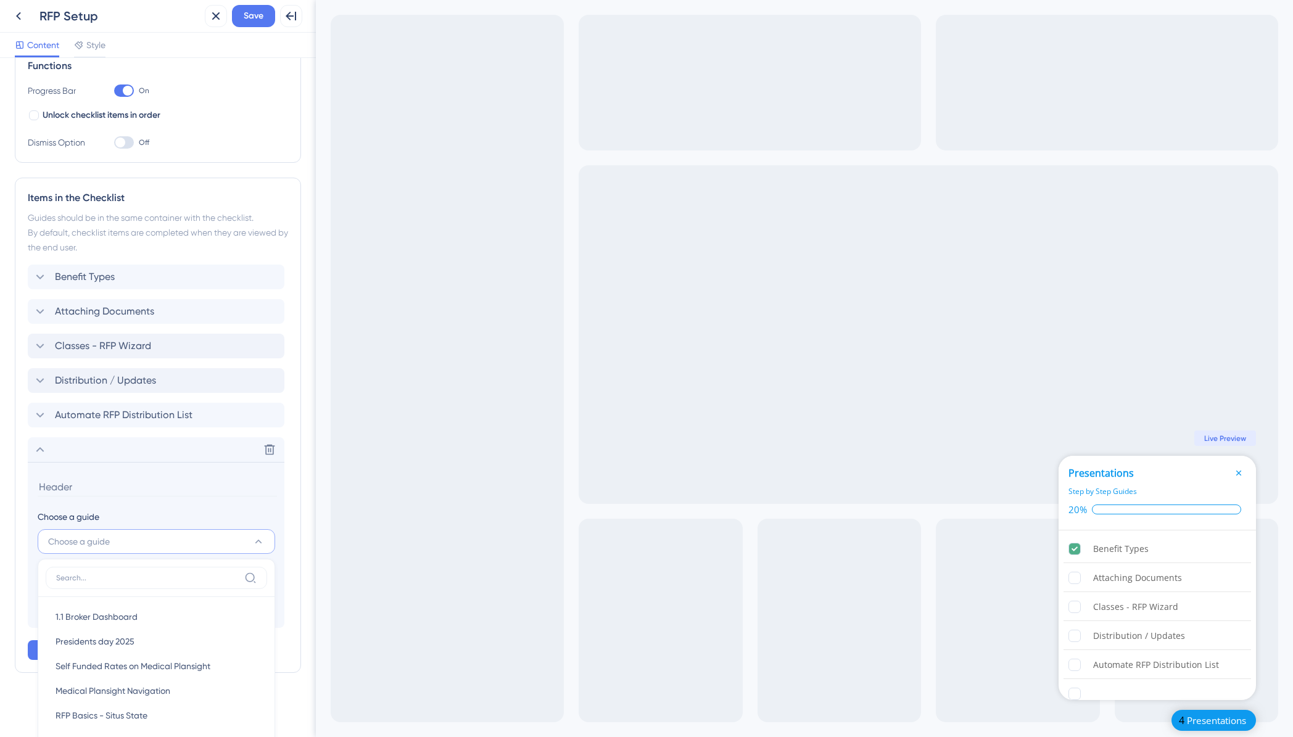
scroll to position [455, 0]
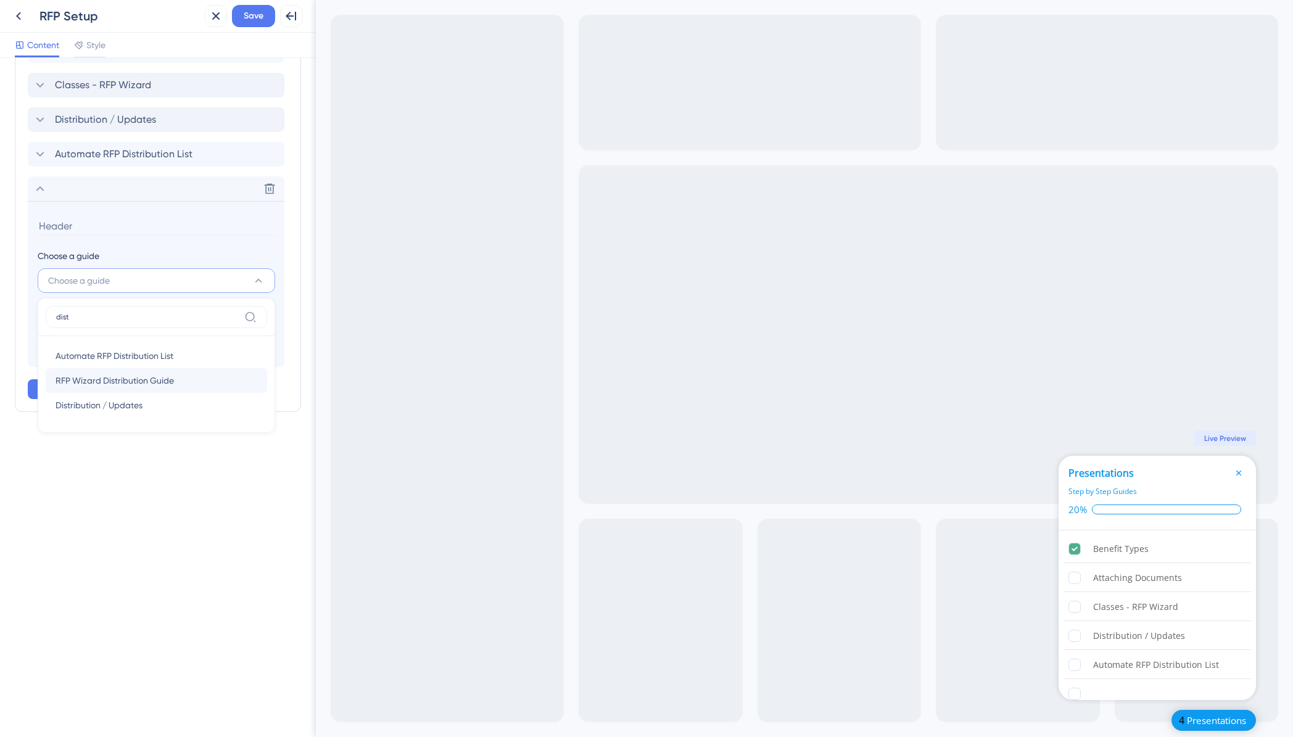
type input "dist"
click at [122, 386] on span "RFP Wizard Distribution Guide" at bounding box center [115, 380] width 118 height 15
type input "RFP Wizard Distribution Guide"
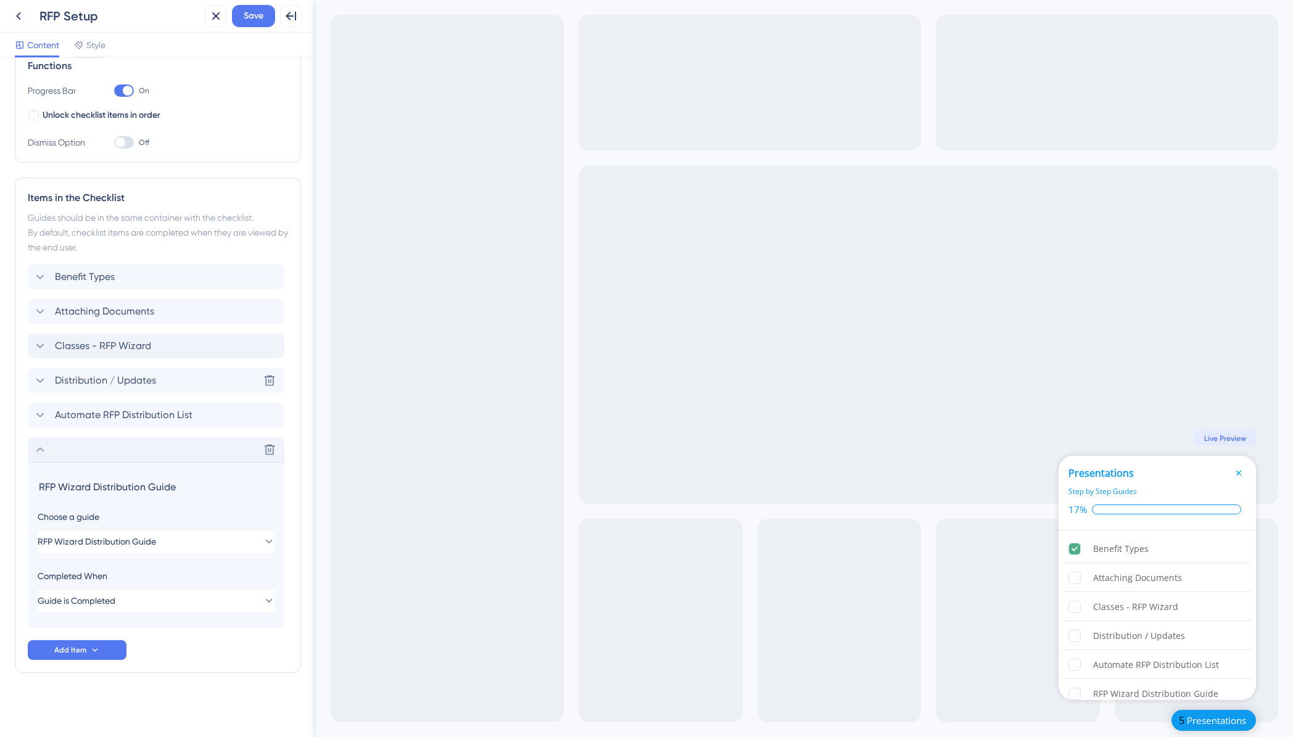
scroll to position [194, 0]
click at [258, 20] on span "Save" at bounding box center [254, 16] width 20 height 15
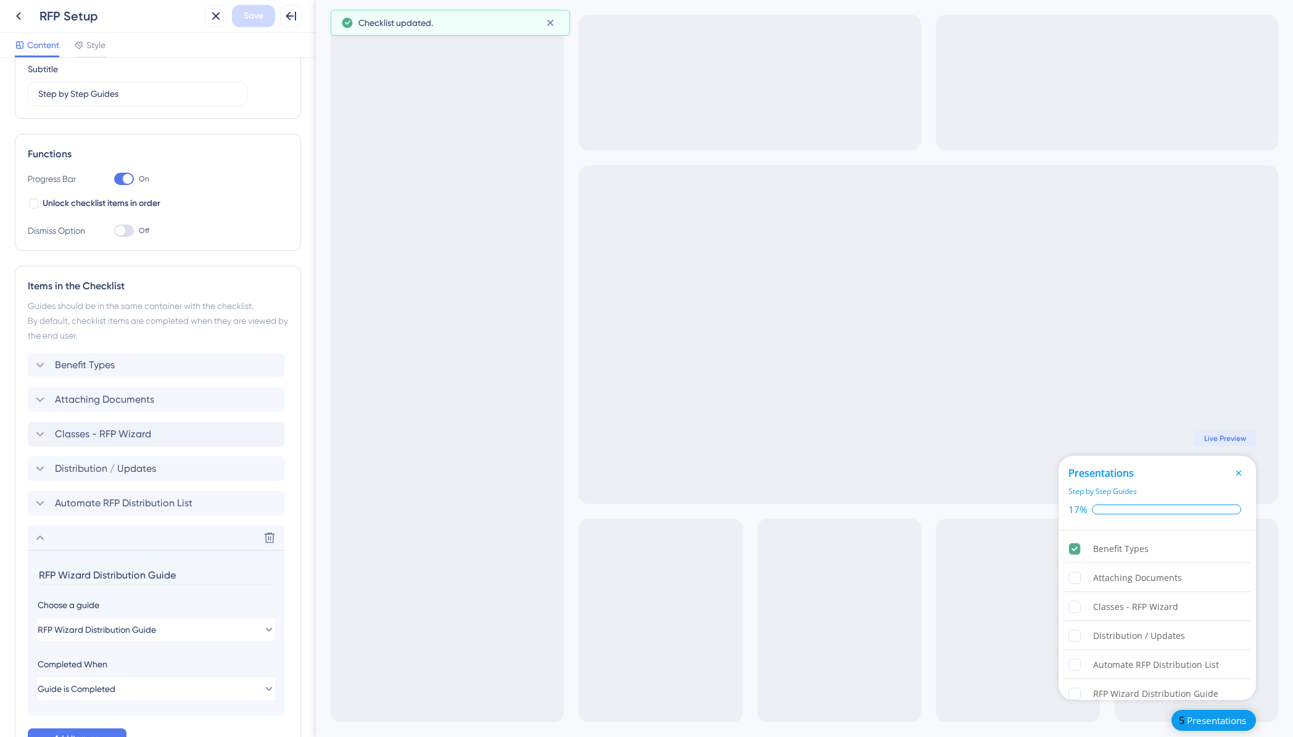
scroll to position [20, 0]
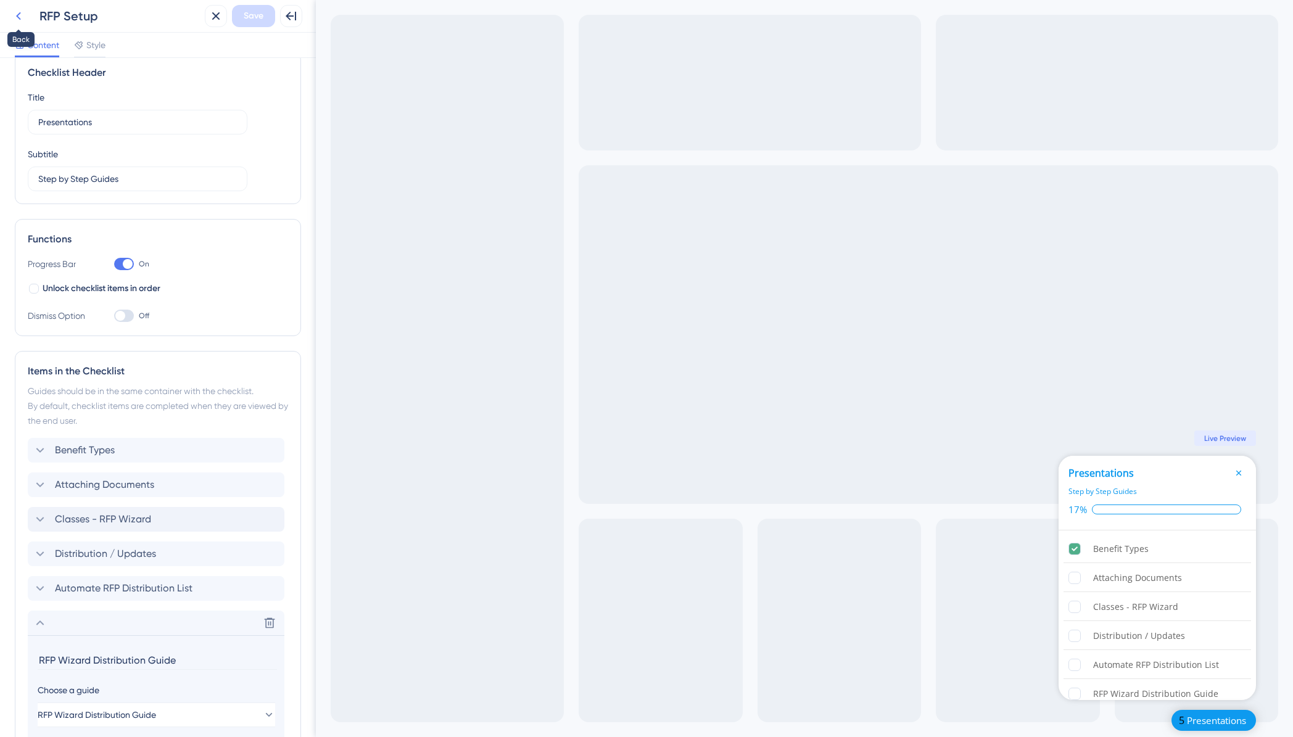
click at [16, 13] on icon at bounding box center [18, 16] width 15 height 15
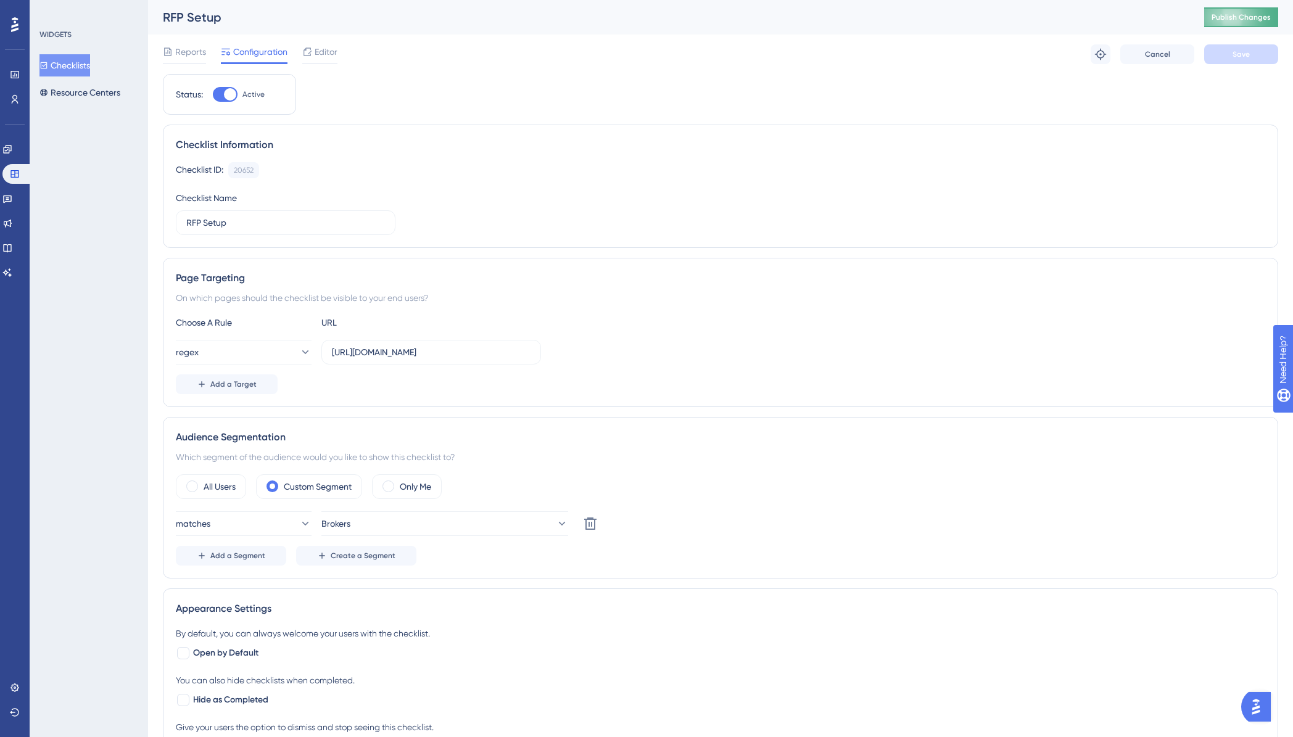
click at [1262, 12] on button "Publish Changes" at bounding box center [1241, 17] width 74 height 20
click at [134, 147] on div "WIDGETS Checklists Resource Centers" at bounding box center [89, 368] width 118 height 737
click at [19, 175] on icon at bounding box center [15, 174] width 10 height 10
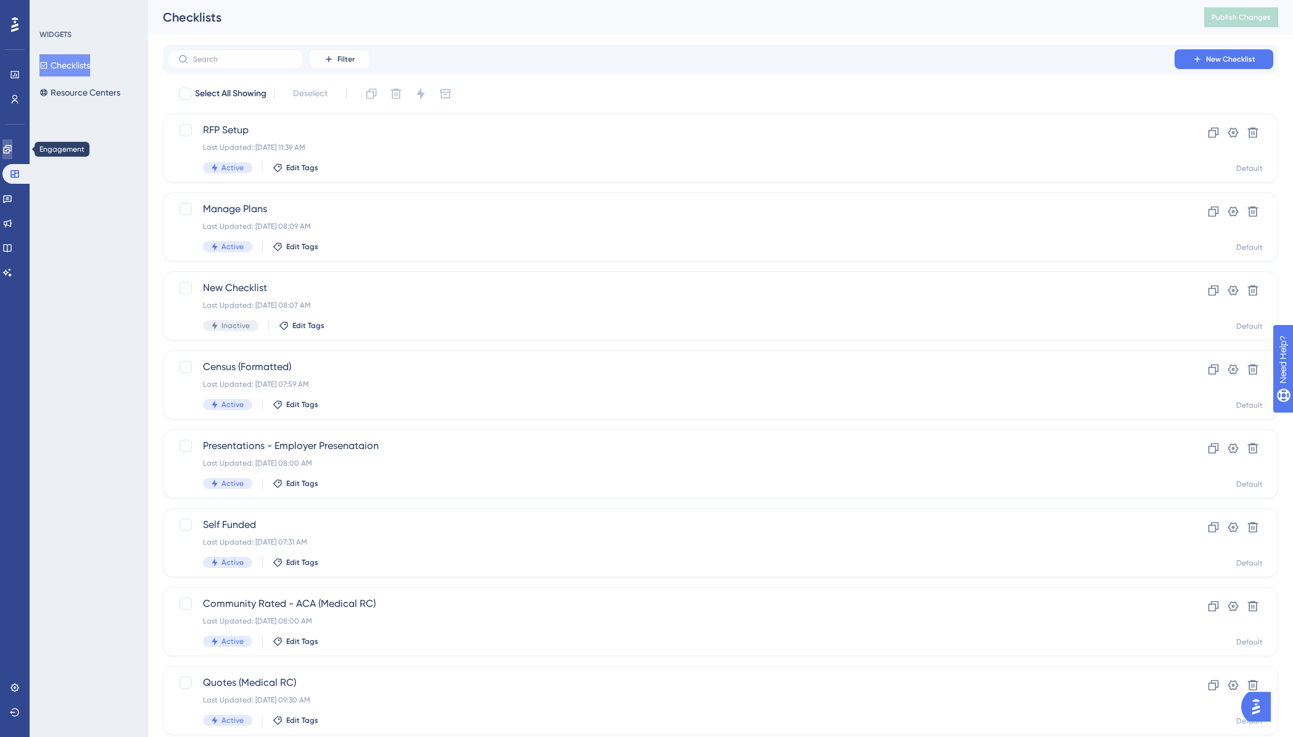
click at [12, 151] on icon at bounding box center [7, 149] width 10 height 10
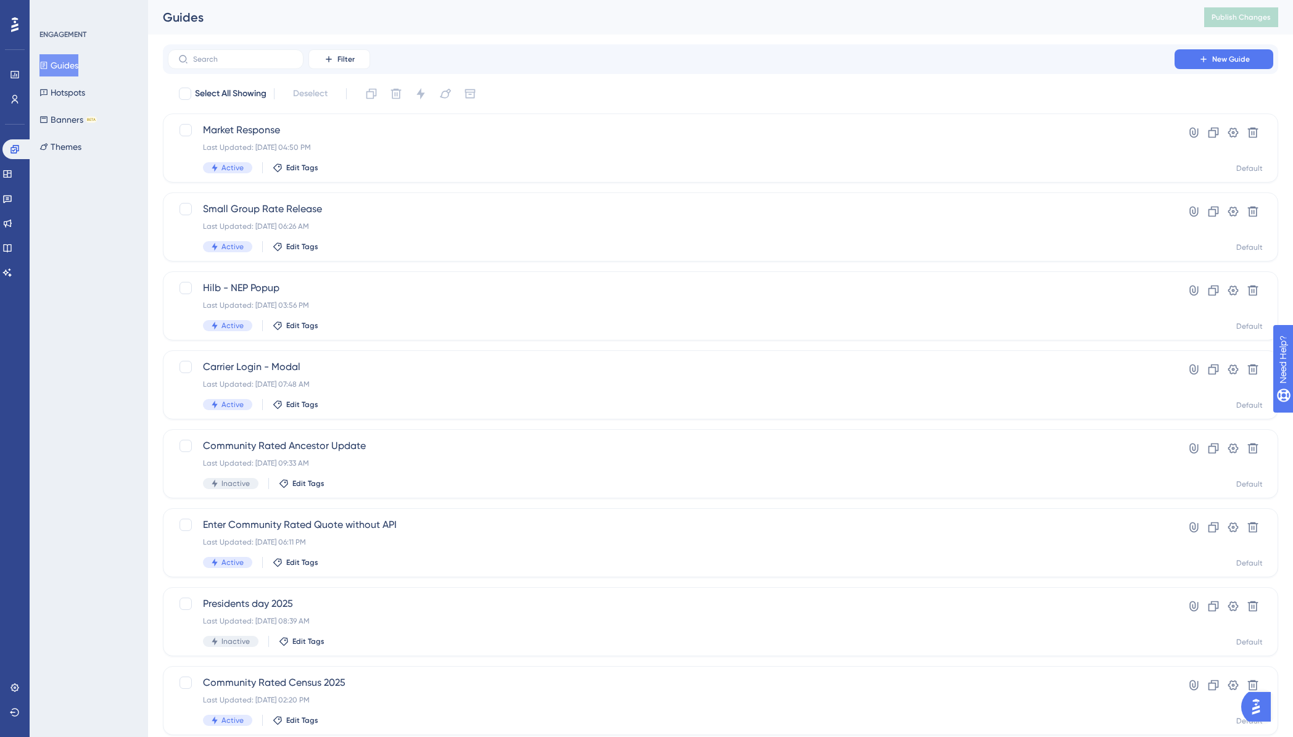
click at [75, 64] on button "Guides" at bounding box center [58, 65] width 39 height 22
click at [234, 63] on input "text" at bounding box center [243, 59] width 100 height 9
type input "Bee"
checkbox input "true"
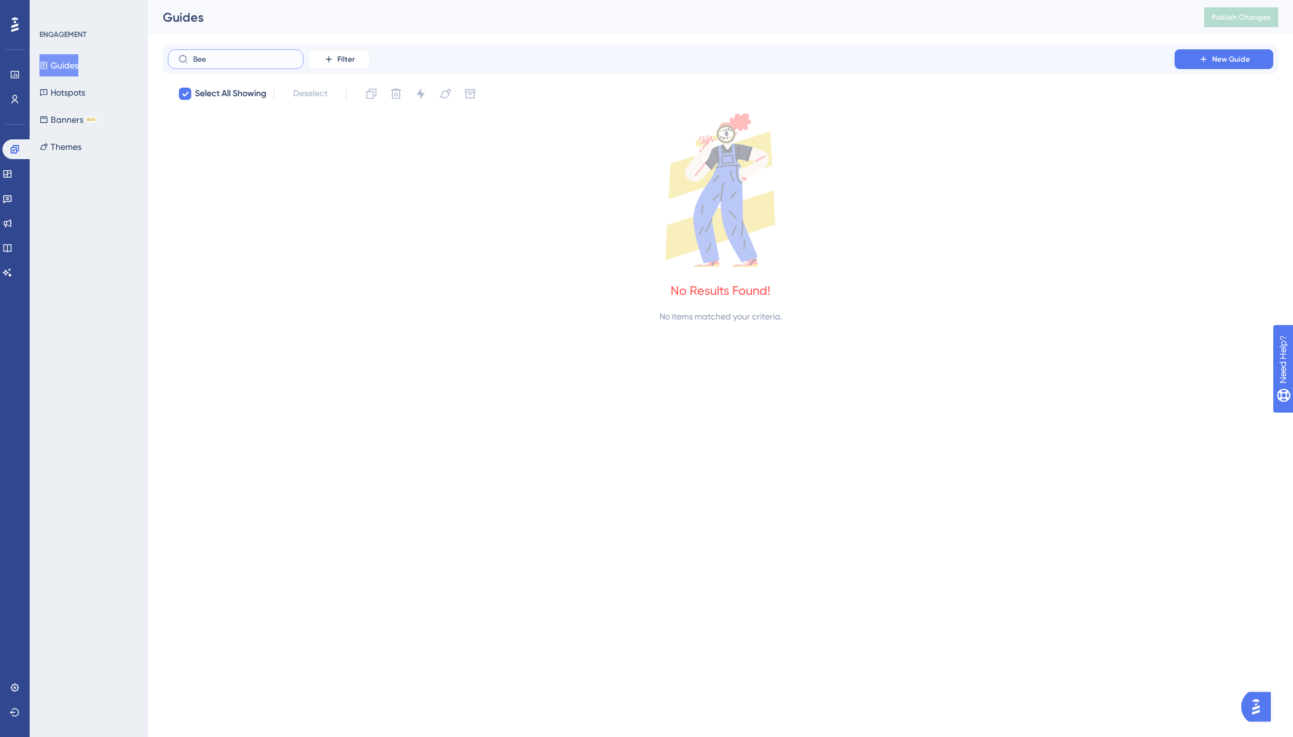
type input "Be"
checkbox input "false"
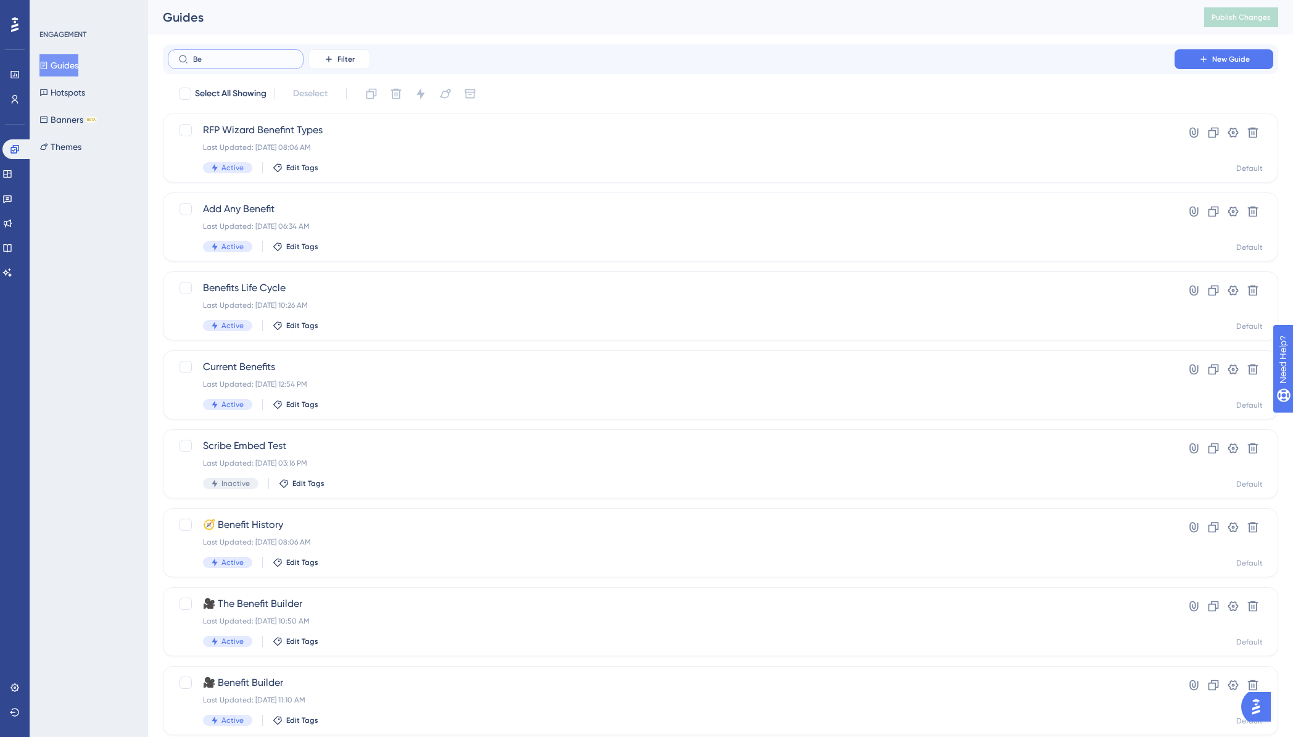
type input "B"
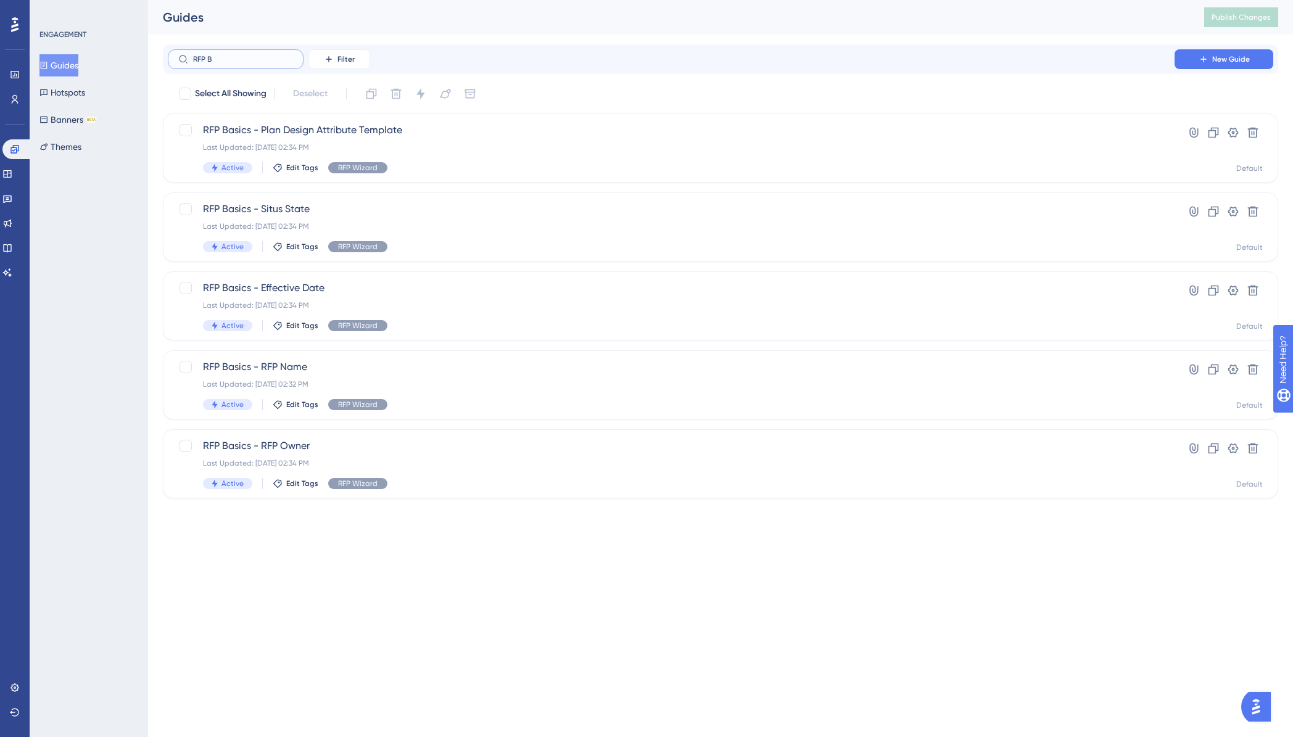
type input "RFP Be"
checkbox input "true"
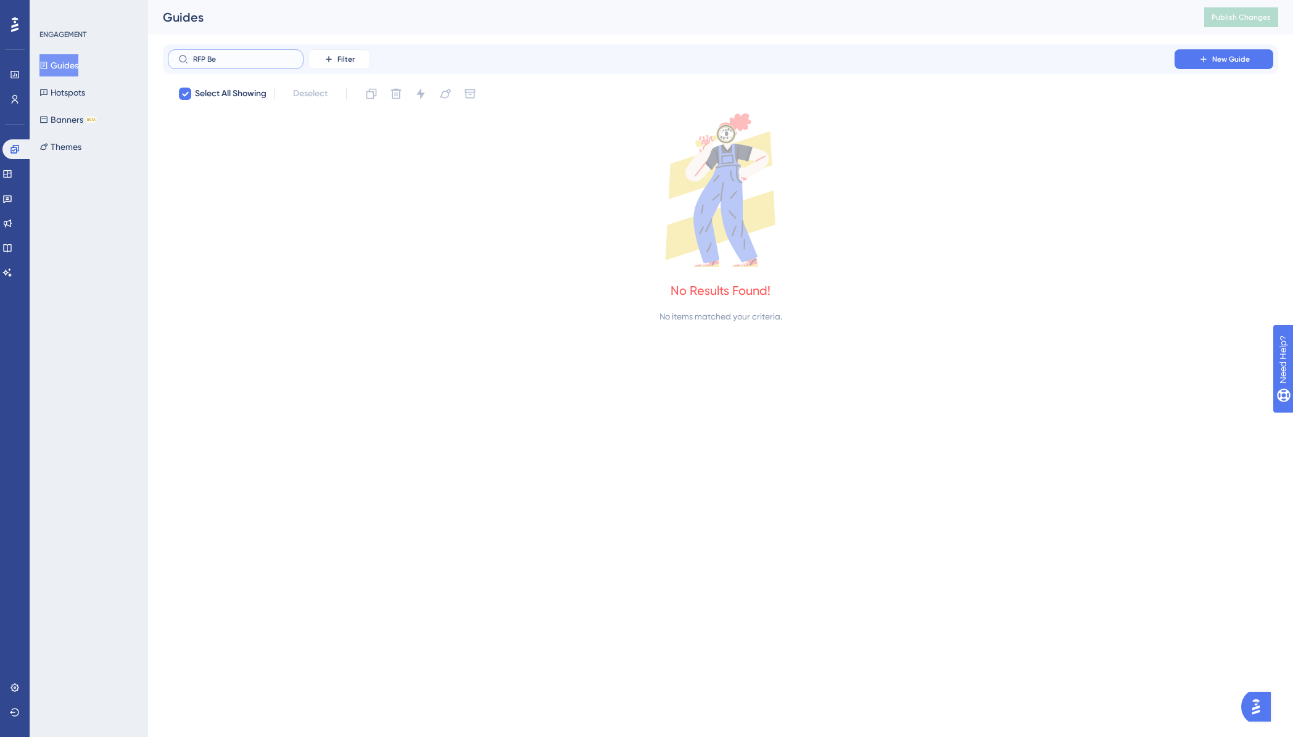
type input "RFP B"
checkbox input "false"
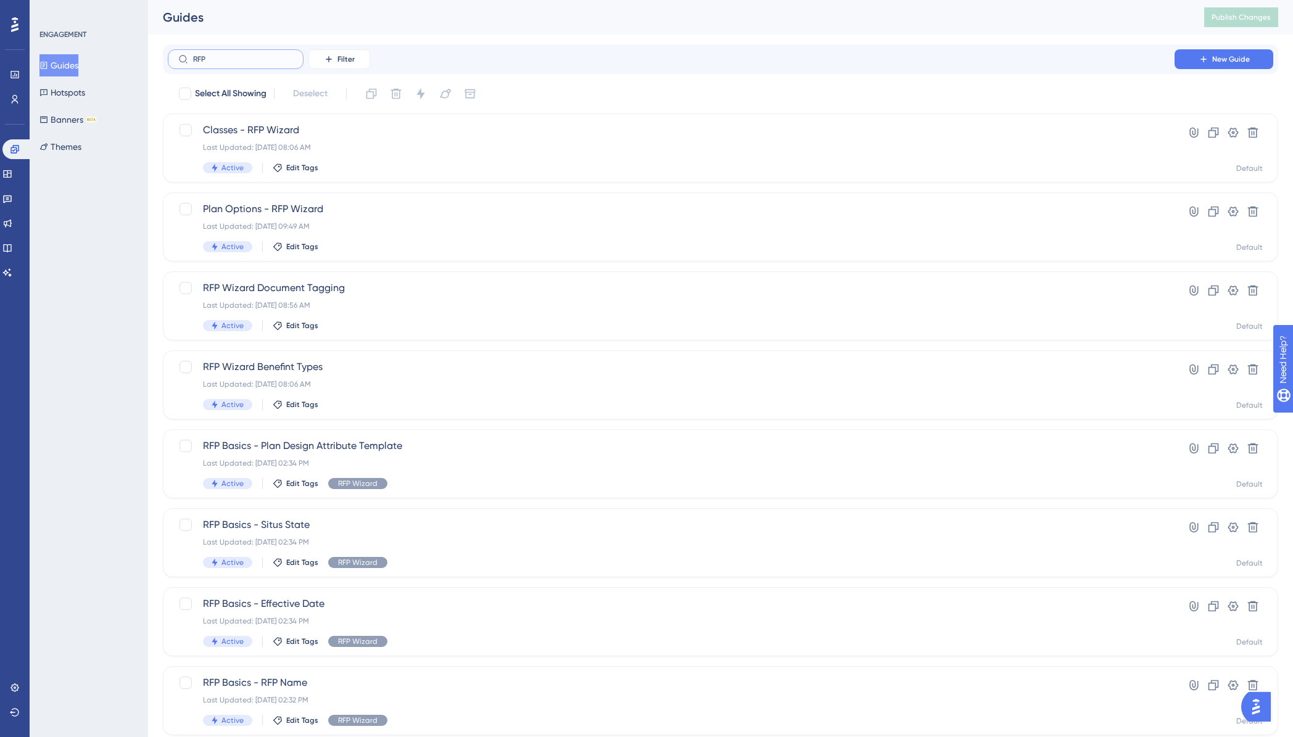
type input "RFP"
click at [12, 173] on icon at bounding box center [7, 174] width 10 height 10
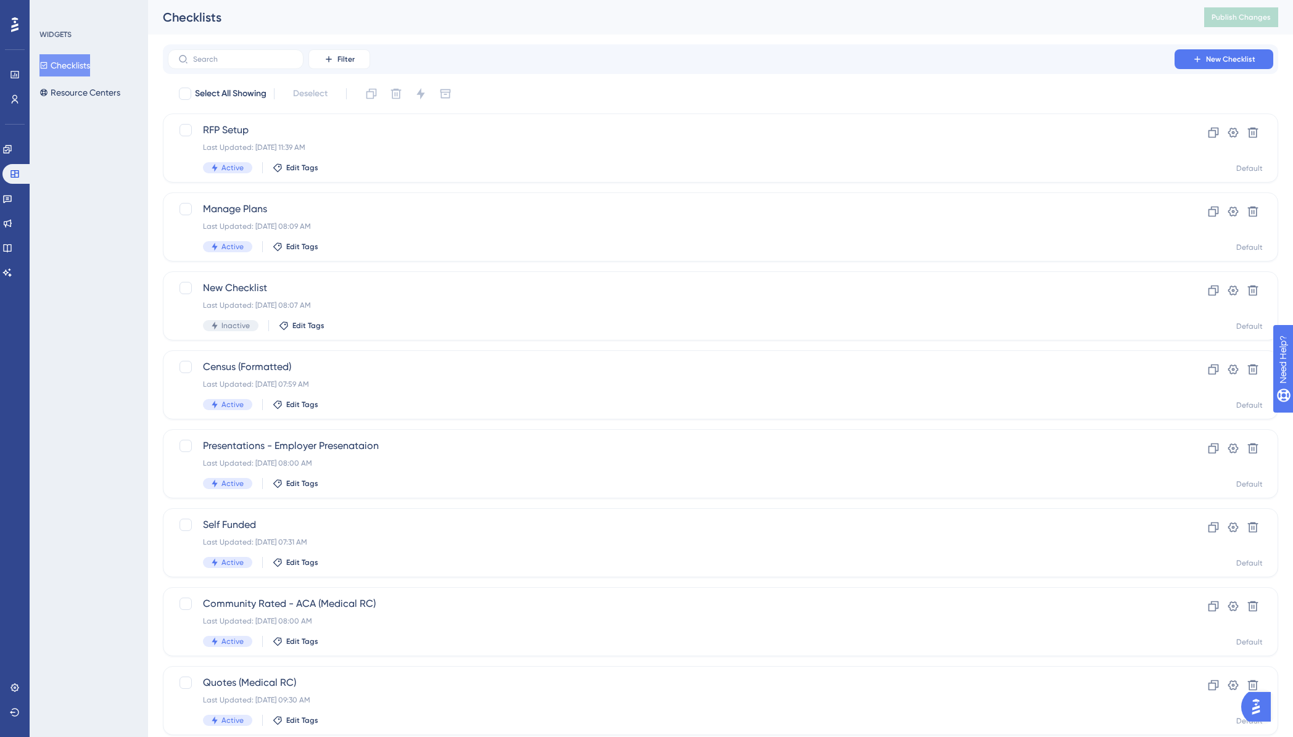
click at [73, 64] on button "Checklists" at bounding box center [64, 65] width 51 height 22
click at [267, 142] on div "RFP Setup Last Updated: Oct 14 2025, 11:39 AM Active Edit Tags" at bounding box center [671, 148] width 936 height 51
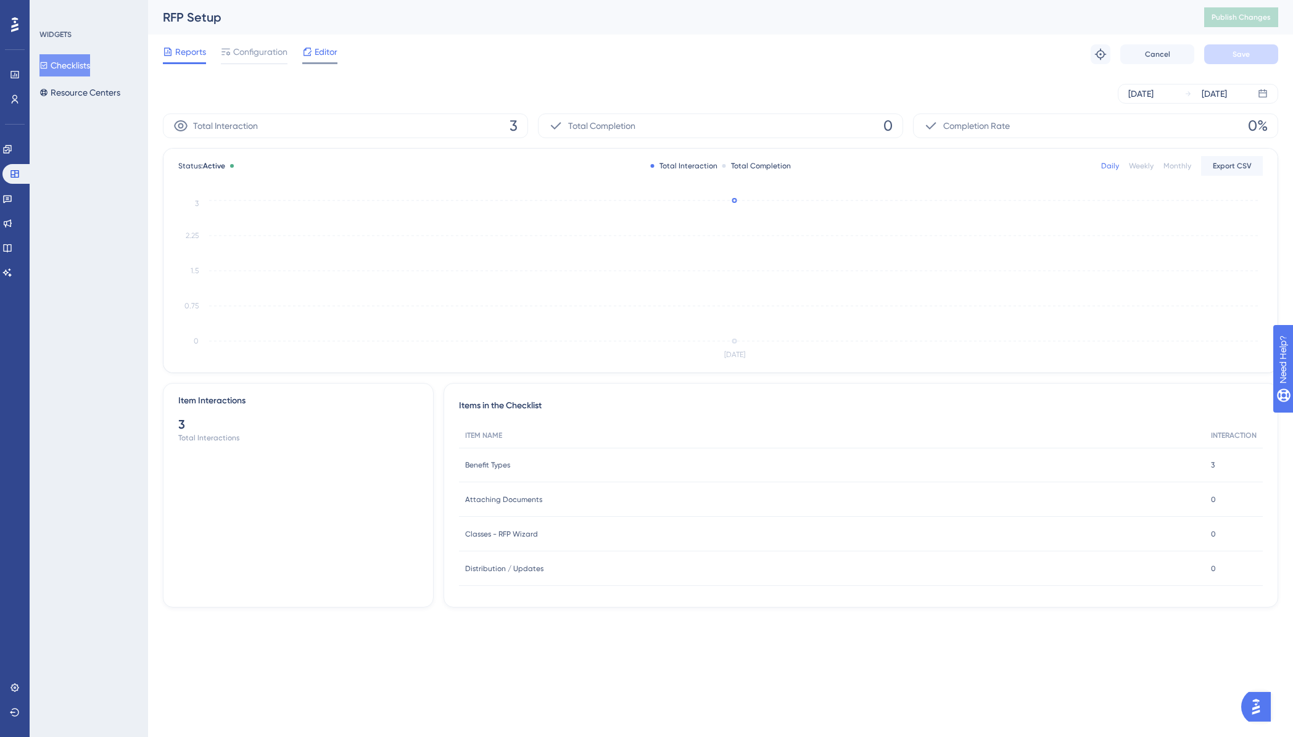
click at [326, 52] on span "Editor" at bounding box center [326, 51] width 23 height 15
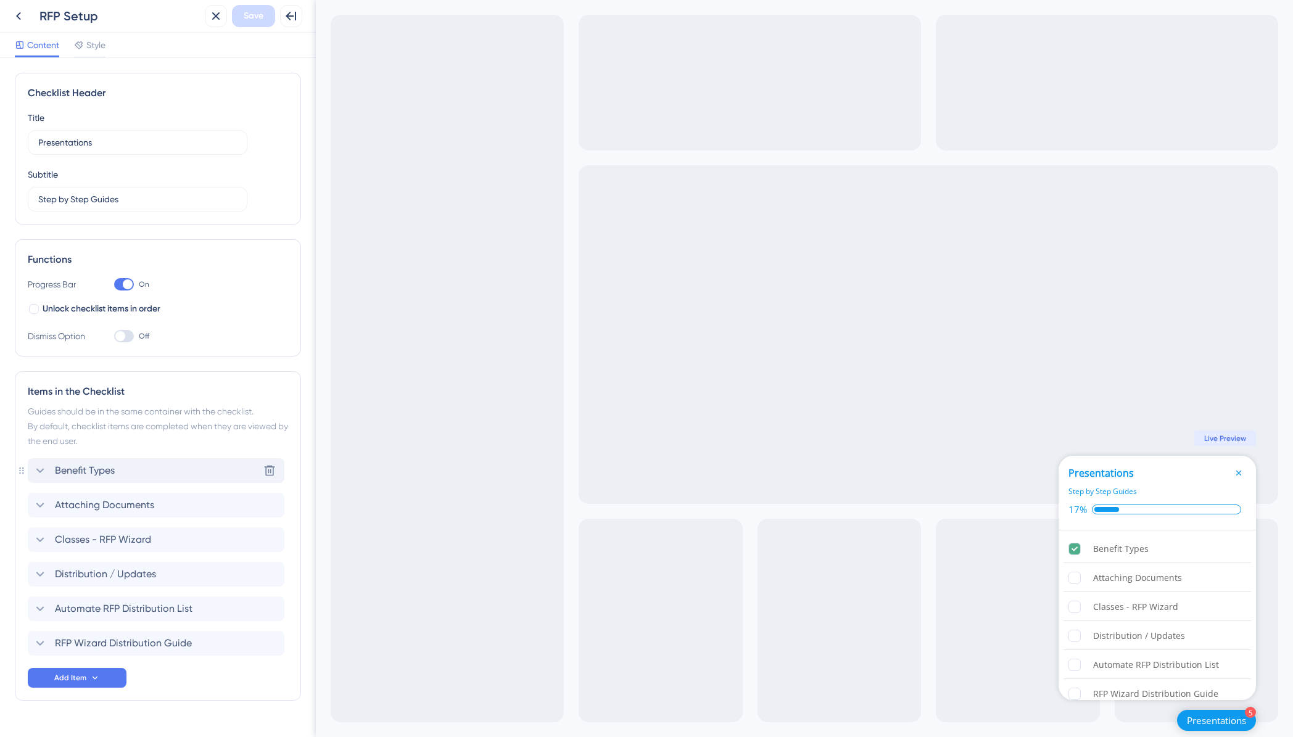
click at [39, 474] on icon at bounding box center [40, 470] width 15 height 15
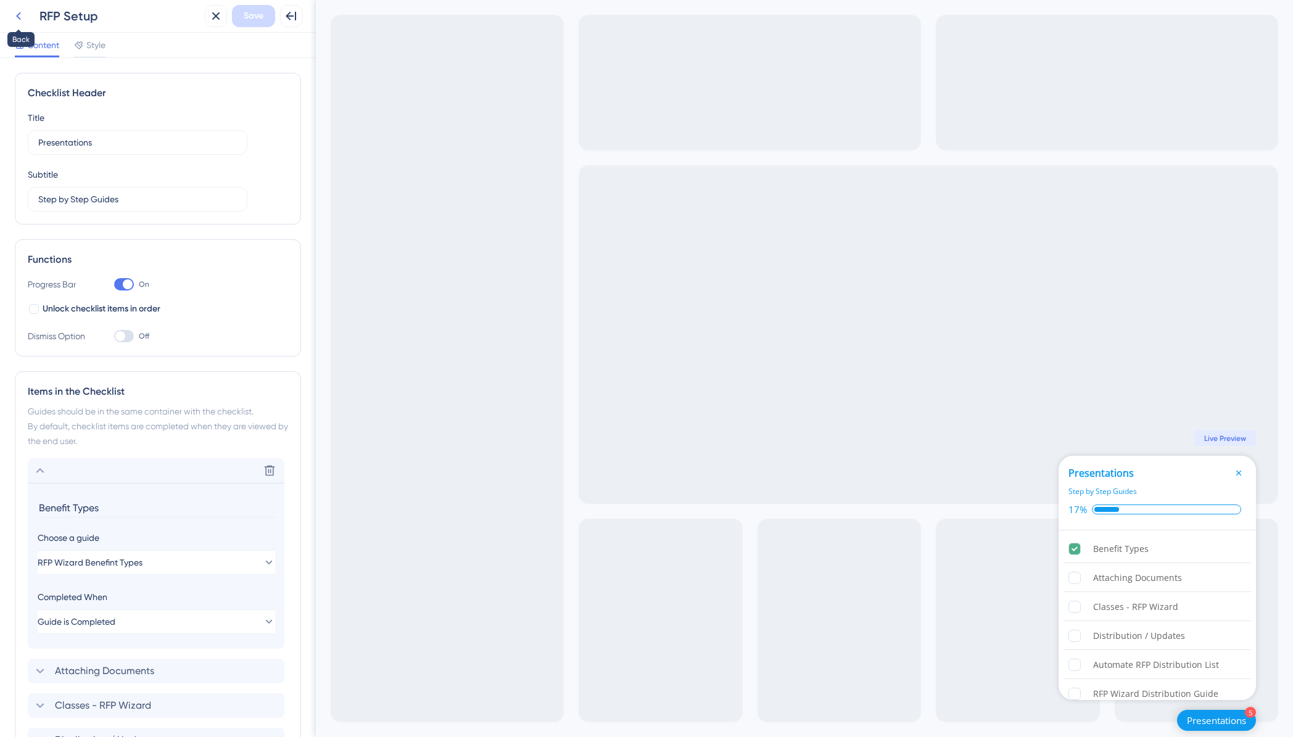
click at [20, 13] on icon at bounding box center [18, 16] width 5 height 8
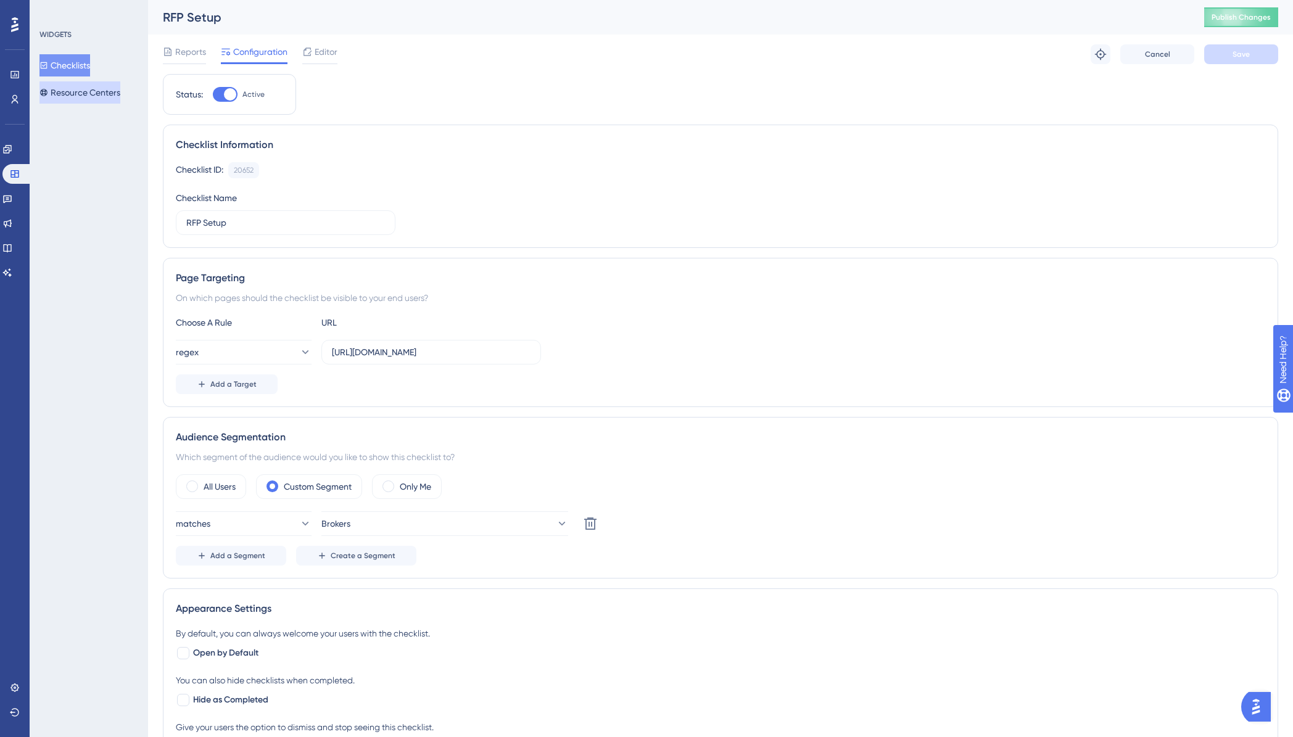
click at [85, 94] on button "Resource Centers" at bounding box center [79, 92] width 81 height 22
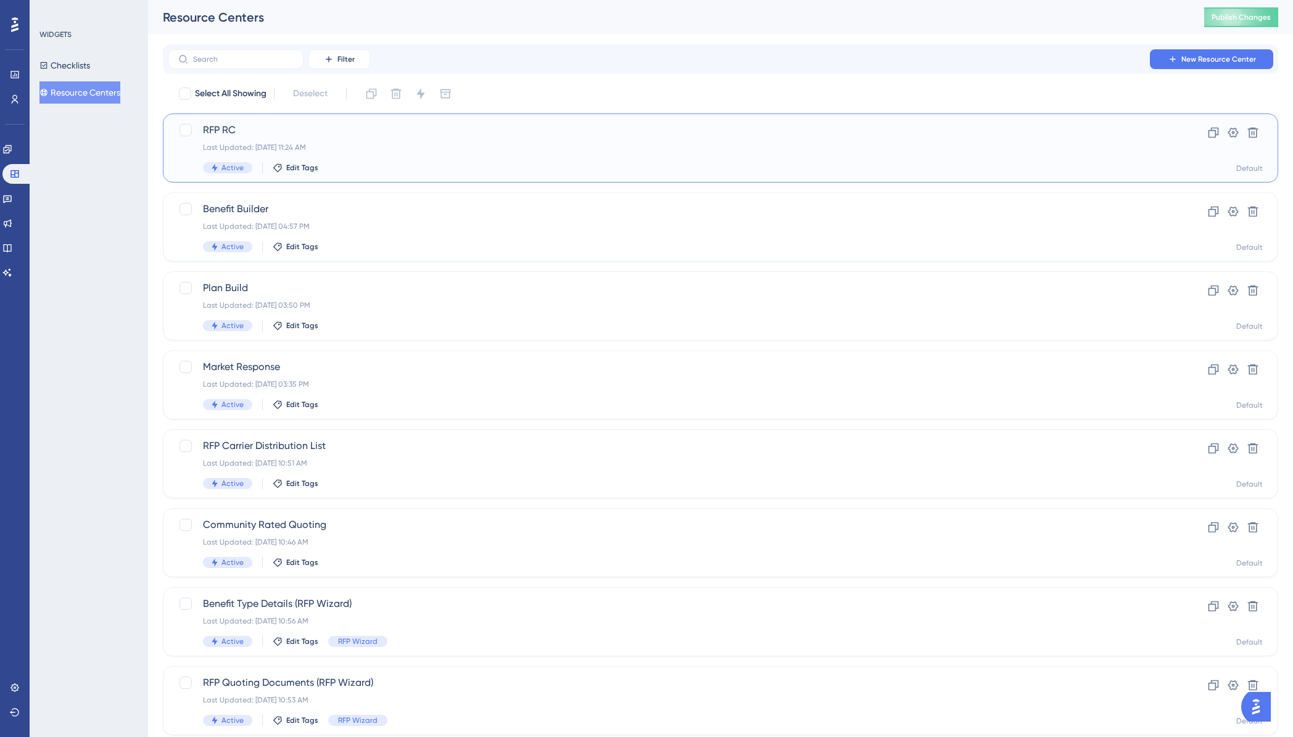
click at [269, 138] on div "RFP RC Last Updated: Oct 14 2025, 11:24 AM Active Edit Tags" at bounding box center [671, 148] width 936 height 51
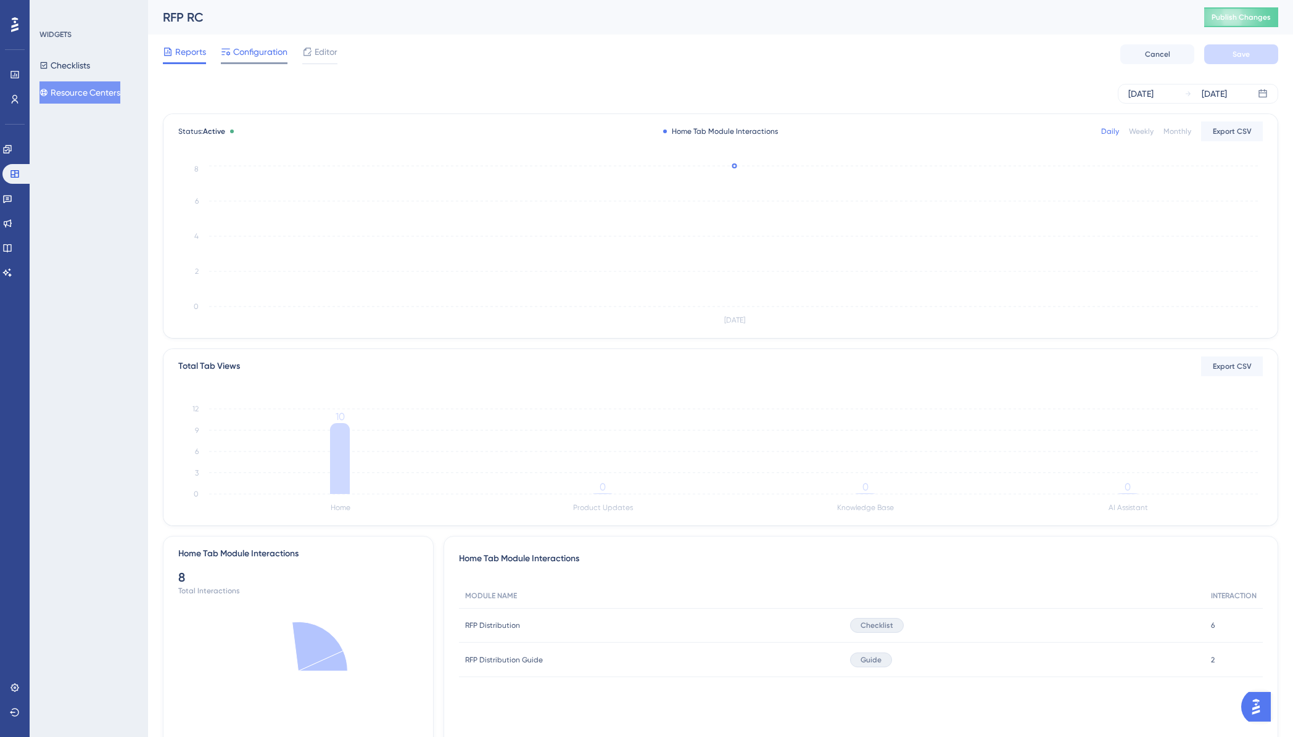
click at [270, 55] on span "Configuration" at bounding box center [260, 51] width 54 height 15
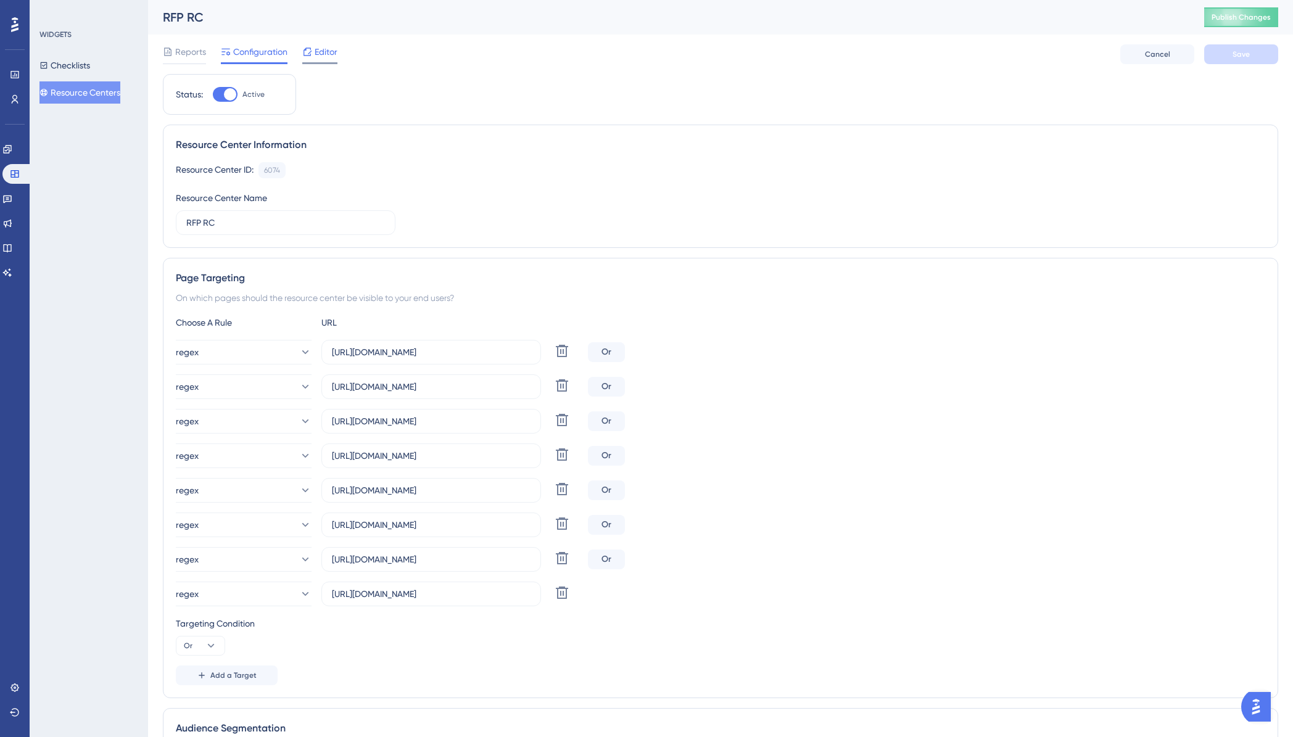
click at [328, 54] on span "Editor" at bounding box center [326, 51] width 23 height 15
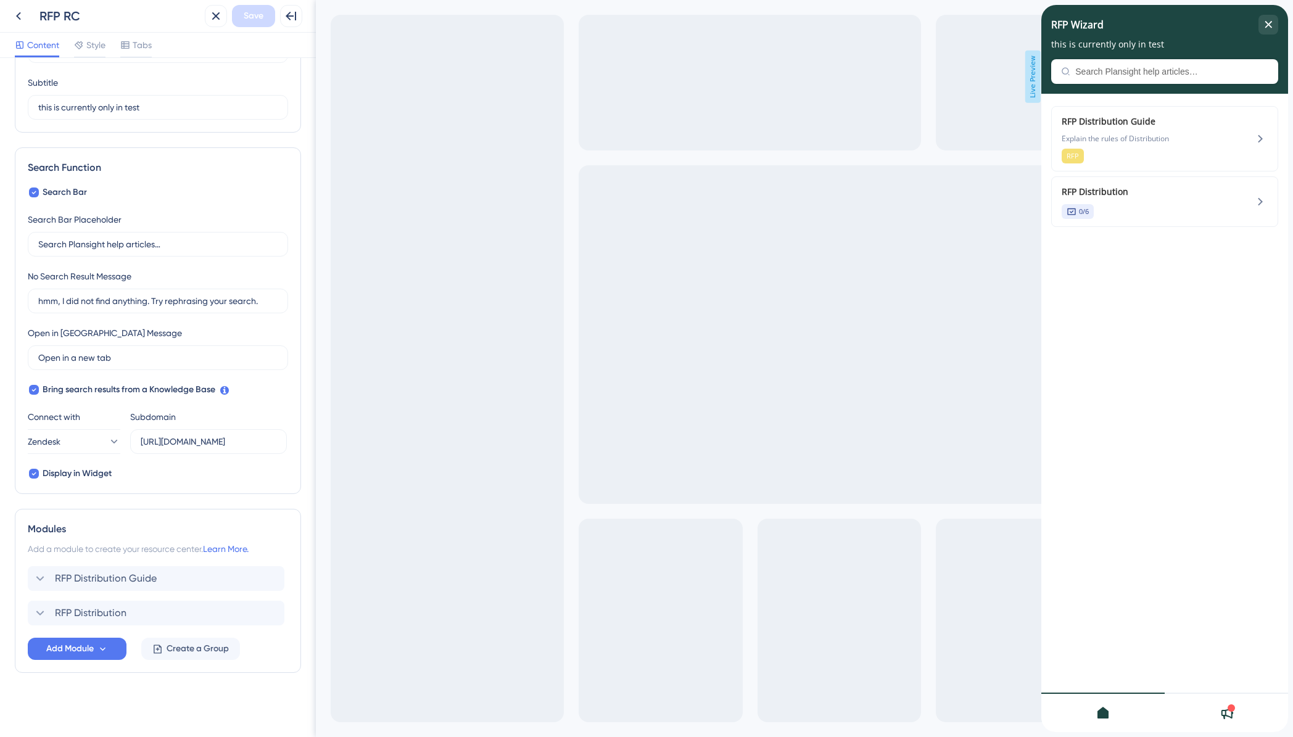
click at [154, 706] on div "Resource Center Header Title RFP Wizard 18 RFP Wizard Subtitle this is currentl…" at bounding box center [158, 352] width 286 height 742
click at [104, 645] on icon at bounding box center [102, 649] width 10 height 10
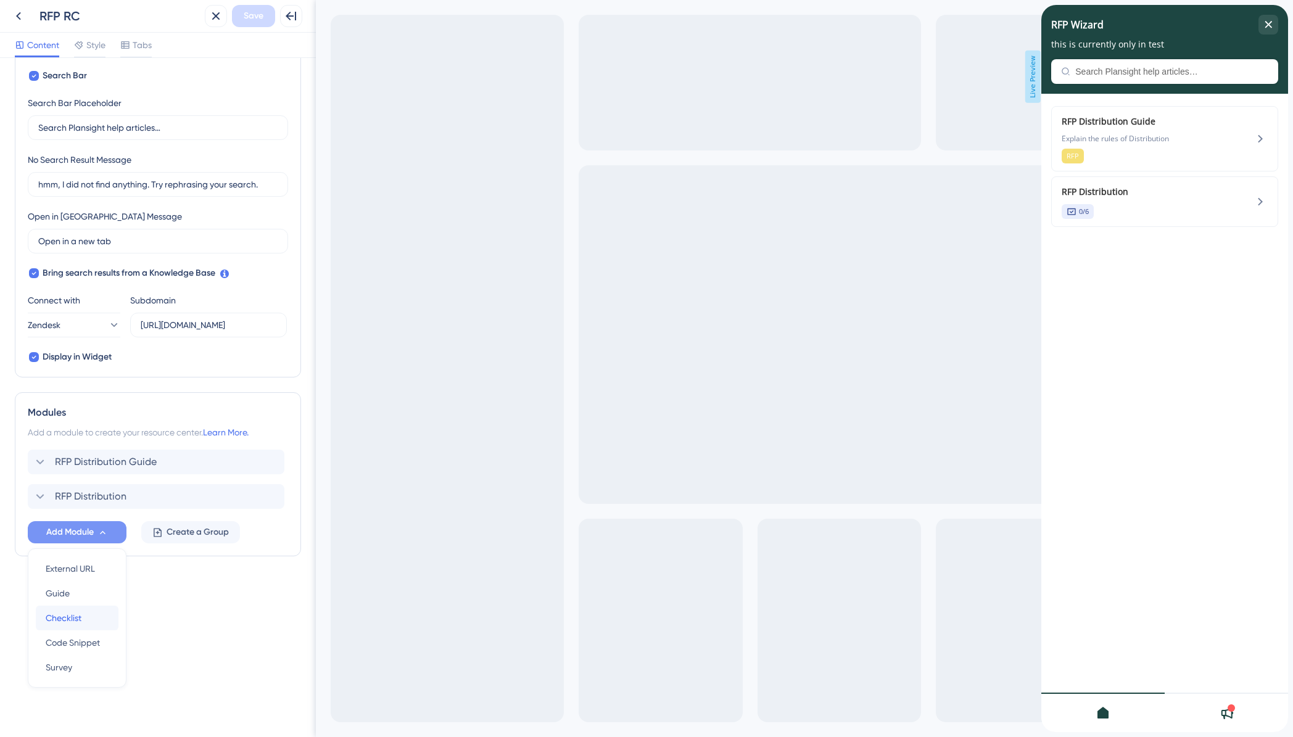
click at [80, 621] on span "Checklist" at bounding box center [64, 618] width 36 height 15
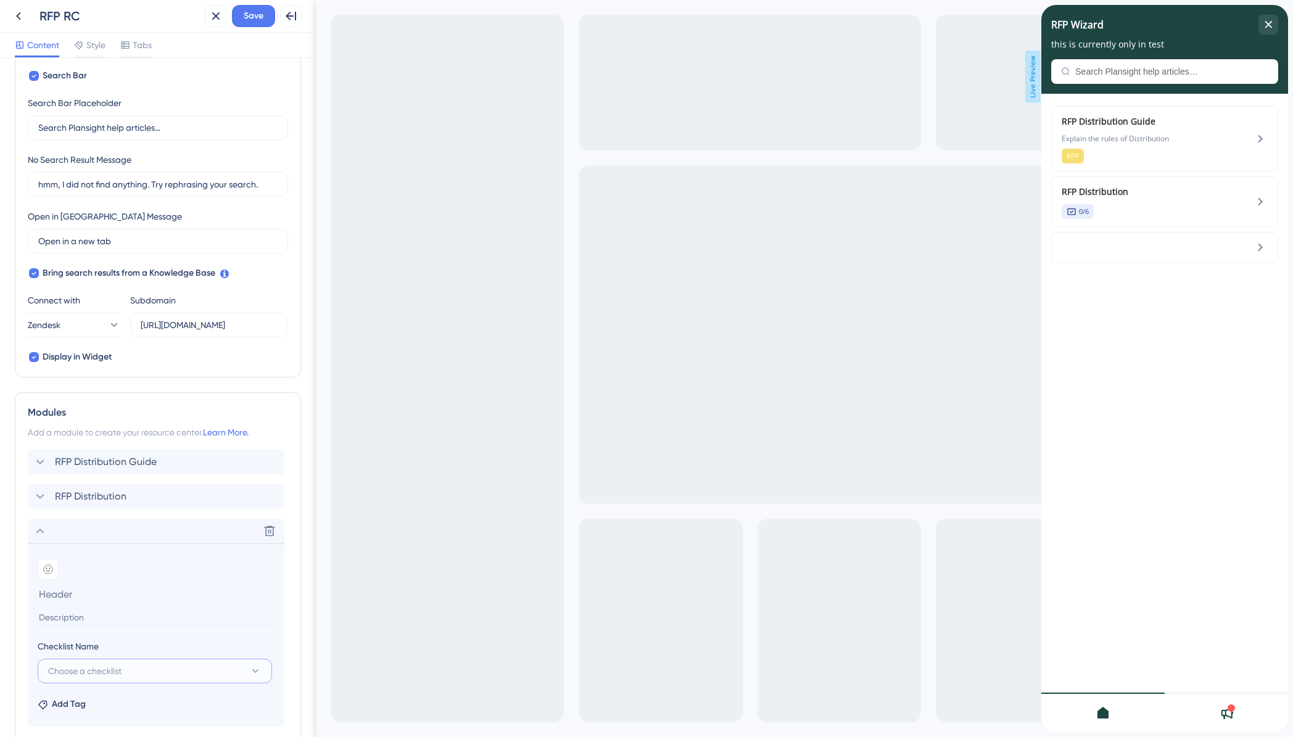
click at [91, 664] on span "Choose a checklist" at bounding box center [84, 671] width 73 height 15
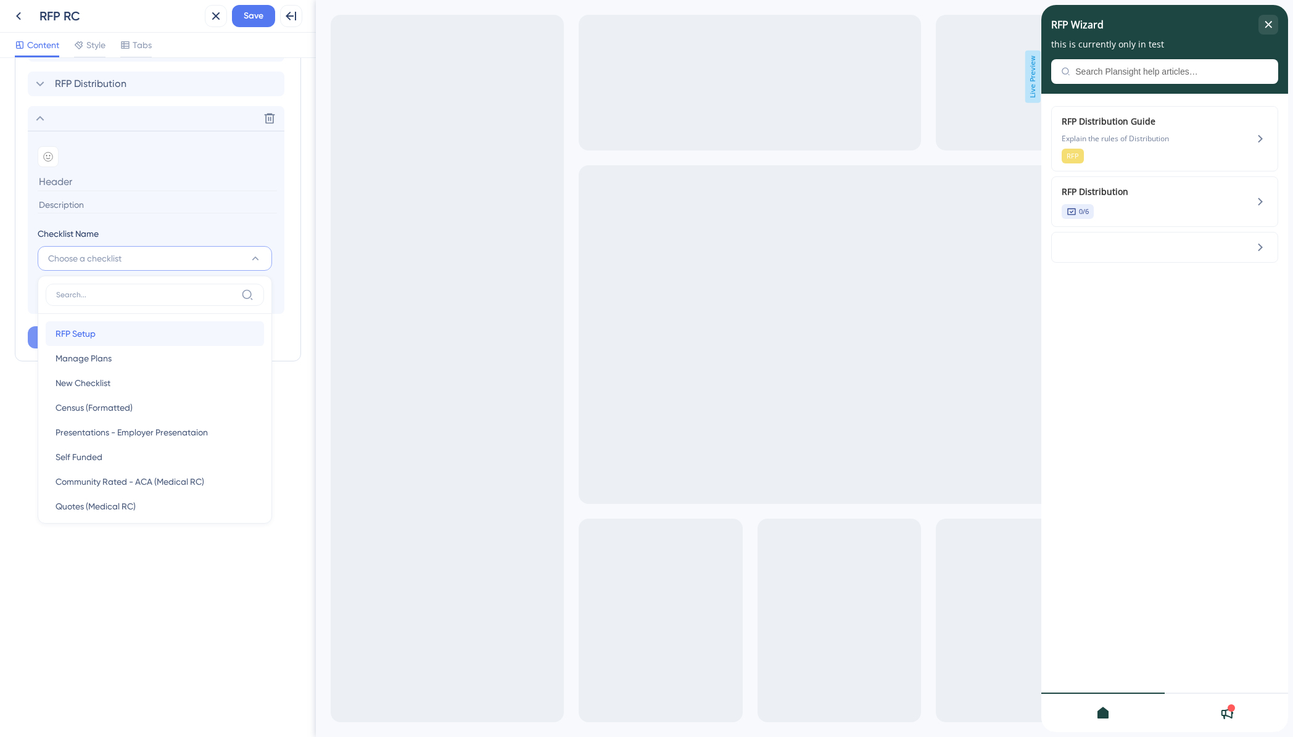
click at [133, 327] on div "RFP Setup RFP Setup" at bounding box center [155, 333] width 199 height 25
type input "RFP Setup"
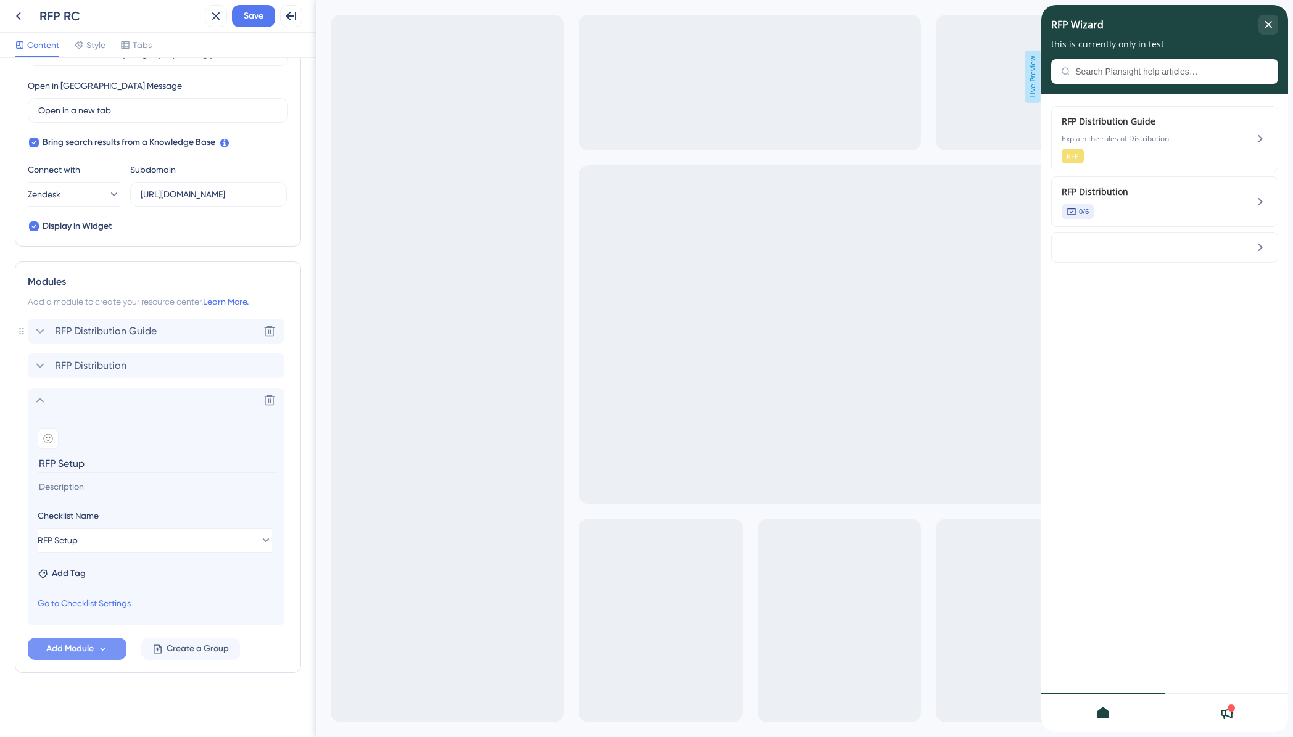
scroll to position [339, 0]
click at [197, 708] on div "Resource Center Header Title RFP Wizard 18 RFP Wizard Subtitle this is currentl…" at bounding box center [158, 227] width 286 height 989
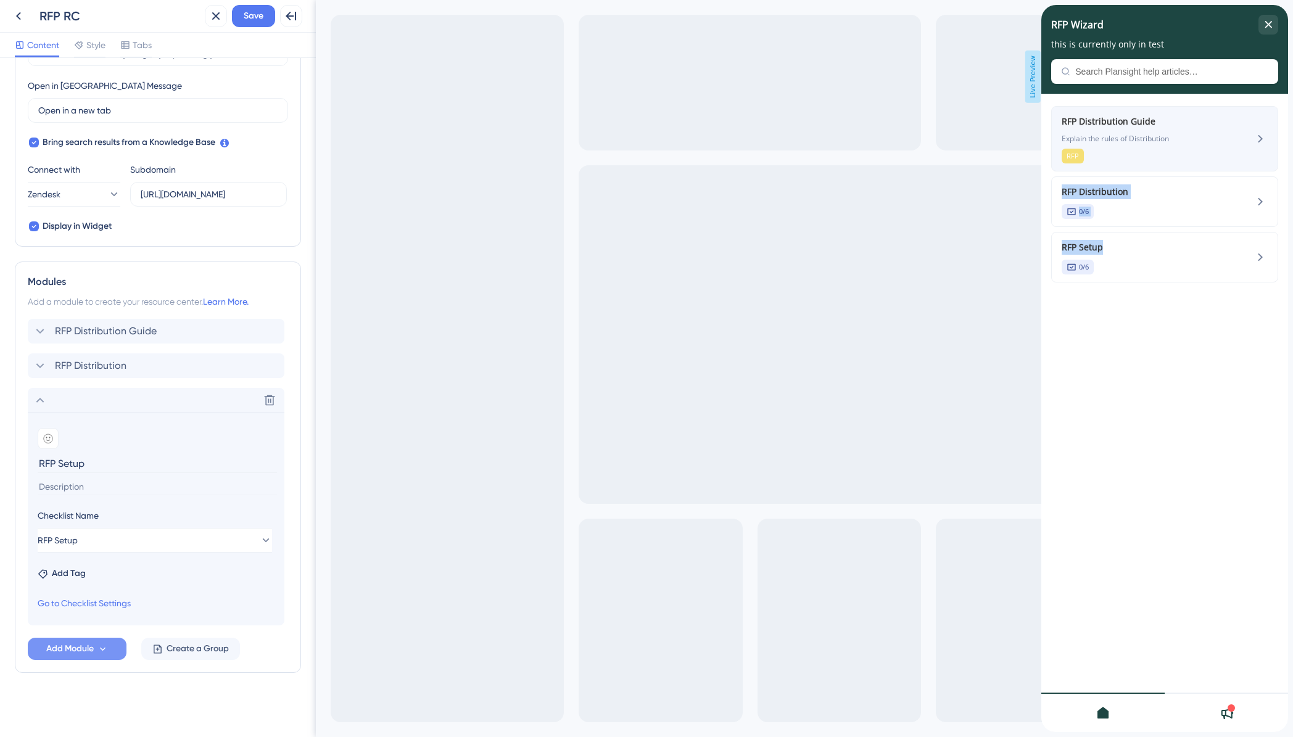
drag, startPoint x: 1117, startPoint y: 255, endPoint x: 1115, endPoint y: 151, distance: 103.7
click at [1115, 151] on div "RFP Distribution Guide Explain the rules of Distribution RFP RFP Distribution 0…" at bounding box center [1164, 194] width 227 height 176
click at [37, 398] on icon at bounding box center [40, 400] width 15 height 15
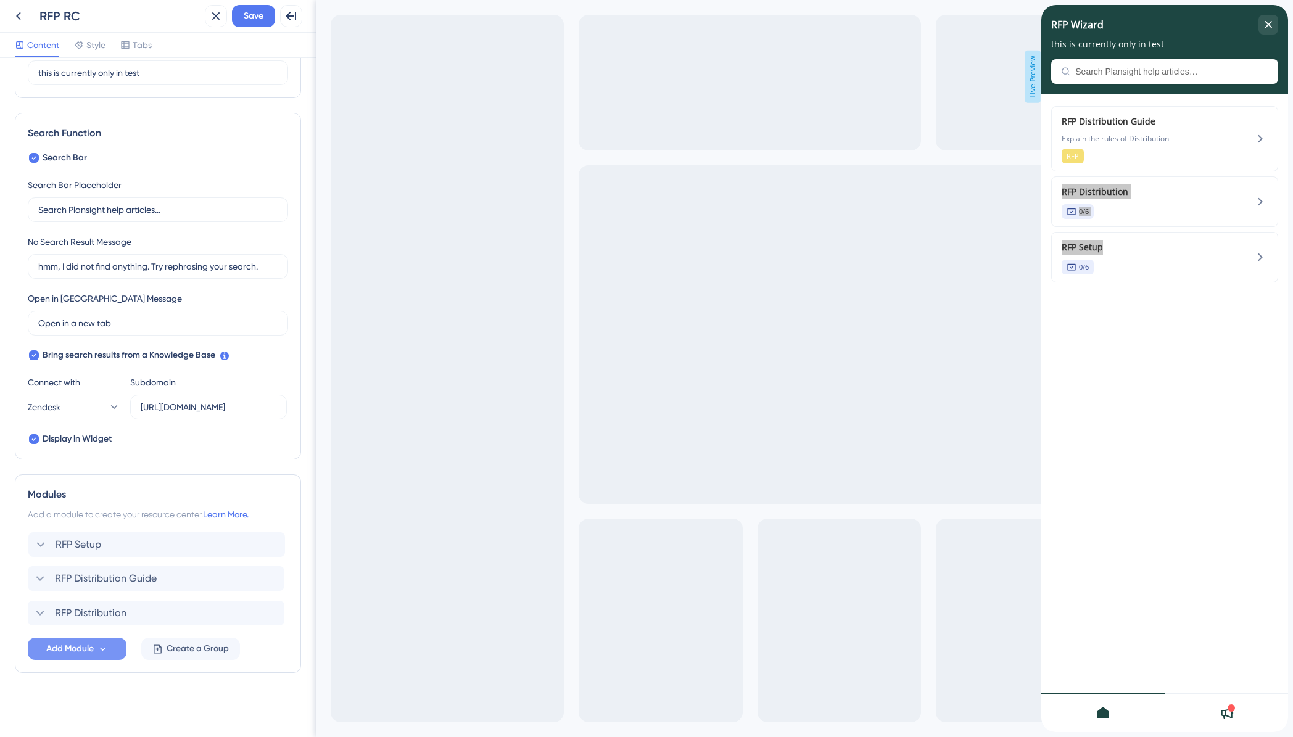
drag, startPoint x: 54, startPoint y: 613, endPoint x: 55, endPoint y: 539, distance: 74.0
click at [55, 539] on div "RFP Distribution Guide RFP Distribution RFP Setup" at bounding box center [158, 579] width 260 height 94
click at [260, 21] on span "Save" at bounding box center [254, 16] width 20 height 15
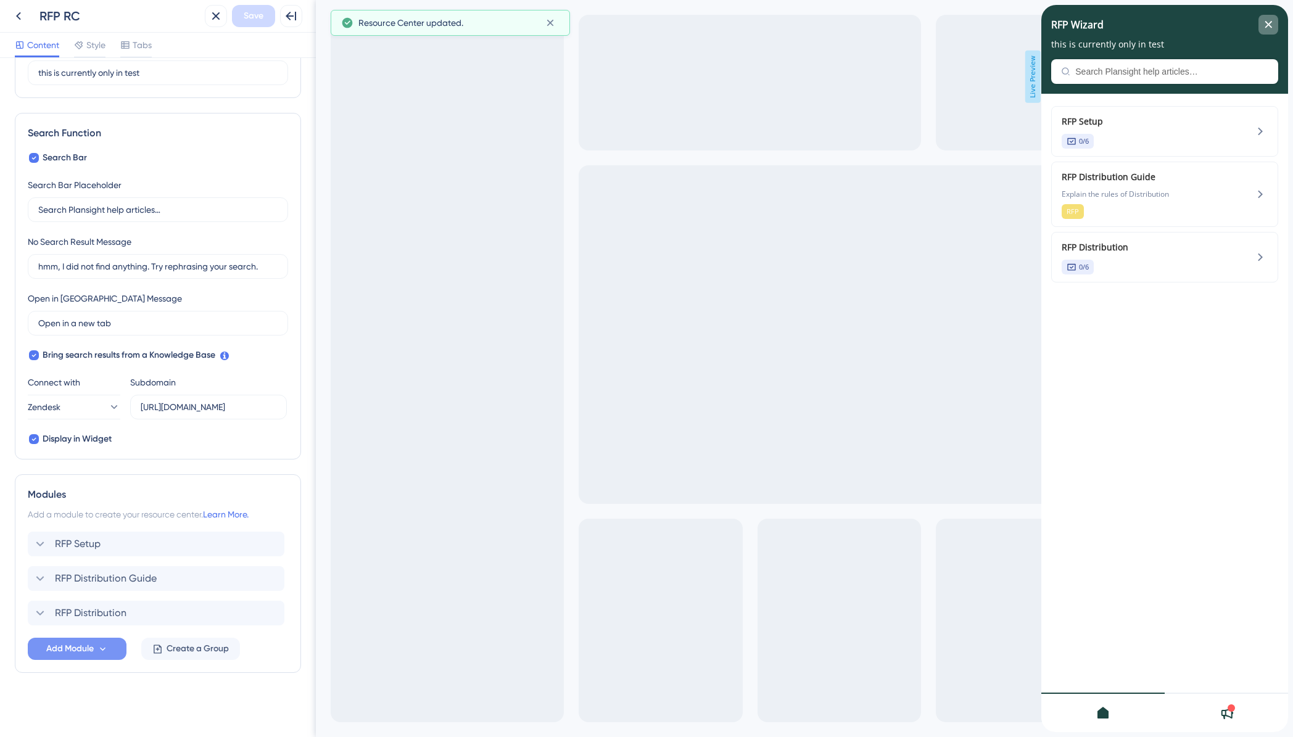
click at [1268, 28] on icon "close resource center" at bounding box center [1268, 24] width 7 height 7
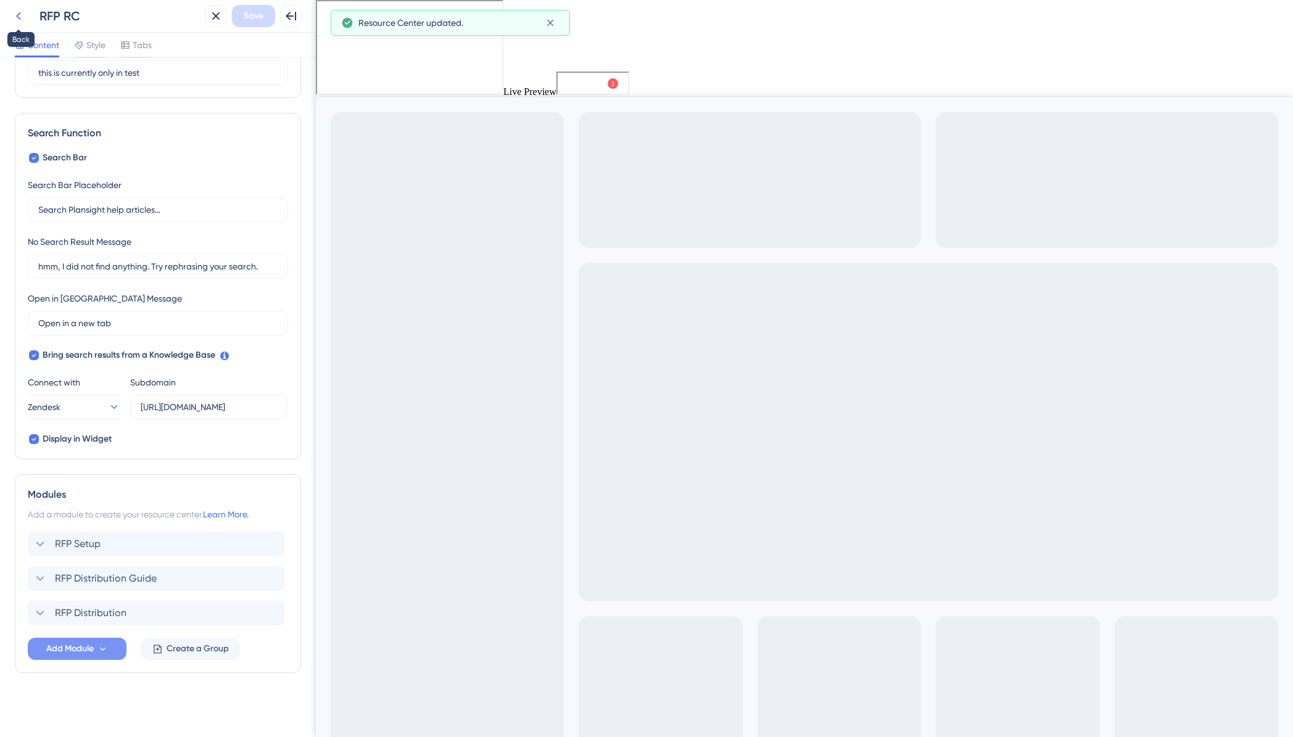
click at [23, 14] on icon at bounding box center [18, 16] width 15 height 15
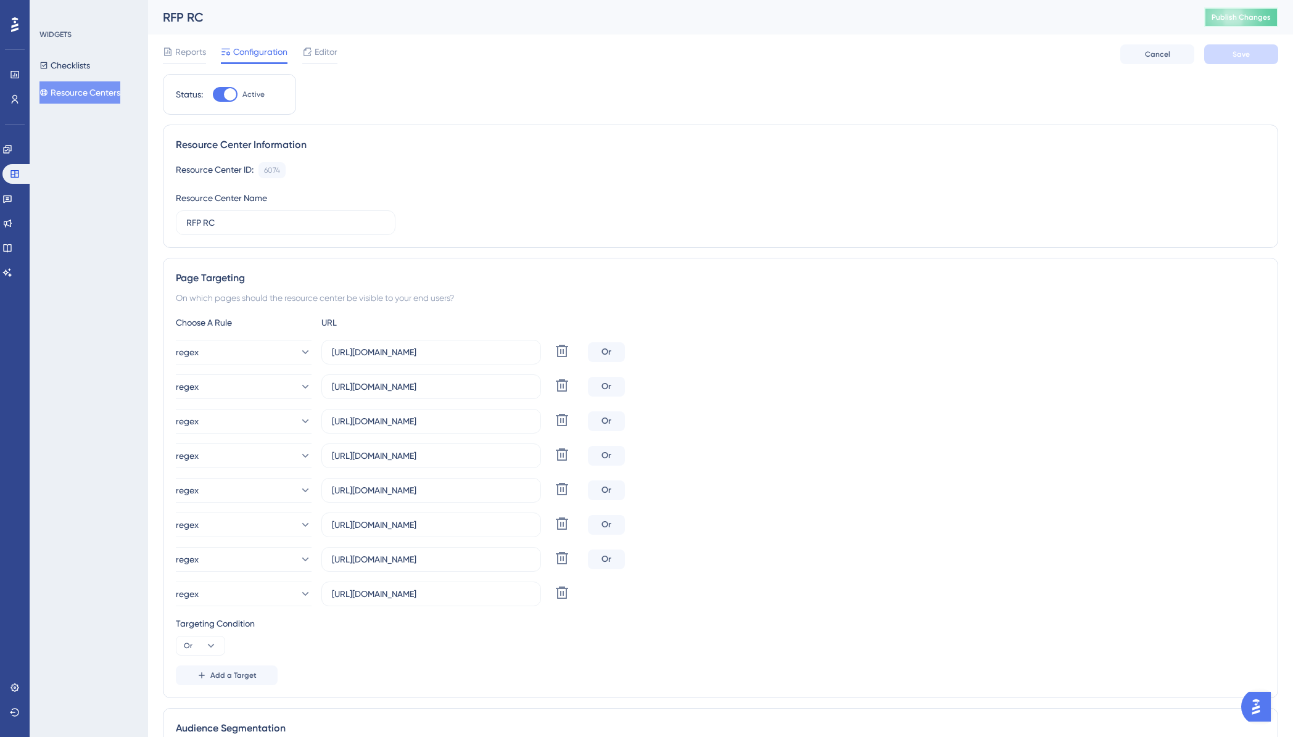
click at [1223, 20] on span "Publish Changes" at bounding box center [1241, 17] width 59 height 10
click at [81, 66] on button "Checklists" at bounding box center [64, 65] width 51 height 22
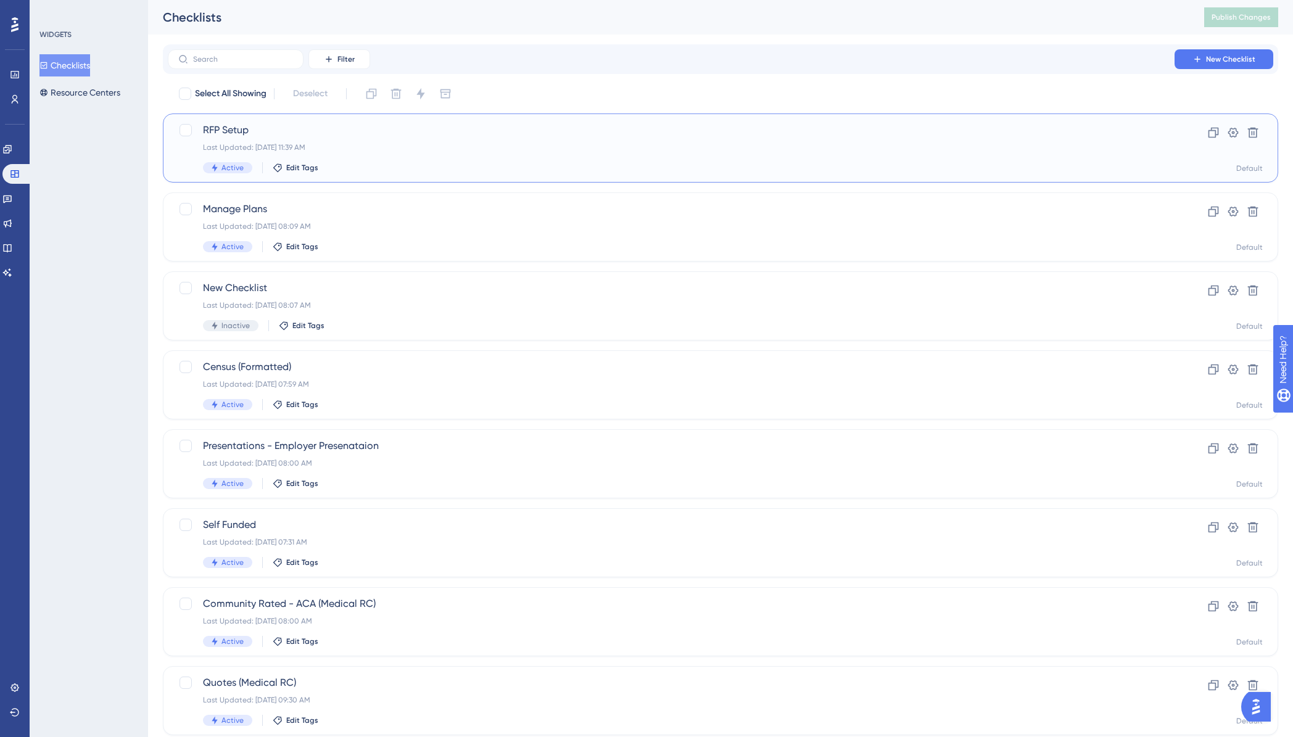
click at [254, 138] on div "RFP Setup Last Updated: Oct 14 2025, 11:39 AM Active Edit Tags" at bounding box center [671, 148] width 936 height 51
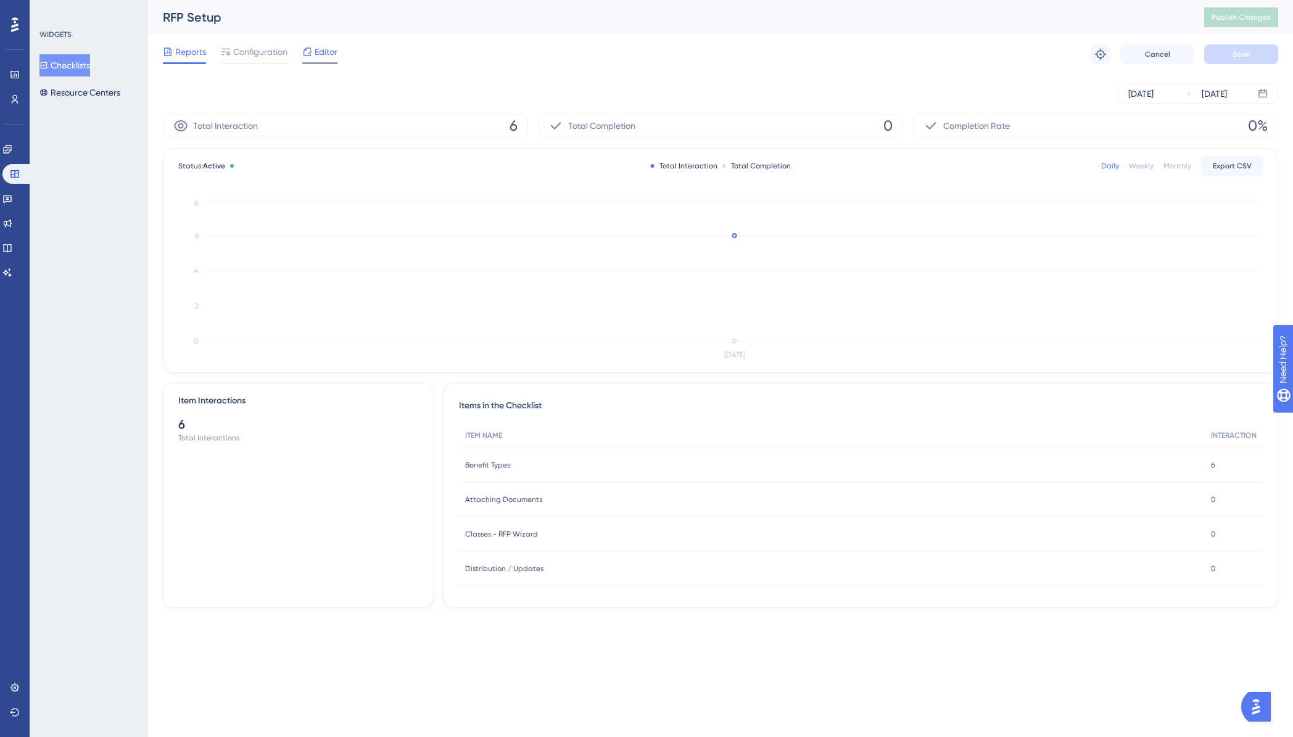
click at [323, 51] on span "Editor" at bounding box center [326, 51] width 23 height 15
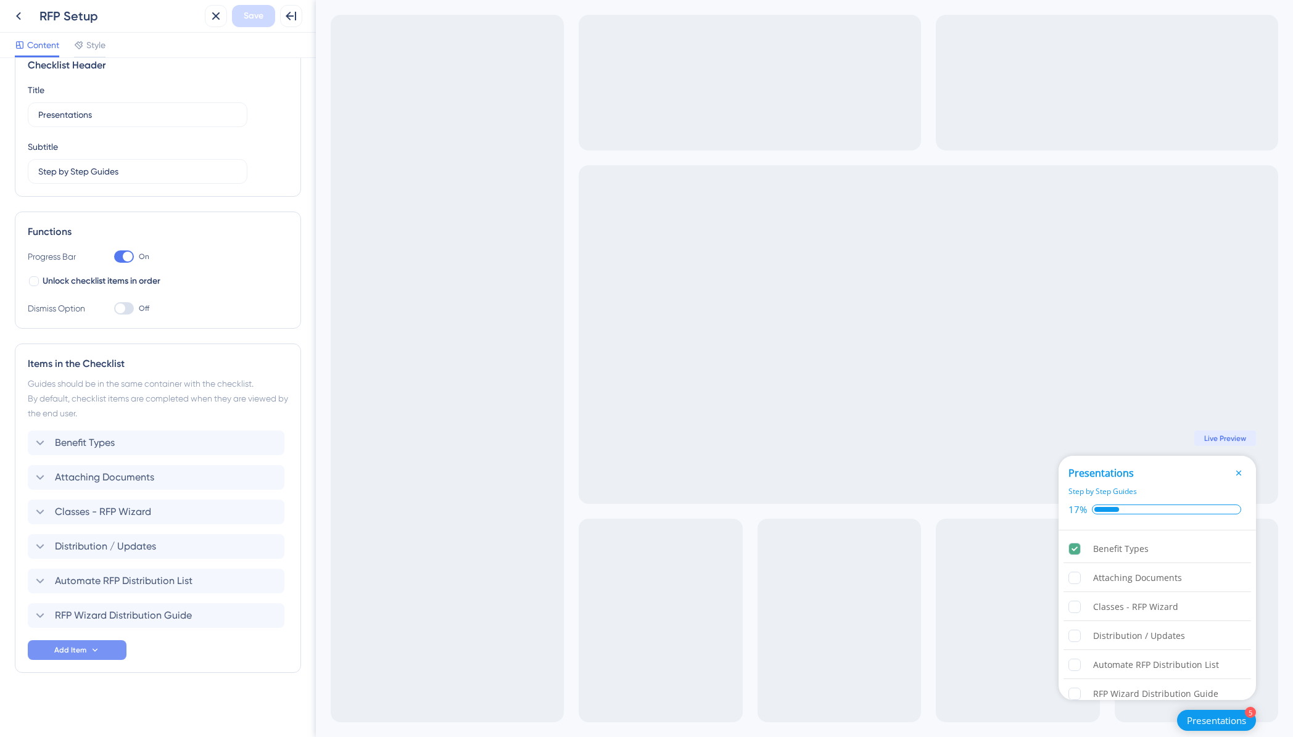
click at [97, 649] on icon at bounding box center [95, 650] width 10 height 10
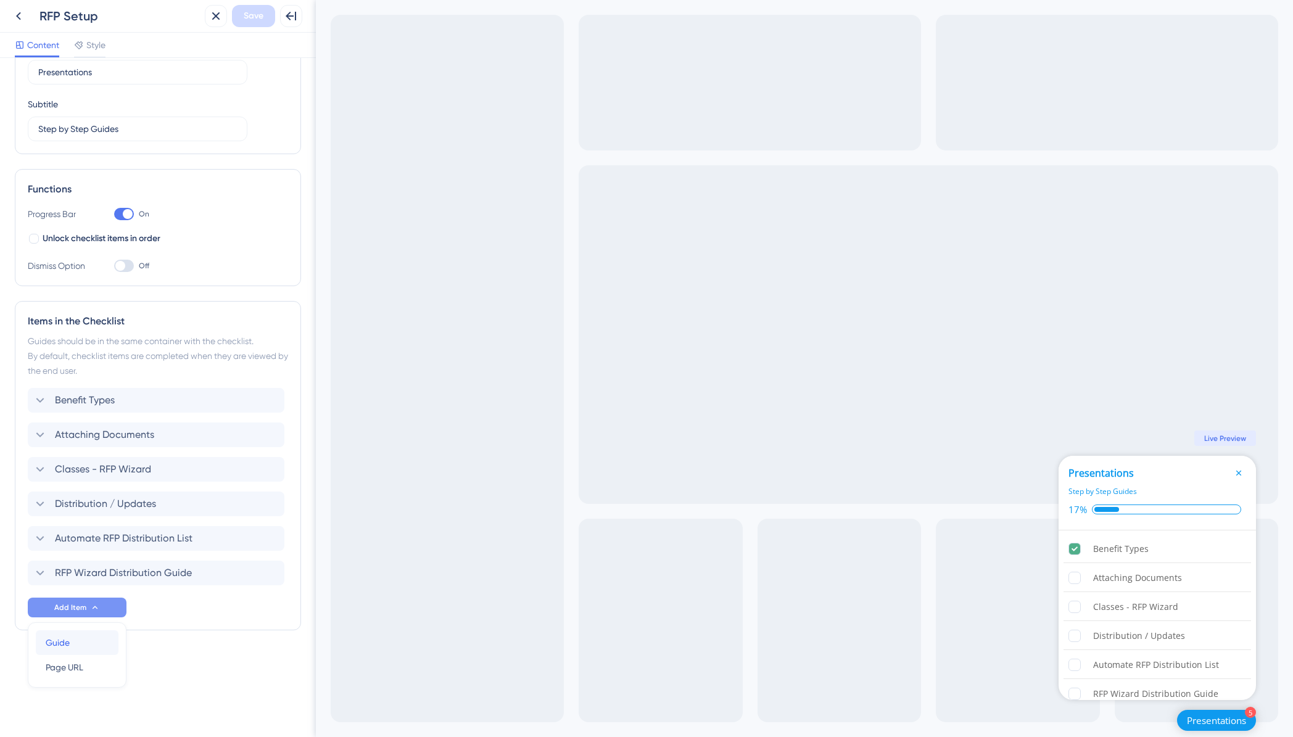
click at [56, 650] on div "Guide Guide" at bounding box center [77, 642] width 63 height 25
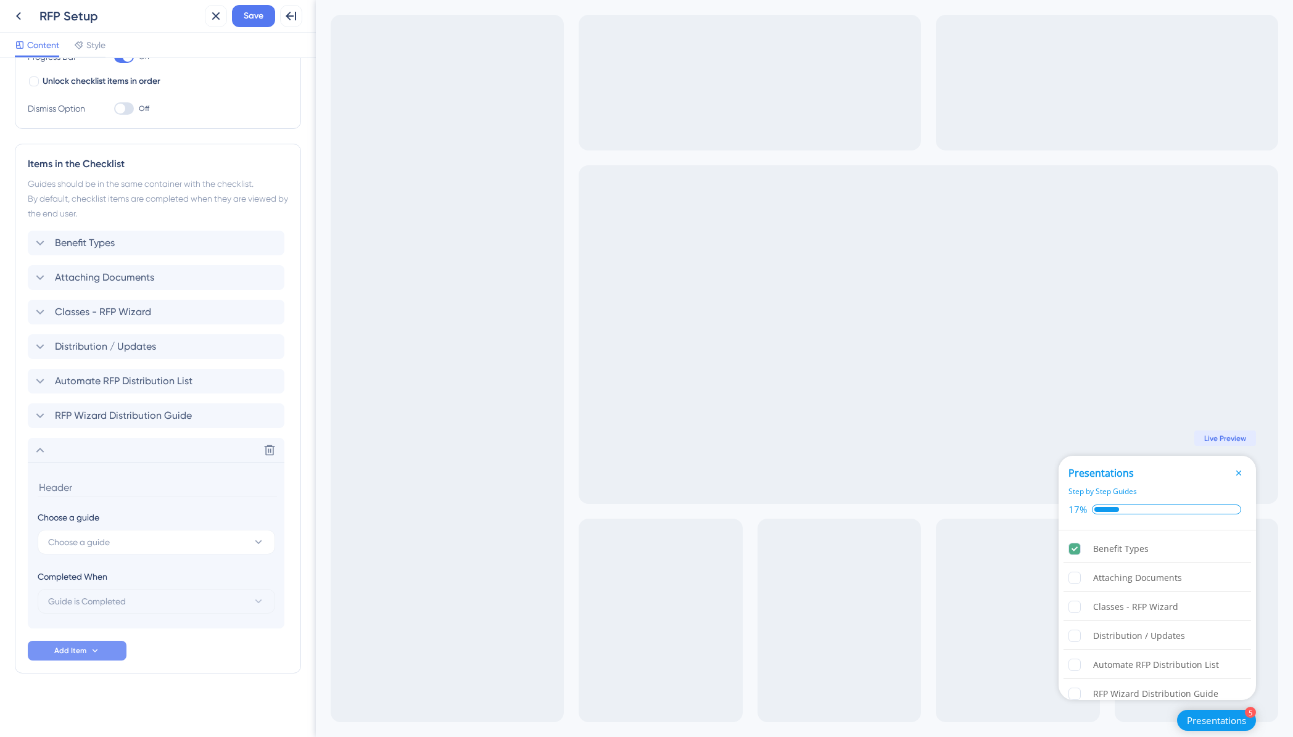
scroll to position [228, 0]
click at [105, 544] on span "Choose a guide" at bounding box center [79, 541] width 62 height 15
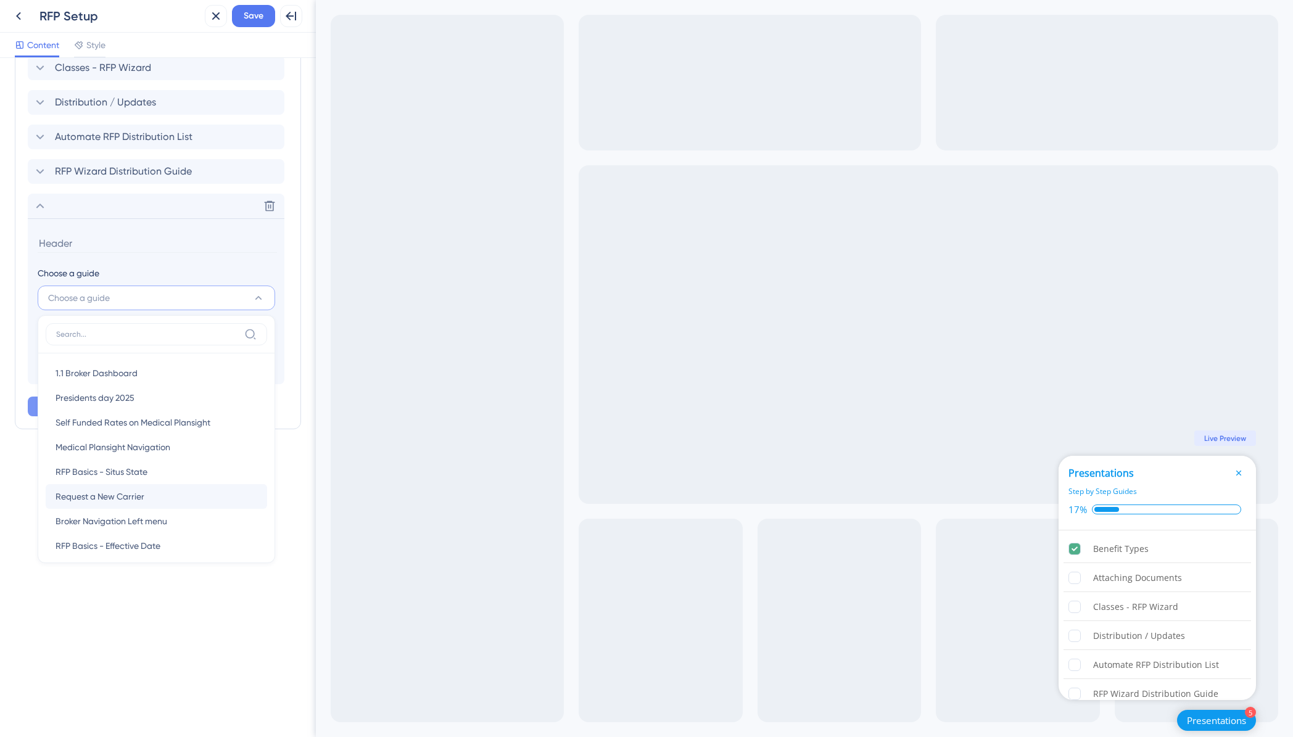
scroll to position [464, 0]
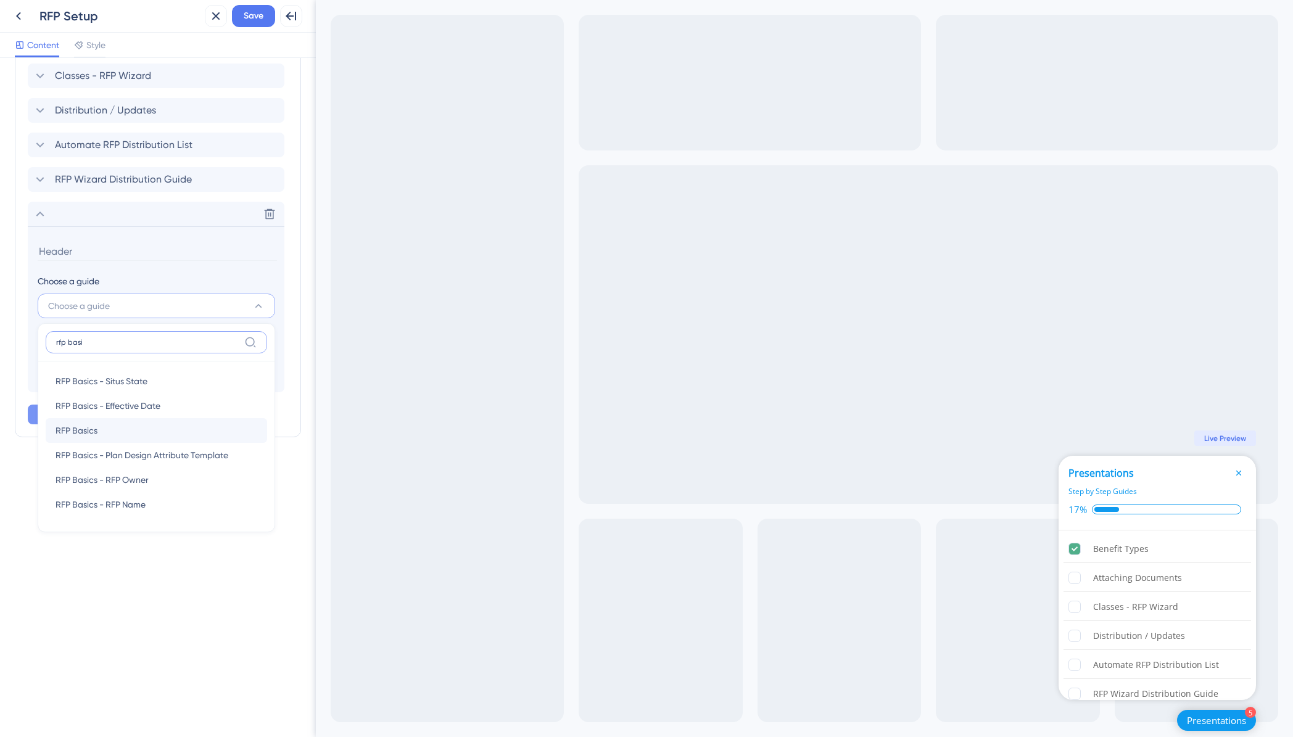
type input "rfp basi"
click at [113, 428] on div "RFP Basics RFP Basics" at bounding box center [157, 430] width 202 height 25
type input "RFP Basics"
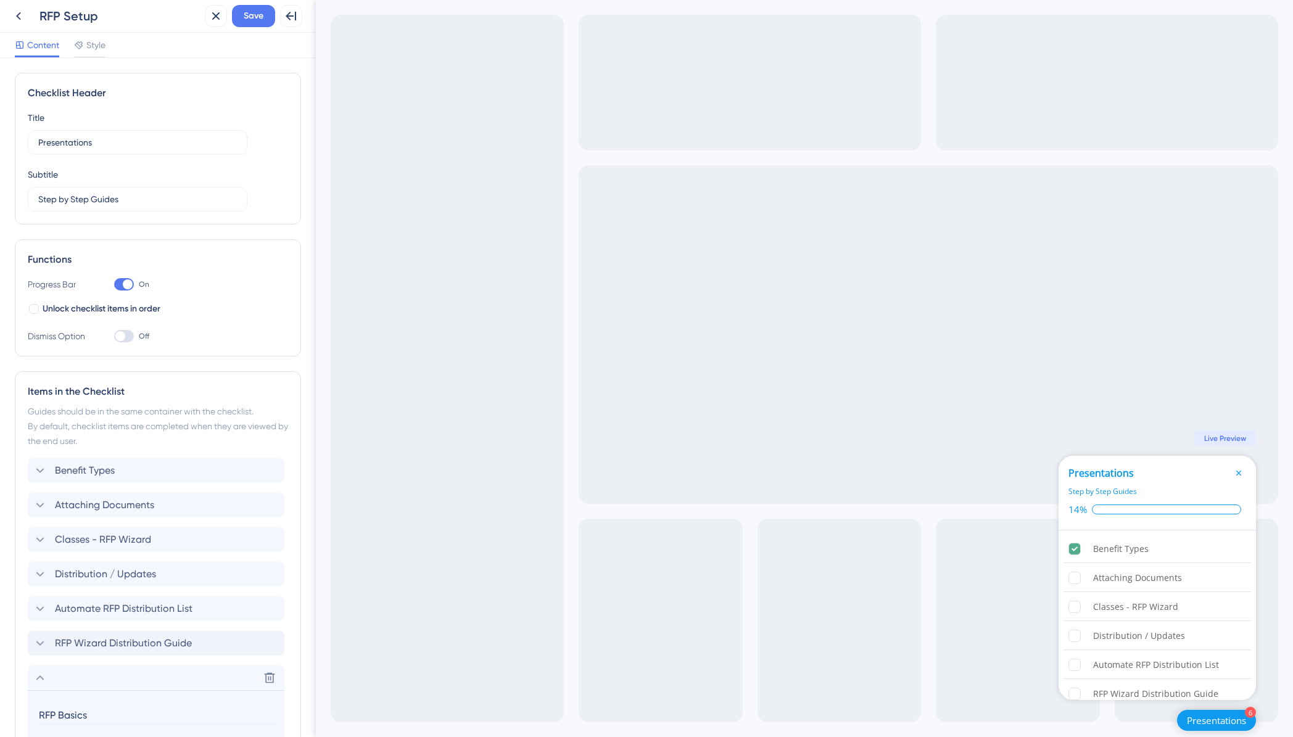
scroll to position [228, 0]
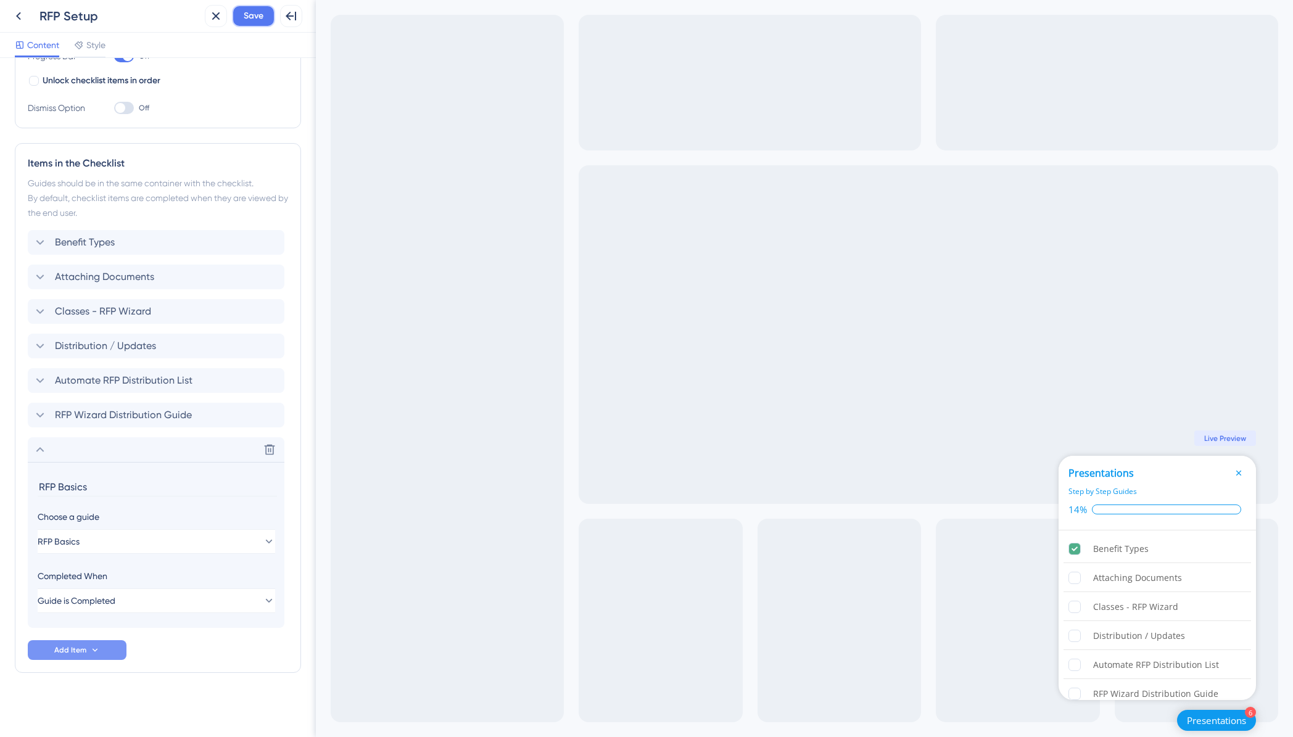
click at [263, 19] on button "Save" at bounding box center [253, 16] width 43 height 22
click at [25, 15] on icon at bounding box center [18, 16] width 15 height 15
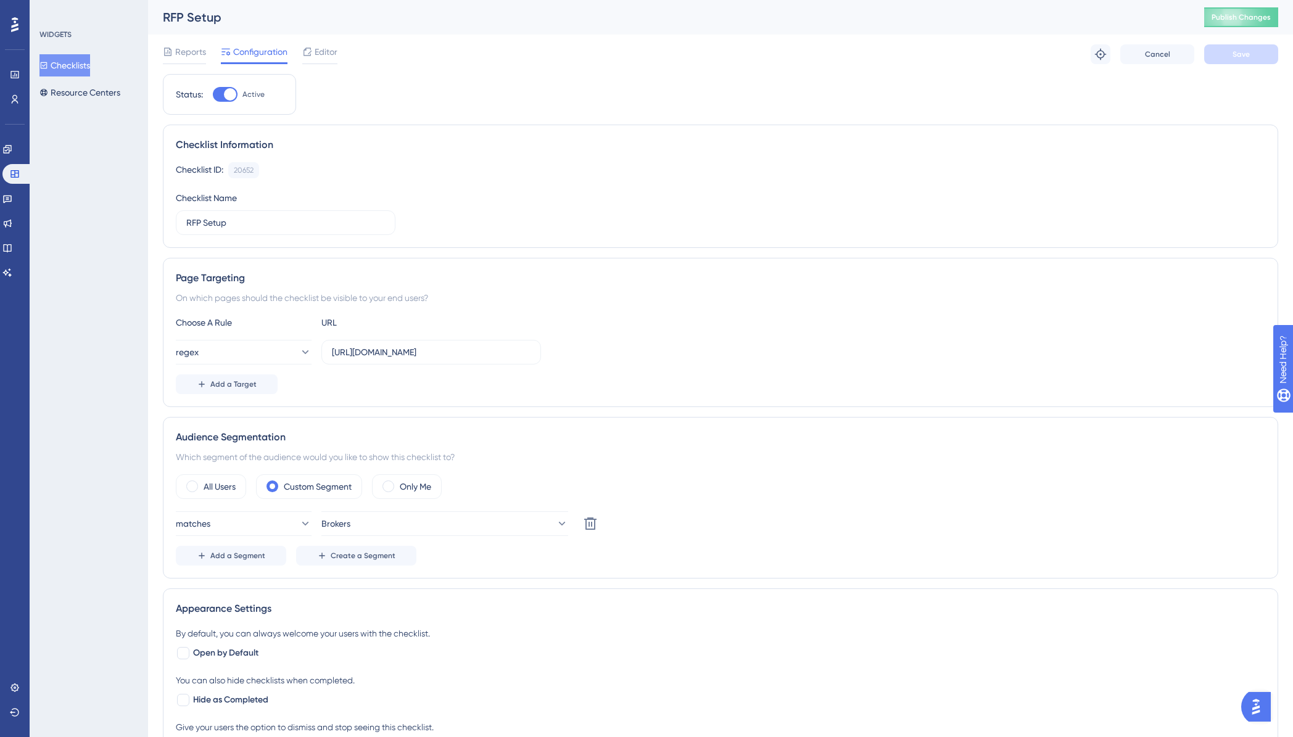
click at [79, 57] on button "Checklists" at bounding box center [64, 65] width 51 height 22
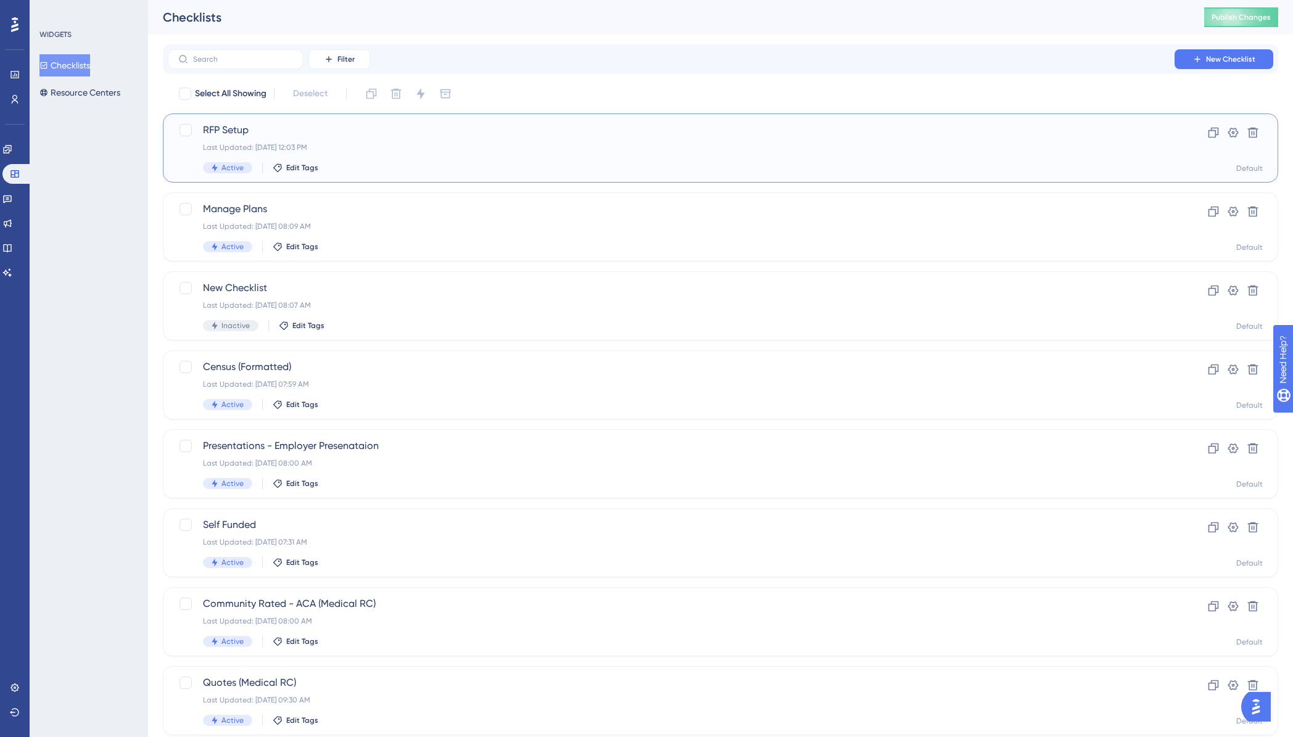
click at [252, 126] on span "RFP Setup" at bounding box center [671, 130] width 936 height 15
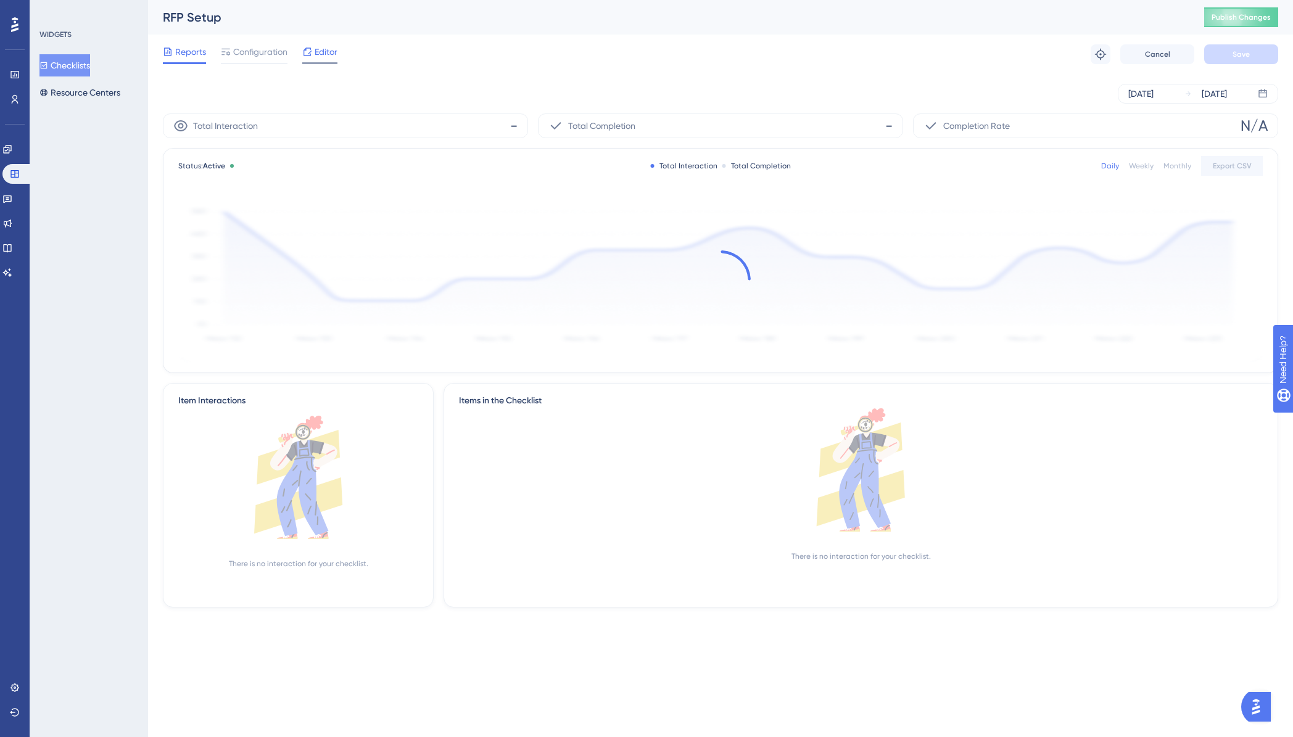
click at [327, 57] on span "Editor" at bounding box center [326, 51] width 23 height 15
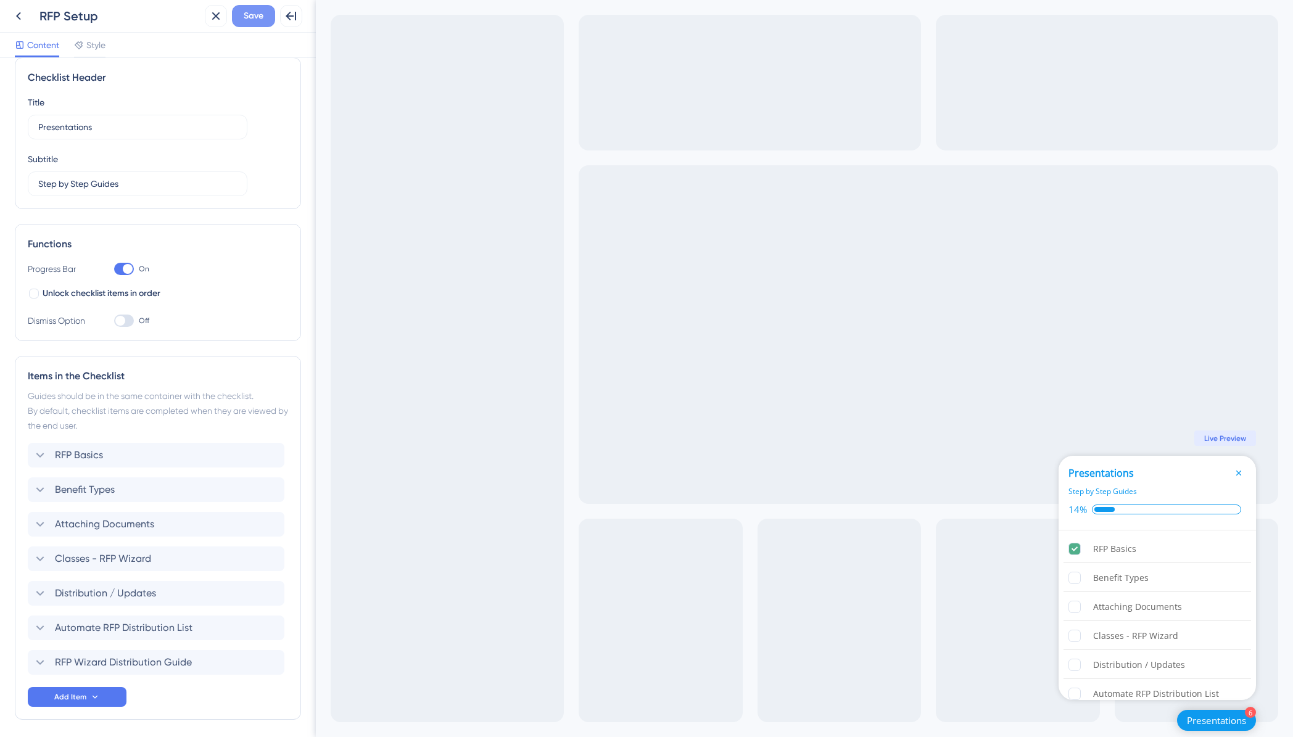
click at [249, 14] on span "Save" at bounding box center [254, 16] width 20 height 15
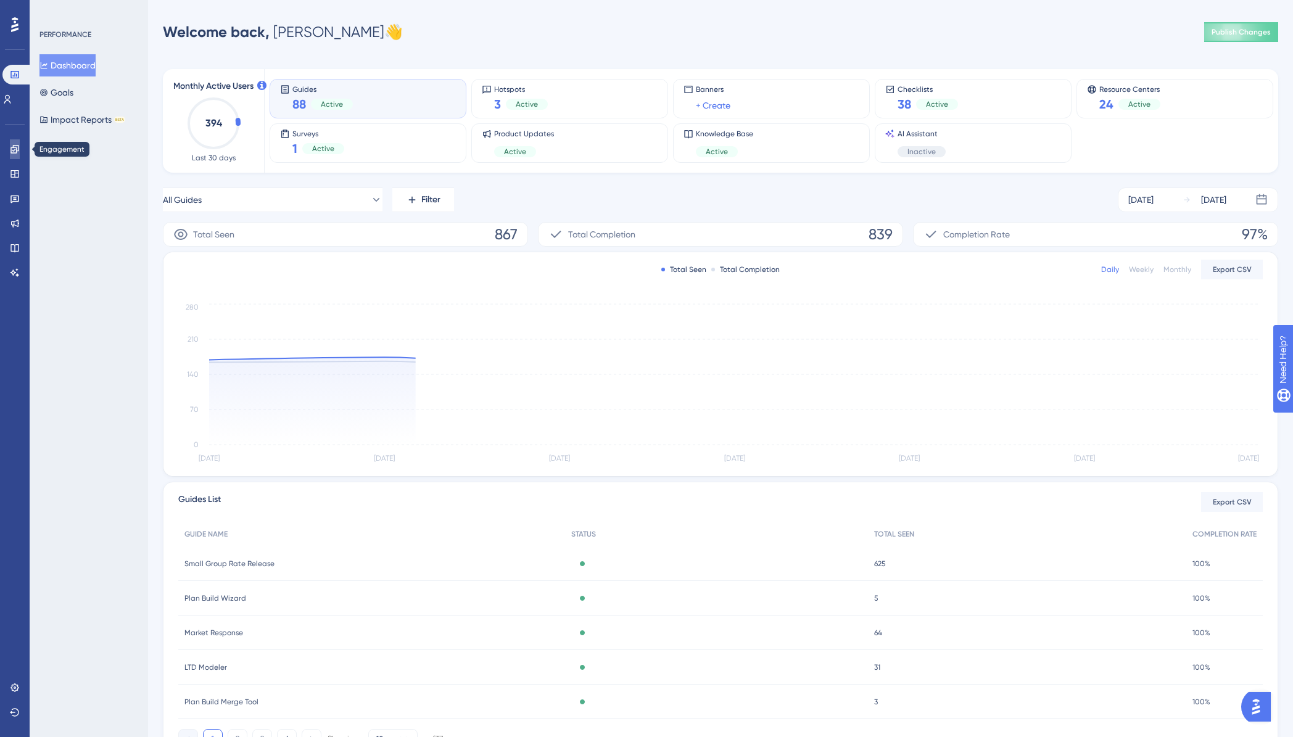
click at [18, 156] on link at bounding box center [15, 149] width 10 height 20
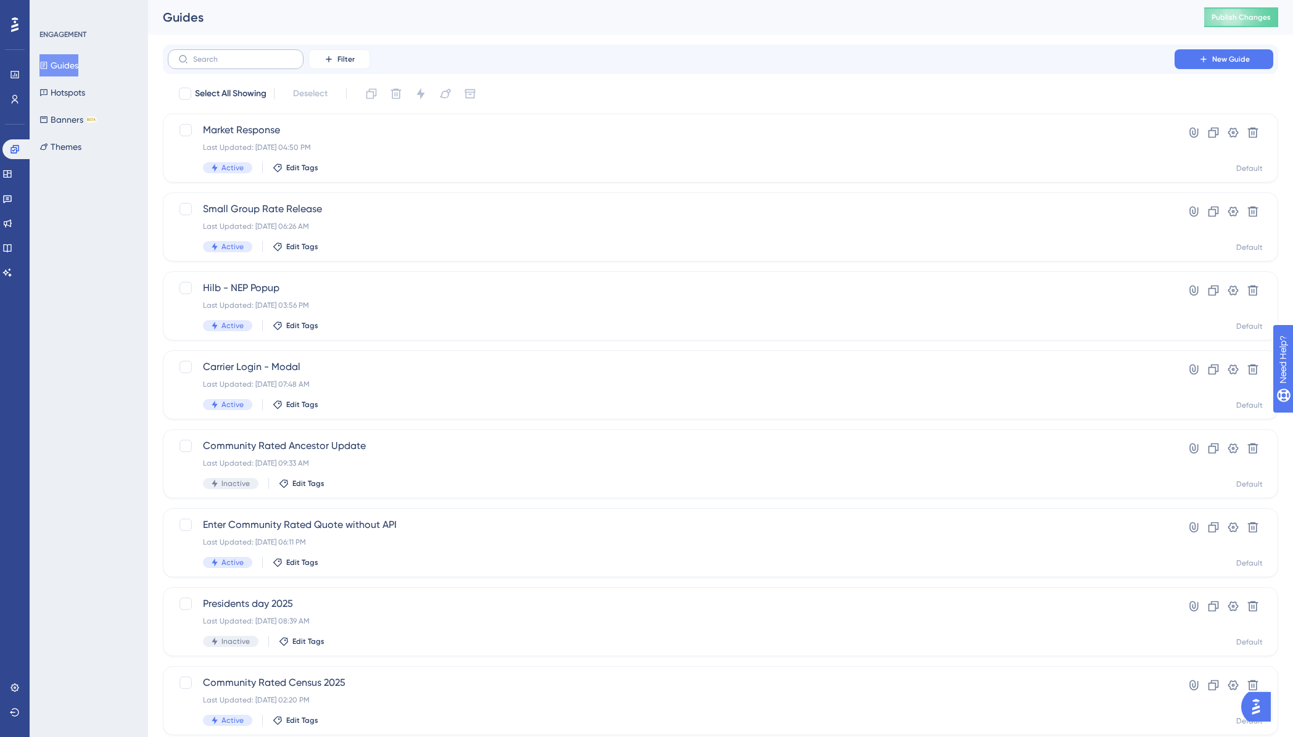
click at [224, 64] on label at bounding box center [236, 59] width 136 height 20
click at [224, 64] on input "text" at bounding box center [243, 59] width 100 height 9
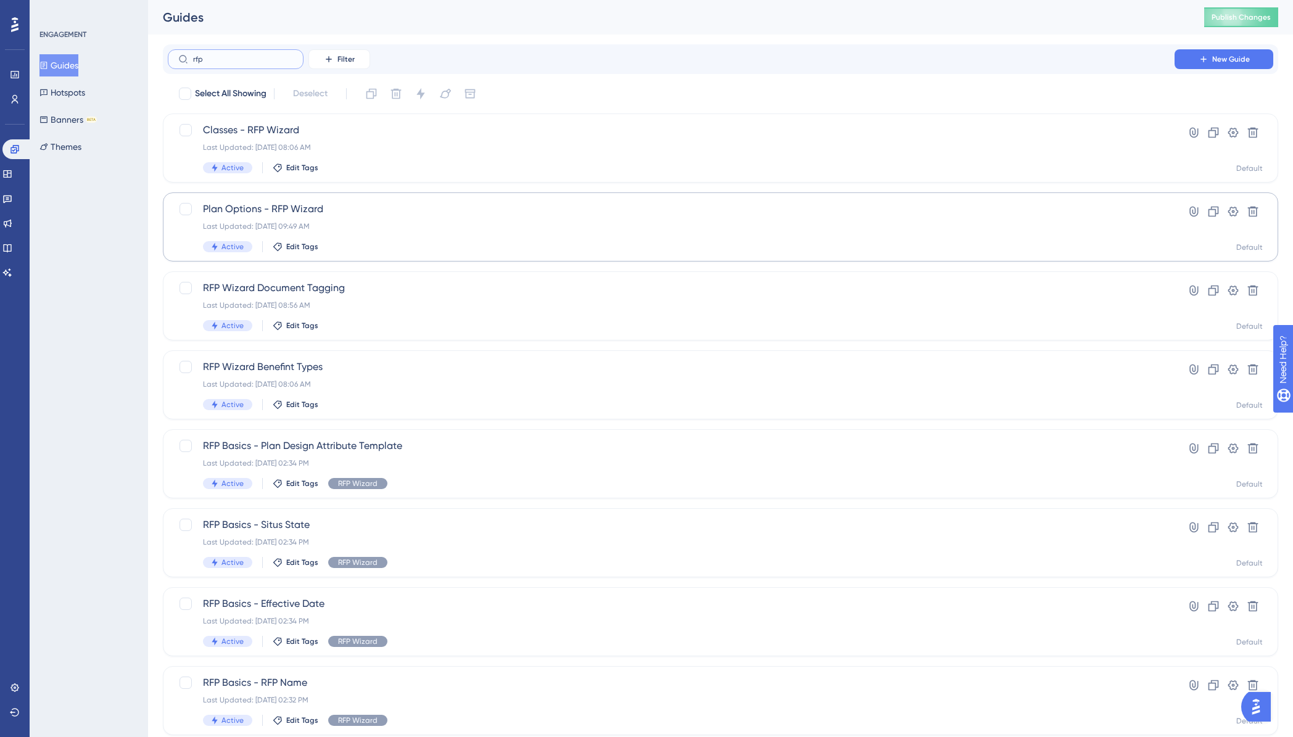
type input "rfp"
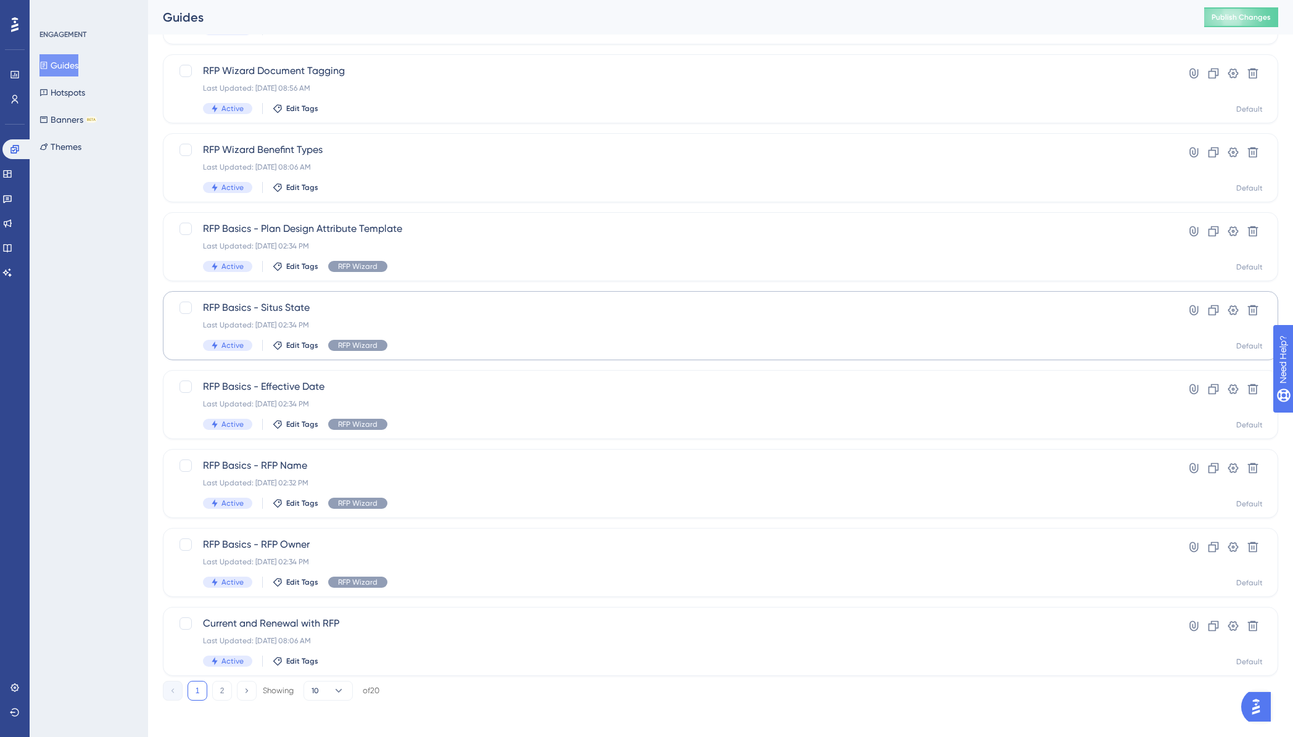
scroll to position [220, 0]
click at [221, 688] on button "2" at bounding box center [222, 688] width 20 height 20
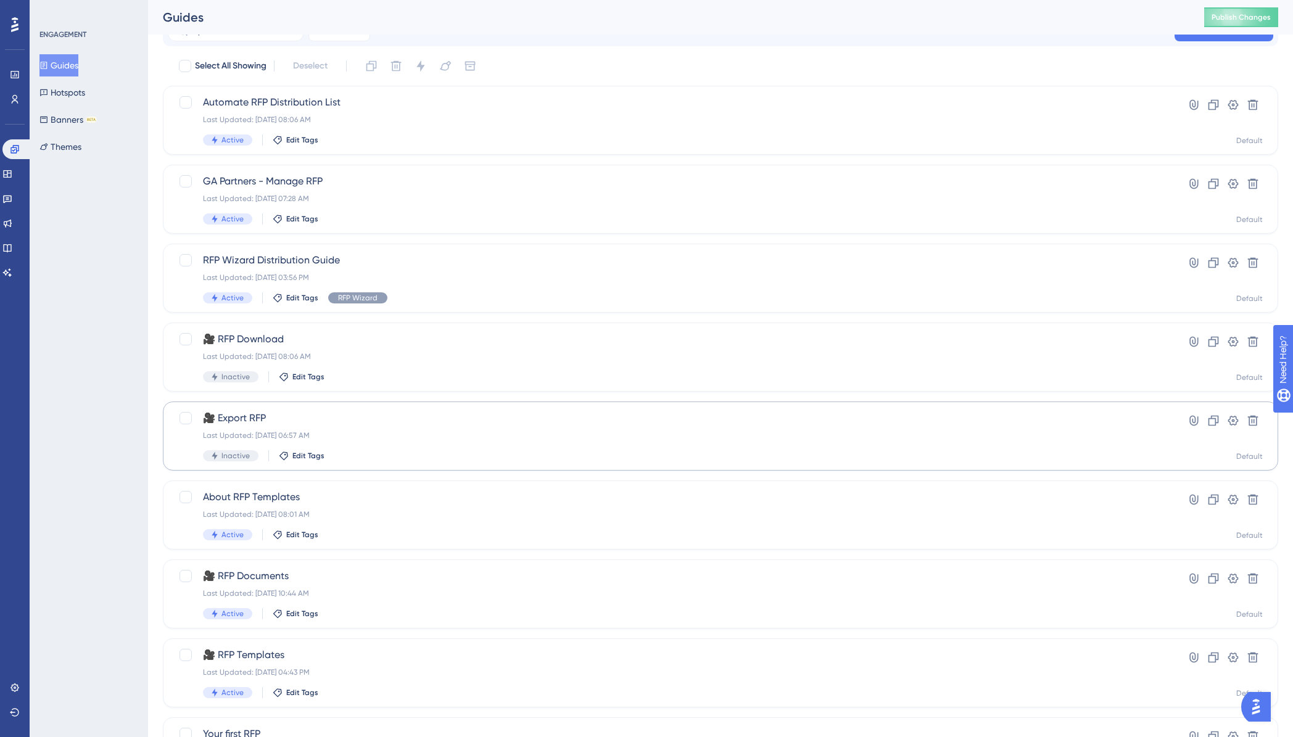
scroll to position [0, 0]
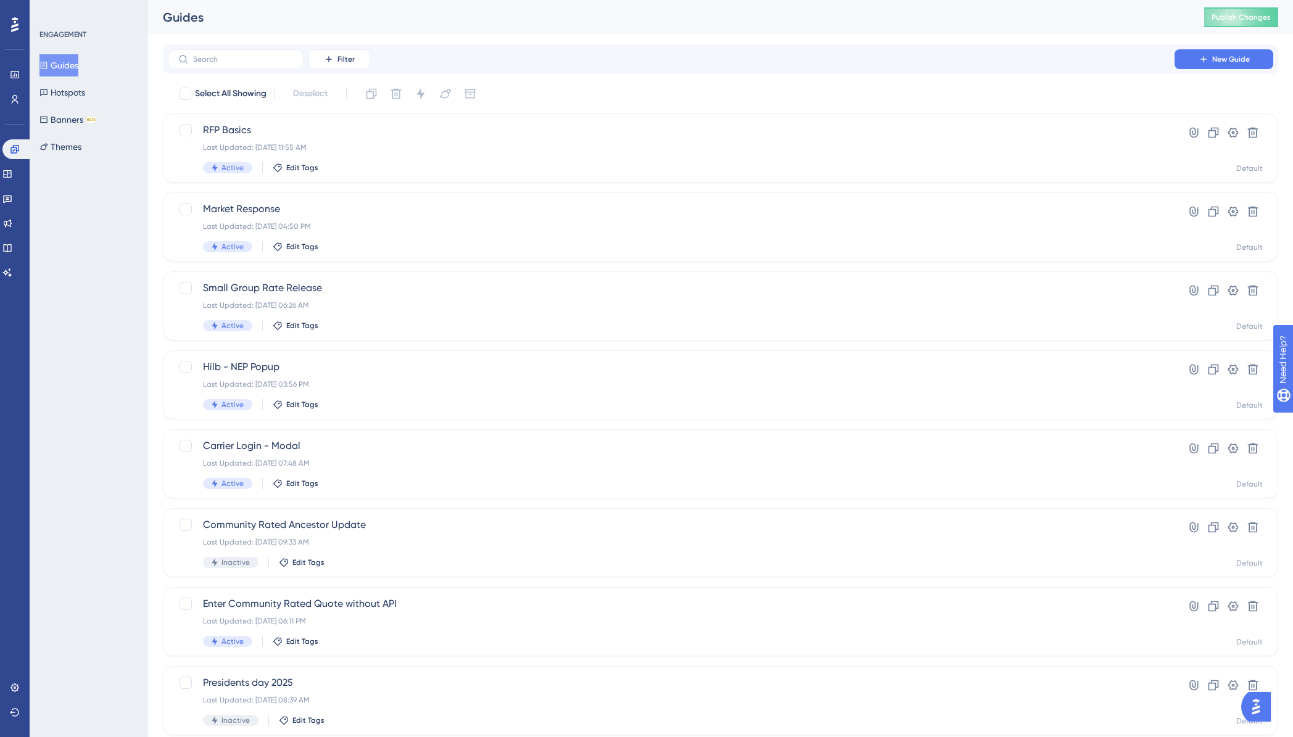
click at [62, 67] on button "Guides" at bounding box center [58, 65] width 39 height 22
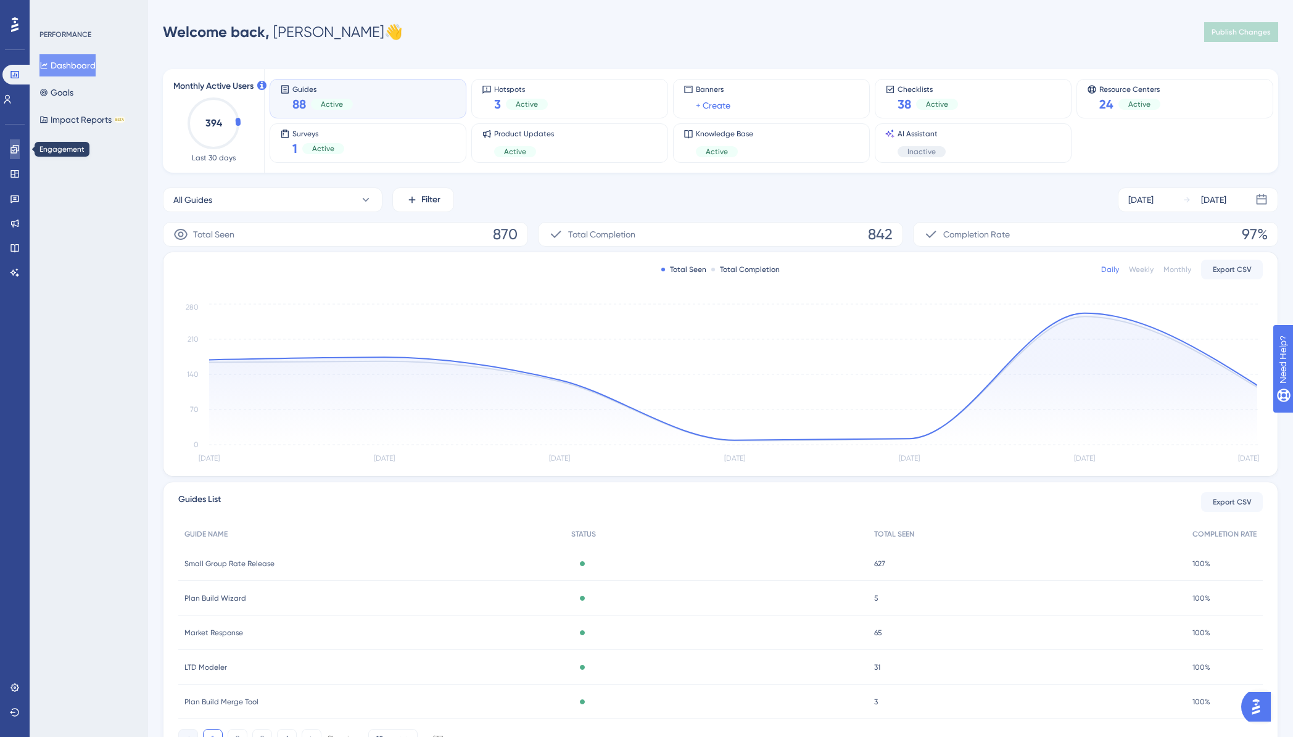
click at [20, 149] on link at bounding box center [15, 149] width 10 height 20
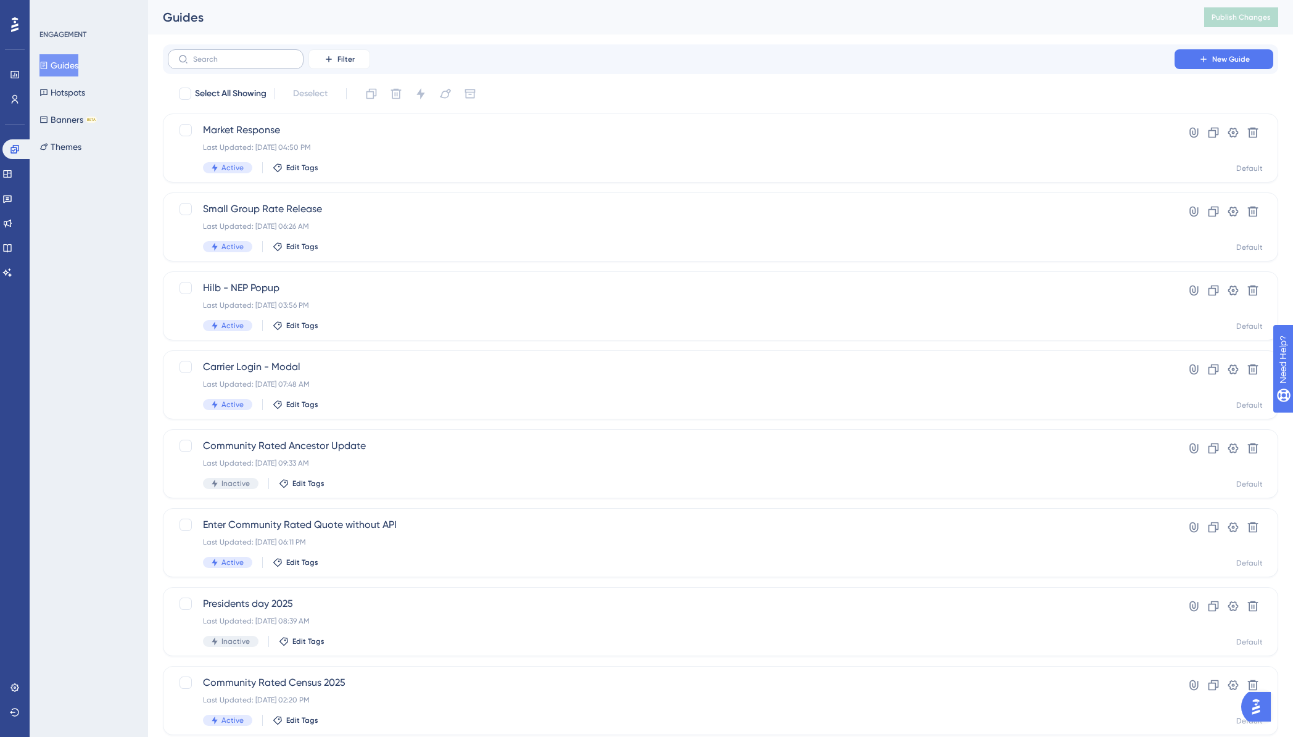
click at [218, 67] on label at bounding box center [236, 59] width 136 height 20
click at [218, 64] on input "text" at bounding box center [243, 59] width 100 height 9
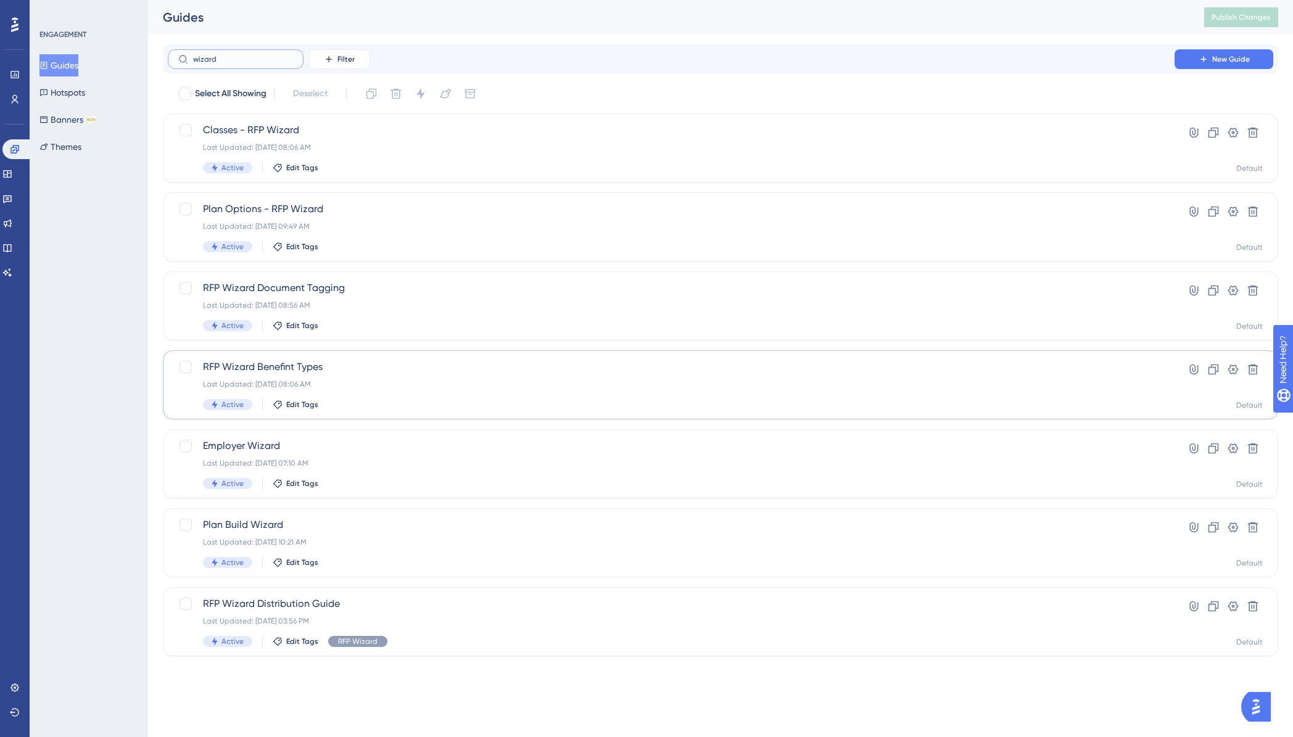
type input "wizard"
click at [249, 365] on span "RFP Wizard Benefint Types" at bounding box center [671, 367] width 936 height 15
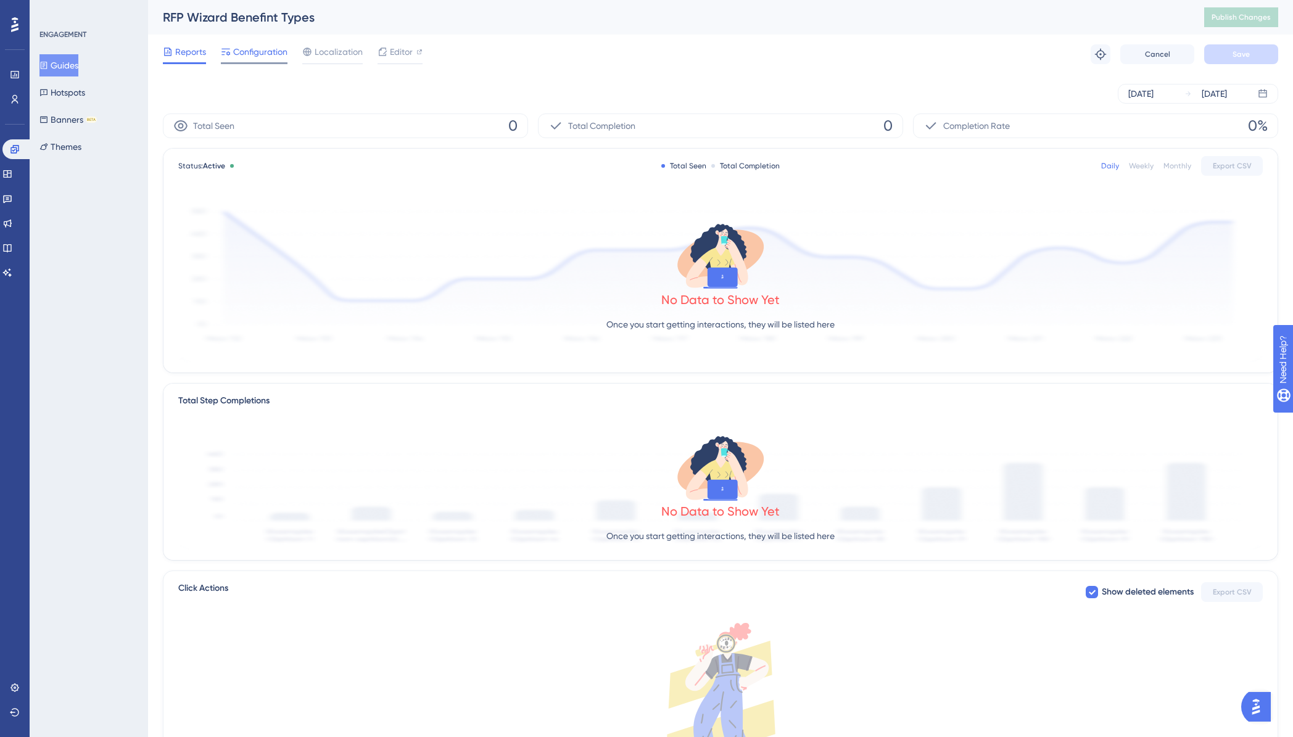
click at [245, 52] on span "Configuration" at bounding box center [260, 51] width 54 height 15
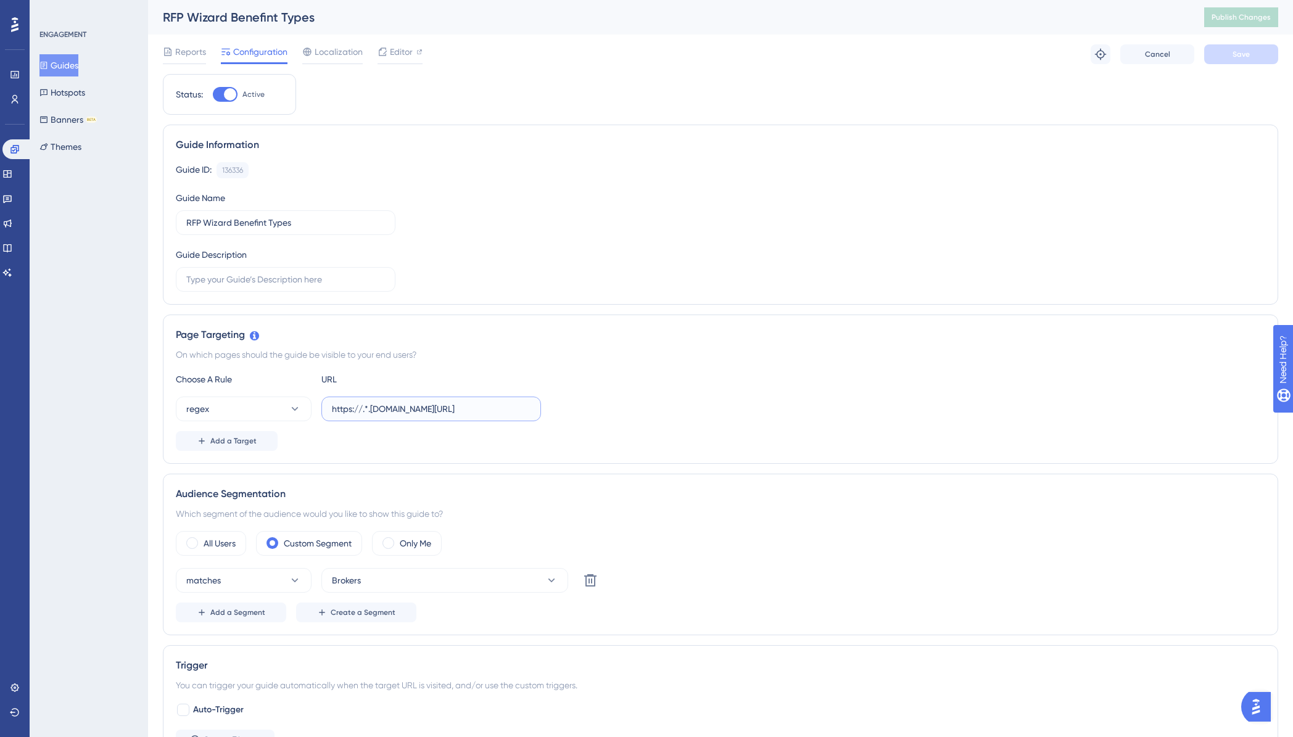
drag, startPoint x: 431, startPoint y: 411, endPoint x: 562, endPoint y: 413, distance: 130.8
click at [562, 413] on div "regex https://.*.plansight.com/.*.#rfpBuilderPlanTypes" at bounding box center [720, 409] width 1089 height 25
click at [595, 411] on div "regex https://.*.plansight.com/.*.#rfpBuilderPlanTypes" at bounding box center [720, 409] width 1089 height 25
click at [482, 410] on input "https://.*.plansight.com/.*.#rfpBuilderPlanTypes" at bounding box center [431, 409] width 199 height 14
click at [439, 410] on input "https://.*.plansight.com/.*.#rfpBuilderPlanTypes" at bounding box center [431, 409] width 199 height 14
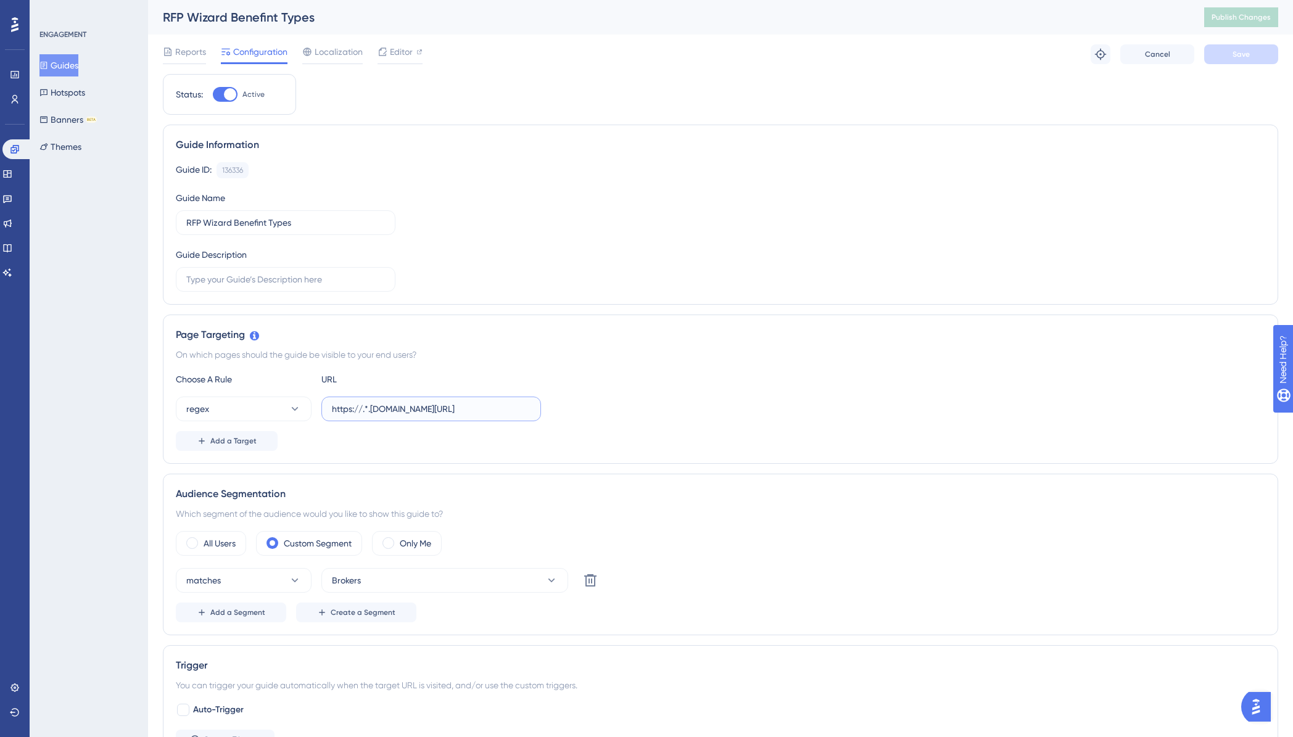
drag, startPoint x: 437, startPoint y: 410, endPoint x: 540, endPoint y: 415, distance: 103.2
click at [538, 415] on label "https://.*.plansight.com/.*.#rfpBuilderPlanTypes" at bounding box center [431, 409] width 220 height 25
type input "https://.*.plansight.com/.*"
click at [1218, 60] on button "Save" at bounding box center [1241, 54] width 74 height 20
click at [1228, 15] on span "Publish Changes" at bounding box center [1241, 17] width 59 height 10
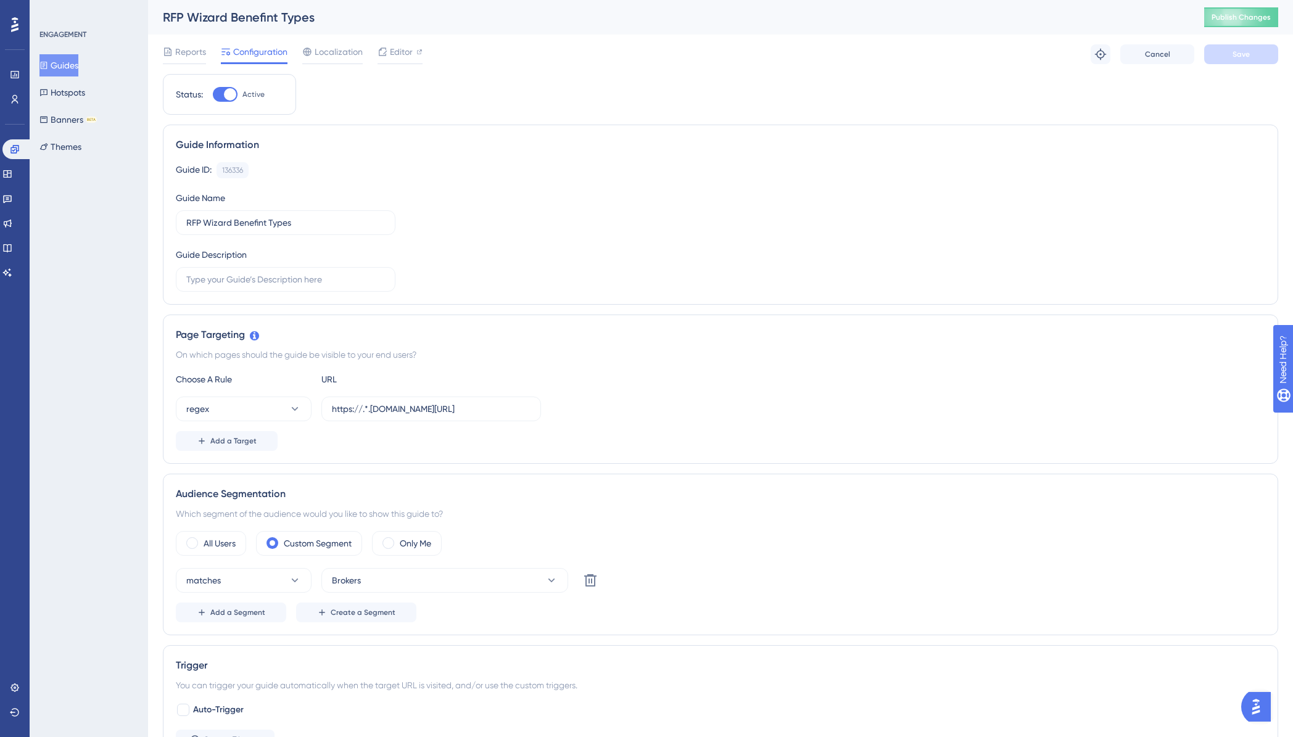
click at [68, 60] on button "Guides" at bounding box center [58, 65] width 39 height 22
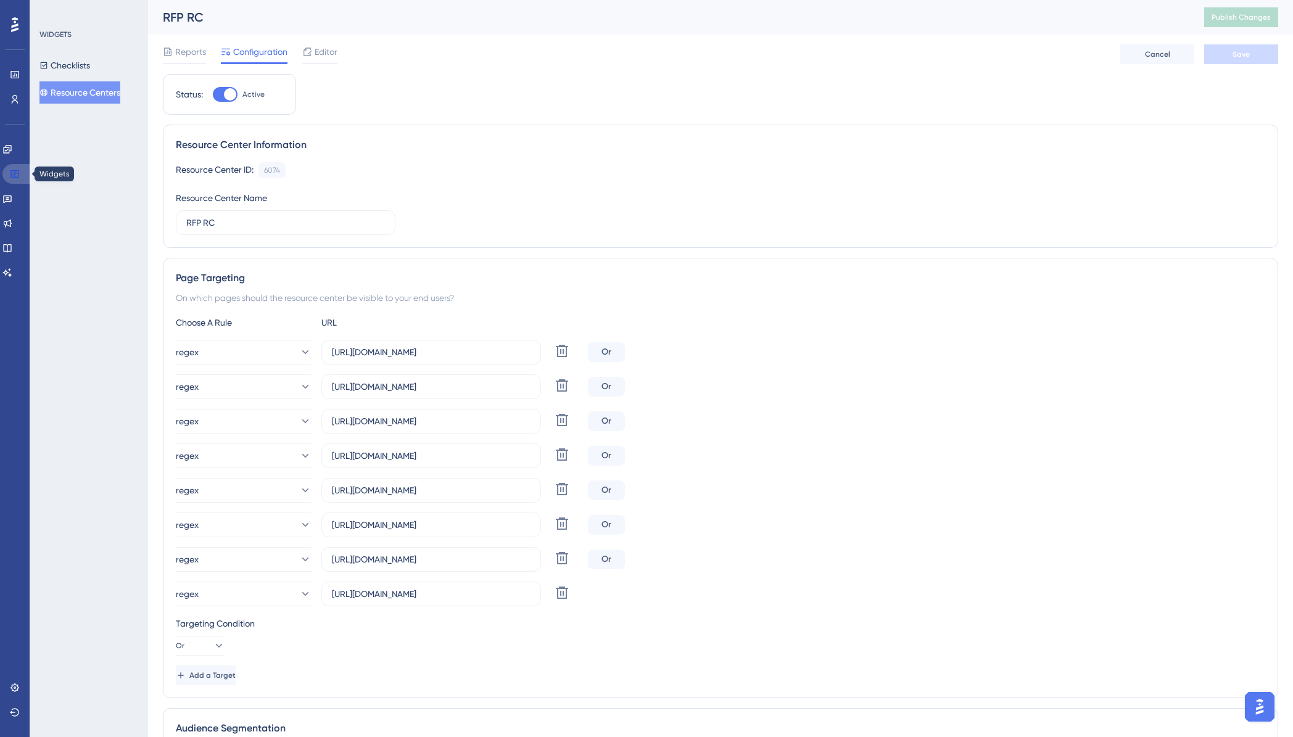
click at [15, 174] on icon at bounding box center [14, 173] width 8 height 7
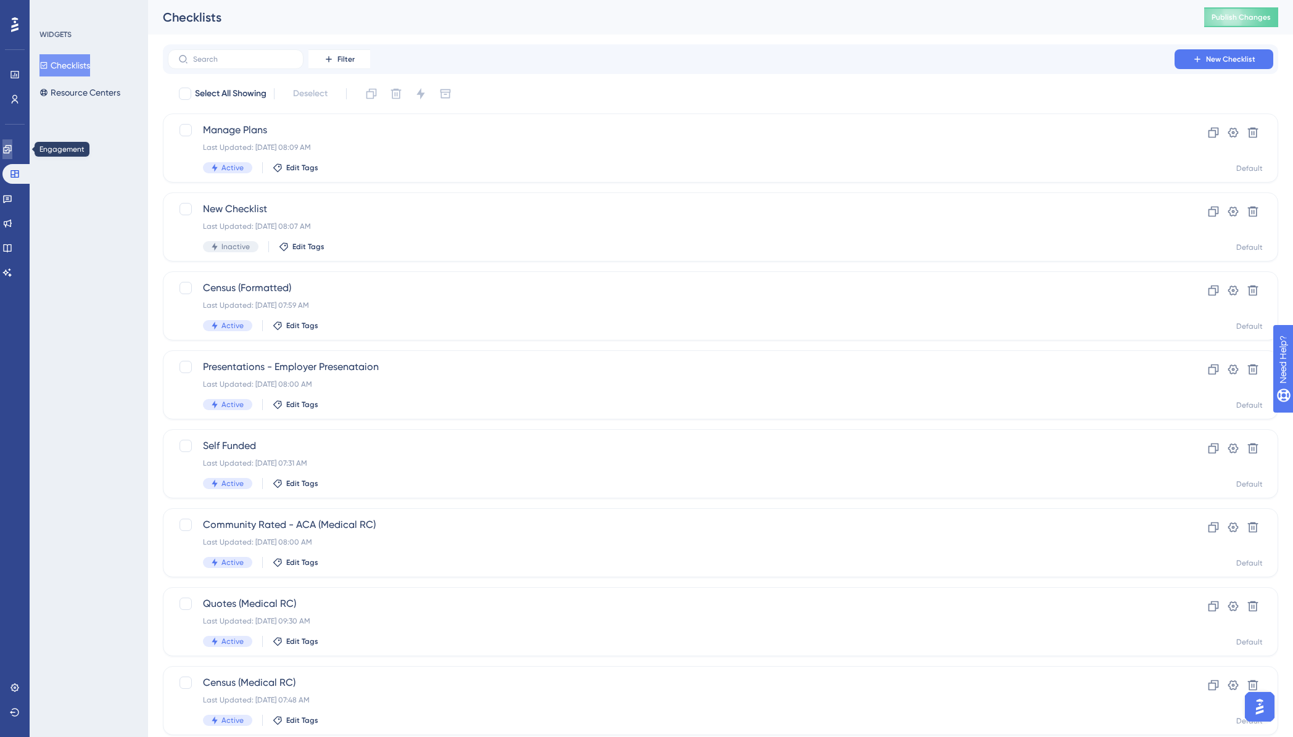
click at [12, 148] on icon at bounding box center [7, 149] width 10 height 10
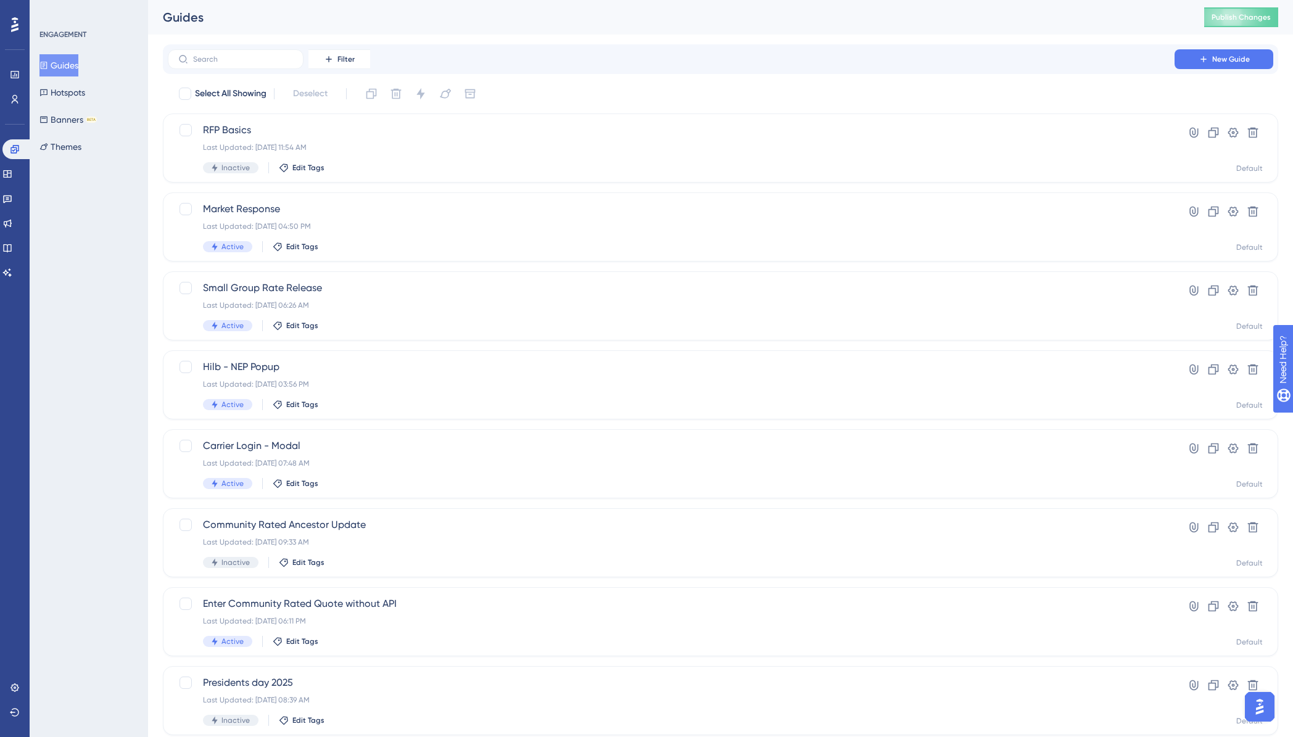
click at [68, 59] on button "Guides" at bounding box center [58, 65] width 39 height 22
click at [291, 136] on span "RFP Basics" at bounding box center [671, 130] width 936 height 15
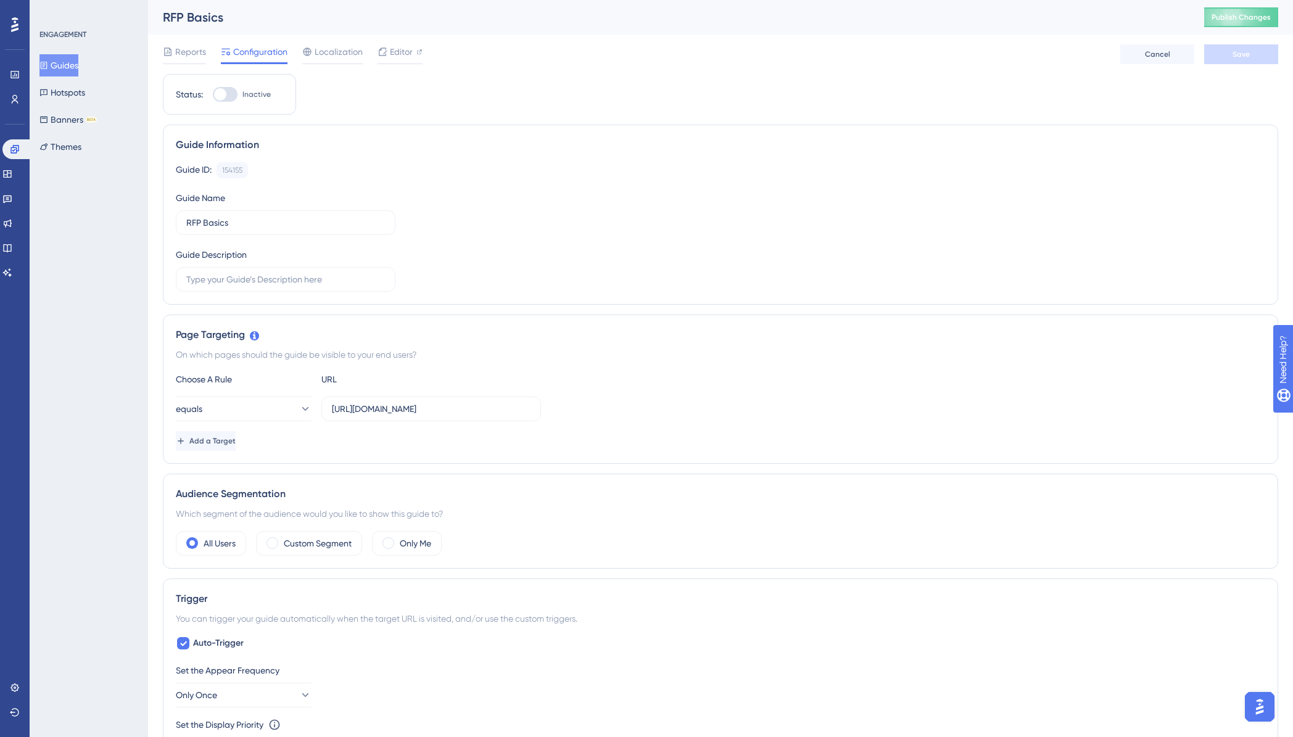
click at [403, 409] on div "✨ Save My Spot!✨" at bounding box center [647, 348] width 1293 height 737
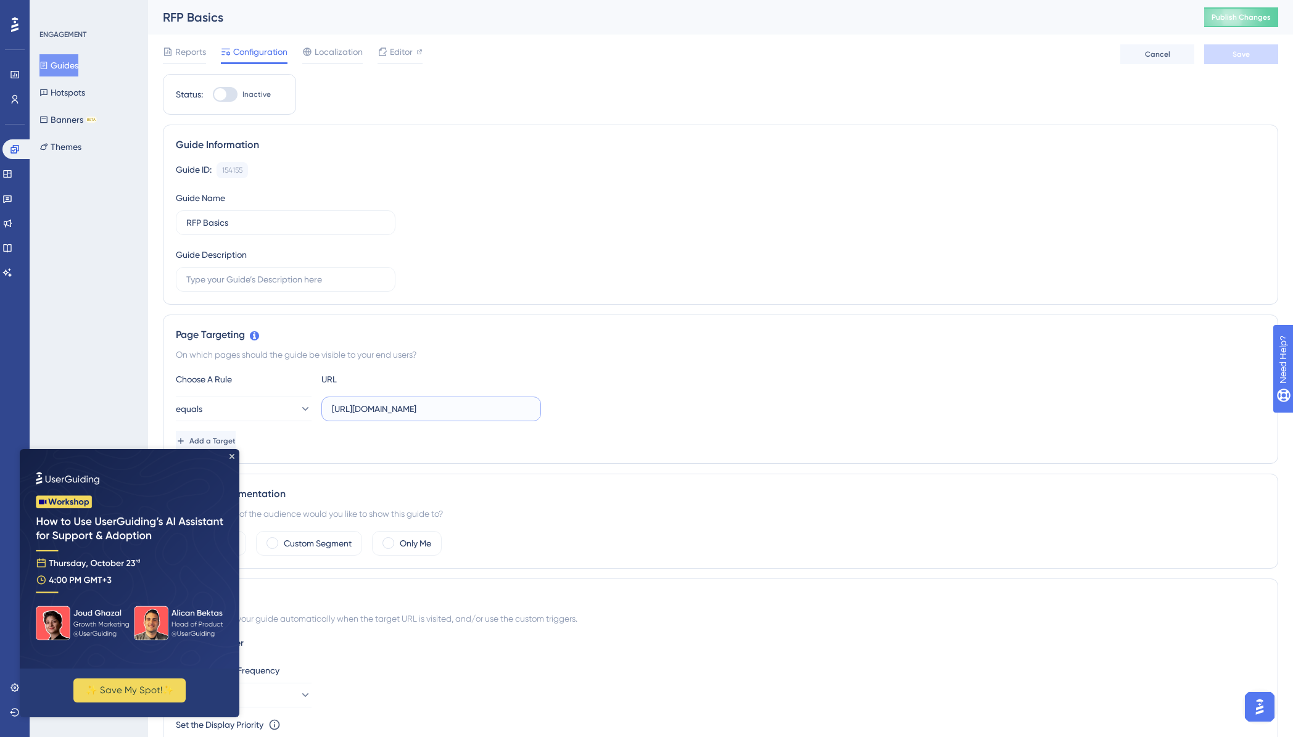
scroll to position [0, 320]
drag, startPoint x: 442, startPoint y: 411, endPoint x: 621, endPoint y: 411, distance: 178.9
click at [621, 411] on div "equals [URL][DOMAIN_NAME]" at bounding box center [720, 409] width 1089 height 25
type input "[URL][DOMAIN_NAME]"
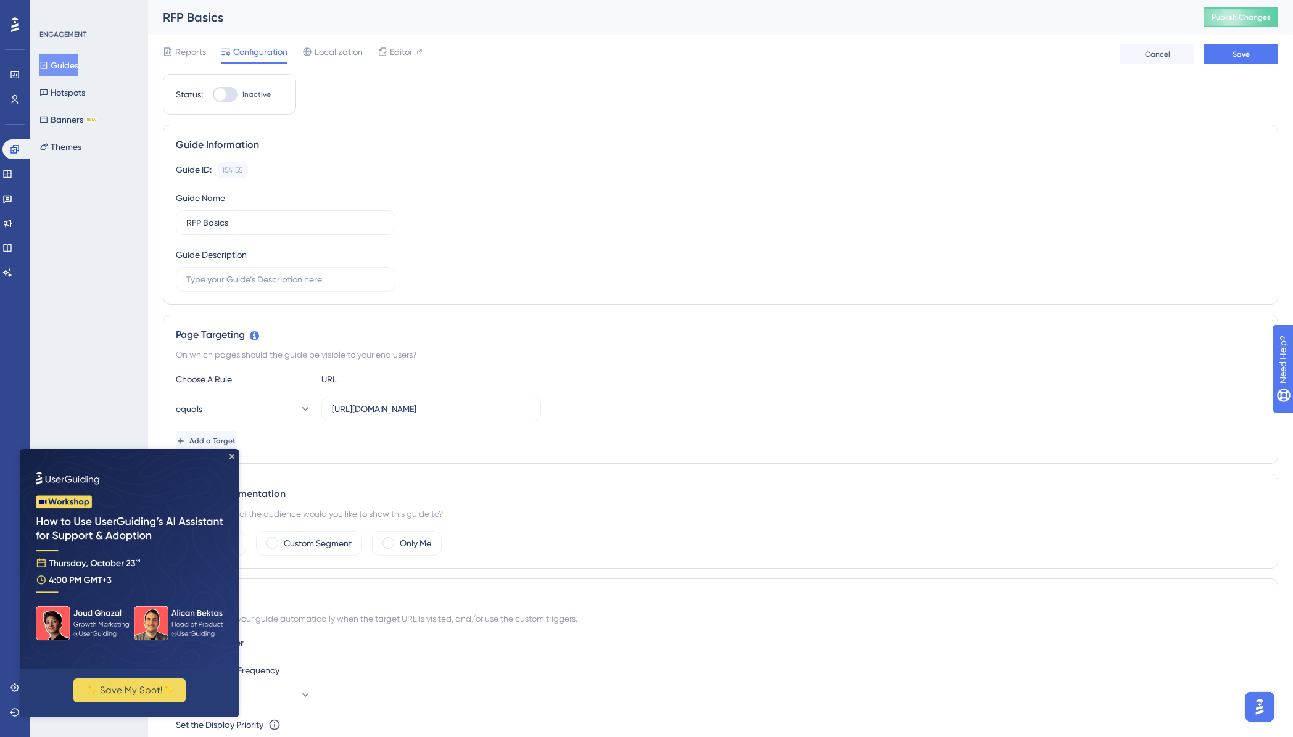
click at [824, 422] on div "Choose A Rule URL equals [URL][DOMAIN_NAME] Add a Target" at bounding box center [720, 411] width 1089 height 79
drag, startPoint x: 233, startPoint y: 455, endPoint x: 264, endPoint y: 905, distance: 450.8
click at [233, 455] on icon "Close Preview" at bounding box center [231, 456] width 5 height 5
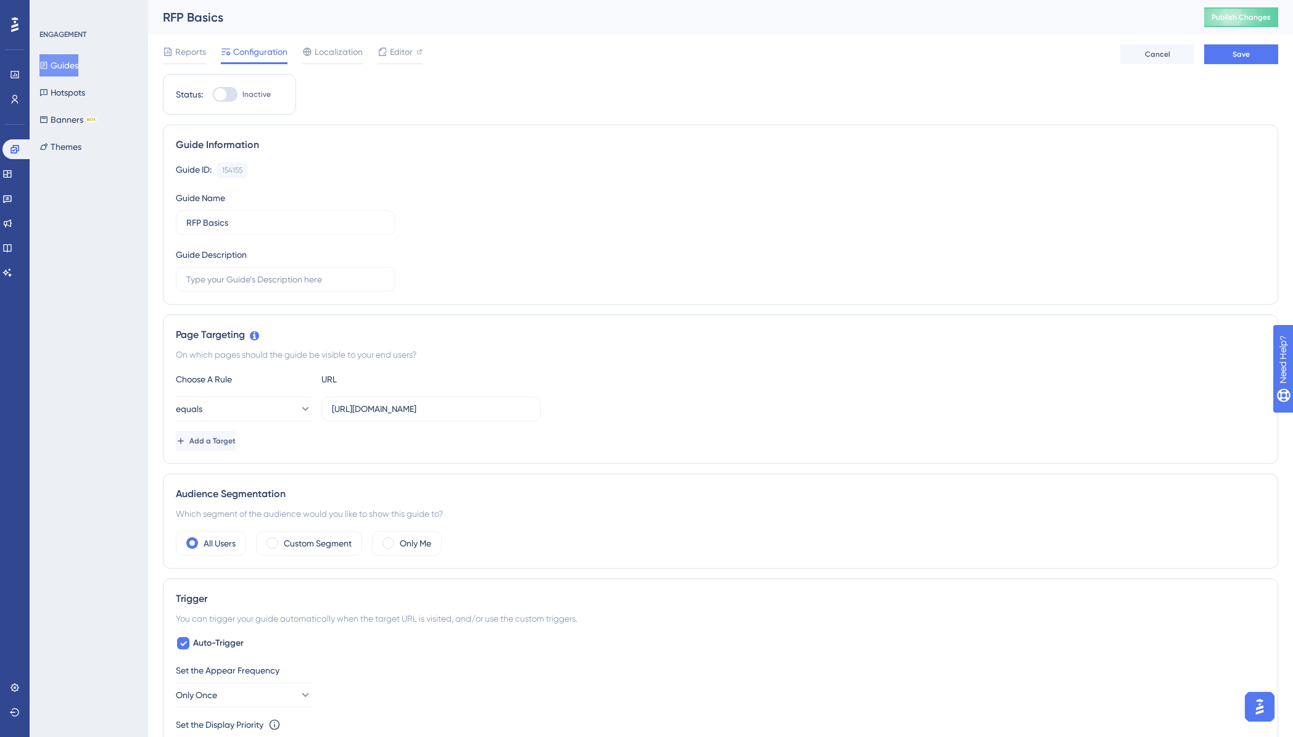
scroll to position [256, 0]
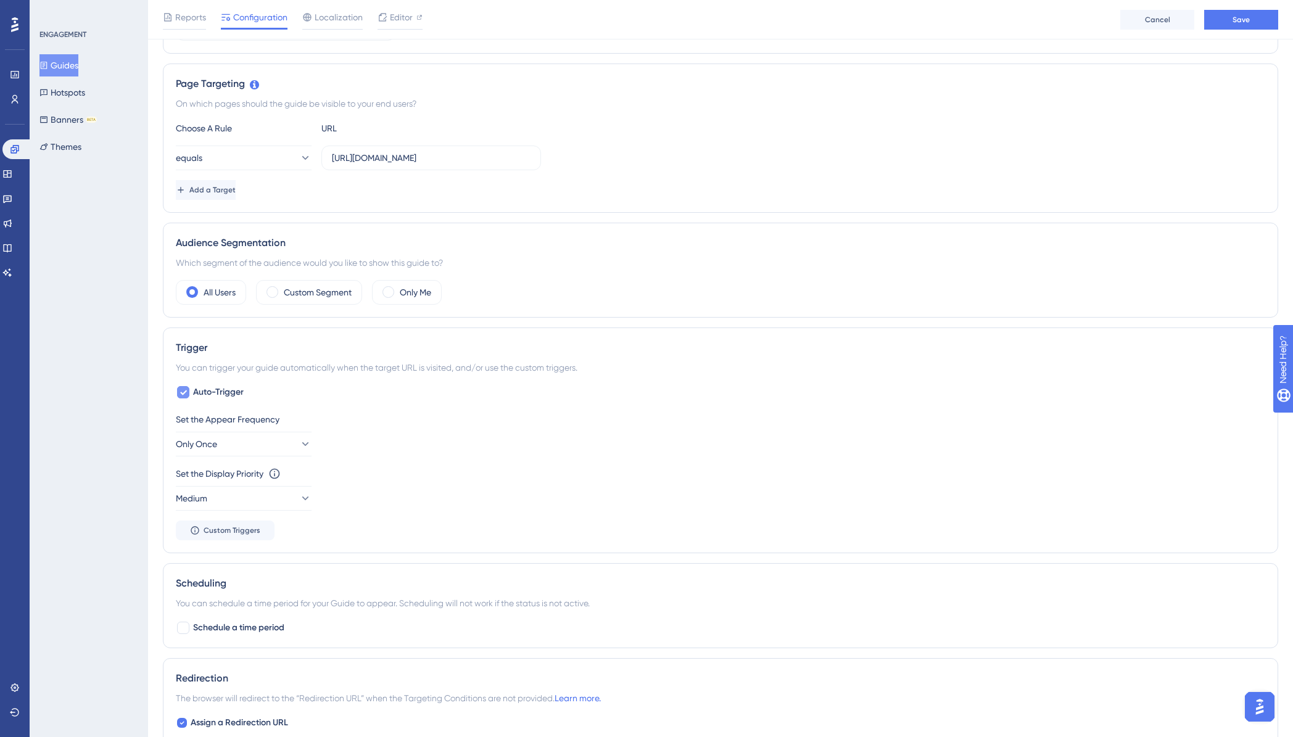
click at [186, 395] on icon at bounding box center [183, 392] width 7 height 10
checkbox input "false"
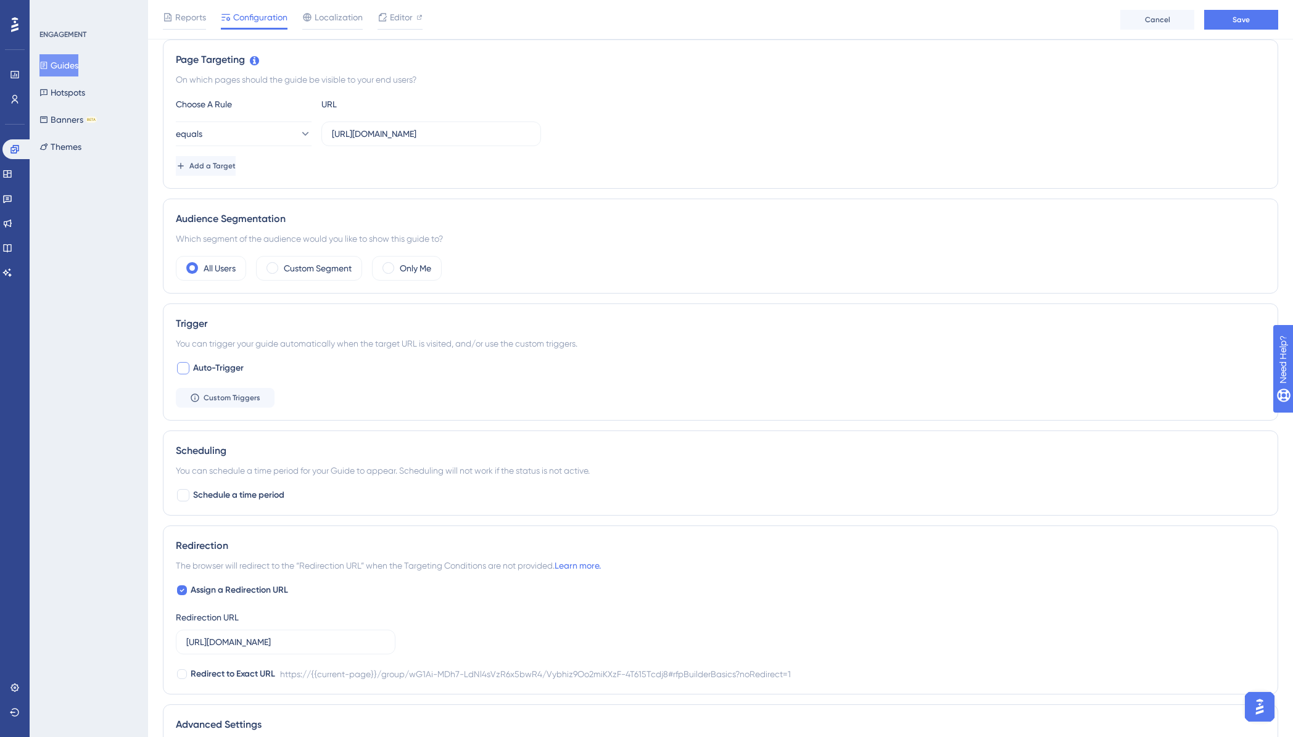
scroll to position [298, 0]
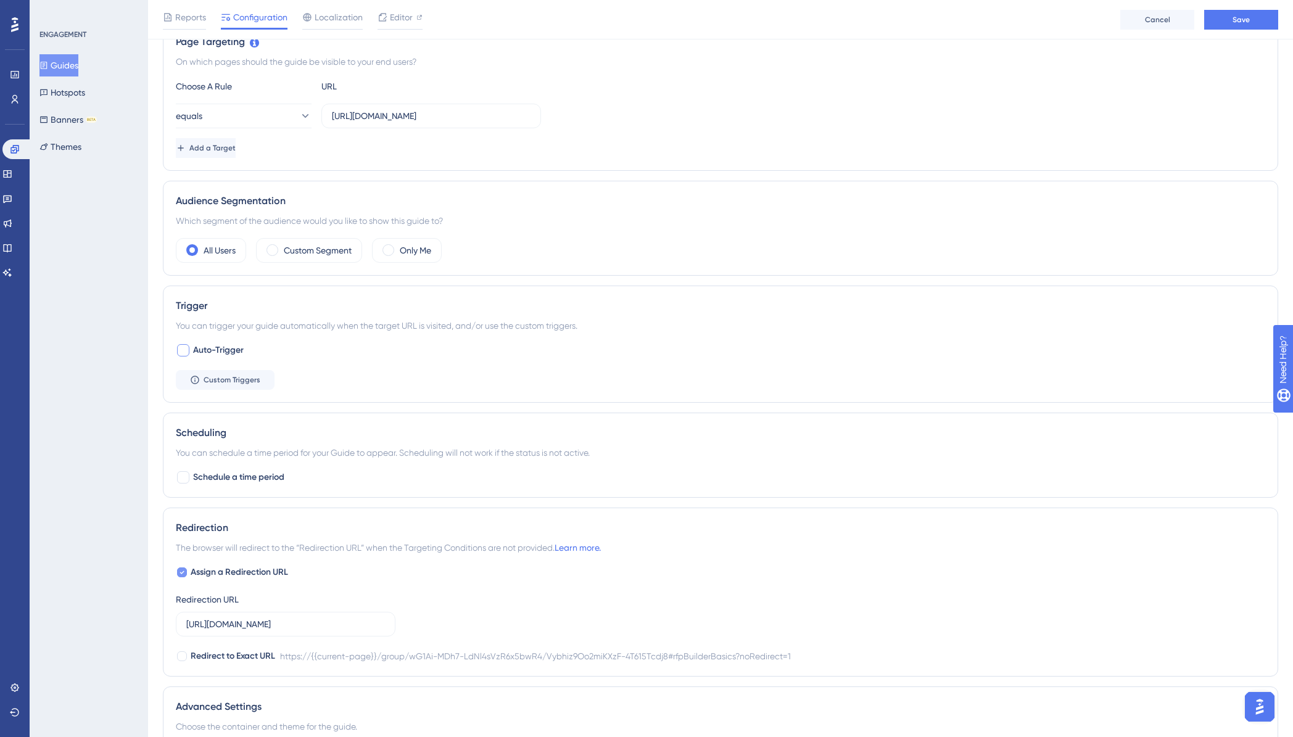
click at [183, 576] on icon at bounding box center [182, 573] width 5 height 10
checkbox input "false"
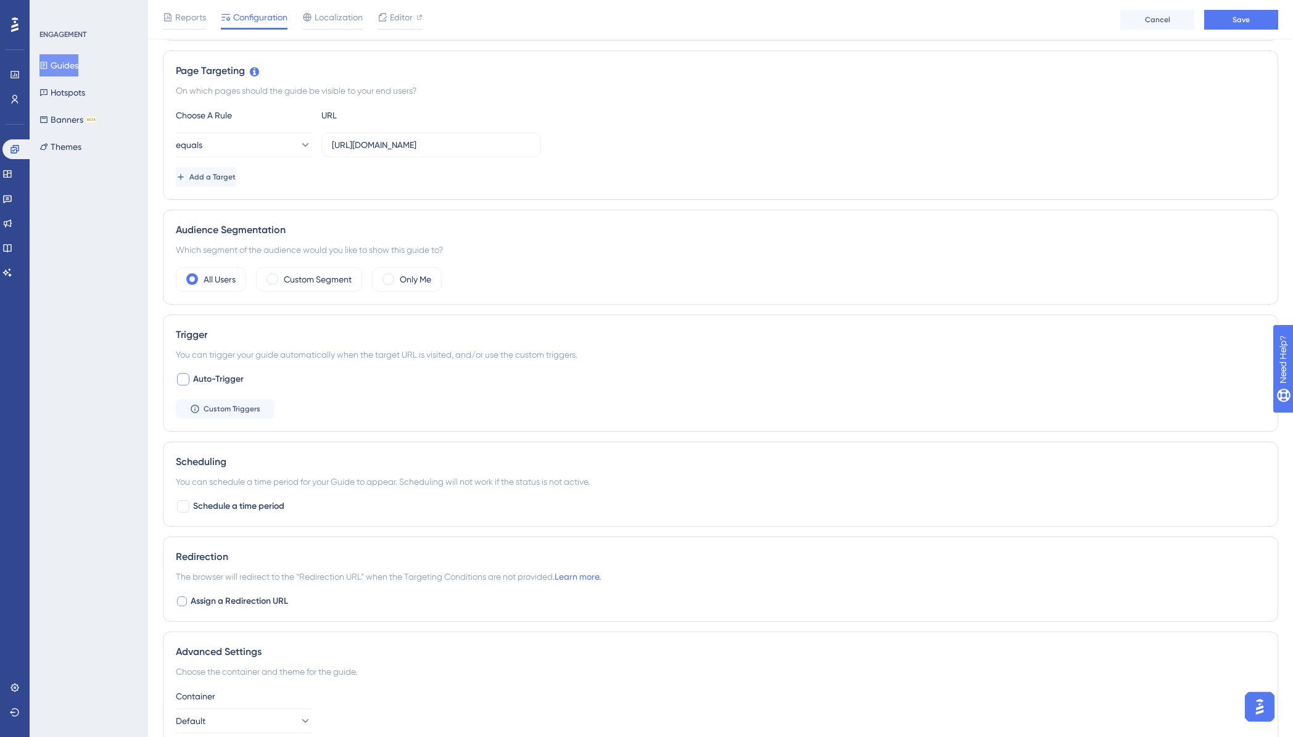
scroll to position [64, 0]
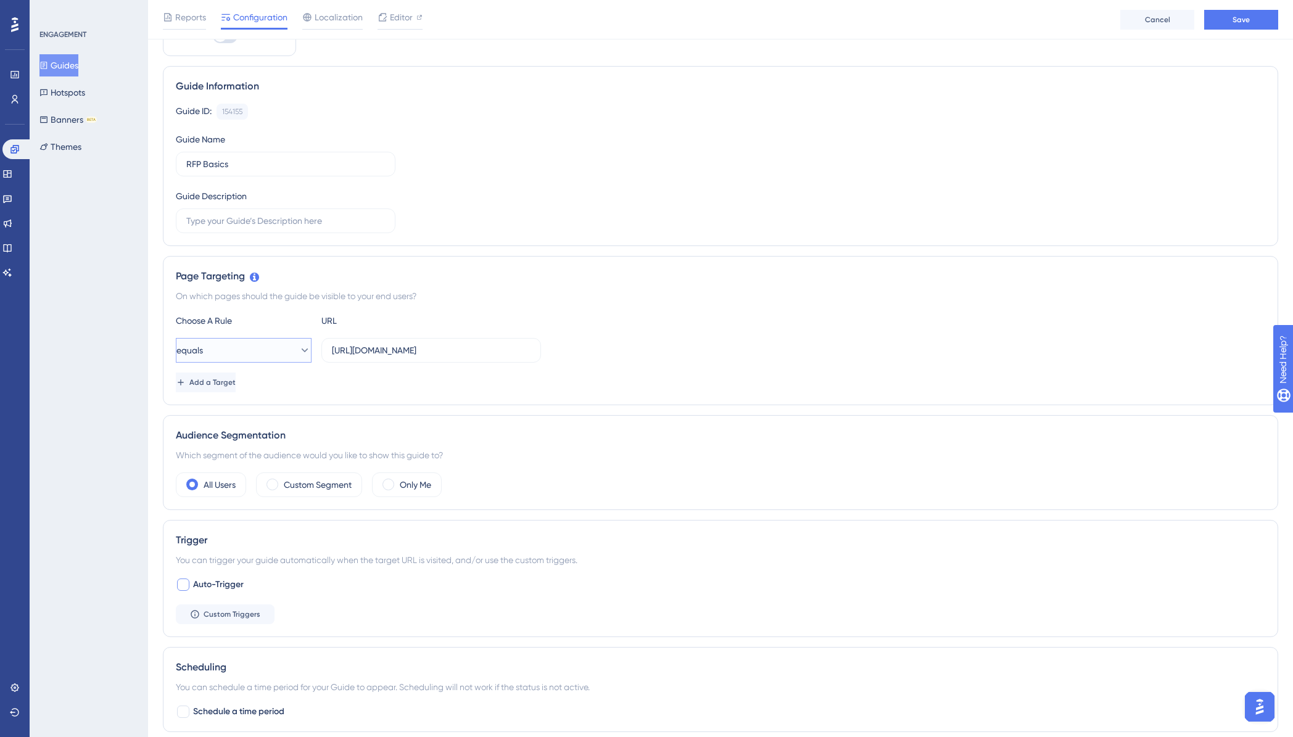
click at [299, 352] on icon at bounding box center [305, 350] width 12 height 12
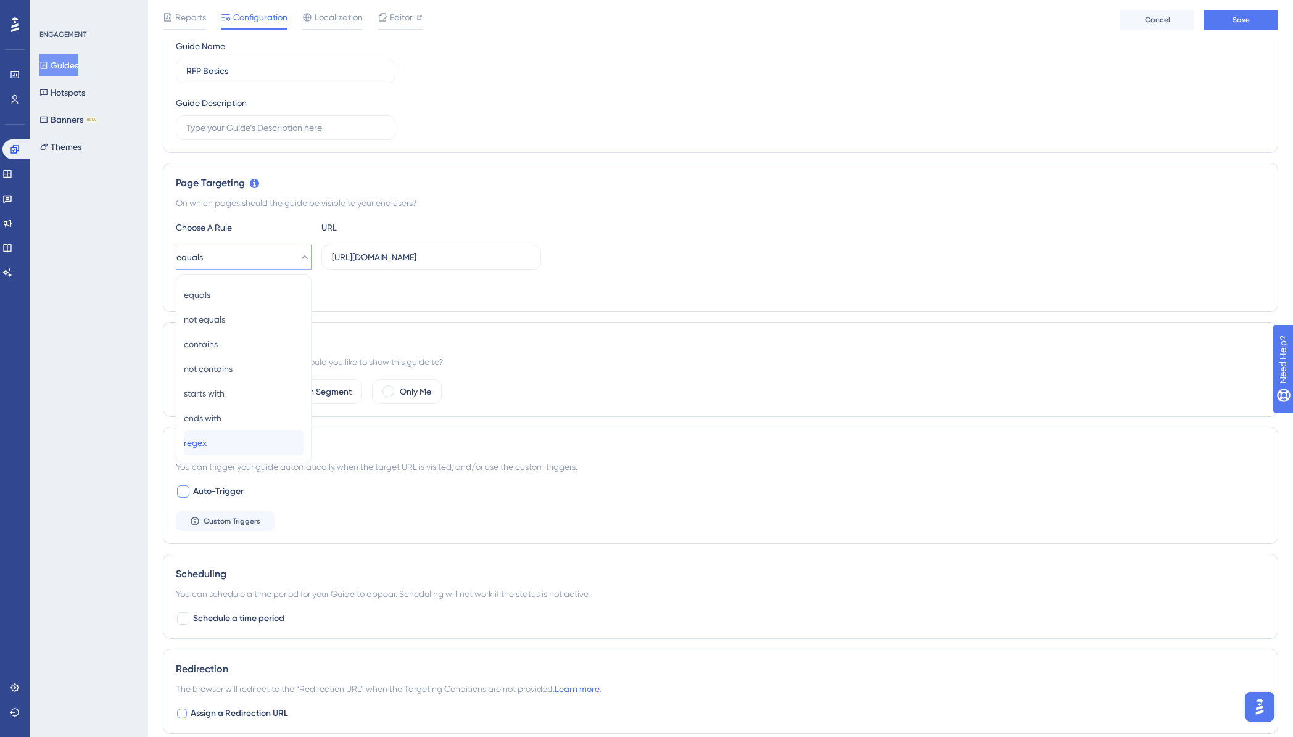
click at [232, 447] on div "regex regex" at bounding box center [244, 443] width 120 height 25
click at [645, 343] on div "Audience Segmentation" at bounding box center [720, 342] width 1089 height 15
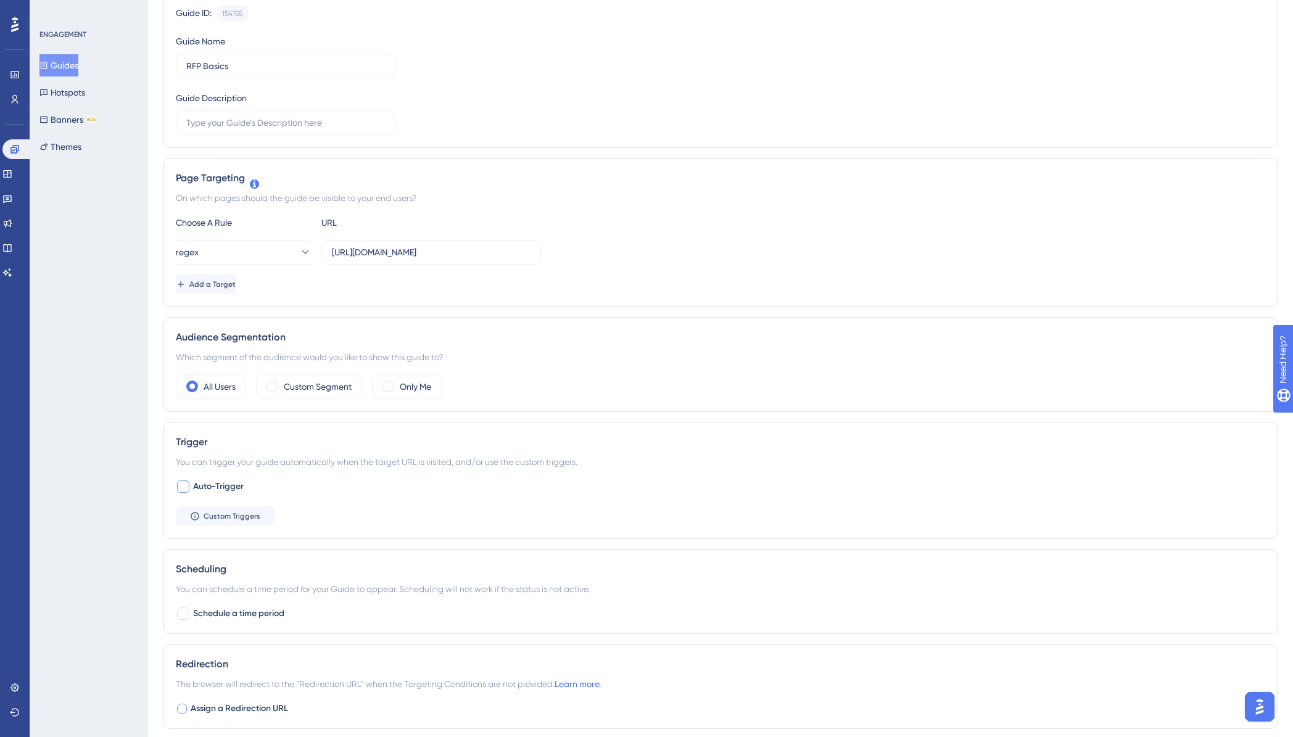
scroll to position [0, 0]
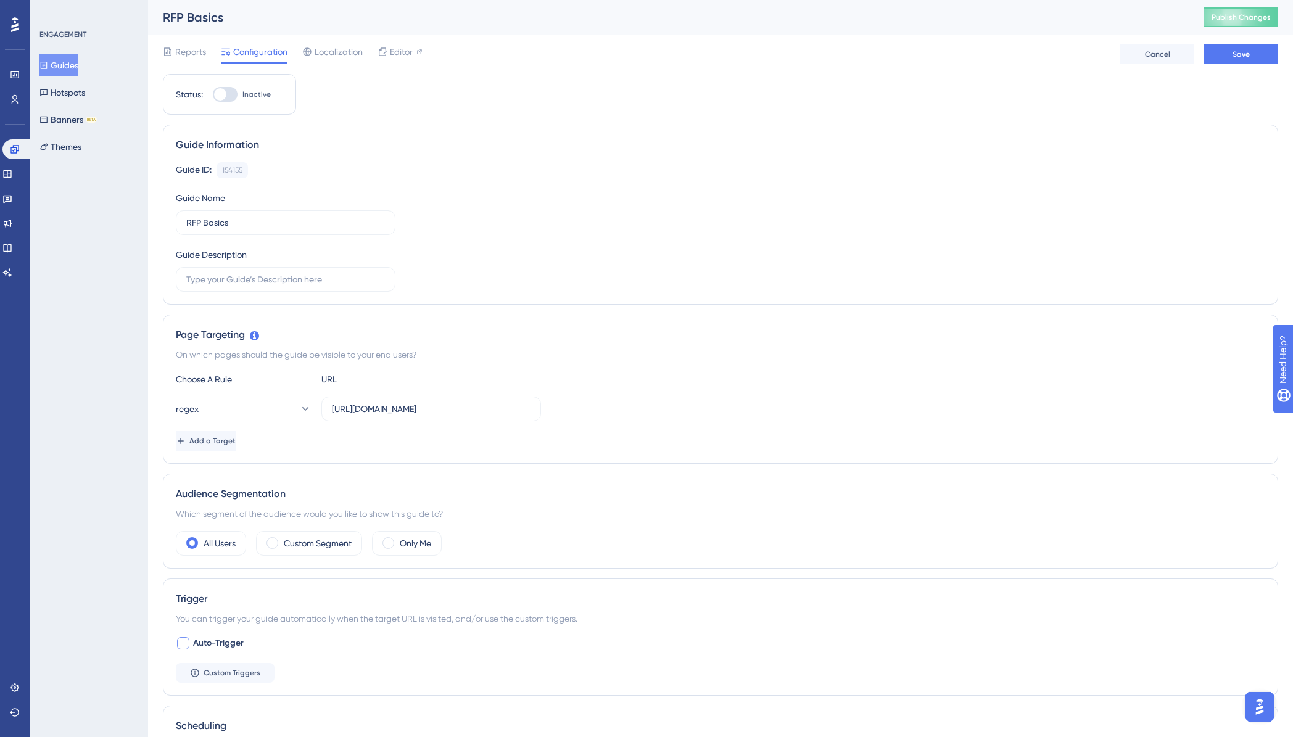
click at [229, 90] on div at bounding box center [225, 94] width 25 height 15
click at [213, 94] on input "Inactive" at bounding box center [212, 94] width 1 height 1
checkbox input "true"
click at [1267, 49] on button "Save" at bounding box center [1241, 54] width 74 height 20
click at [1241, 17] on button "Publish Changes" at bounding box center [1241, 17] width 74 height 20
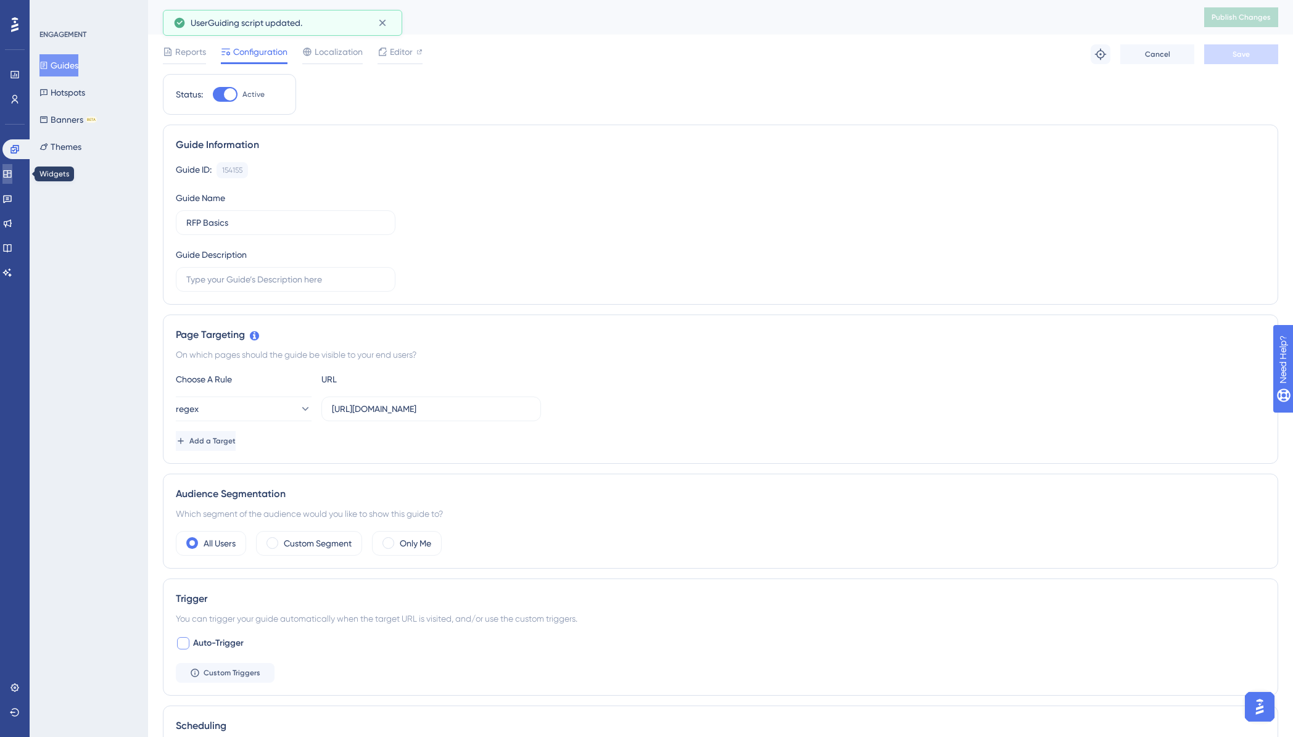
click at [11, 171] on icon at bounding box center [7, 173] width 8 height 7
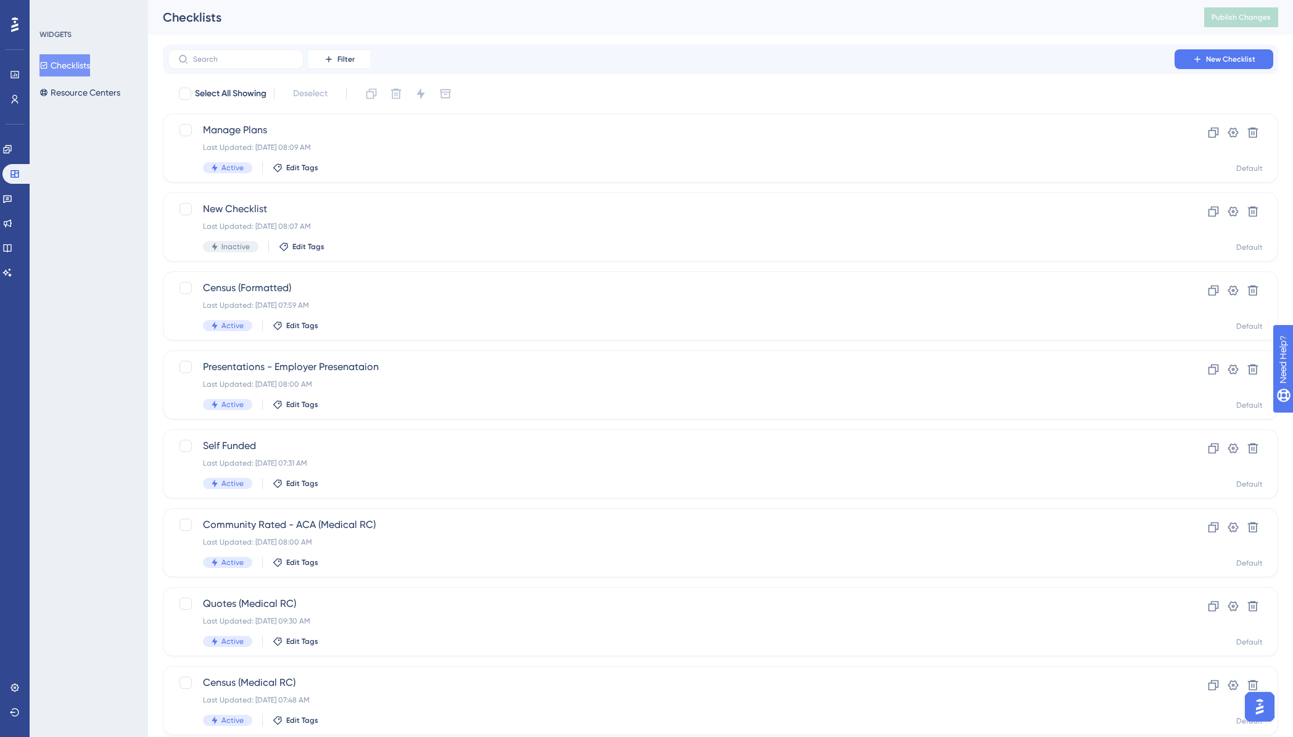
click at [79, 68] on button "Checklists" at bounding box center [64, 65] width 51 height 22
click at [234, 57] on input "text" at bounding box center [243, 59] width 100 height 9
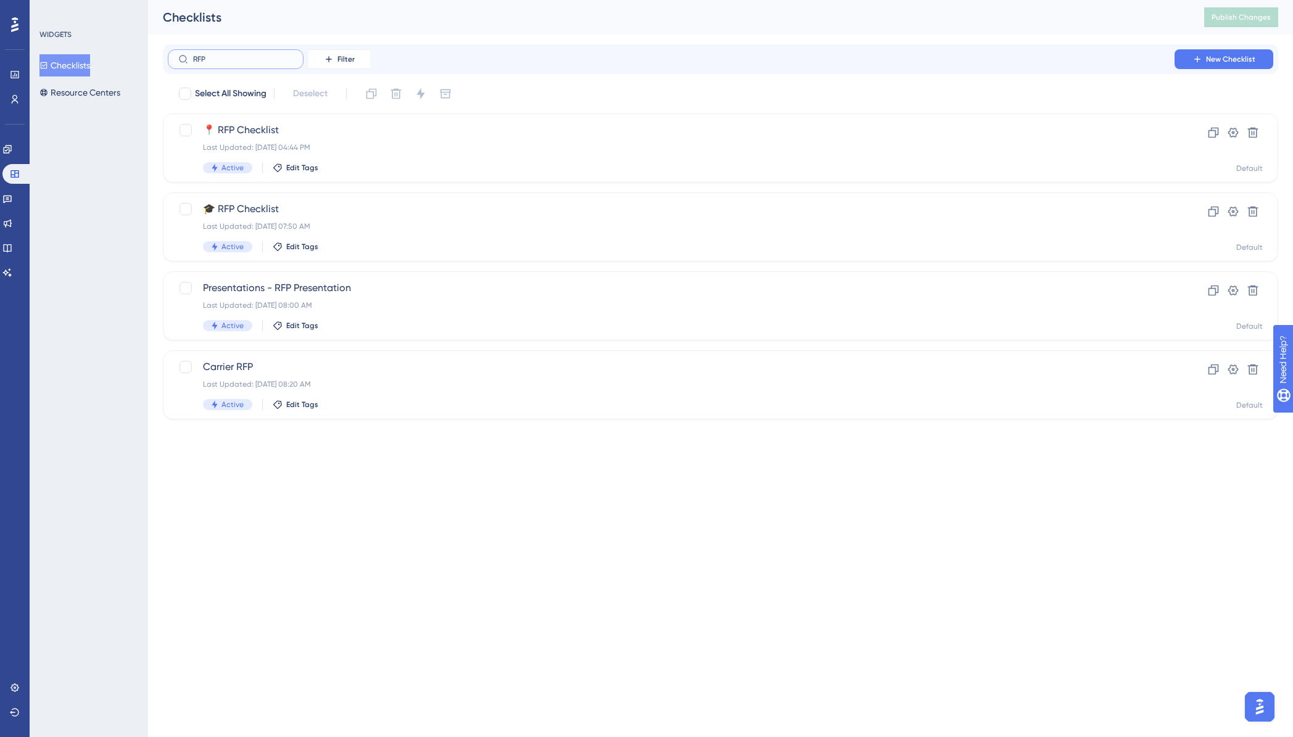
type input "RFP"
click at [402, 459] on html "Performance Users Engagement Widgets Feedback Product Updates Knowledge Base AI…" at bounding box center [646, 229] width 1293 height 459
click at [12, 194] on icon at bounding box center [7, 199] width 10 height 10
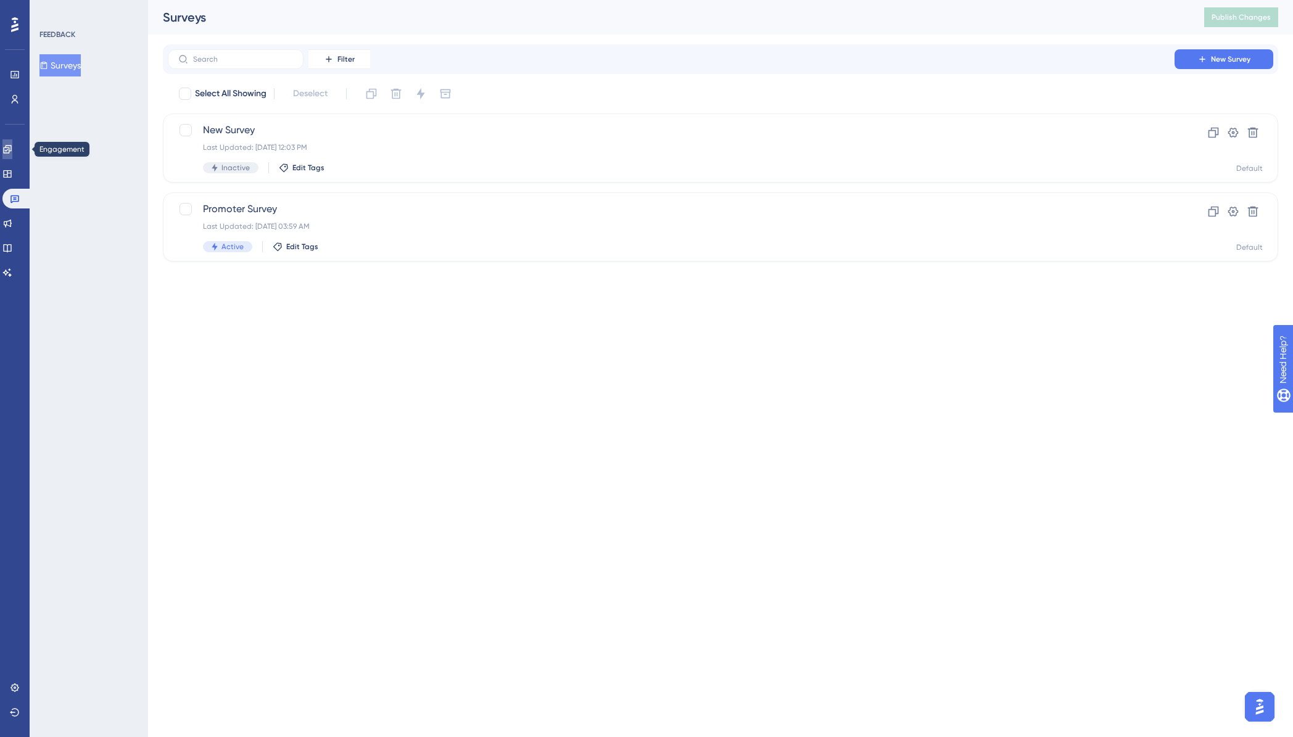
click at [12, 143] on link at bounding box center [7, 149] width 10 height 20
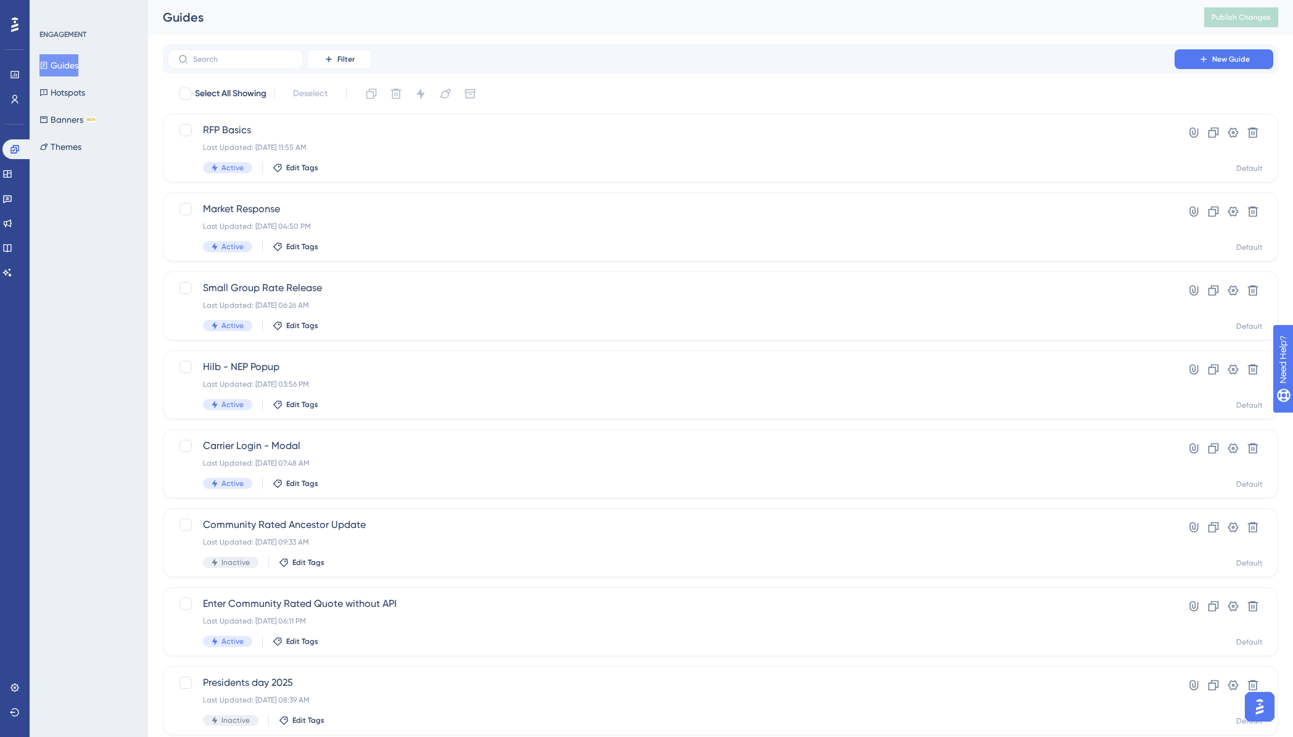
click at [70, 65] on button "Guides" at bounding box center [58, 65] width 39 height 22
click at [253, 140] on div "RFP Basics Last Updated: [DATE] 11:55 AM Active Edit Tags" at bounding box center [671, 148] width 936 height 51
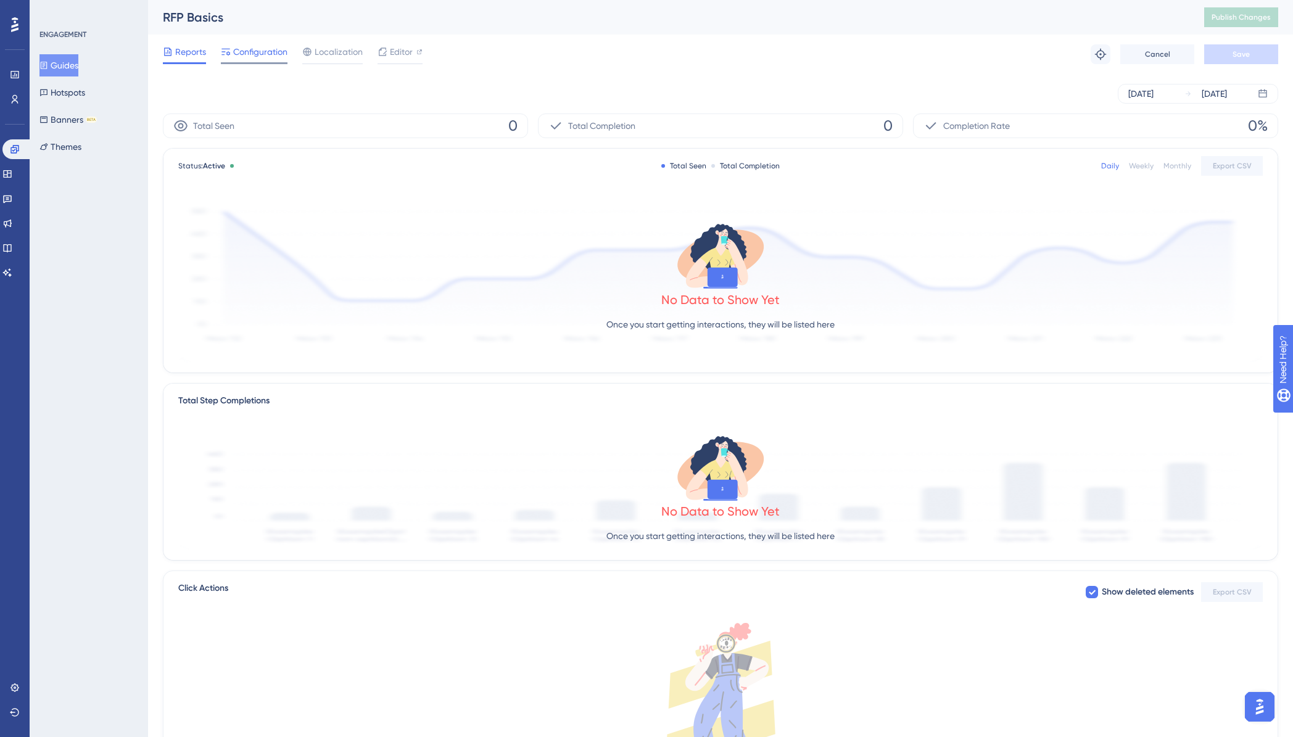
click at [258, 52] on span "Configuration" at bounding box center [260, 51] width 54 height 15
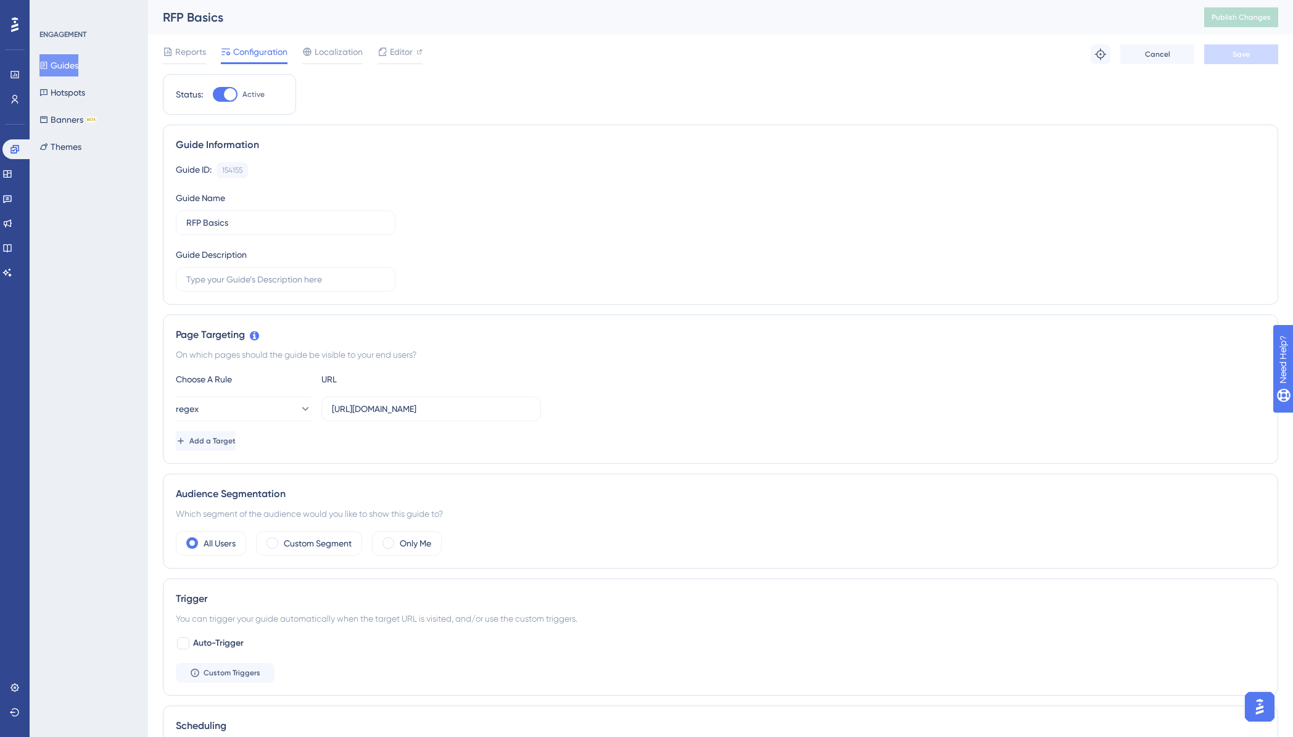
click at [65, 66] on button "Guides" at bounding box center [58, 65] width 39 height 22
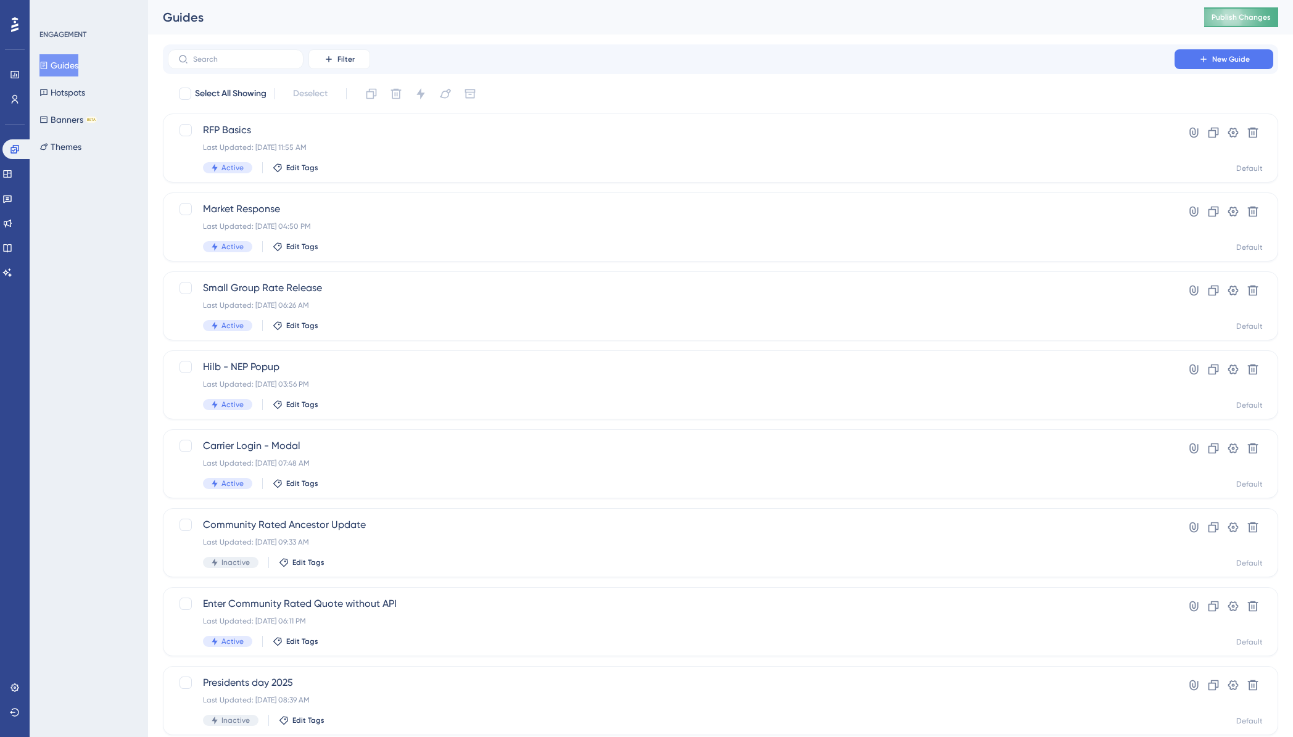
click at [1226, 22] on span "Publish Changes" at bounding box center [1241, 17] width 59 height 10
click at [297, 138] on div "RFP Basics Last Updated: [DATE] 11:55 AM Active Edit Tags" at bounding box center [671, 148] width 936 height 51
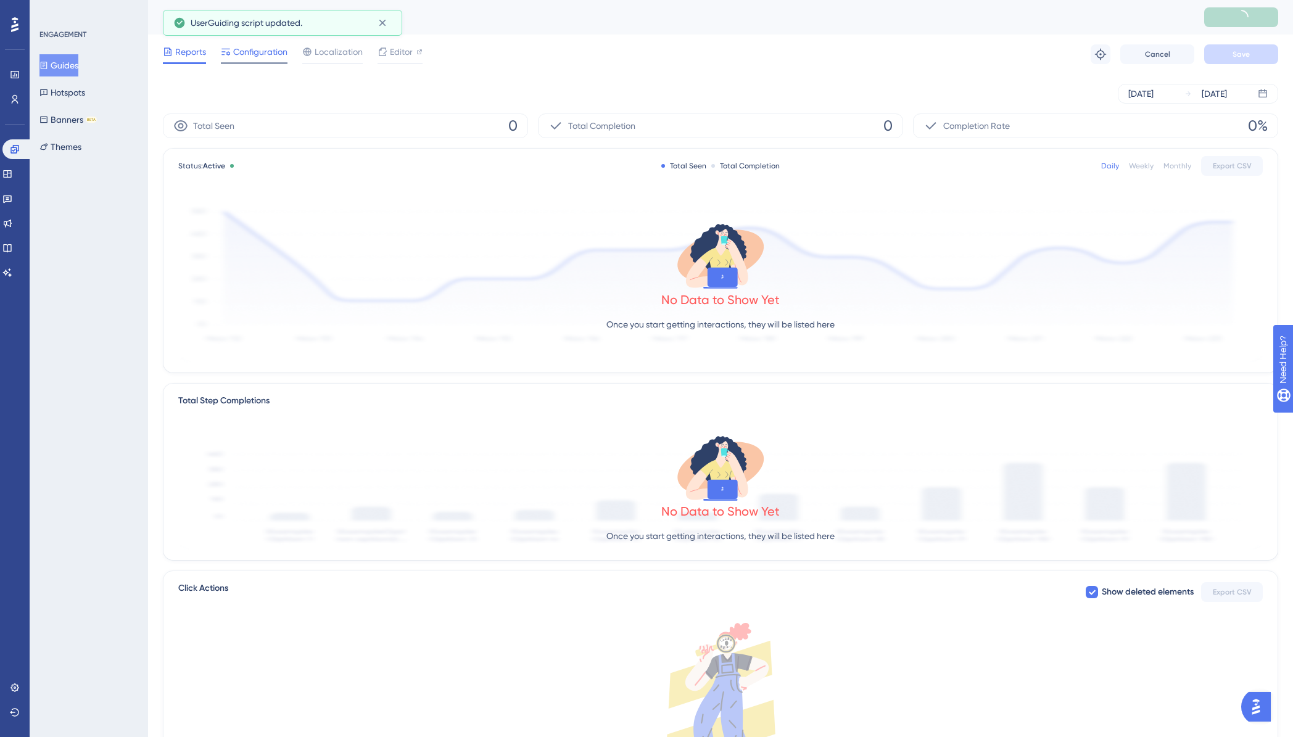
click at [270, 57] on span "Configuration" at bounding box center [260, 51] width 54 height 15
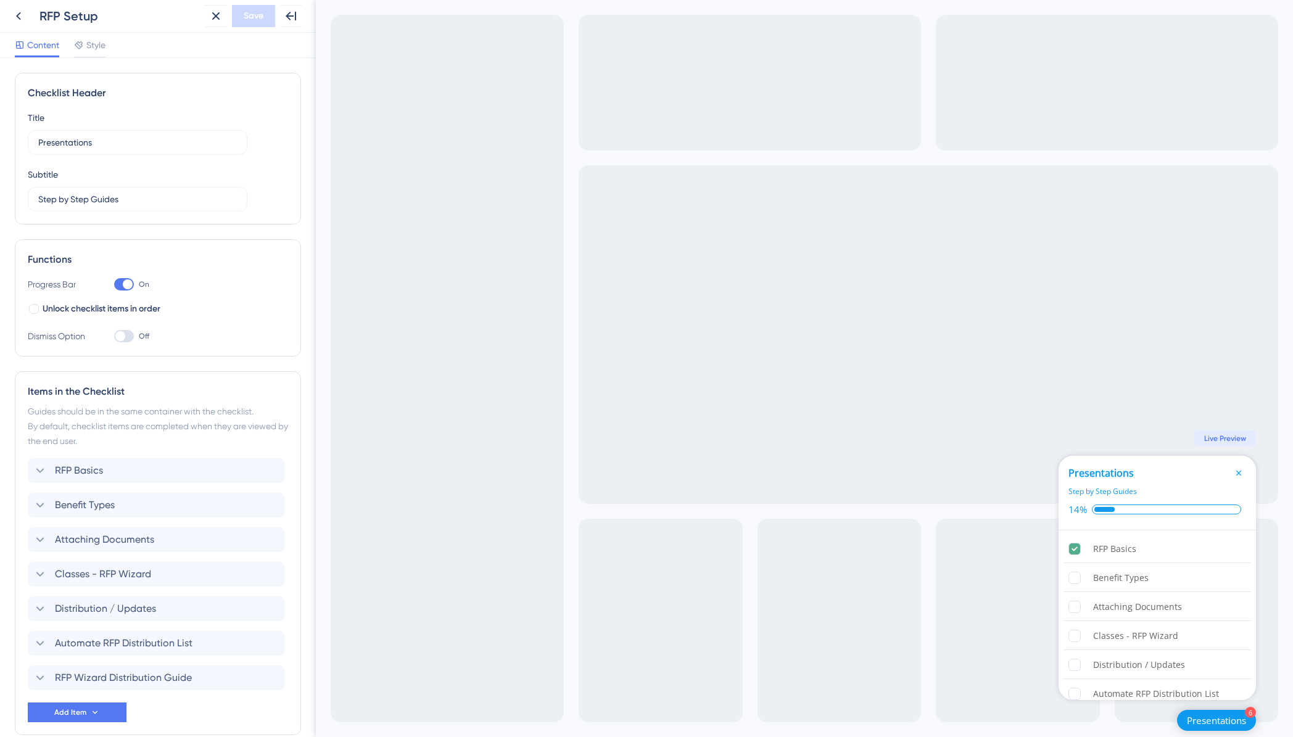
scroll to position [15, 0]
